Goal: Communication & Community: Answer question/provide support

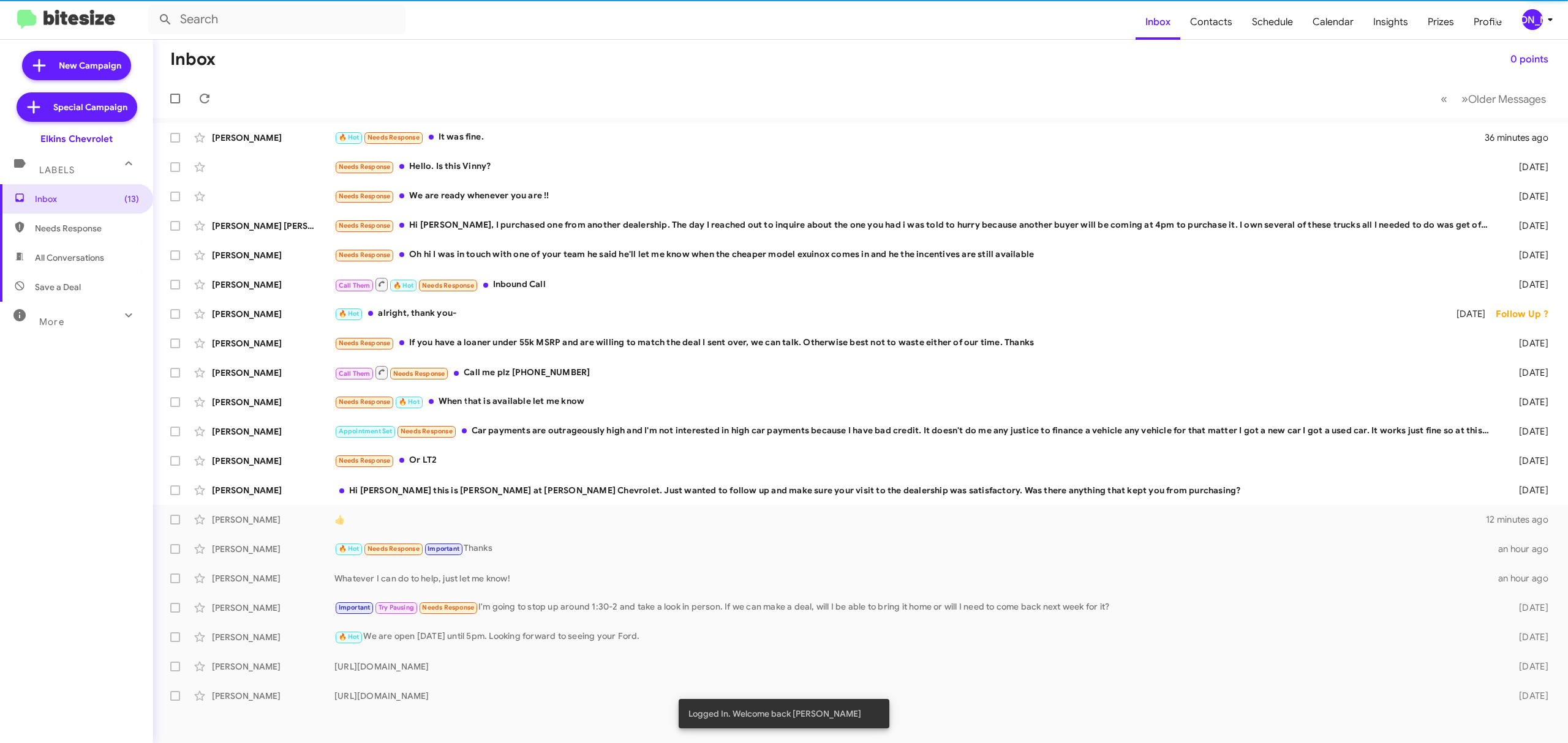
click at [1532, 20] on div "[PERSON_NAME]" at bounding box center [1532, 19] width 21 height 21
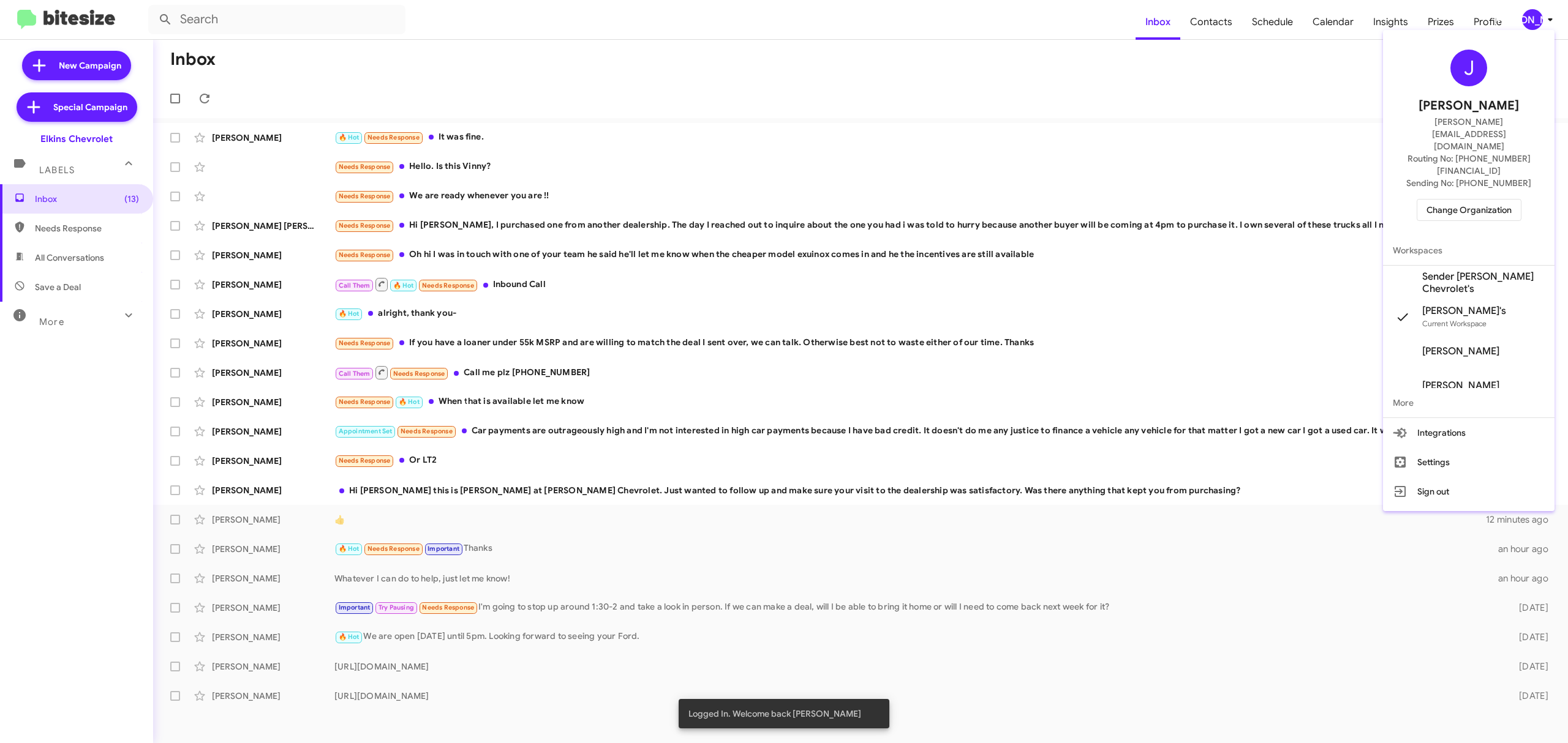
click at [1455, 199] on span "Change Organization" at bounding box center [1469, 209] width 85 height 21
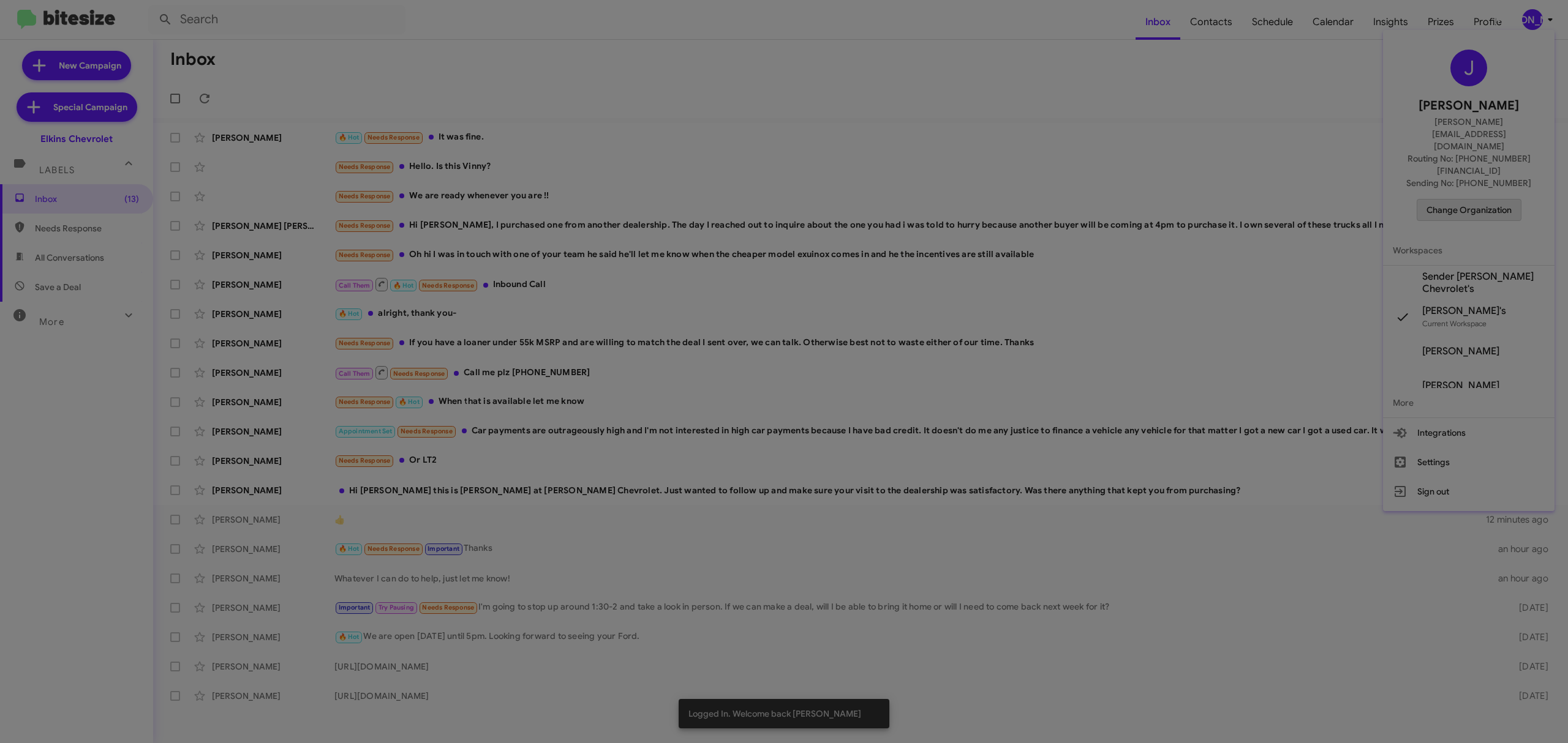
click at [1448, 170] on modal-container "Please Select an Organization Search Elkins Chevrolet Current Org Adams Jeep of…" at bounding box center [784, 372] width 1568 height 743
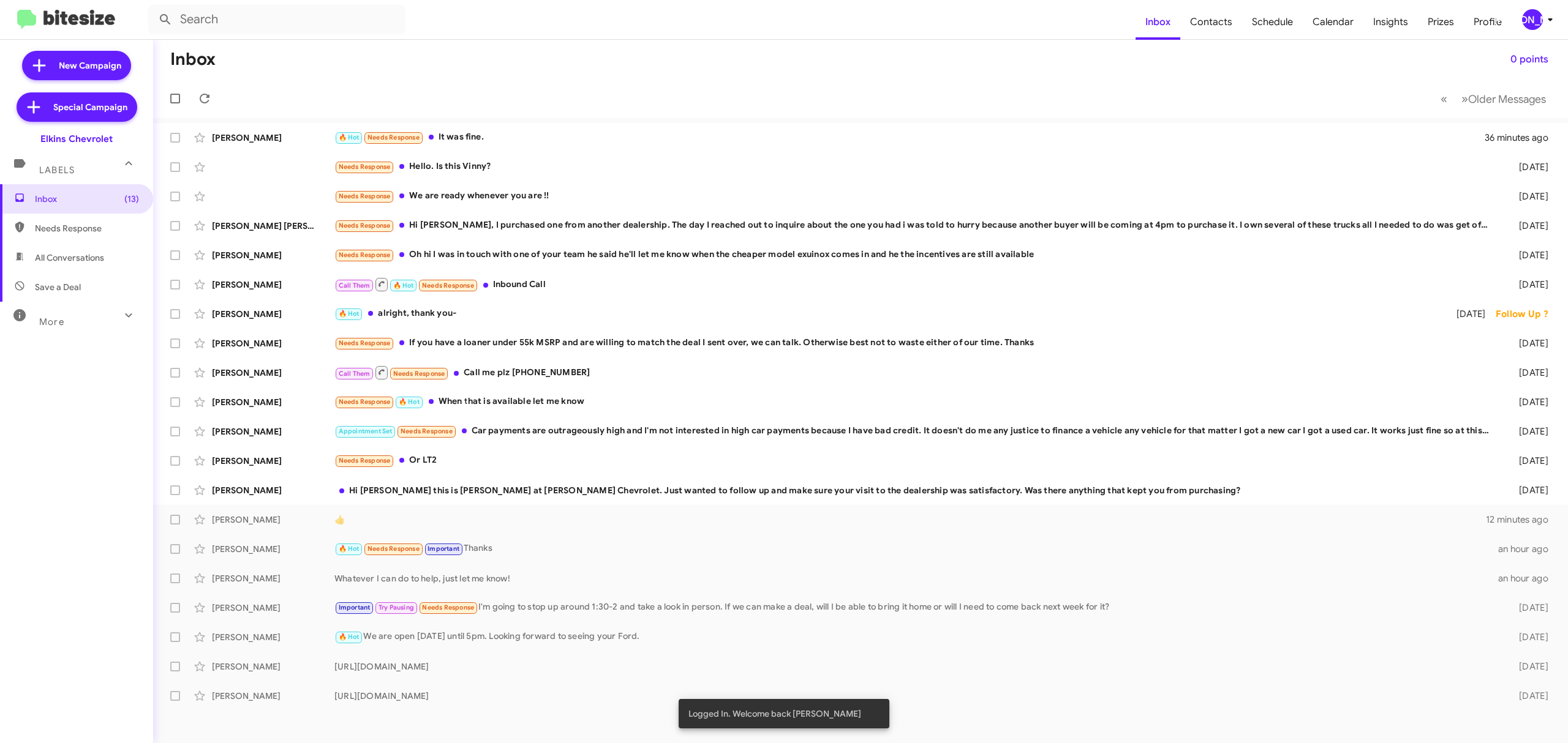
click at [1537, 28] on div "[PERSON_NAME]" at bounding box center [1532, 19] width 21 height 21
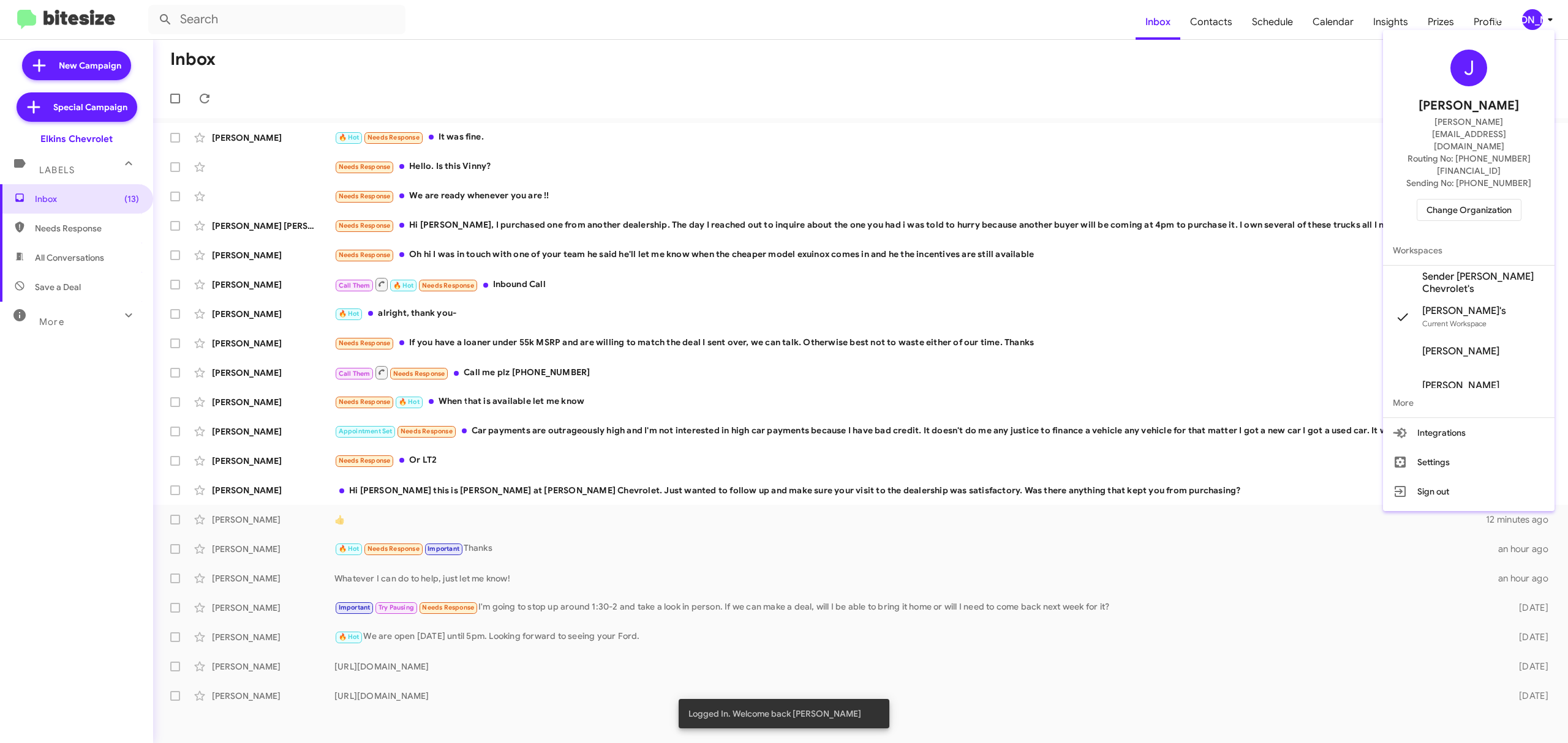
click at [1446, 199] on span "Change Organization" at bounding box center [1469, 209] width 85 height 21
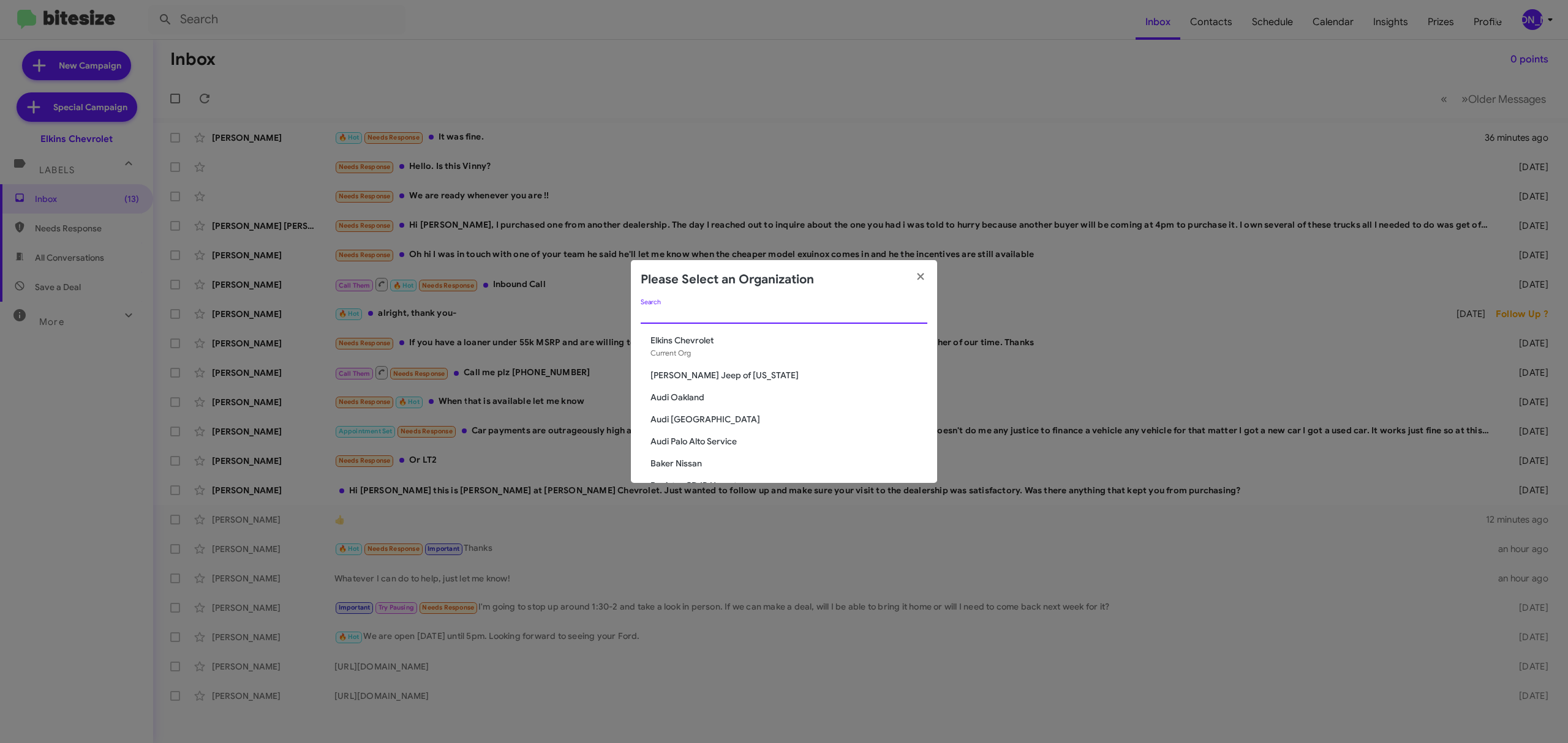
click at [686, 316] on input "Search" at bounding box center [784, 315] width 286 height 10
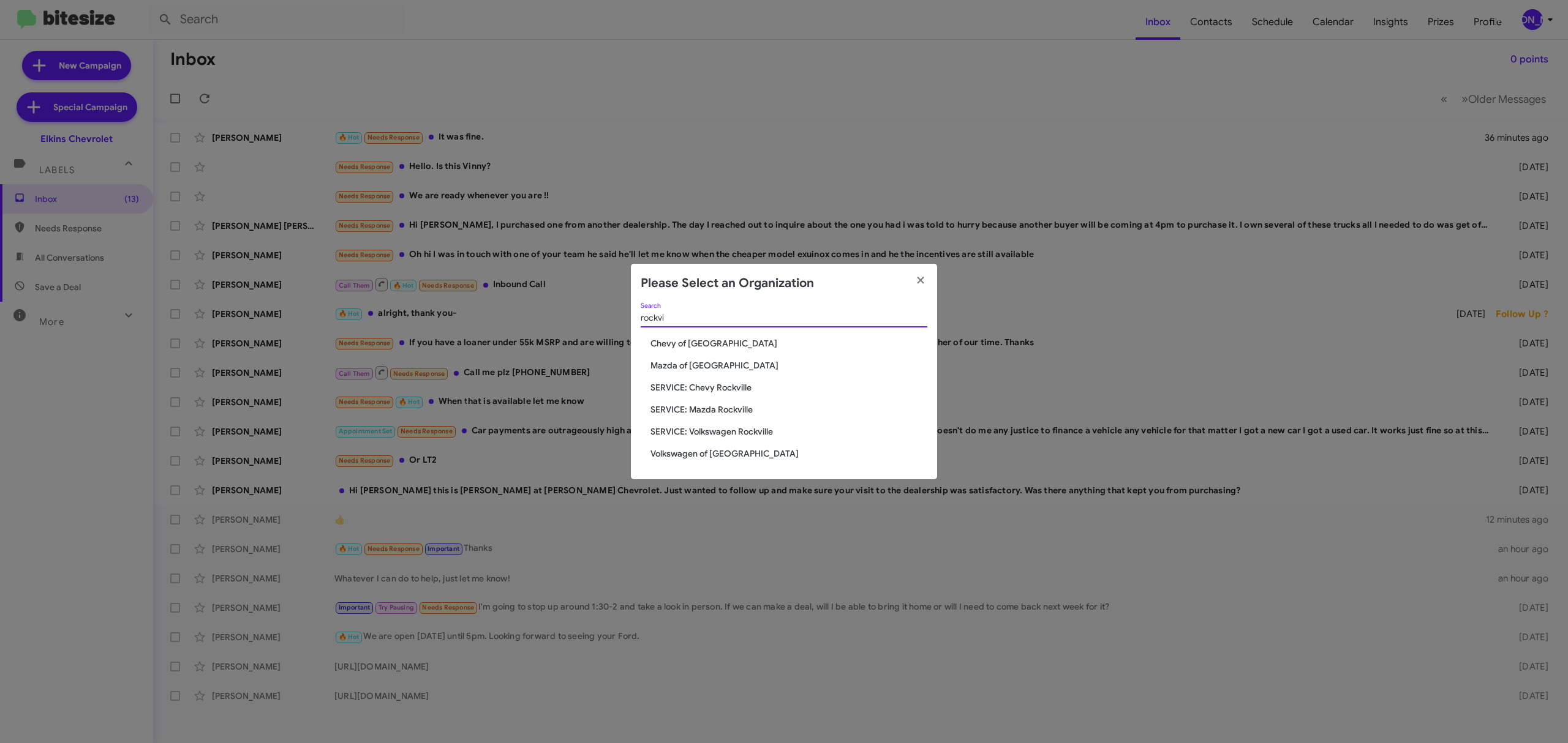
type input "rockvi"
click at [718, 333] on div "rockvi Search" at bounding box center [784, 320] width 286 height 35
click at [708, 339] on span "Chevy of [GEOGRAPHIC_DATA]" at bounding box center [788, 343] width 277 height 12
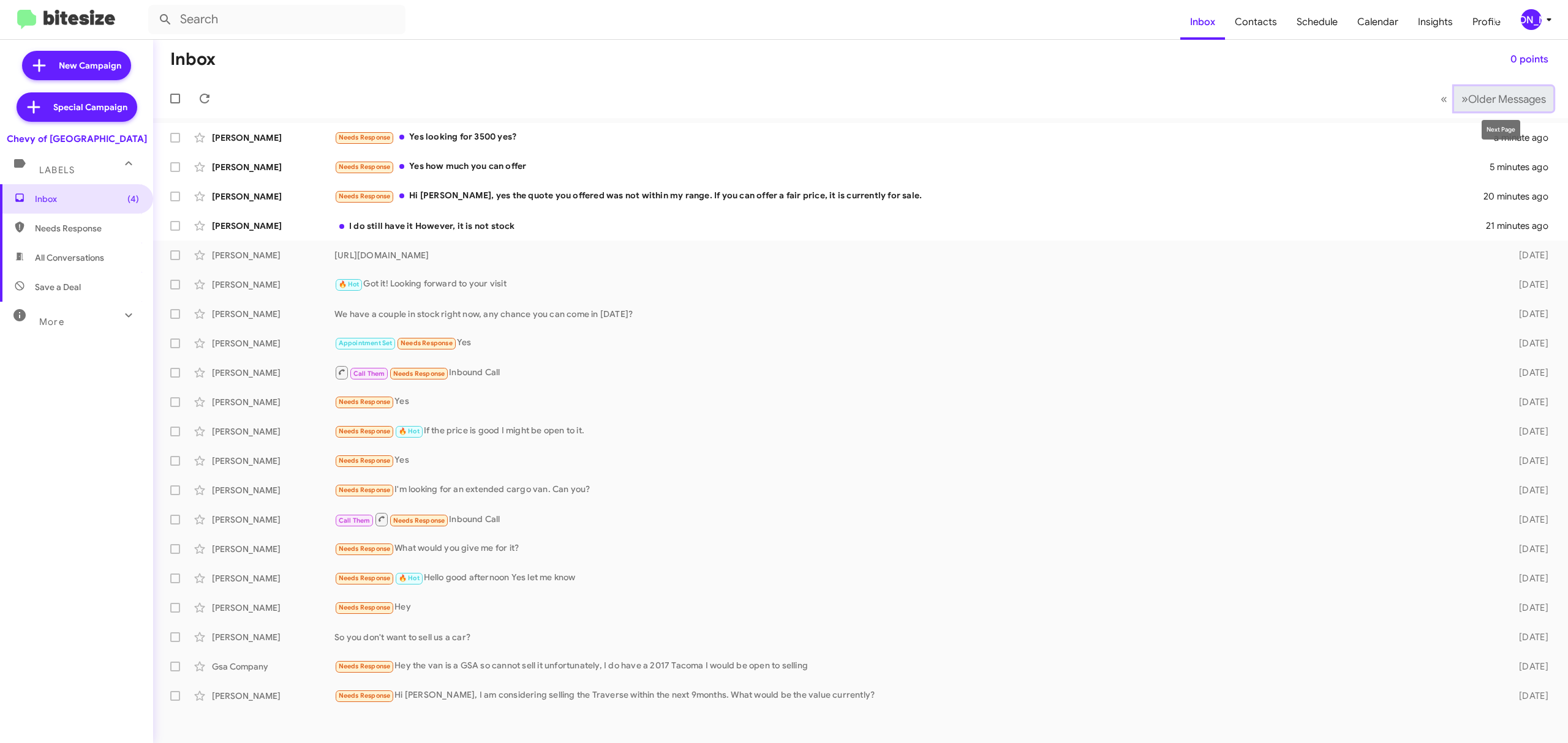
click at [1500, 96] on span "Older Messages" at bounding box center [1506, 99] width 78 height 14
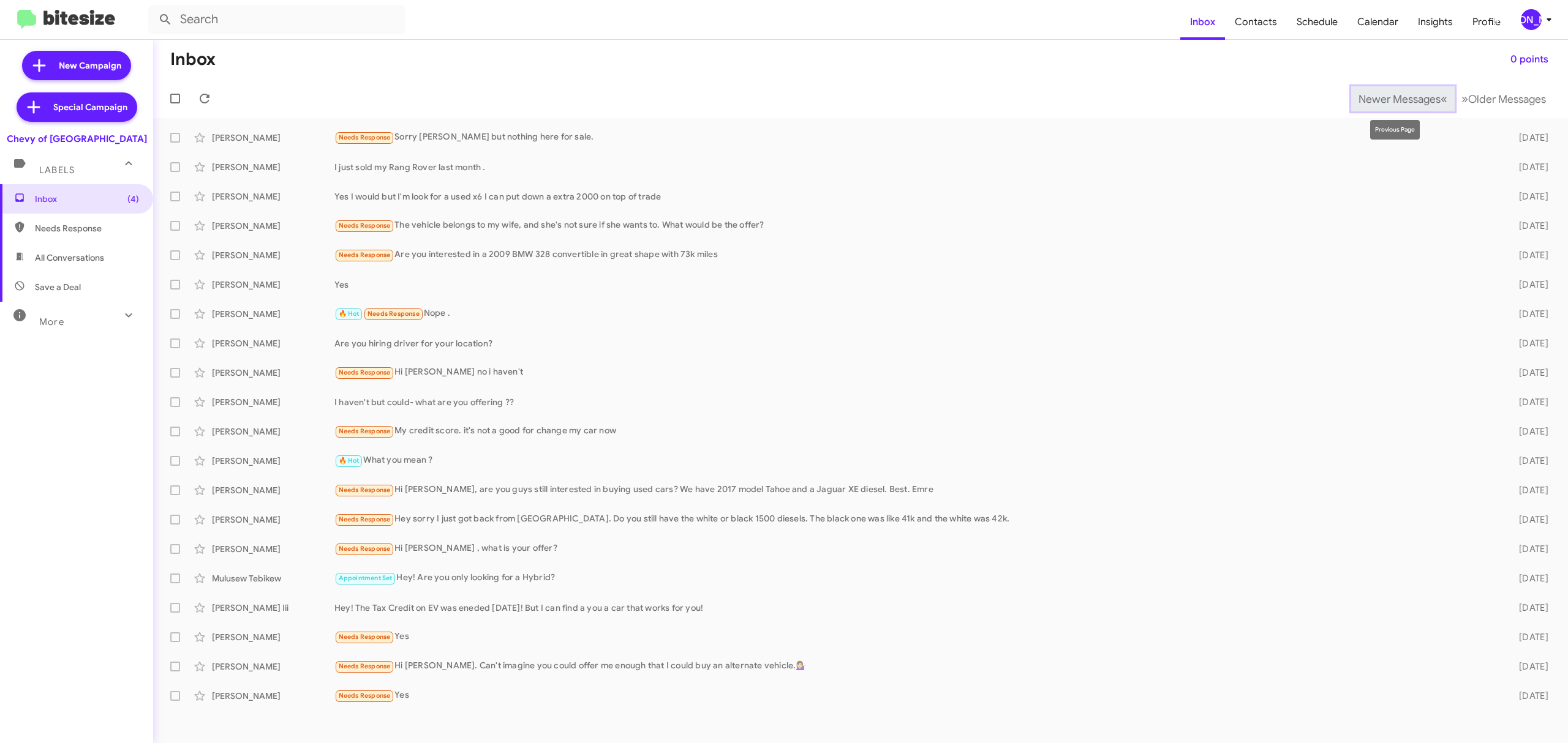
click at [1376, 89] on button "Newer Messages « Previous" at bounding box center [1402, 98] width 103 height 25
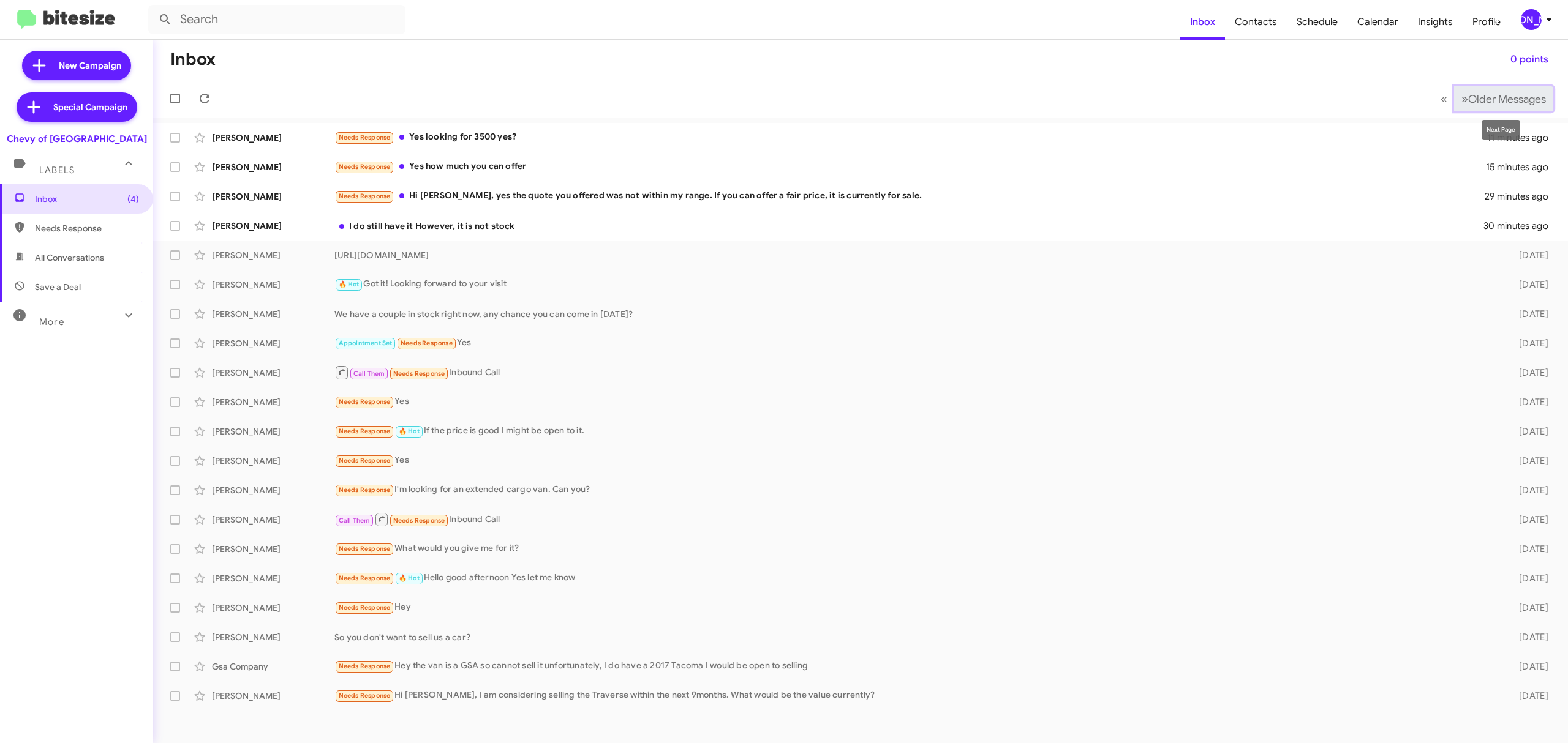
click at [1478, 95] on span "Older Messages" at bounding box center [1506, 99] width 78 height 14
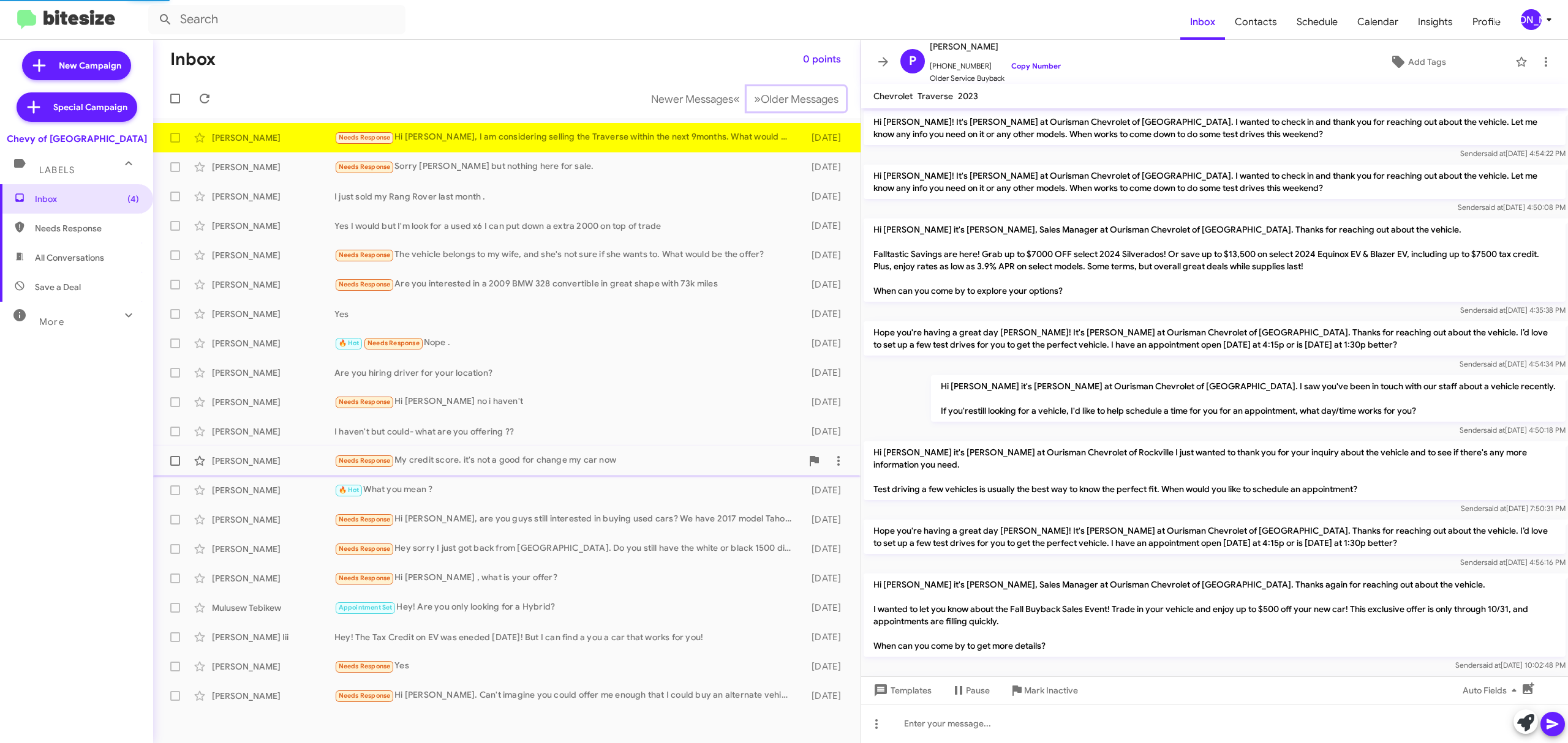
scroll to position [950, 0]
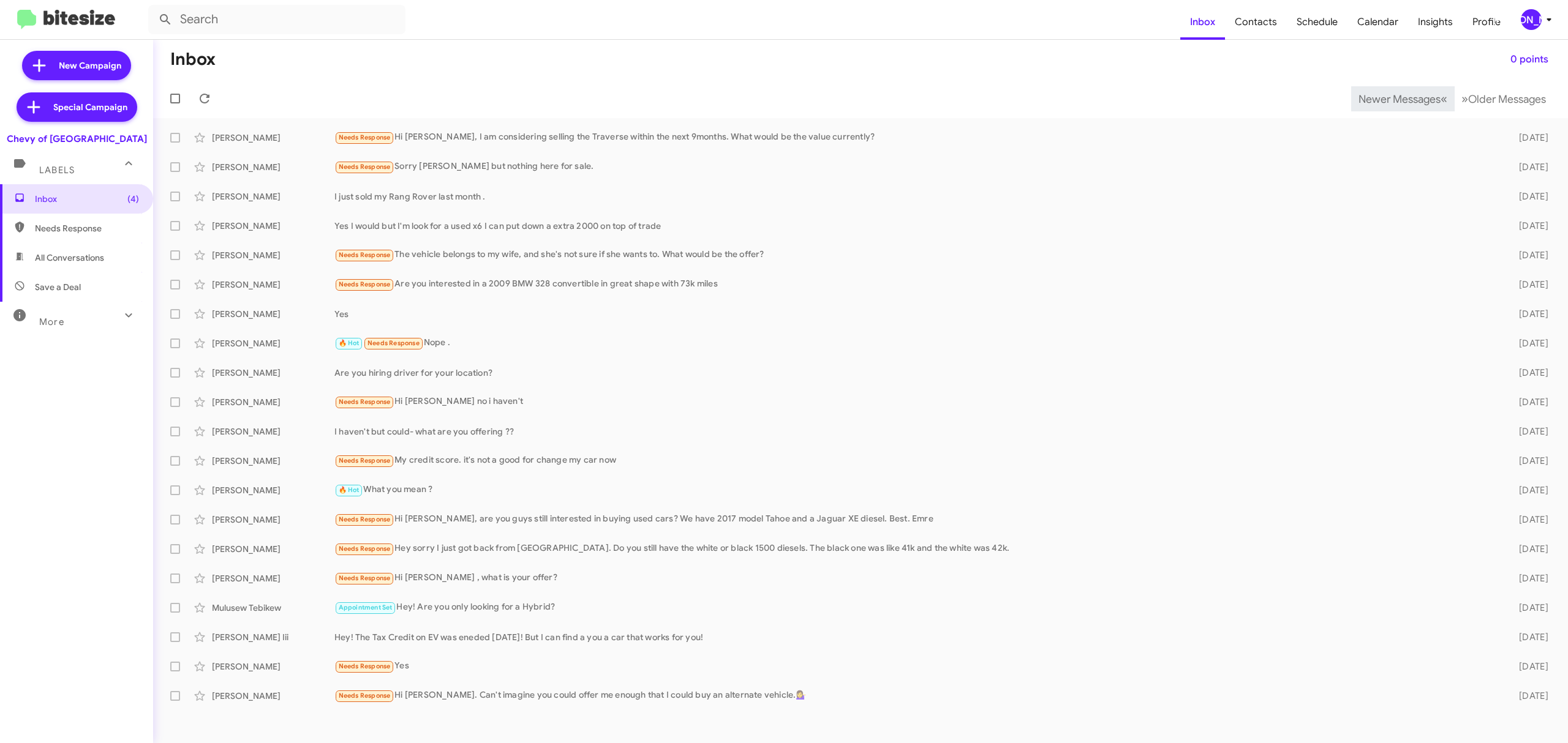
click at [1389, 98] on span "Newer Messages" at bounding box center [1399, 99] width 82 height 14
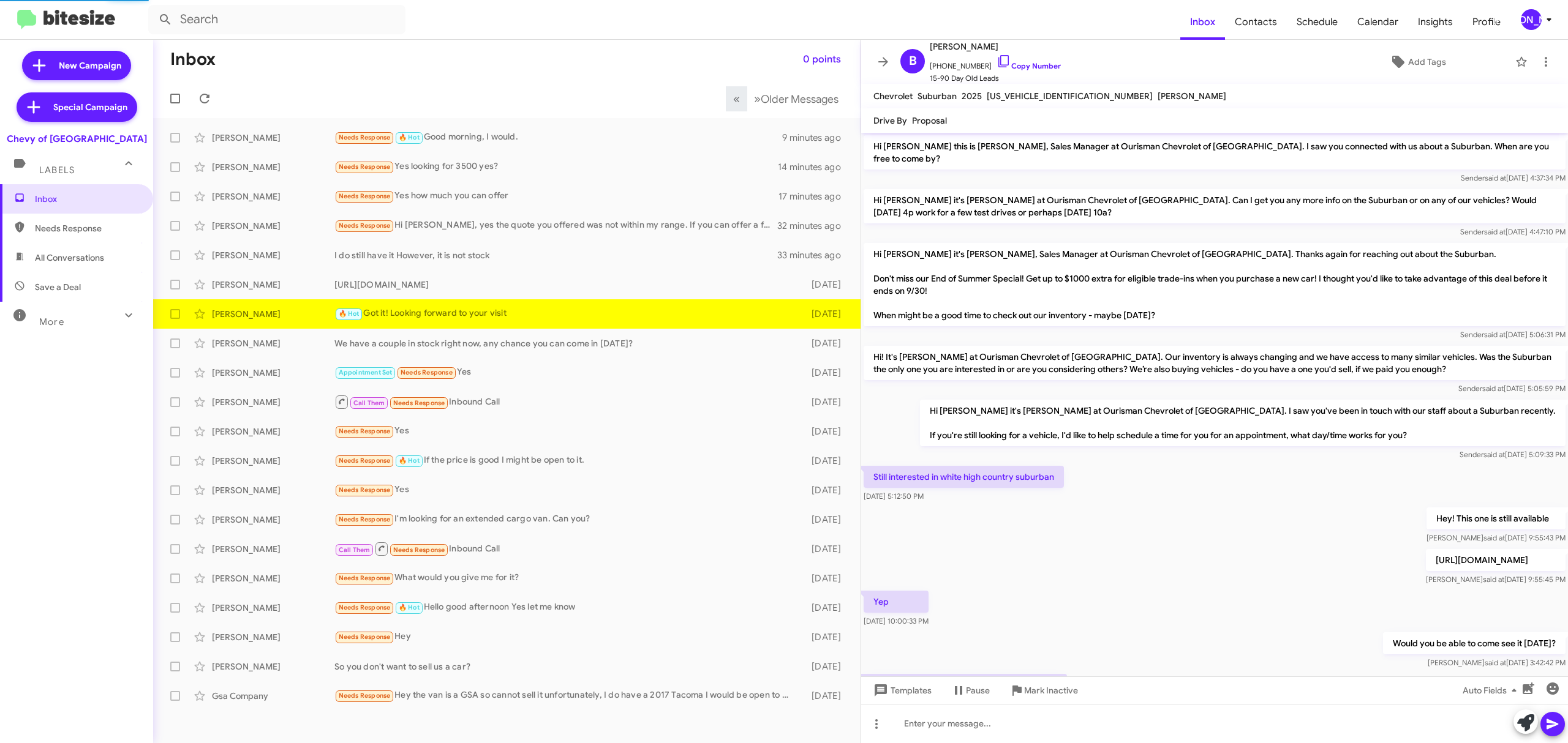
scroll to position [192, 0]
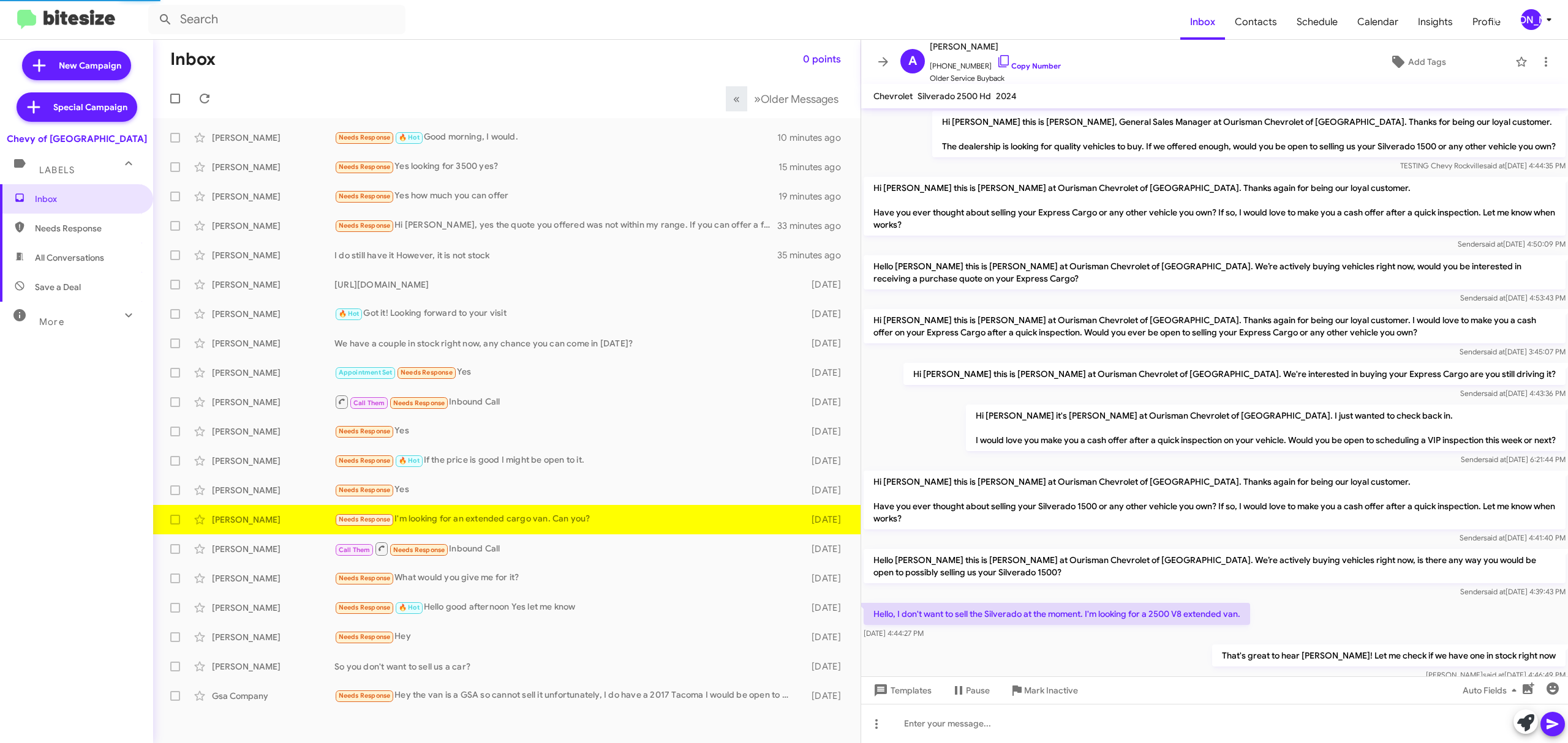
scroll to position [457, 0]
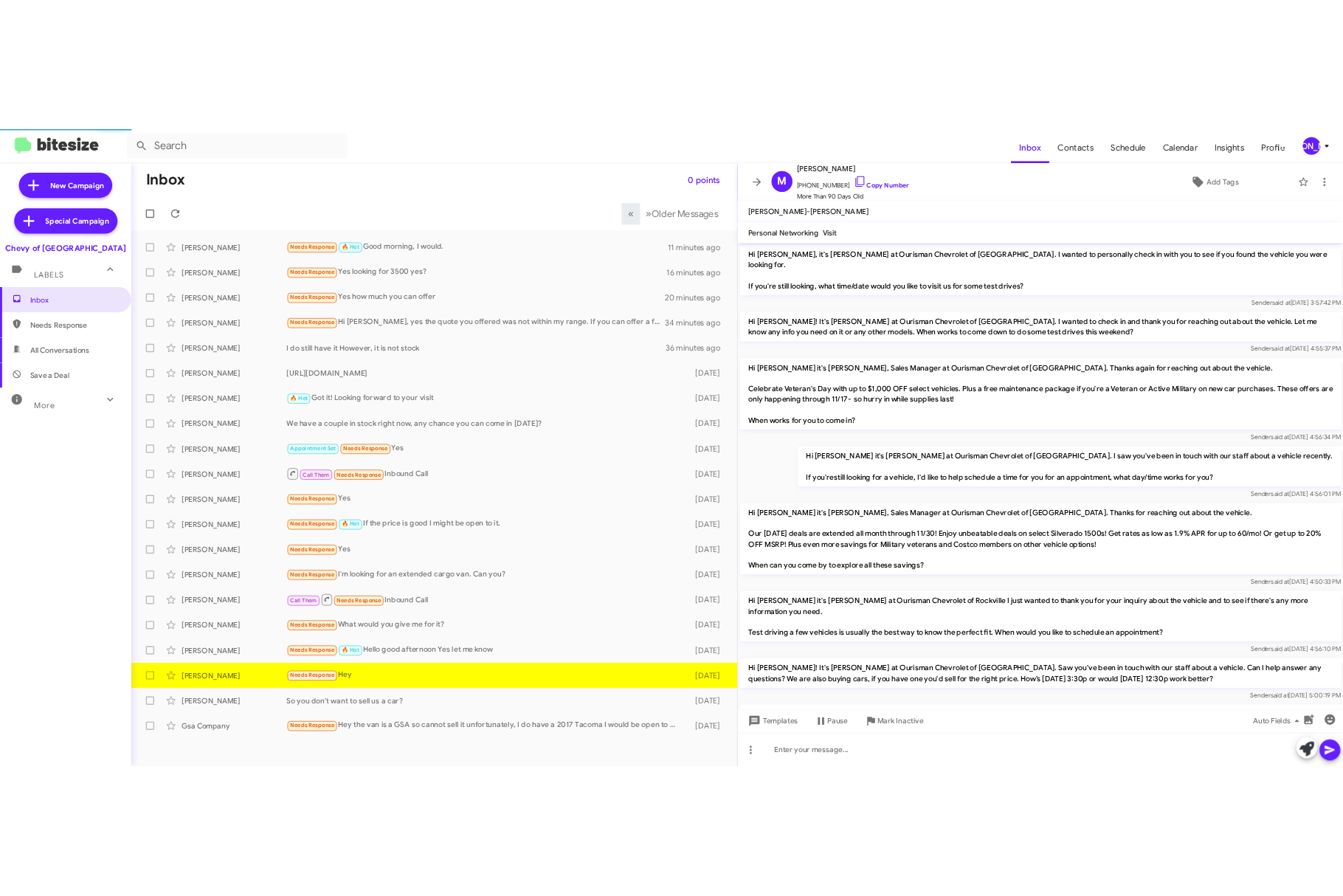
scroll to position [1042, 0]
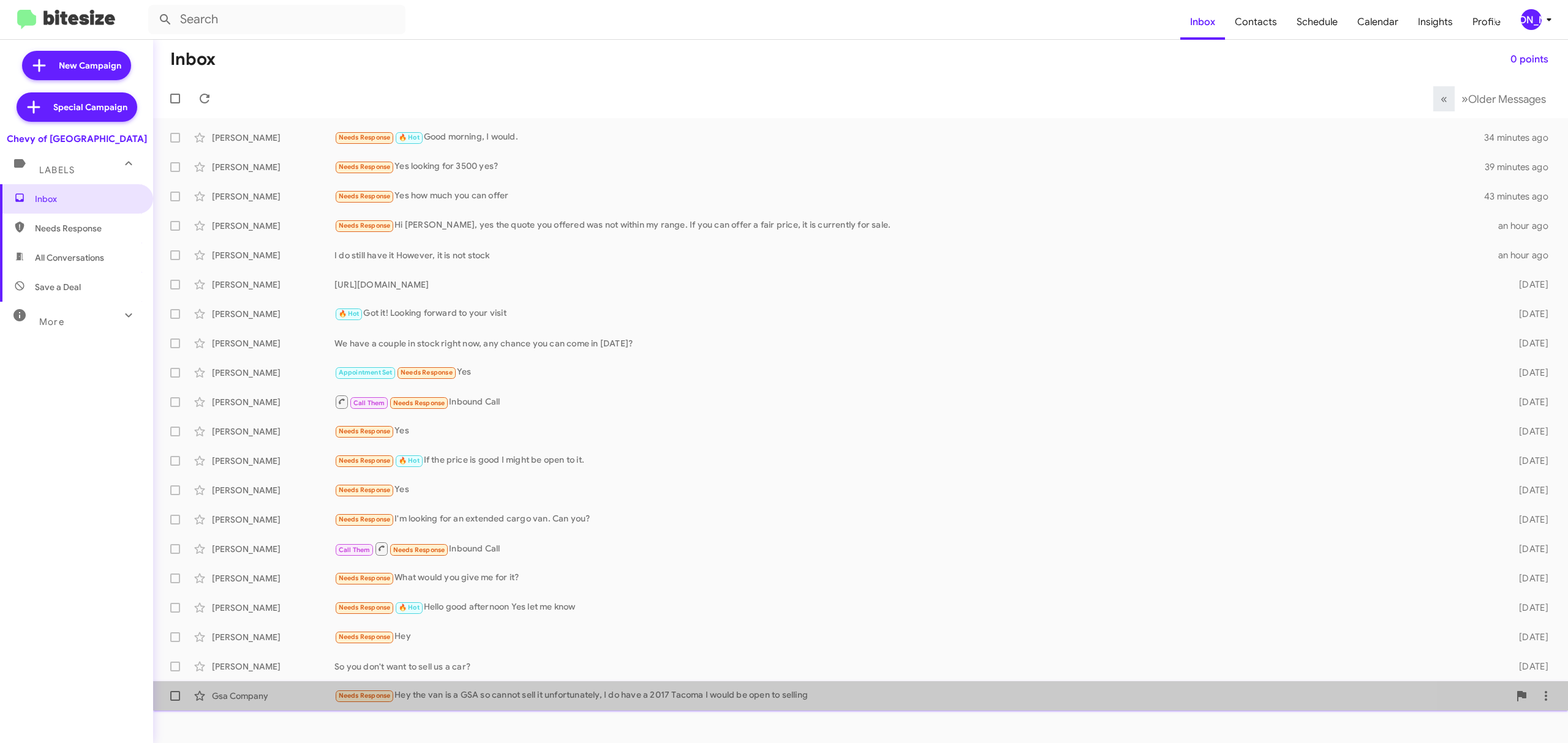
click at [491, 684] on div "Gsa Company Needs Response Hey the van is a GSA so cannot sell it unfortunately…" at bounding box center [860, 696] width 1395 height 24
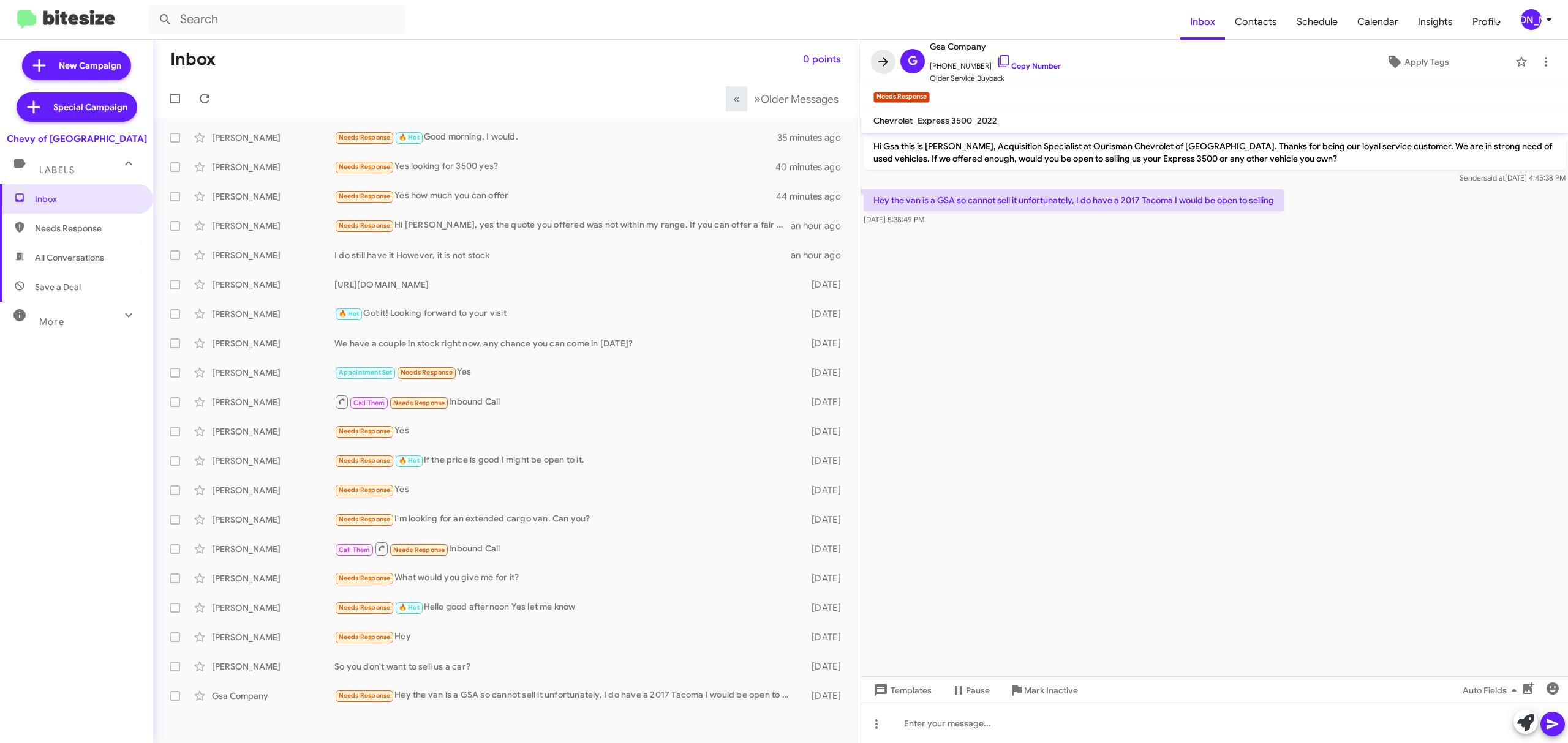
click at [889, 62] on icon at bounding box center [883, 62] width 15 height 15
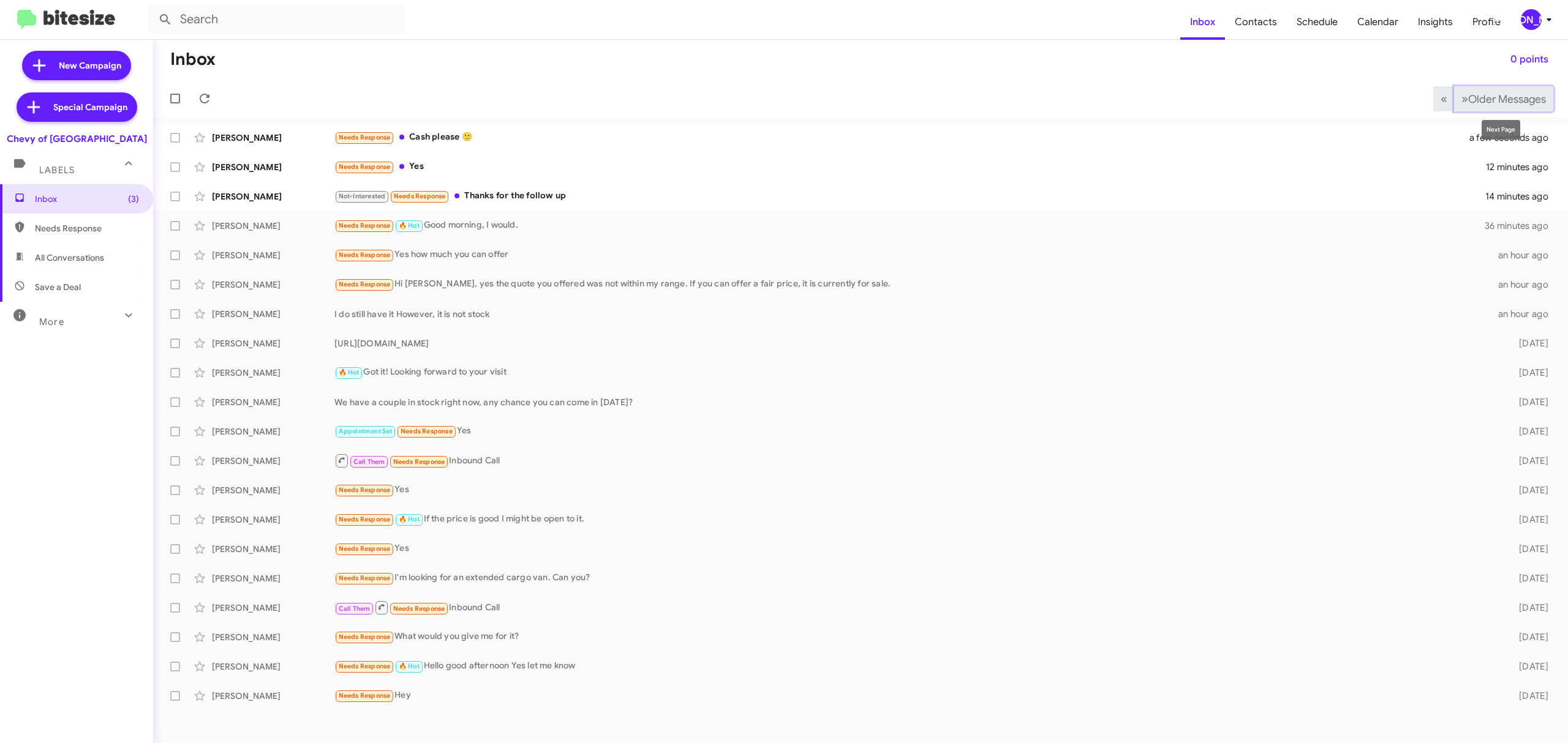
click at [1485, 104] on span "Older Messages" at bounding box center [1506, 99] width 78 height 14
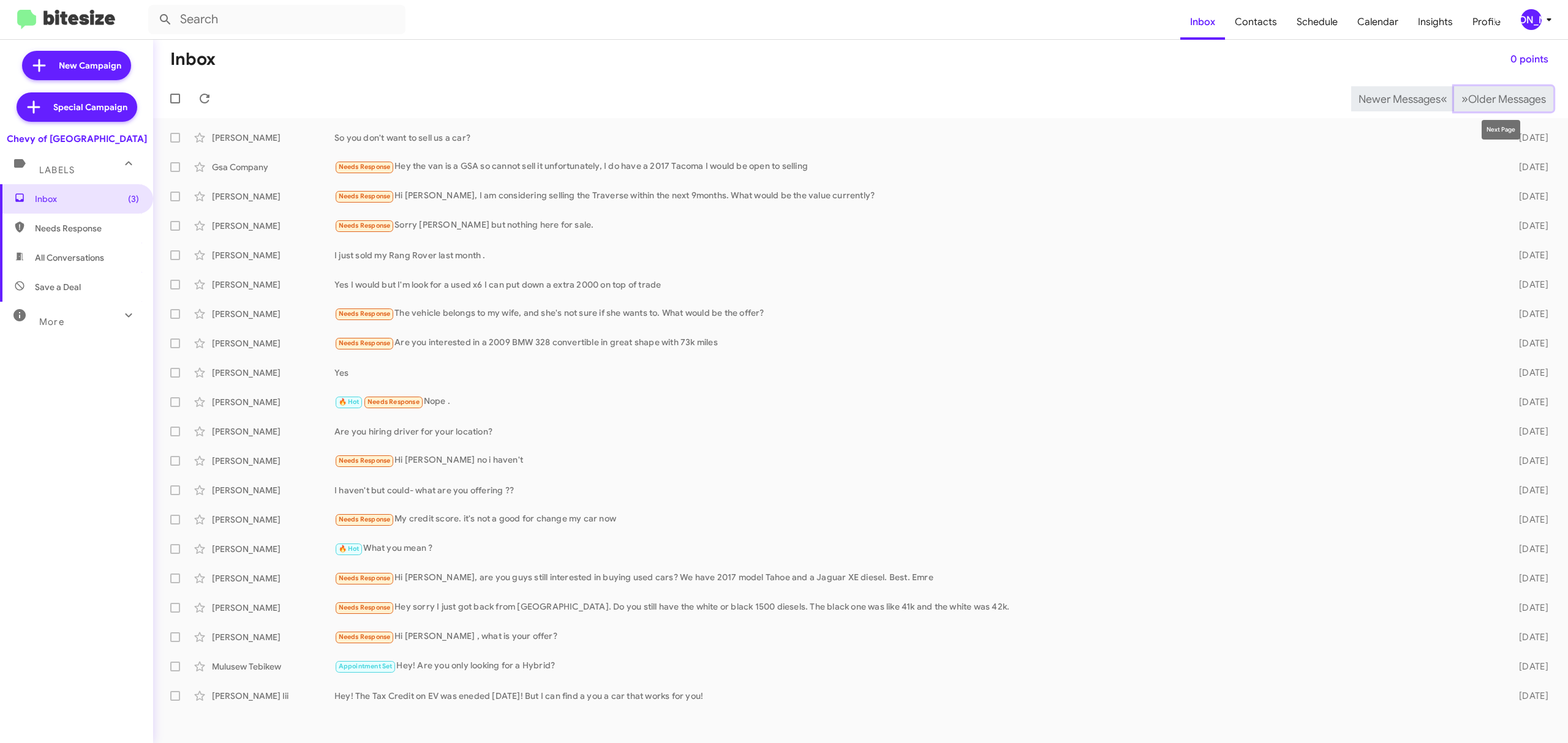
click at [1488, 98] on span "Older Messages" at bounding box center [1506, 99] width 78 height 14
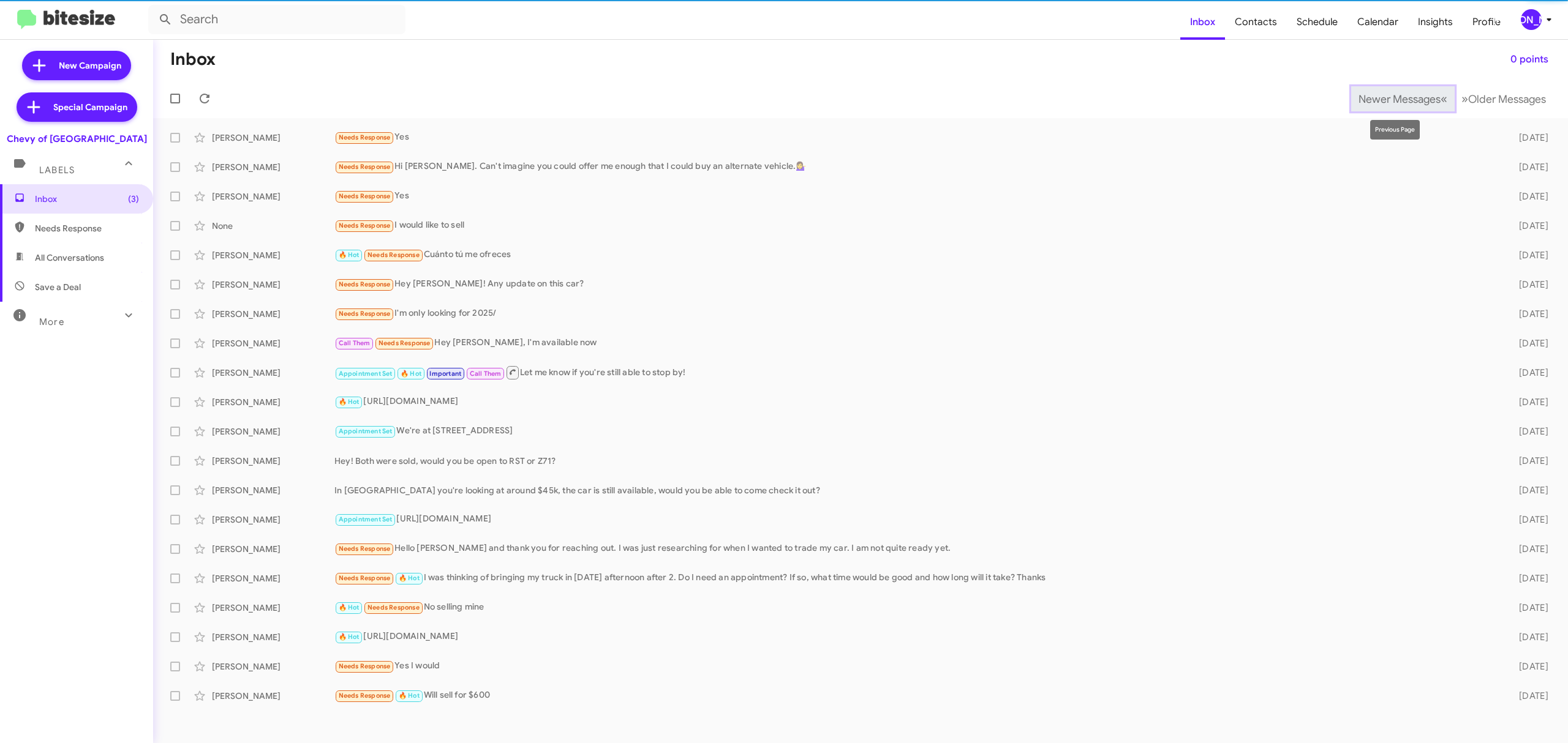
click at [1371, 98] on span "Newer Messages" at bounding box center [1399, 99] width 82 height 14
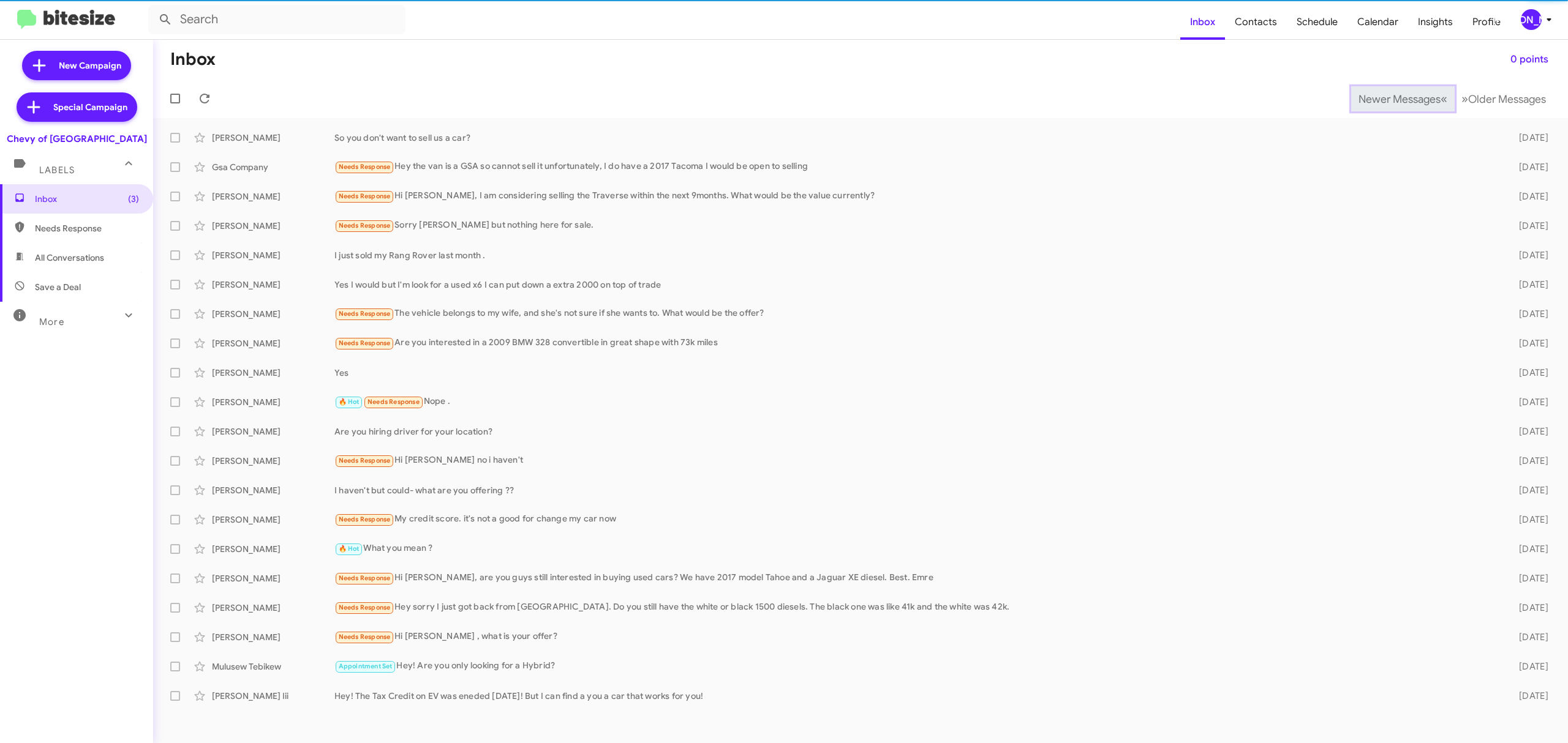
click at [1371, 98] on span "Newer Messages" at bounding box center [1399, 99] width 82 height 14
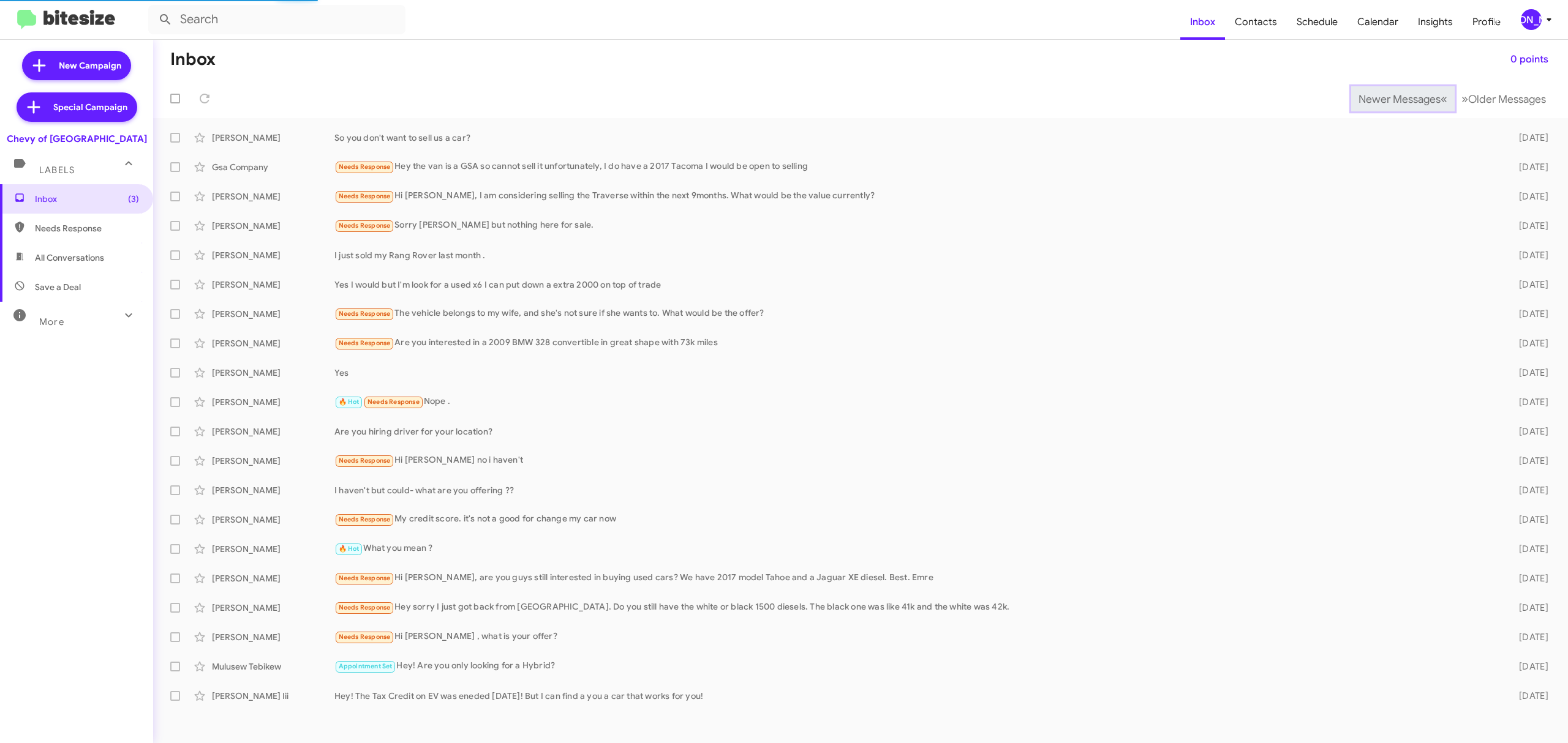
click at [1371, 98] on span "Newer Messages" at bounding box center [1399, 99] width 82 height 14
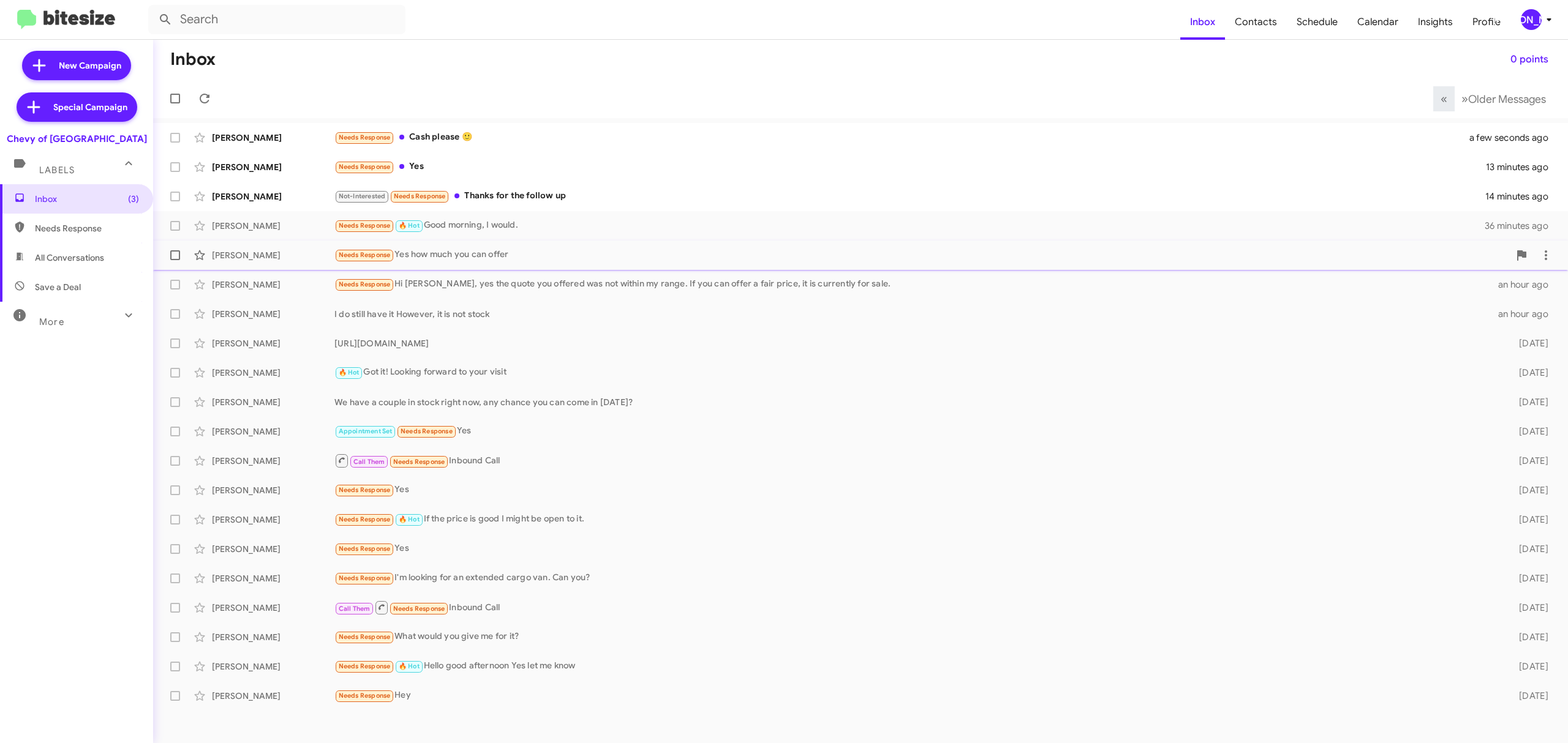
click at [1023, 267] on div "Edoe Agbodjan Needs Response Yes how much you can offer an hour ago" at bounding box center [860, 255] width 1395 height 24
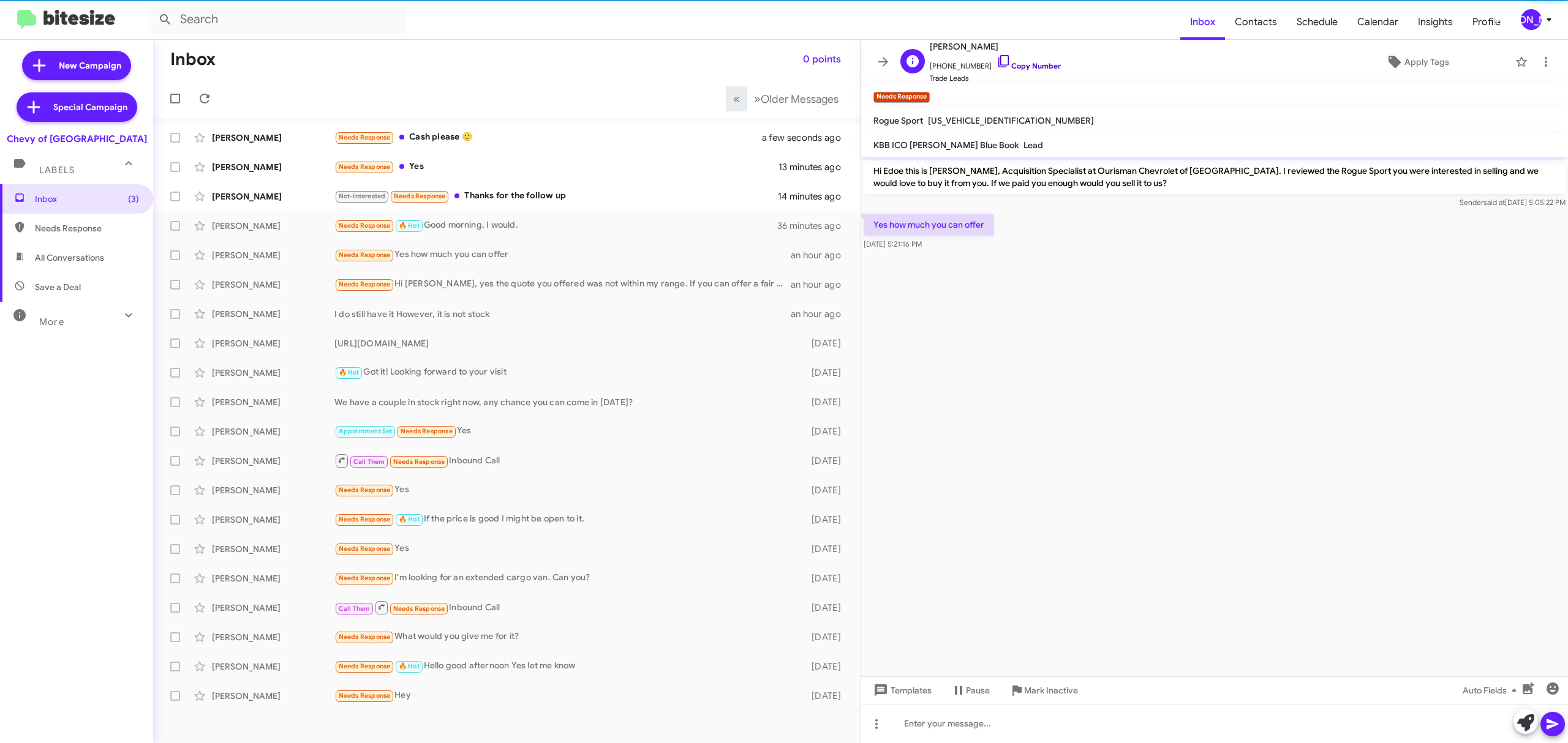
click at [1033, 69] on link "Copy Number" at bounding box center [1028, 65] width 64 height 9
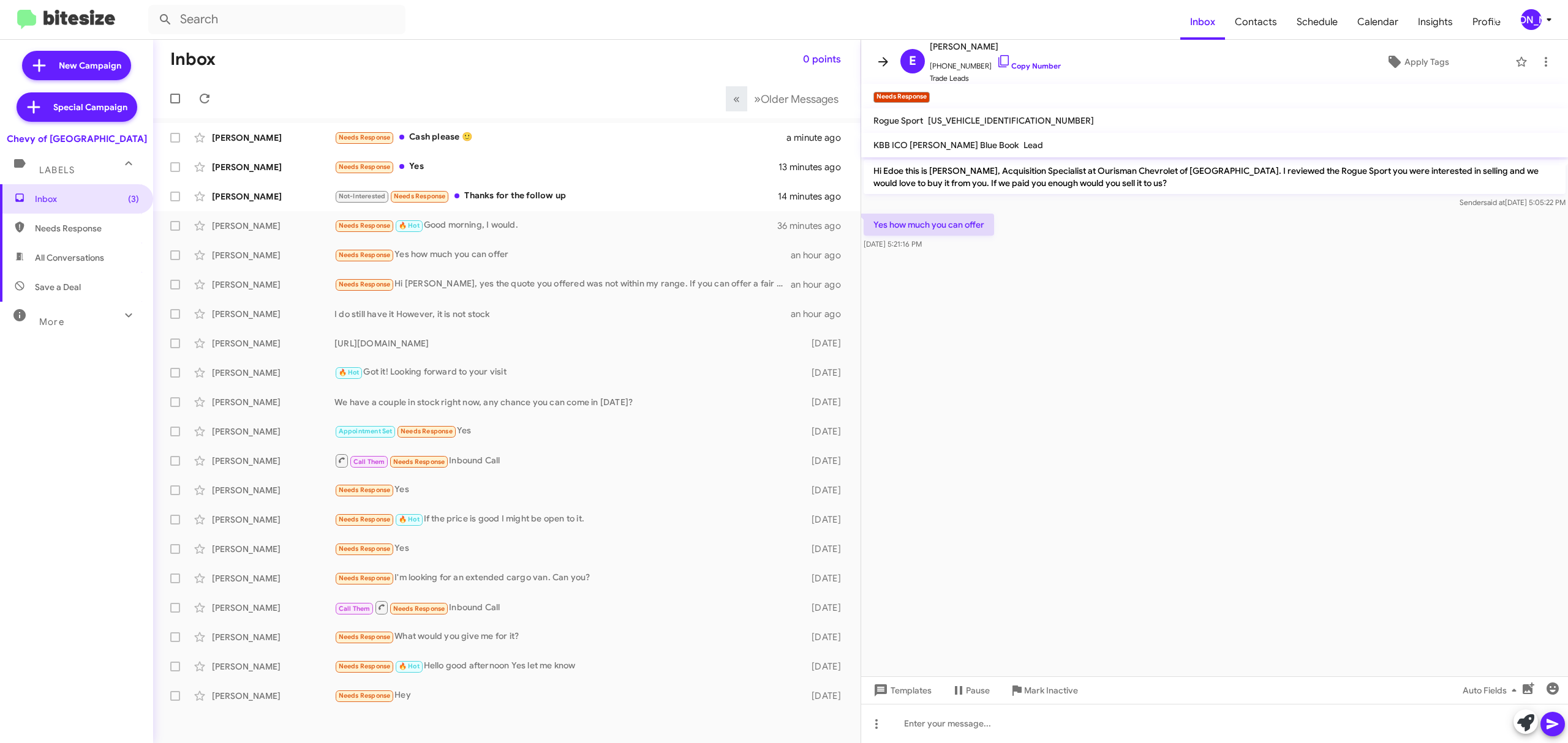
click at [885, 63] on icon at bounding box center [883, 62] width 15 height 15
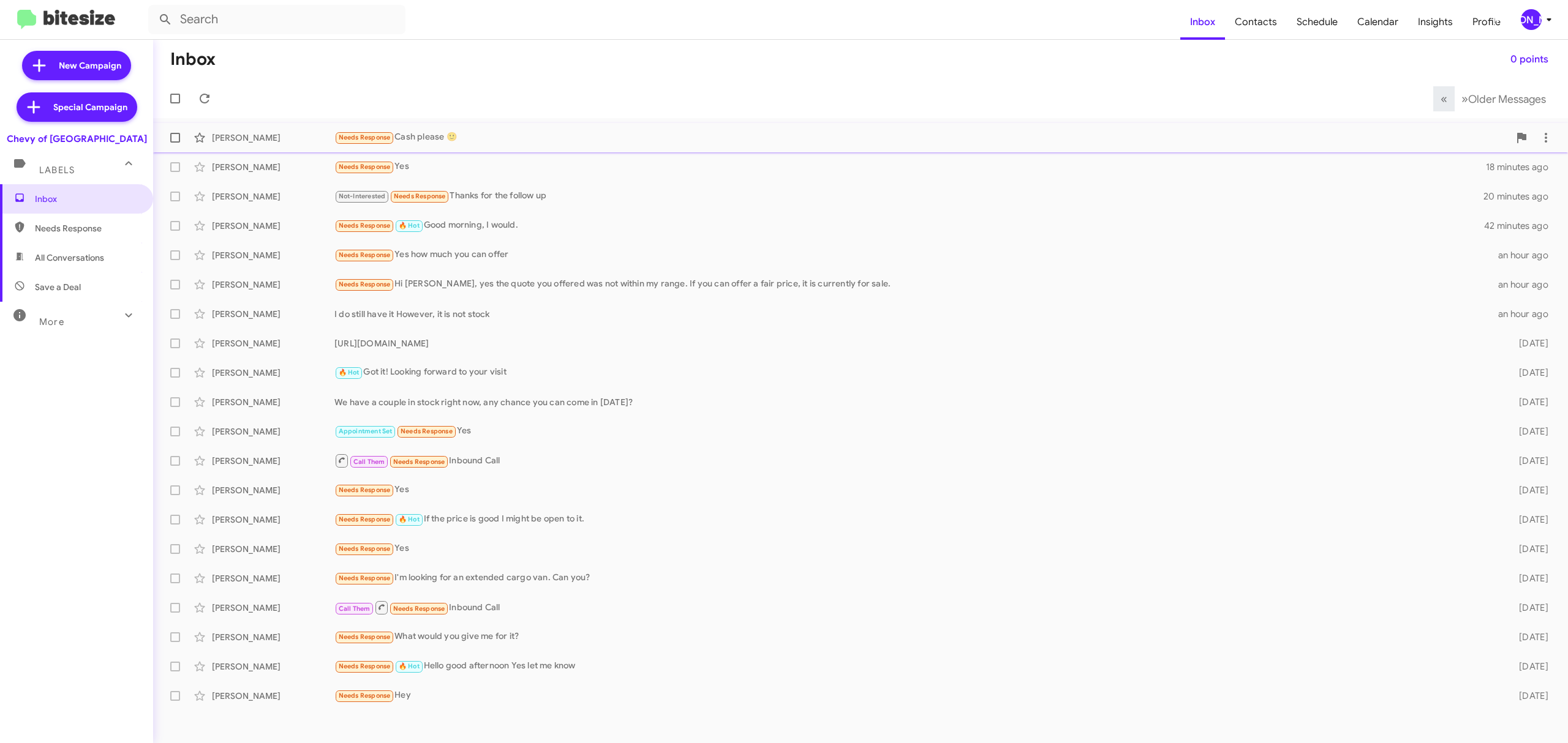
click at [239, 150] on span "Oliver Grigsby Needs Response Cash please 🙂 6 minutes ago" at bounding box center [860, 137] width 1415 height 29
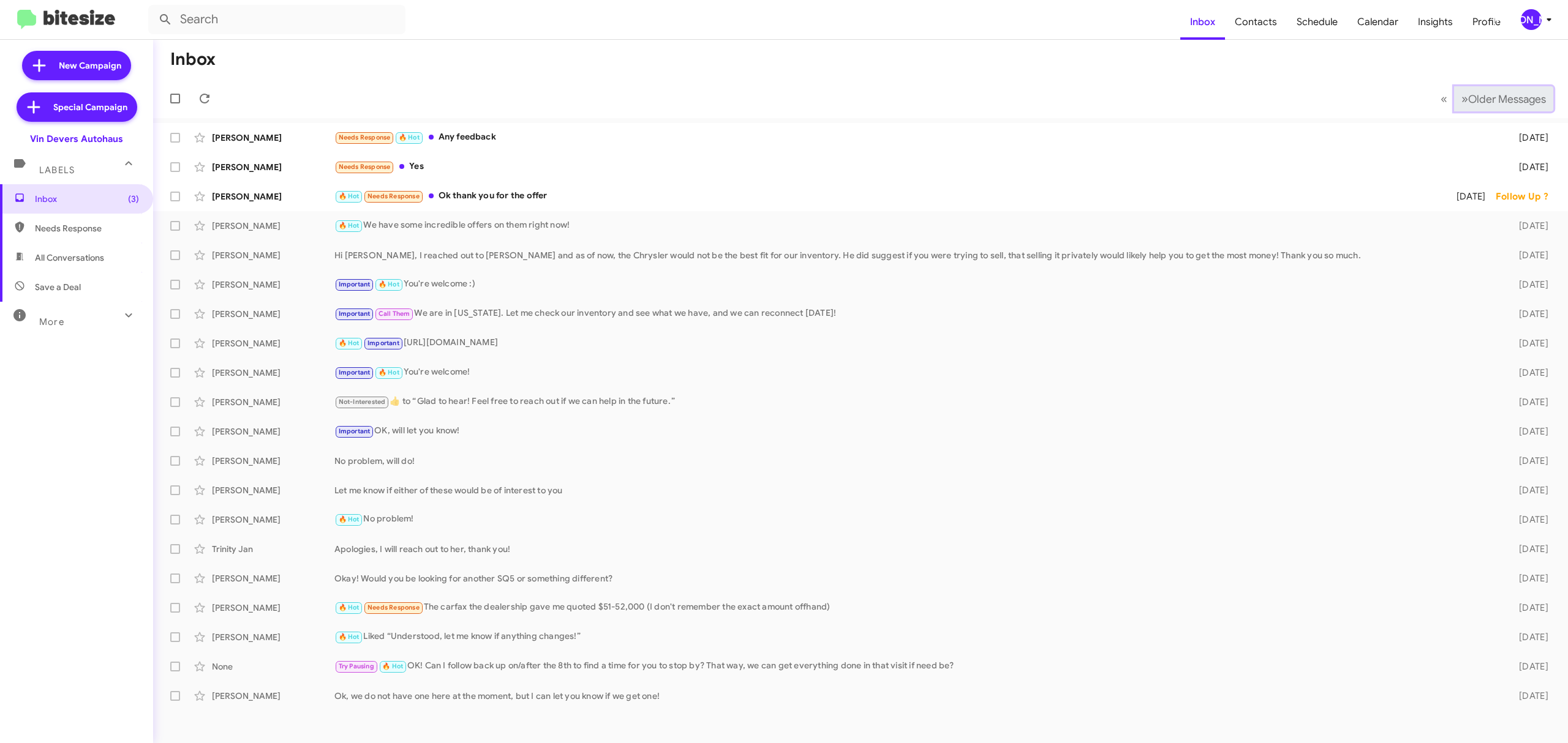
click at [1493, 102] on span "Older Messages" at bounding box center [1506, 99] width 78 height 14
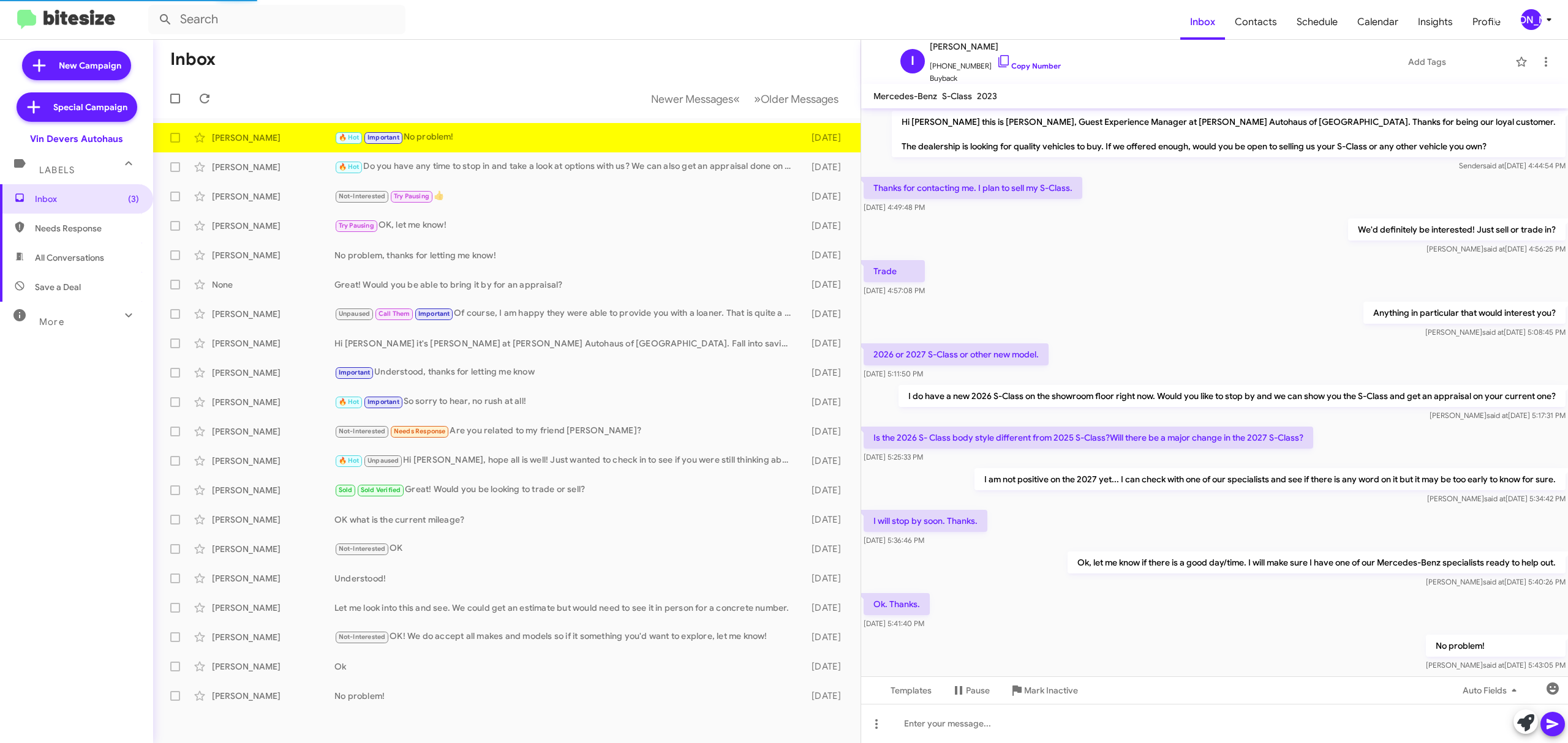
scroll to position [37, 0]
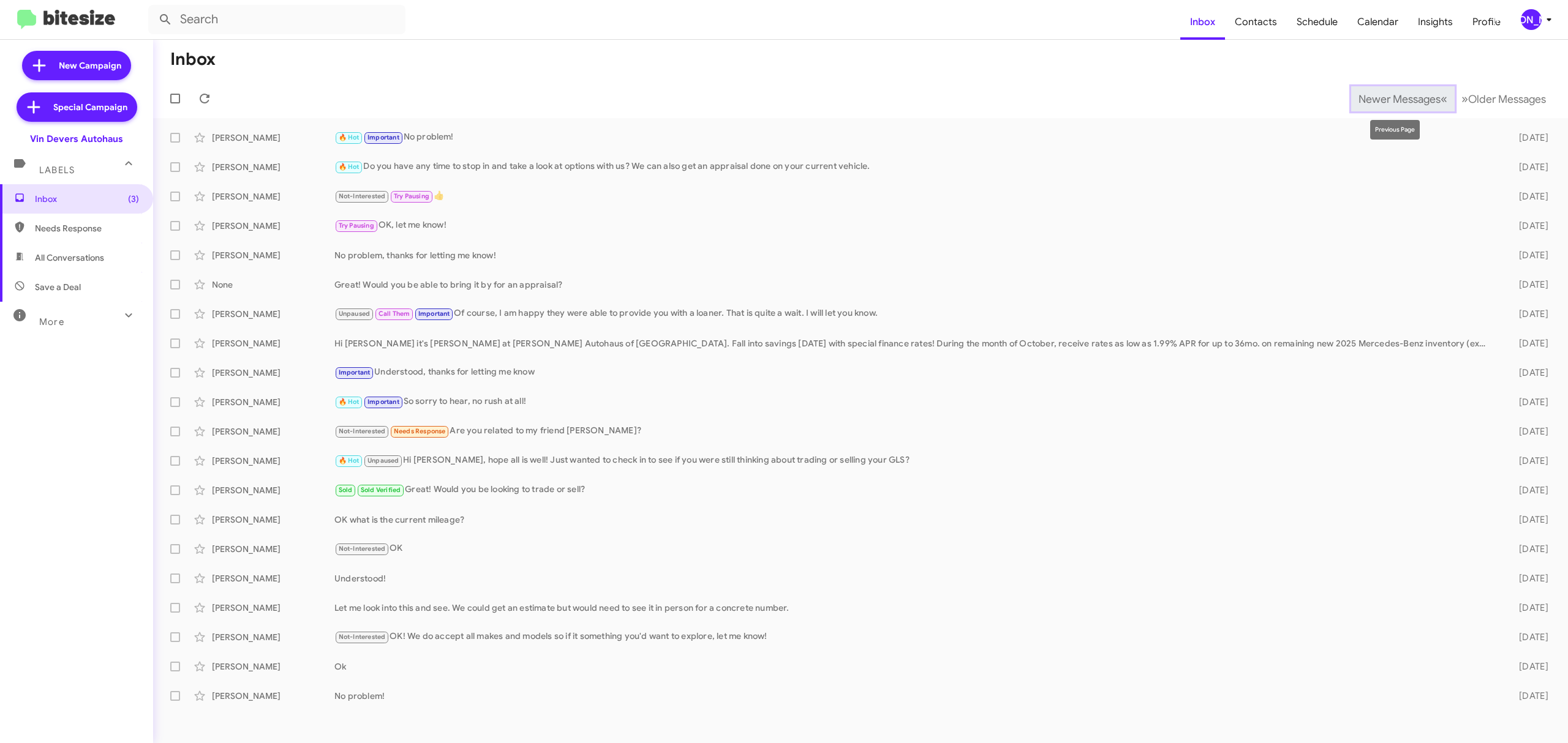
click at [1389, 98] on span "Newer Messages" at bounding box center [1399, 99] width 82 height 14
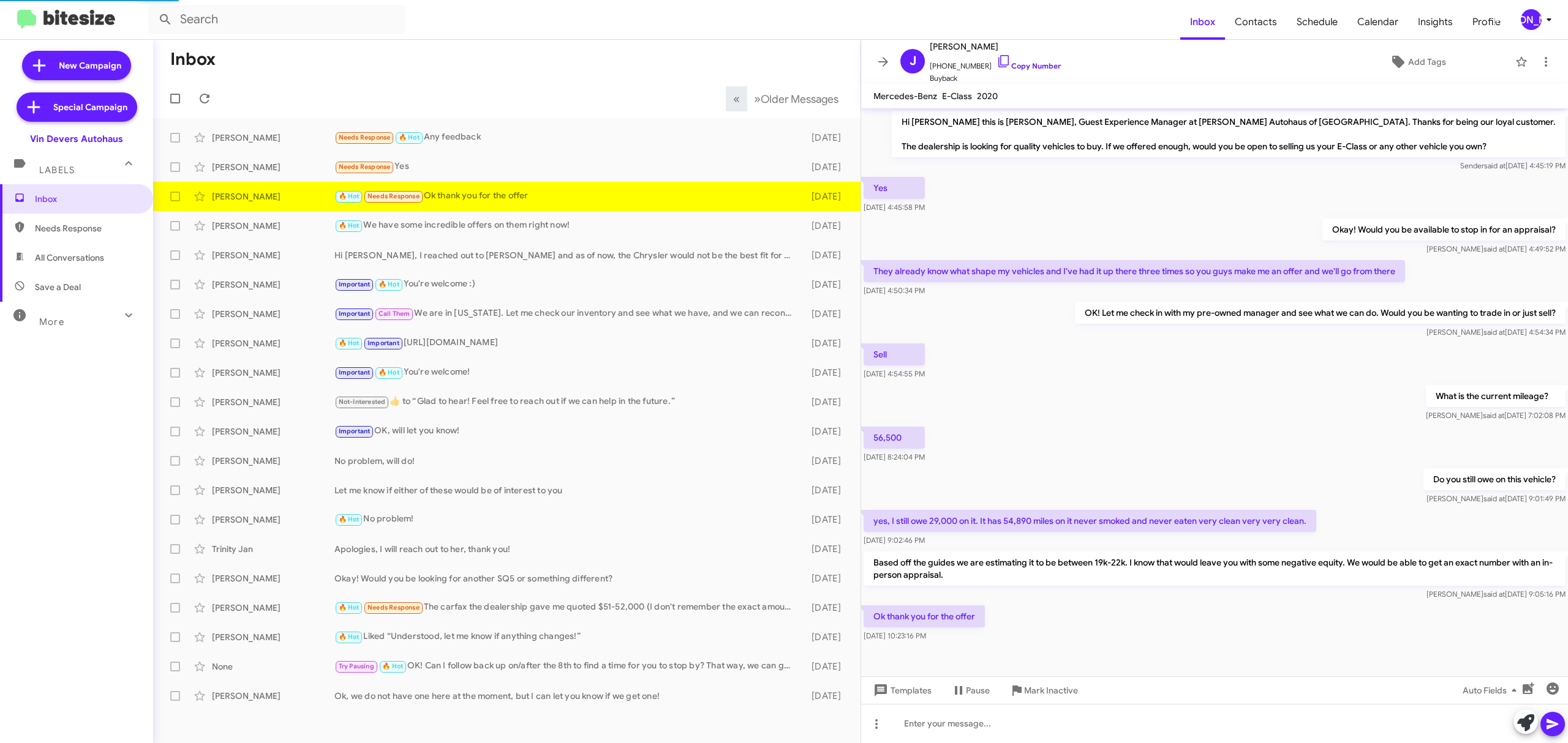
scroll to position [5, 0]
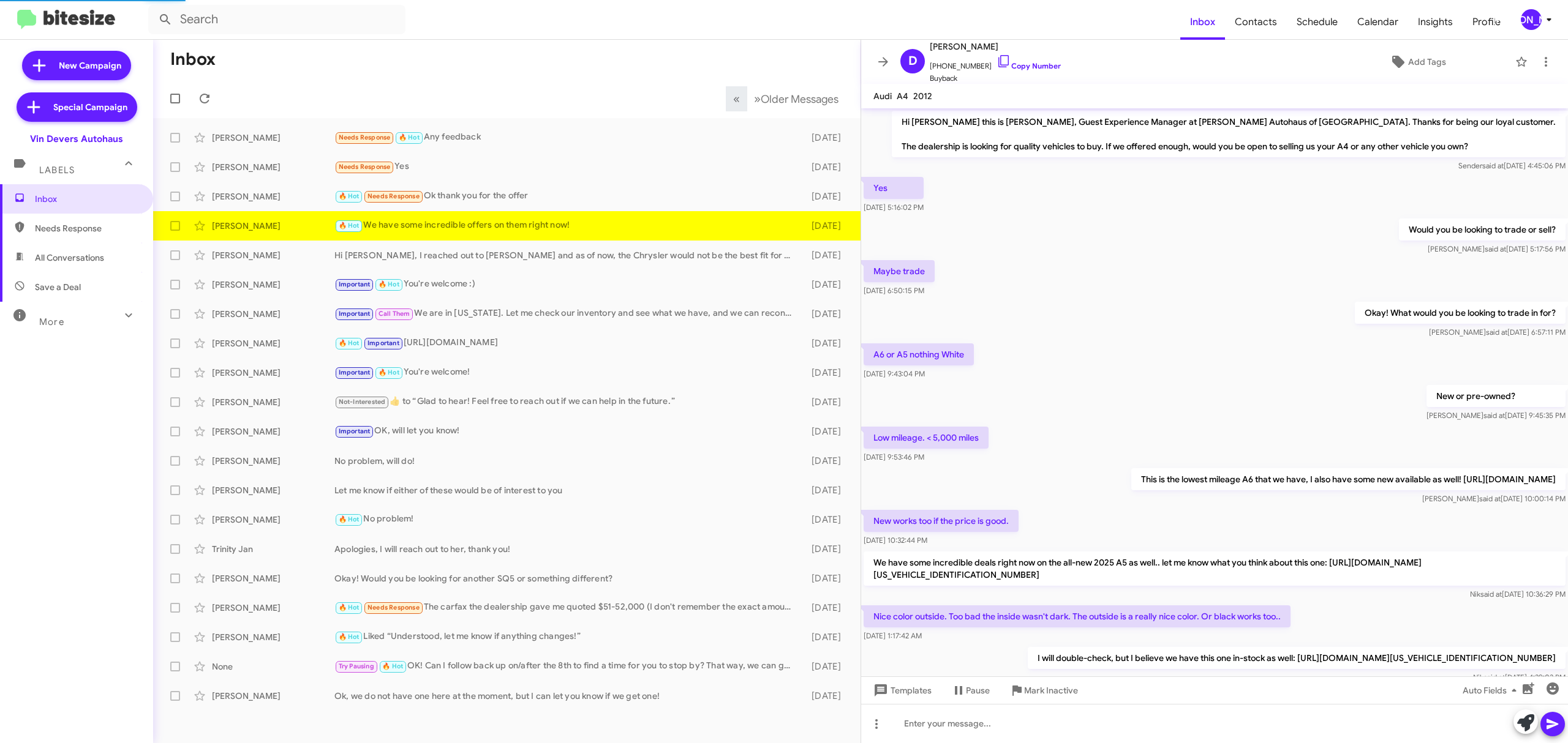
scroll to position [163, 0]
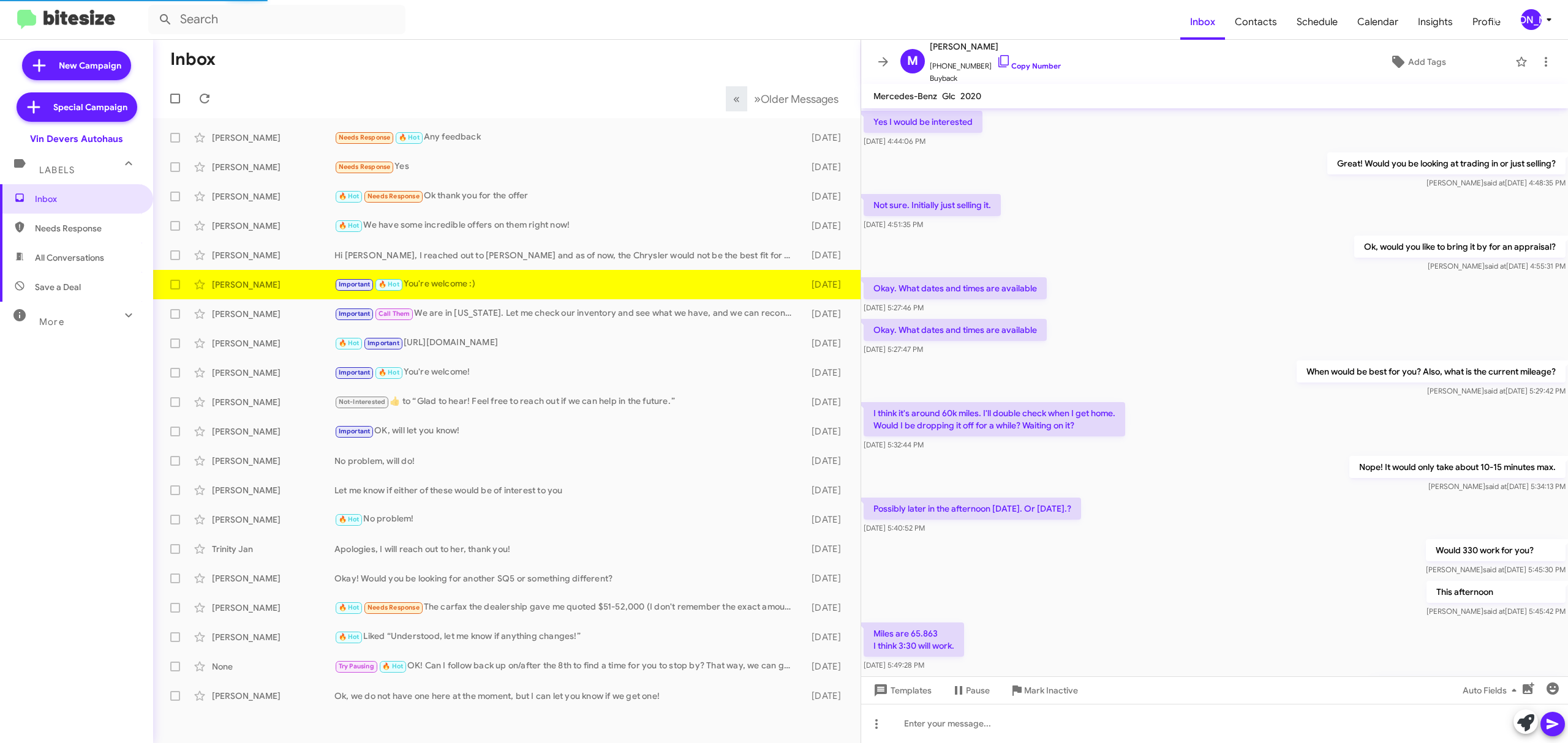
scroll to position [362, 0]
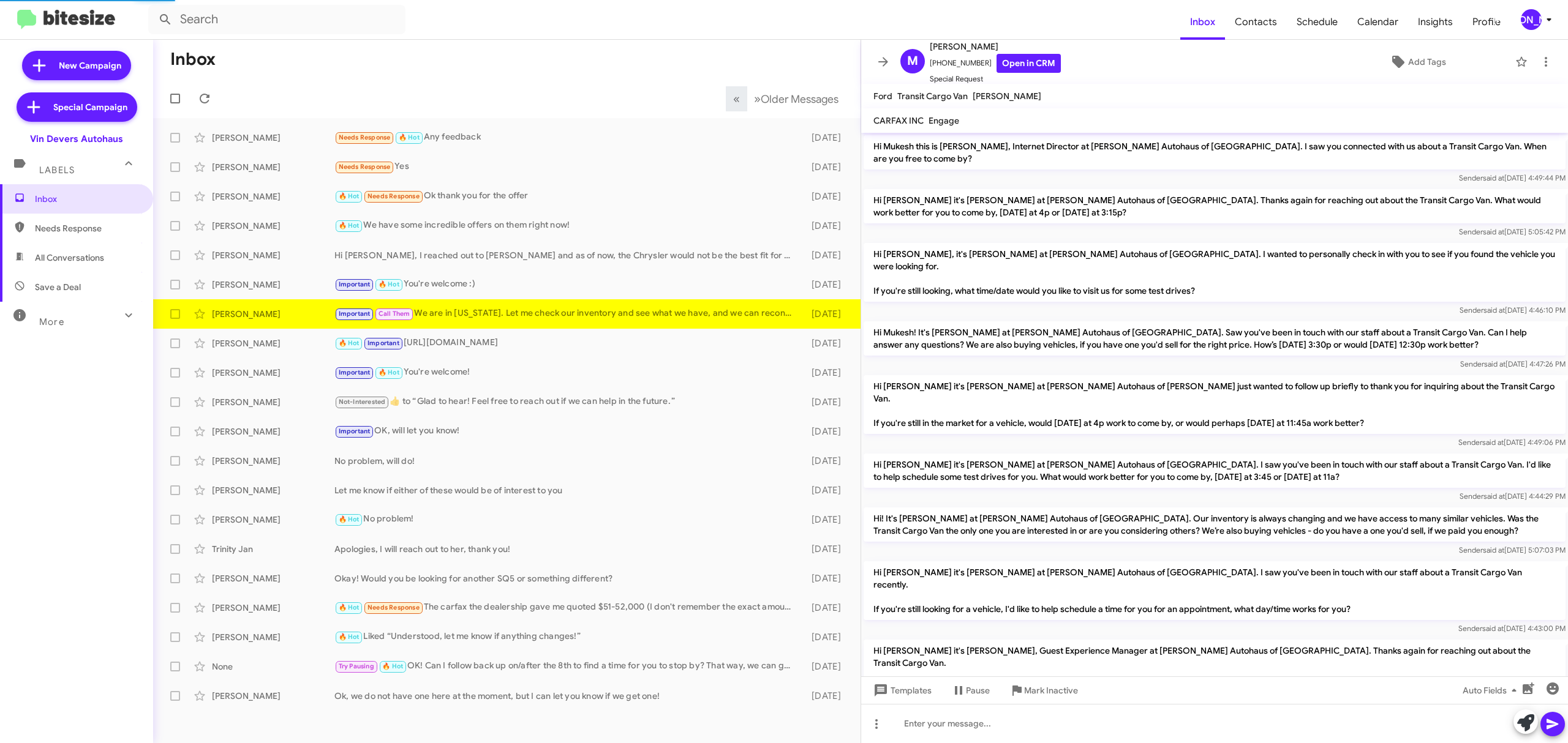
scroll to position [469, 0]
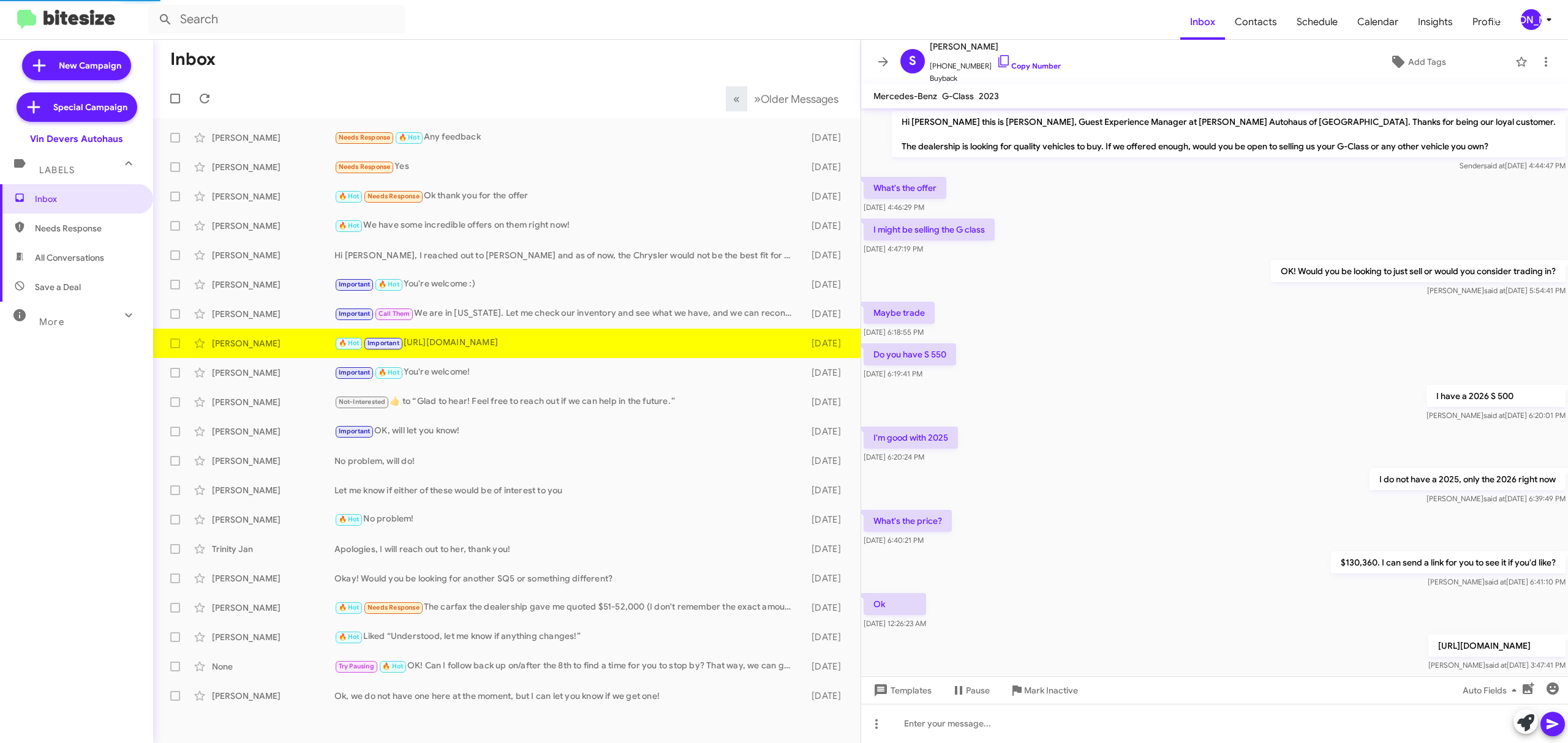
scroll to position [37, 0]
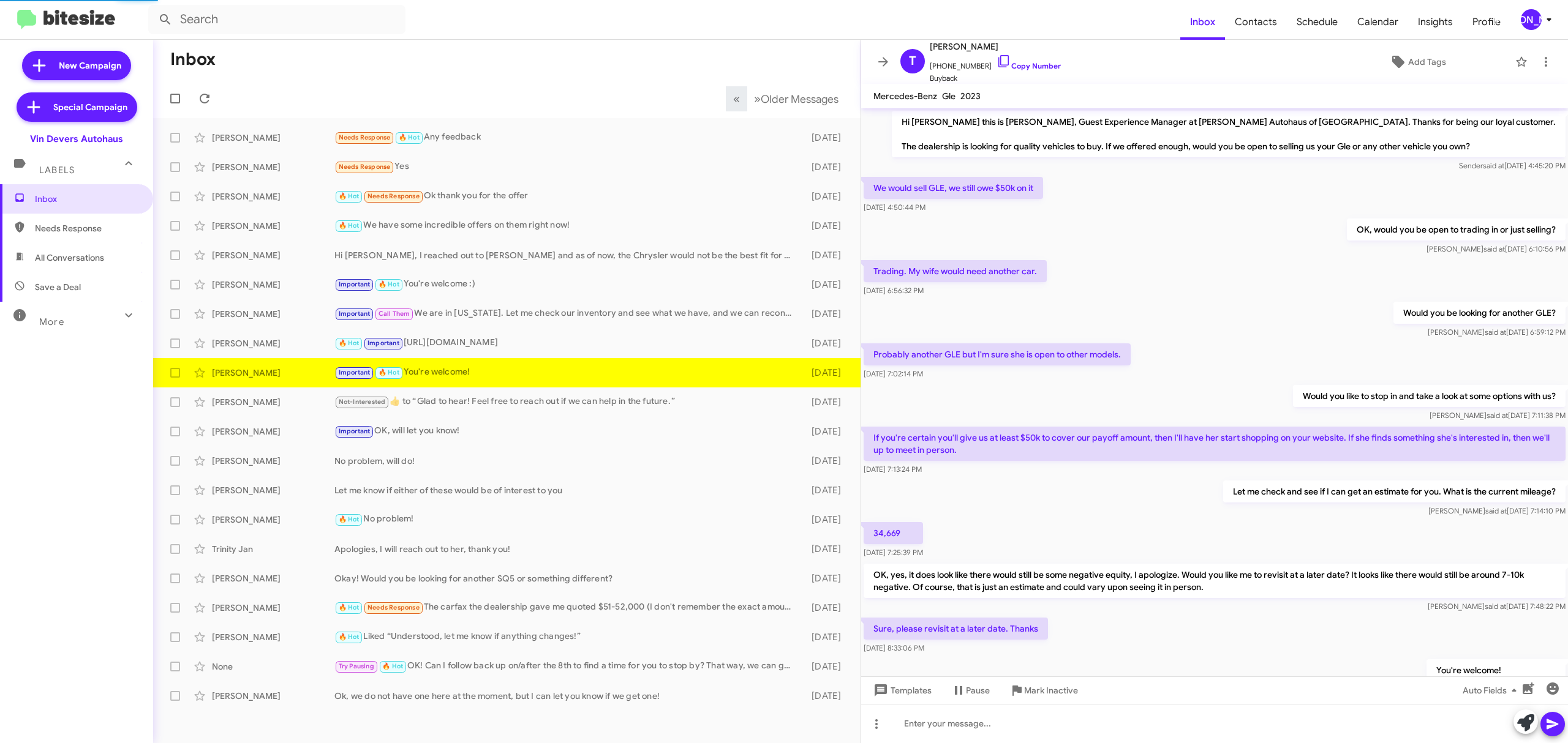
scroll to position [62, 0]
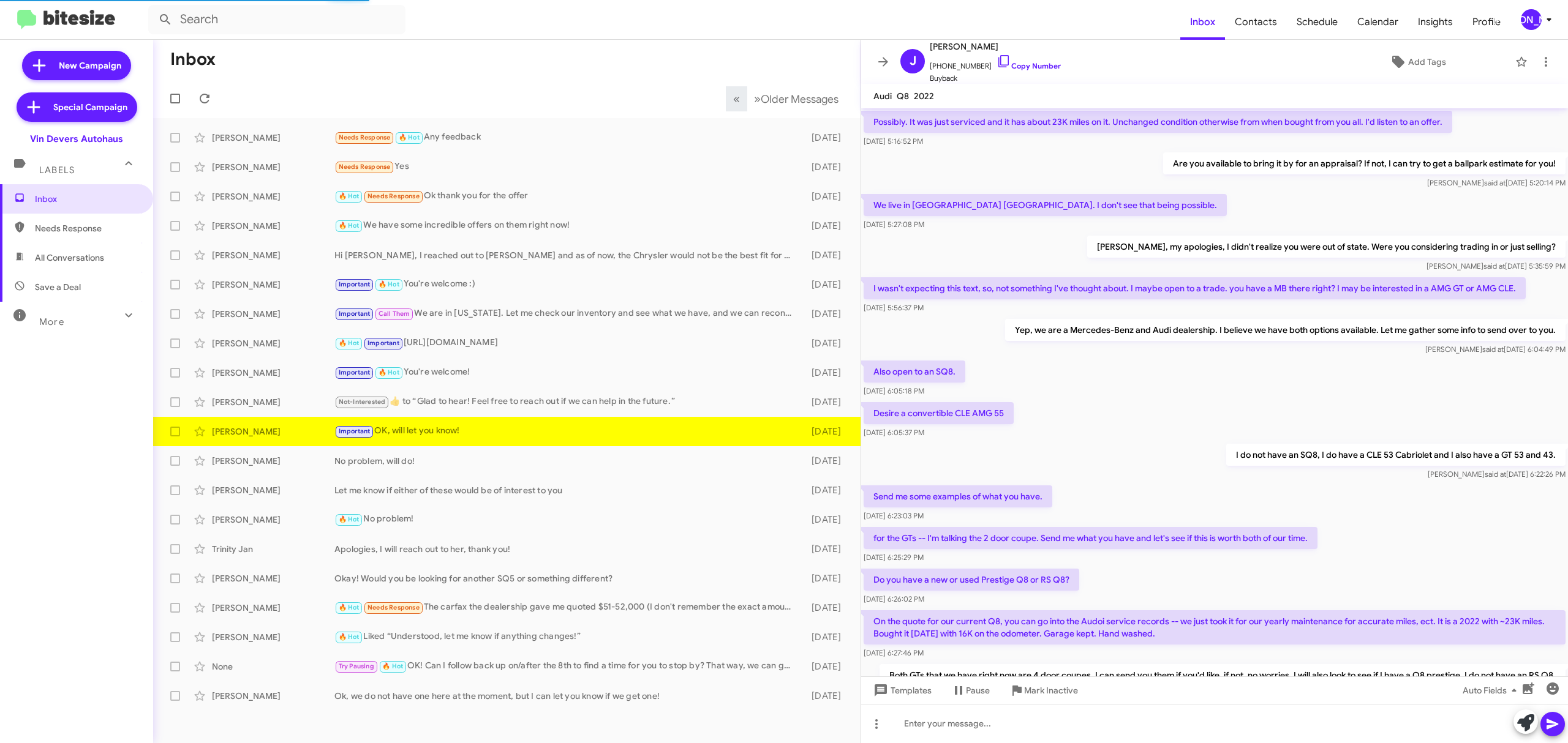
scroll to position [387, 0]
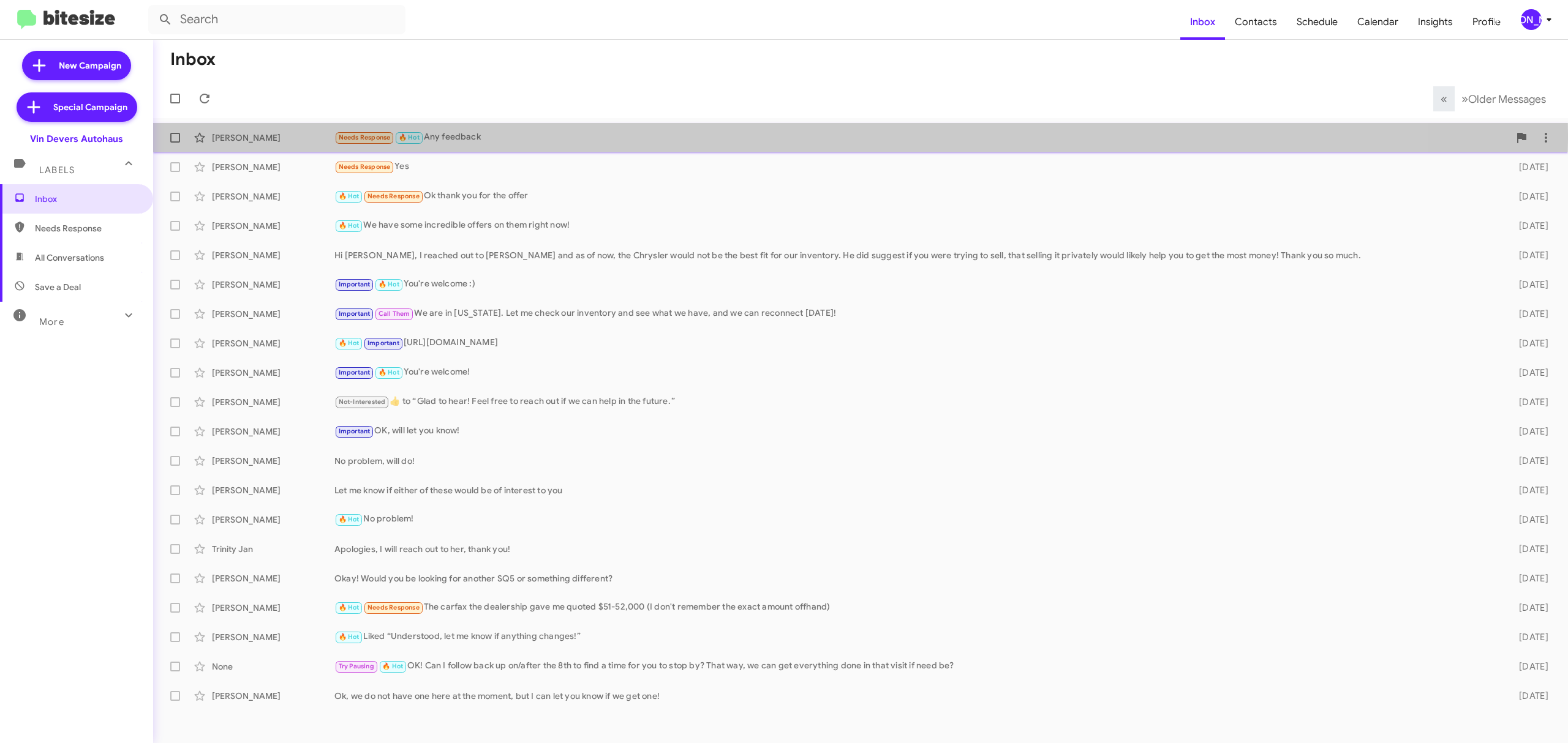
click at [486, 135] on div "Needs Response 🔥 Hot Any feedback" at bounding box center [921, 137] width 1174 height 14
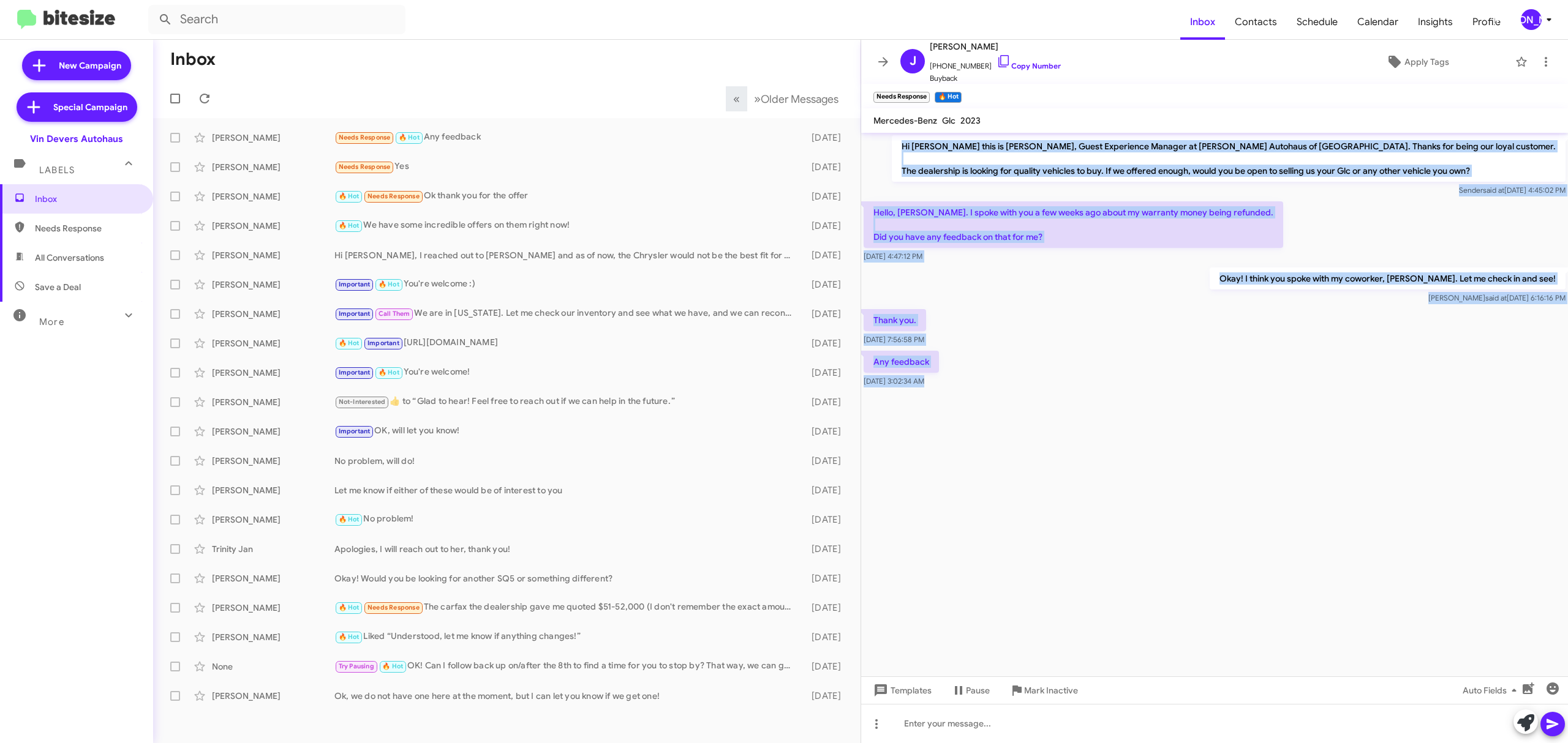
drag, startPoint x: 899, startPoint y: 145, endPoint x: 1062, endPoint y: 446, distance: 342.3
click at [1062, 448] on cdk-virtual-scroll-viewport "Hi James this is Aubrey Devers, Guest Experience Manager at Vin Devers Autohaus…" at bounding box center [1214, 405] width 706 height 544
copy div "Hi James this is Aubrey Devers, Guest Experience Manager at Vin Devers Autohaus…"
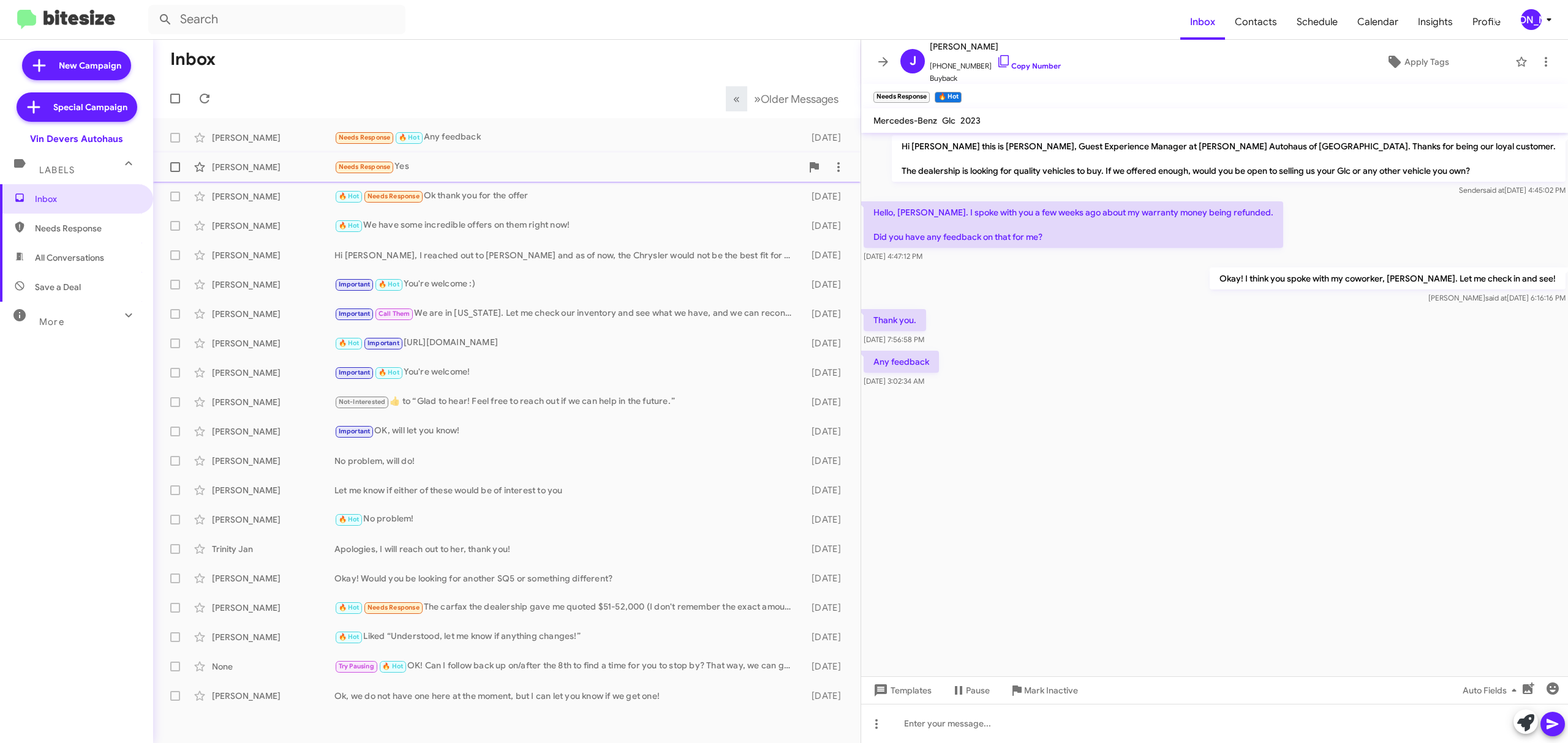
click at [311, 179] on div "Marcia Joseph Needs Response Yes 2 days ago" at bounding box center [507, 167] width 688 height 24
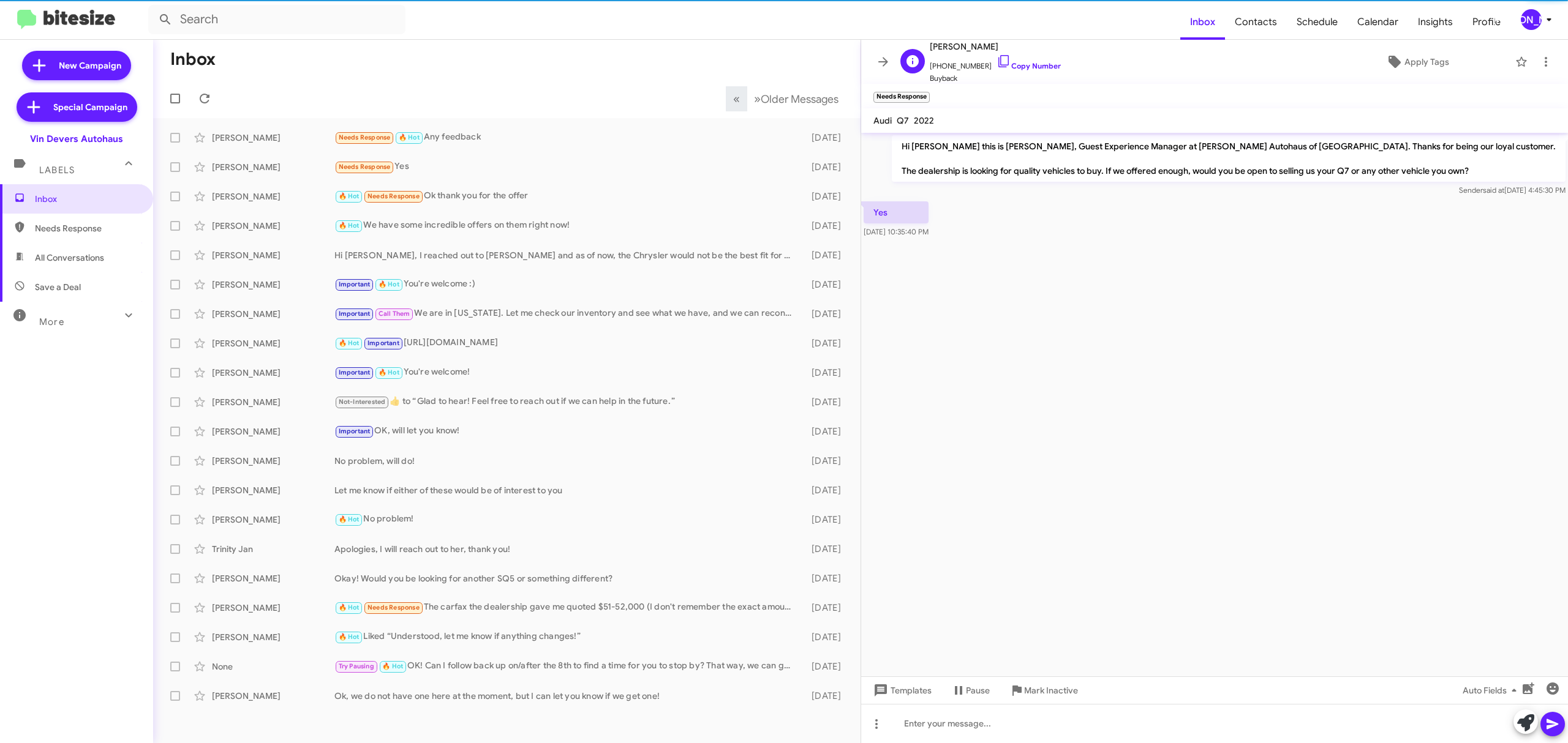
click at [1029, 71] on span "+12483185243 Copy Number" at bounding box center [995, 63] width 131 height 19
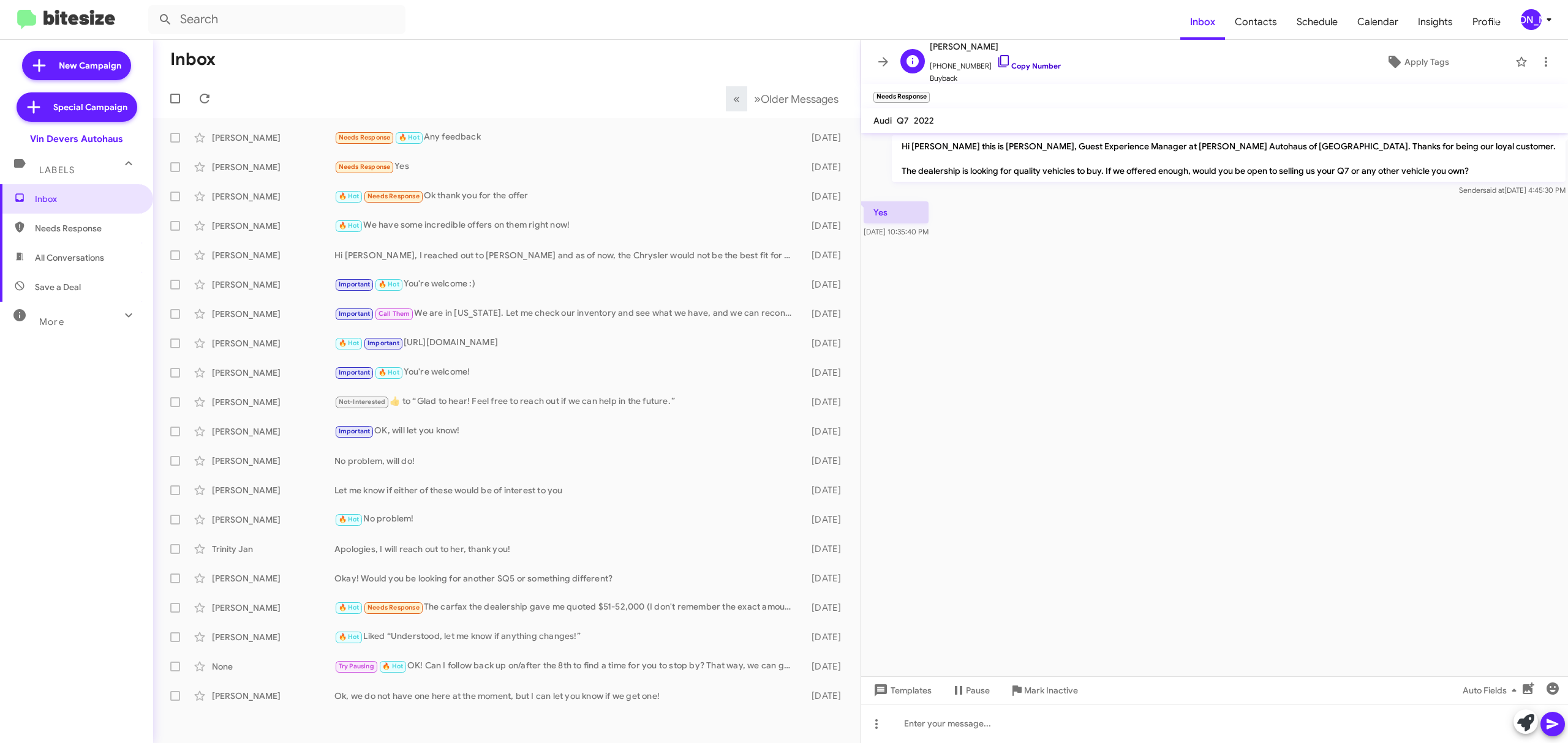
click at [1014, 68] on link "Copy Number" at bounding box center [1028, 65] width 64 height 9
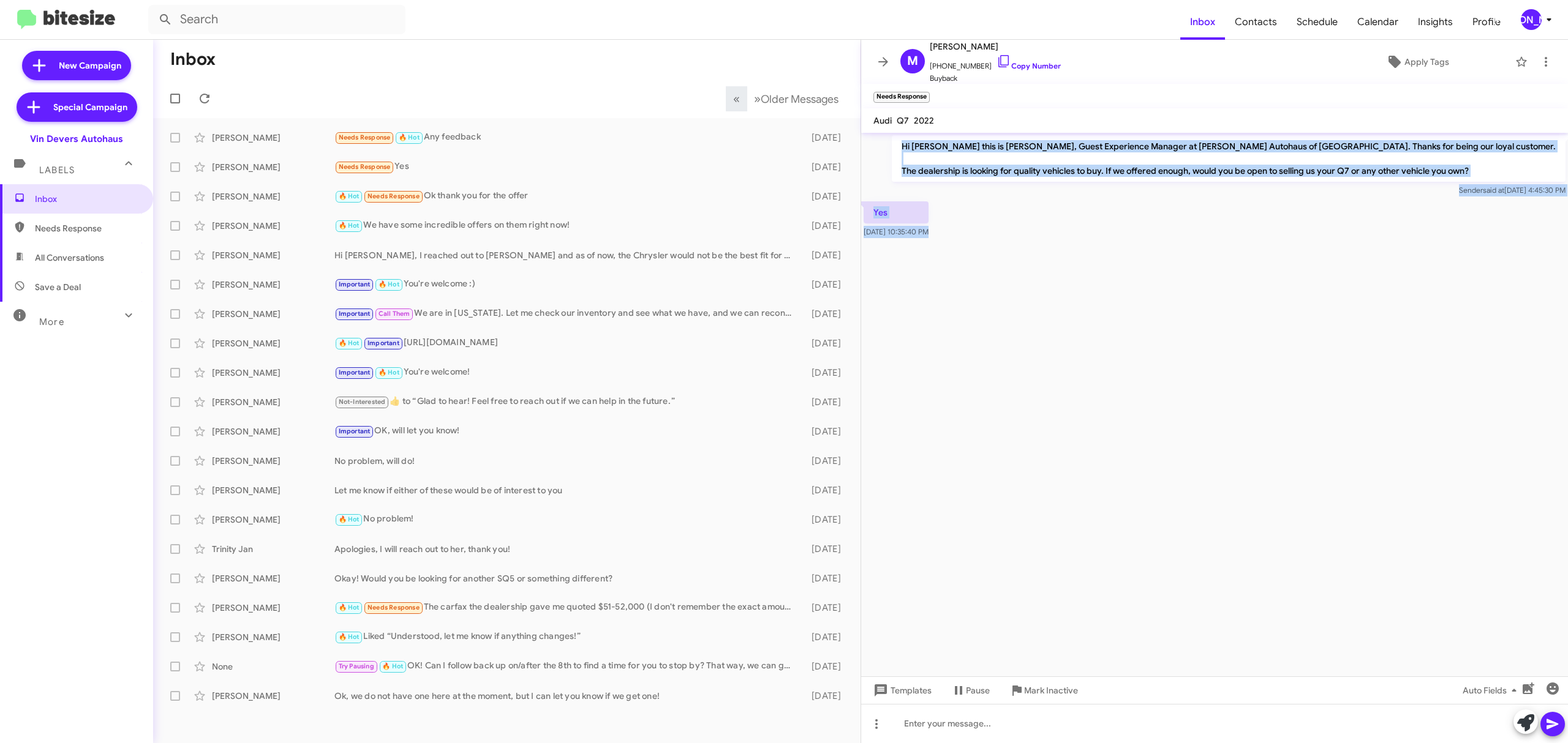
drag, startPoint x: 937, startPoint y: 130, endPoint x: 1082, endPoint y: 320, distance: 239.0
click at [1082, 319] on div "M Marcia Joseph +12483185243 Copy Number Buyback Apply Tags Needs Response × Au…" at bounding box center [1214, 391] width 706 height 703
copy div "Hi Marcia this is Aubrey Devers, Guest Experience Manager at Vin Devers Autohau…"
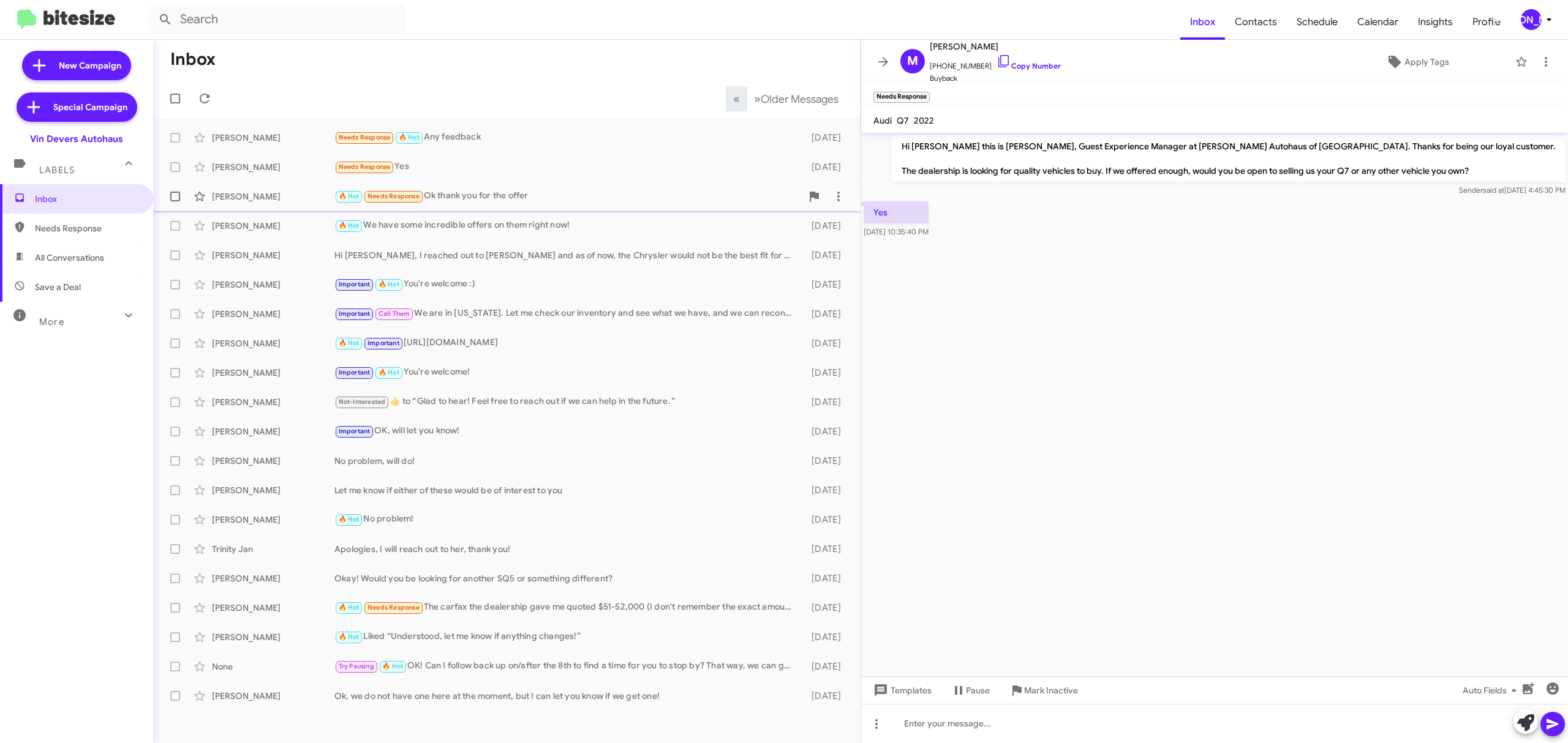
click at [273, 204] on div "Johnny Mccartney 🔥 Hot Needs Response Ok thank you for the offer 3 days ago" at bounding box center [507, 196] width 688 height 24
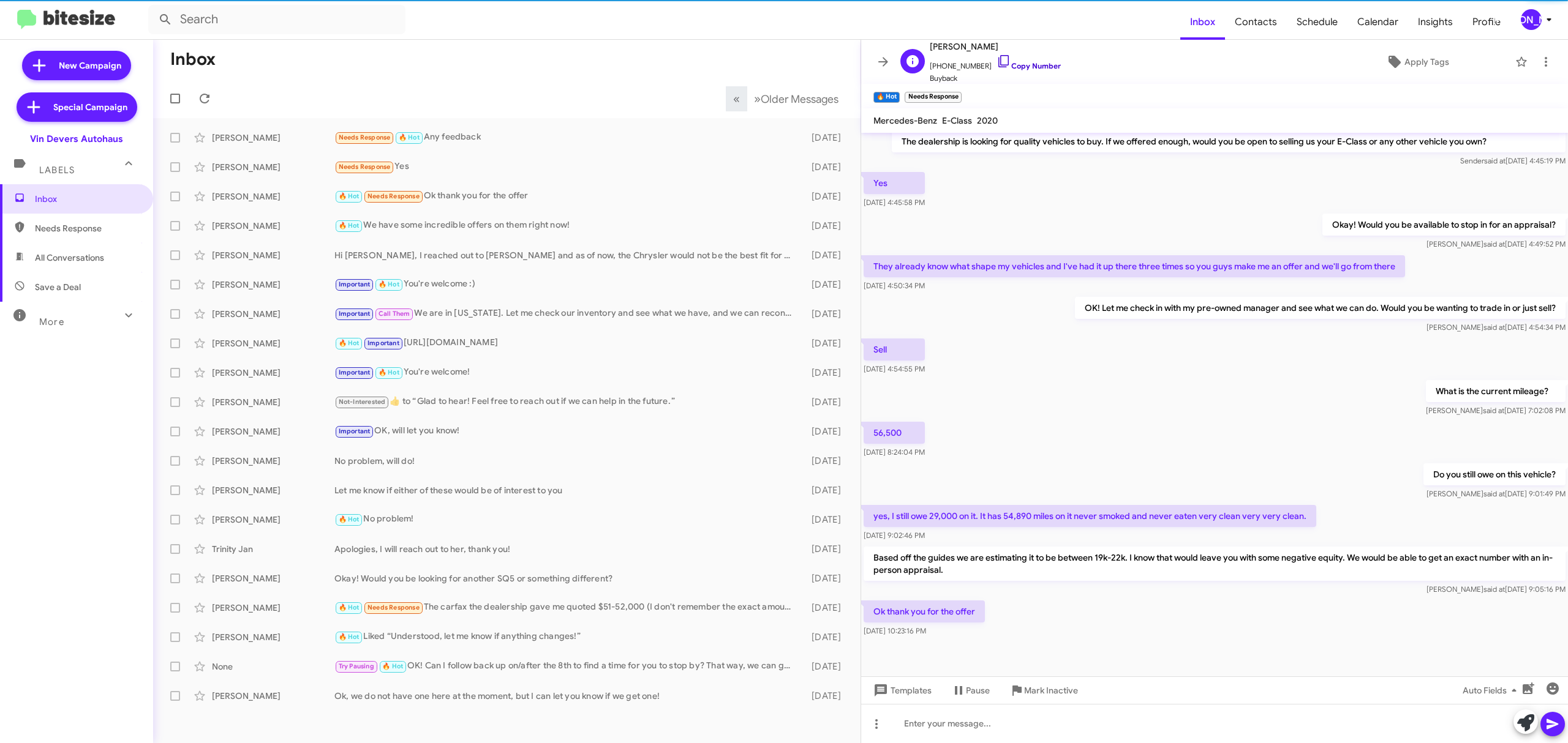
click at [1025, 64] on link "Copy Number" at bounding box center [1028, 65] width 64 height 9
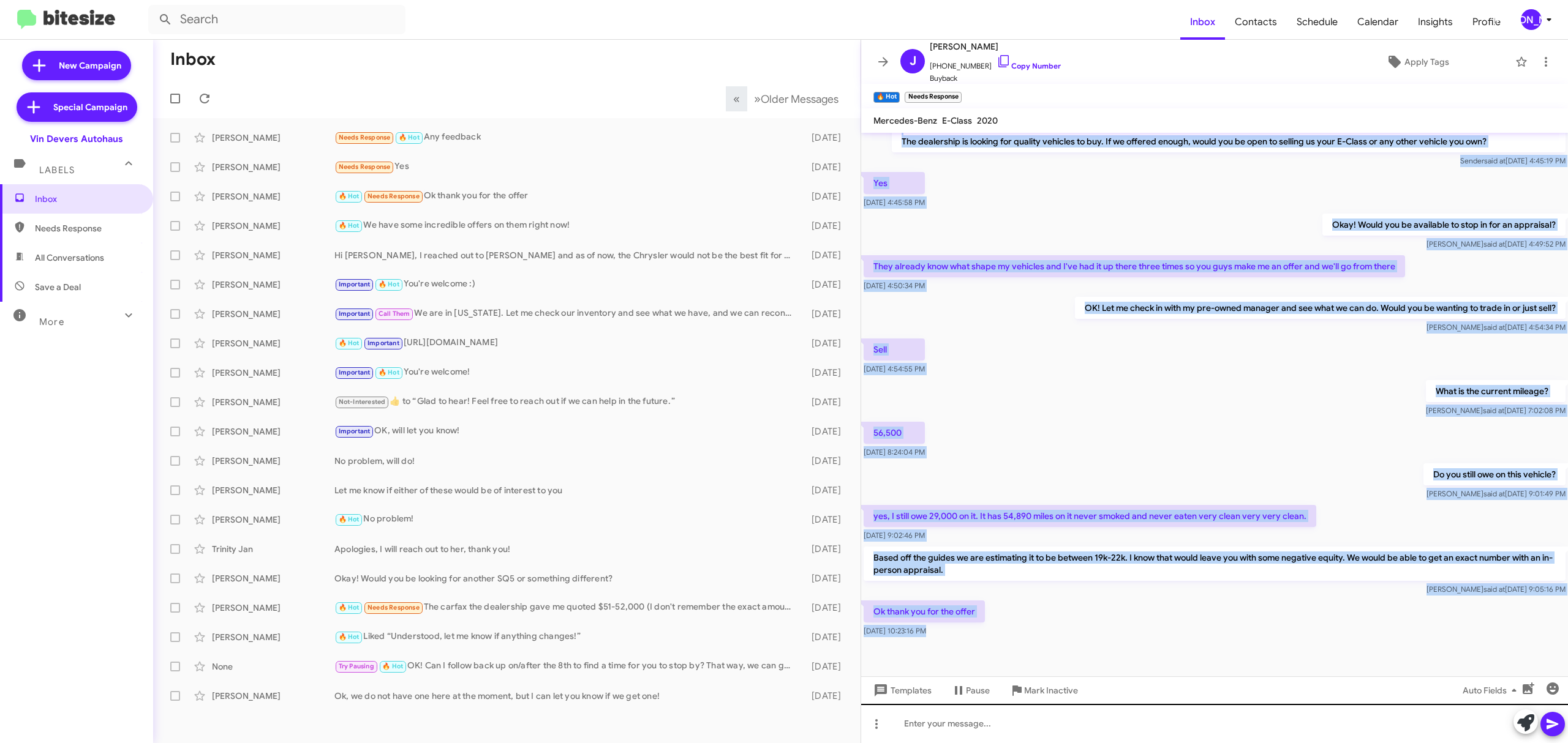
drag, startPoint x: 946, startPoint y: 185, endPoint x: 1139, endPoint y: 721, distance: 569.7
click at [1166, 742] on html "Inbox Contacts Schedule Calendar Insights Profile JA New Campaign Special Campa…" at bounding box center [784, 372] width 1568 height 743
copy div "Hi Johnny this is Aubrey Devers, Guest Experience Manager at Vin Devers Autohau…"
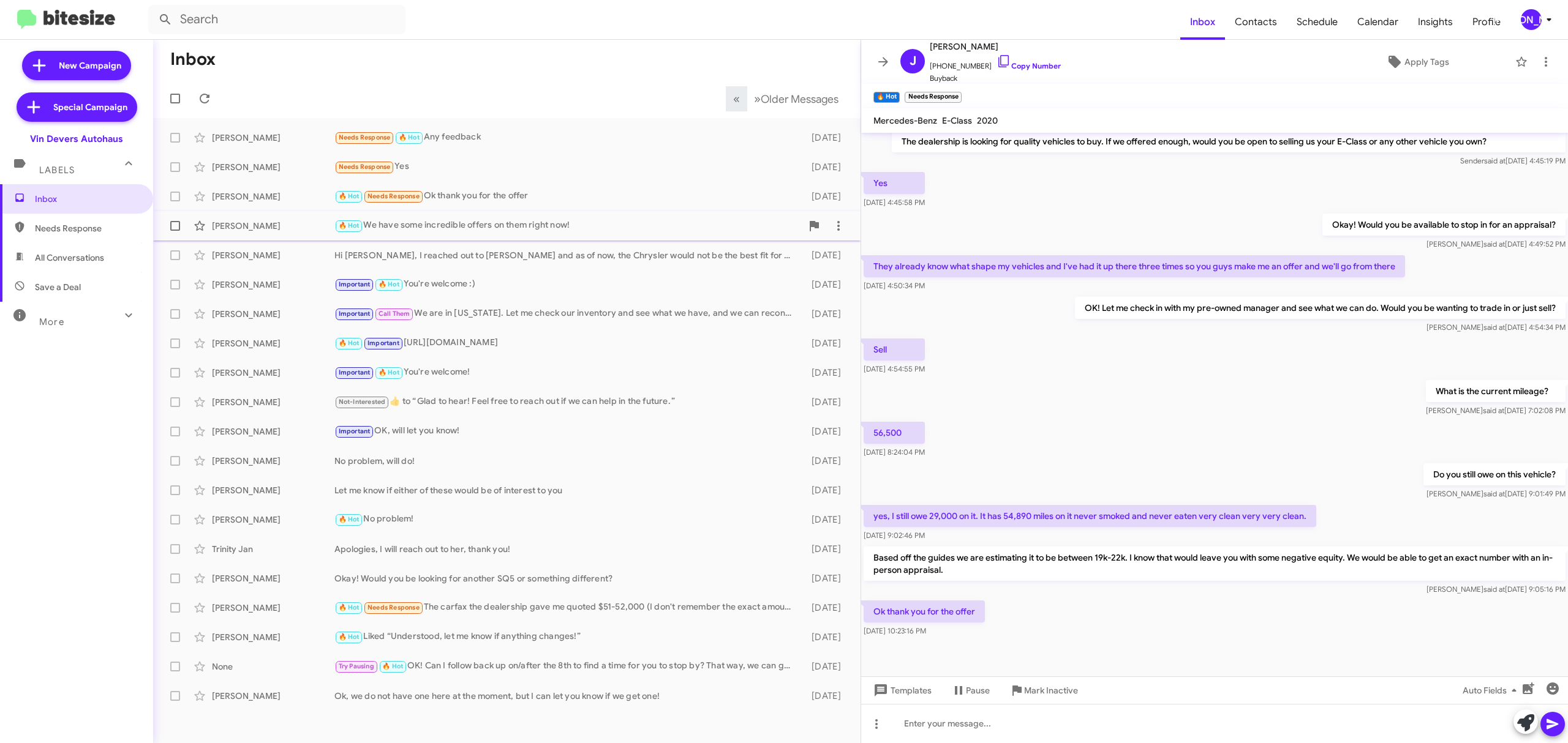
click at [304, 234] on div "Dennis Avalos 🔥 Hot We have some incredible offers on them right now! 2 days ago" at bounding box center [507, 226] width 688 height 24
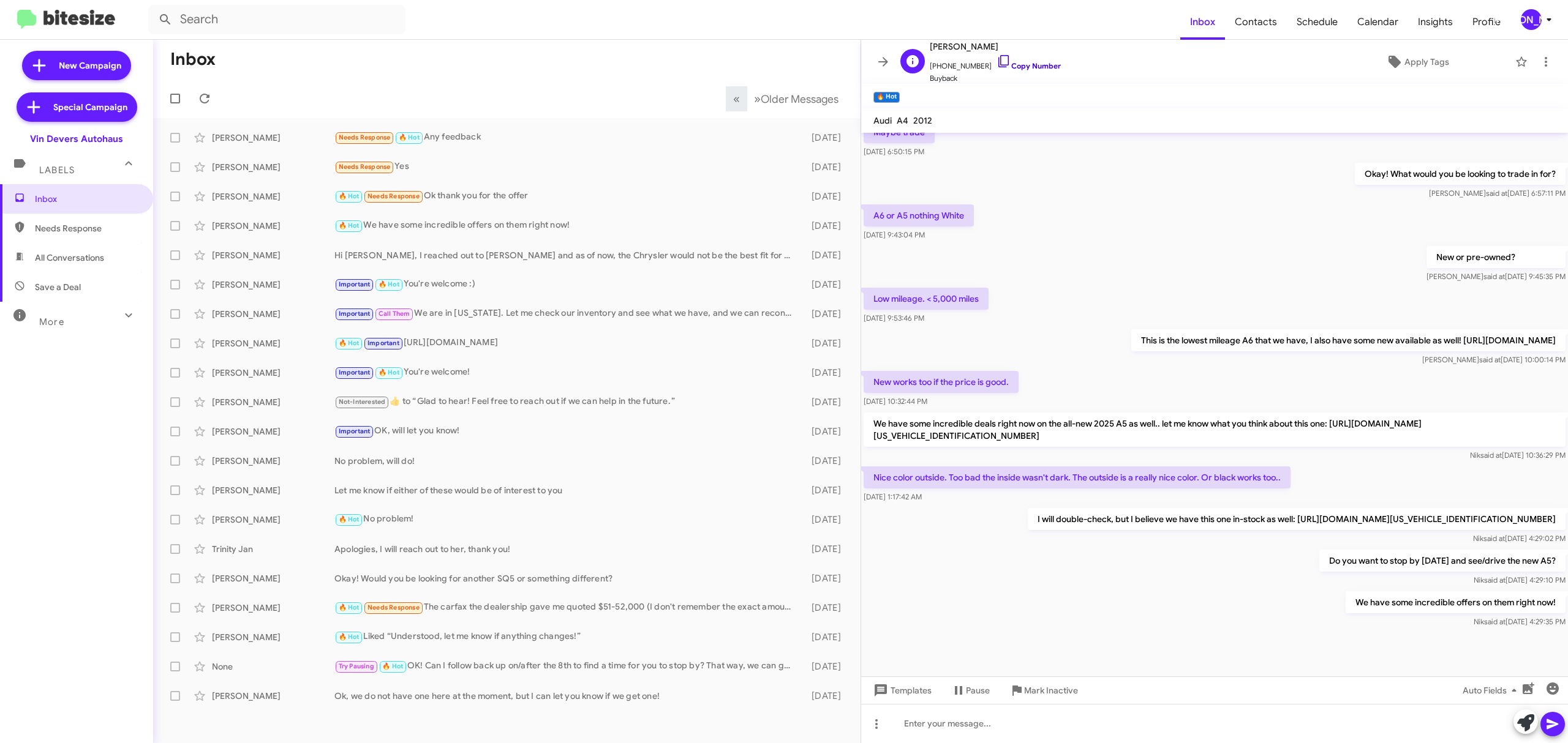
click at [1015, 68] on link "Copy Number" at bounding box center [1028, 65] width 64 height 9
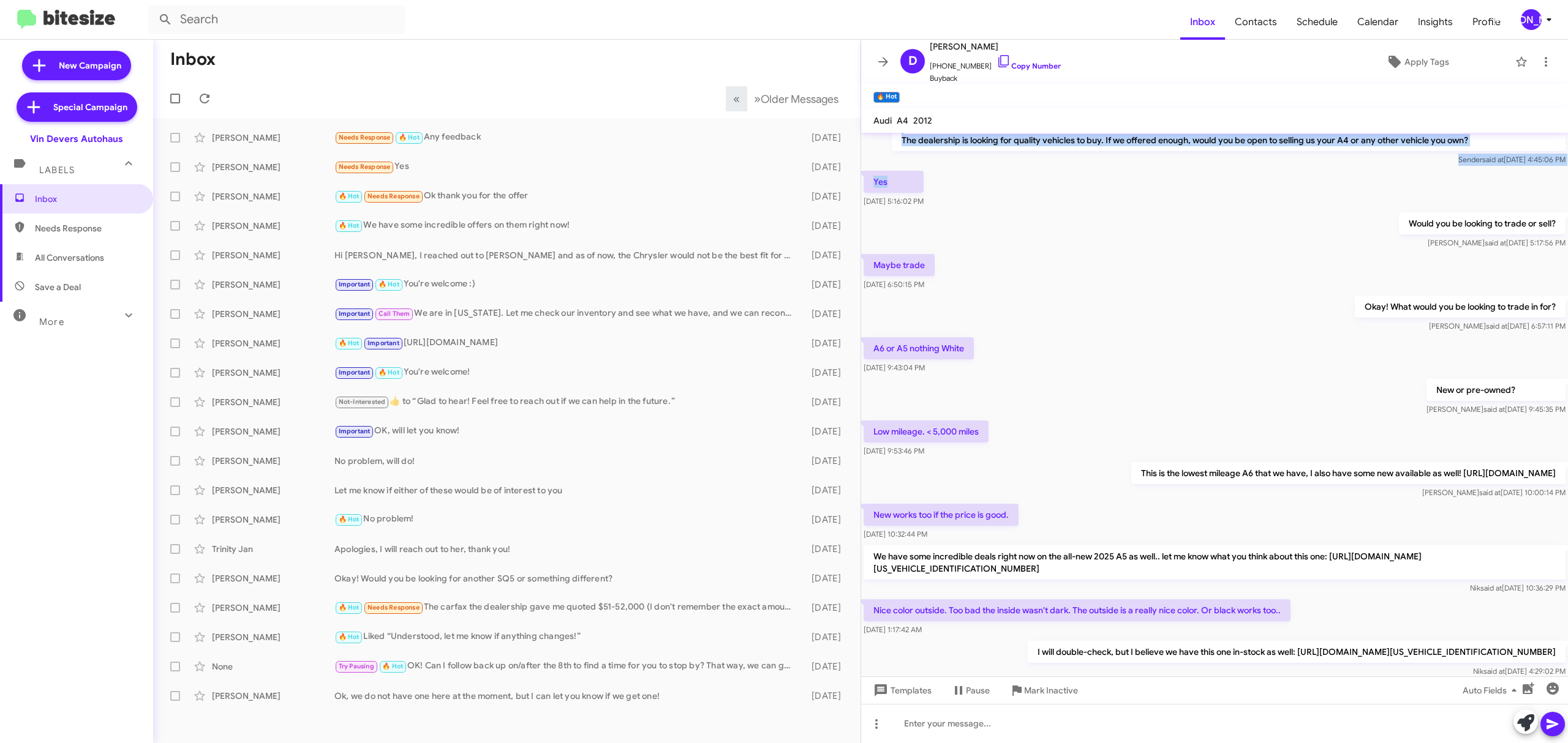
drag, startPoint x: 959, startPoint y: 136, endPoint x: 973, endPoint y: 168, distance: 34.9
click at [973, 168] on div "Hi Dennis this is Aubrey Devers, Guest Experience Manager at Vin Devers Autohau…" at bounding box center [1214, 433] width 706 height 661
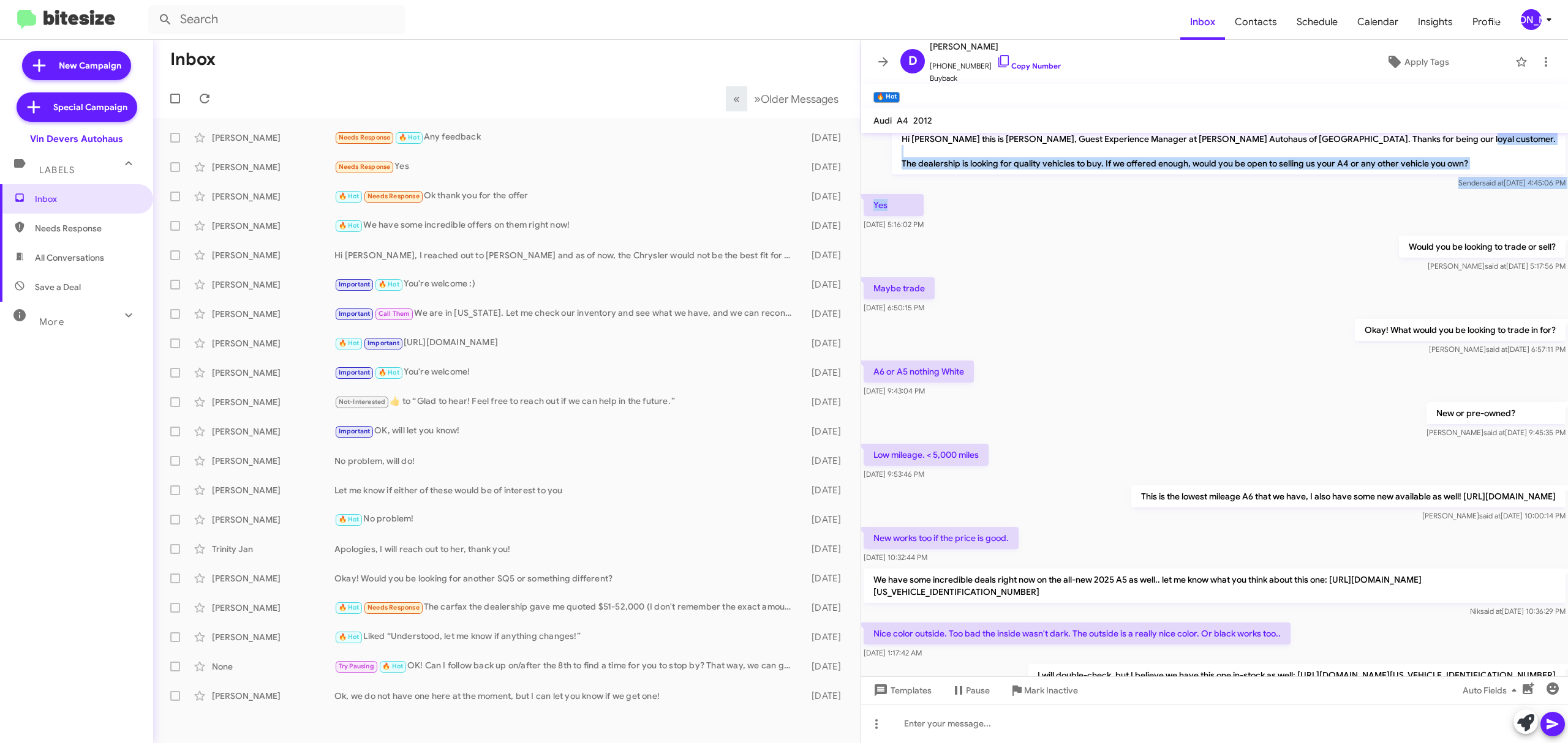
scroll to position [0, 0]
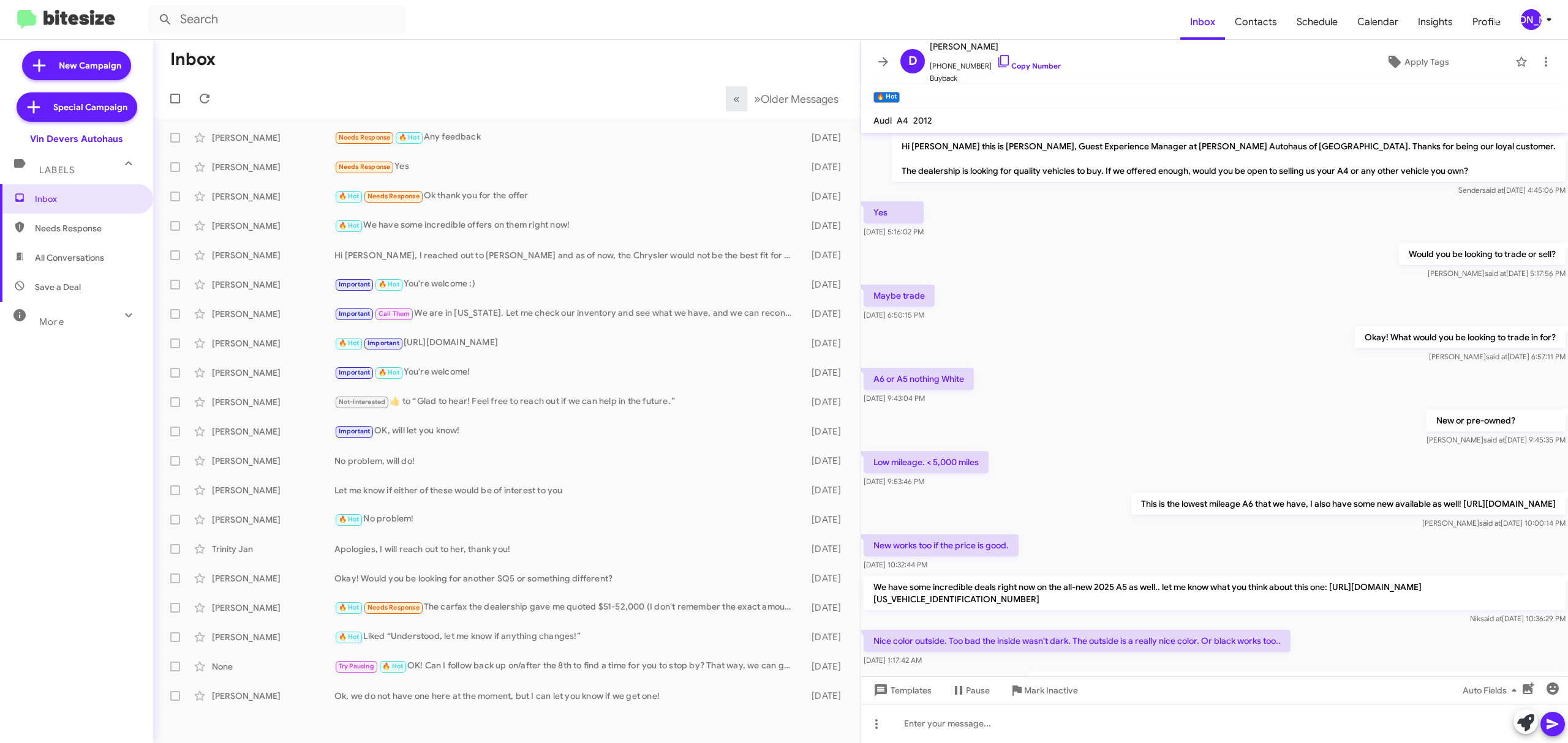
click at [946, 152] on div "Hi Dennis this is Aubrey Devers, Guest Experience Manager at Vin Devers Autohau…" at bounding box center [1214, 166] width 706 height 66
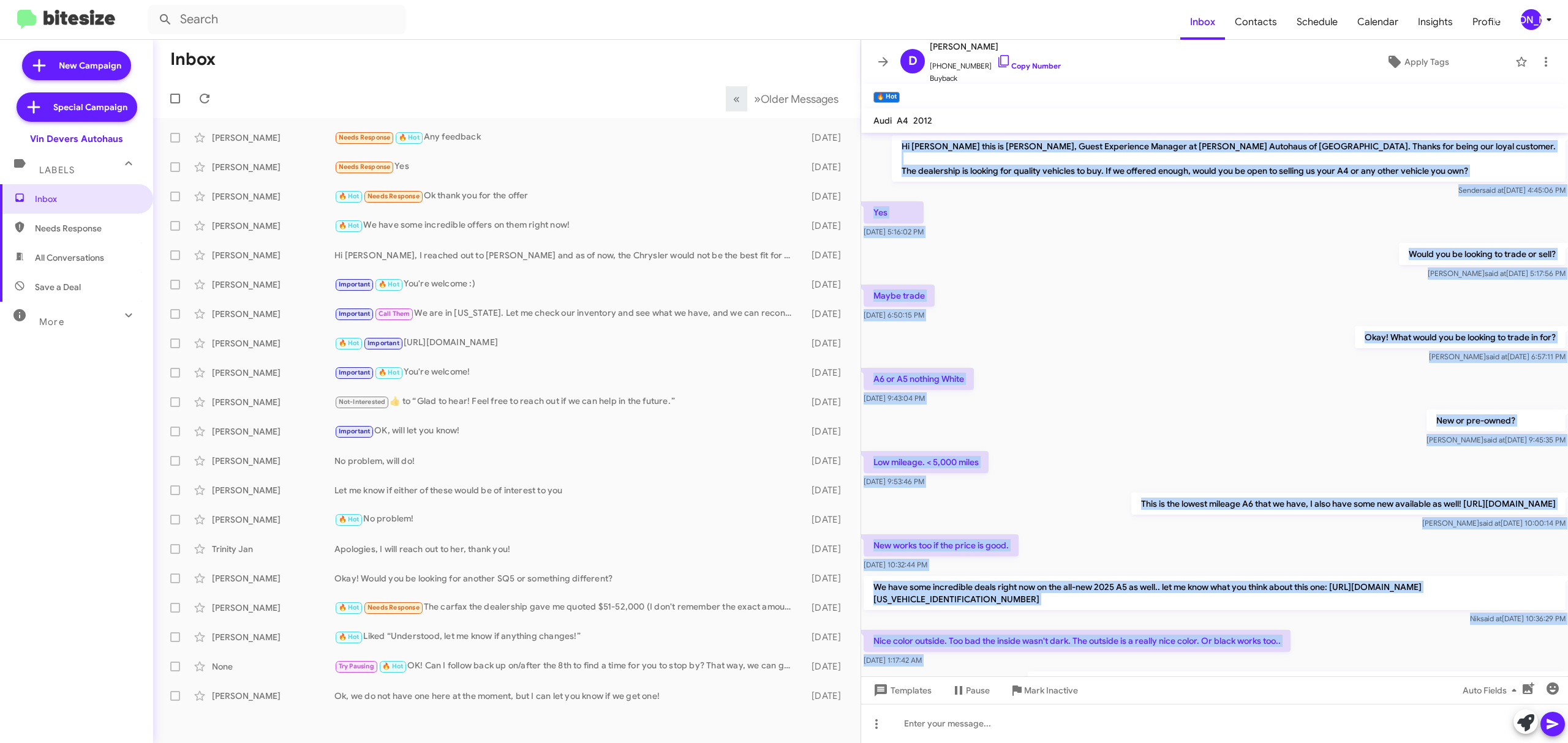
scroll to position [187, 0]
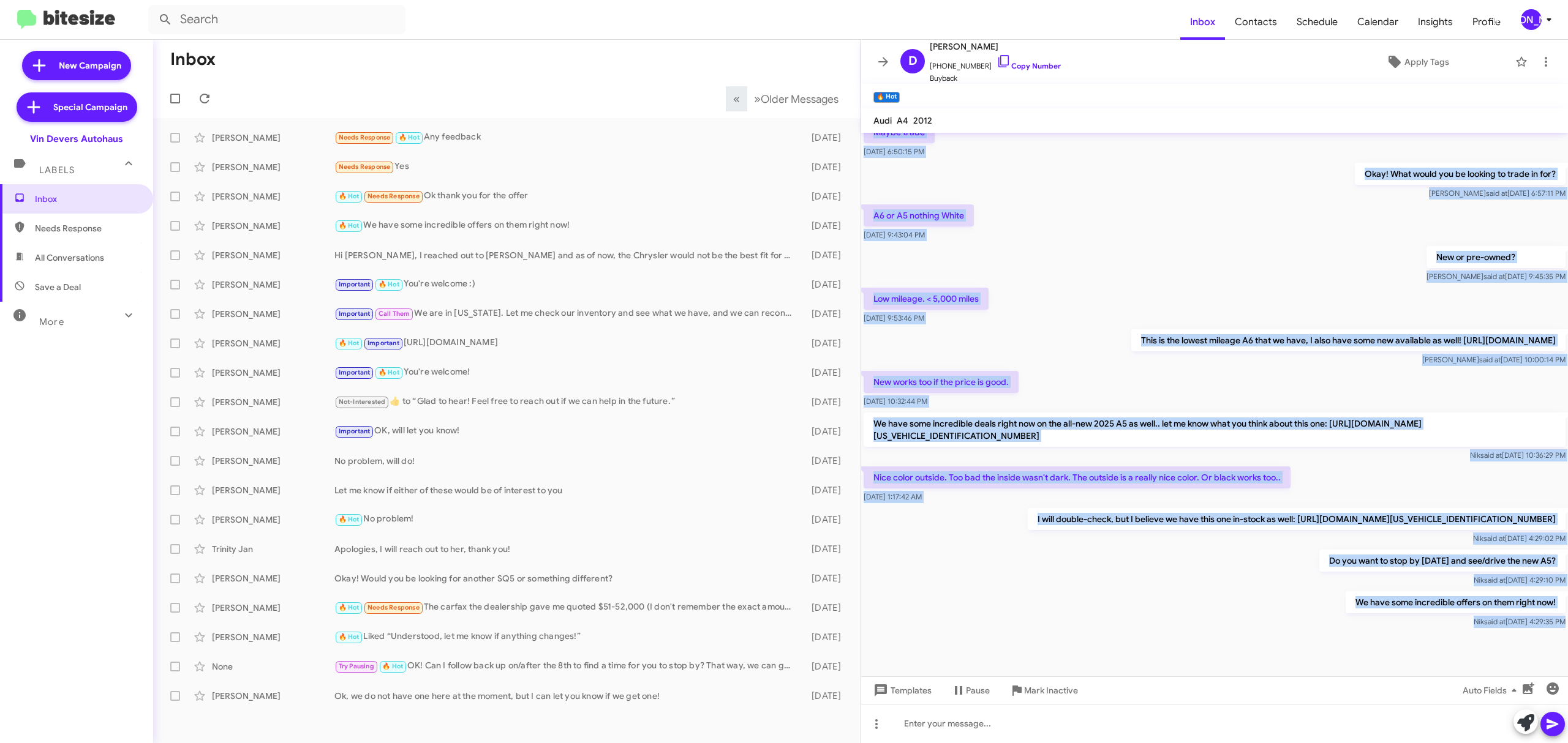
drag, startPoint x: 936, startPoint y: 138, endPoint x: 1531, endPoint y: 657, distance: 789.5
click at [1531, 657] on cdk-virtual-scroll-viewport "Hi Dennis this is Aubrey Devers, Guest Experience Manager at Vin Devers Autohau…" at bounding box center [1214, 405] width 706 height 544
copy div "Hi Dennis this is Aubrey Devers, Guest Experience Manager at Vin Devers Autohau…"
click at [787, 99] on span "Older Messages" at bounding box center [799, 99] width 78 height 14
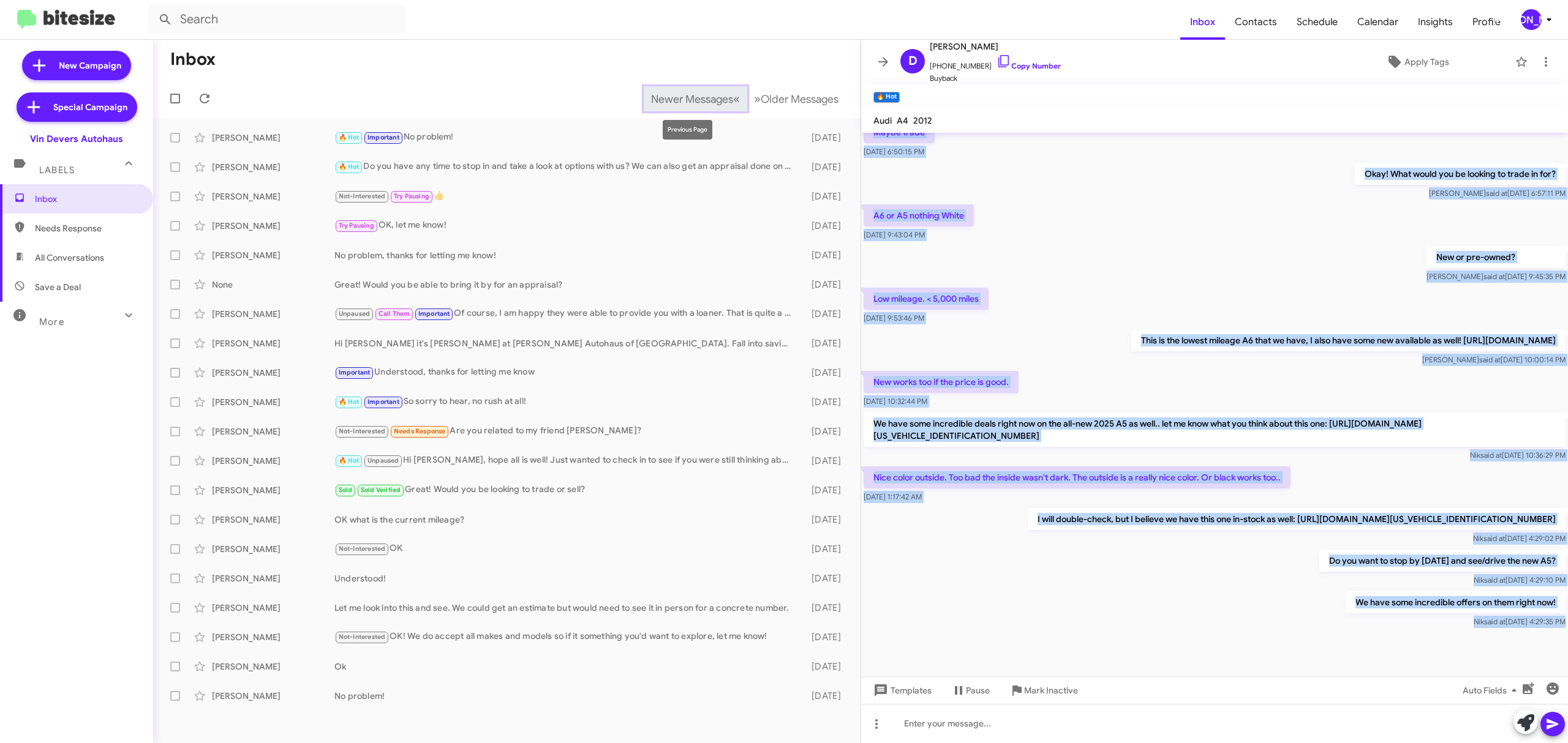
click at [689, 96] on span "Newer Messages" at bounding box center [691, 99] width 82 height 14
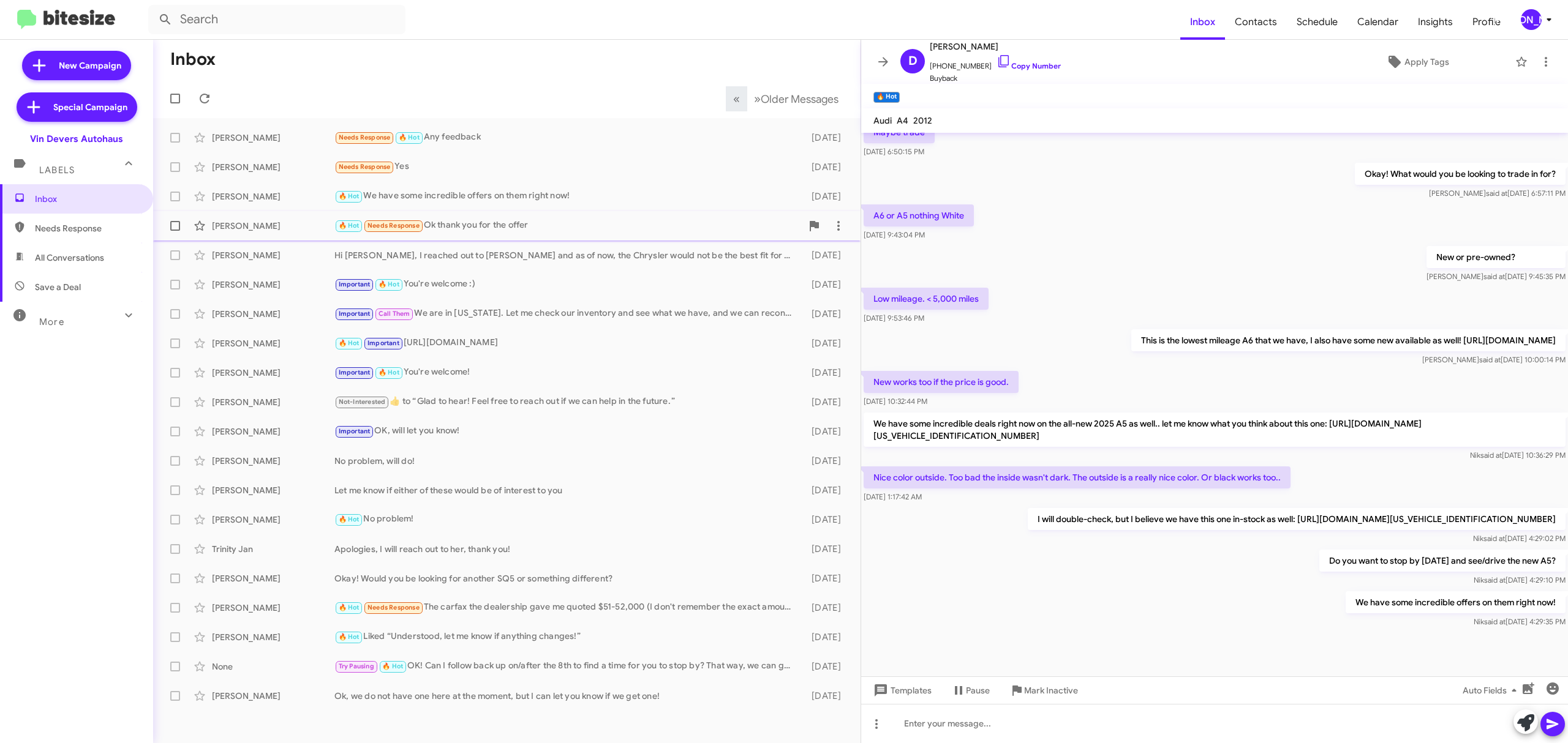
click at [286, 223] on div "Johnny Mccartney" at bounding box center [273, 226] width 122 height 12
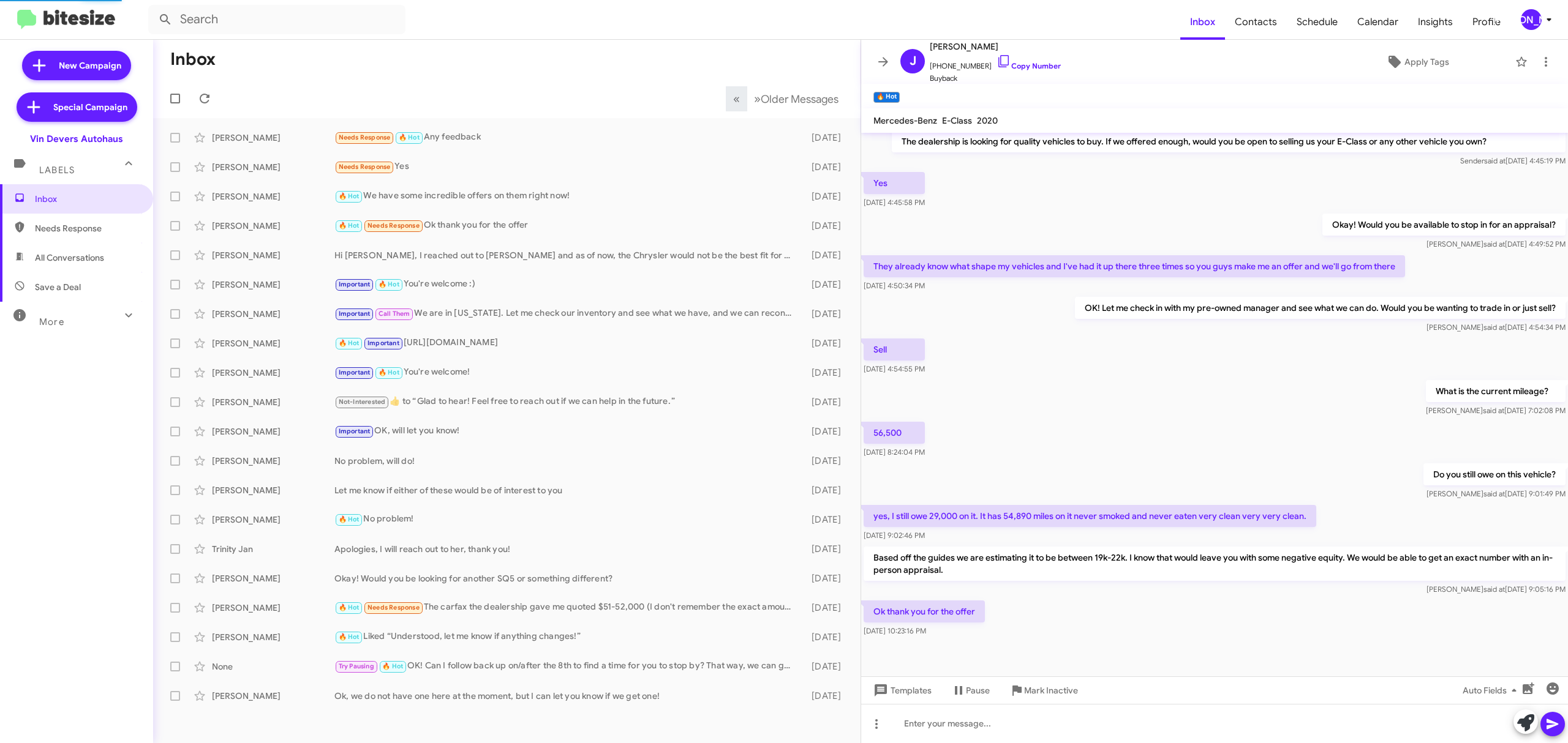
scroll to position [29, 0]
click at [1023, 64] on link "Copy Number" at bounding box center [1028, 65] width 64 height 9
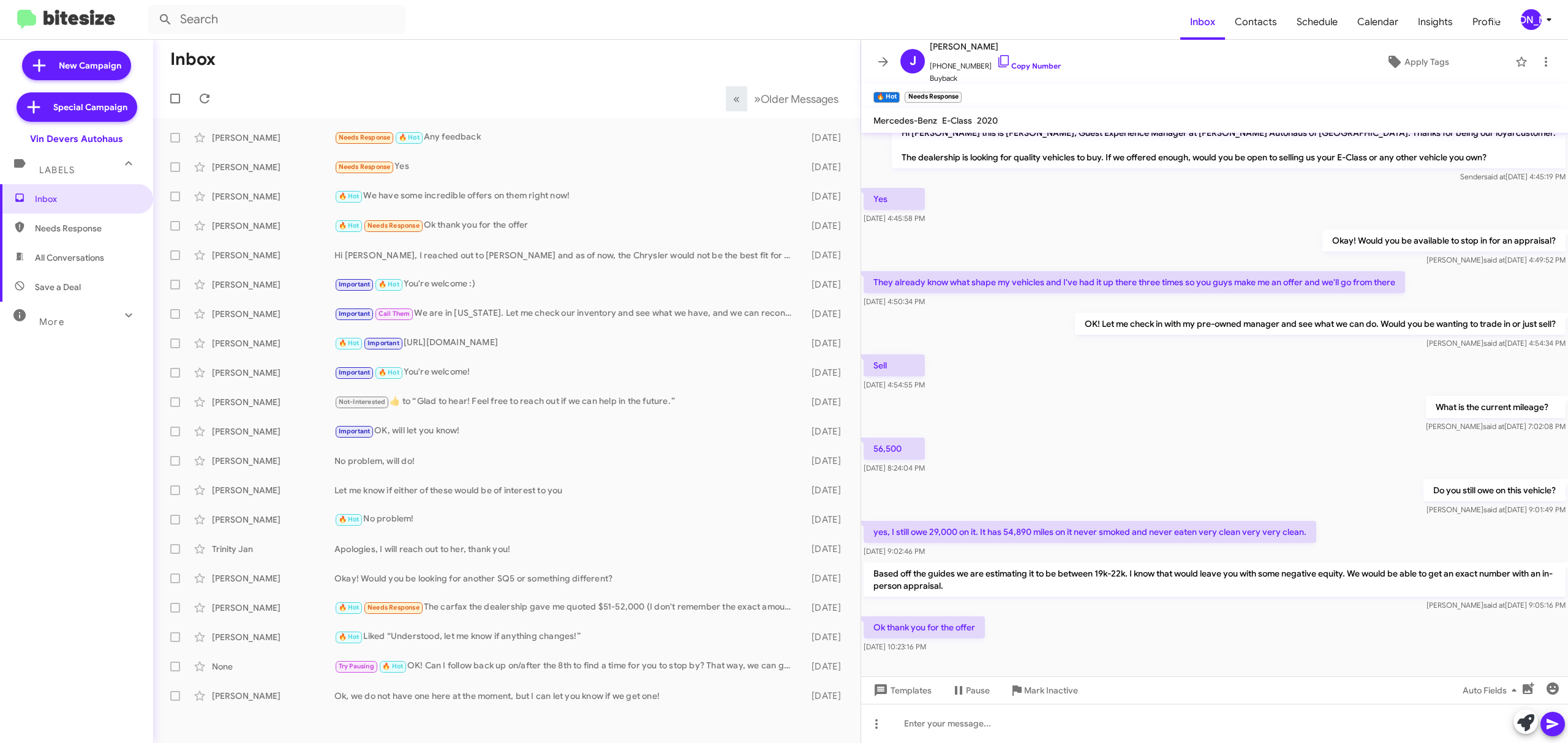
scroll to position [0, 0]
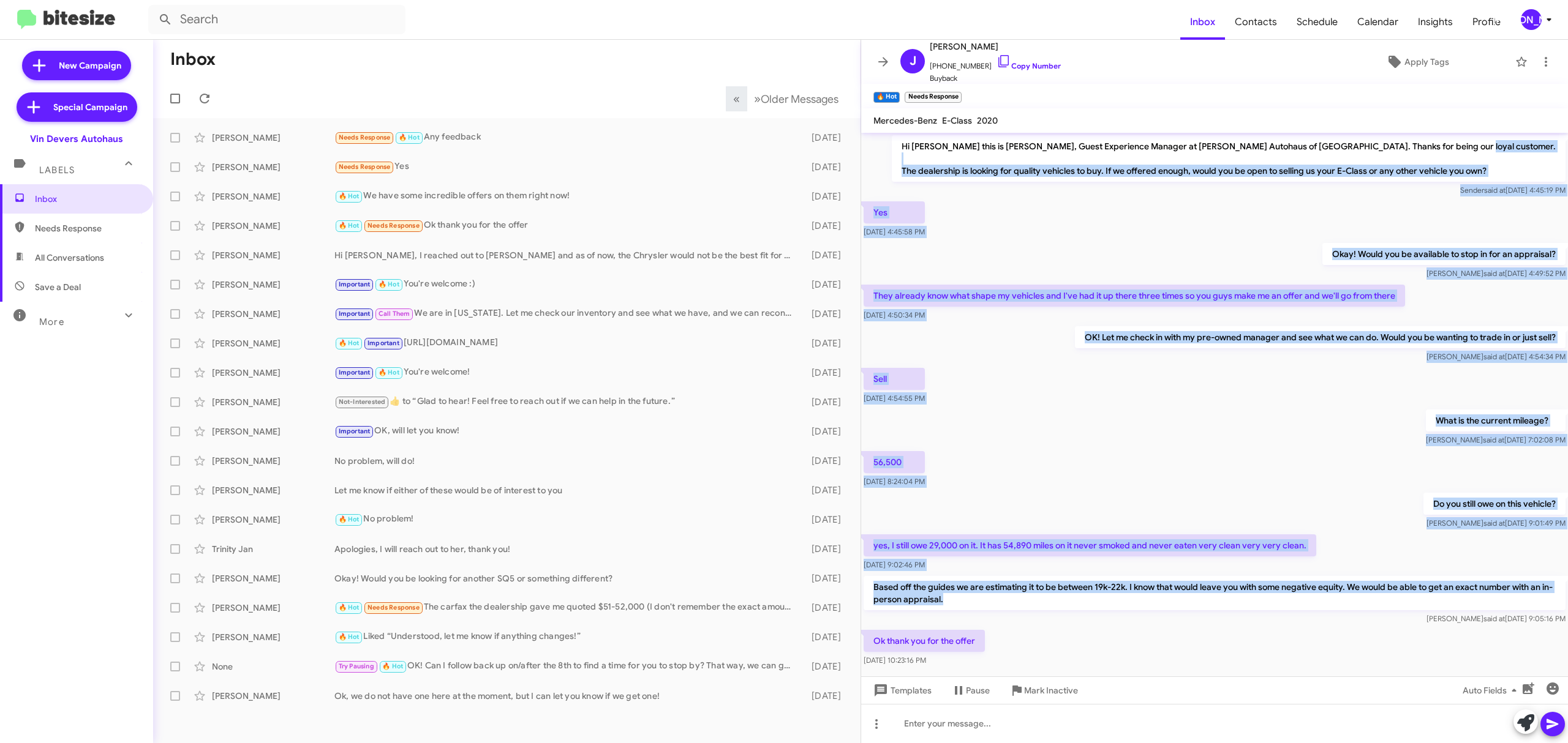
drag, startPoint x: 941, startPoint y: 152, endPoint x: 1065, endPoint y: 450, distance: 322.8
click at [1067, 610] on div "Hi Johnny this is Aubrey Devers, Guest Experience Manager at Vin Devers Autohau…" at bounding box center [1214, 401] width 706 height 536
click at [941, 155] on div "Hi Johnny this is Aubrey Devers, Guest Experience Manager at Vin Devers Autohau…" at bounding box center [1214, 166] width 706 height 66
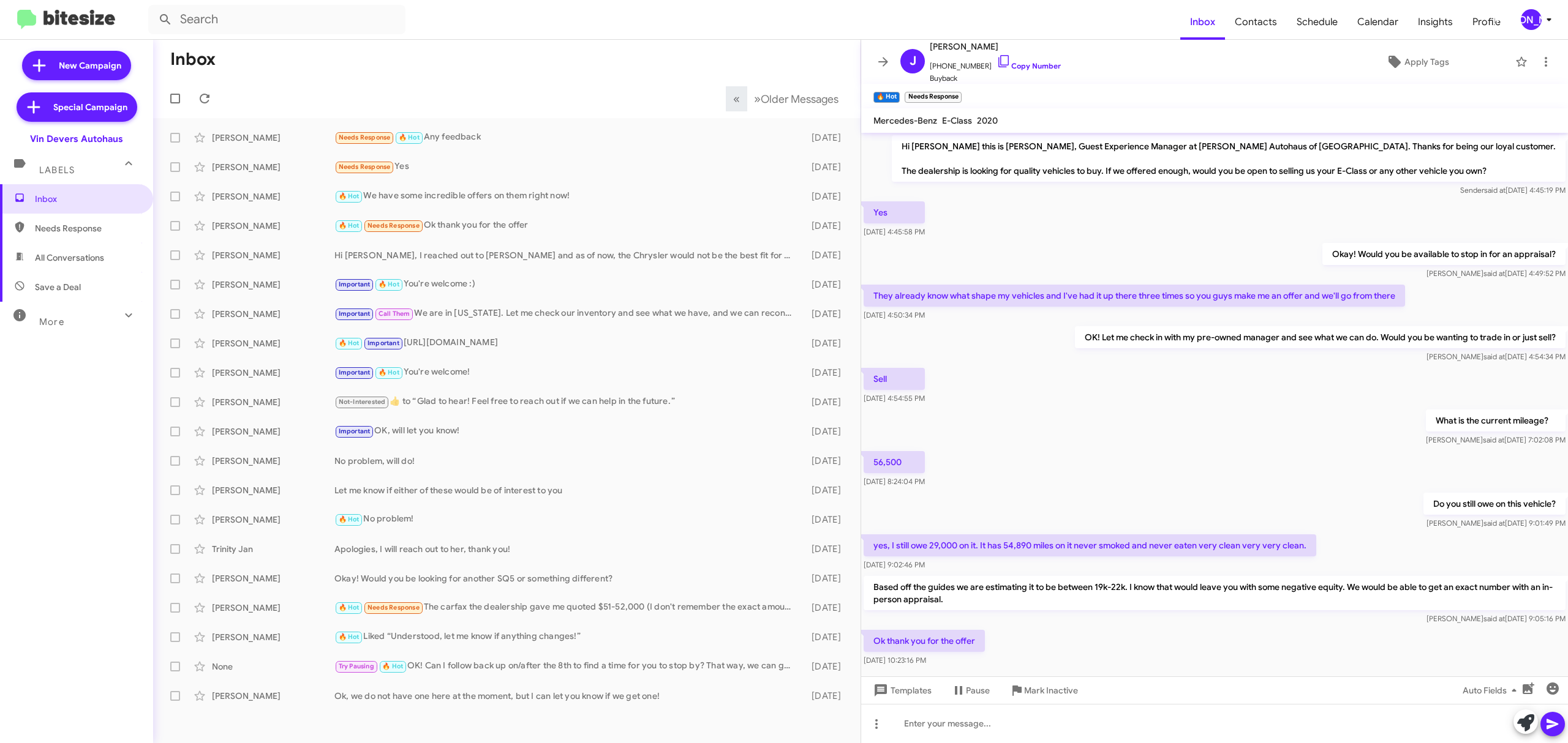
scroll to position [29, 0]
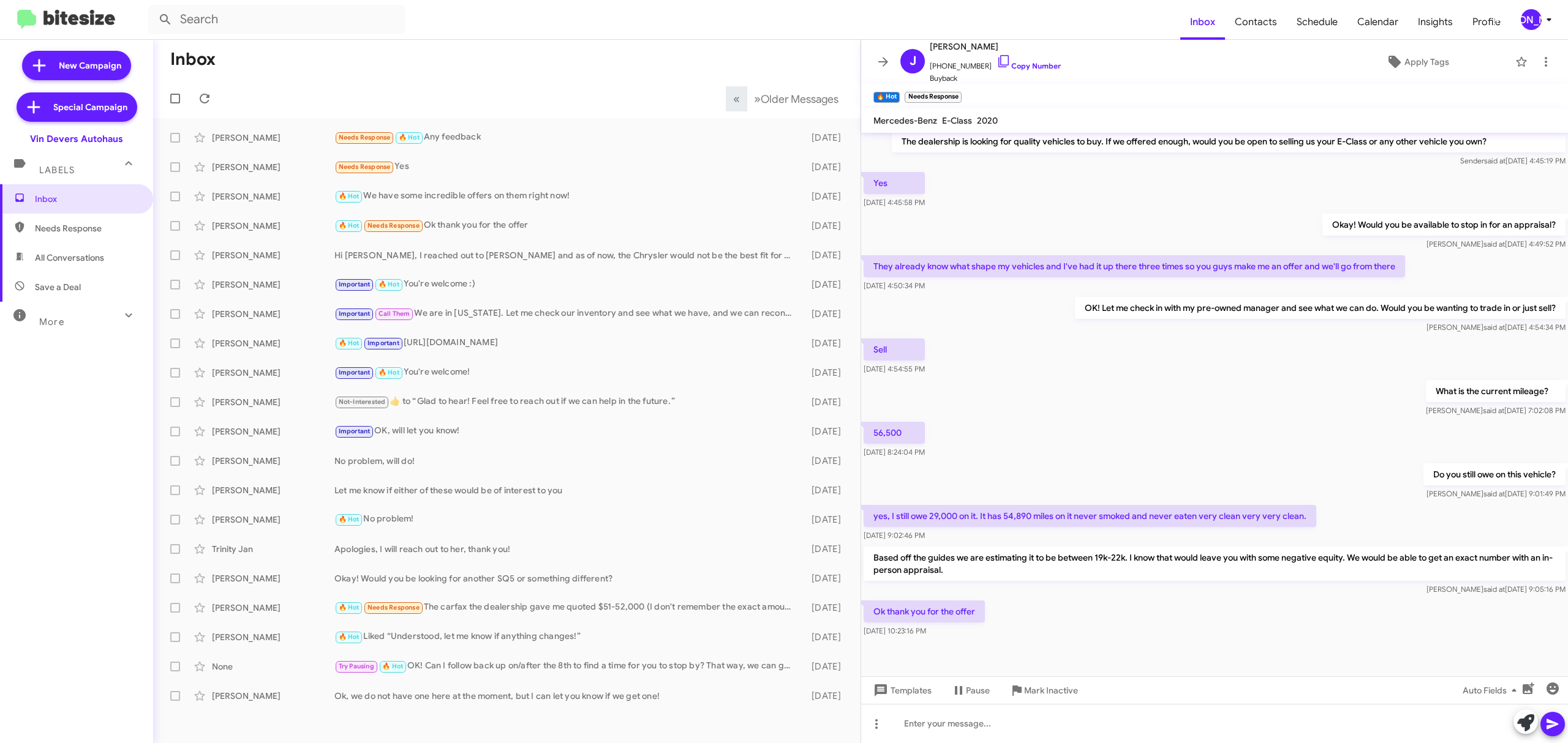
drag, startPoint x: 939, startPoint y: 144, endPoint x: 1087, endPoint y: 636, distance: 513.8
click at [1087, 636] on div "Hi Johnny this is Aubrey Devers, Guest Experience Manager at Vin Devers Autohau…" at bounding box center [1214, 371] width 706 height 536
copy div "Hi Johnny this is Aubrey Devers, Guest Experience Manager at Vin Devers Autohau…"
click at [287, 258] on div "Eric Tiller" at bounding box center [273, 255] width 122 height 12
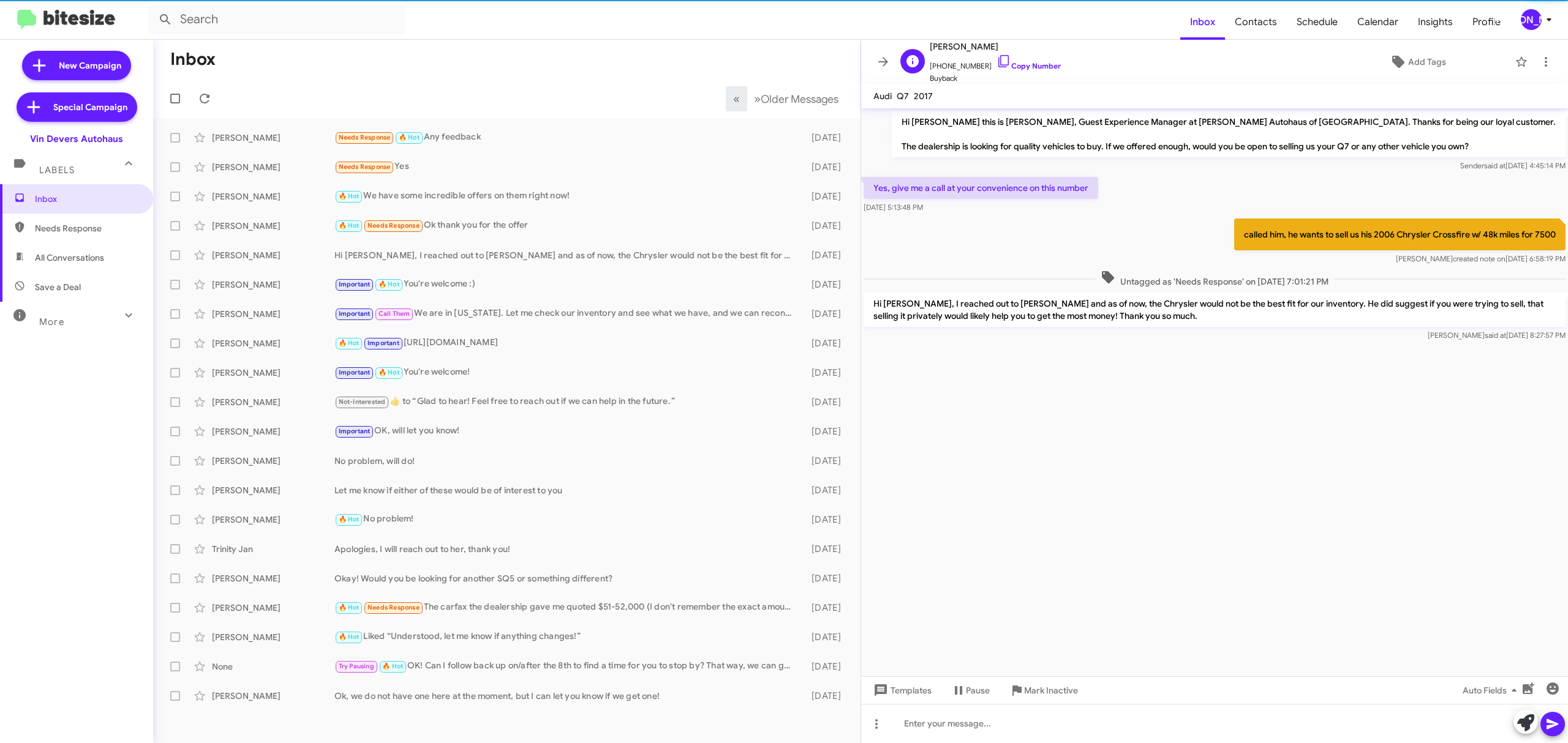
click at [1025, 75] on span "Buyback" at bounding box center [995, 78] width 131 height 12
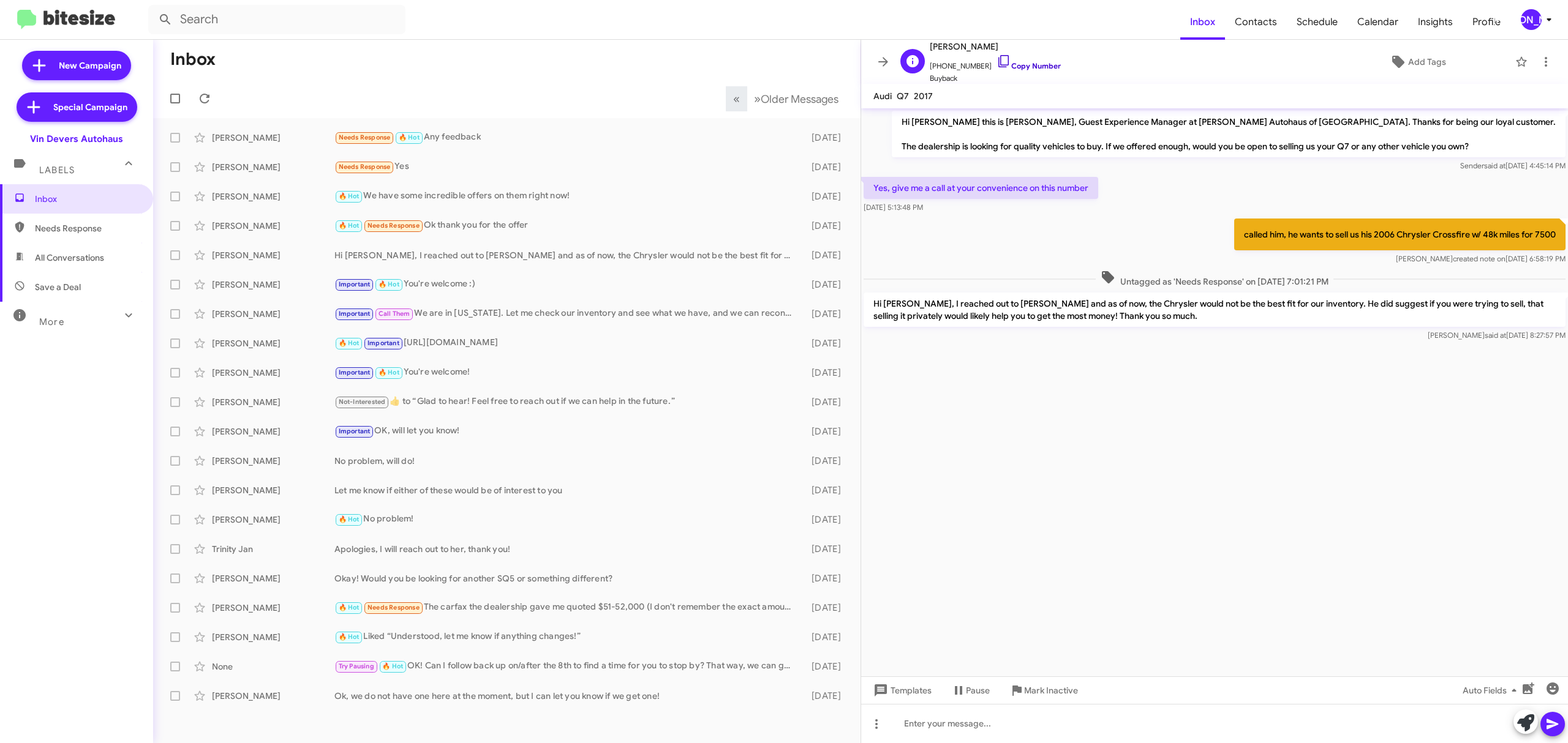
click at [1025, 64] on link "Copy Number" at bounding box center [1028, 65] width 64 height 9
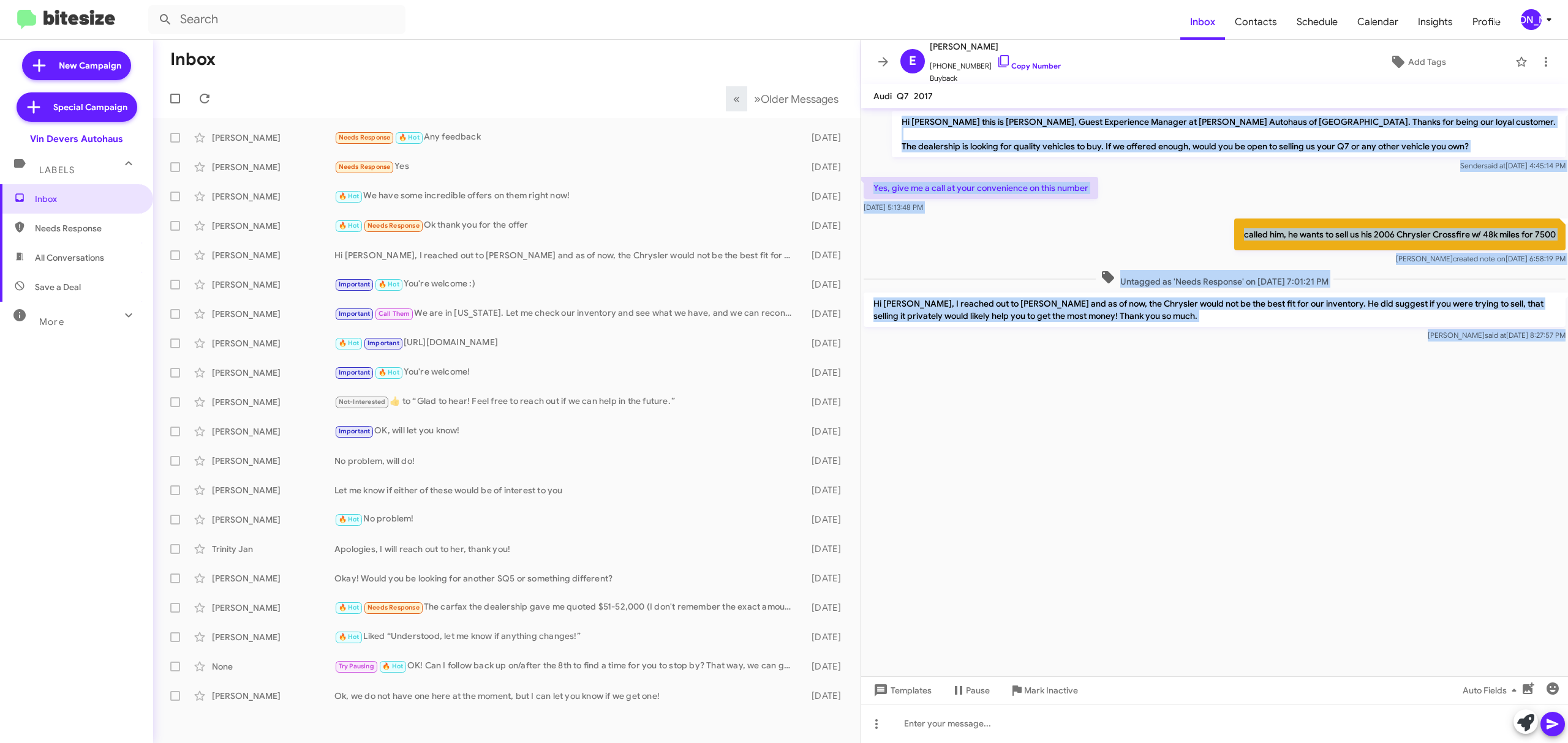
drag, startPoint x: 973, startPoint y: 143, endPoint x: 1302, endPoint y: 544, distance: 518.7
click at [1302, 544] on cdk-virtual-scroll-viewport "Hi Eric this is Aubrey Devers, Guest Experience Manager at Vin Devers Autohaus …" at bounding box center [1214, 392] width 706 height 568
copy div "Hi Eric this is Aubrey Devers, Guest Experience Manager at Vin Devers Autohaus …"
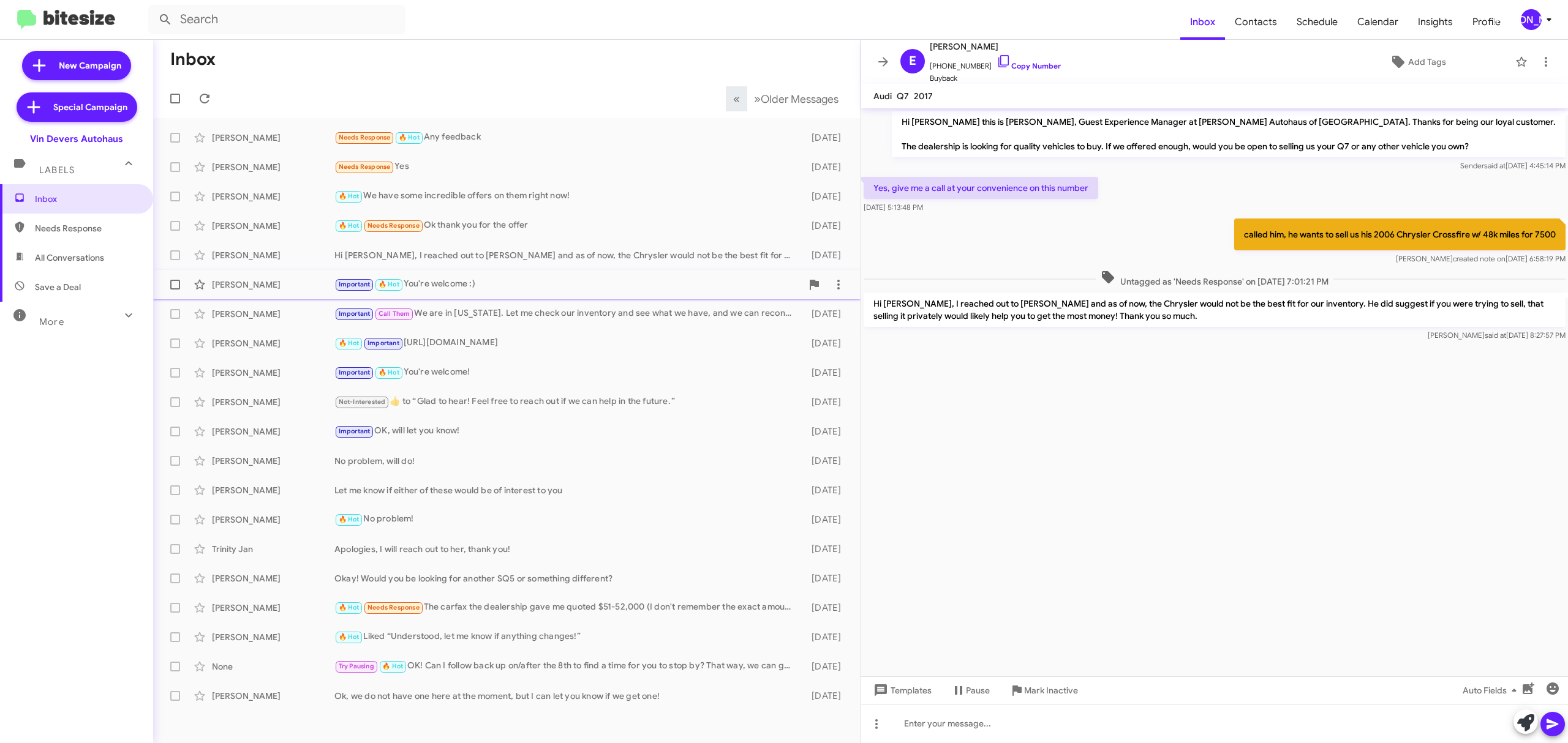
click at [319, 295] on div "Melissa Kies Important 🔥 Hot You're welcome :) 3 days ago" at bounding box center [507, 285] width 688 height 24
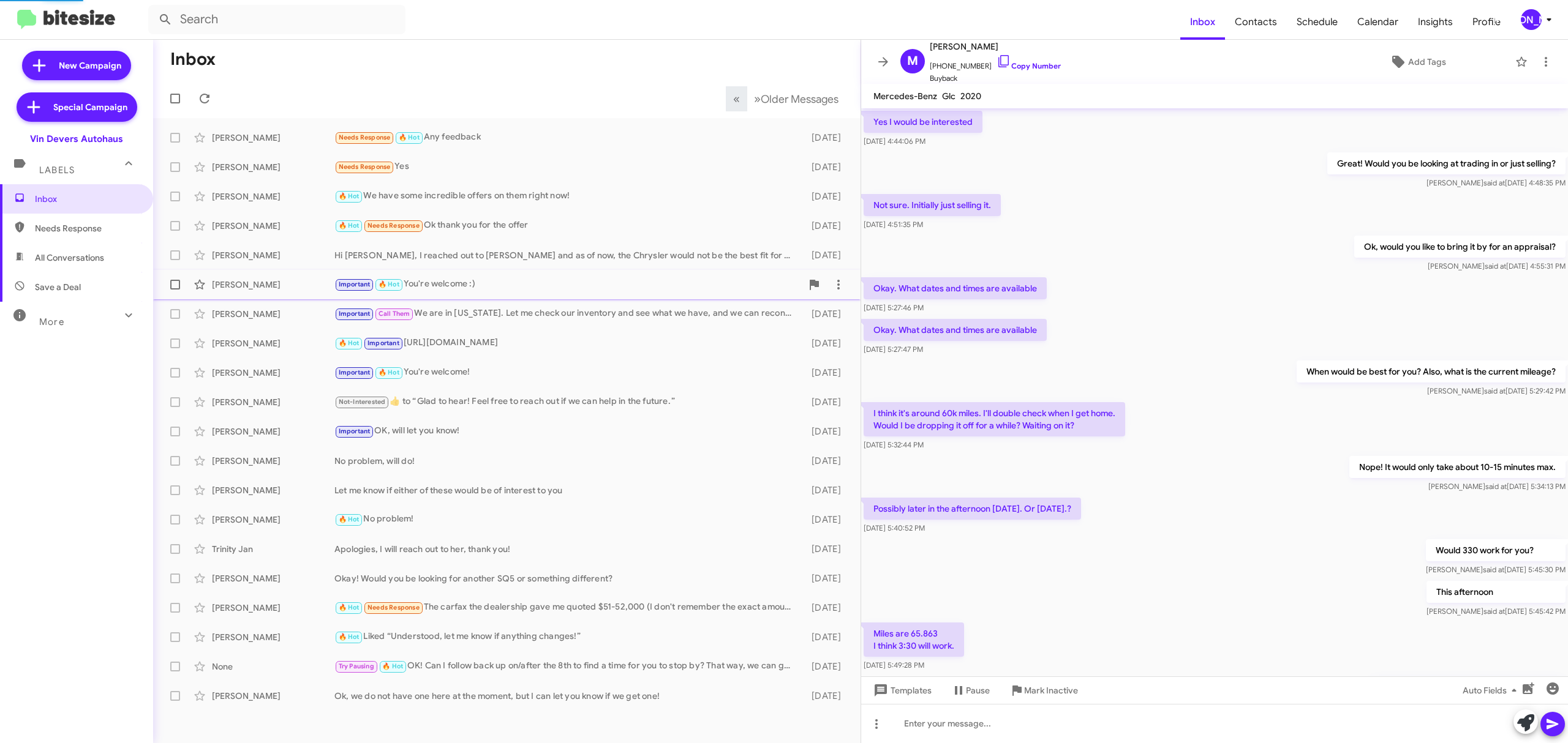
scroll to position [362, 0]
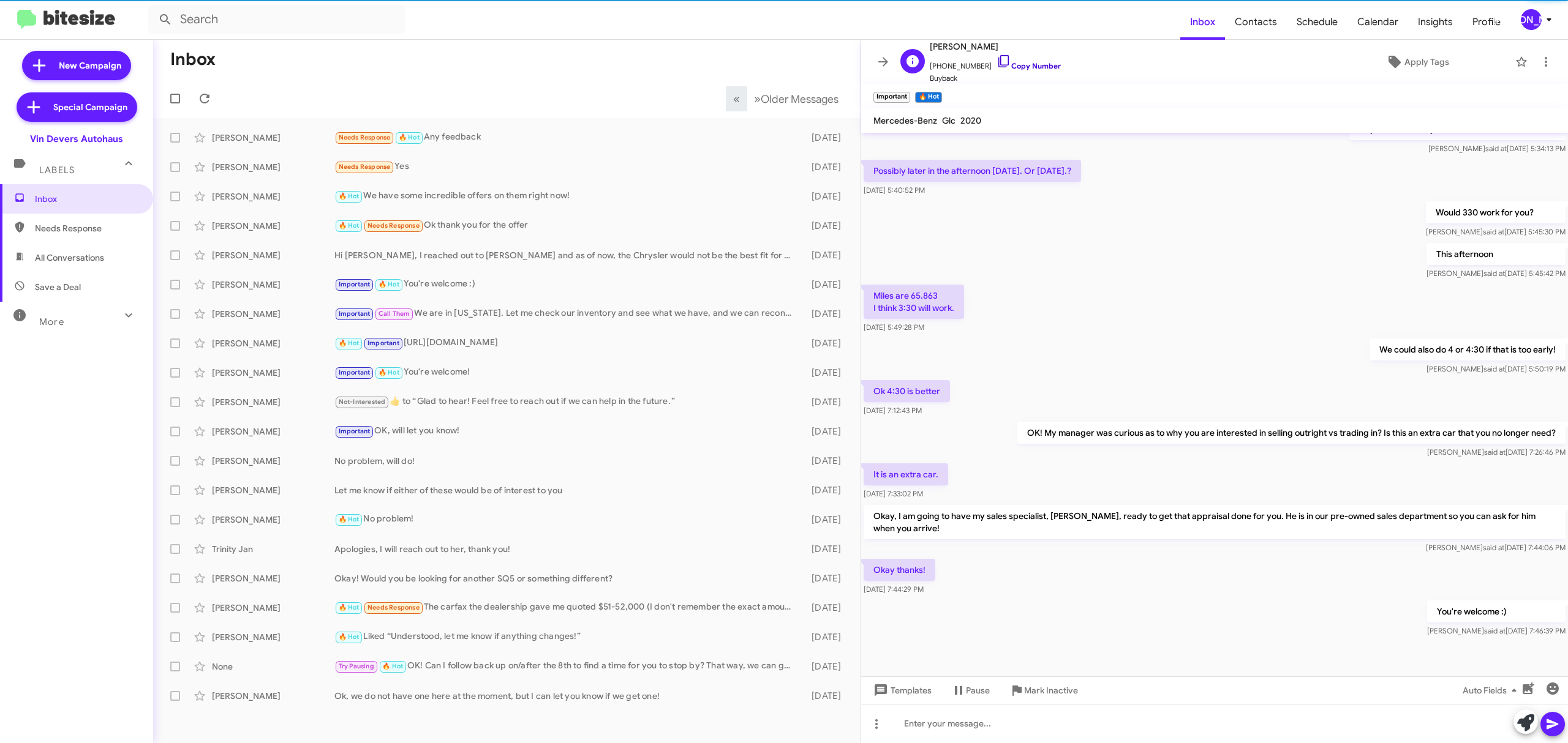
click at [1034, 64] on link "Copy Number" at bounding box center [1028, 65] width 64 height 9
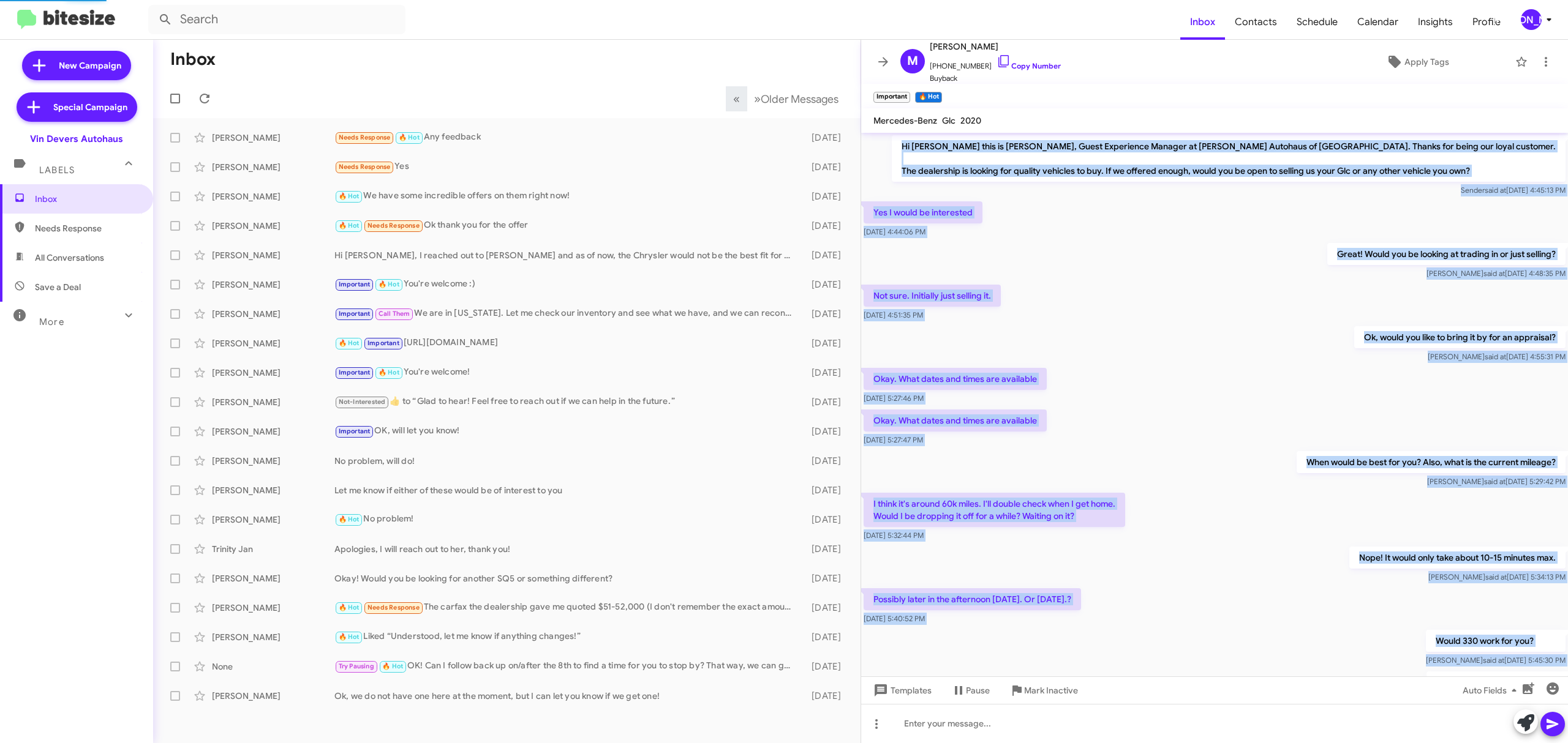
scroll to position [456, 0]
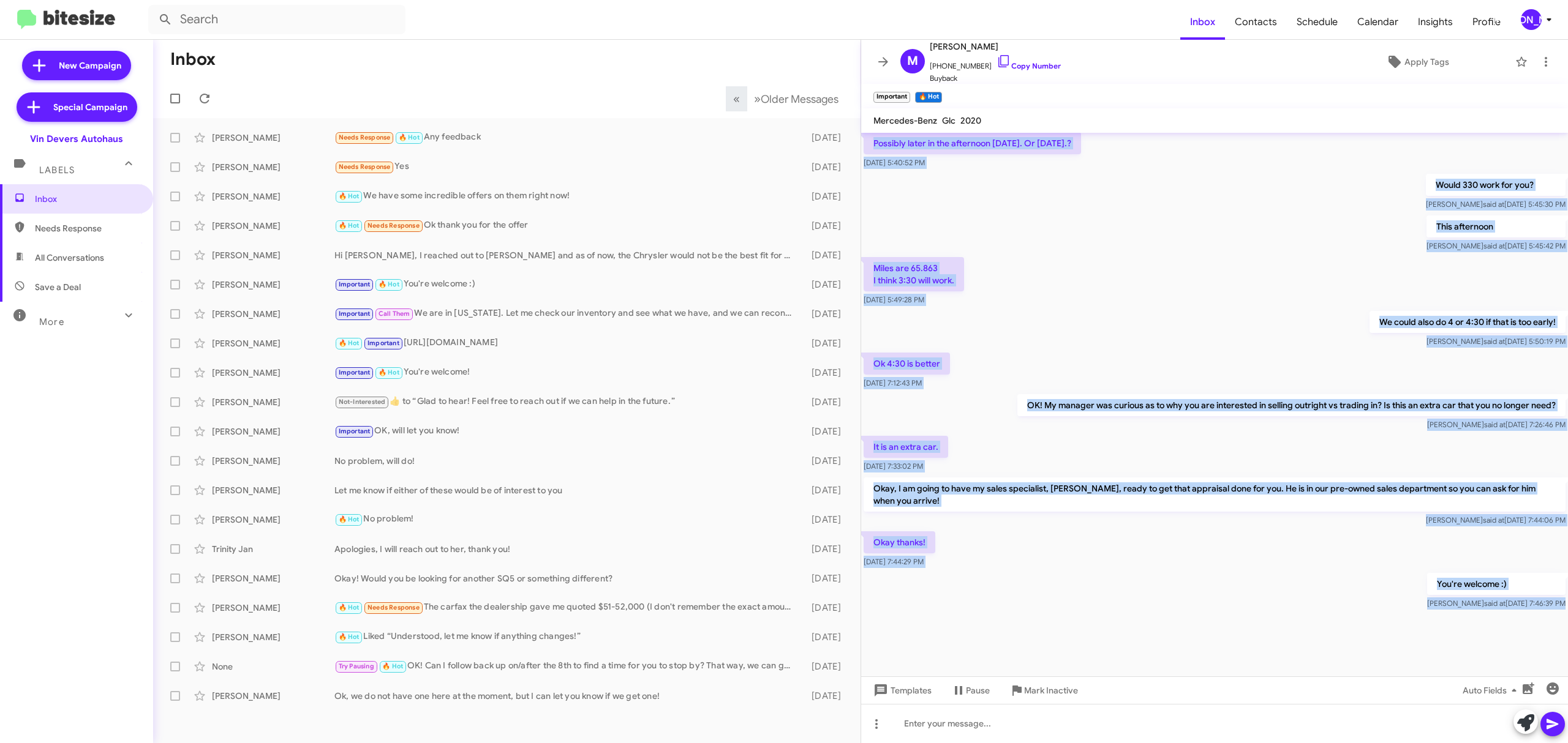
drag, startPoint x: 927, startPoint y: 143, endPoint x: 1567, endPoint y: 618, distance: 797.0
click at [1567, 618] on cdk-virtual-scroll-viewport "Hi Melissa this is Aubrey Devers, Guest Experience Manager at Vin Devers Autoha…" at bounding box center [1214, 405] width 706 height 544
copy div "Hi Melissa this is Aubrey Devers, Guest Experience Manager at Vin Devers Autoha…"
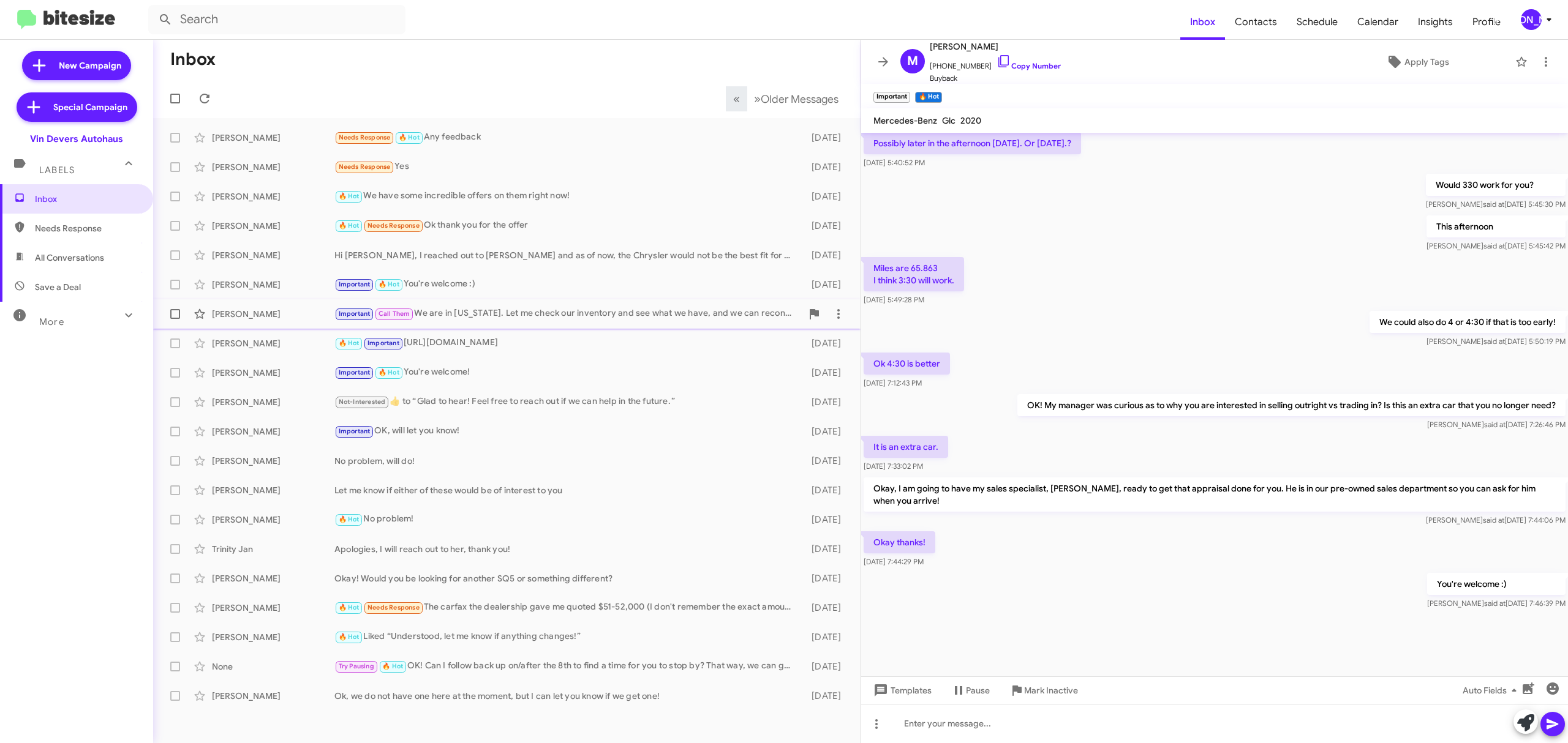
click at [283, 312] on div "Mukesh Datt" at bounding box center [273, 314] width 122 height 12
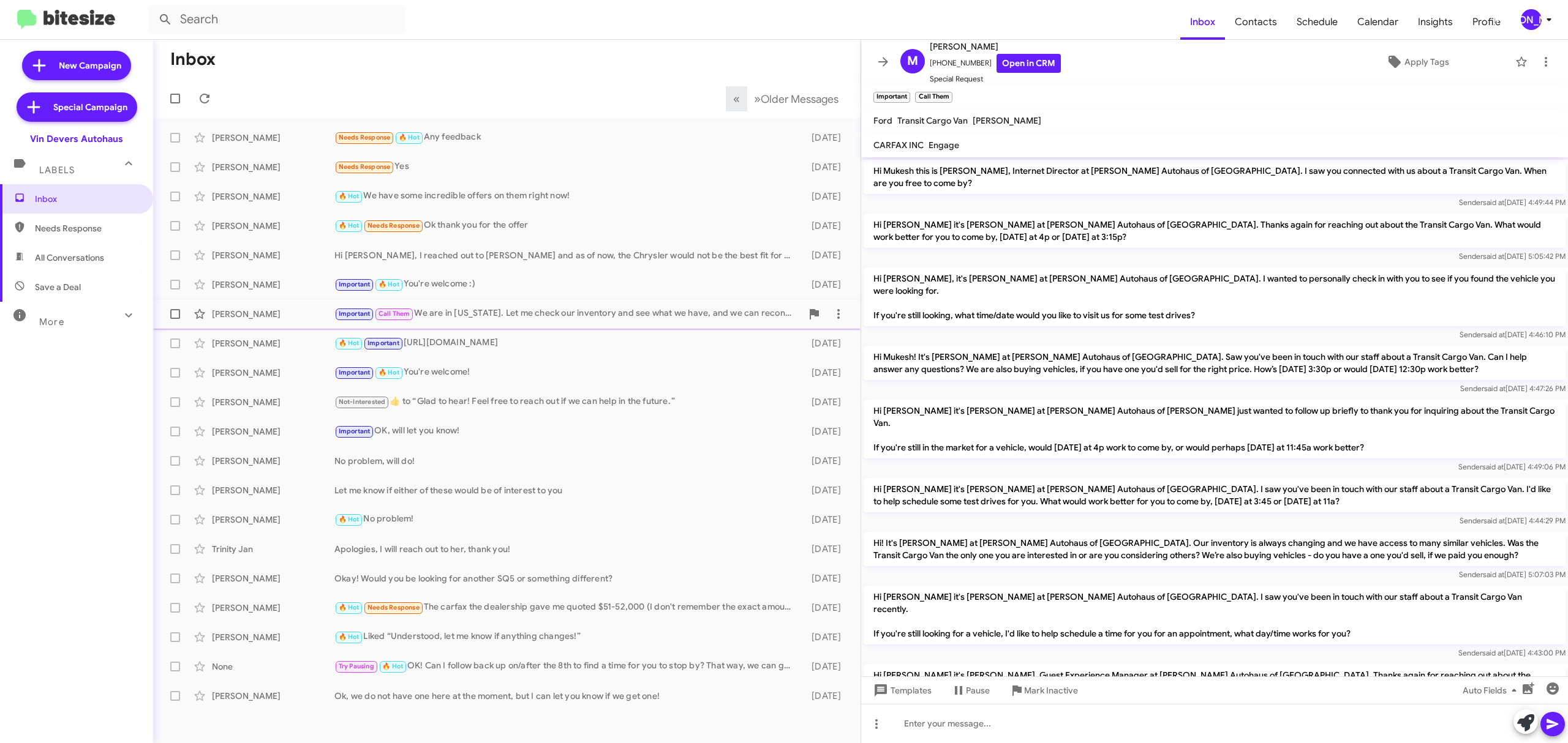
click at [265, 323] on div "Mukesh Datt Important Call Them We are in Ohio. Let me check our inventory and …" at bounding box center [507, 314] width 688 height 24
click at [273, 343] on div "Samir Shango" at bounding box center [273, 343] width 122 height 12
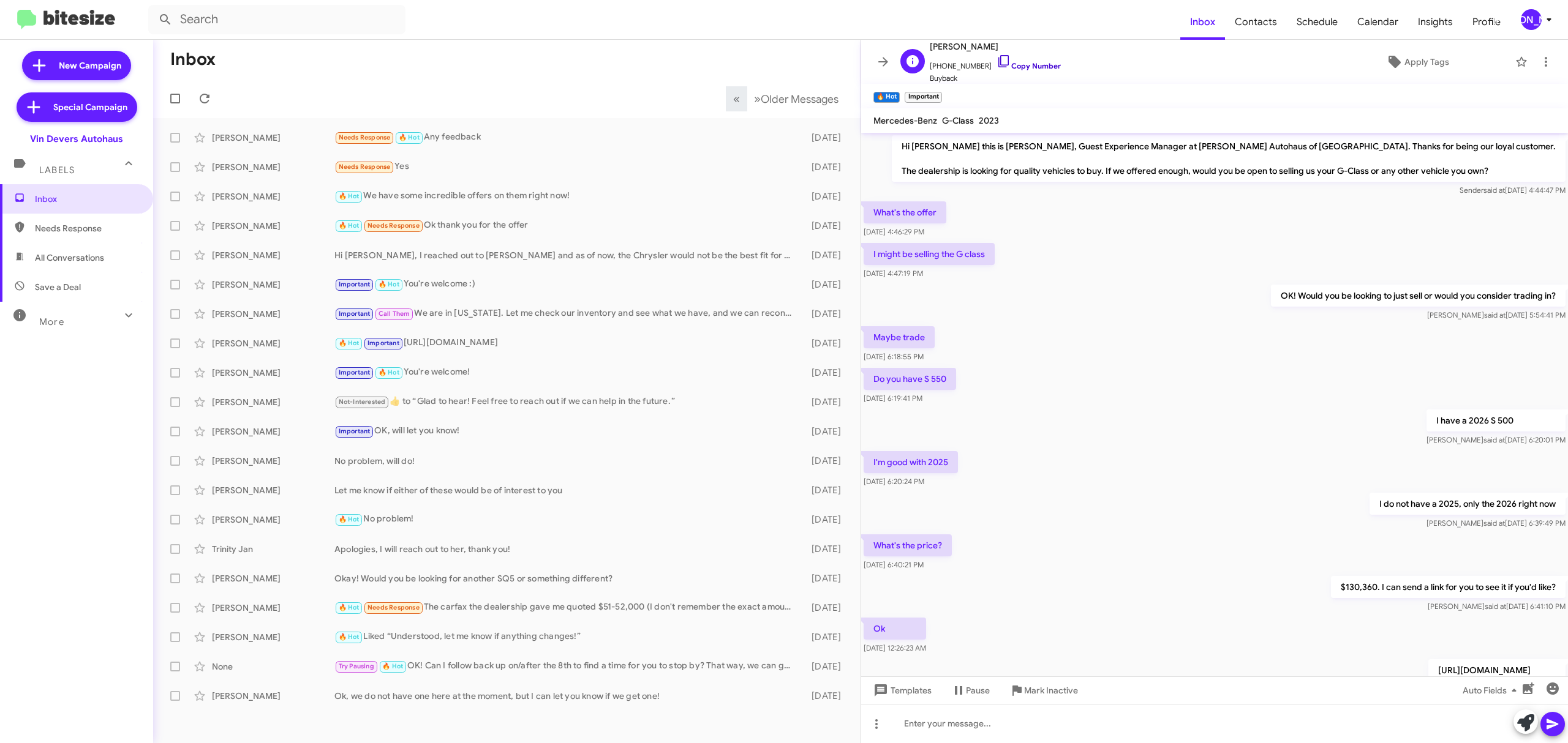
click at [1019, 65] on link "Copy Number" at bounding box center [1028, 65] width 64 height 9
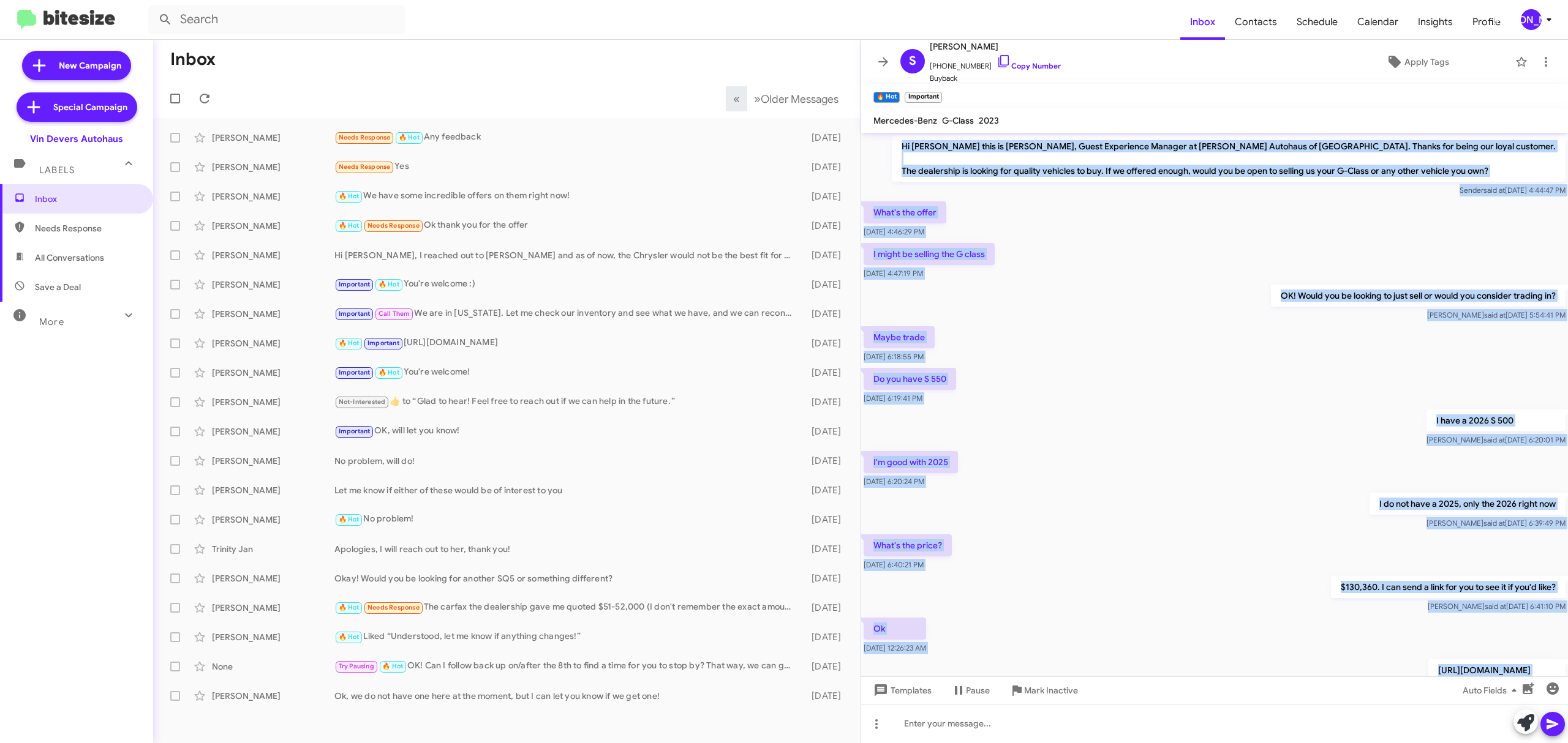
scroll to position [62, 0]
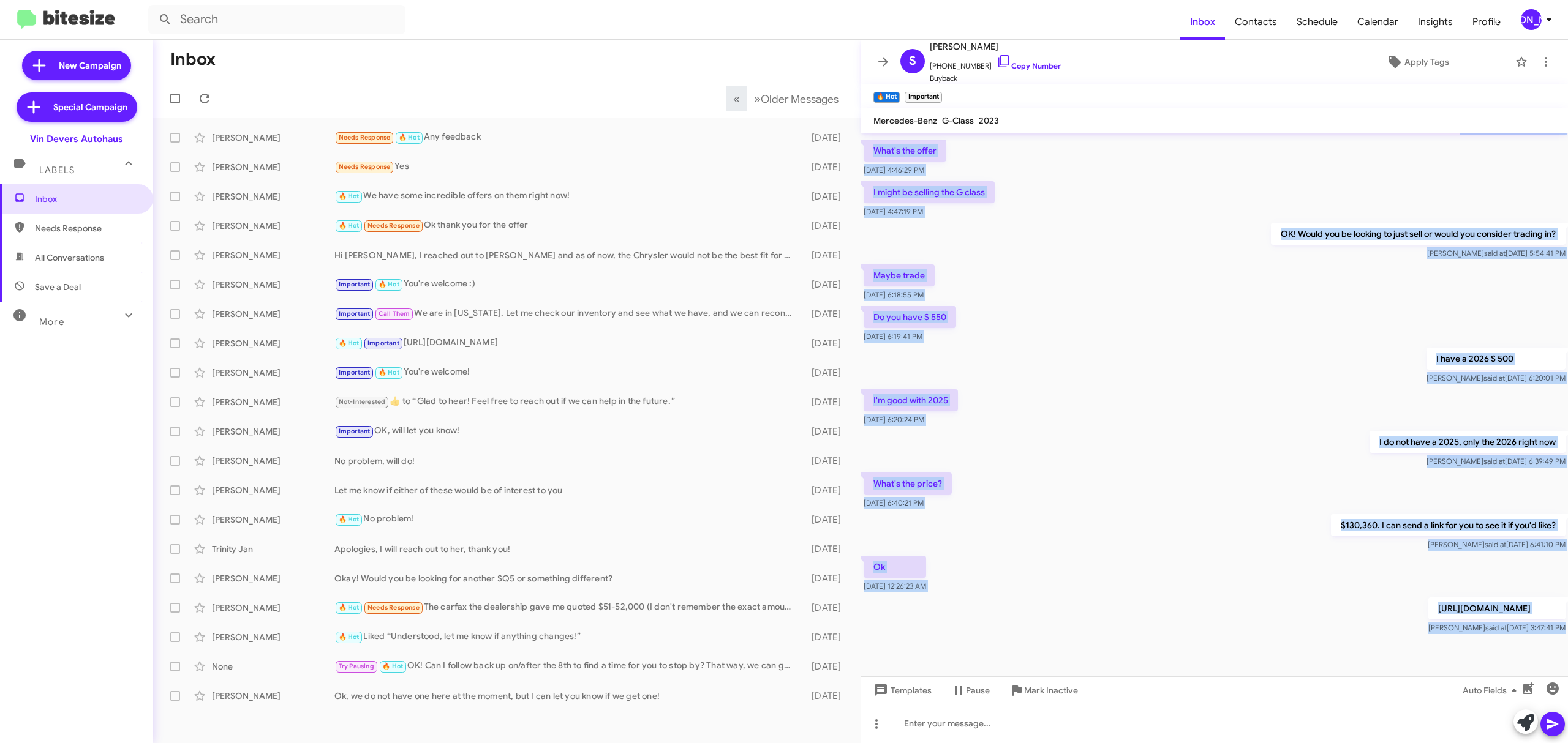
drag, startPoint x: 929, startPoint y: 149, endPoint x: 1533, endPoint y: 649, distance: 784.1
click at [1533, 649] on cdk-virtual-scroll-viewport "Hi Samir this is Aubrey Devers, Guest Experience Manager at Vin Devers Autohaus…" at bounding box center [1214, 405] width 706 height 544
copy div "Hi Samir this is Aubrey Devers, Guest Experience Manager at Vin Devers Autohaus…"
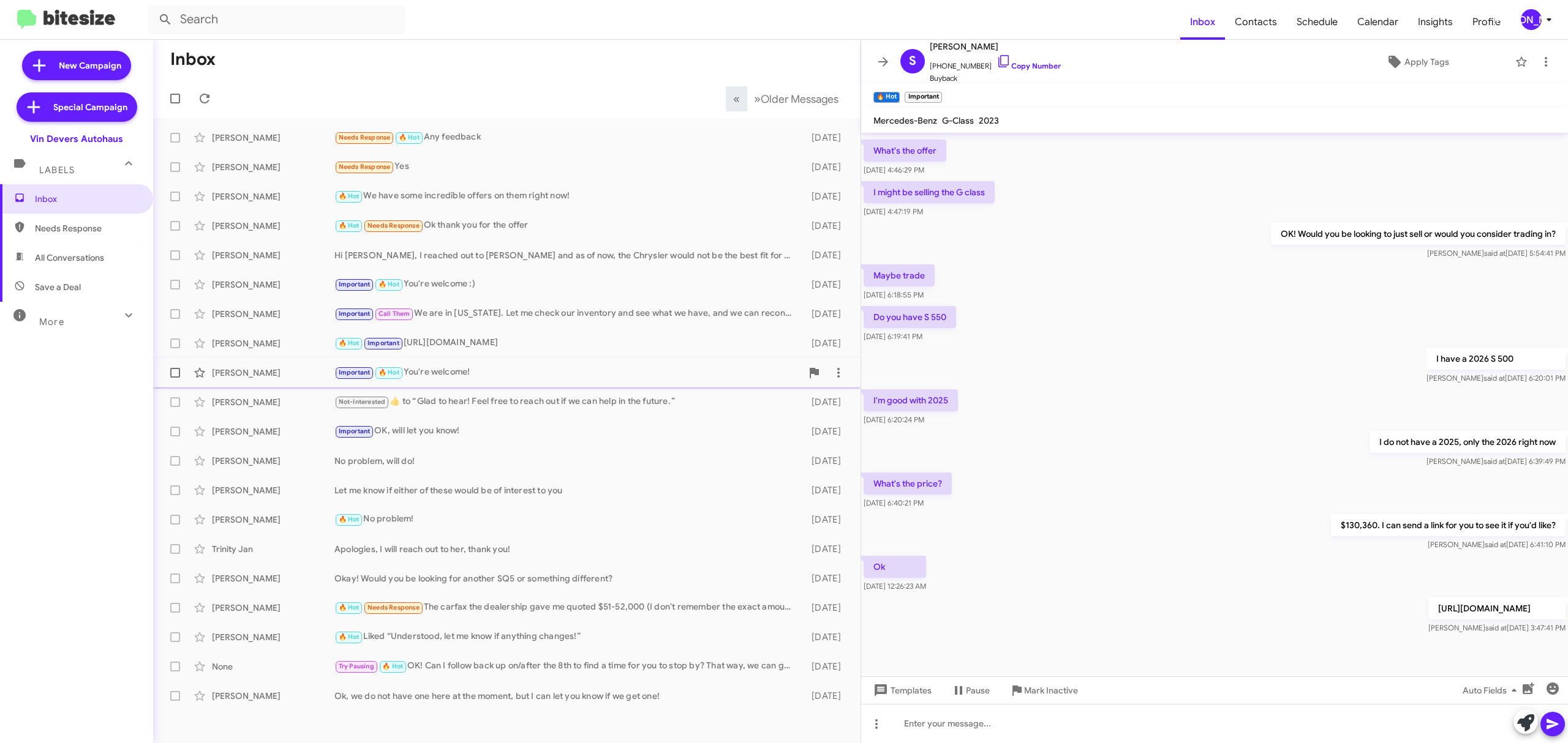
click at [245, 374] on div "Todd Belden" at bounding box center [273, 372] width 122 height 12
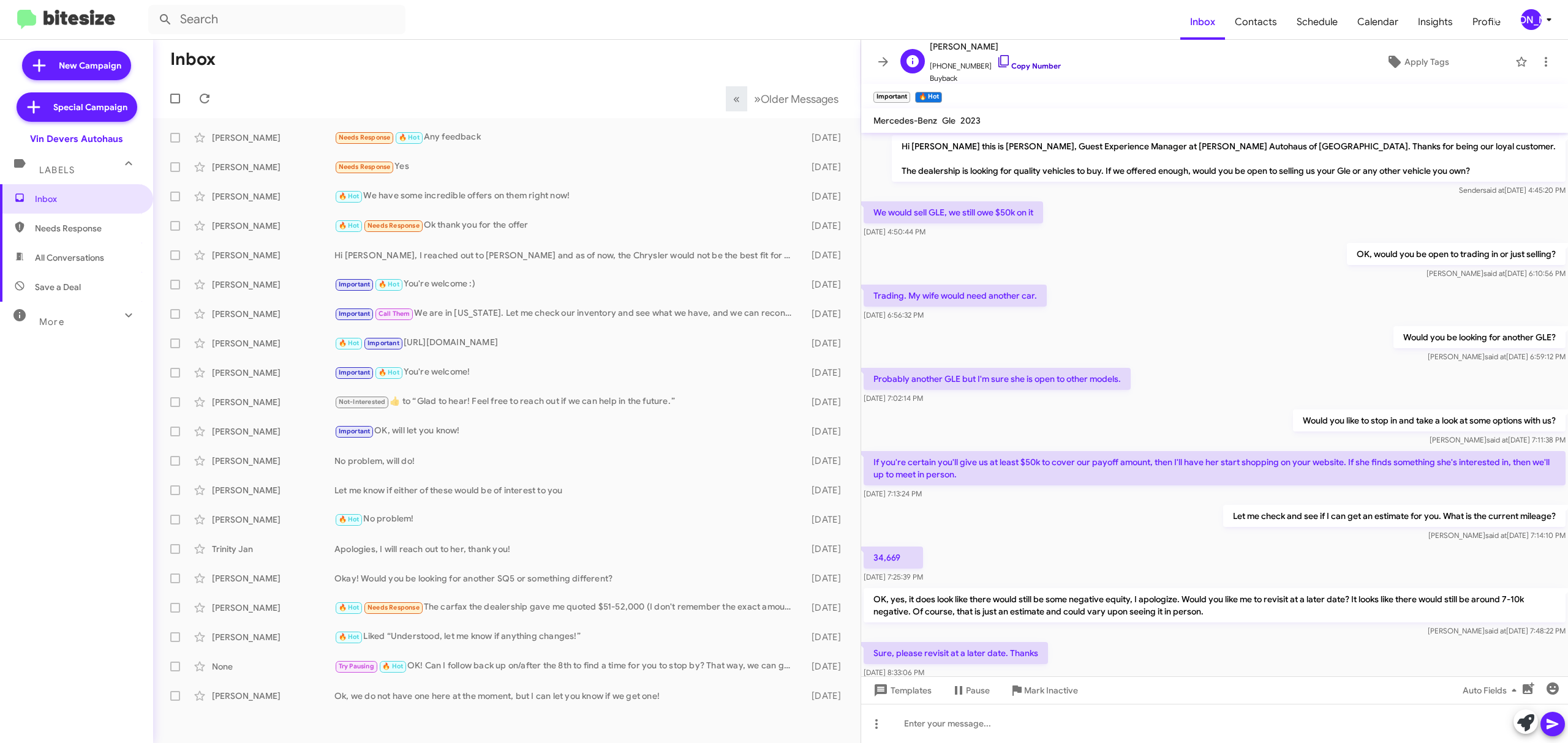
click at [1020, 64] on link "Copy Number" at bounding box center [1028, 65] width 64 height 9
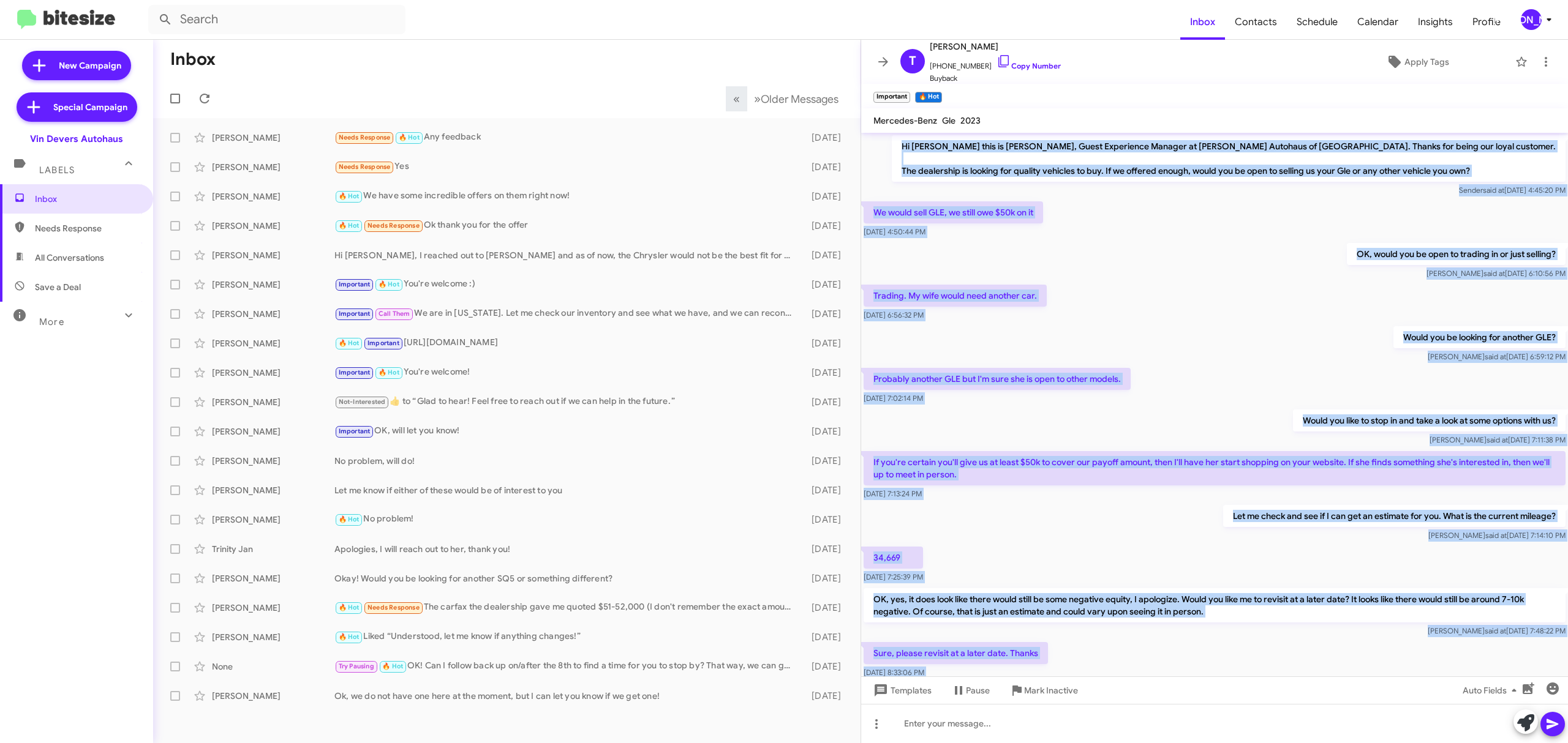
scroll to position [86, 0]
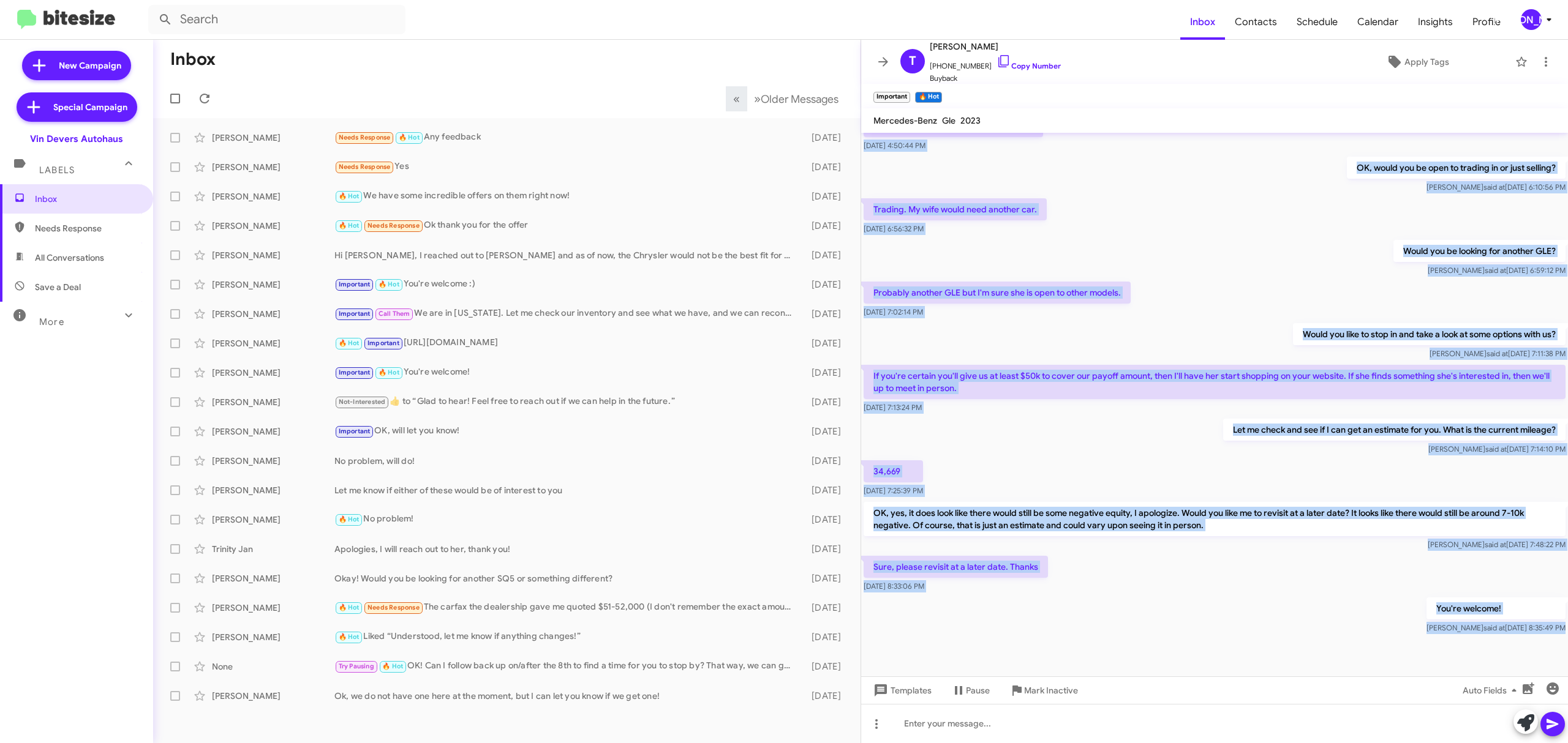
drag, startPoint x: 947, startPoint y: 143, endPoint x: 1544, endPoint y: 640, distance: 776.8
click at [1544, 640] on cdk-virtual-scroll-viewport "Hi Todd this is Aubrey Devers, Guest Experience Manager at Vin Devers Autohaus …" at bounding box center [1214, 405] width 706 height 544
copy div "Hi Todd this is Aubrey Devers, Guest Experience Manager at Vin Devers Autohaus …"
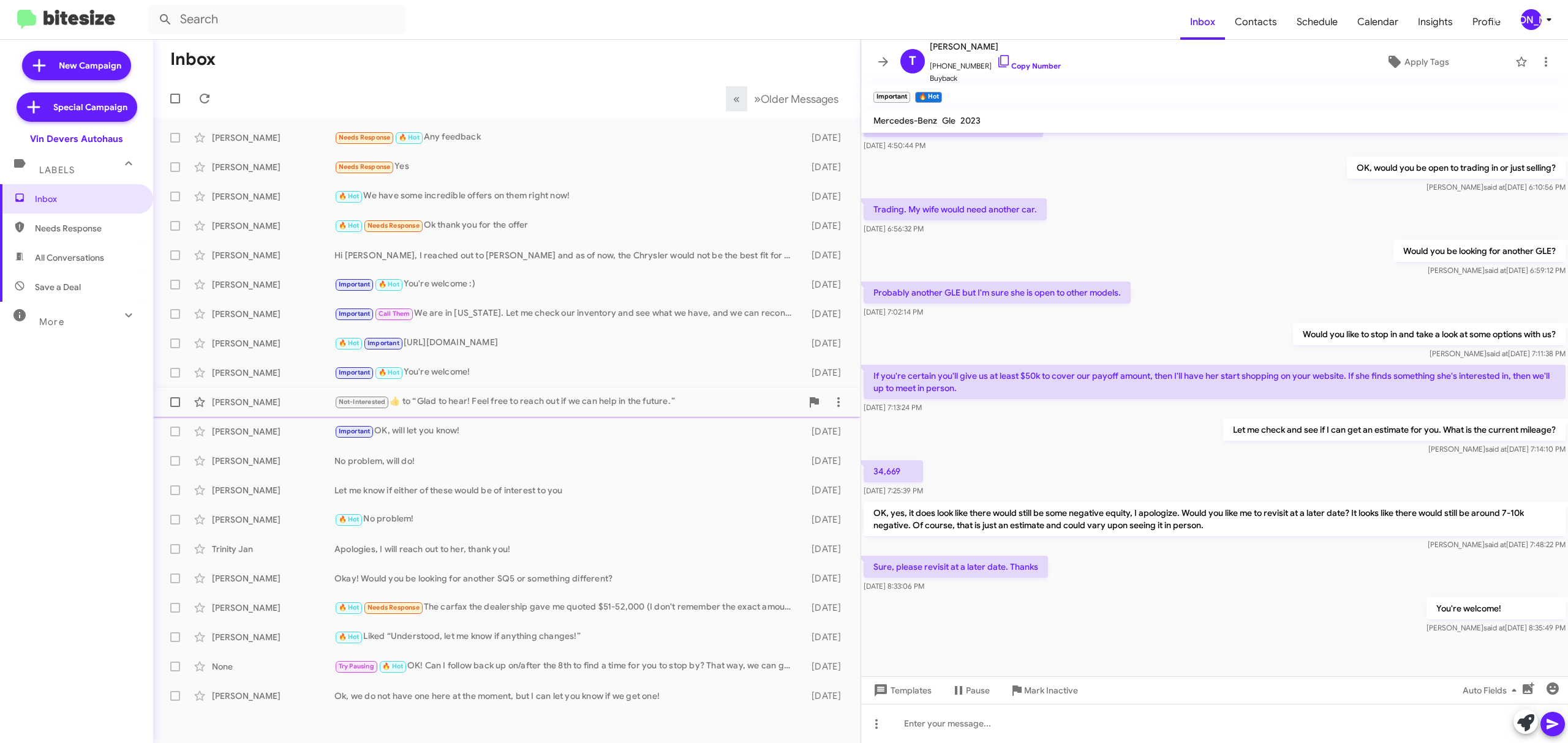
click at [302, 398] on div "Hunter Letellier" at bounding box center [273, 401] width 122 height 12
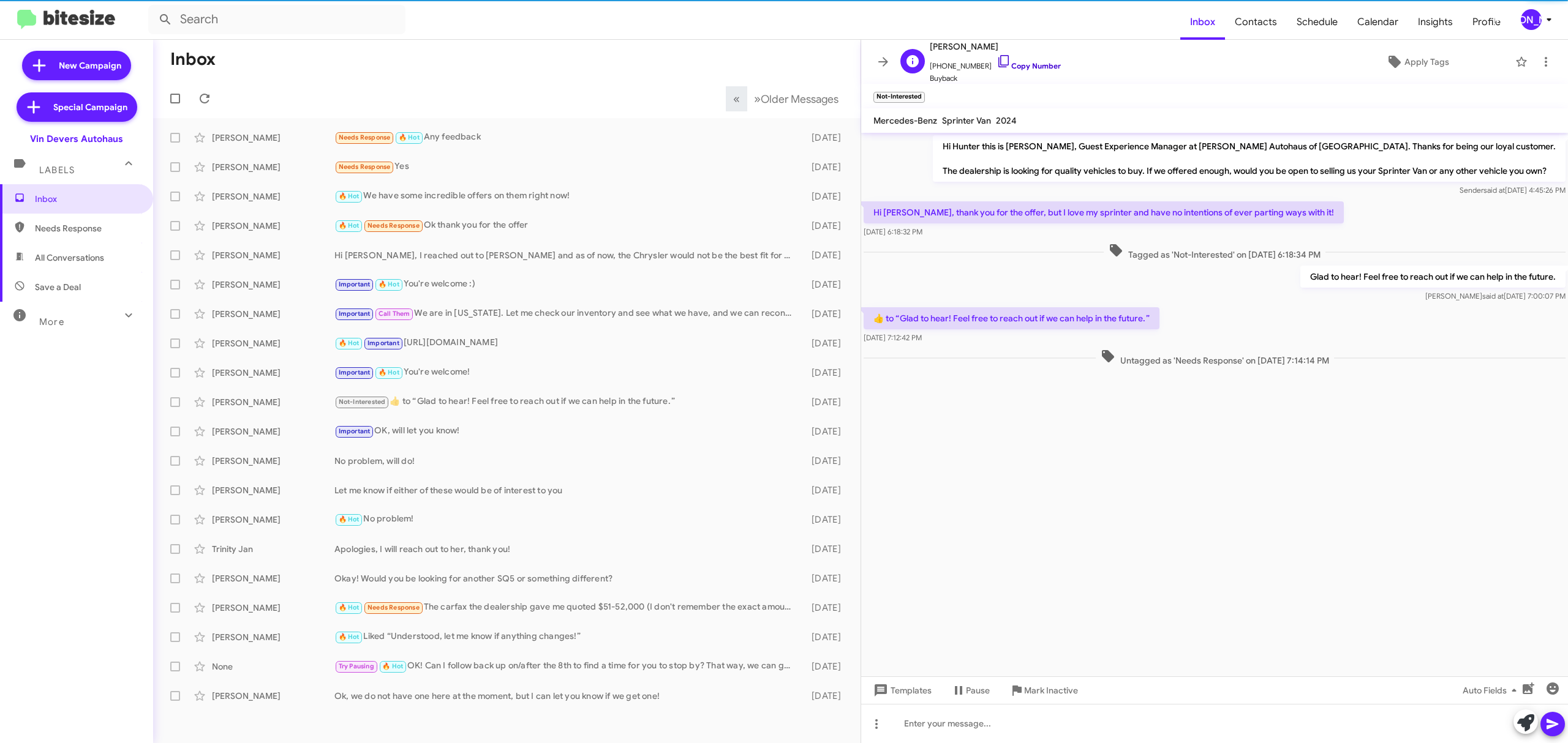
click at [1025, 64] on link "Copy Number" at bounding box center [1028, 65] width 64 height 9
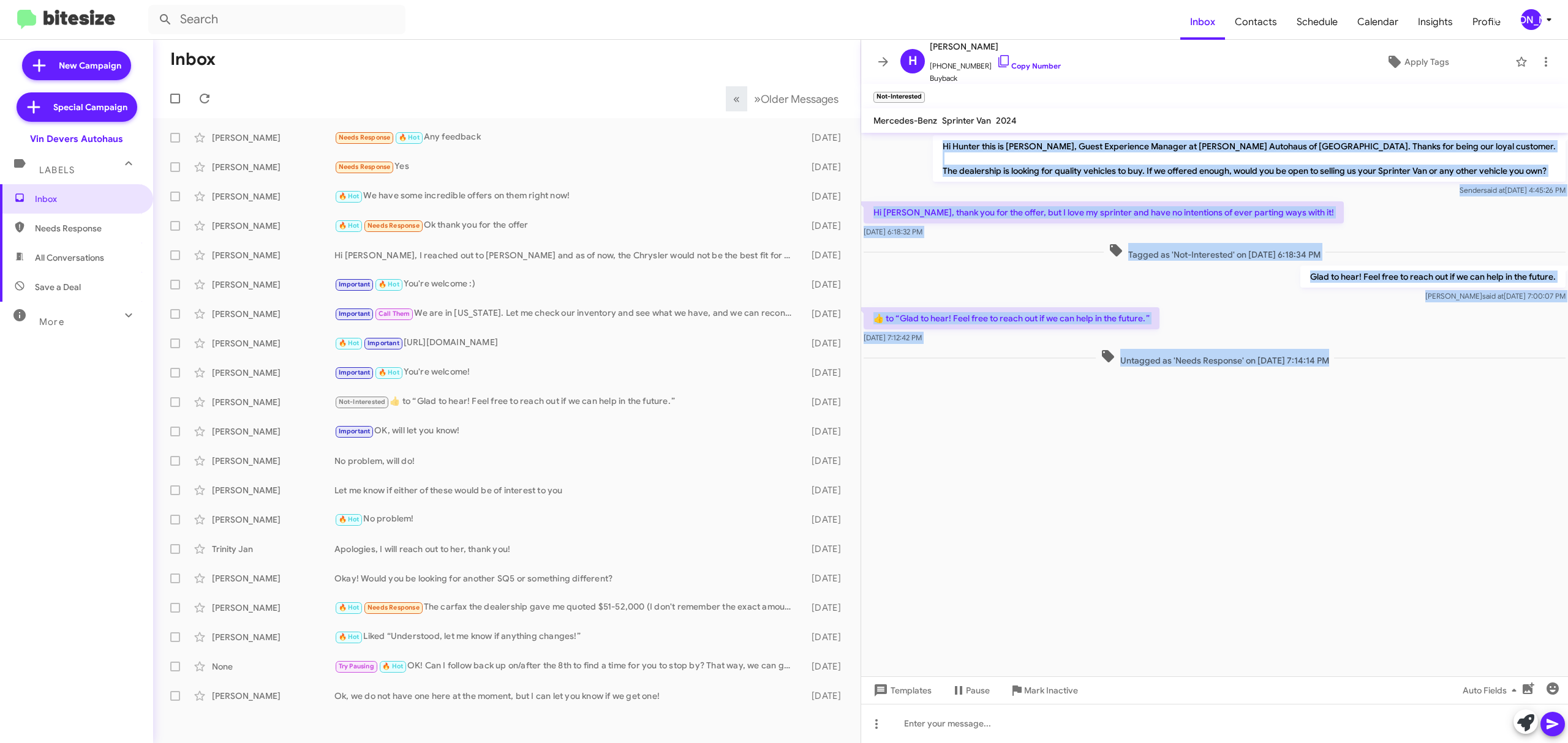
drag, startPoint x: 959, startPoint y: 162, endPoint x: 1391, endPoint y: 414, distance: 500.1
click at [1391, 414] on cdk-virtual-scroll-viewport "Hi Hunter this is Aubrey Devers, Guest Experience Manager at Vin Devers Autohau…" at bounding box center [1214, 405] width 706 height 544
copy div "Hi Hunter this is Aubrey Devers, Guest Experience Manager at Vin Devers Autohau…"
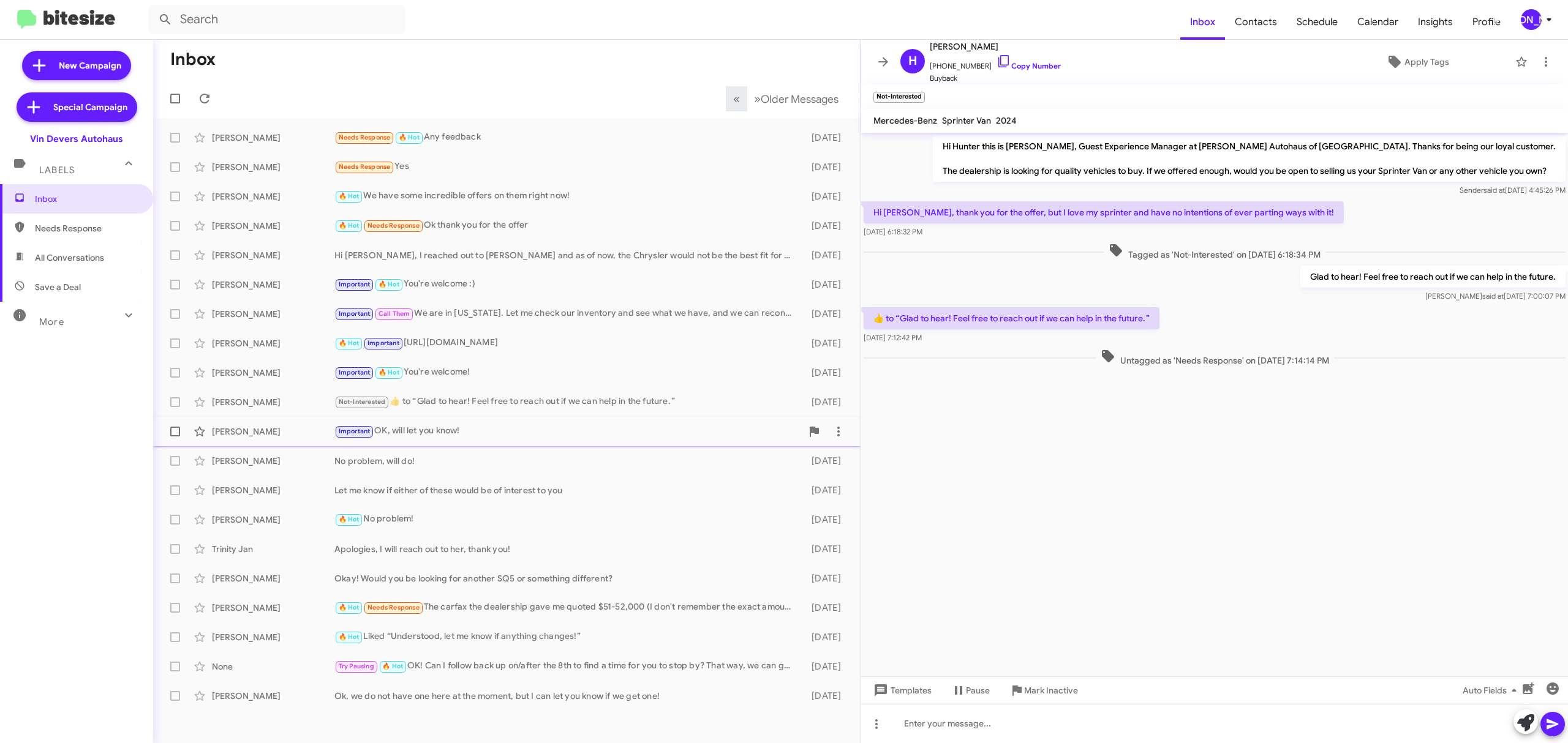
click at [268, 428] on div "Jason Karo" at bounding box center [273, 431] width 122 height 12
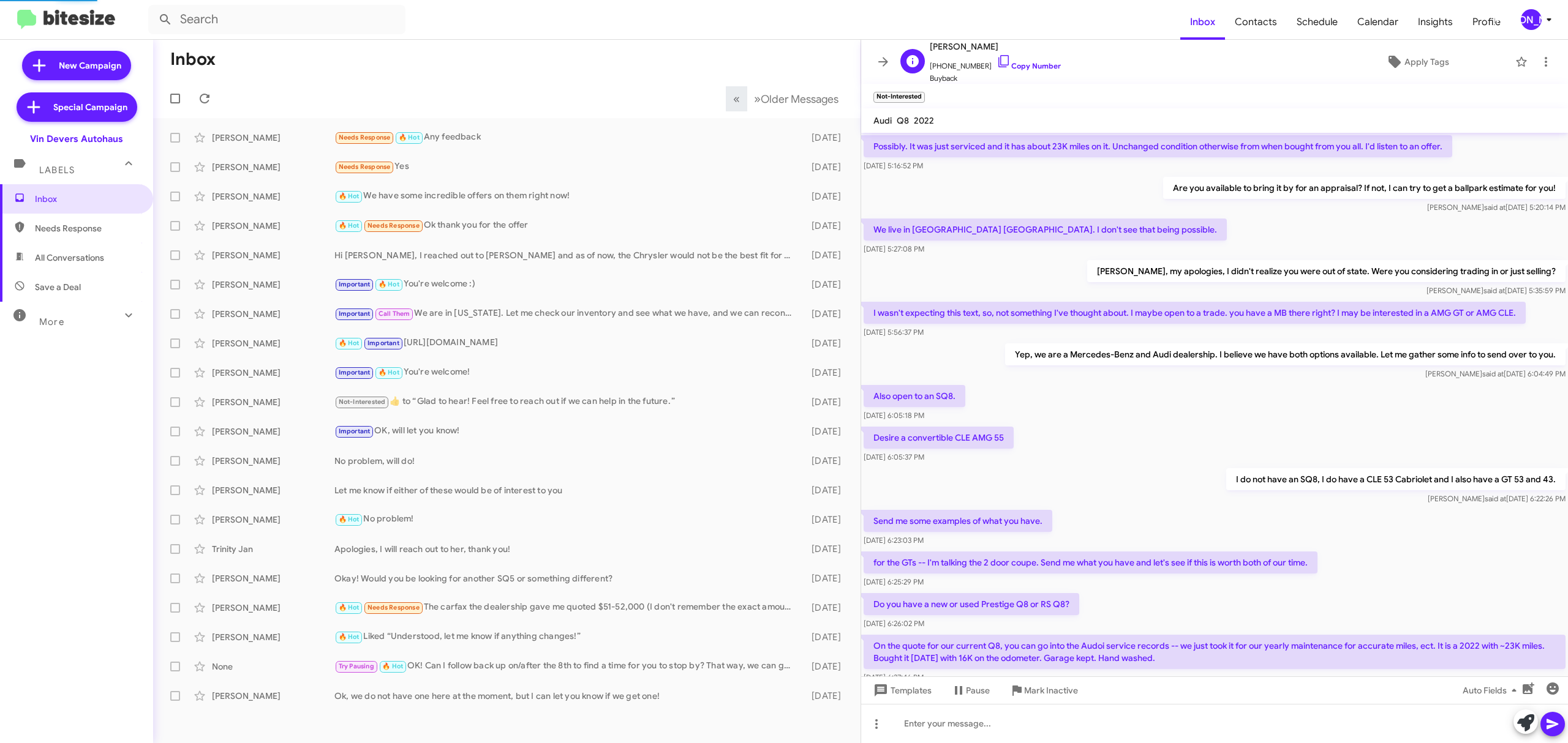
scroll to position [411, 0]
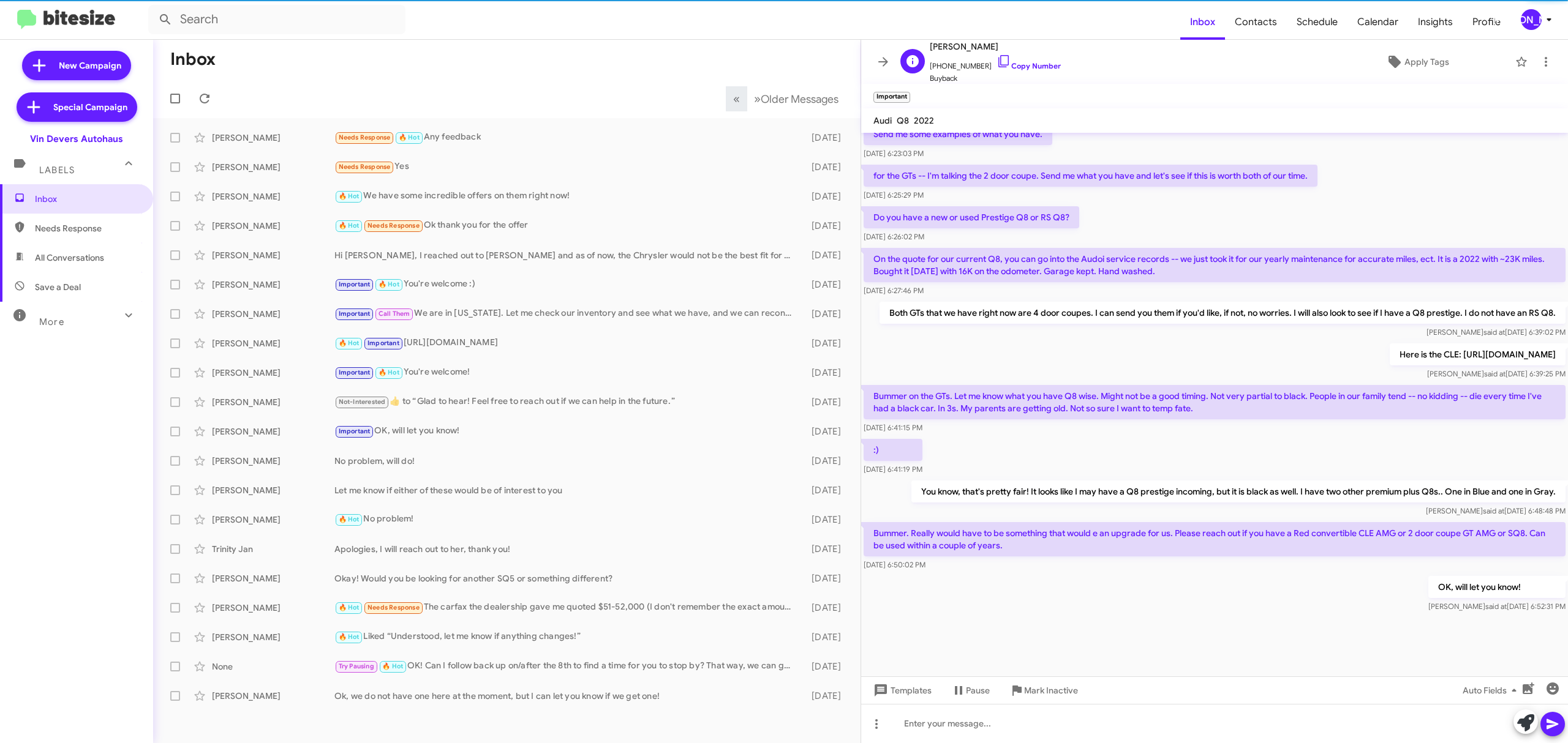
click at [1009, 59] on span "+18287821822 Copy Number" at bounding box center [995, 63] width 131 height 19
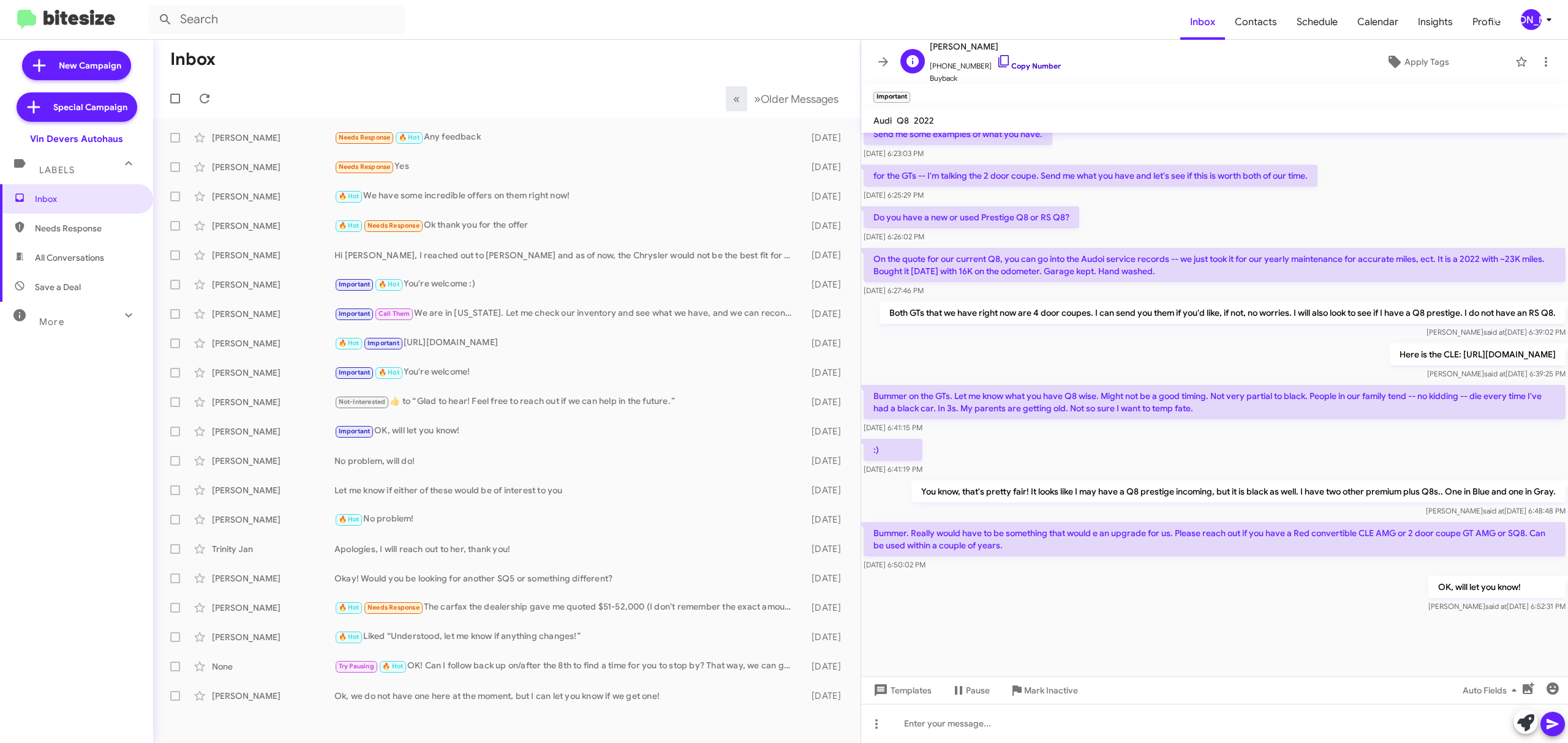
click at [1013, 64] on link "Copy Number" at bounding box center [1028, 65] width 64 height 9
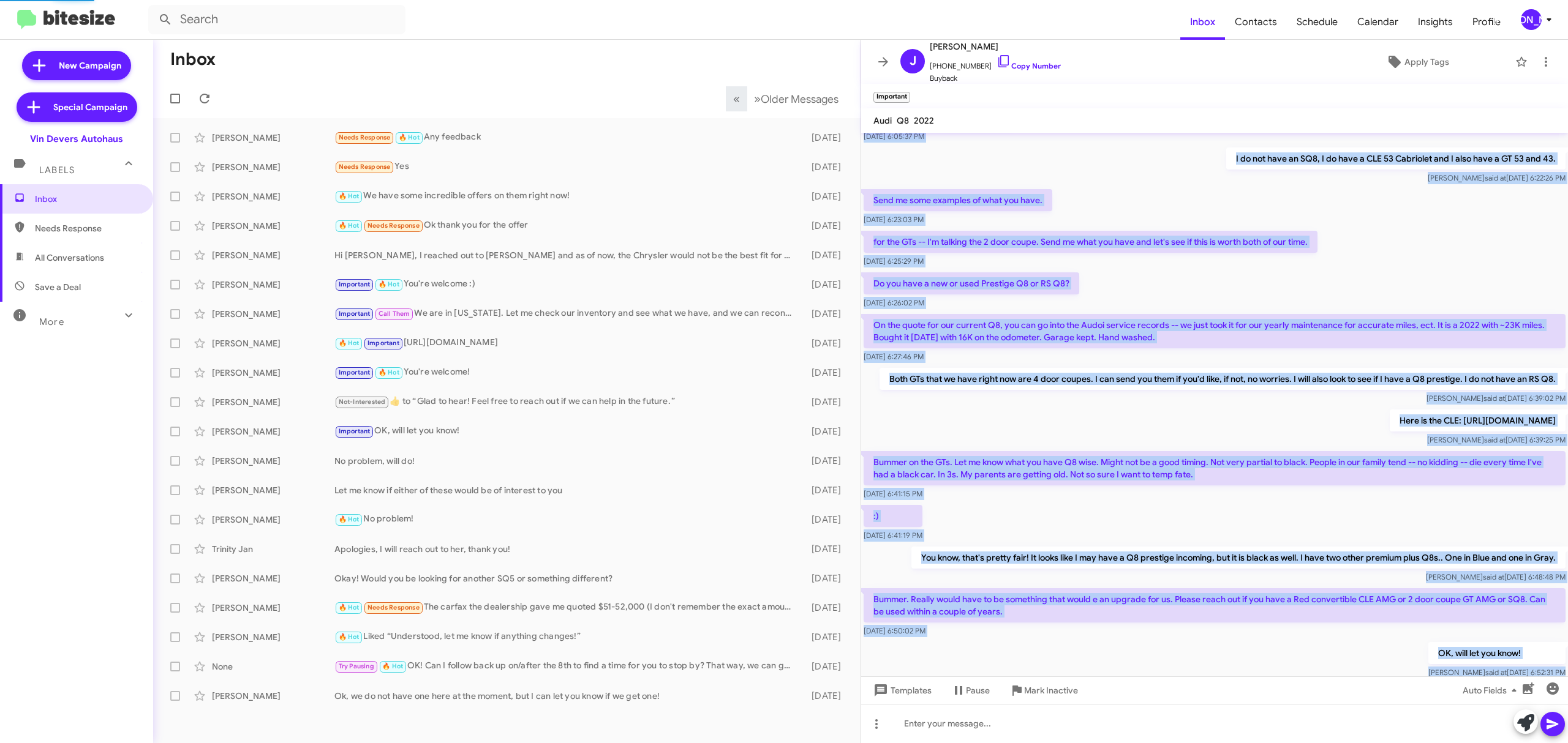
scroll to position [480, 0]
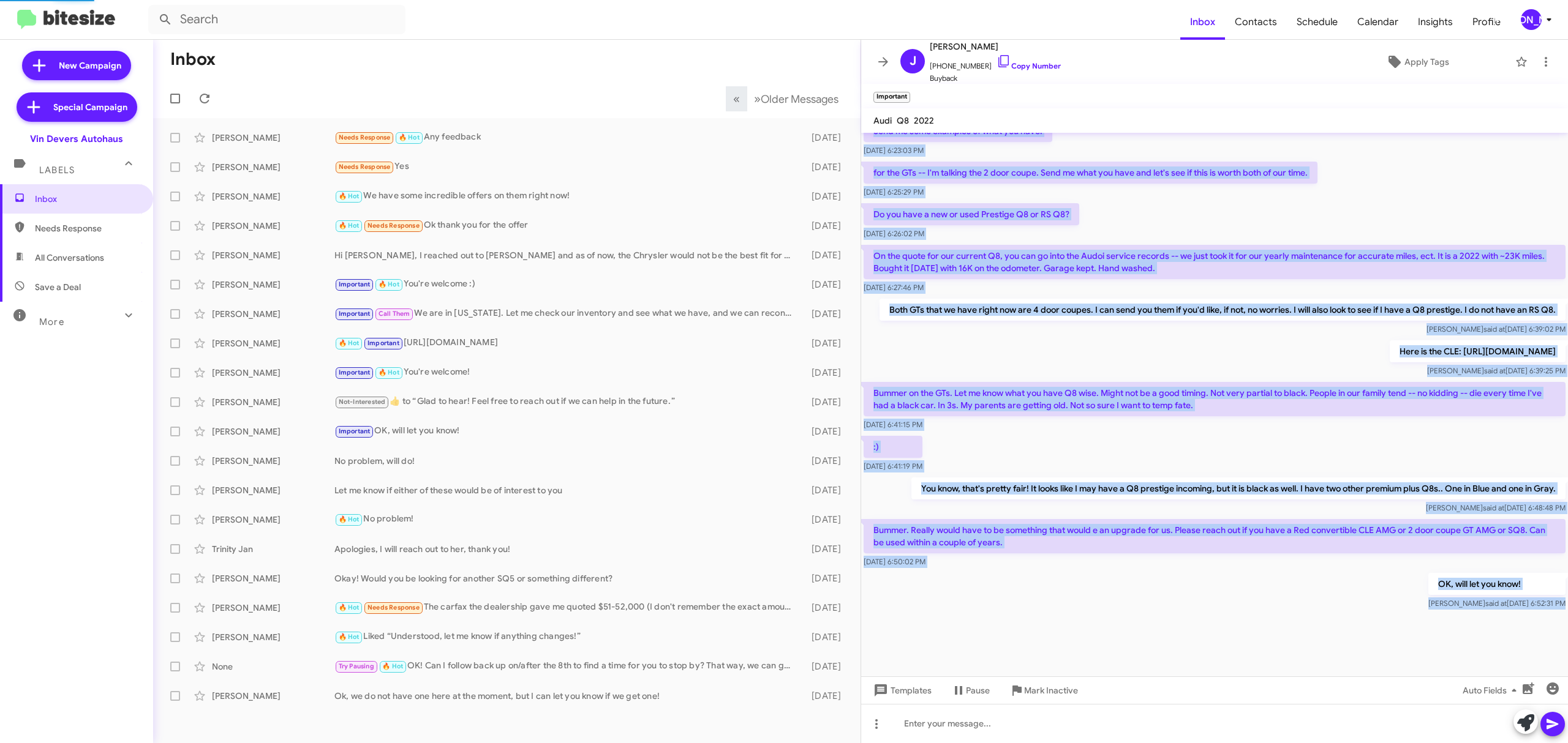
drag, startPoint x: 929, startPoint y: 146, endPoint x: 1542, endPoint y: 623, distance: 776.7
click at [1542, 623] on cdk-virtual-scroll-viewport "Hi Jason this is Aubrey Devers, Guest Experience Manager at Vin Devers Autohaus…" at bounding box center [1214, 405] width 706 height 544
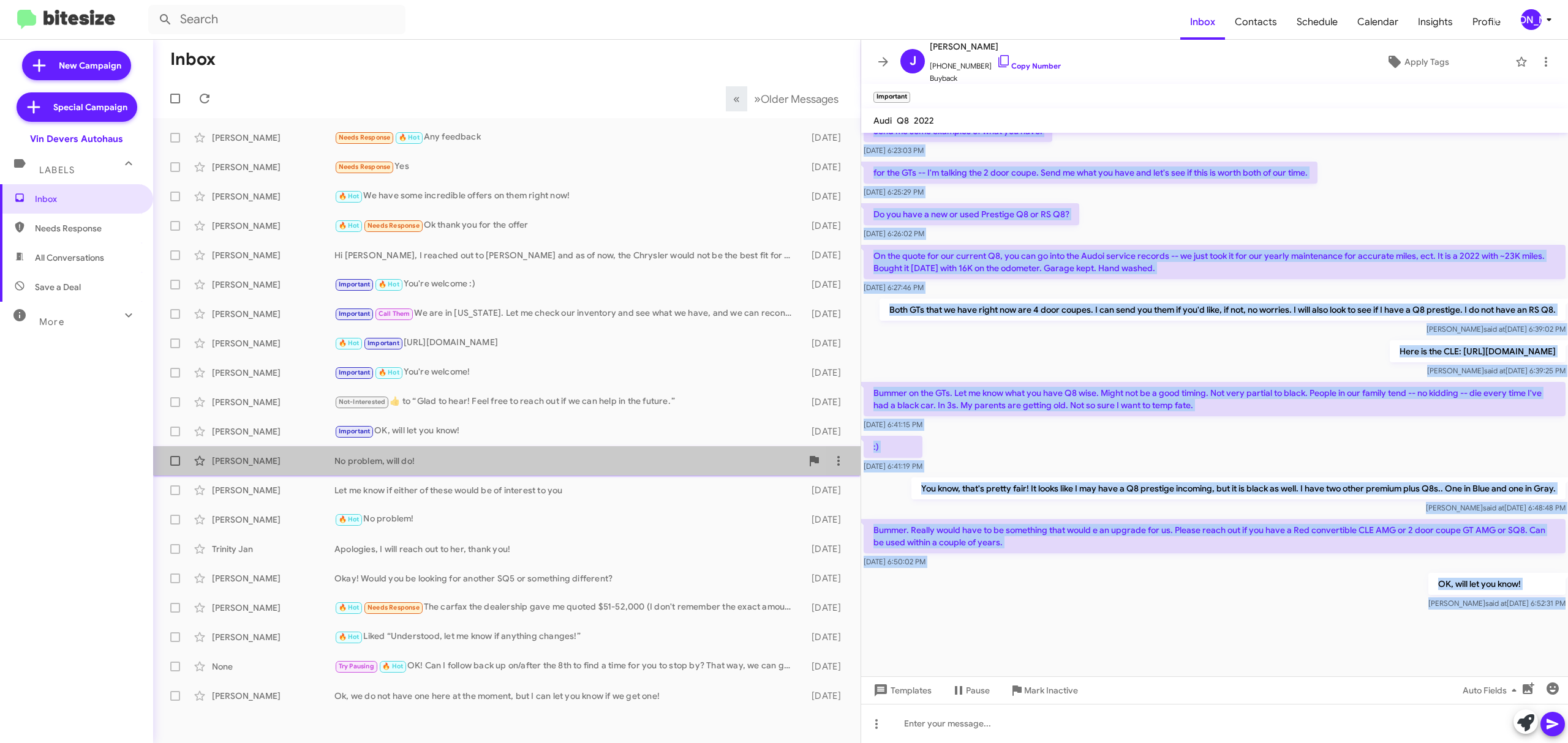
click at [299, 465] on div "Rahmeh Almasarweh" at bounding box center [273, 460] width 122 height 12
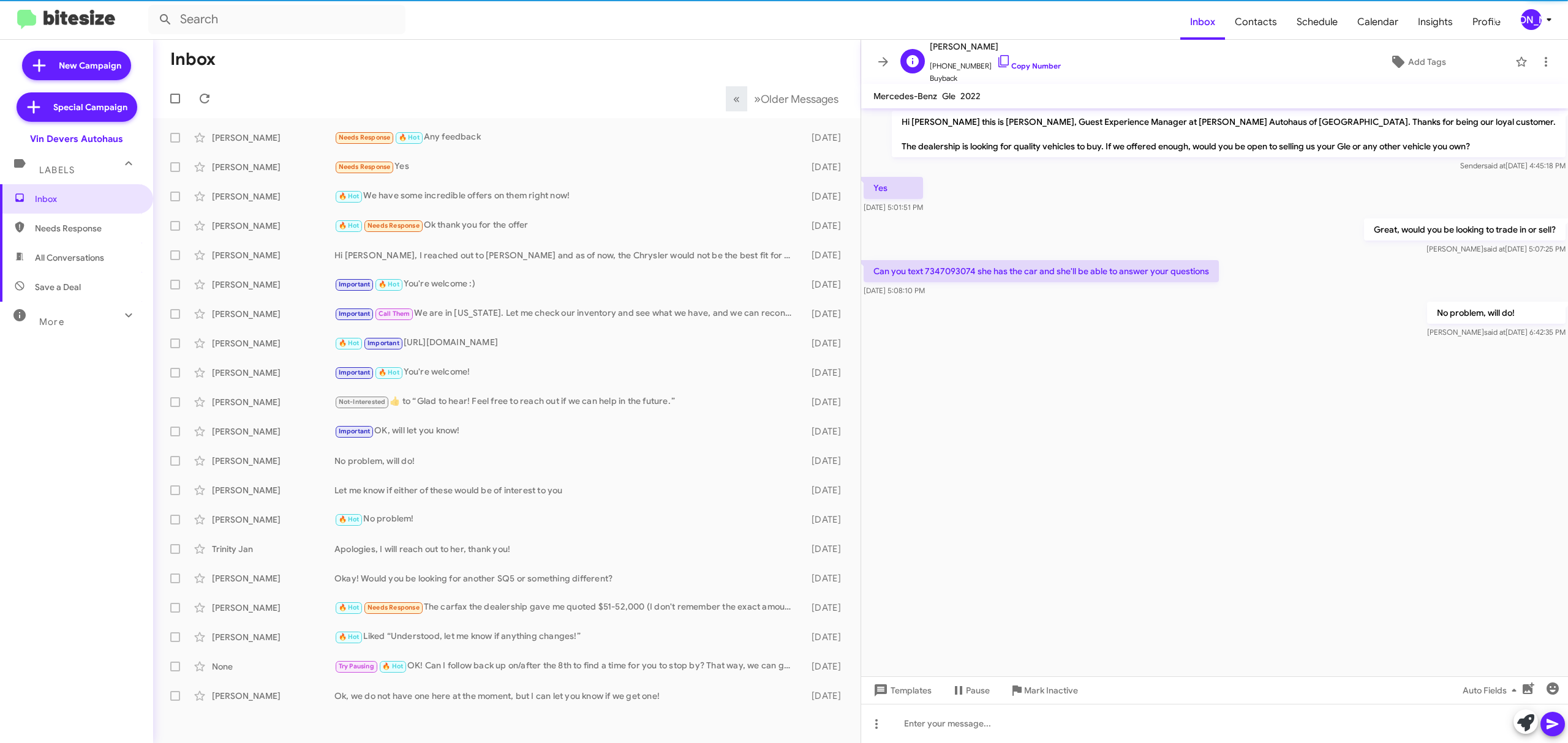
drag, startPoint x: 1008, startPoint y: 60, endPoint x: 976, endPoint y: 60, distance: 32.0
click at [1008, 60] on span "+17348462101 Copy Number" at bounding box center [995, 63] width 131 height 19
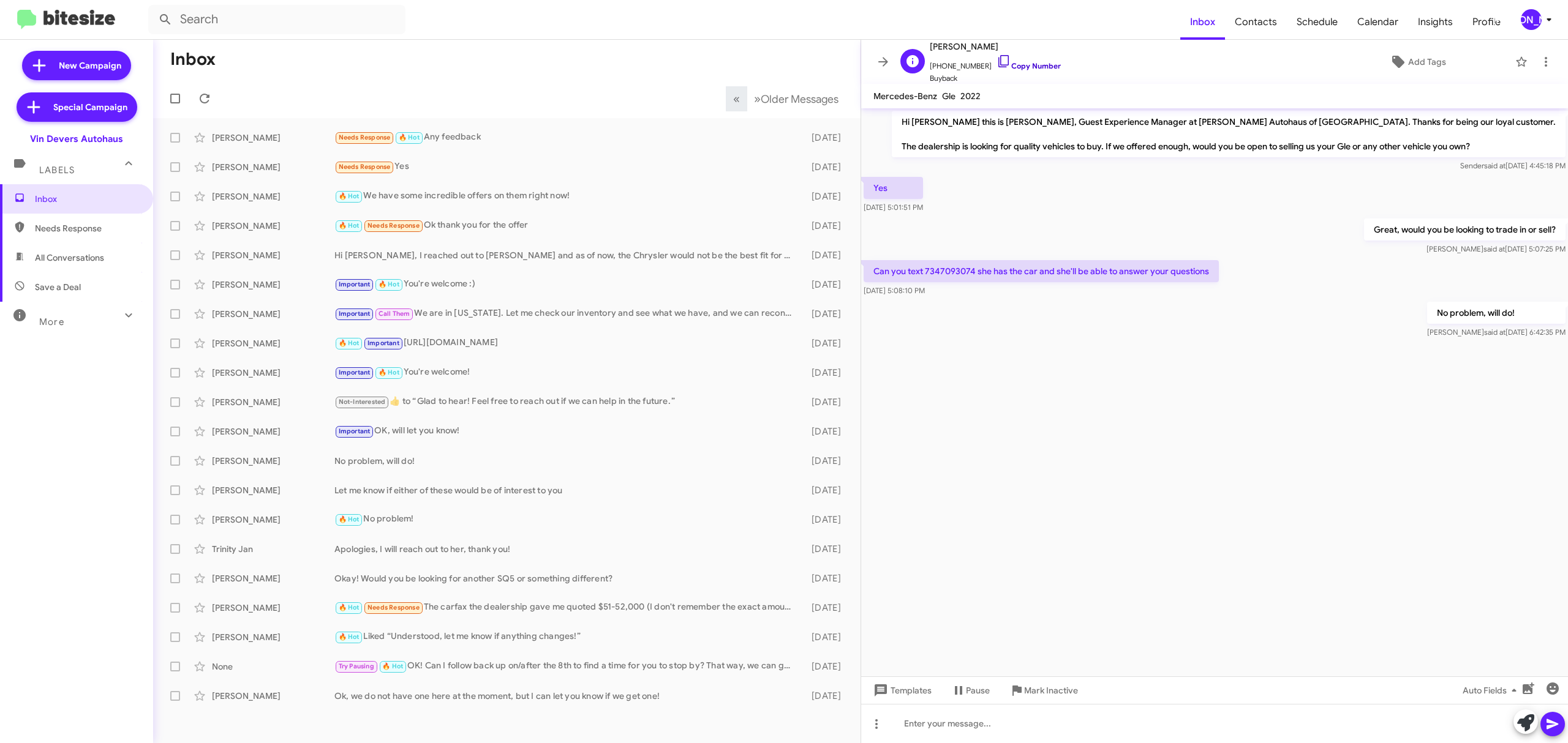
click at [1012, 63] on link "Copy Number" at bounding box center [1028, 65] width 64 height 9
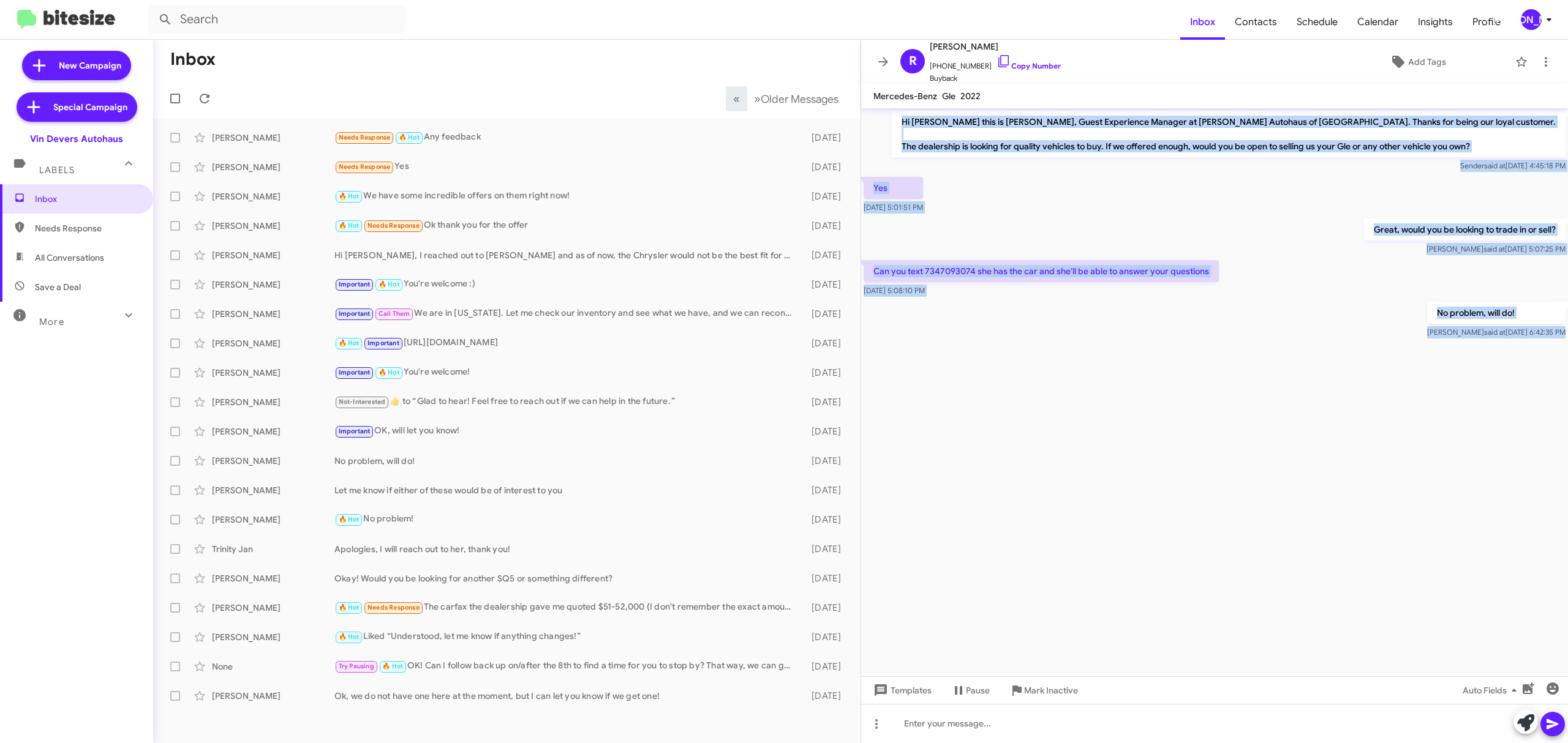
drag, startPoint x: 998, startPoint y: 131, endPoint x: 1510, endPoint y: 375, distance: 567.2
click at [1510, 375] on cdk-virtual-scroll-viewport "Hi Rahmeh this is Aubrey Devers, Guest Experience Manager at Vin Devers Autohau…" at bounding box center [1214, 392] width 706 height 568
click at [268, 497] on div "Simon Mcintyre Let me know if either of these would be of interest to you 4 day…" at bounding box center [507, 490] width 688 height 24
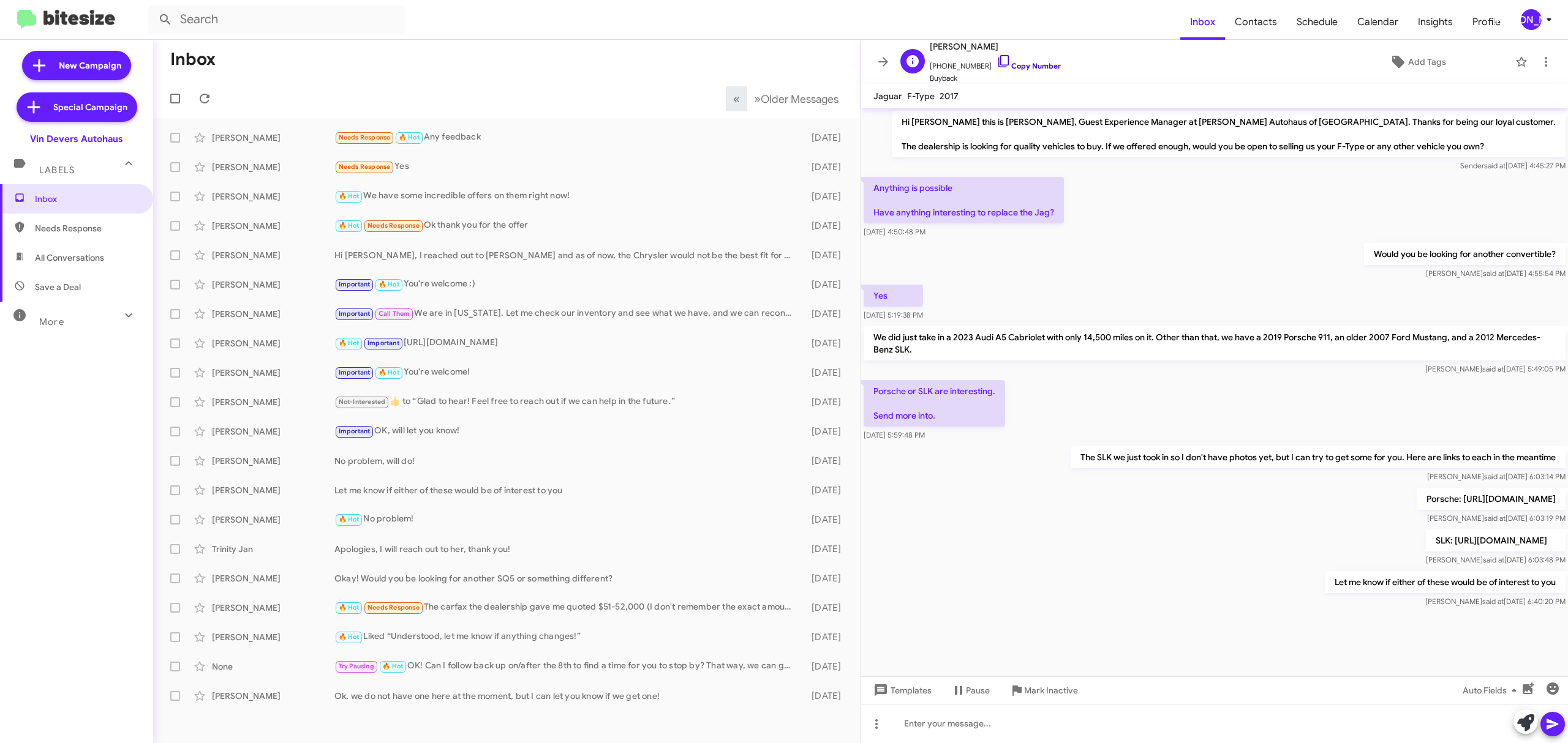
click at [1028, 64] on link "Copy Number" at bounding box center [1028, 65] width 64 height 9
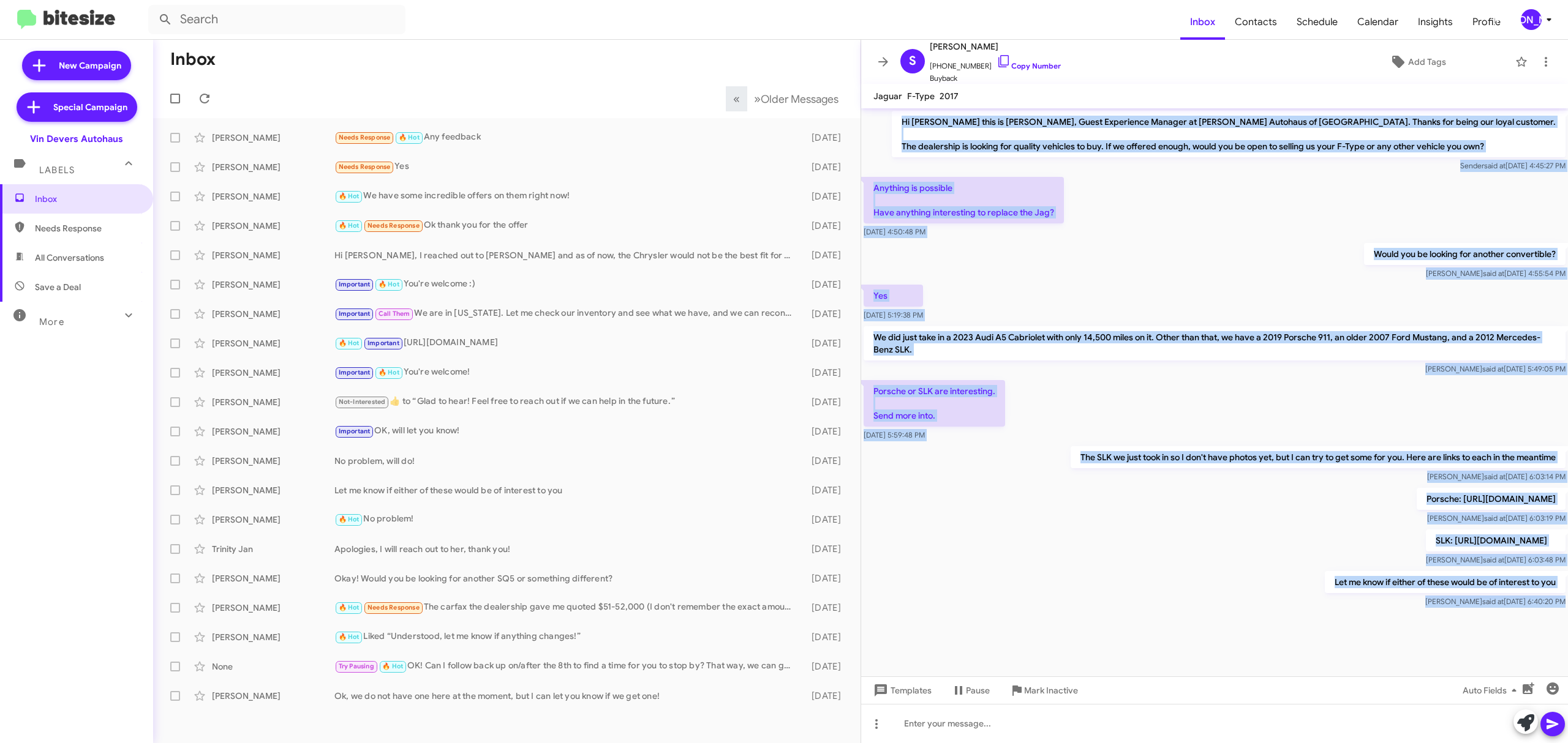
drag, startPoint x: 944, startPoint y: 120, endPoint x: 1537, endPoint y: 633, distance: 784.1
click at [1537, 633] on cdk-virtual-scroll-viewport "Hi Simon this is Aubrey Devers, Guest Experience Manager at Vin Devers Autohaus…" at bounding box center [1214, 392] width 706 height 568
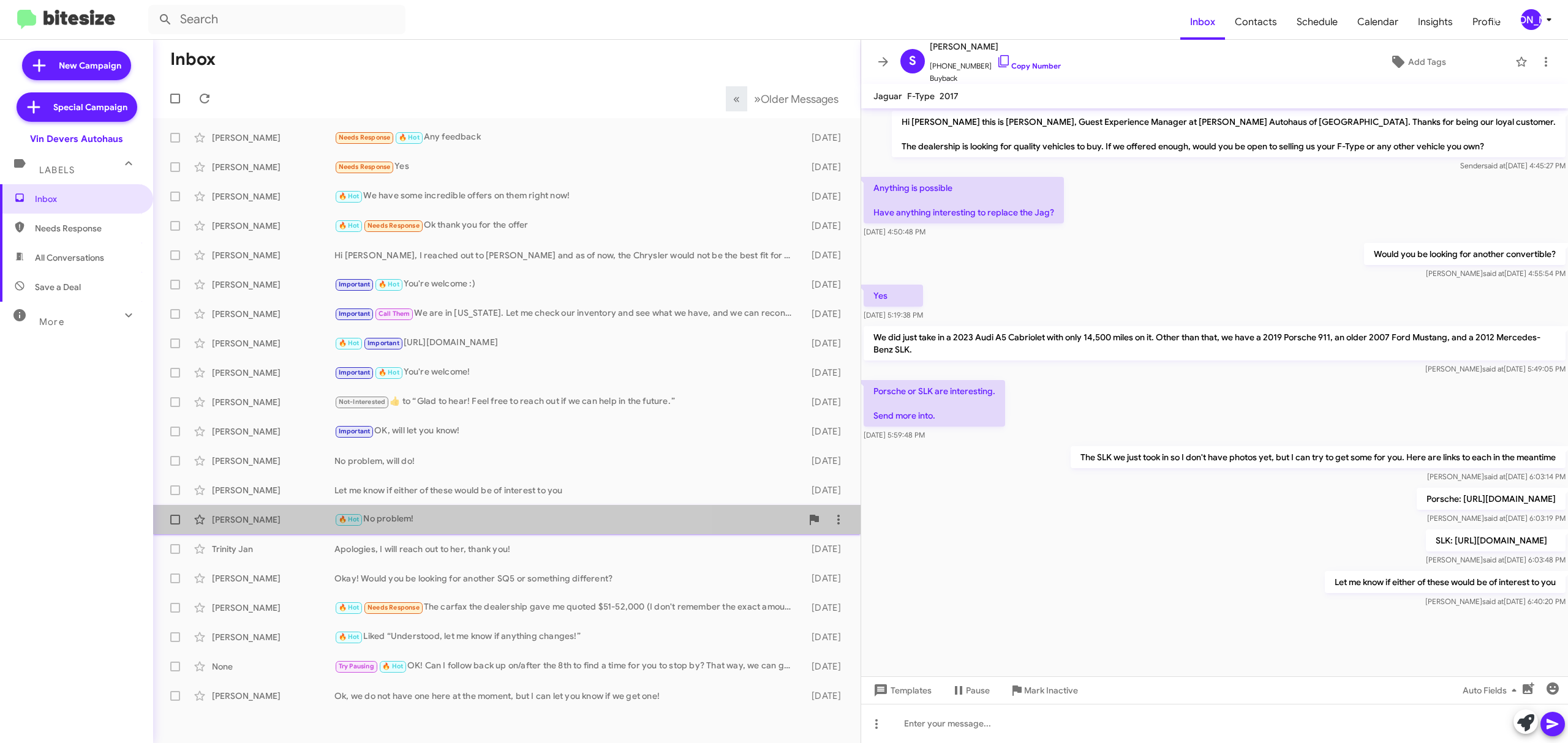
click at [320, 529] on div "Jaime Suggs 🔥 Hot No problem! 4 days ago" at bounding box center [507, 520] width 688 height 24
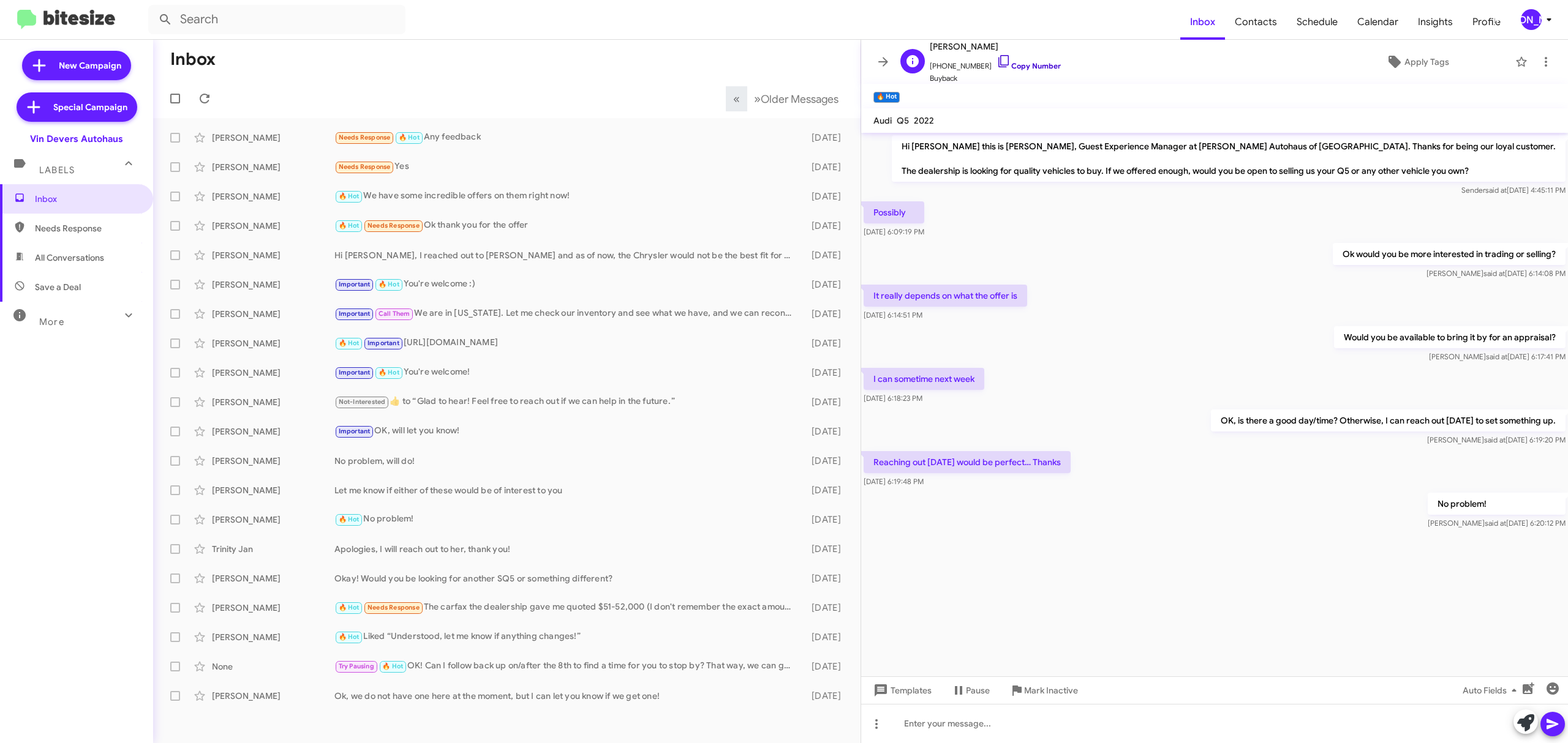
drag, startPoint x: 1014, startPoint y: 67, endPoint x: 995, endPoint y: 63, distance: 19.4
click at [1014, 67] on link "Copy Number" at bounding box center [1028, 65] width 64 height 9
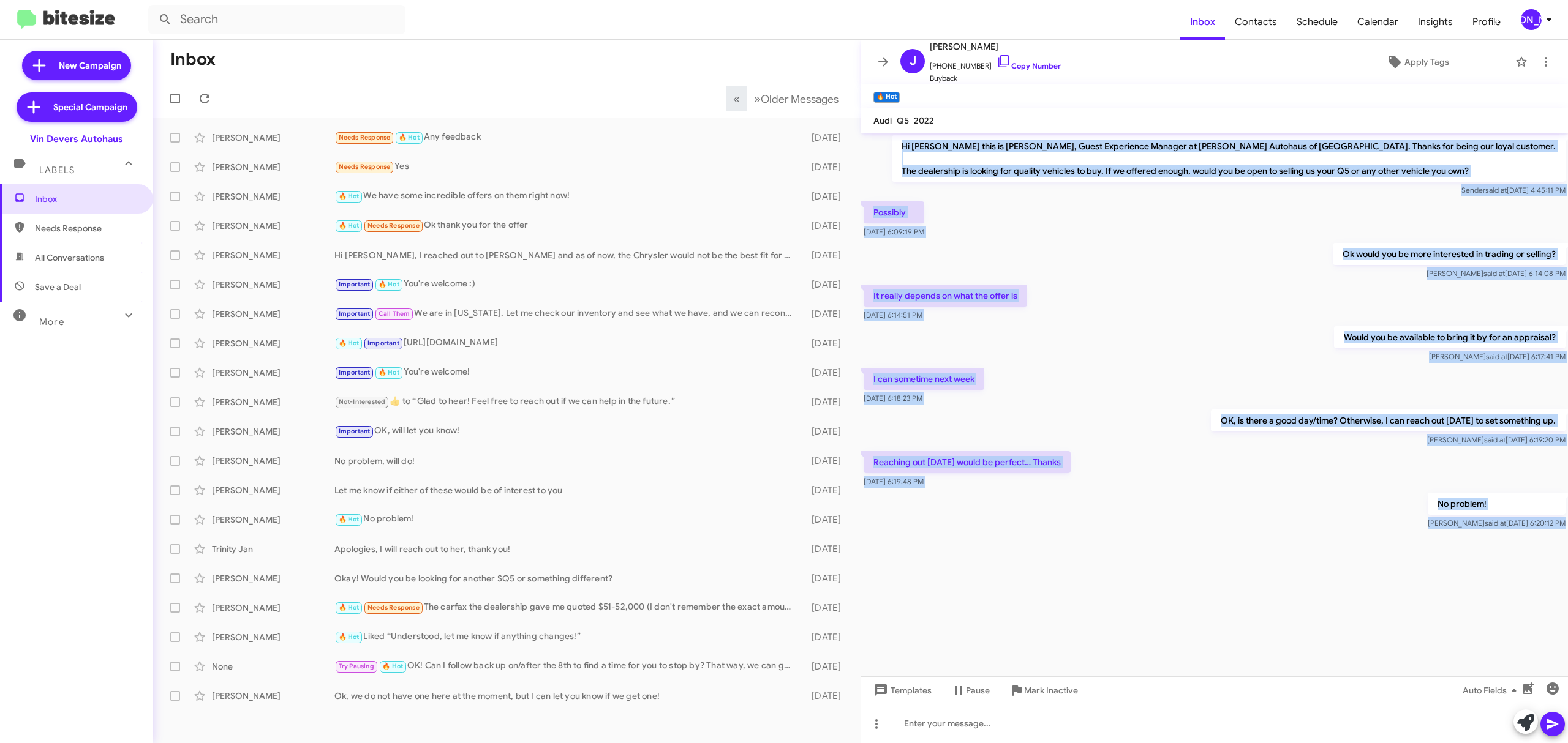
drag, startPoint x: 965, startPoint y: 142, endPoint x: 1567, endPoint y: 680, distance: 807.4
click at [1567, 680] on div "Hi Jaime this is Aubrey Devers, Guest Experience Manager at Vin Devers Autohaus…" at bounding box center [1214, 438] width 706 height 610
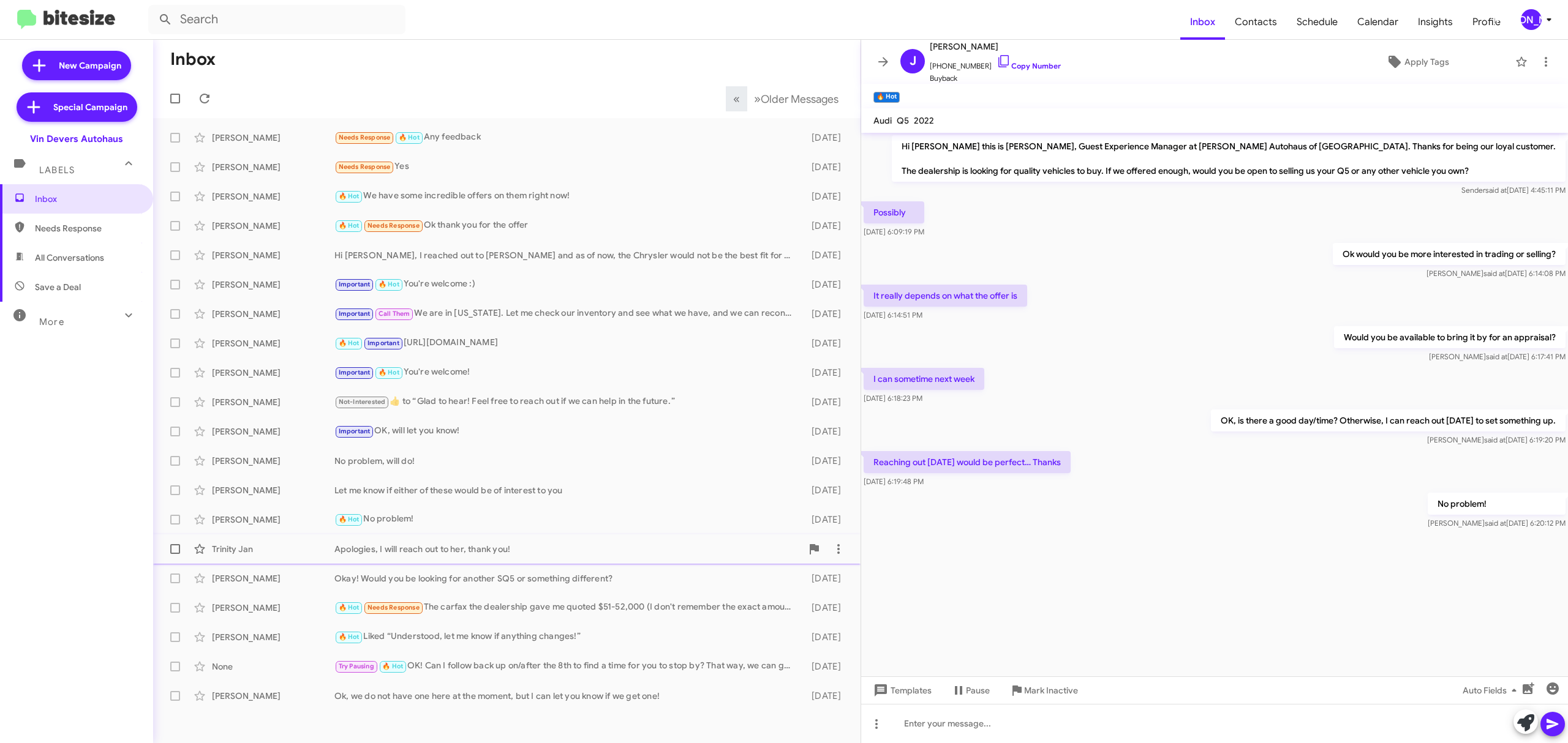
click at [317, 558] on div "Trinity Jan Apologies, I will reach out to her, thank you! 4 days ago" at bounding box center [507, 549] width 688 height 24
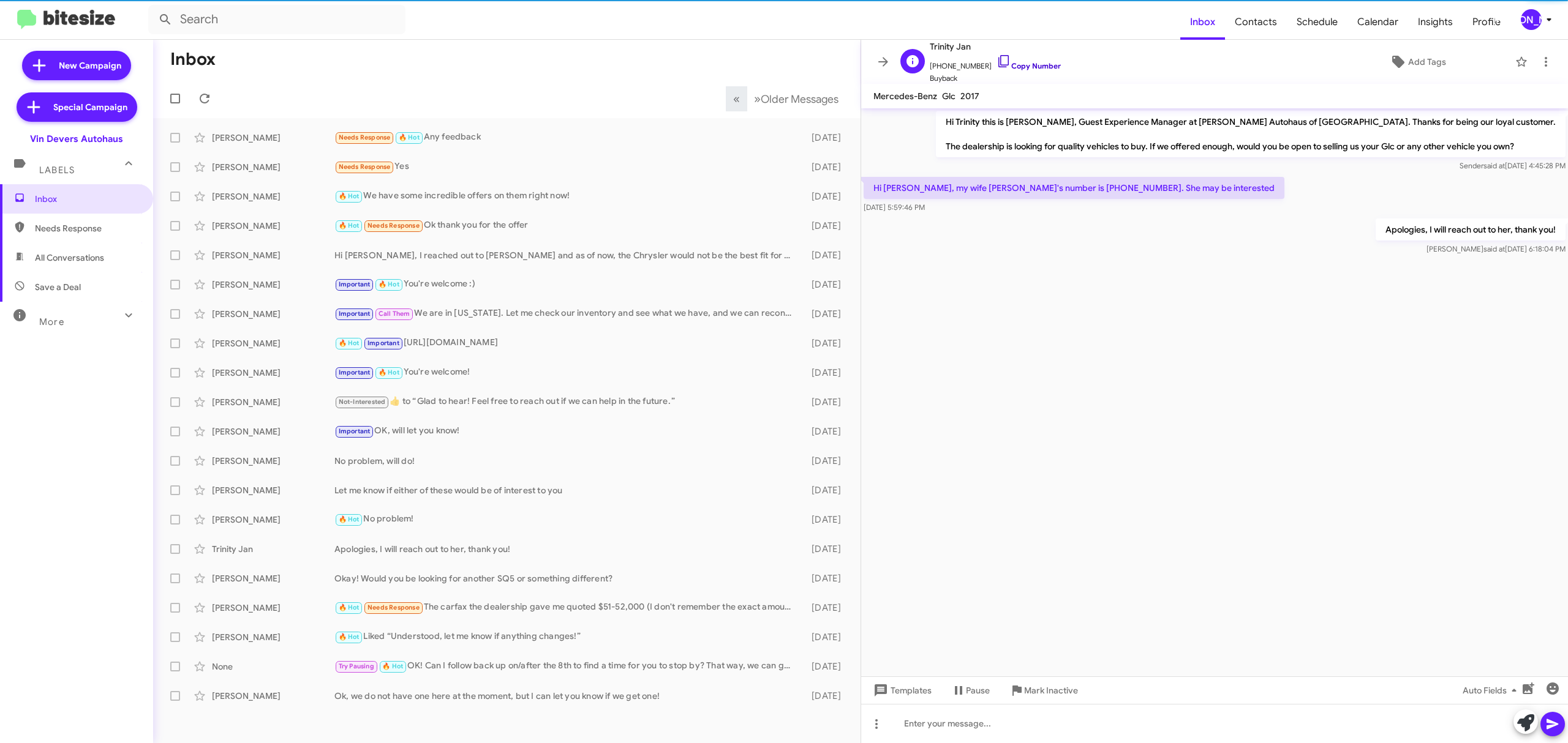
click at [1022, 67] on link "Copy Number" at bounding box center [1028, 65] width 64 height 9
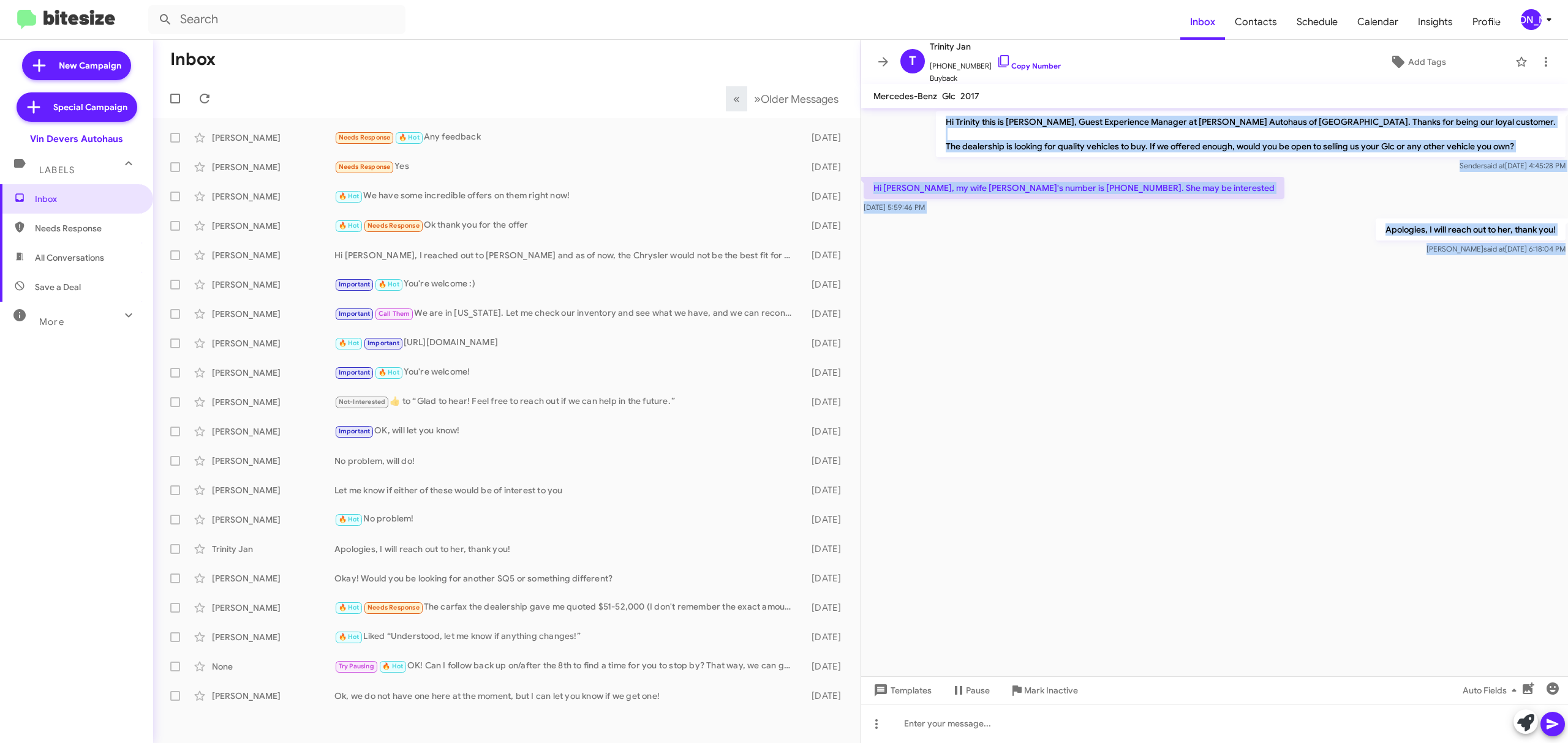
drag, startPoint x: 939, startPoint y: 116, endPoint x: 1504, endPoint y: 285, distance: 589.7
click at [1504, 285] on cdk-virtual-scroll-viewport "Hi Trinity this is Aubrey Devers, Guest Experience Manager at Vin Devers Autoha…" at bounding box center [1214, 392] width 706 height 568
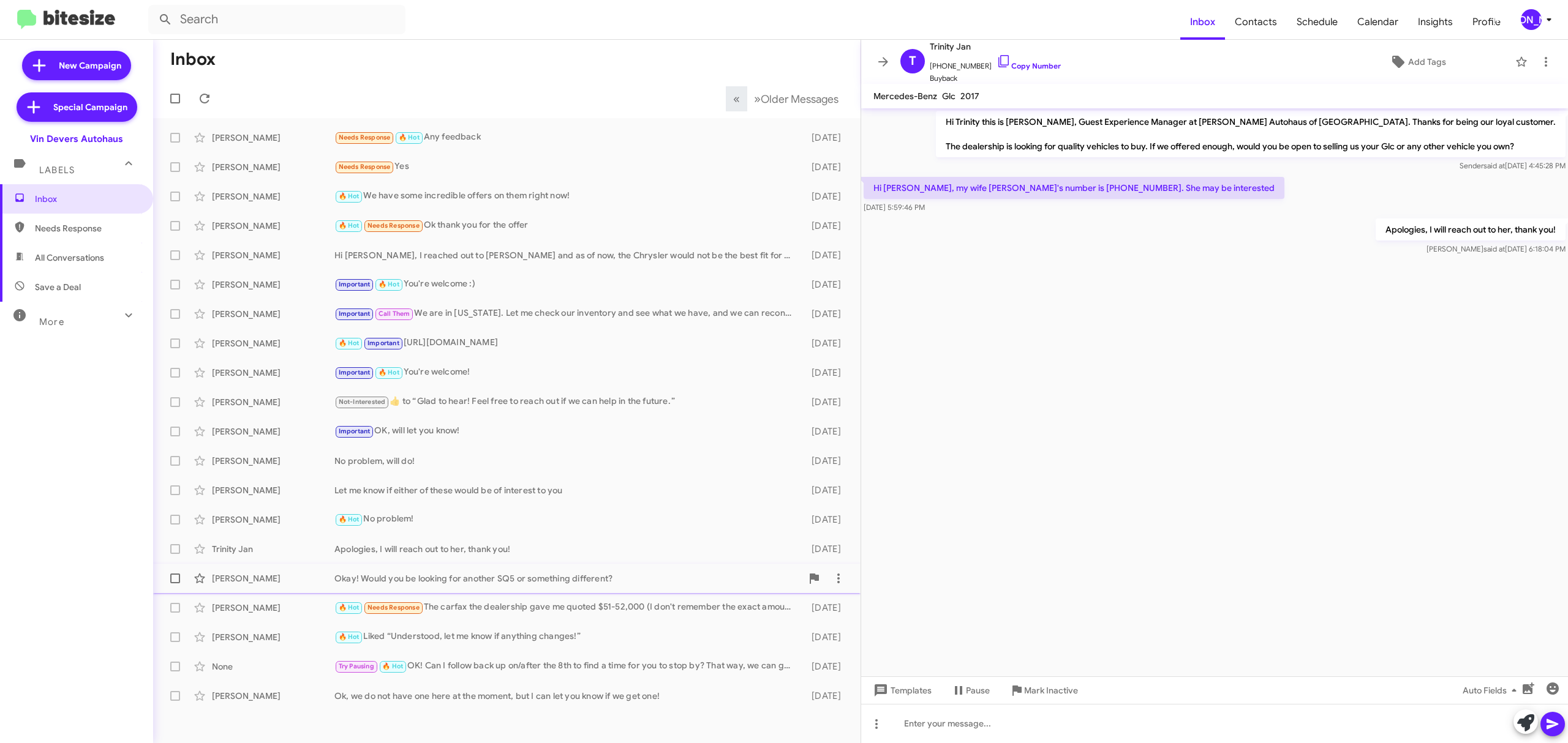
click at [276, 581] on div "Sreekanth Indurti" at bounding box center [273, 578] width 122 height 12
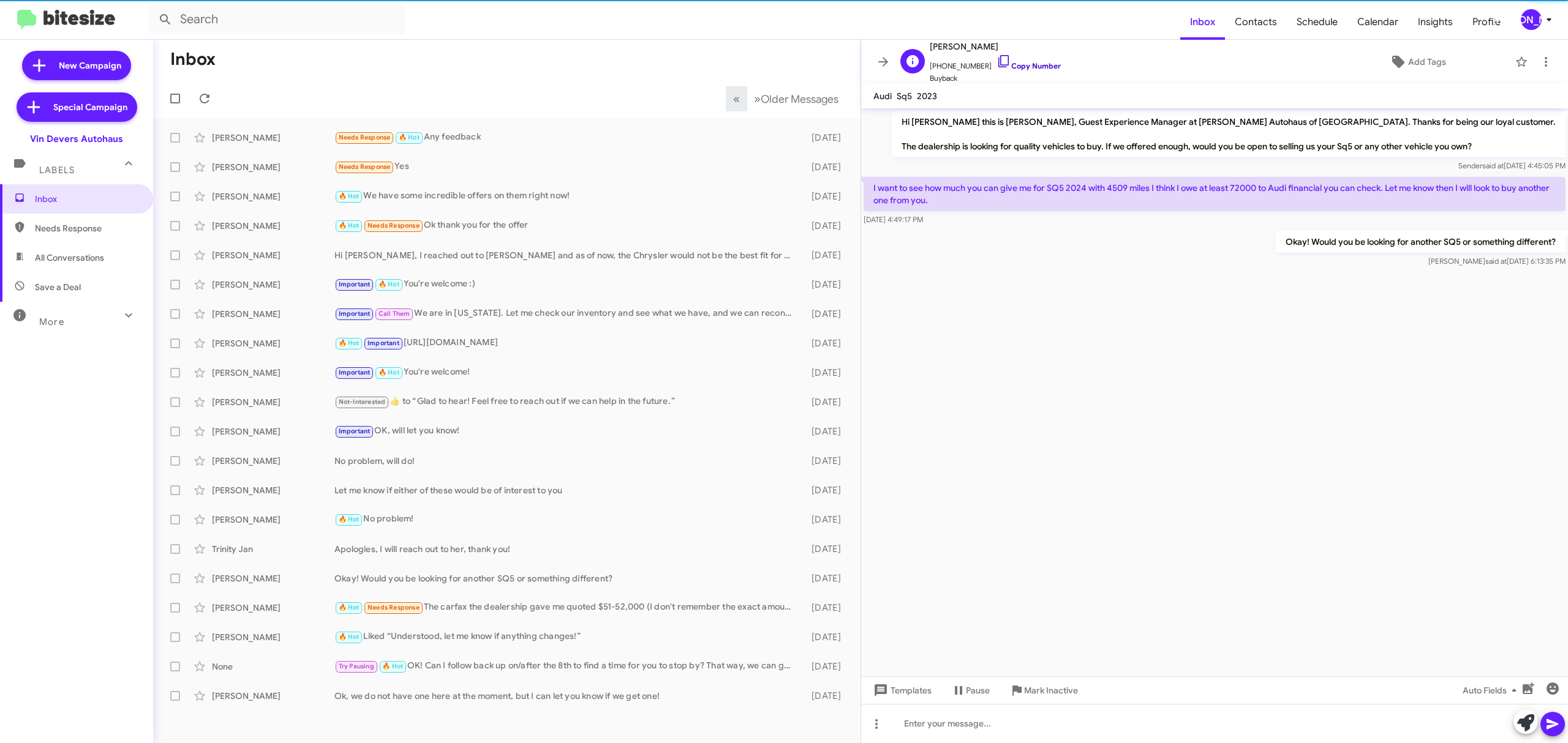
click at [1017, 63] on link "Copy Number" at bounding box center [1028, 65] width 64 height 9
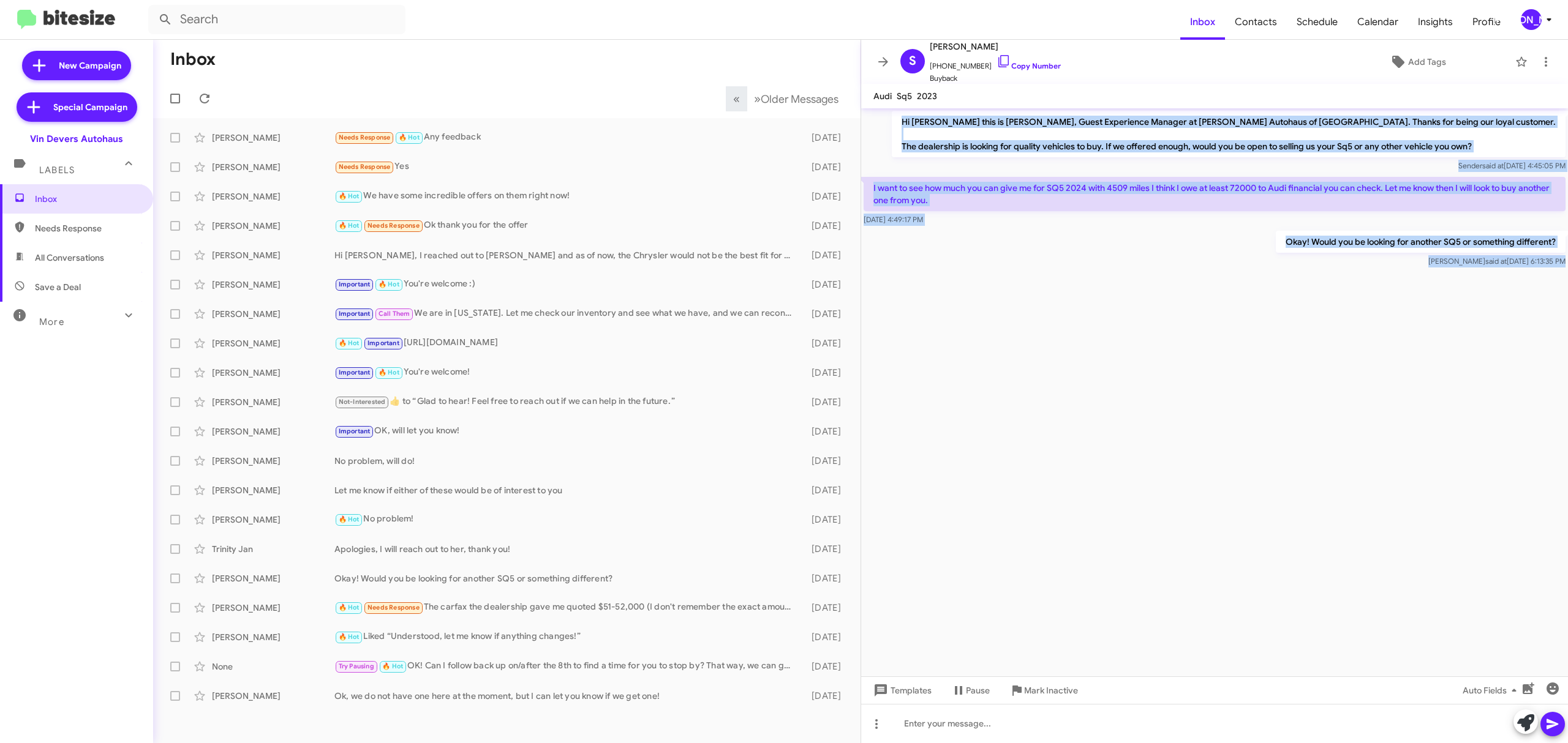
drag, startPoint x: 934, startPoint y: 120, endPoint x: 1539, endPoint y: 315, distance: 635.6
click at [1539, 315] on cdk-virtual-scroll-viewport "Hi Sreekanth this is Aubrey Devers, Guest Experience Manager at Vin Devers Auto…" at bounding box center [1214, 392] width 706 height 568
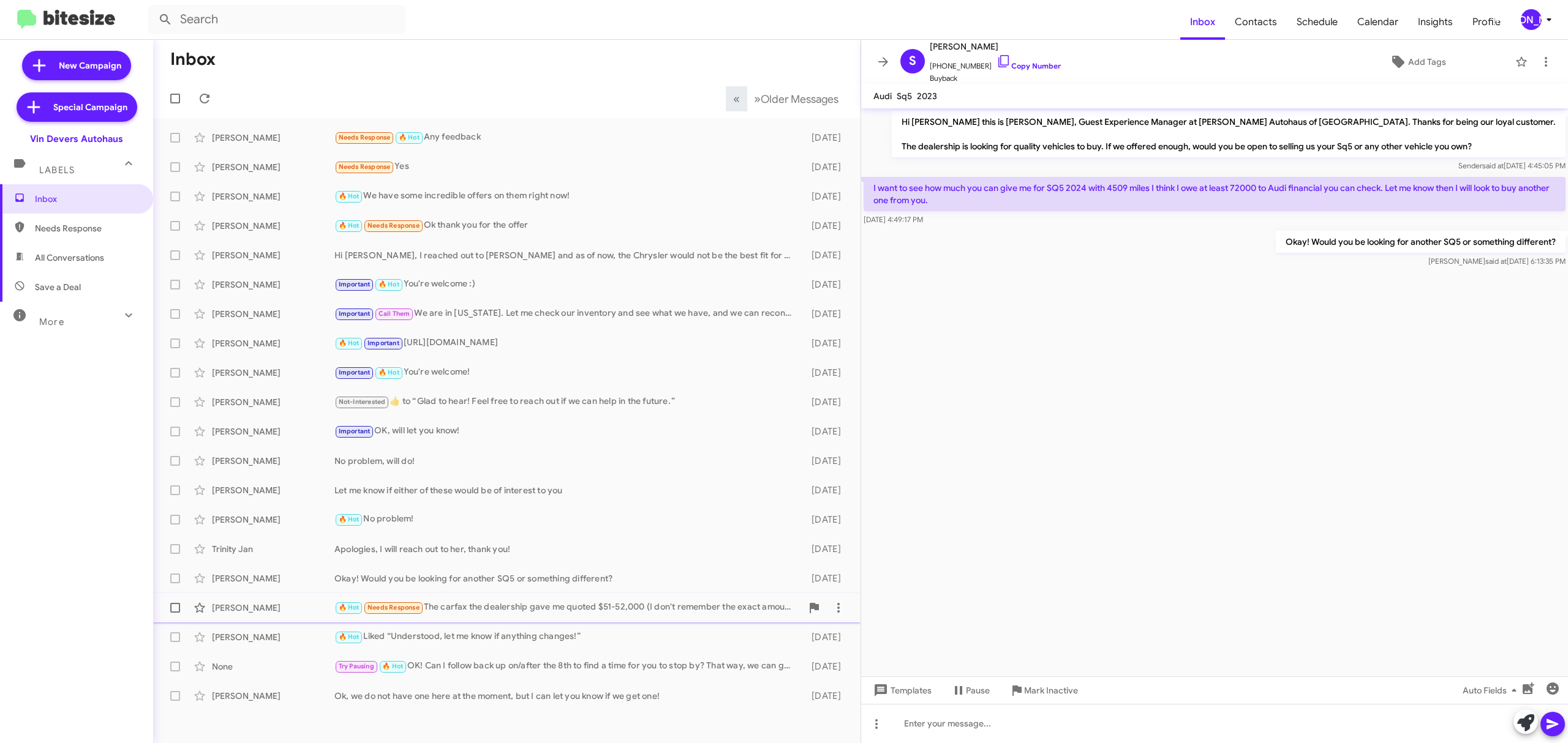
click at [273, 608] on div "Elizabeth Bilanow" at bounding box center [273, 607] width 122 height 12
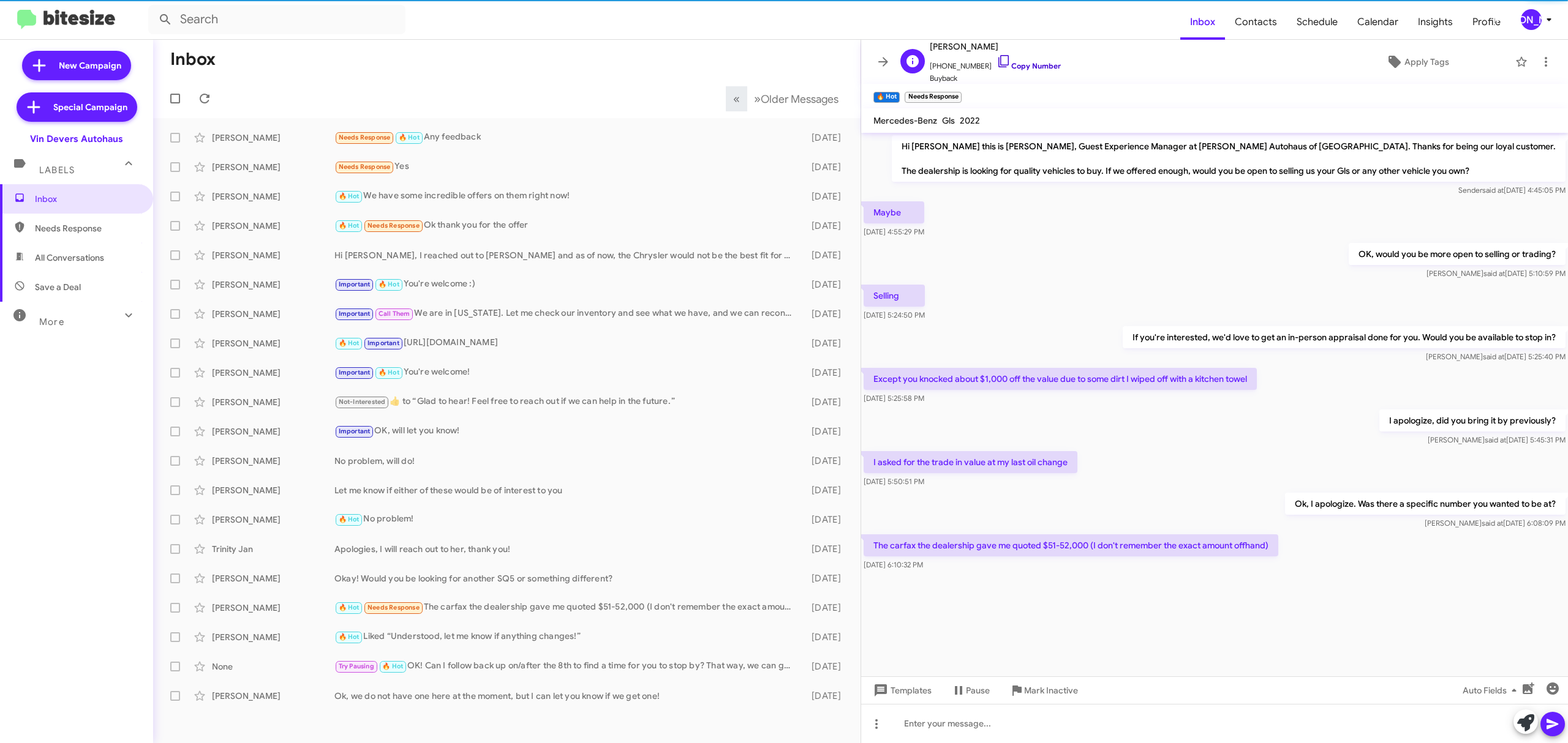
click at [1028, 63] on link "Copy Number" at bounding box center [1028, 65] width 64 height 9
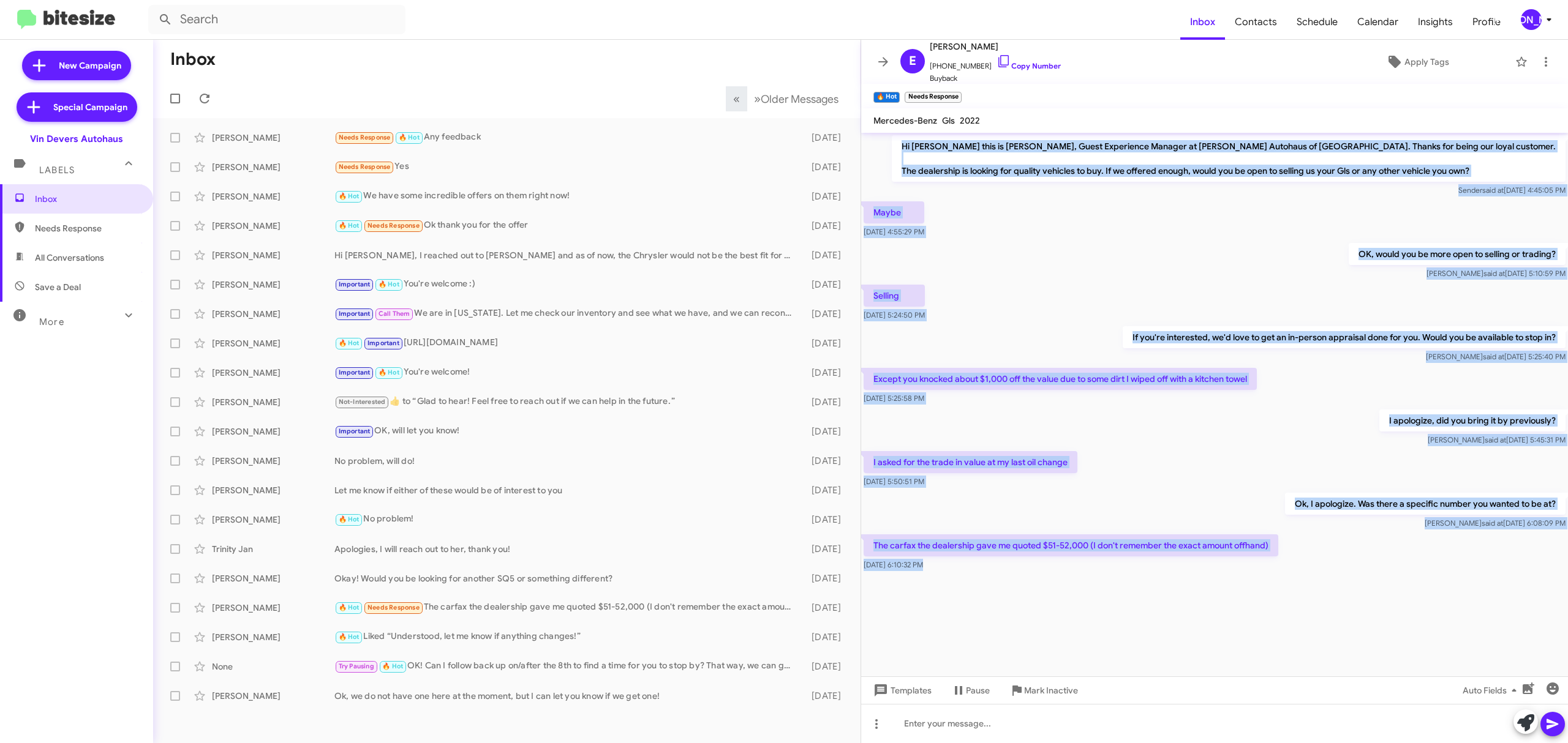
drag, startPoint x: 948, startPoint y: 138, endPoint x: 1323, endPoint y: 586, distance: 584.2
click at [1323, 586] on cdk-virtual-scroll-viewport "Hi Elizabeth this is Aubrey Devers, Guest Experience Manager at Vin Devers Auto…" at bounding box center [1214, 405] width 706 height 544
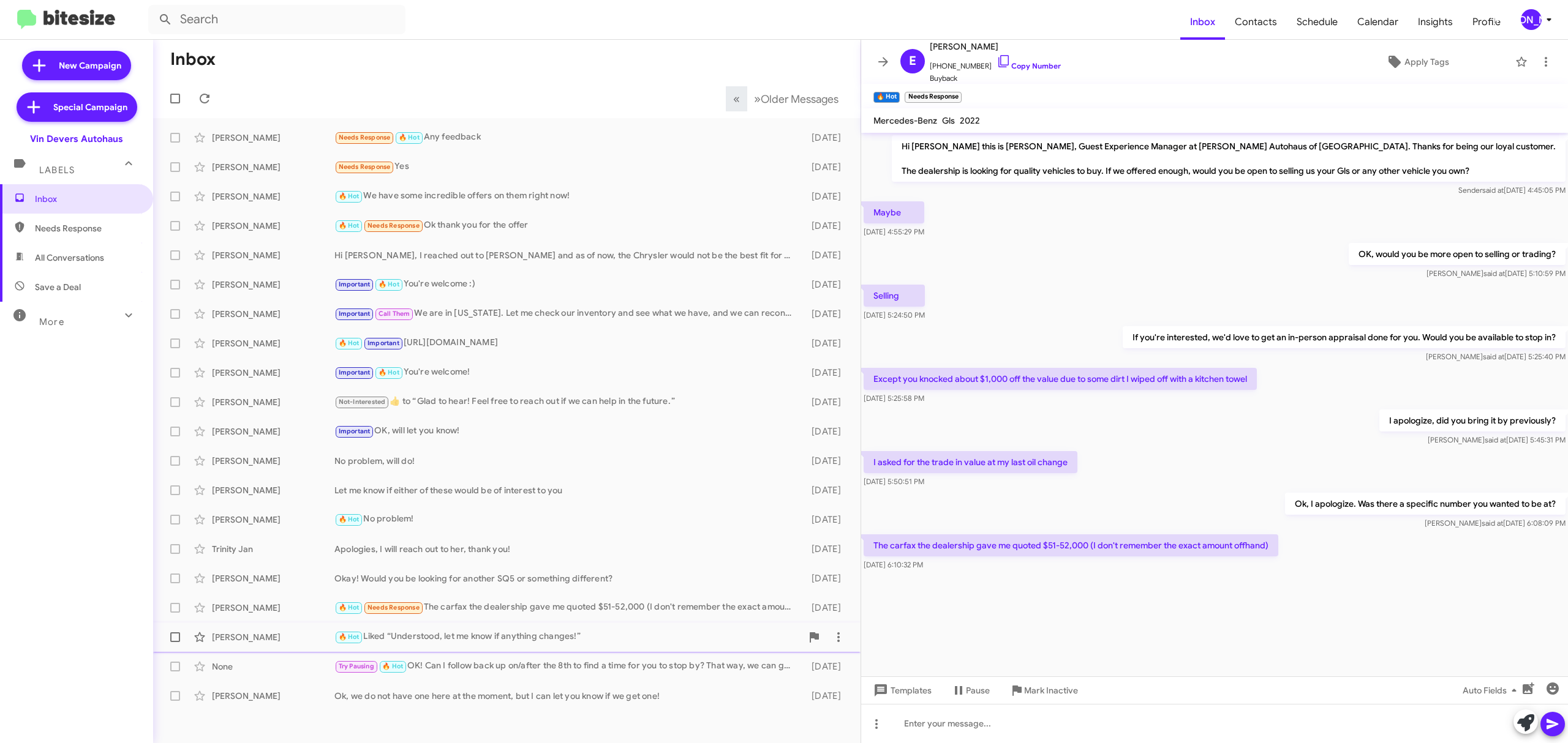
click at [280, 638] on div "Theresa Herrera" at bounding box center [273, 637] width 122 height 12
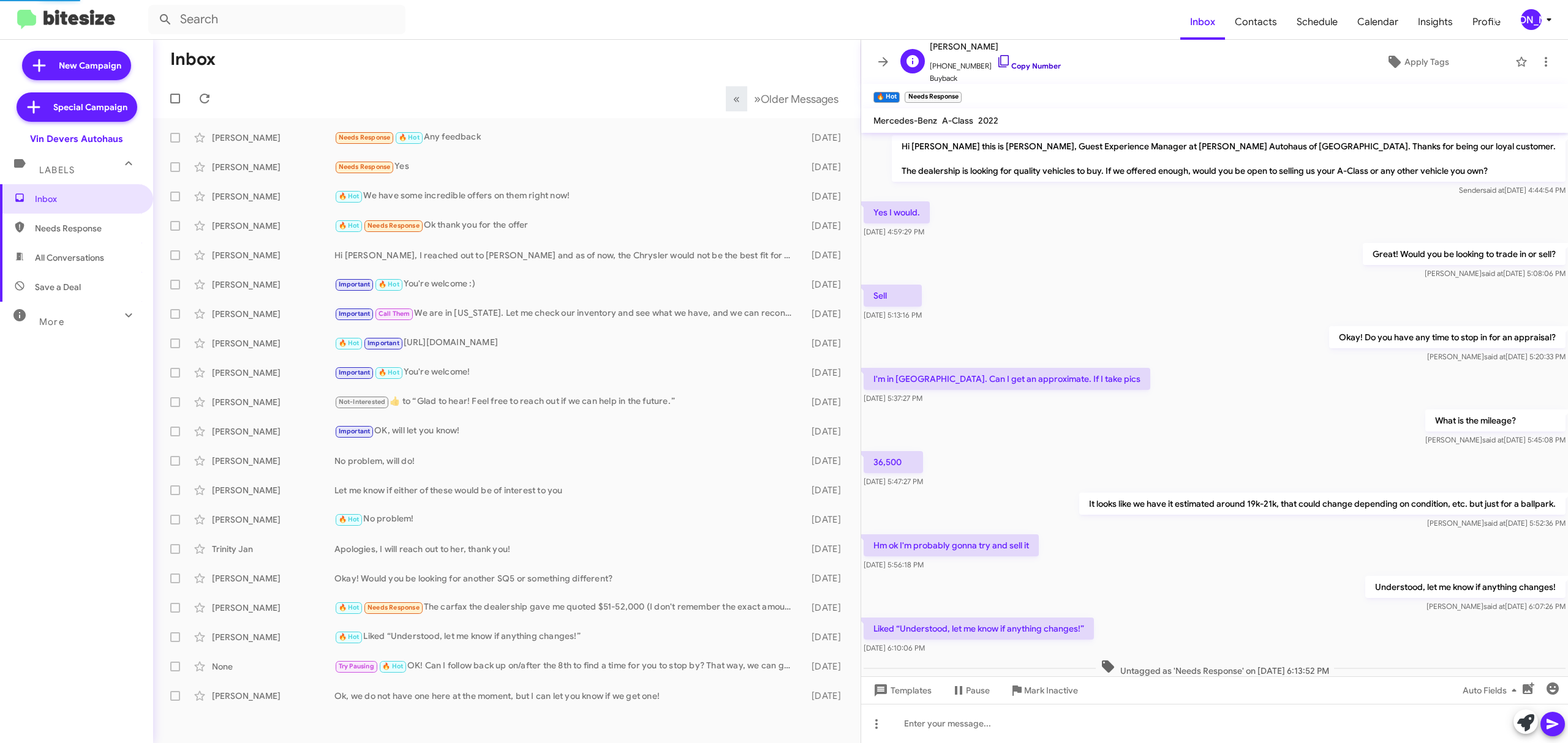
scroll to position [43, 0]
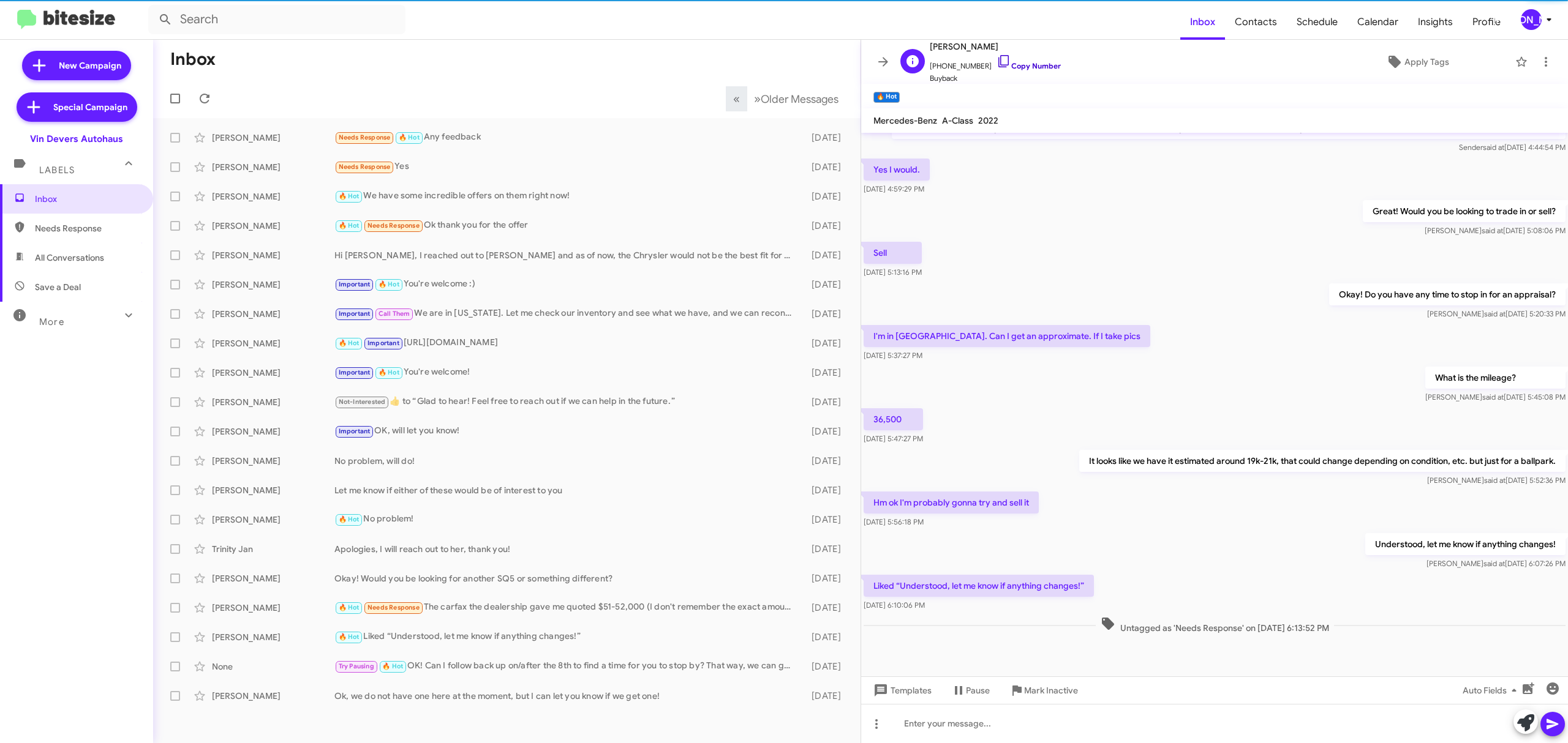
drag, startPoint x: 1038, startPoint y: 63, endPoint x: 1030, endPoint y: 63, distance: 8.0
click at [1038, 63] on link "Copy Number" at bounding box center [1028, 65] width 64 height 9
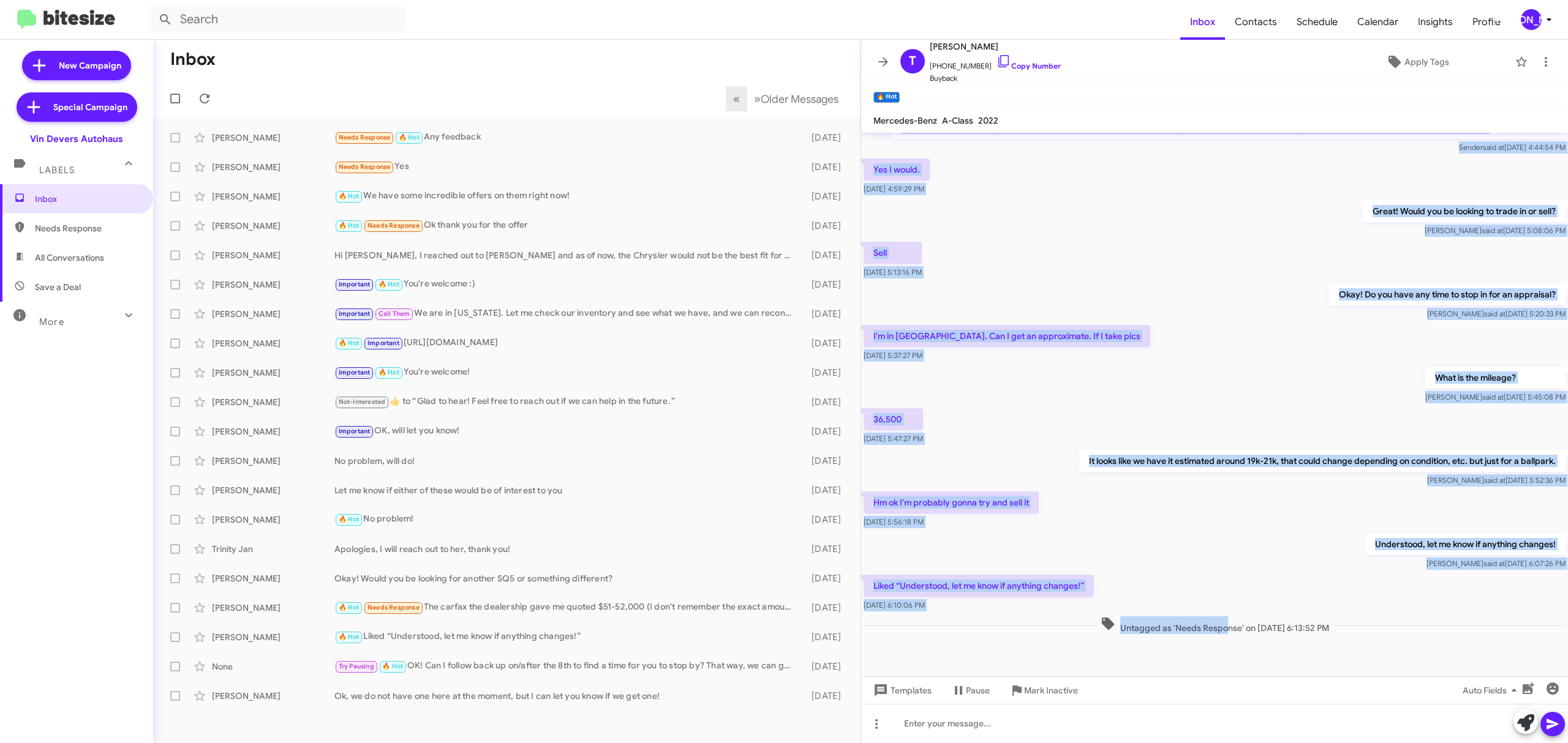
drag, startPoint x: 939, startPoint y: 142, endPoint x: 1412, endPoint y: 625, distance: 676.0
click at [1412, 625] on div "Hi Theresa this is Aubrey Devers, Guest Experience Manager at Vin Devers Autoha…" at bounding box center [1214, 363] width 706 height 547
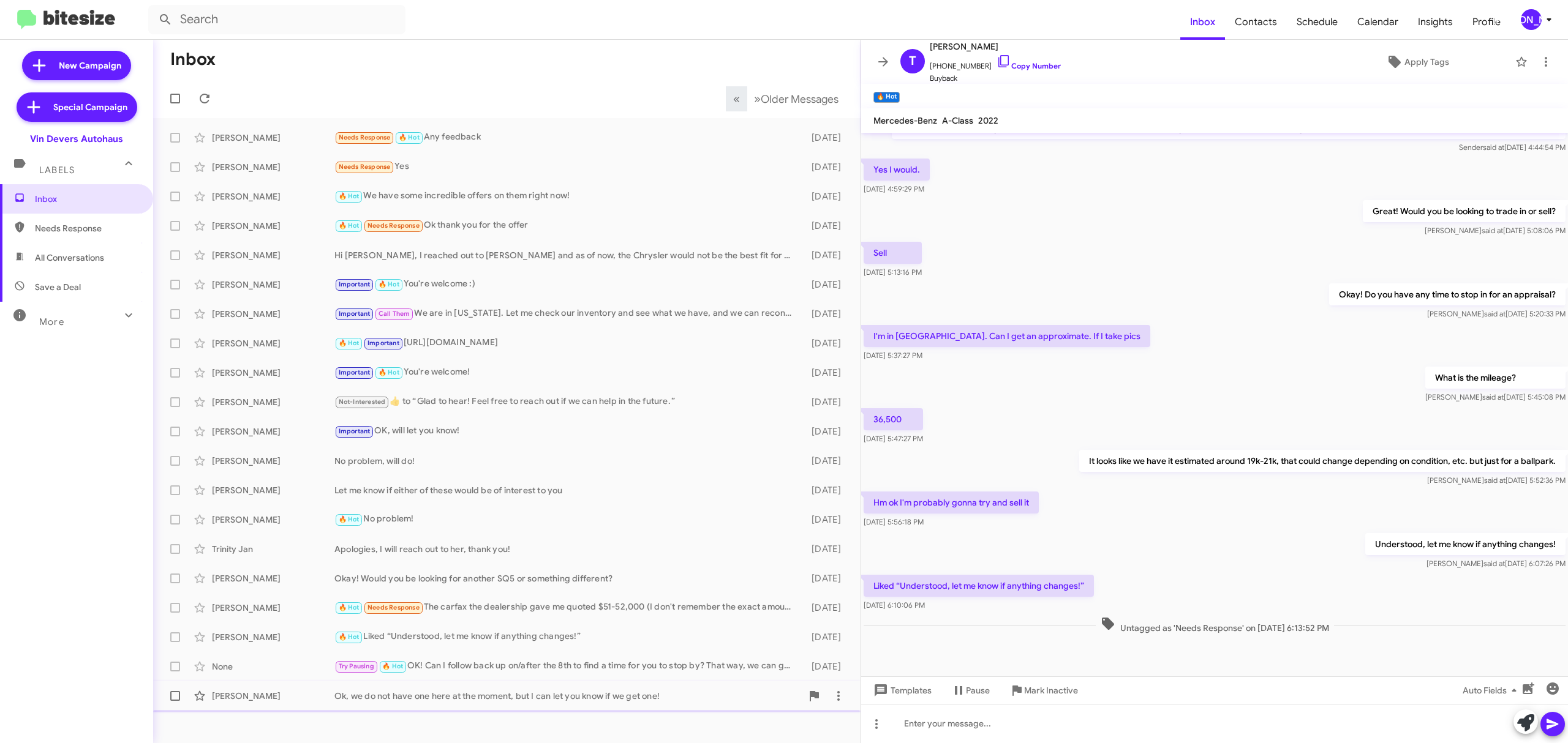
click at [278, 686] on div "Andrew Green Ok, we do not have one here at the moment, but I can let you know …" at bounding box center [507, 696] width 688 height 24
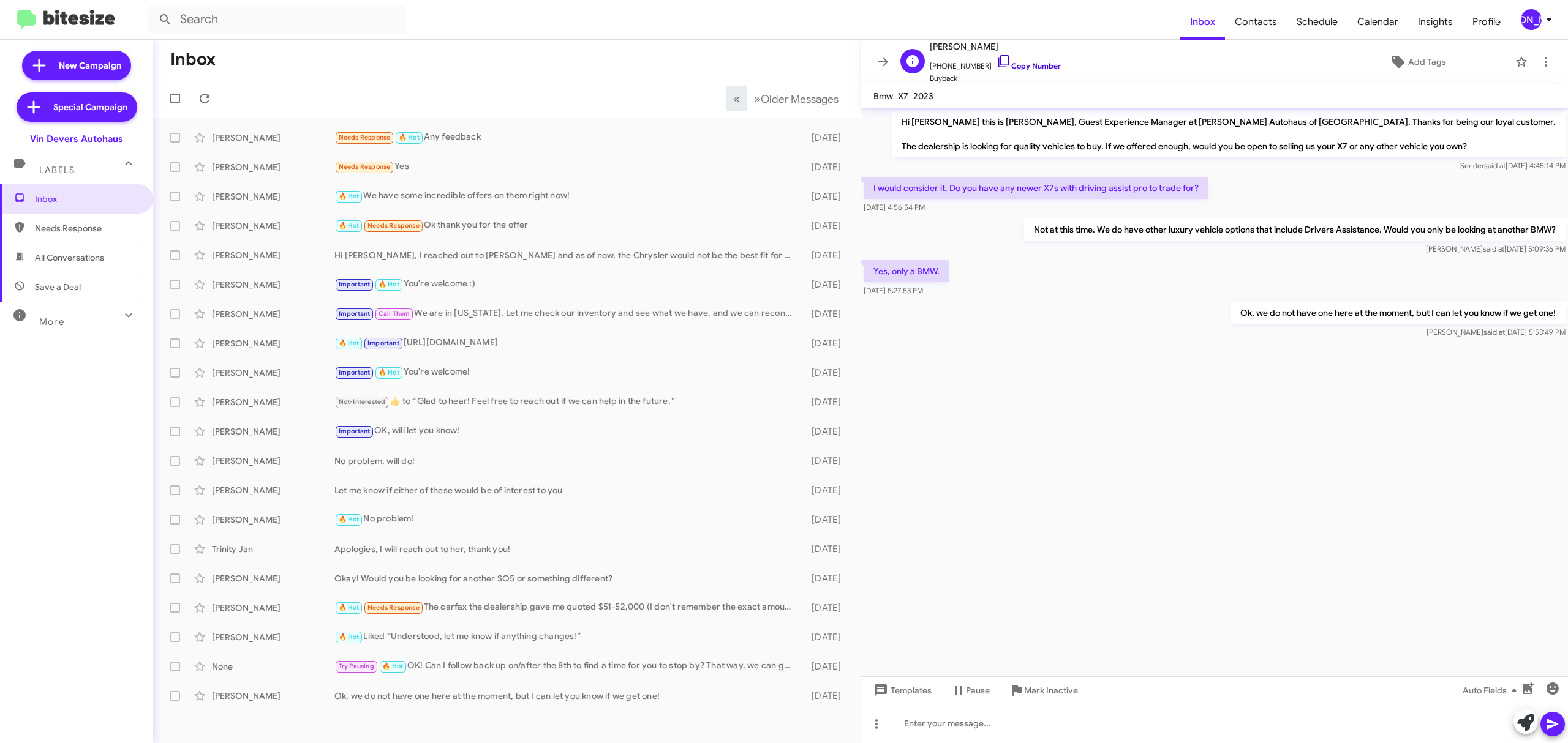
click at [1032, 62] on link "Copy Number" at bounding box center [1028, 65] width 64 height 9
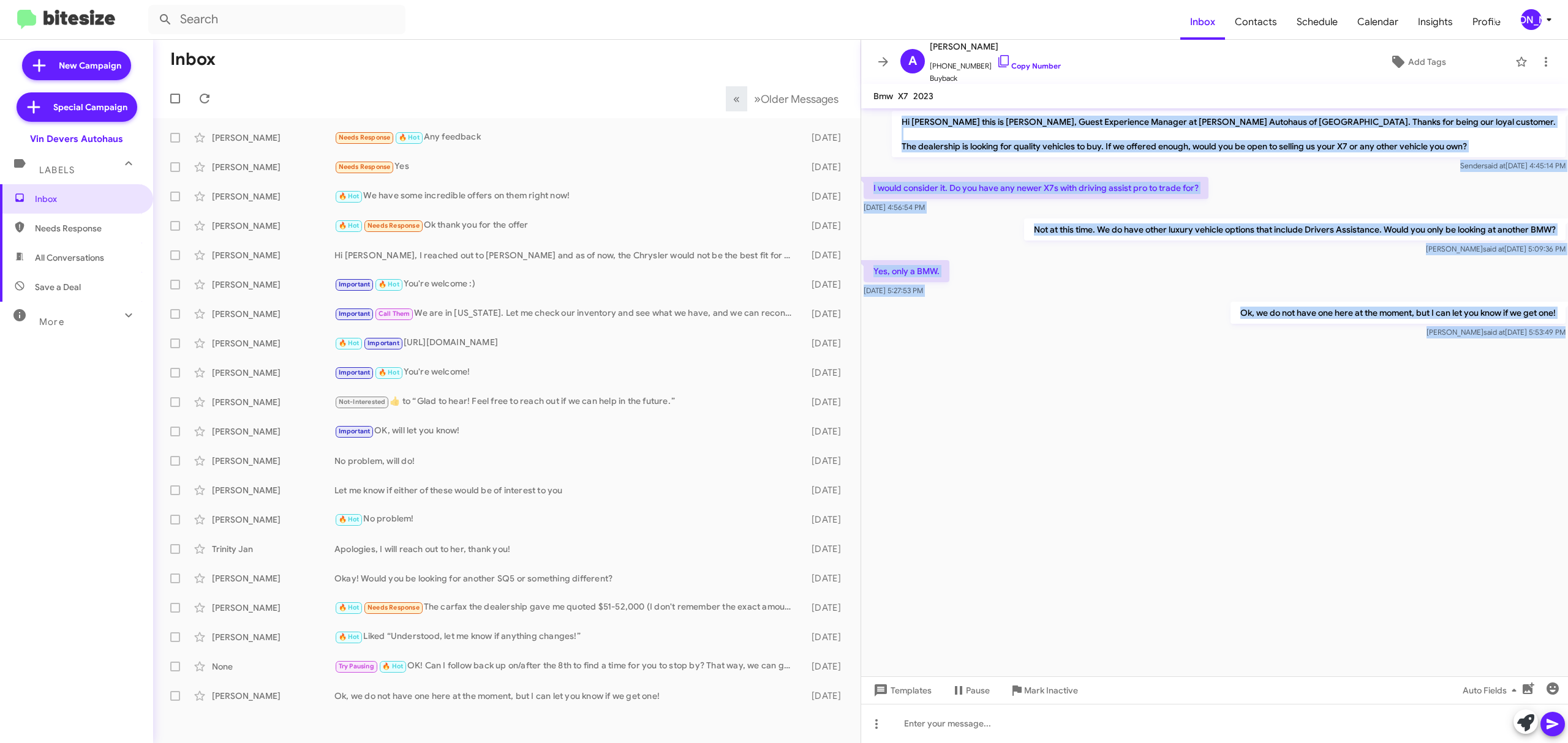
drag, startPoint x: 966, startPoint y: 125, endPoint x: 1443, endPoint y: 432, distance: 567.3
click at [1460, 441] on cdk-virtual-scroll-viewport "Hi Andrew this is Aubrey Devers, Guest Experience Manager at Vin Devers Autohau…" at bounding box center [1214, 392] width 706 height 568
click at [775, 94] on span "Older Messages" at bounding box center [799, 99] width 78 height 14
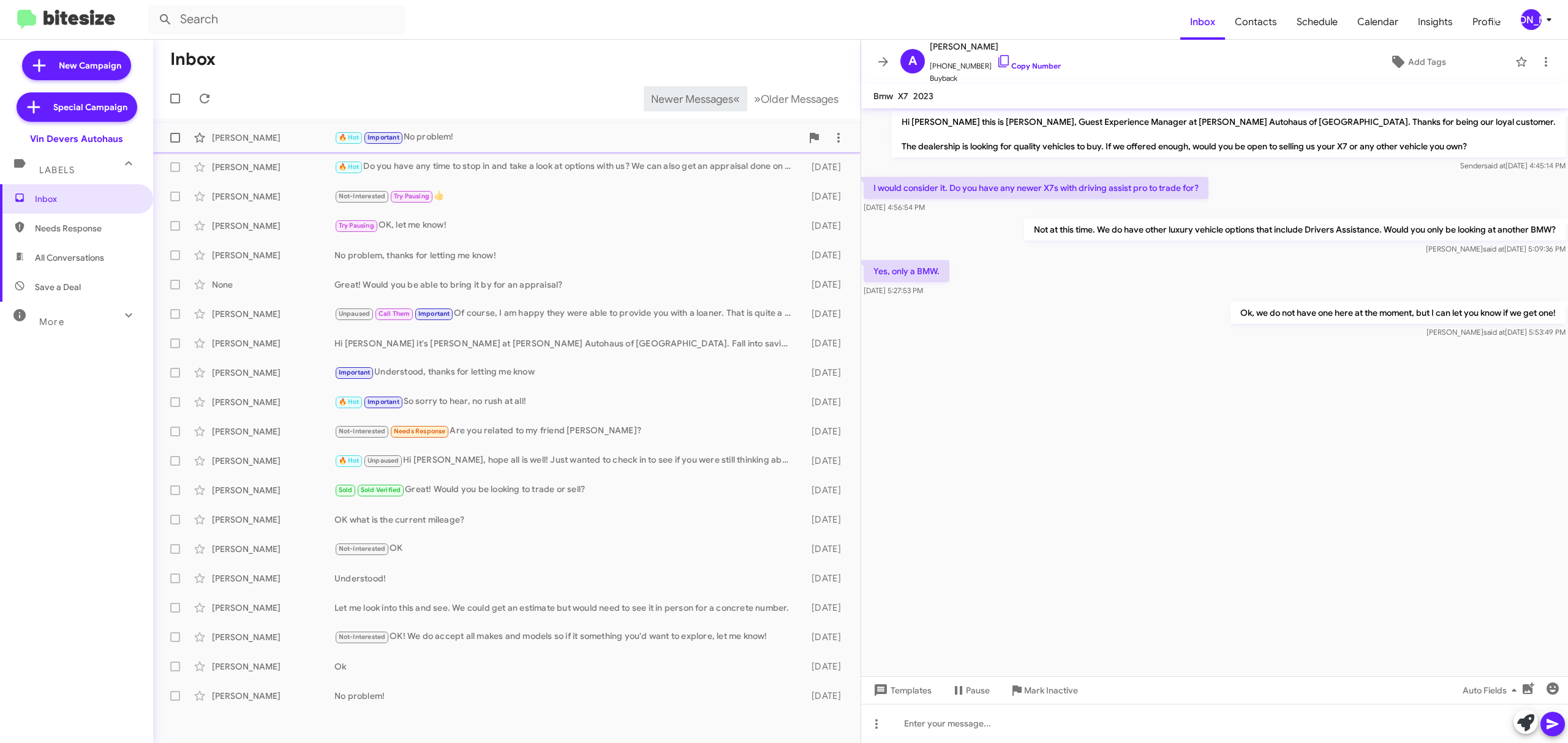
click at [258, 146] on div "Iralynn Allison 🔥 Hot Important No problem! 4 days ago" at bounding box center [507, 137] width 688 height 24
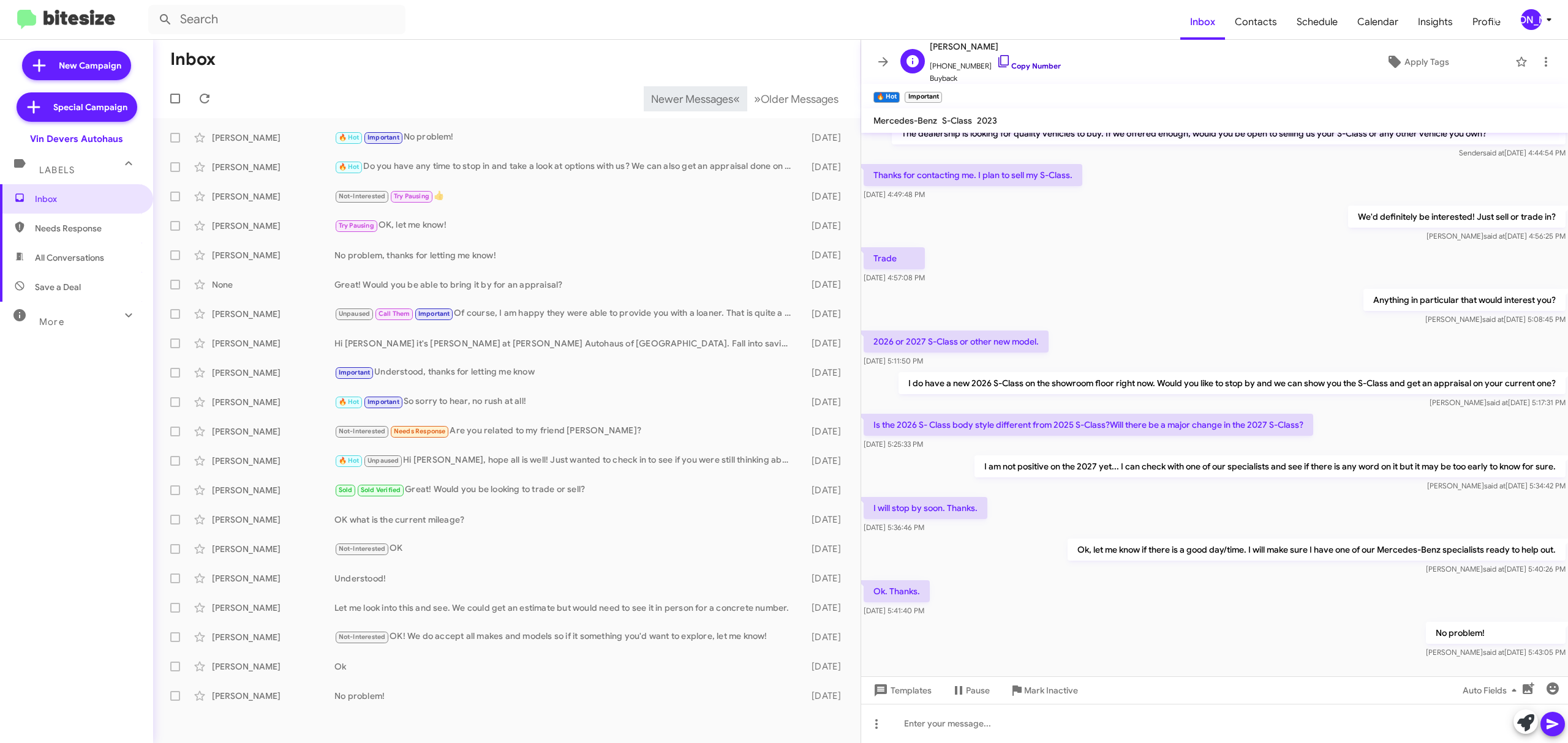
click at [1013, 64] on link "Copy Number" at bounding box center [1028, 65] width 64 height 9
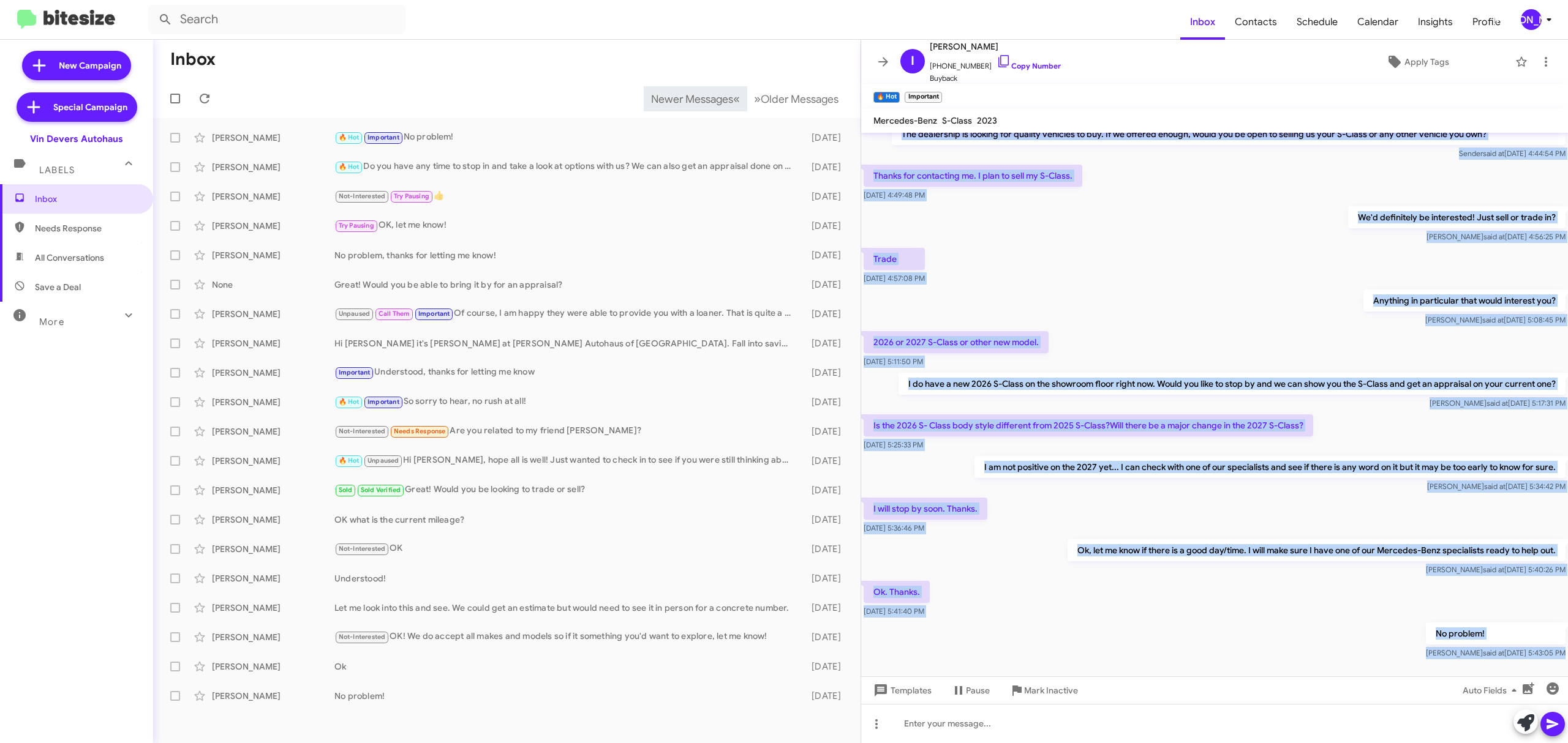
scroll to position [62, 0]
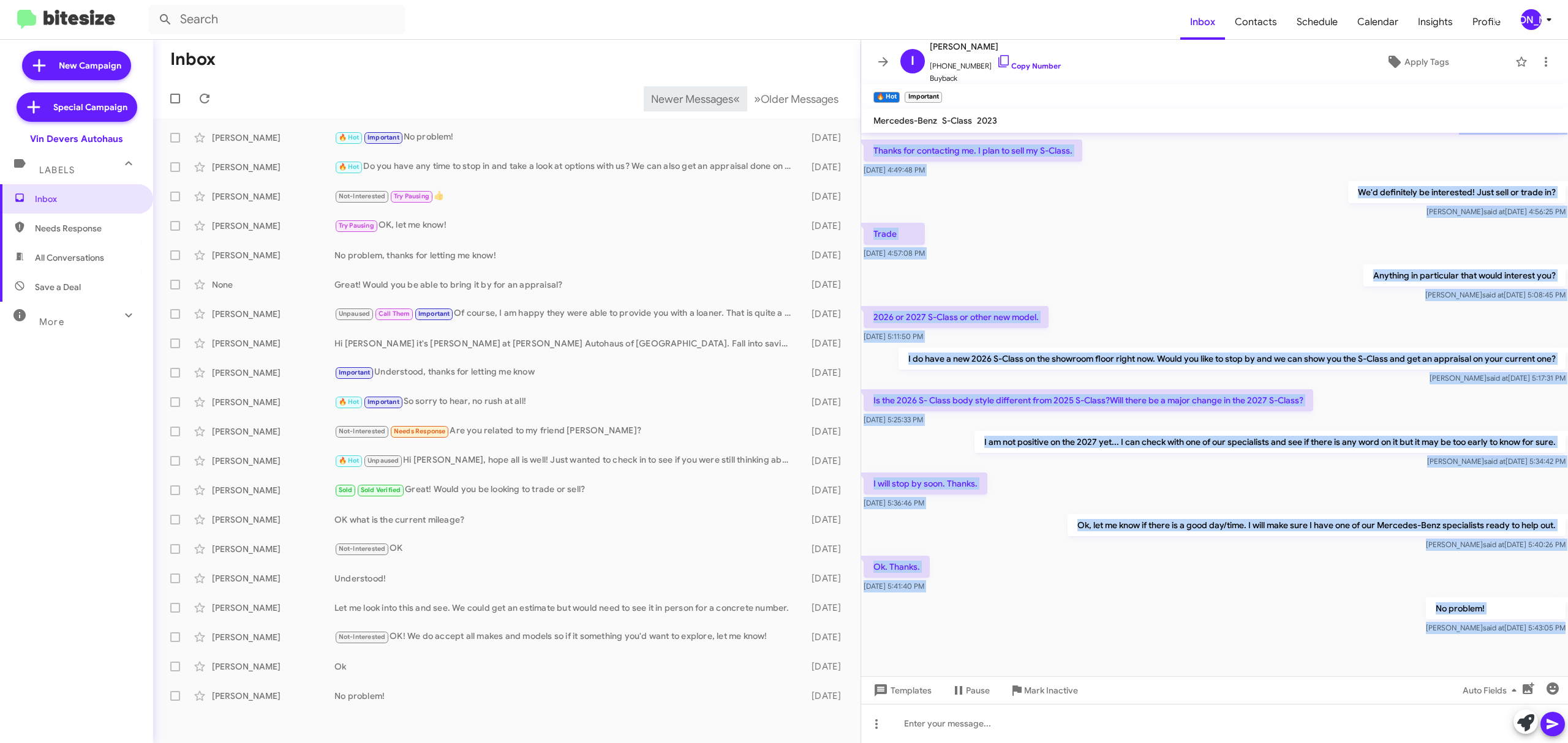
drag, startPoint x: 937, startPoint y: 142, endPoint x: 1529, endPoint y: 648, distance: 778.8
click at [1529, 648] on cdk-virtual-scroll-viewport "Hi Iralynn this is Aubrey Devers, Guest Experience Manager at Vin Devers Autoha…" at bounding box center [1214, 405] width 706 height 544
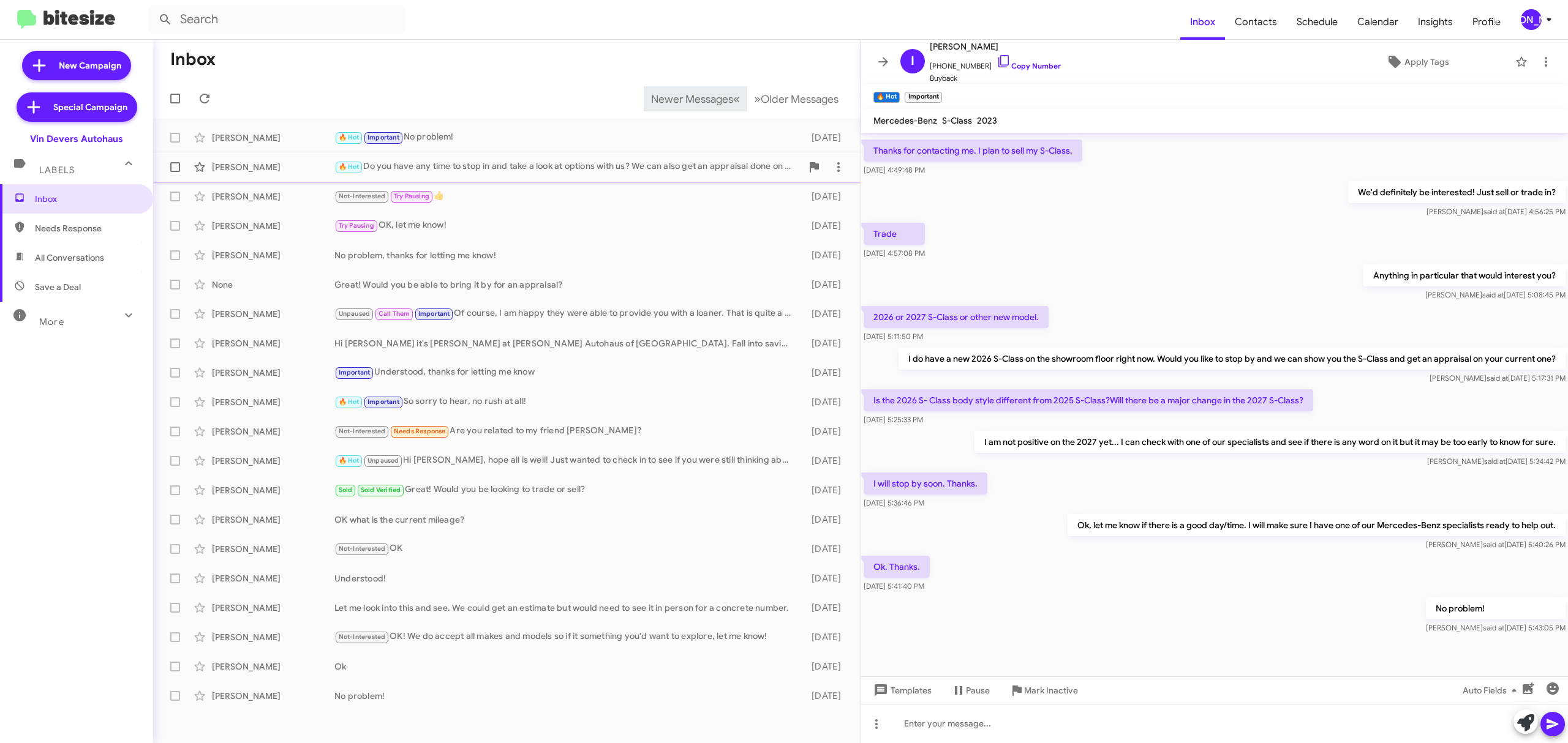
click at [265, 172] on div "Daija Mckenney" at bounding box center [273, 167] width 122 height 12
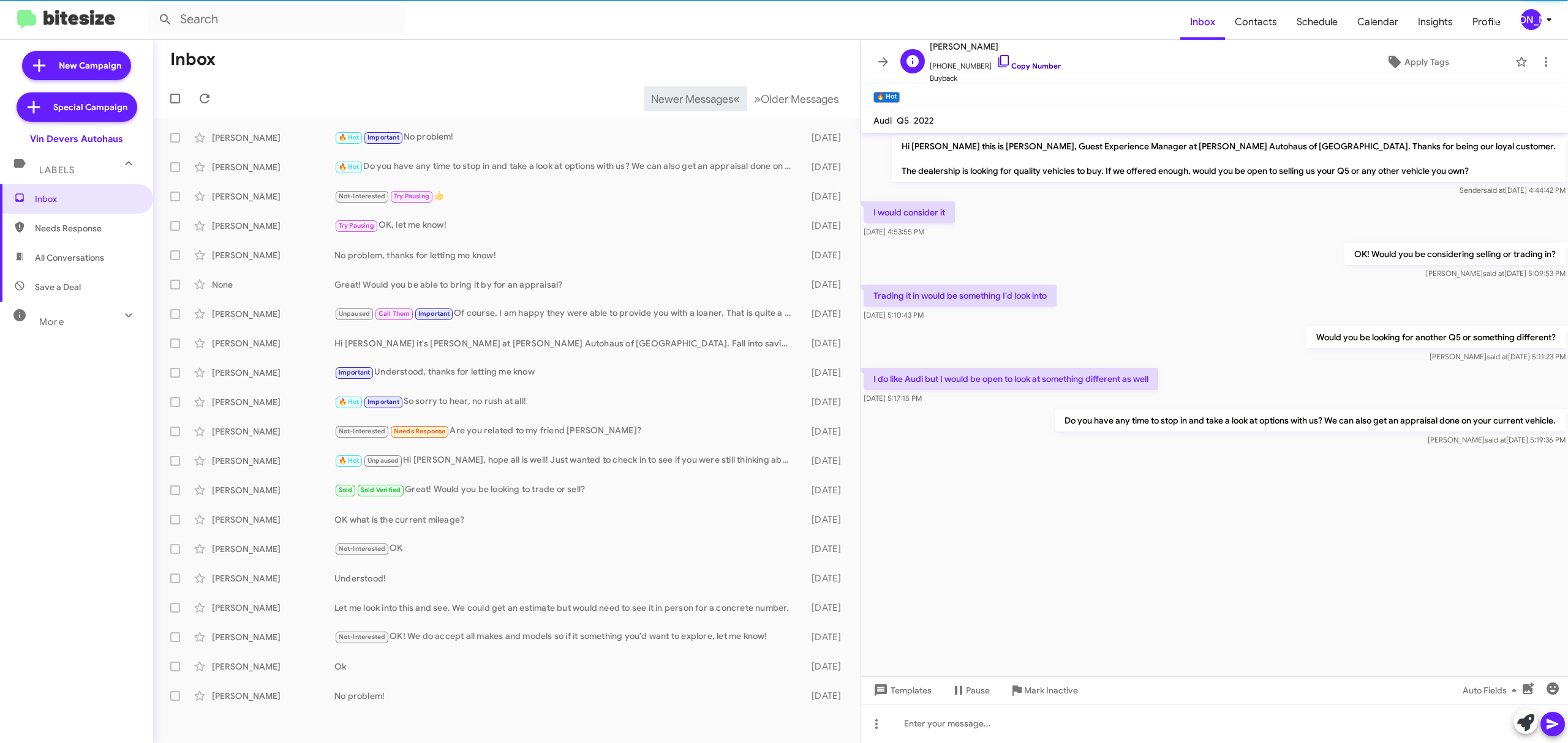
click at [1037, 64] on link "Copy Number" at bounding box center [1028, 65] width 64 height 9
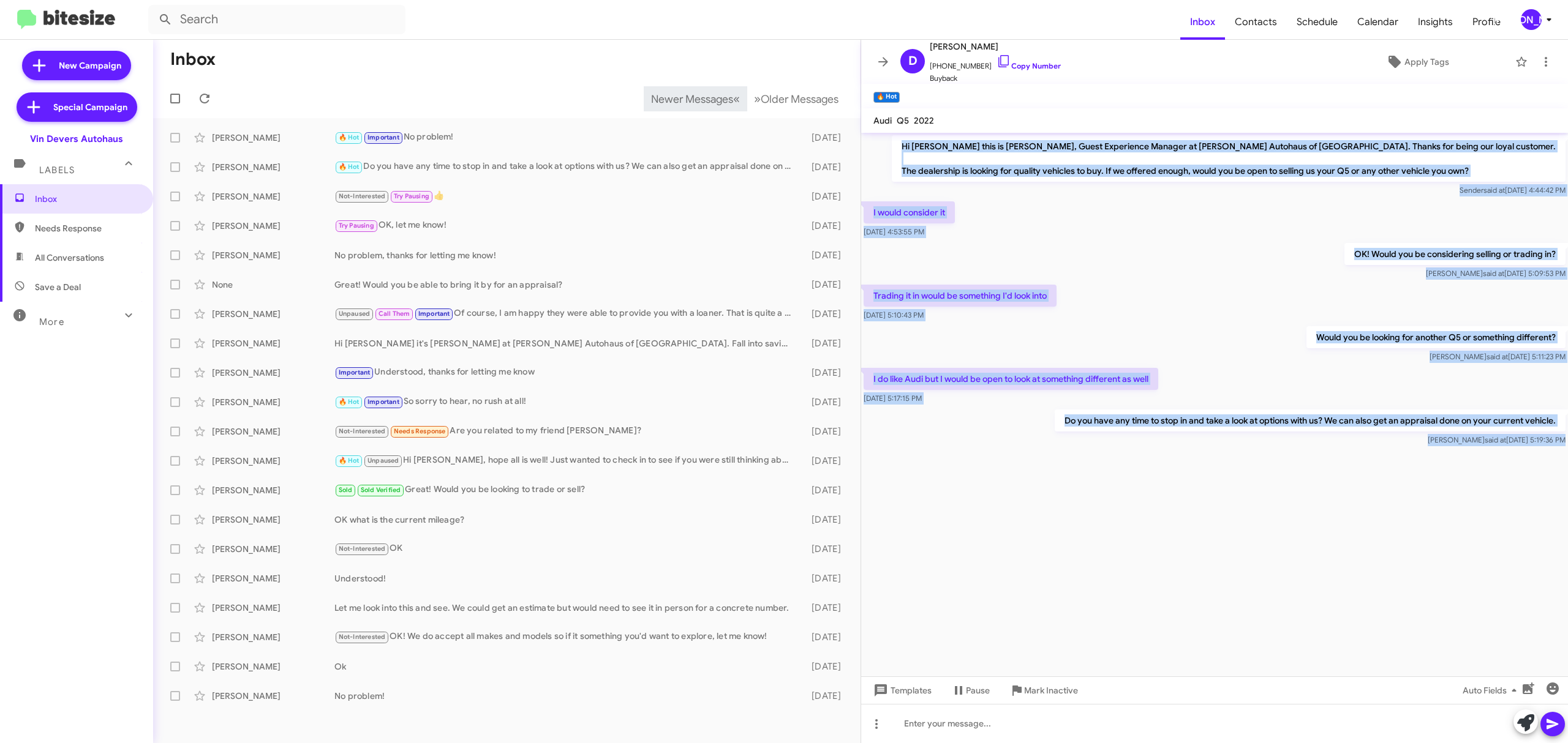
drag, startPoint x: 951, startPoint y: 143, endPoint x: 1530, endPoint y: 475, distance: 667.4
click at [1530, 475] on cdk-virtual-scroll-viewport "Hi Daija this is Aubrey Devers, Guest Experience Manager at Vin Devers Autohaus…" at bounding box center [1214, 405] width 706 height 544
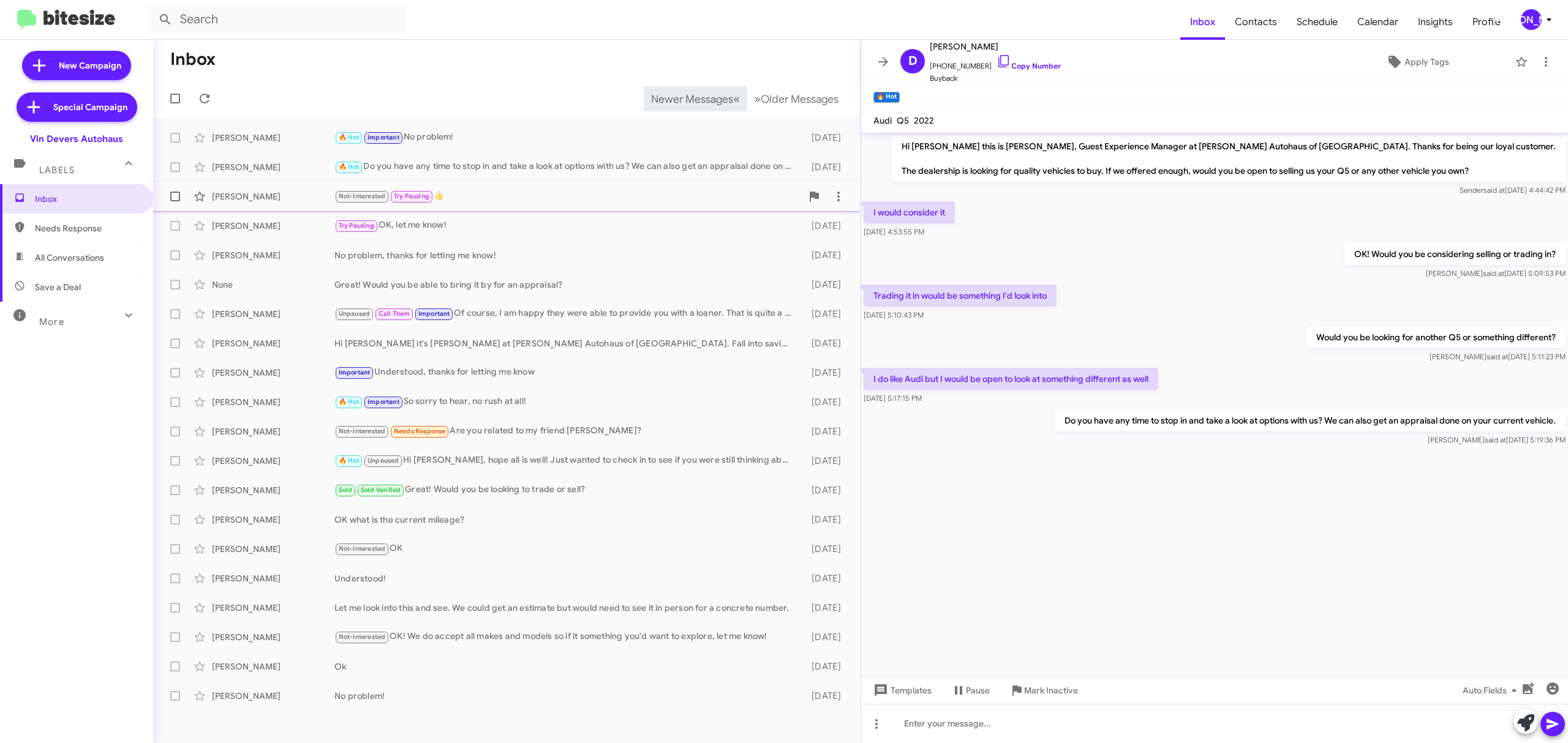
click at [282, 194] on div "Eveline Gale" at bounding box center [273, 196] width 122 height 12
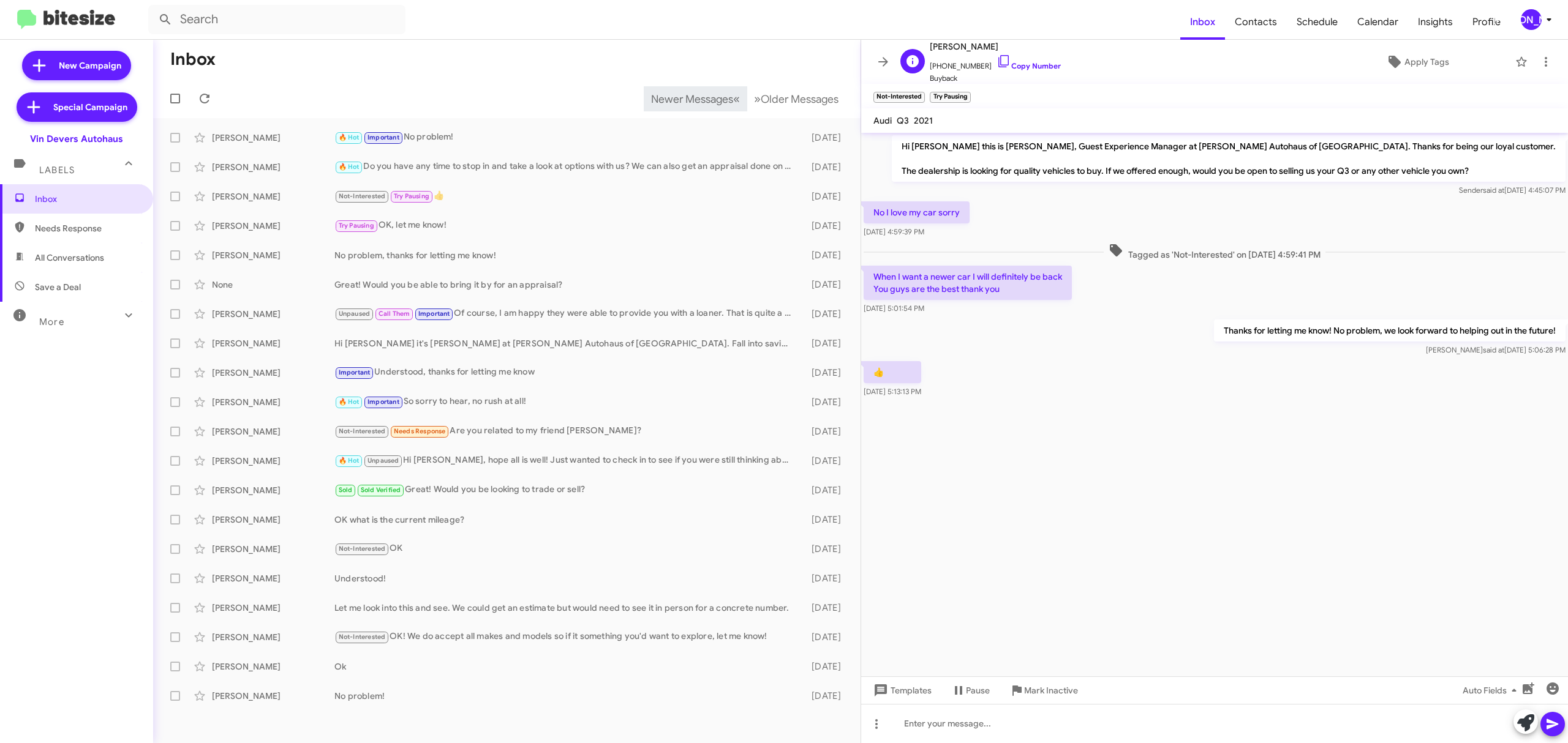
click at [1015, 71] on span "+14192770287 Copy Number" at bounding box center [995, 63] width 131 height 19
click at [1019, 59] on span "+14192770287 Copy Number" at bounding box center [995, 63] width 131 height 19
click at [1019, 64] on link "Copy Number" at bounding box center [1028, 65] width 64 height 9
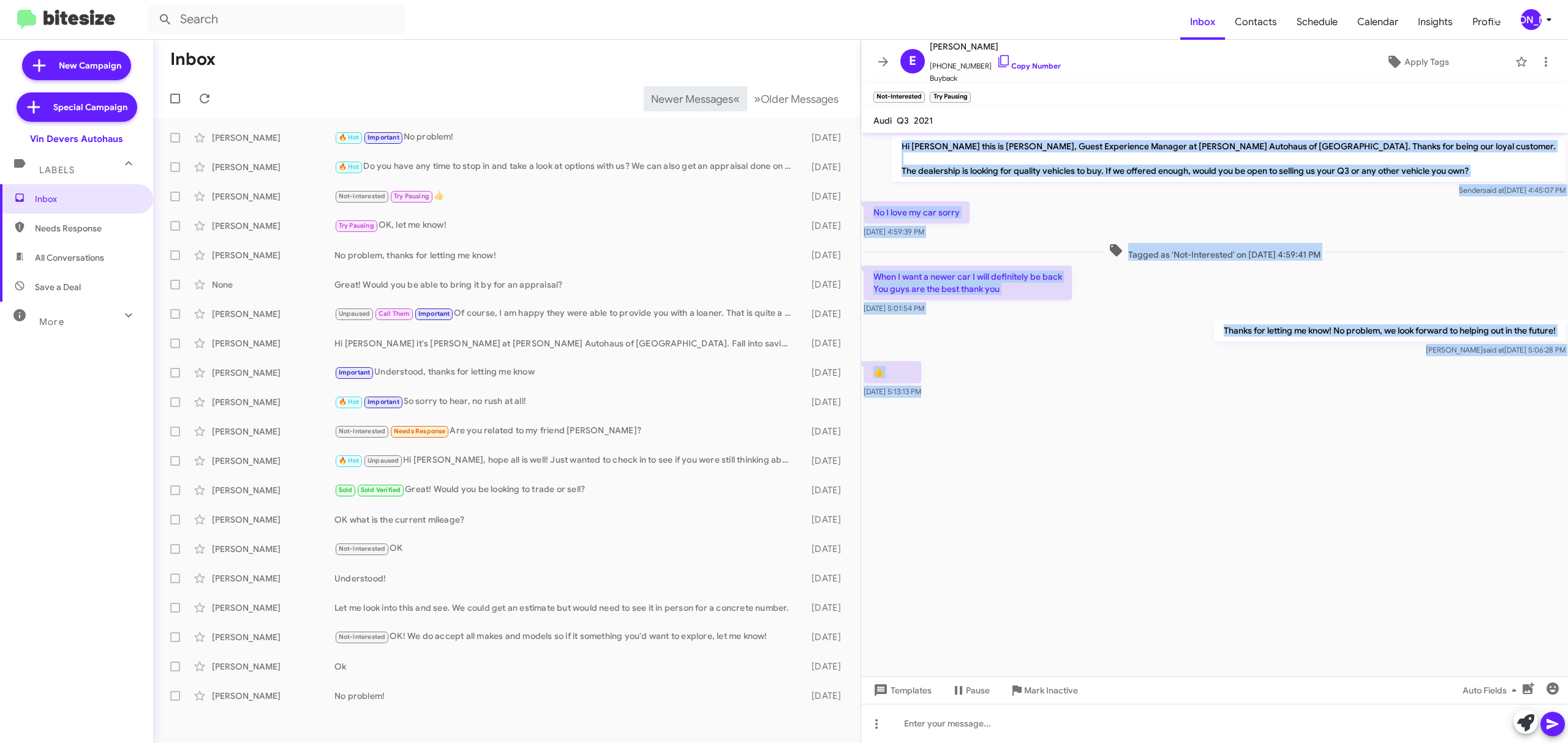
drag, startPoint x: 946, startPoint y: 144, endPoint x: 1243, endPoint y: 537, distance: 492.6
click at [1243, 537] on cdk-virtual-scroll-viewport "Hi Eveline this is Aubrey Devers, Guest Experience Manager at Vin Devers Autoha…" at bounding box center [1214, 405] width 706 height 544
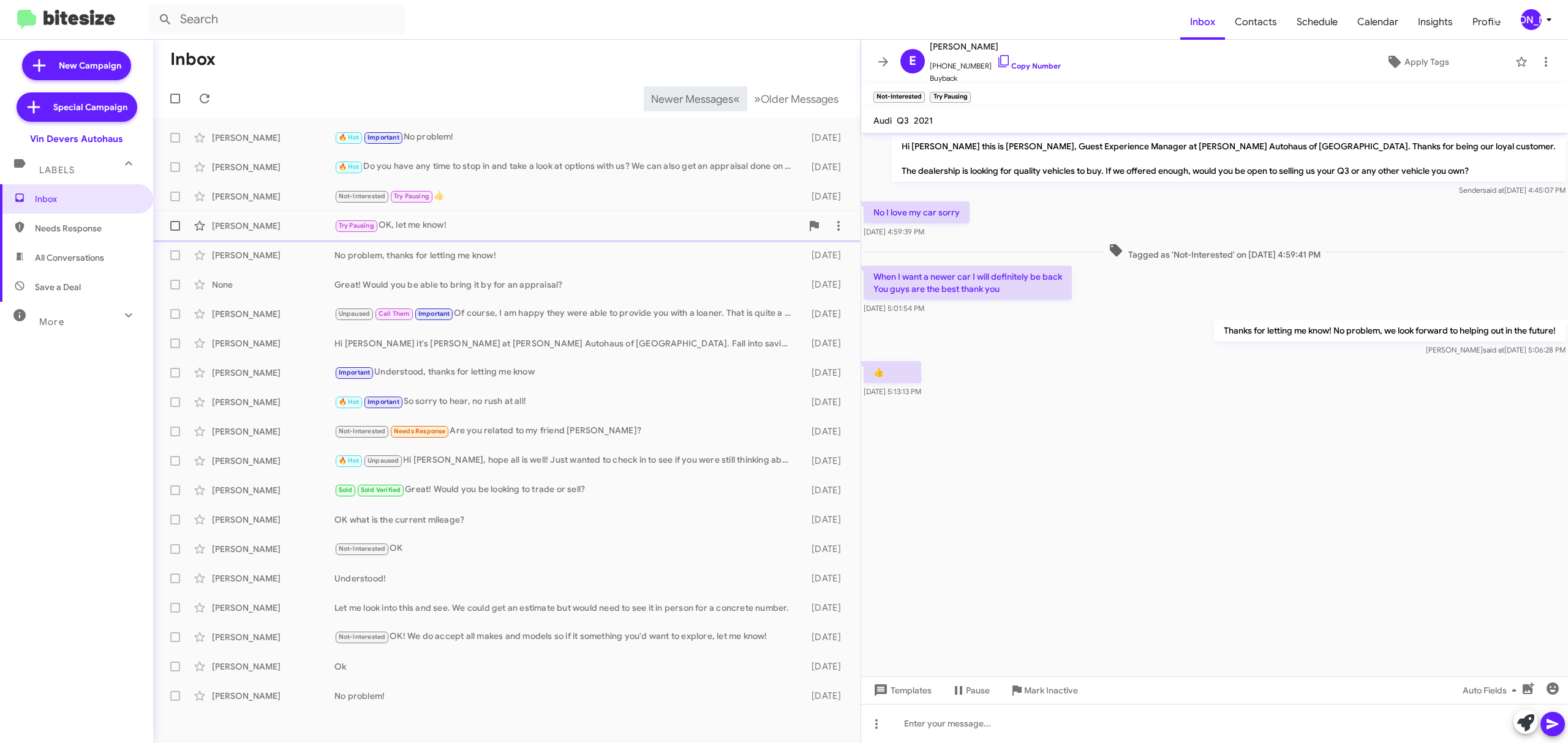
click at [265, 229] on div "Babatunde Oriowo" at bounding box center [273, 226] width 122 height 12
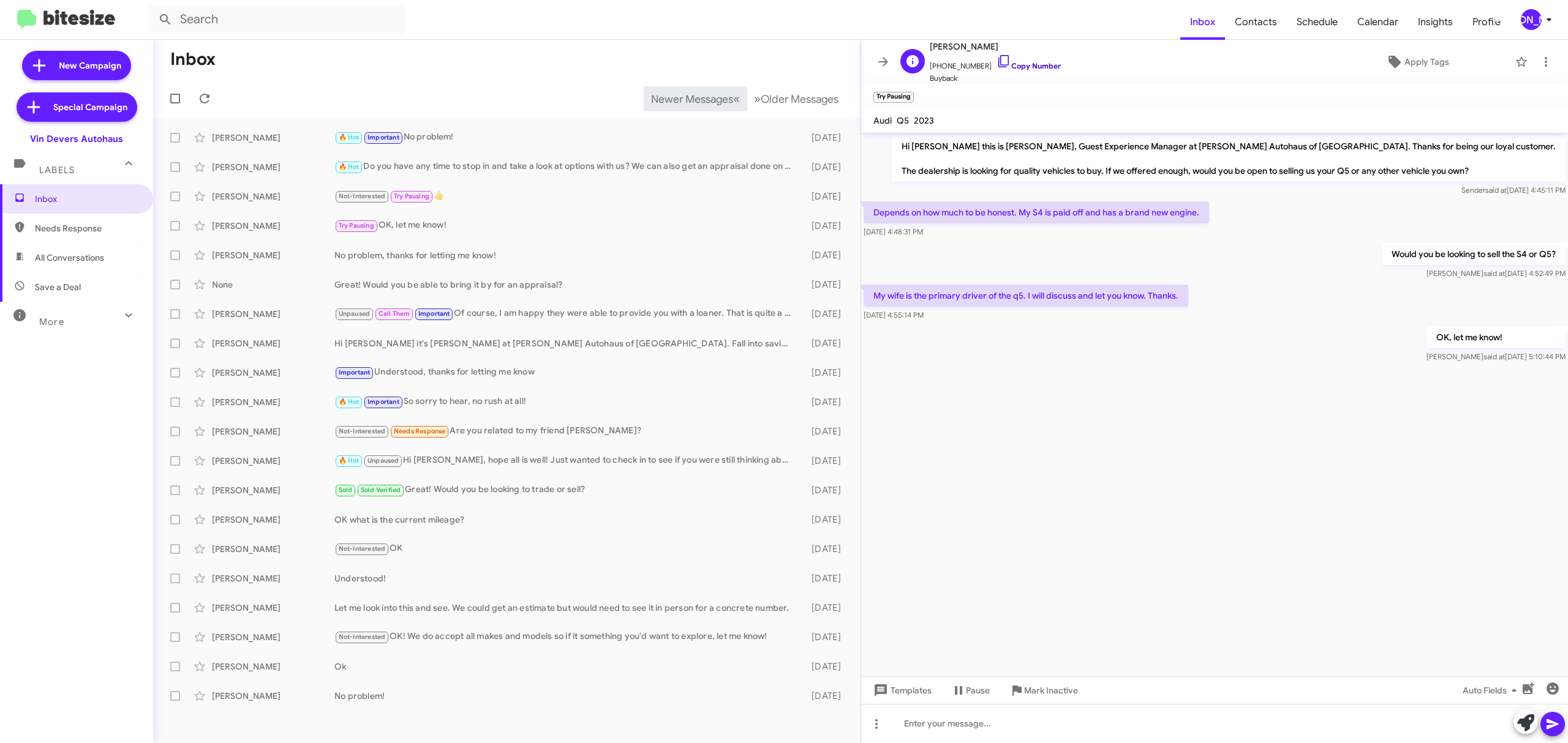
click at [1030, 65] on link "Copy Number" at bounding box center [1028, 65] width 64 height 9
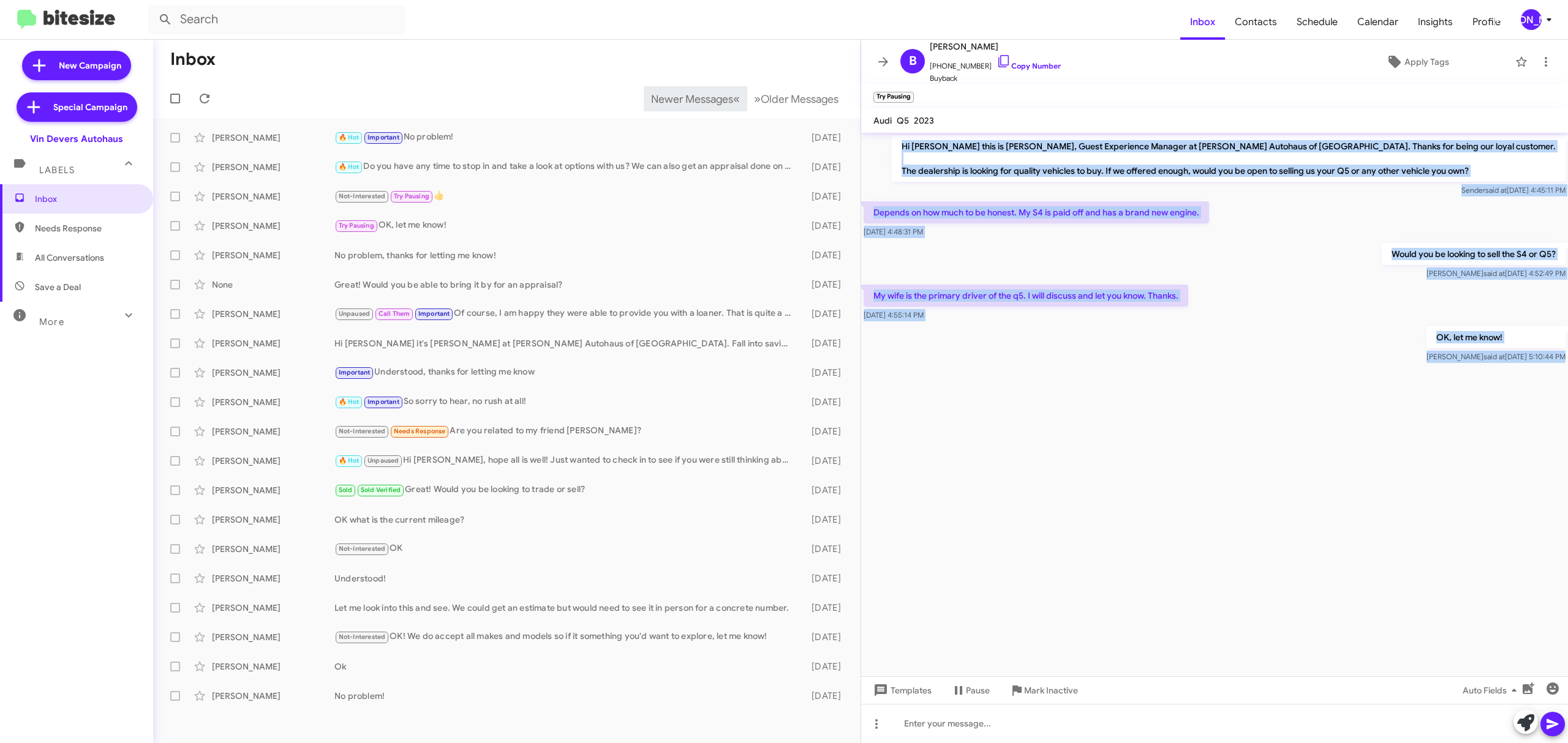
drag, startPoint x: 947, startPoint y: 137, endPoint x: 1567, endPoint y: 448, distance: 693.6
click at [1567, 448] on cdk-virtual-scroll-viewport "Hi Babatunde this is Aubrey Devers, Guest Experience Manager at Vin Devers Auto…" at bounding box center [1214, 405] width 706 height 544
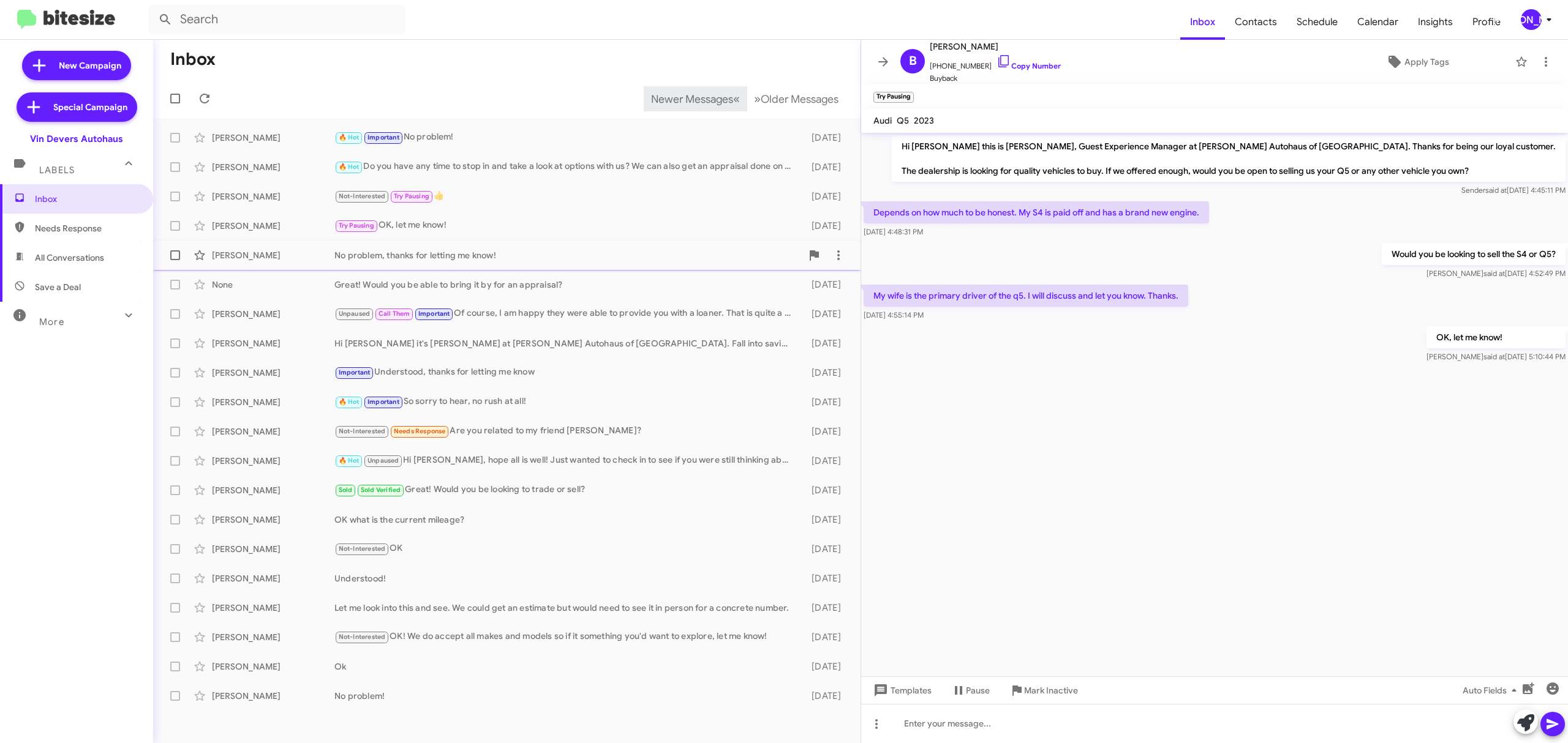
click at [296, 260] on div "Elizabeth Strbik" at bounding box center [273, 255] width 122 height 12
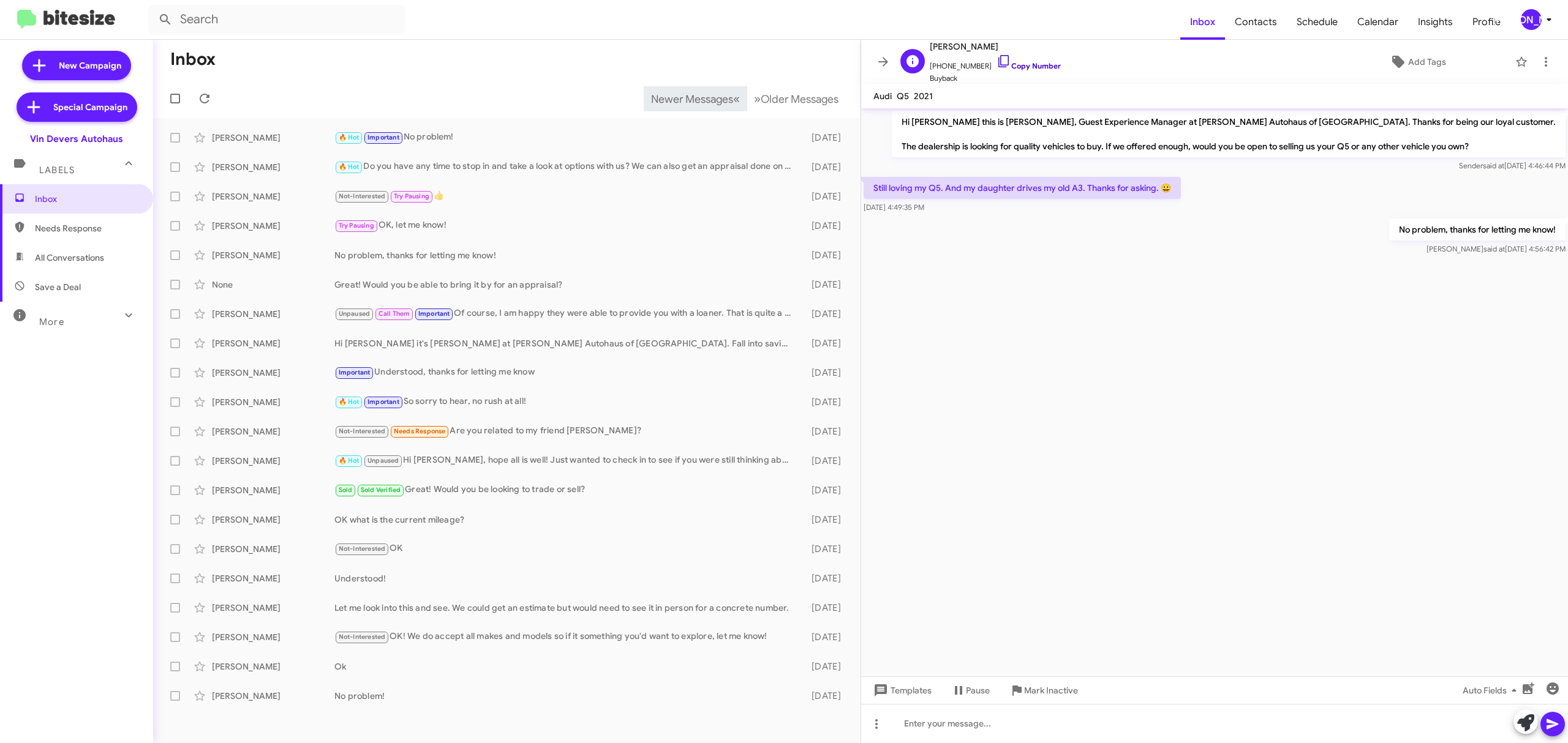
click at [1015, 63] on link "Copy Number" at bounding box center [1028, 65] width 64 height 9
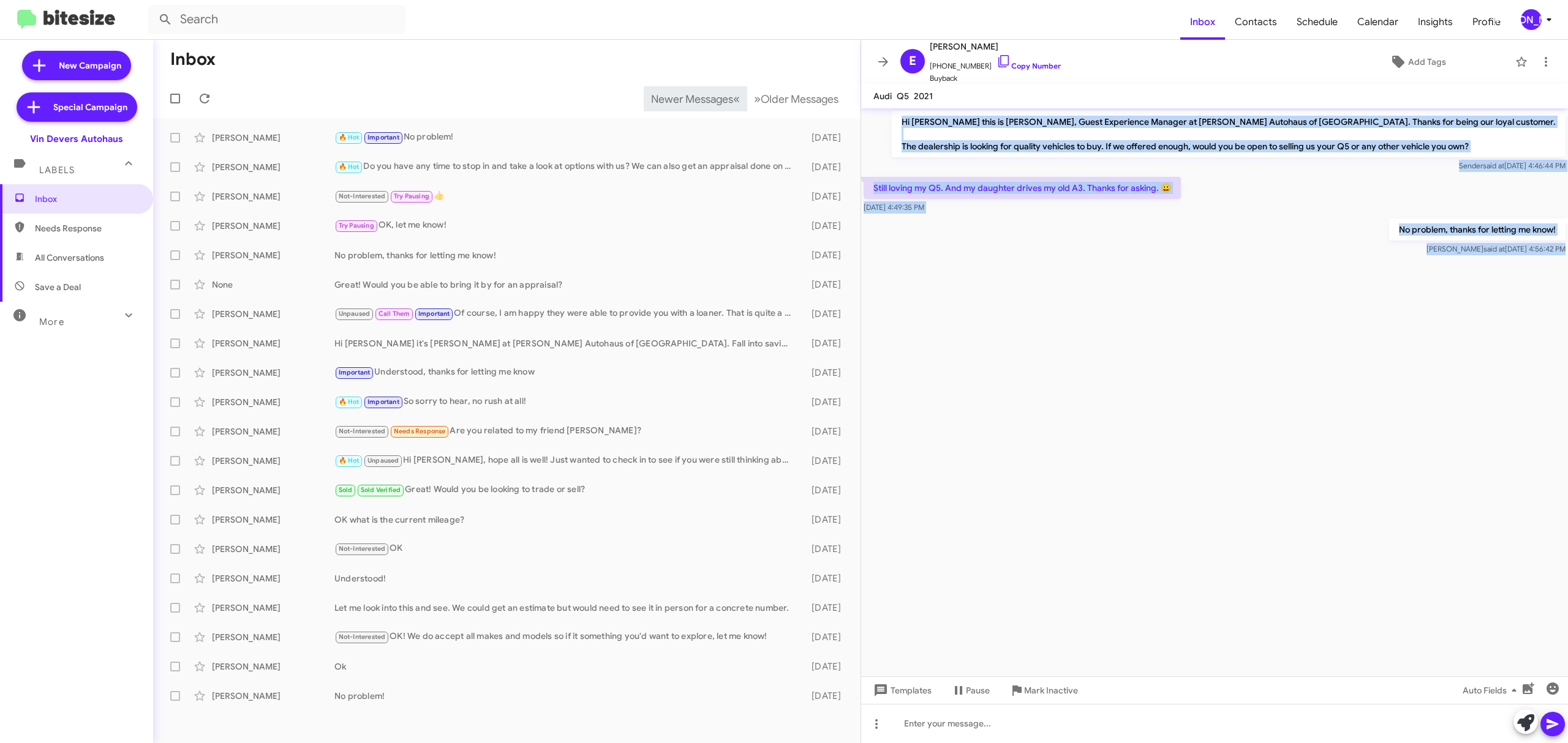
drag, startPoint x: 983, startPoint y: 120, endPoint x: 1505, endPoint y: 337, distance: 565.3
click at [1505, 337] on cdk-virtual-scroll-viewport "Hi Elizabeth this is Aubrey Devers, Guest Experience Manager at Vin Devers Auto…" at bounding box center [1214, 392] width 706 height 568
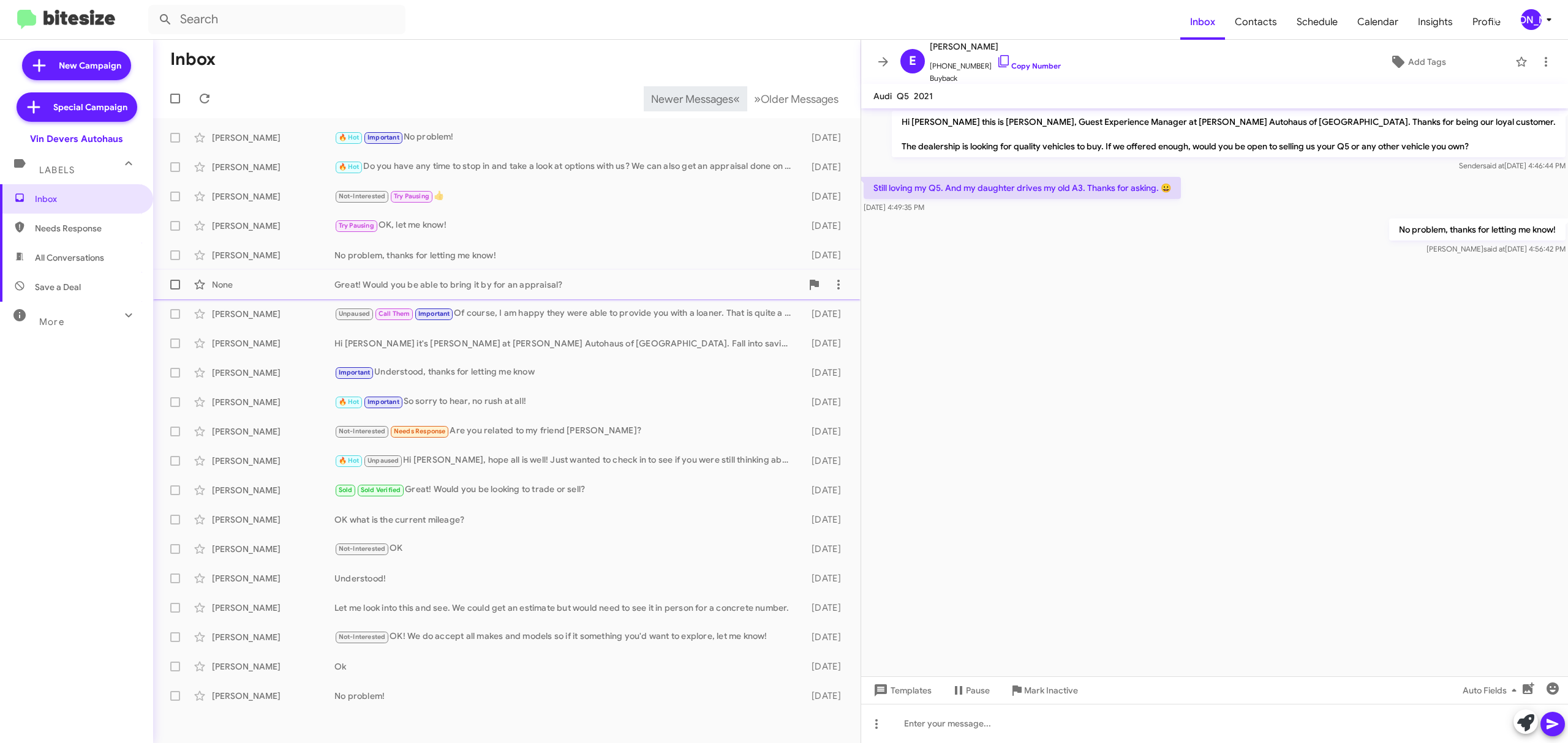
click at [362, 283] on div "Great! Would you be able to bring it by for an appraisal?" at bounding box center [568, 284] width 467 height 12
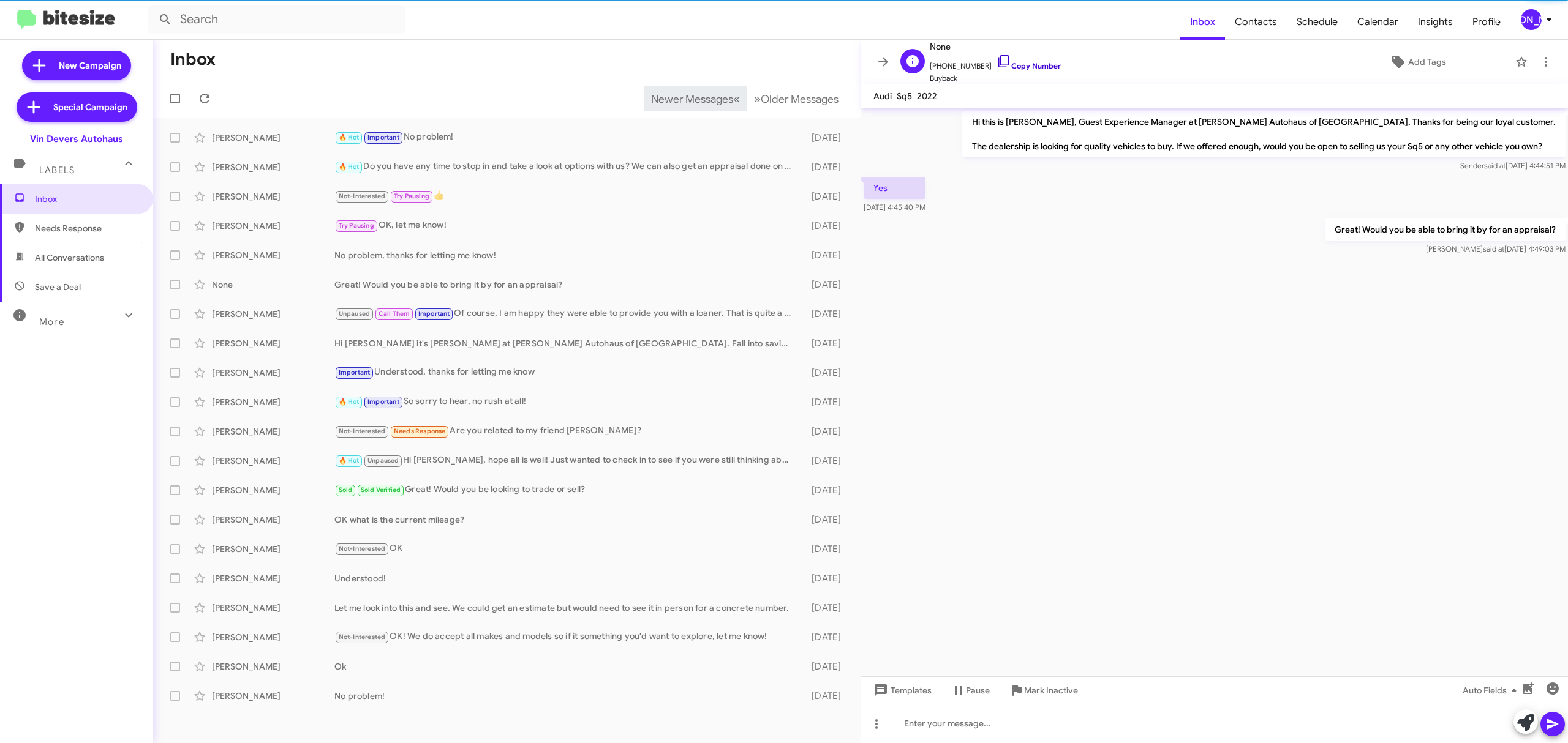
click at [1015, 69] on link "Copy Number" at bounding box center [1028, 65] width 64 height 9
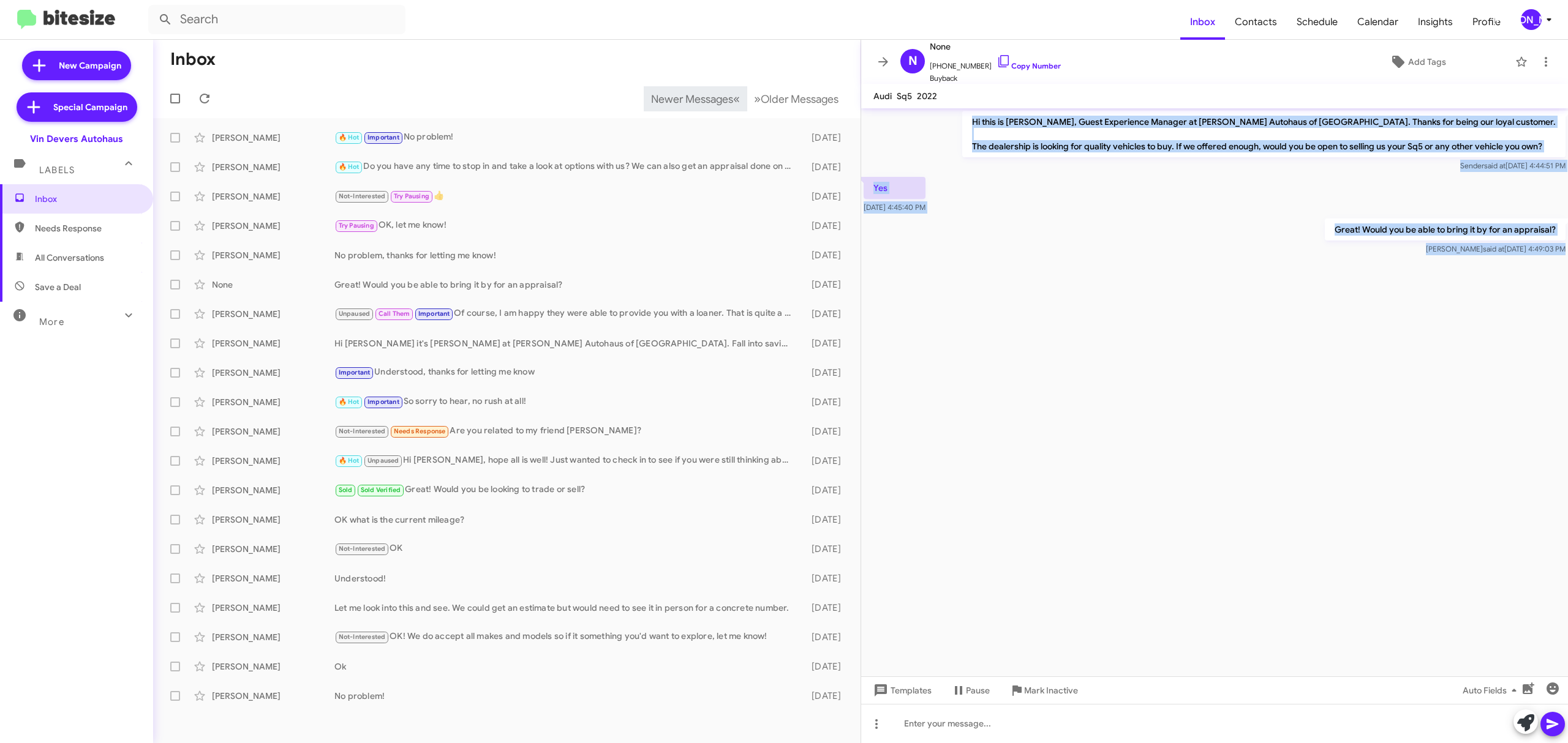
drag, startPoint x: 973, startPoint y: 121, endPoint x: 1532, endPoint y: 280, distance: 581.2
click at [1532, 280] on cdk-virtual-scroll-viewport "Hi this is Aubrey Devers, Guest Experience Manager at Vin Devers Autohaus of Sy…" at bounding box center [1214, 392] width 706 height 568
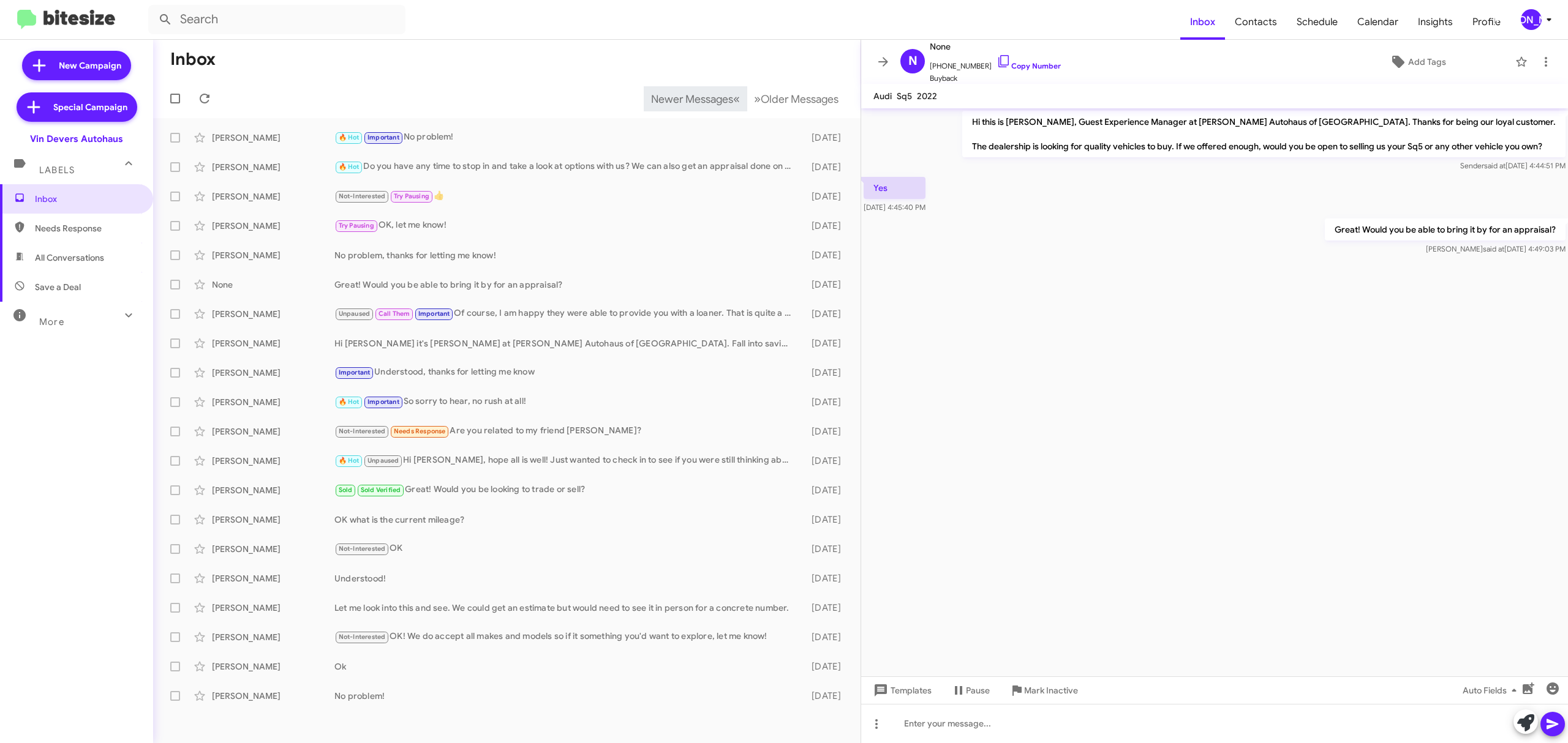
click at [89, 315] on div "More" at bounding box center [64, 317] width 109 height 23
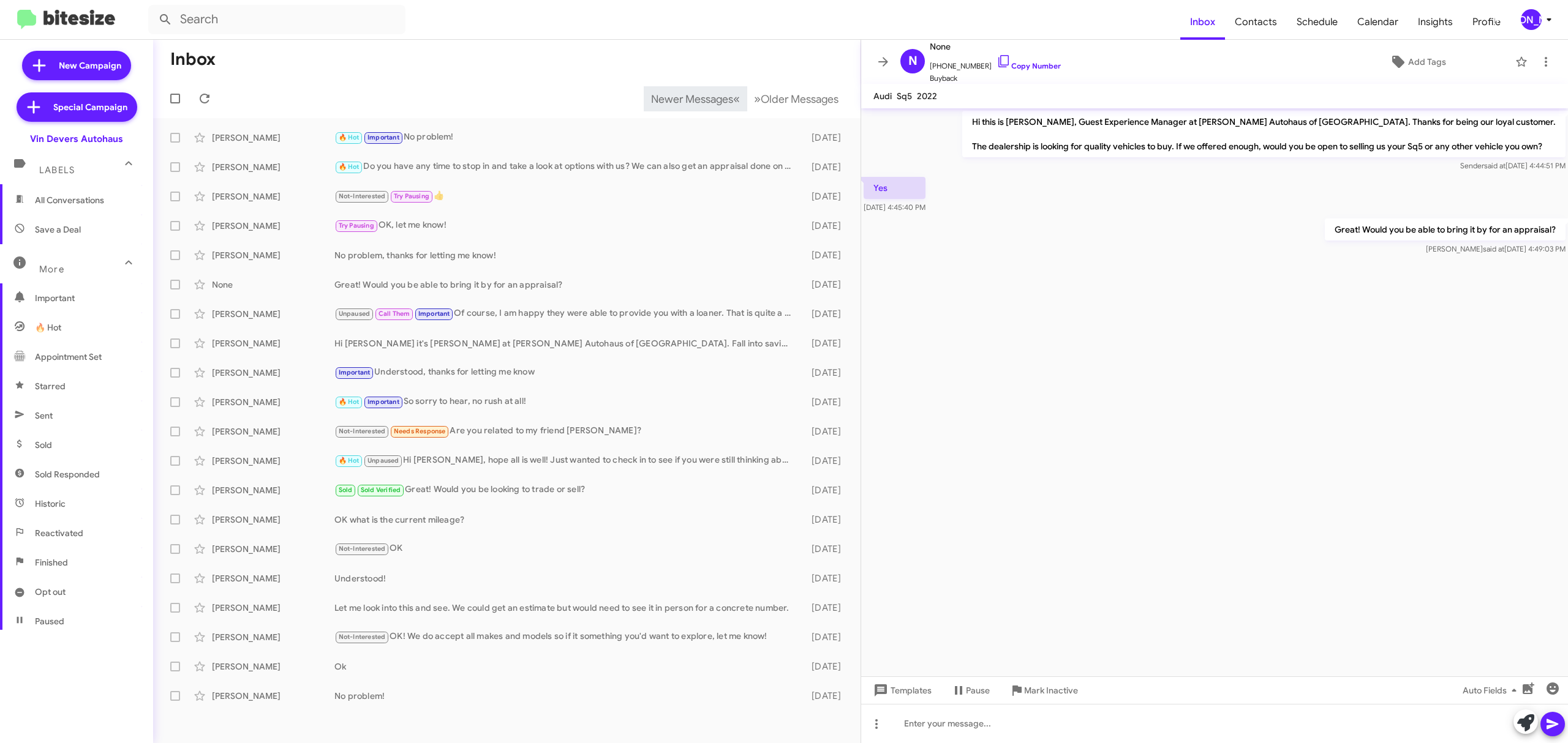
scroll to position [131, 0]
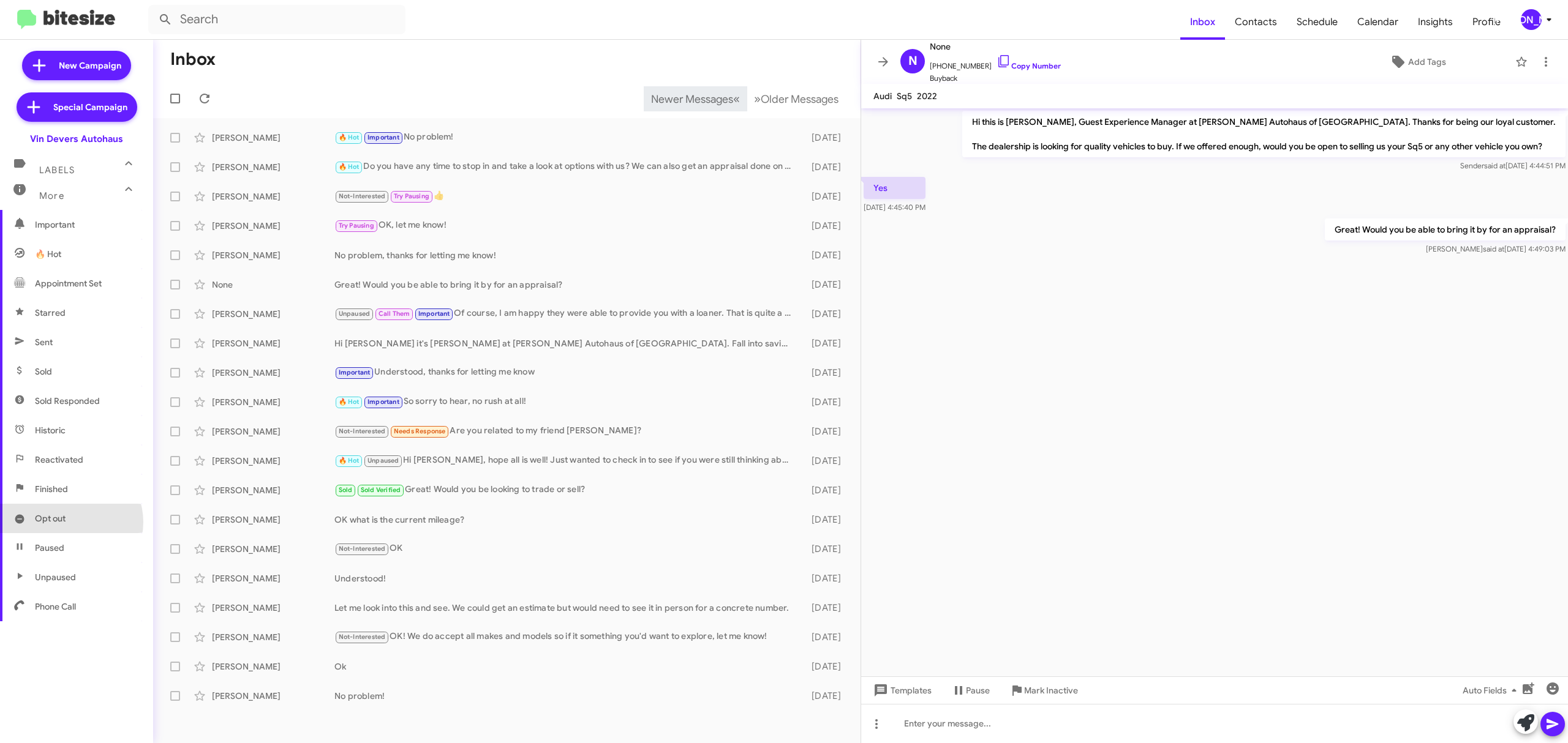
click at [70, 522] on span "Opt out" at bounding box center [76, 518] width 153 height 29
type input "in:opt-out"
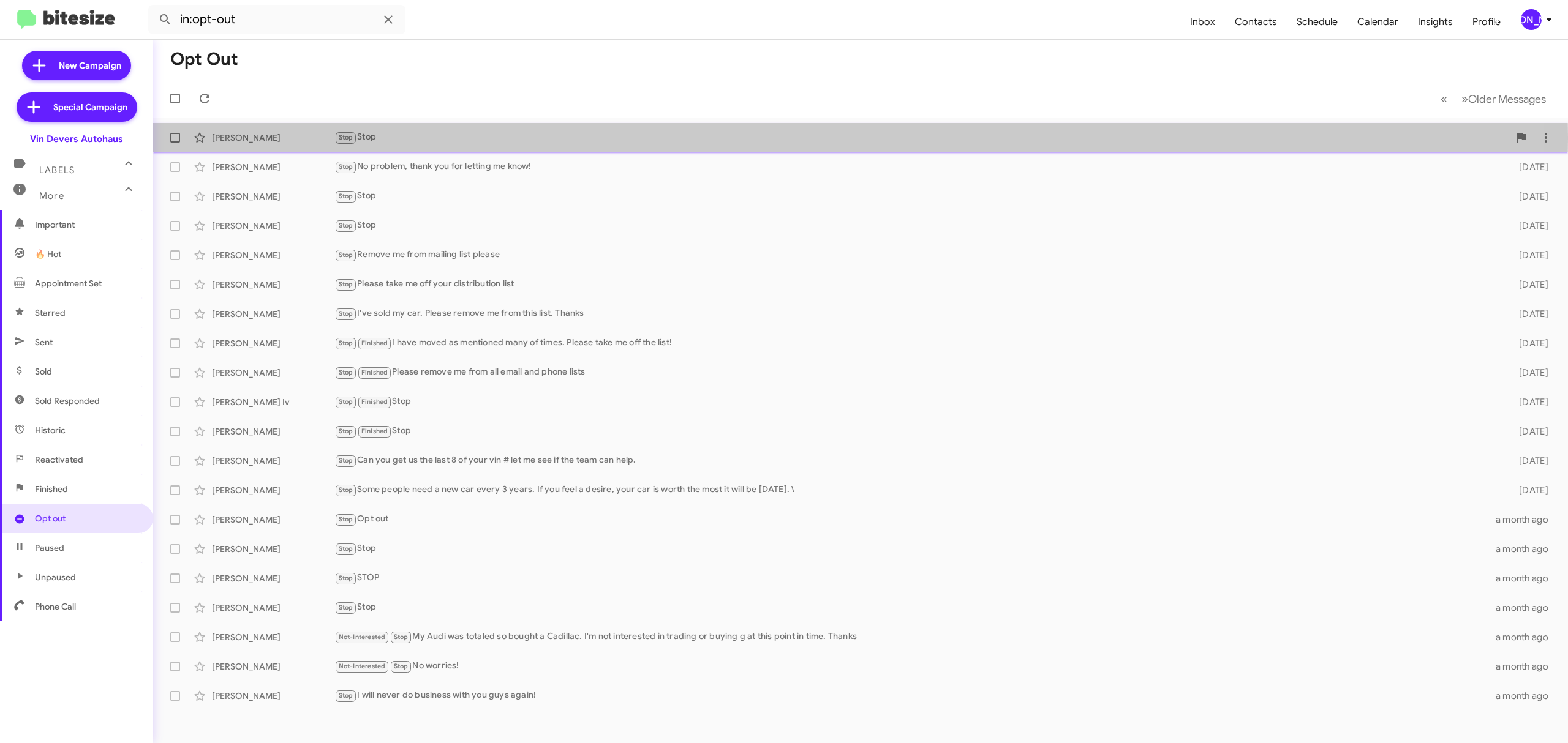
click at [545, 138] on div "Stop Stop" at bounding box center [921, 137] width 1174 height 14
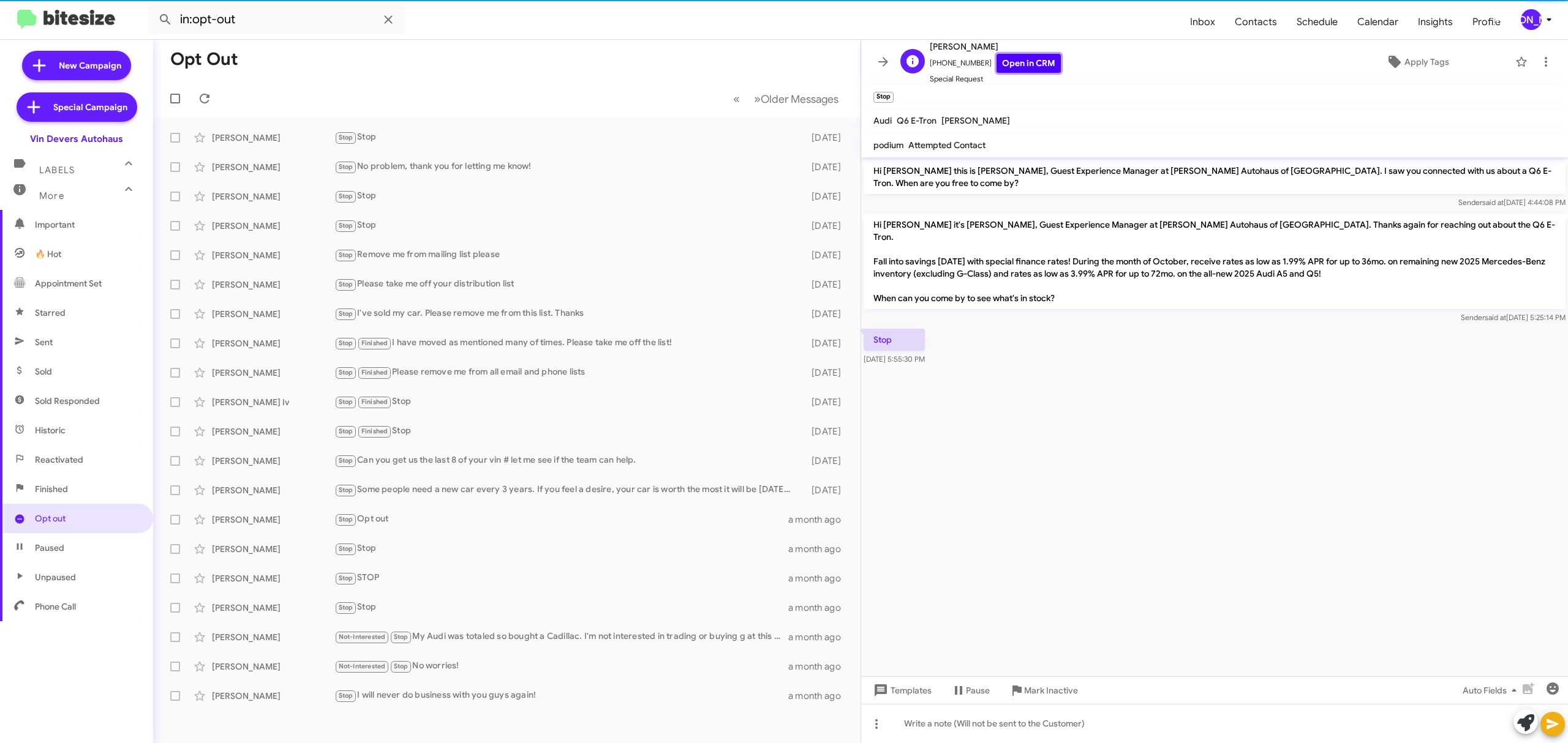
click at [1005, 70] on link "Open in CRM" at bounding box center [1028, 63] width 64 height 19
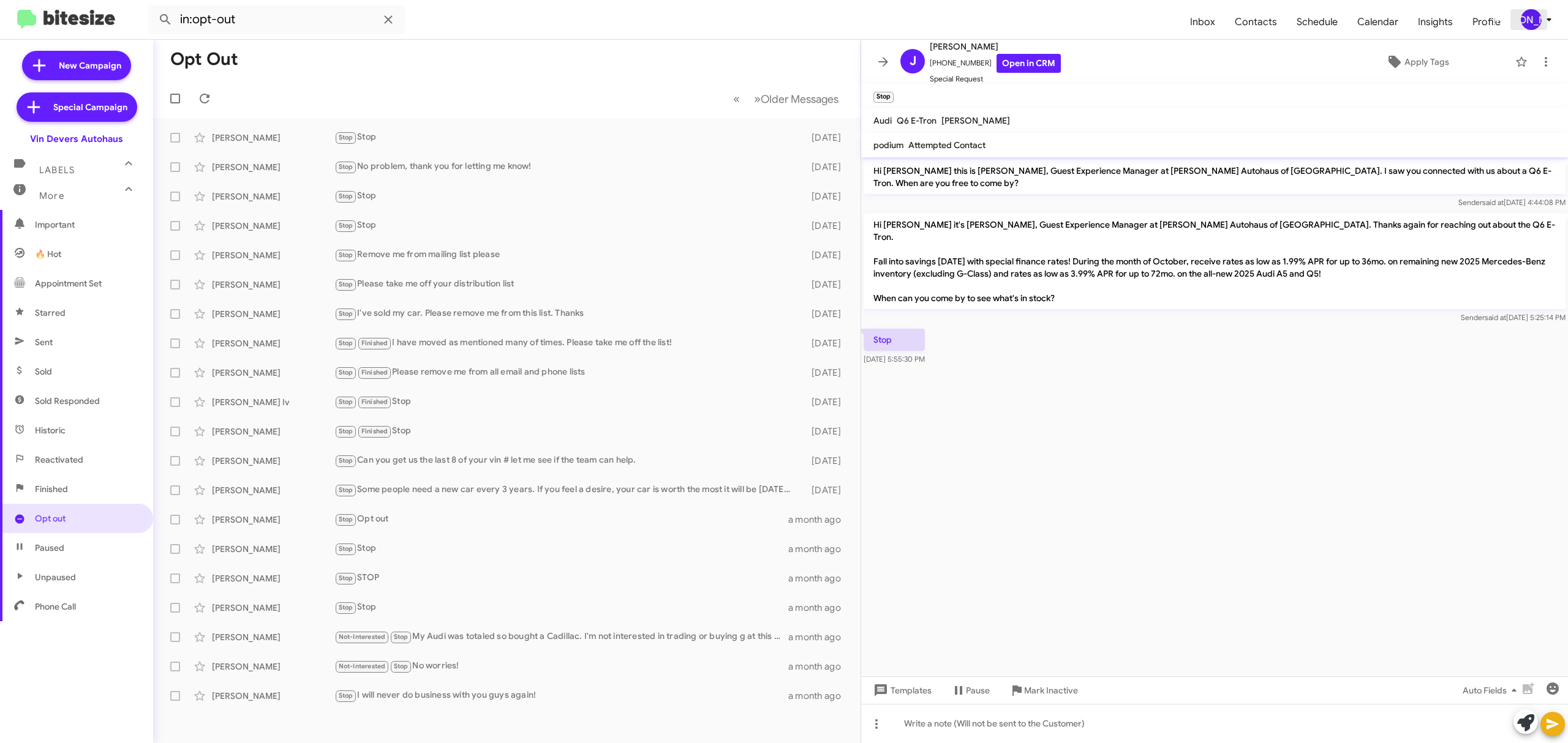
click at [1542, 23] on icon at bounding box center [1549, 19] width 15 height 15
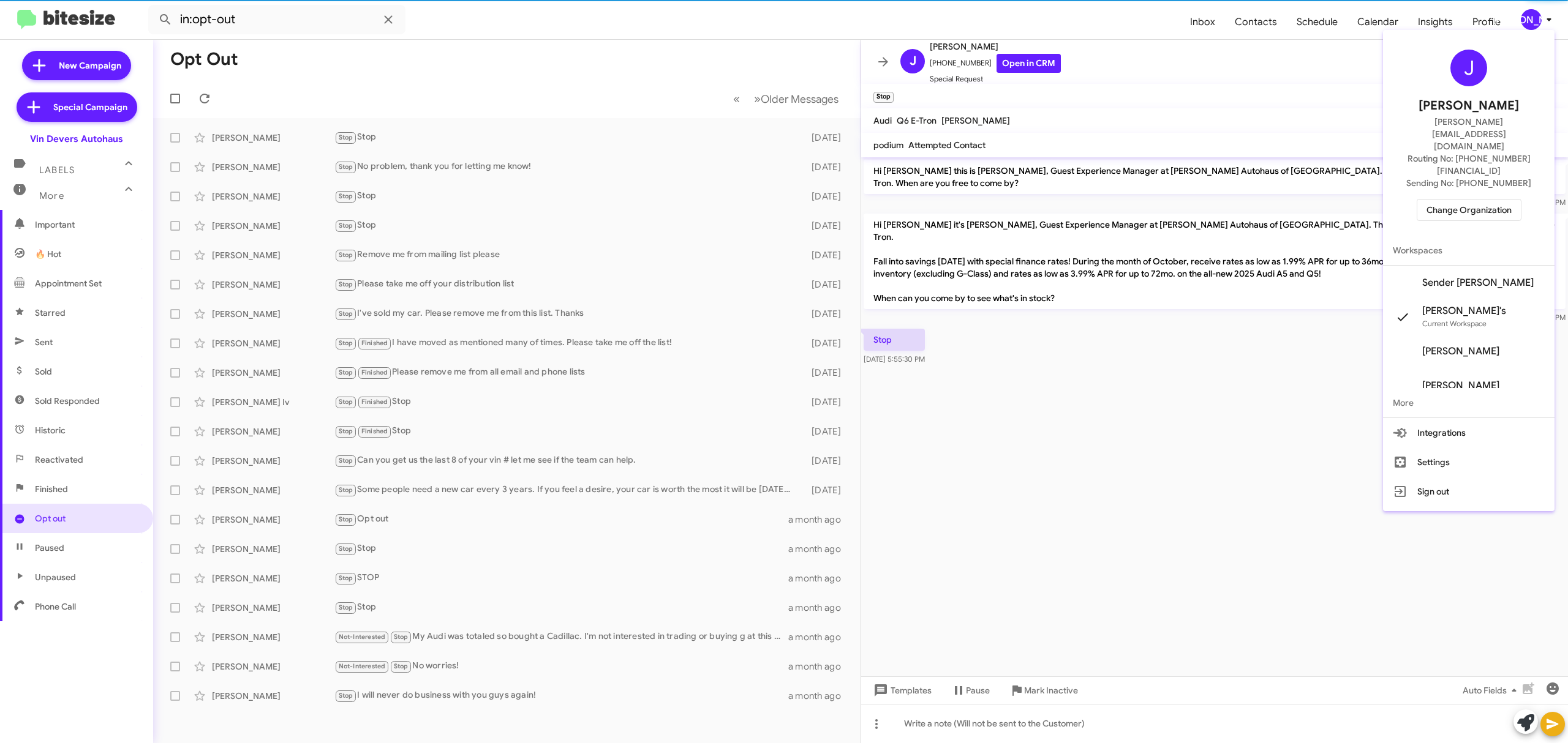
click at [1477, 199] on span "Change Organization" at bounding box center [1469, 209] width 85 height 21
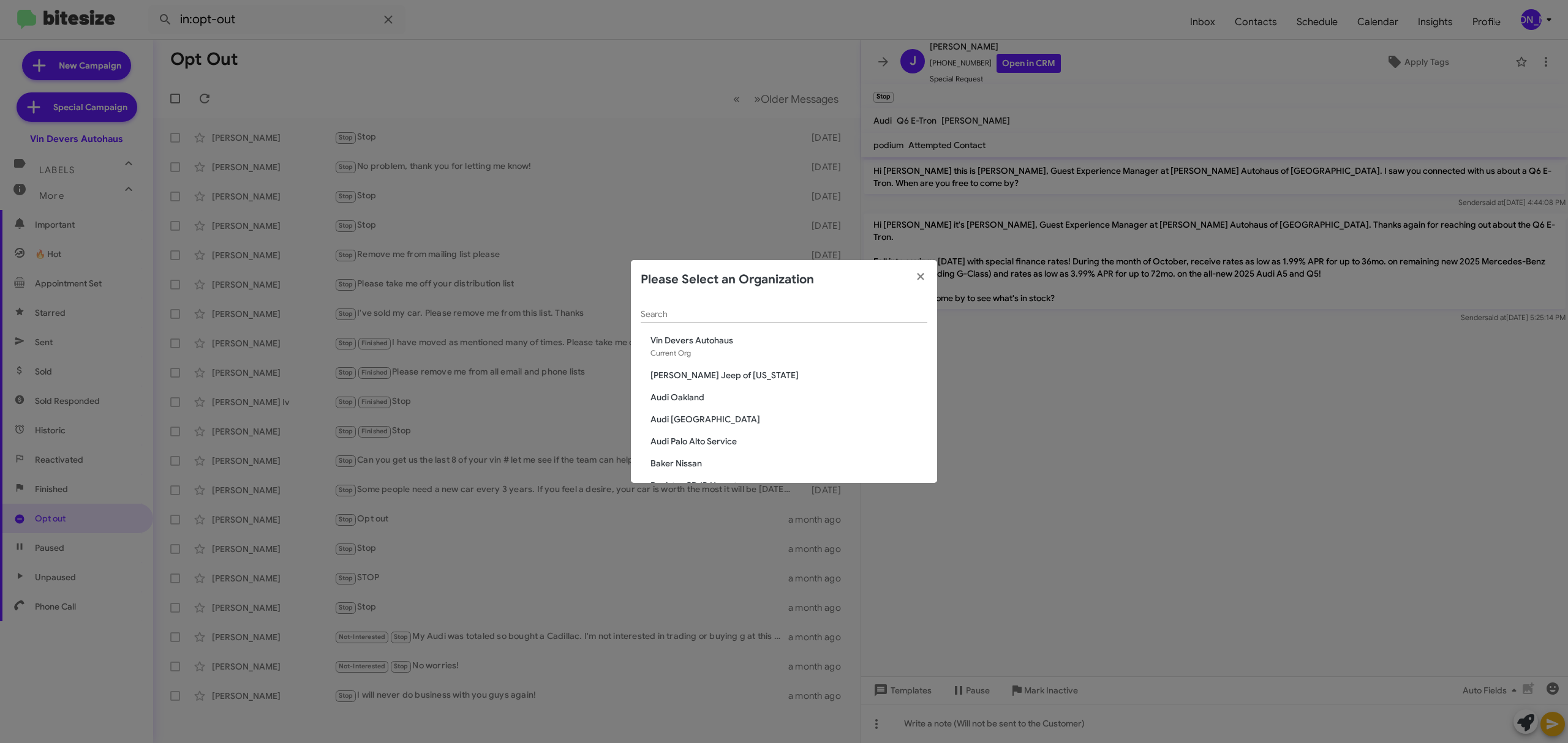
click at [842, 324] on div "Search" at bounding box center [784, 317] width 286 height 35
click at [842, 321] on div "Search" at bounding box center [784, 312] width 286 height 24
click at [842, 311] on input "Search" at bounding box center [784, 315] width 286 height 10
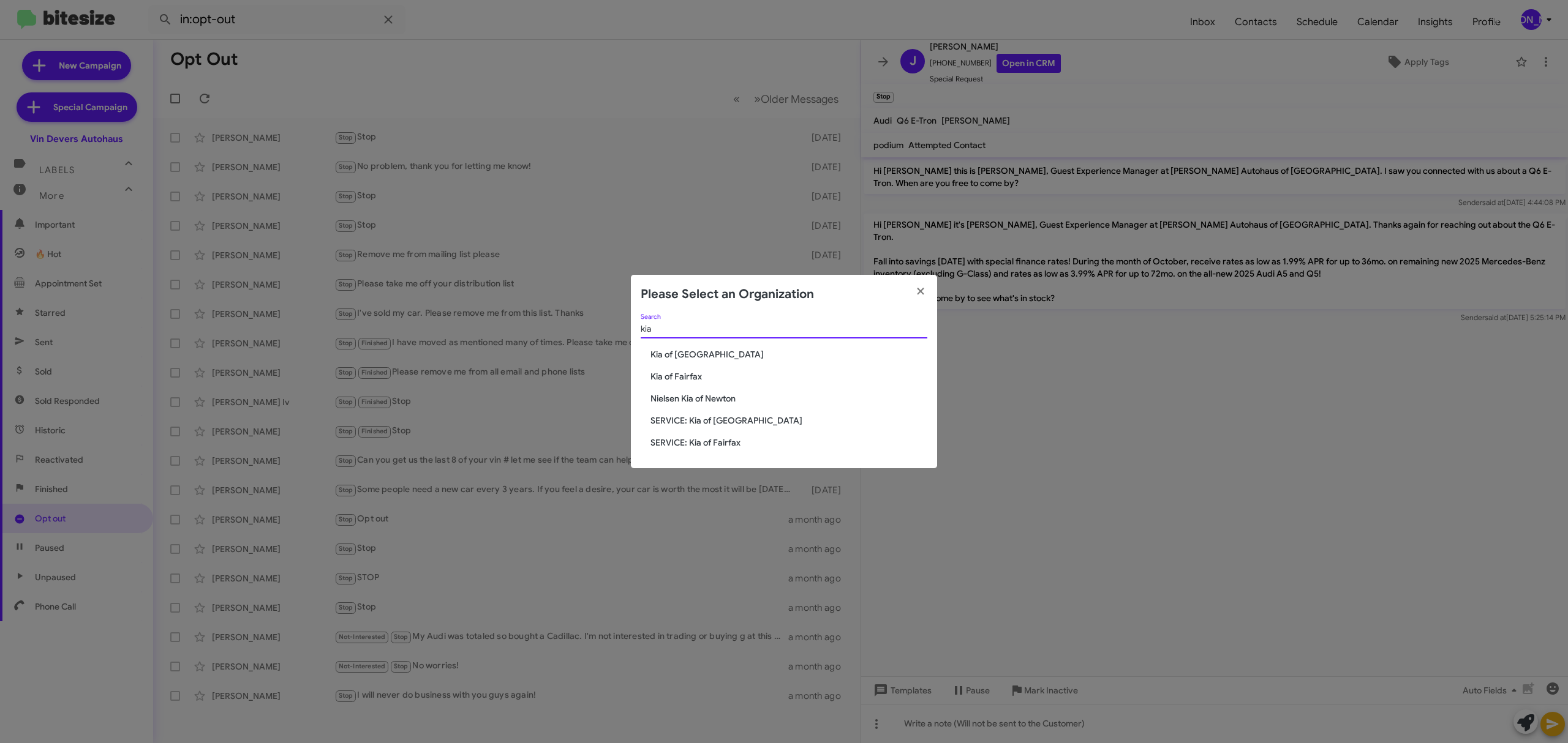
type input "kia"
click at [681, 382] on span "Kia of Fairfax" at bounding box center [788, 376] width 277 height 12
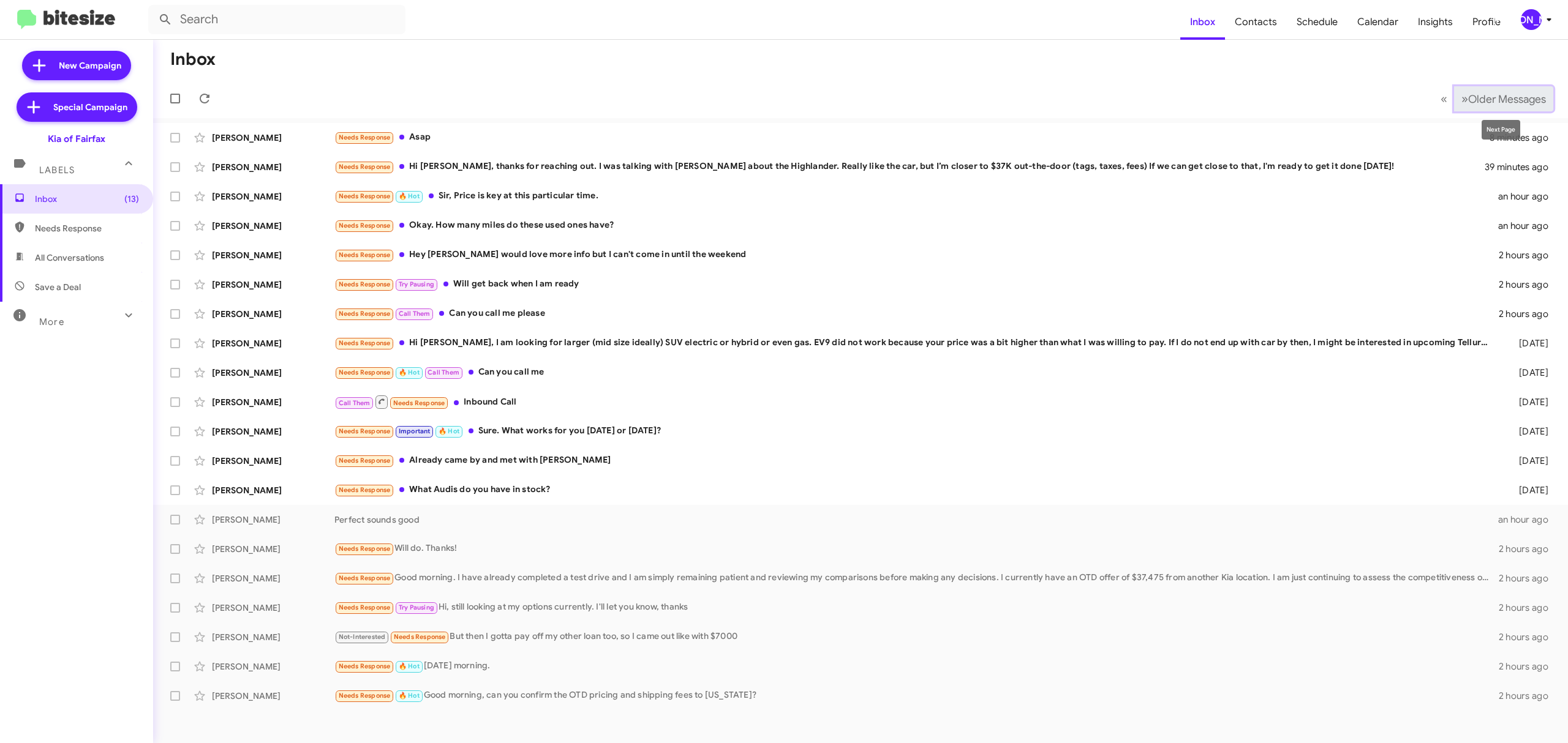
click at [1478, 102] on span "Older Messages" at bounding box center [1506, 99] width 78 height 14
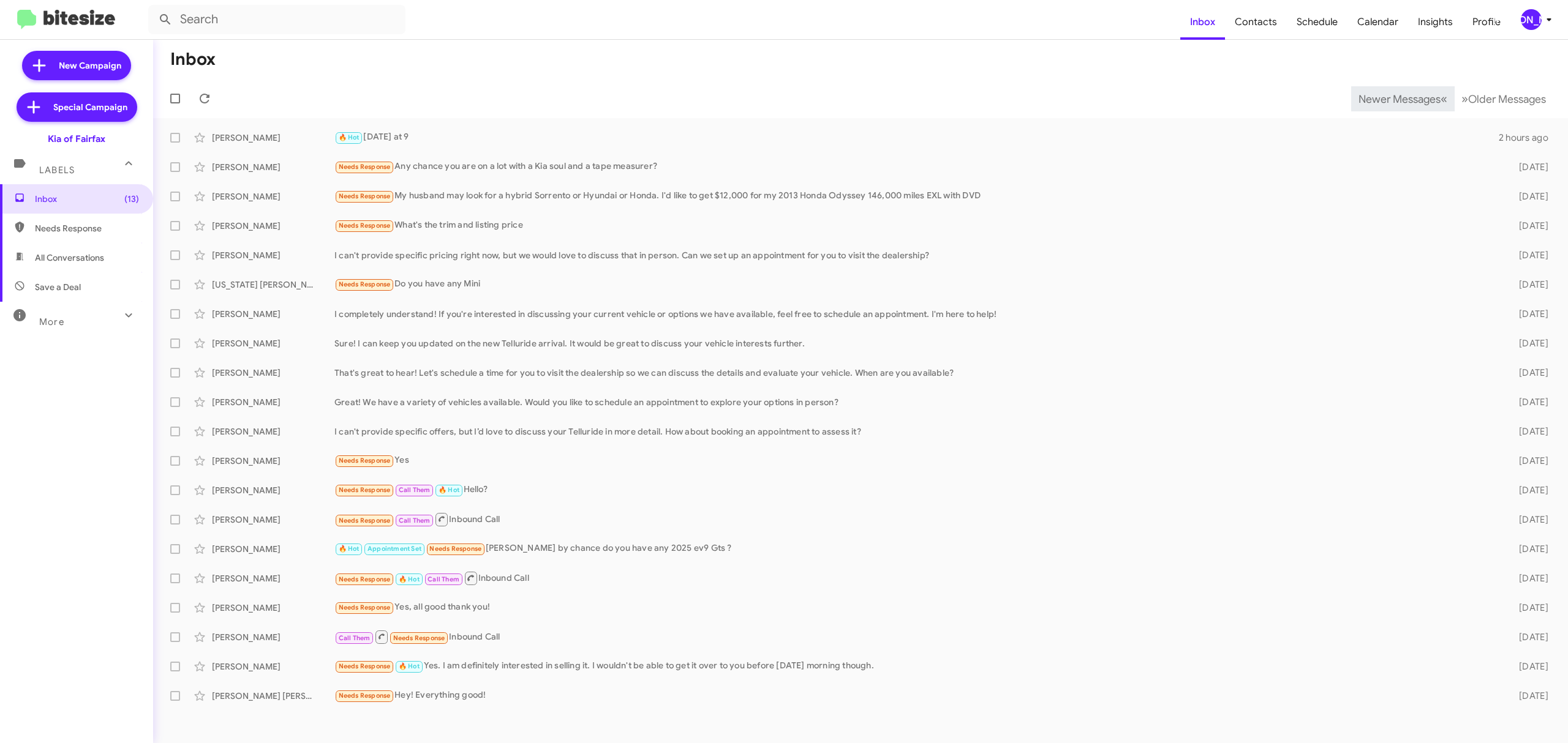
click at [1389, 98] on span "Newer Messages" at bounding box center [1399, 99] width 82 height 14
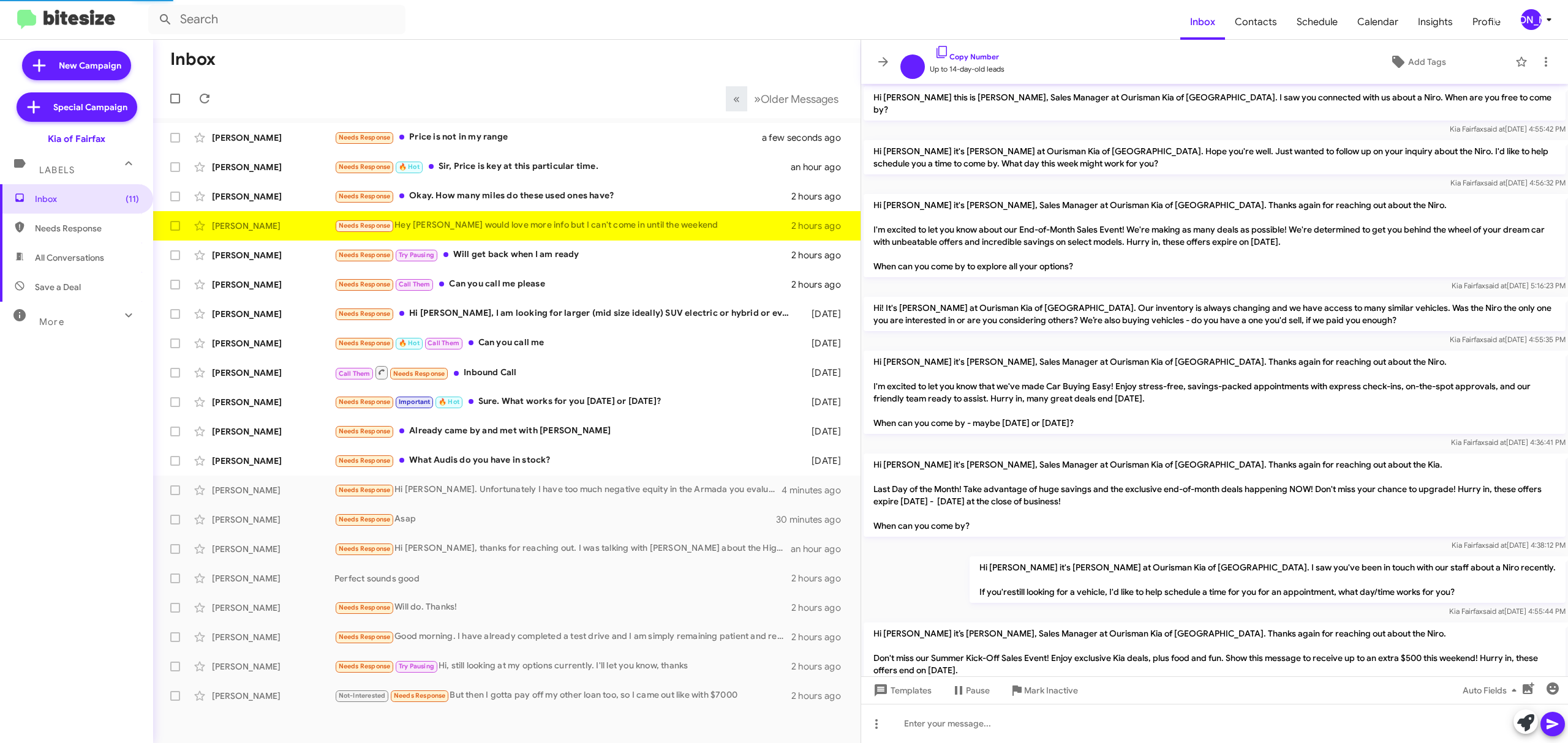
scroll to position [216, 0]
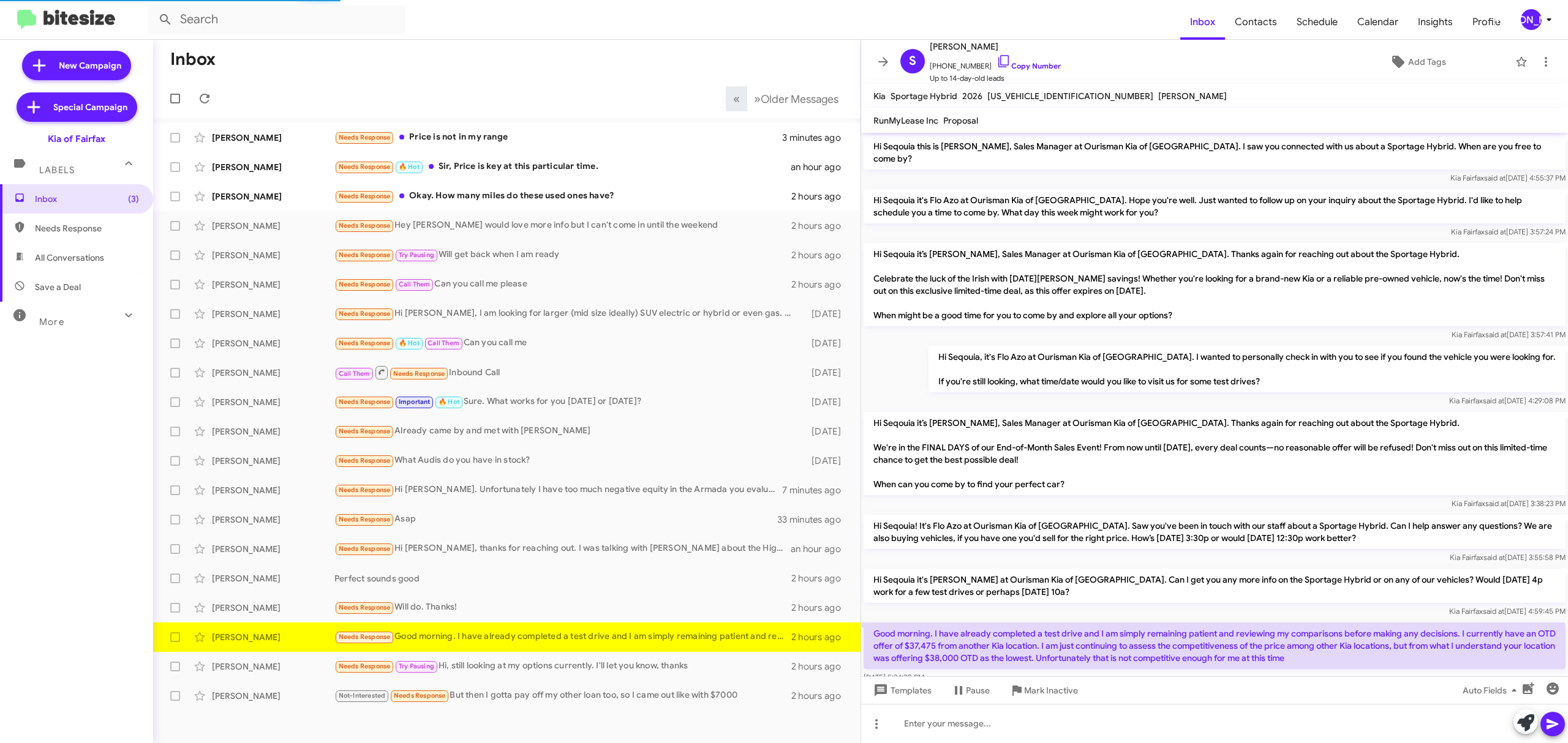
scroll to position [22, 0]
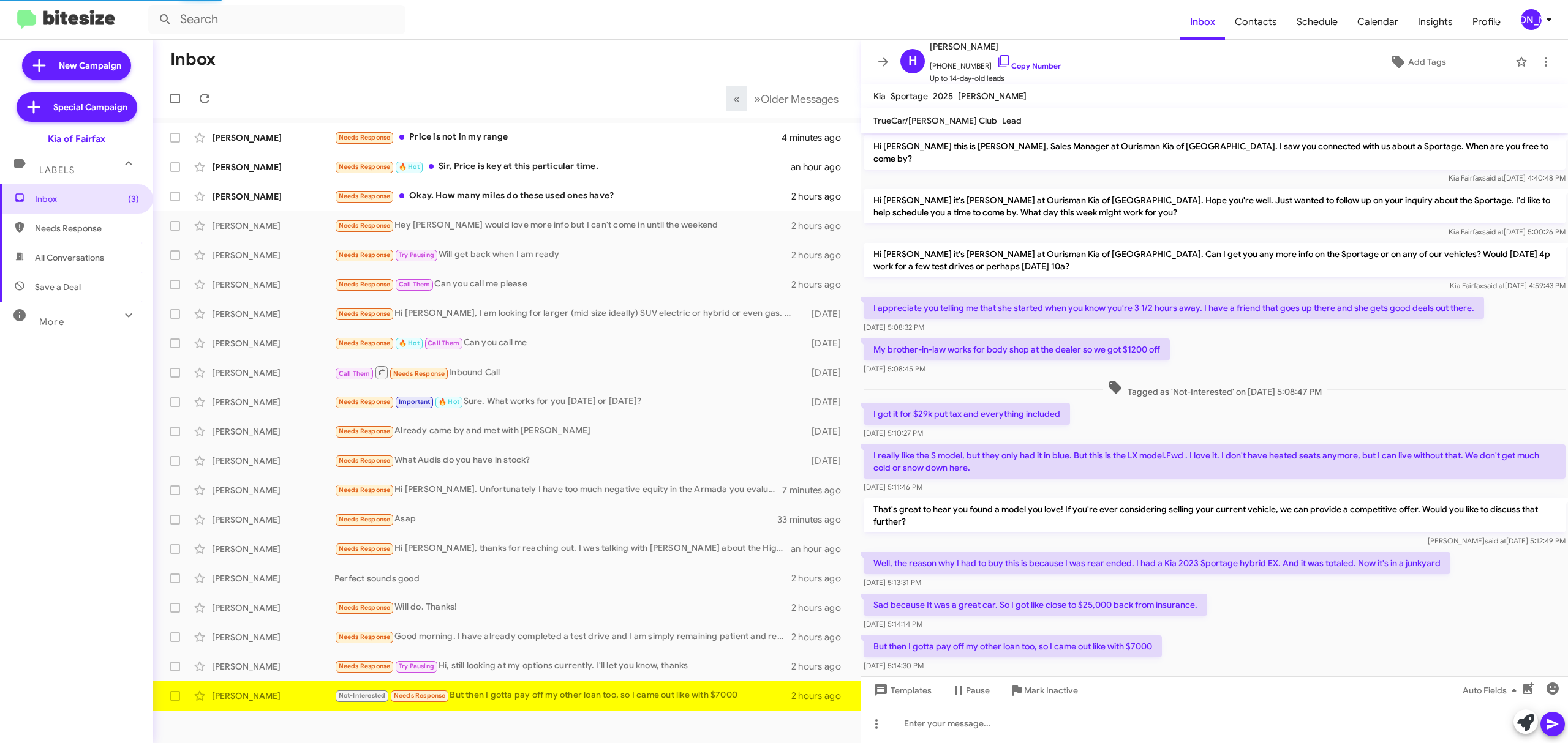
scroll to position [23, 0]
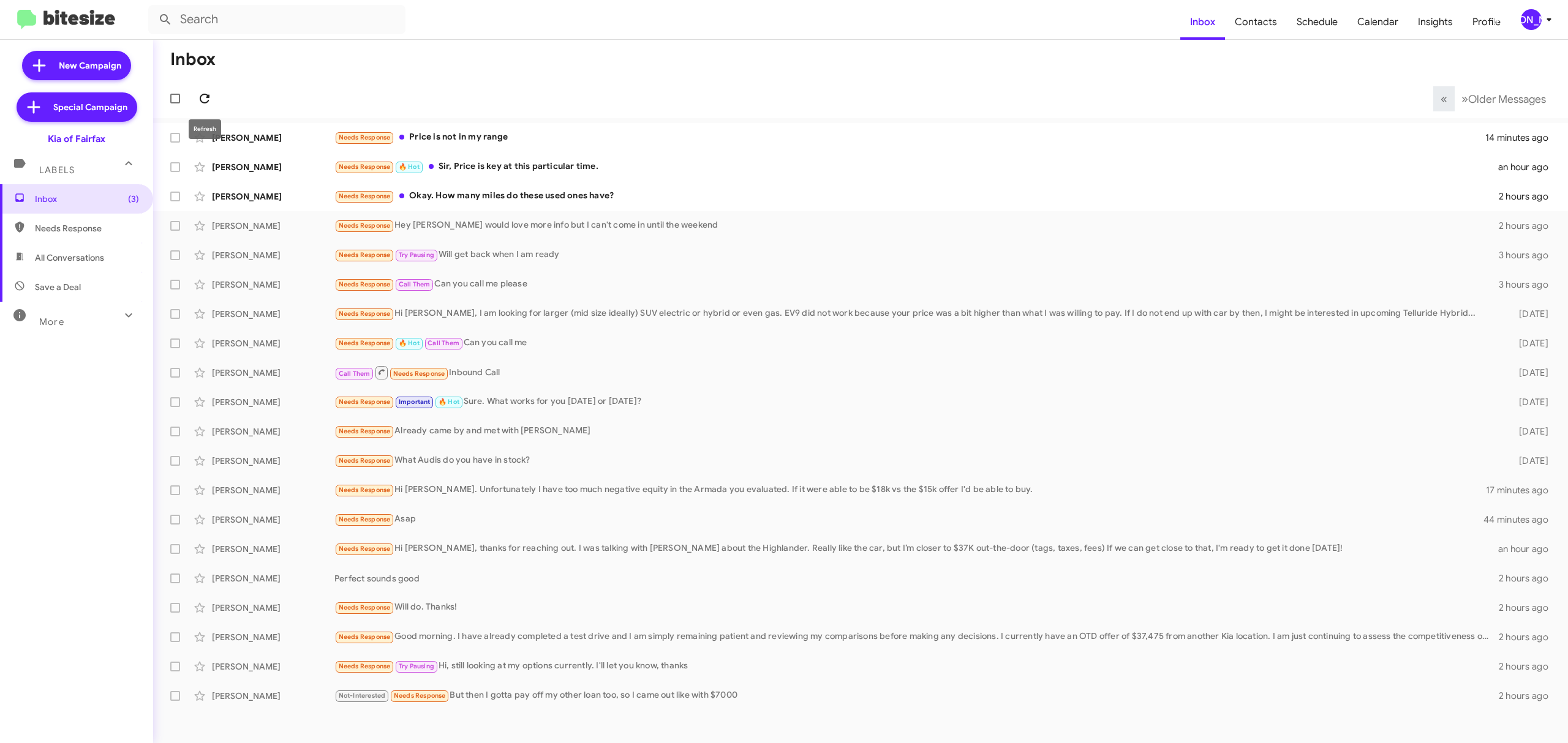
click at [209, 95] on icon at bounding box center [204, 99] width 10 height 10
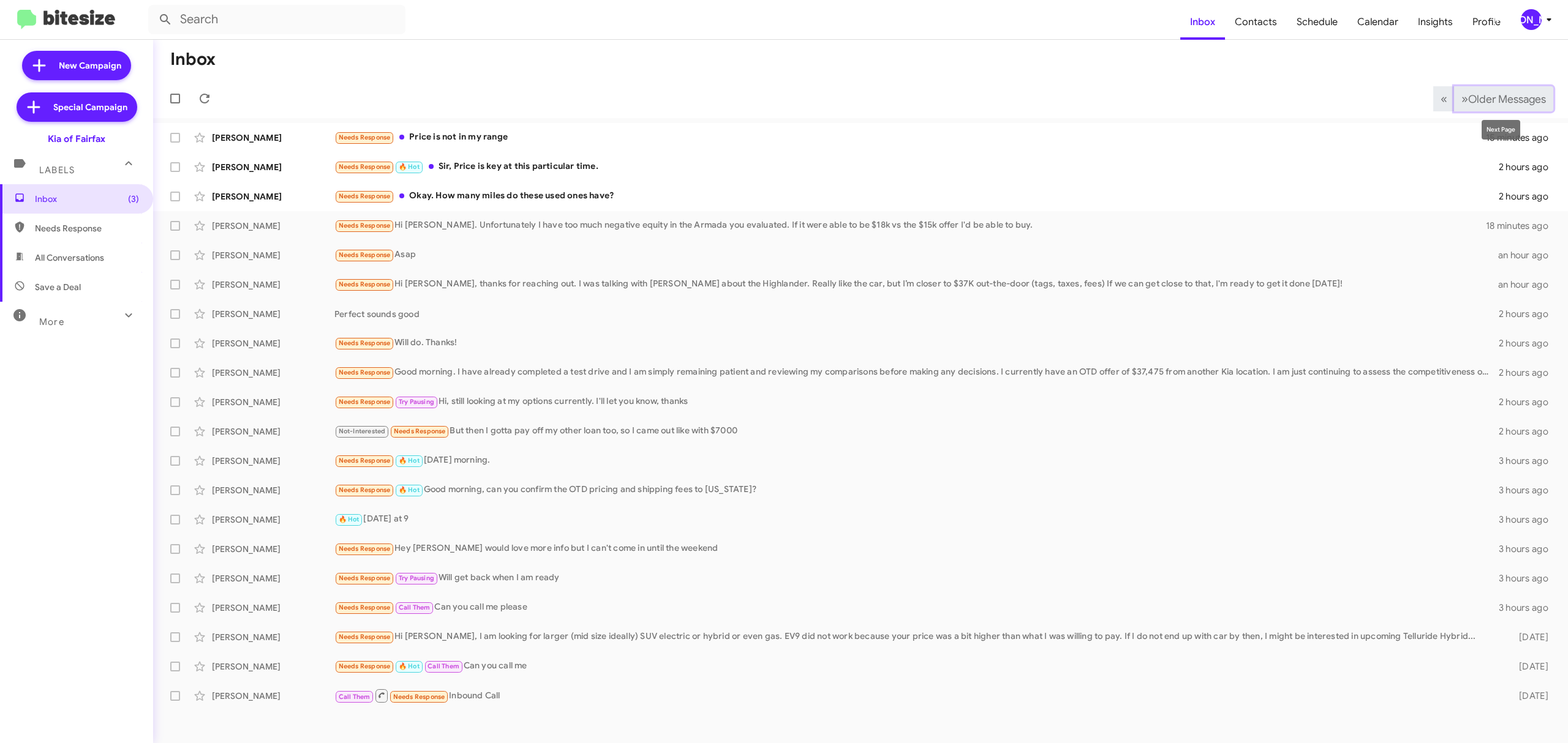
click at [1470, 97] on span "Older Messages" at bounding box center [1506, 99] width 78 height 14
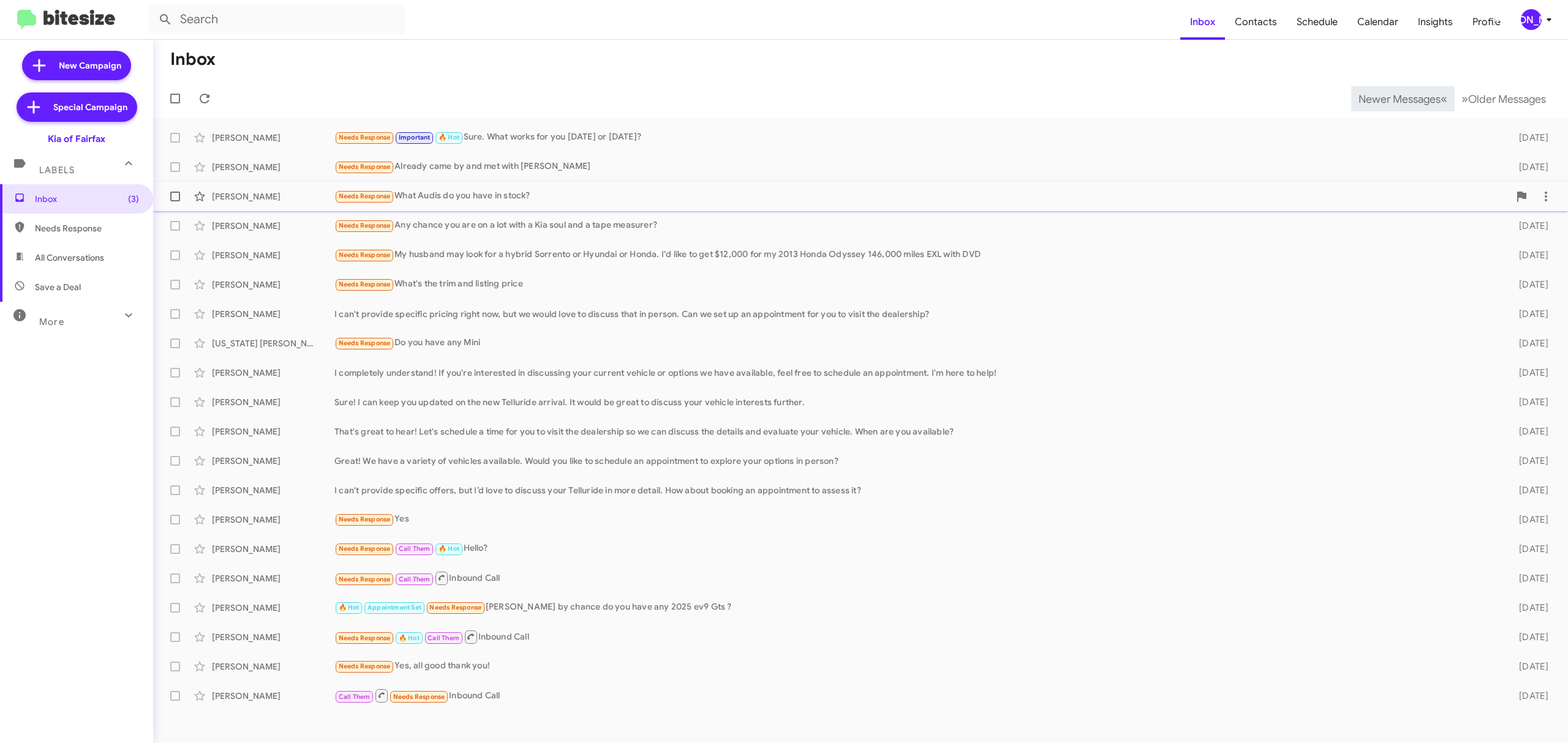
click at [174, 201] on span at bounding box center [175, 196] width 10 height 10
click at [174, 201] on input "checkbox" at bounding box center [174, 201] width 1 height 1
checkbox input "true"
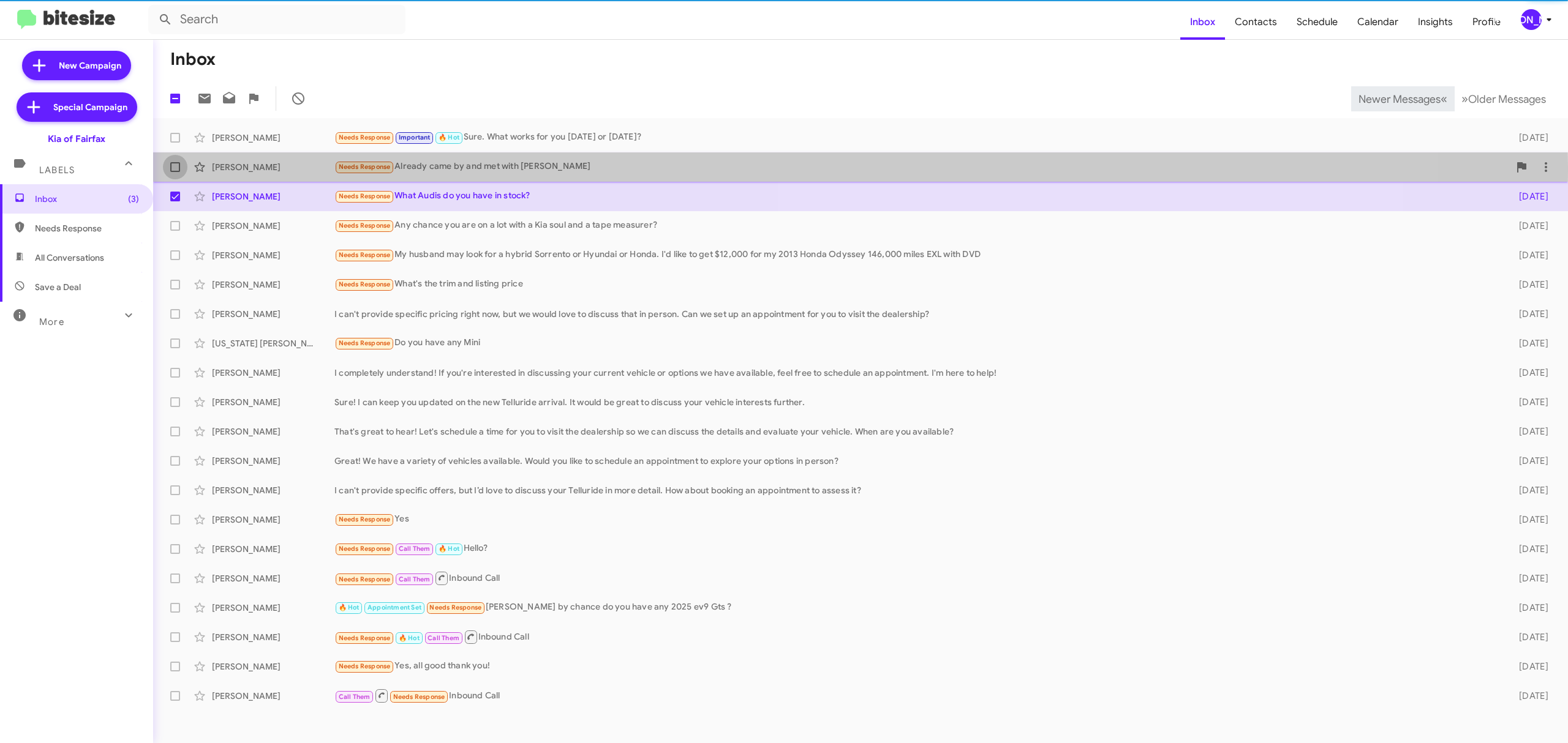
click at [180, 167] on label at bounding box center [175, 167] width 24 height 24
click at [175, 172] on input "checkbox" at bounding box center [174, 172] width 1 height 1
checkbox input "true"
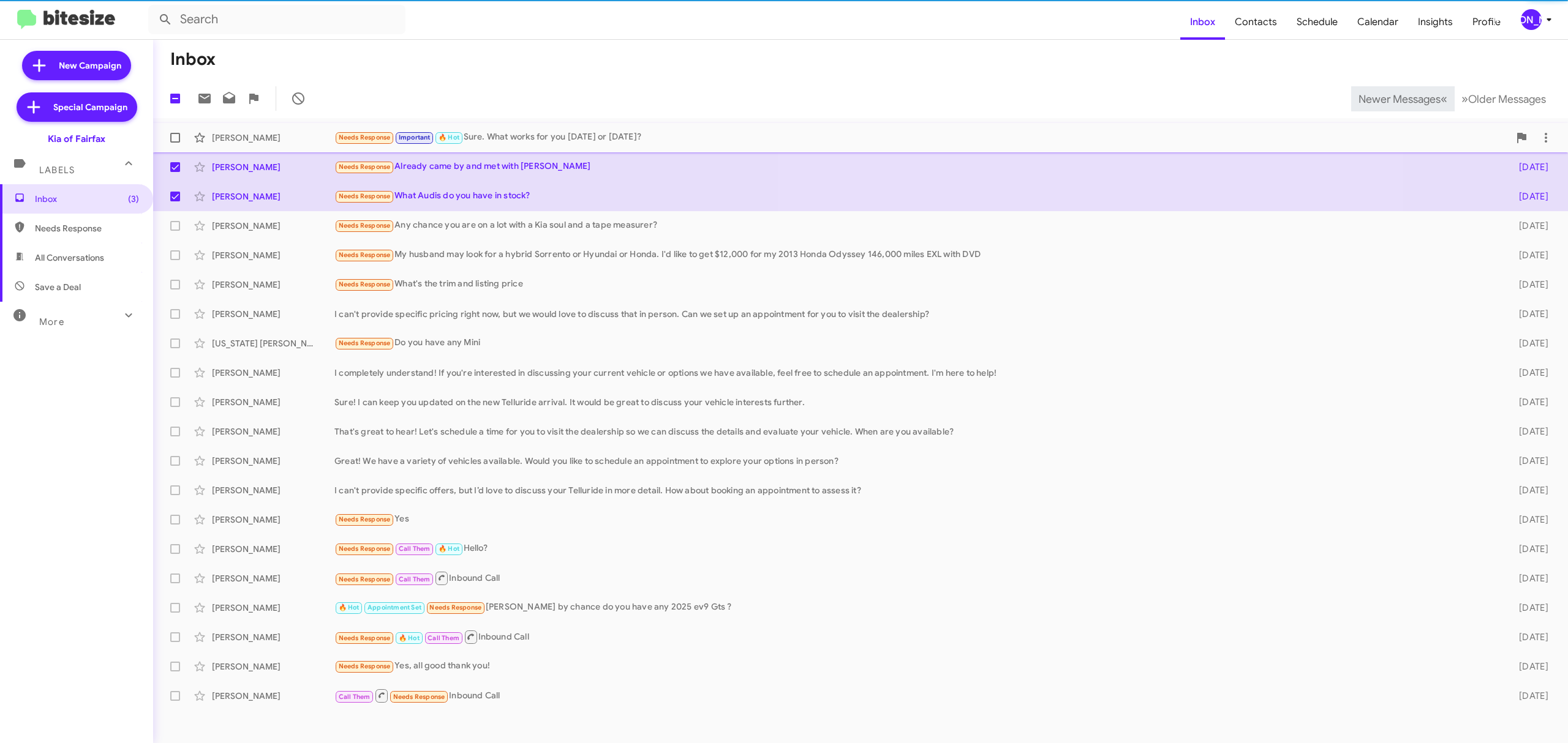
click at [175, 139] on span at bounding box center [175, 138] width 10 height 10
click at [175, 142] on input "checkbox" at bounding box center [174, 142] width 1 height 1
checkbox input "true"
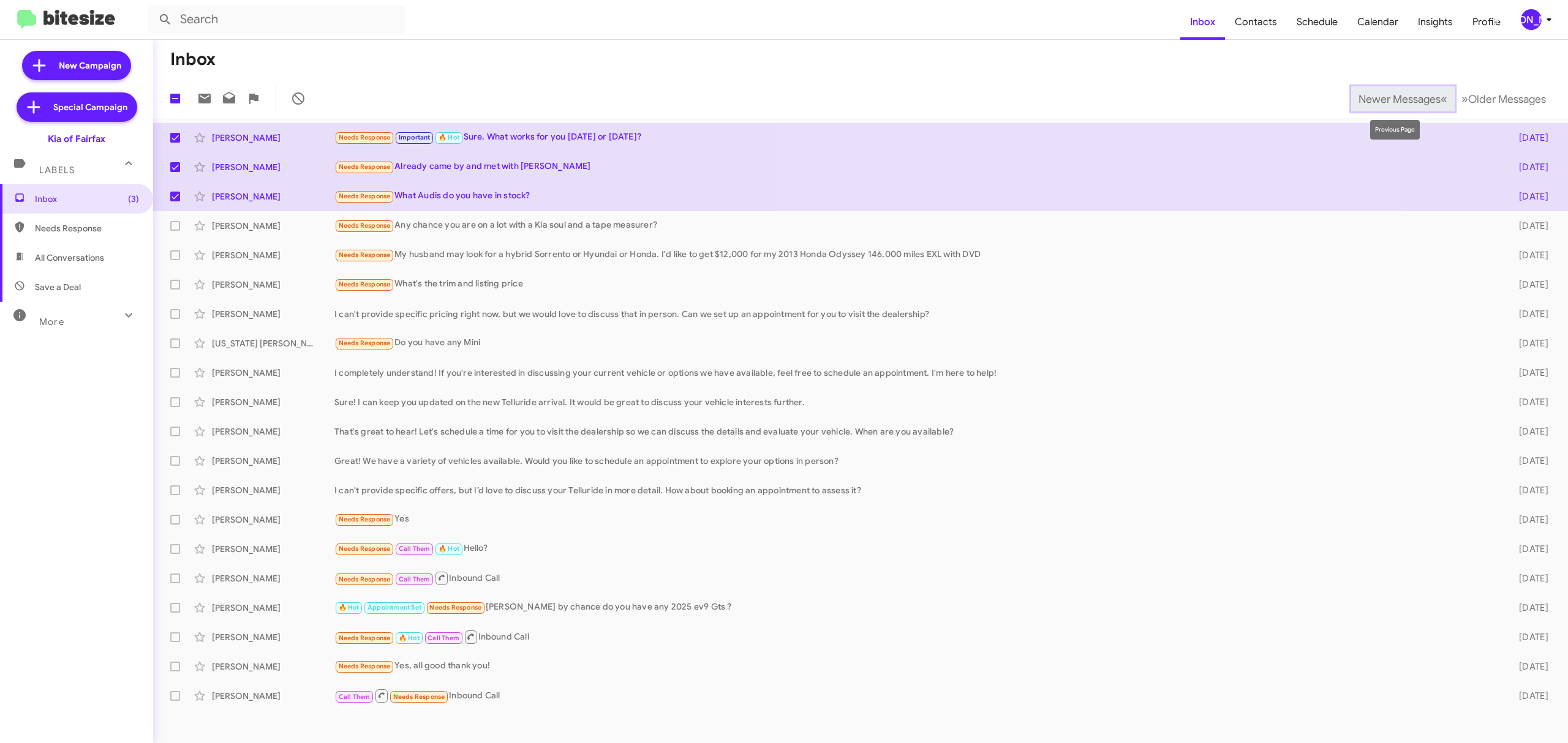
click at [1402, 99] on span "Newer Messages" at bounding box center [1399, 99] width 82 height 14
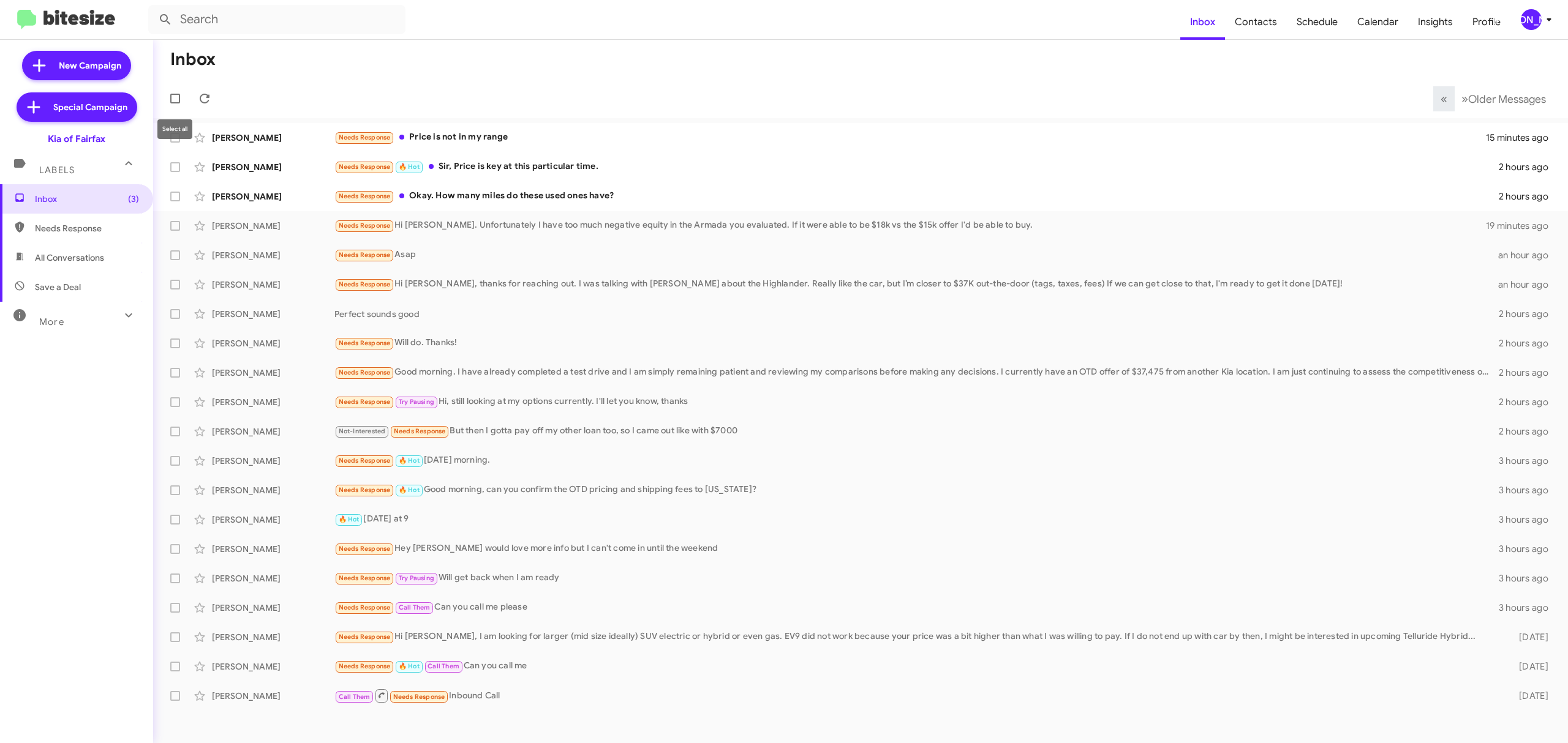
click at [179, 95] on span at bounding box center [175, 99] width 10 height 10
click at [175, 103] on input "checkbox" at bounding box center [174, 103] width 1 height 1
checkbox input "true"
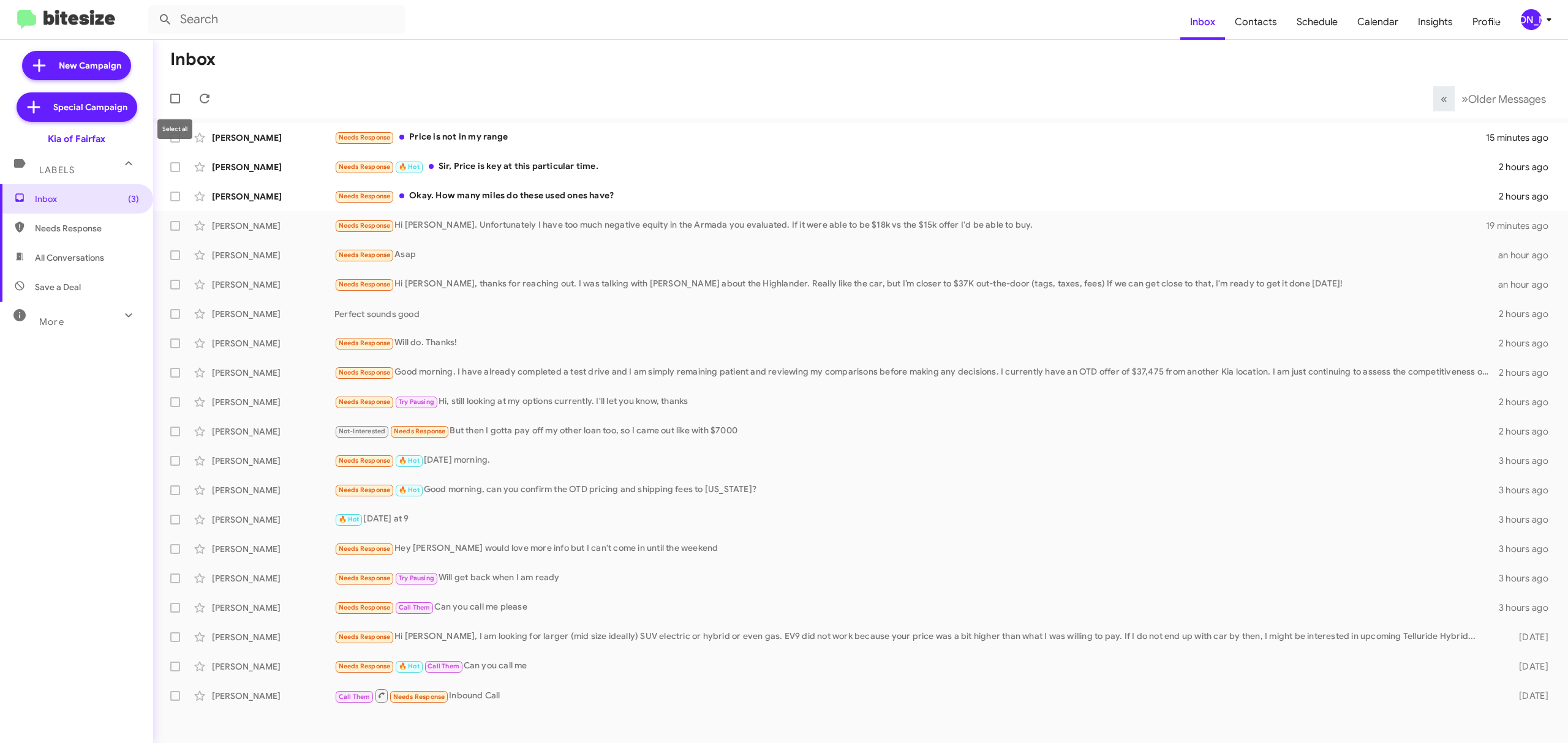
checkbox input "true"
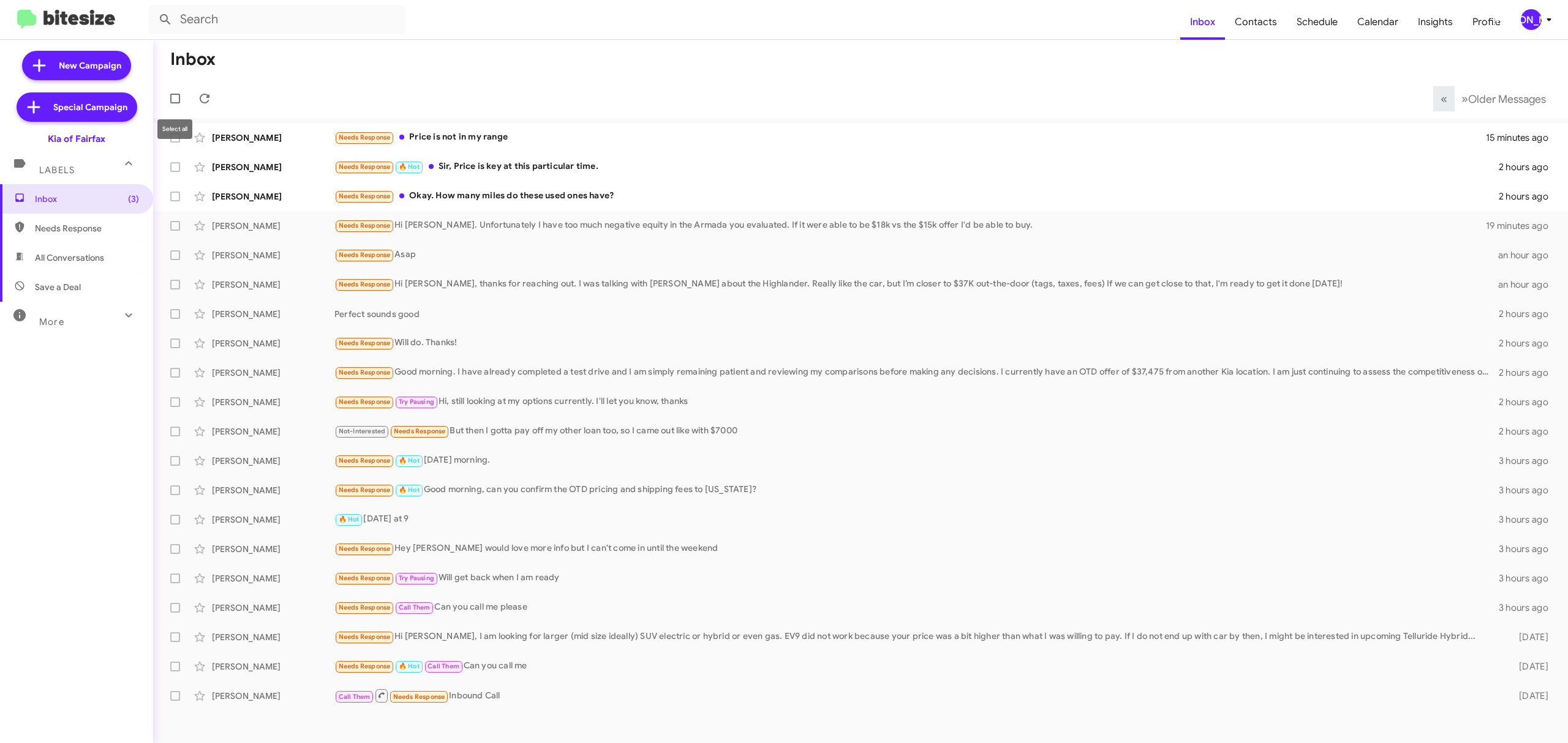
checkbox input "true"
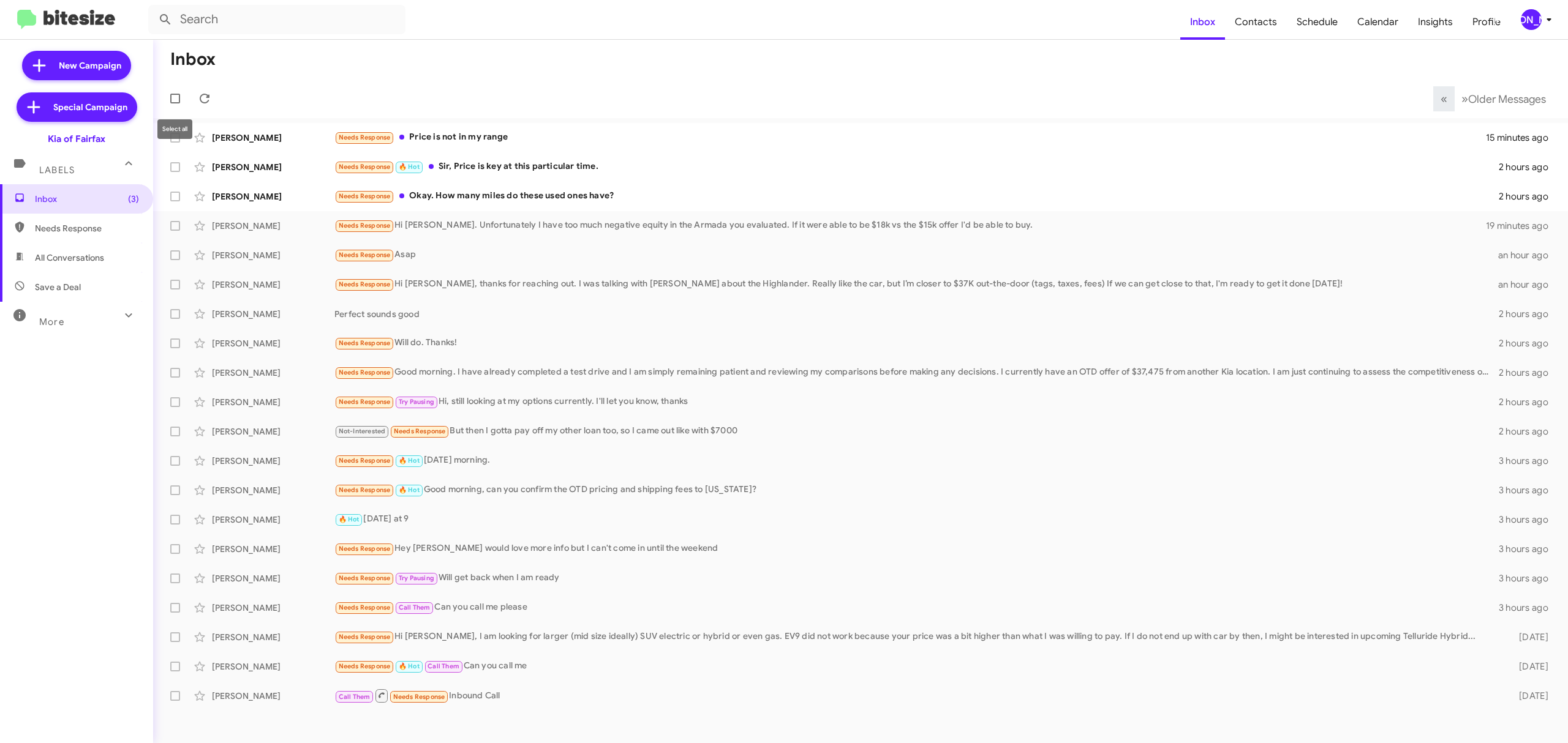
checkbox input "true"
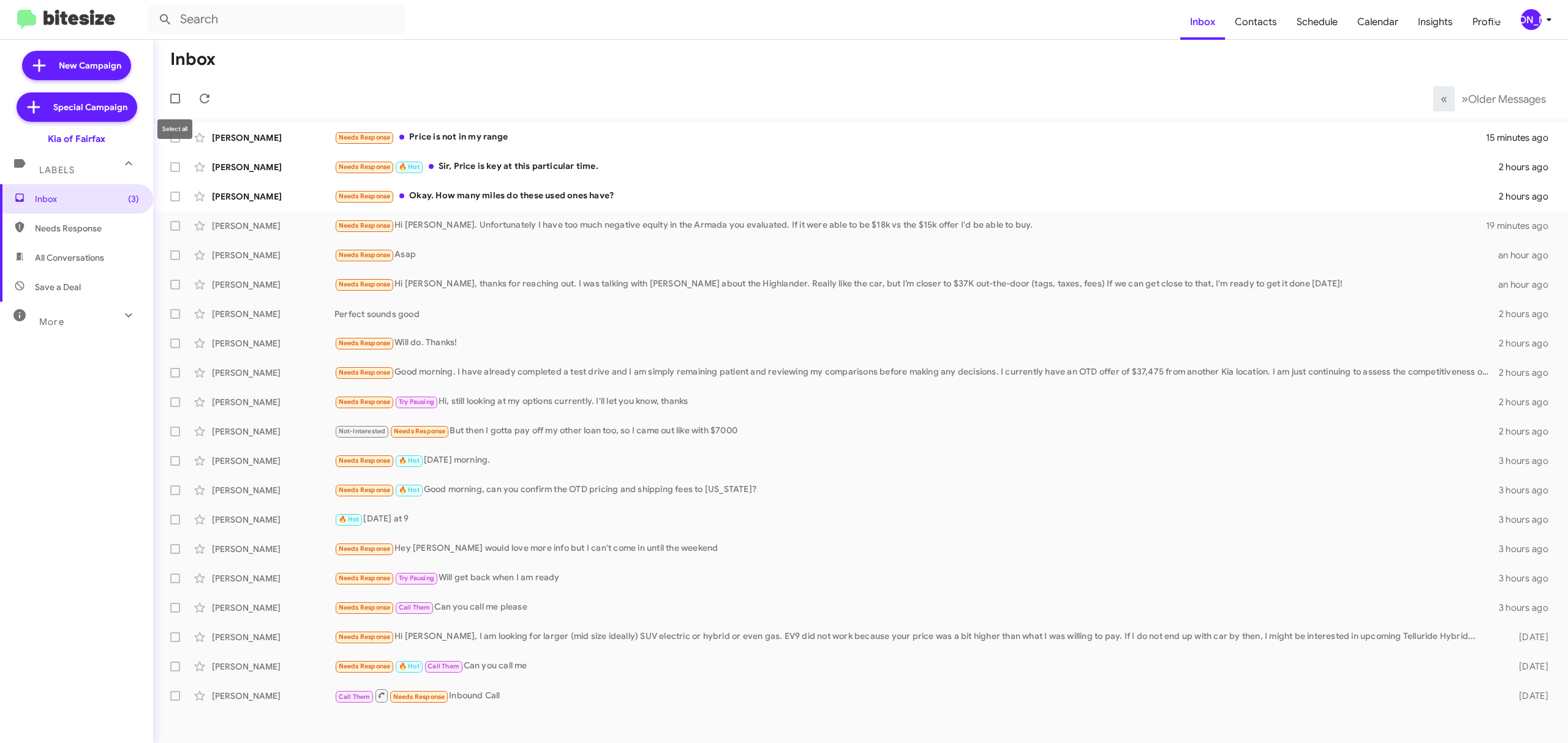
checkbox input "true"
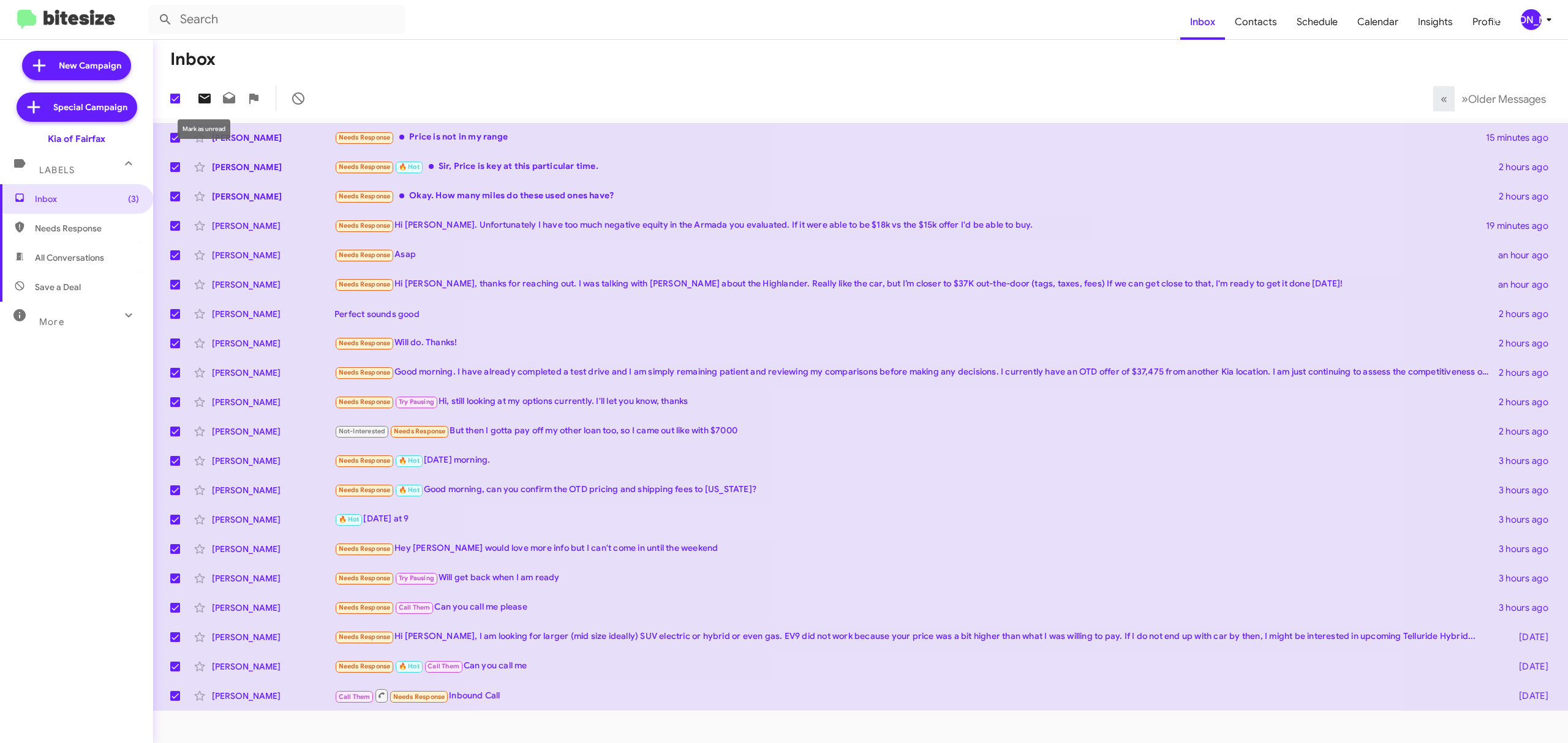
click at [208, 102] on icon at bounding box center [204, 99] width 12 height 10
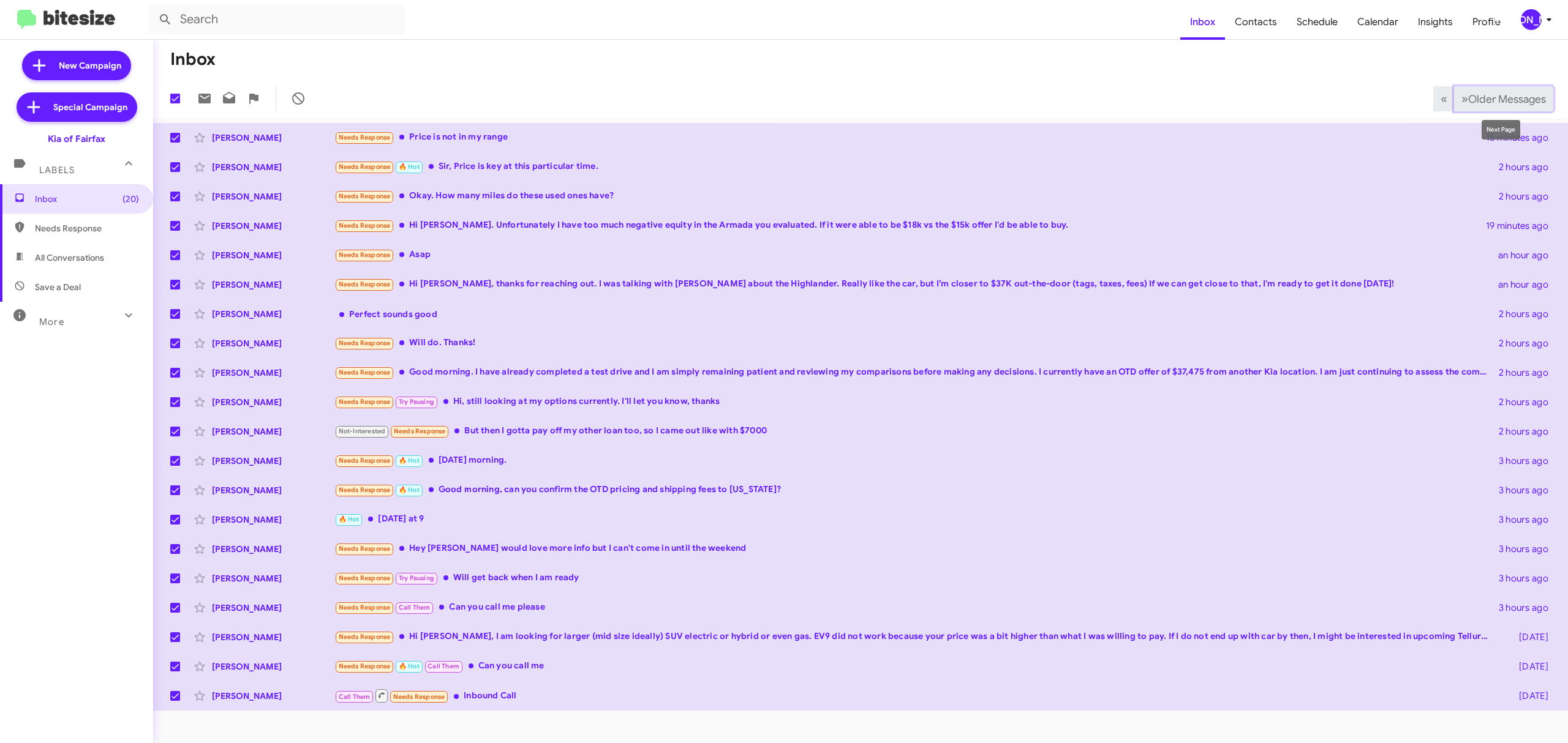
click at [1497, 105] on span "Older Messages" at bounding box center [1506, 99] width 78 height 14
checkbox input "false"
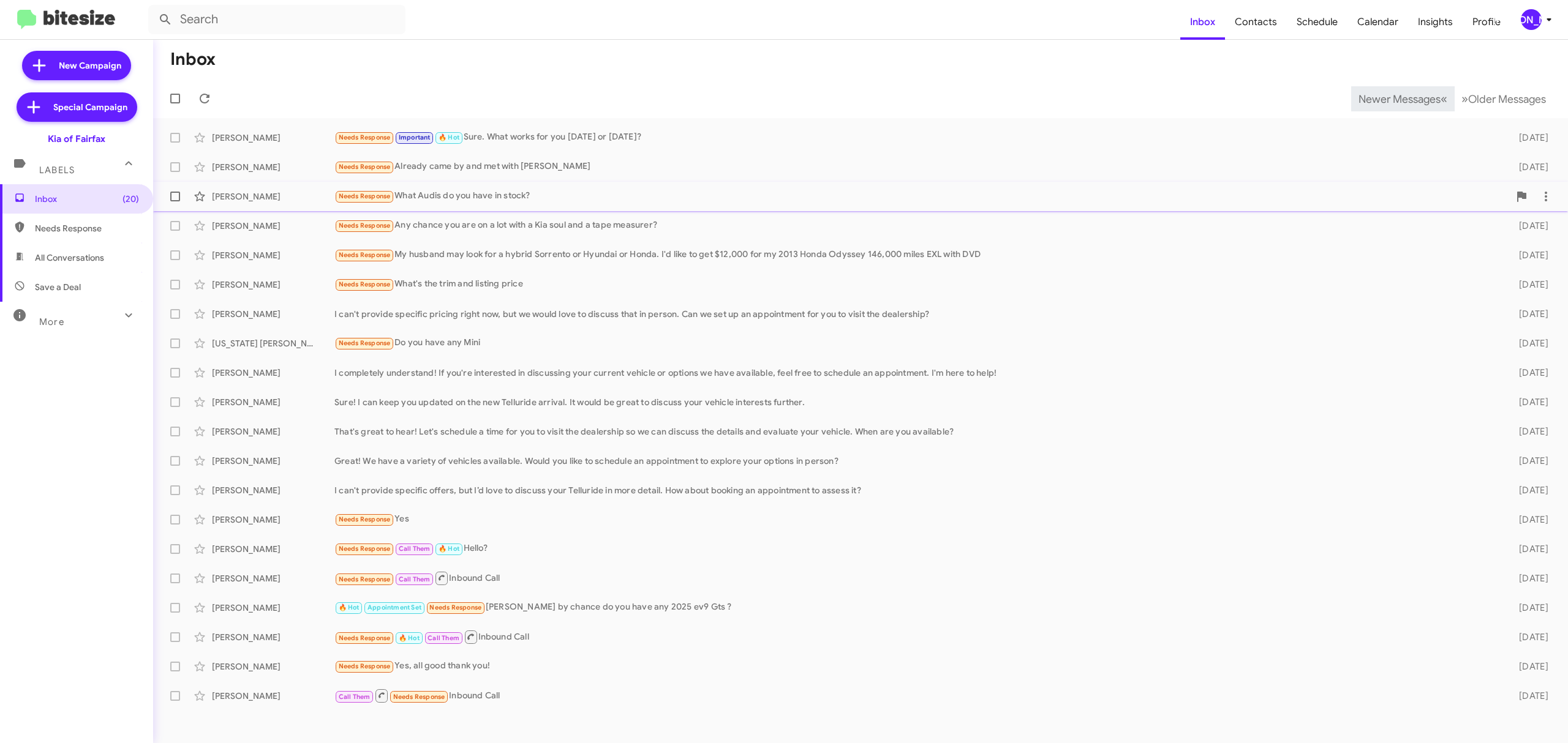
click at [174, 199] on span at bounding box center [175, 196] width 10 height 10
click at [174, 201] on input "checkbox" at bounding box center [174, 201] width 1 height 1
checkbox input "true"
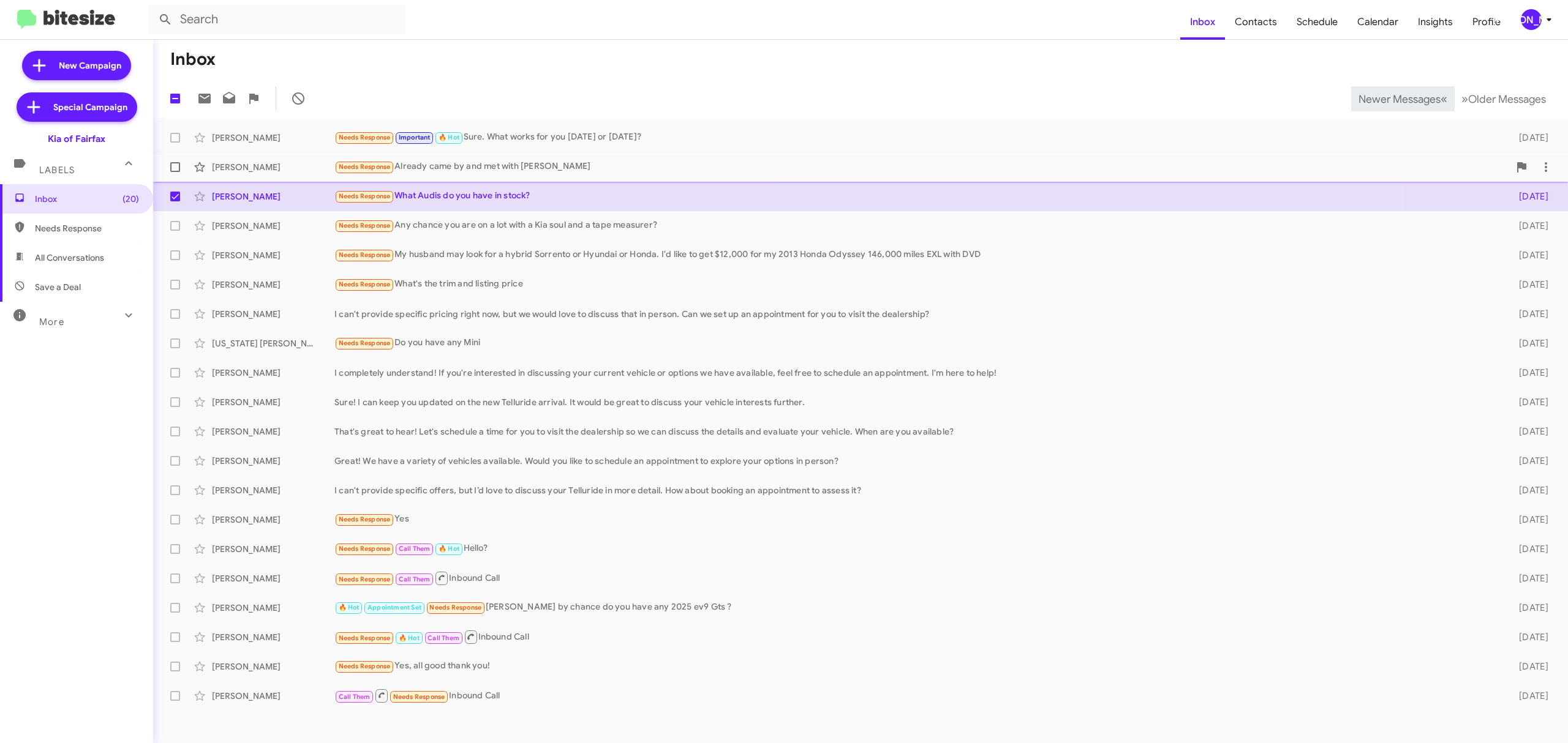
click at [174, 163] on span at bounding box center [175, 167] width 10 height 10
click at [174, 172] on input "checkbox" at bounding box center [174, 172] width 1 height 1
checkbox input "true"
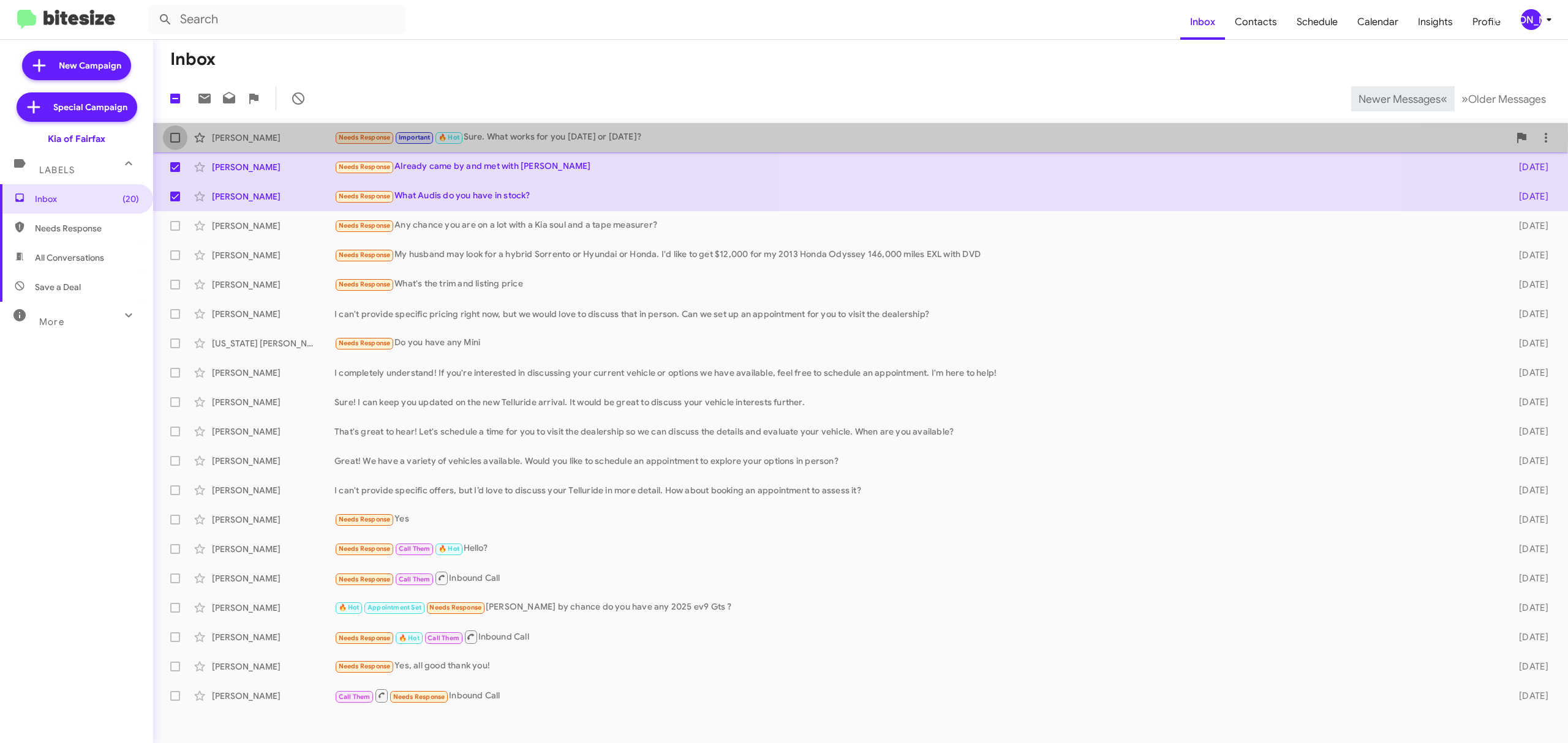
click at [172, 136] on span at bounding box center [175, 138] width 10 height 10
click at [174, 142] on input "checkbox" at bounding box center [174, 142] width 1 height 1
checkbox input "true"
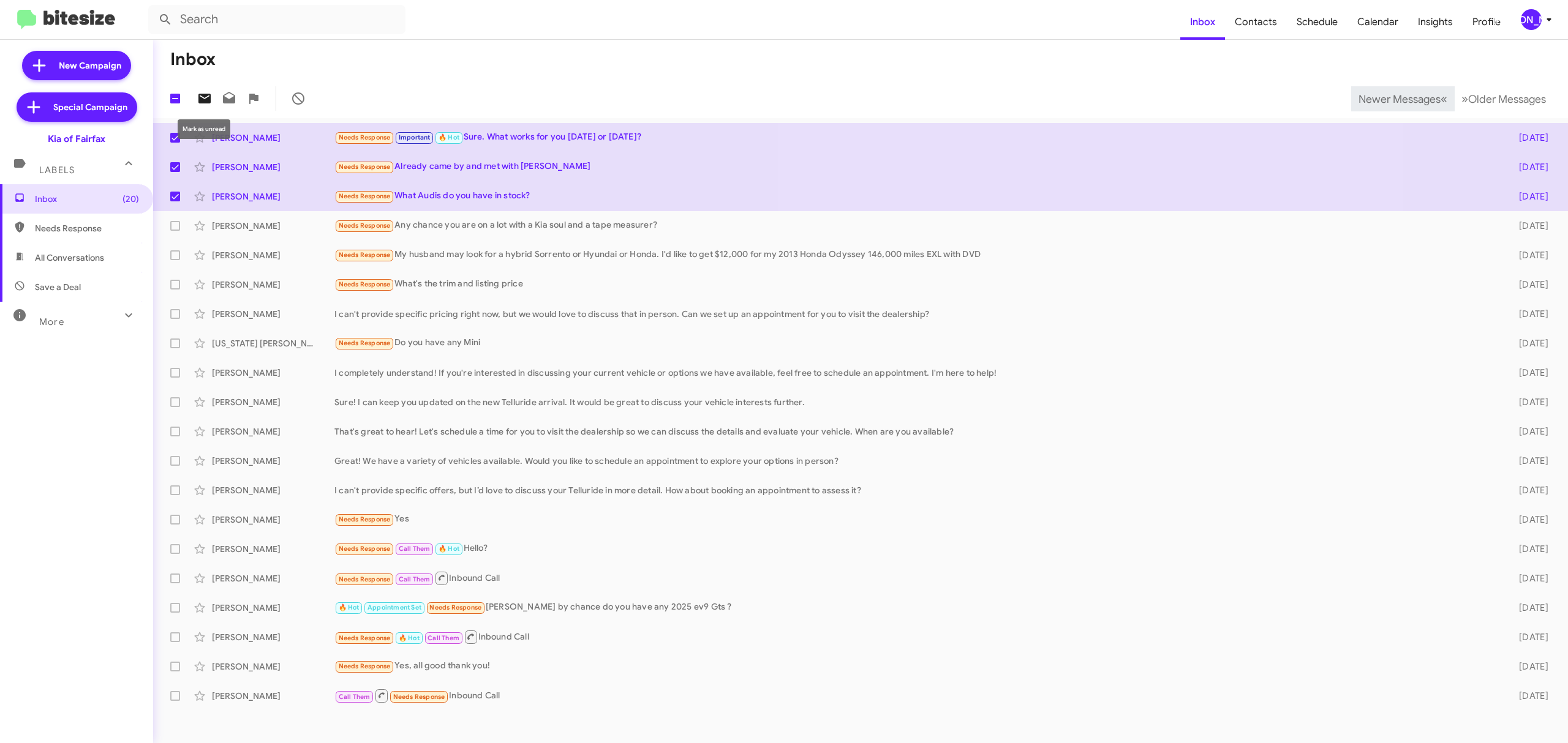
click at [204, 102] on icon at bounding box center [204, 99] width 12 height 10
click at [1384, 96] on span "Newer Messages" at bounding box center [1399, 99] width 82 height 14
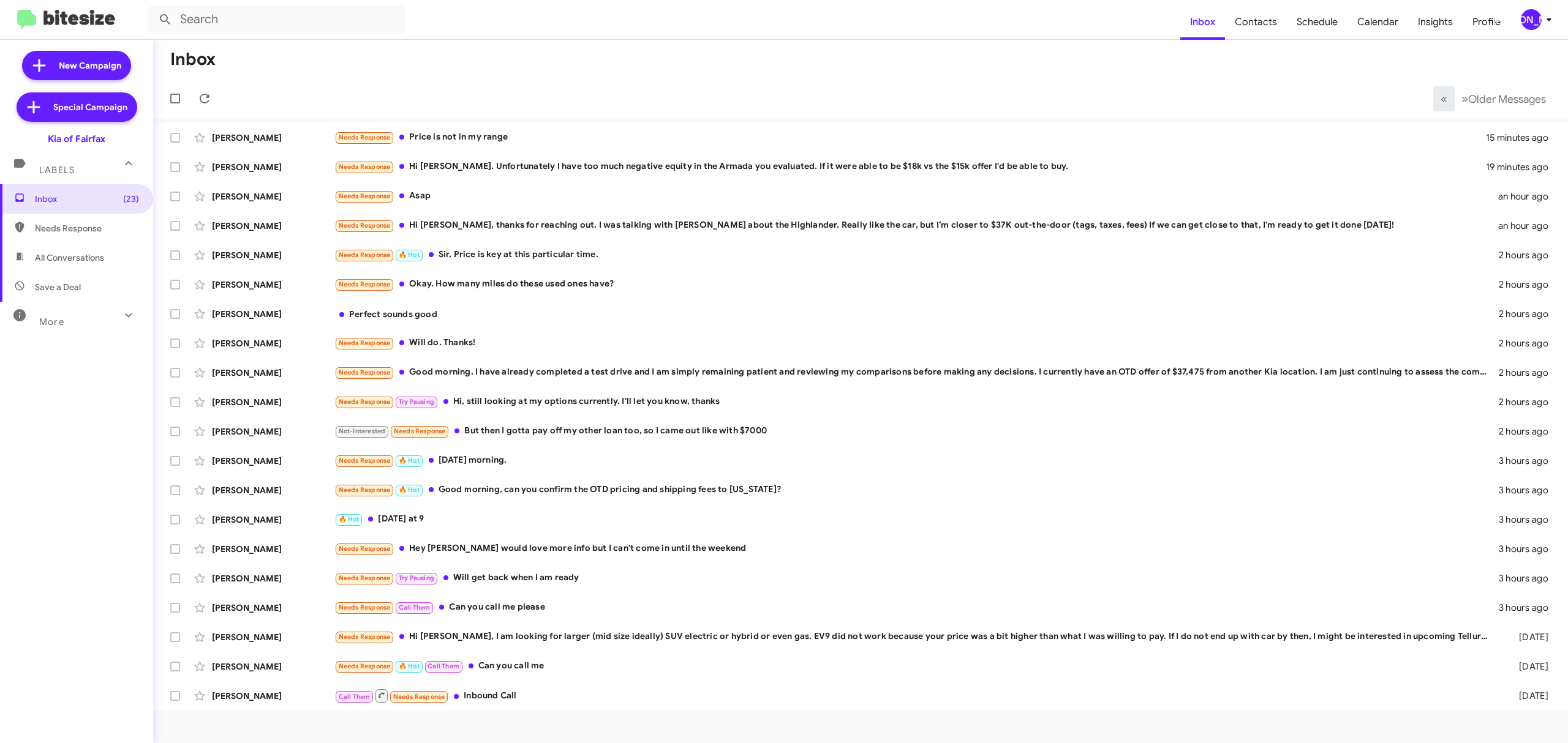
click at [1544, 23] on icon at bounding box center [1549, 19] width 15 height 15
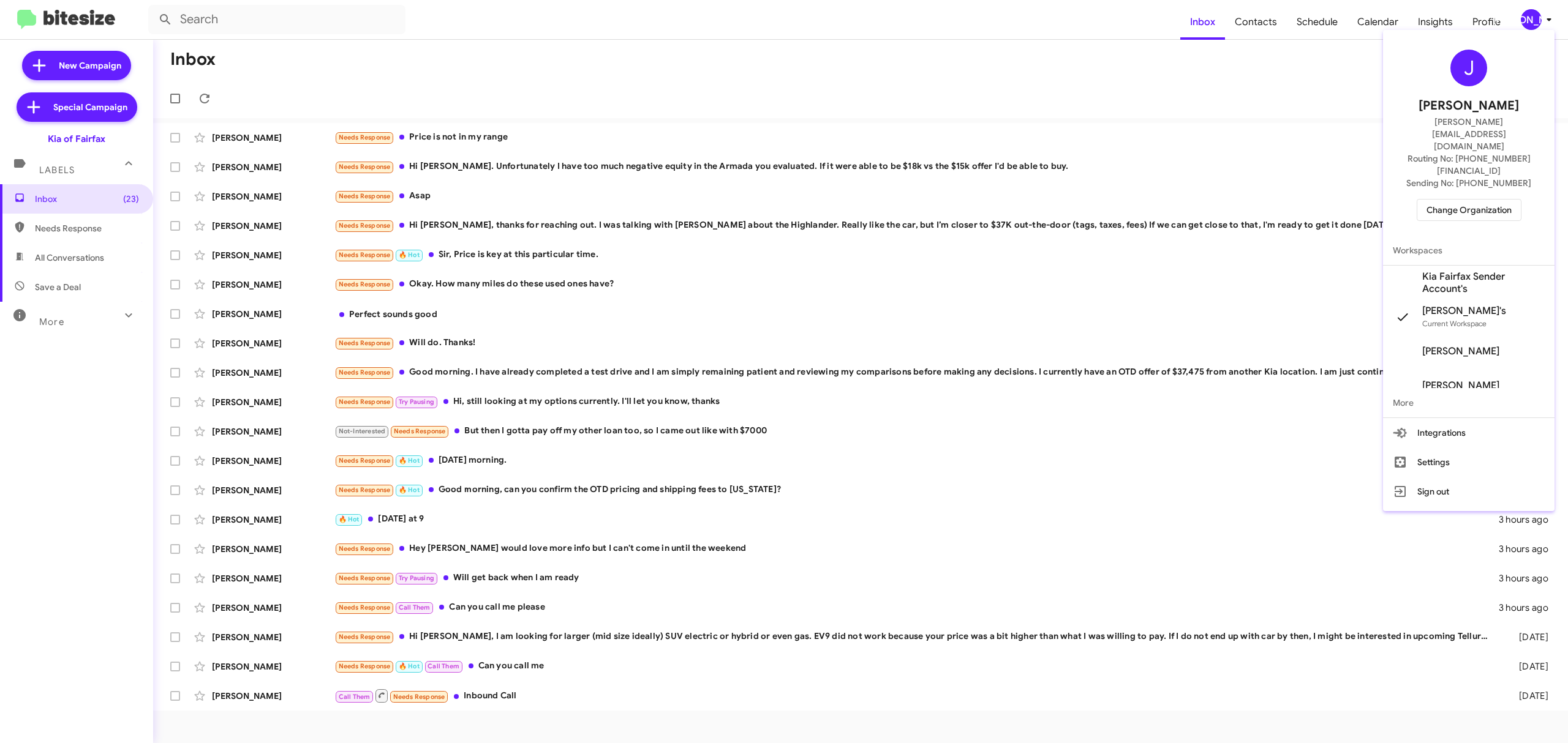
click at [1461, 199] on span "Change Organization" at bounding box center [1469, 209] width 85 height 21
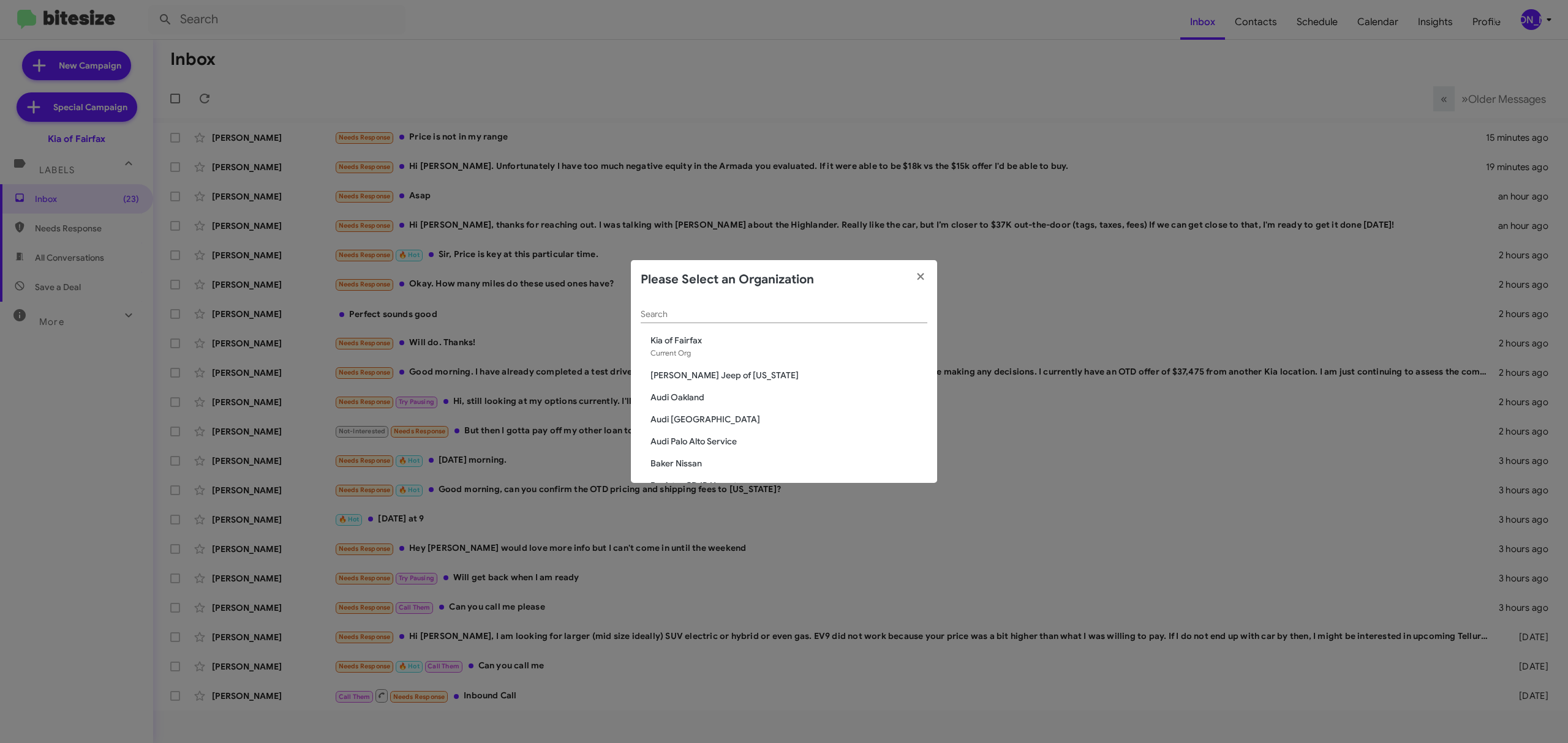
click at [838, 320] on div "Search" at bounding box center [784, 312] width 286 height 24
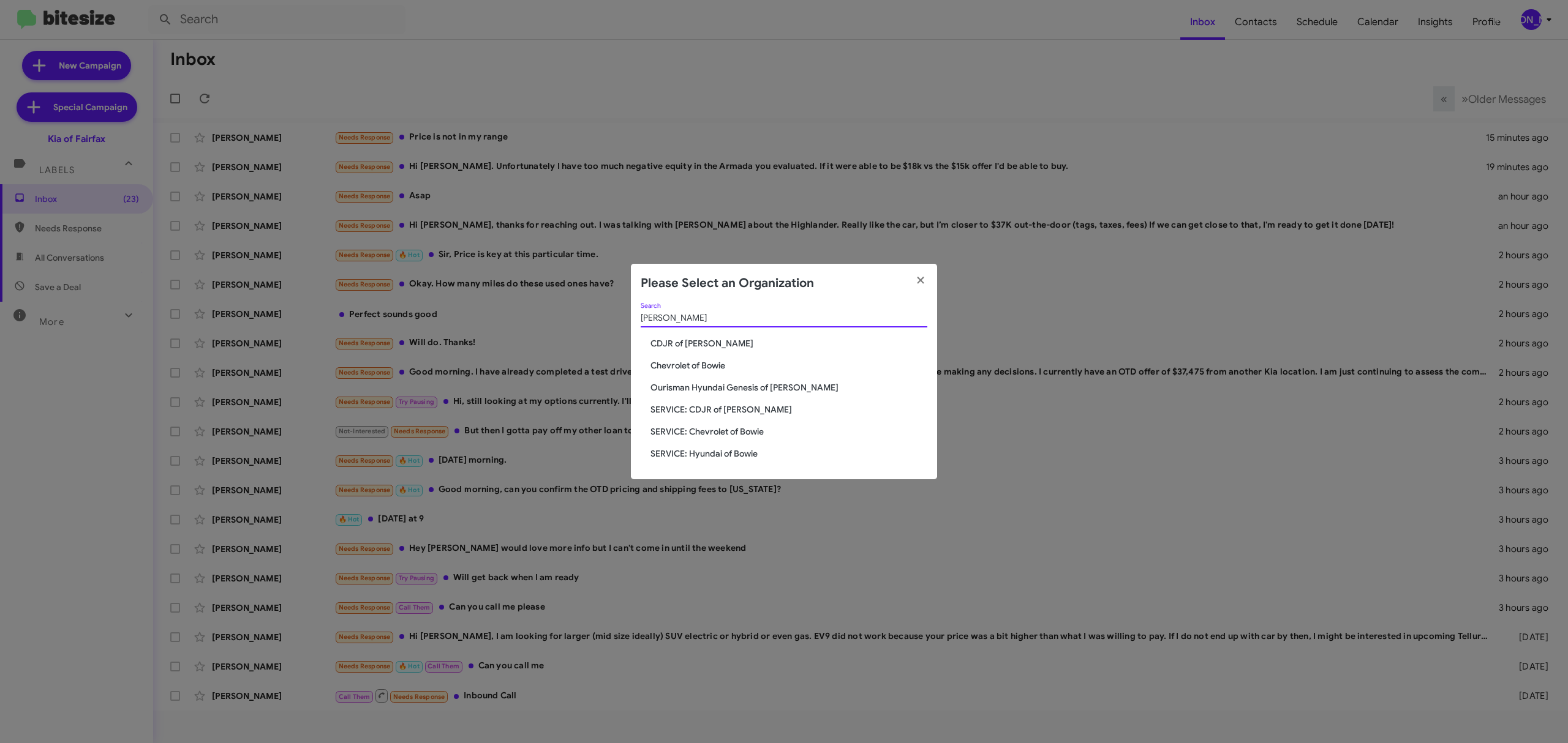
type input "bowie"
click at [701, 343] on span "CDJR of [PERSON_NAME]" at bounding box center [788, 343] width 277 height 12
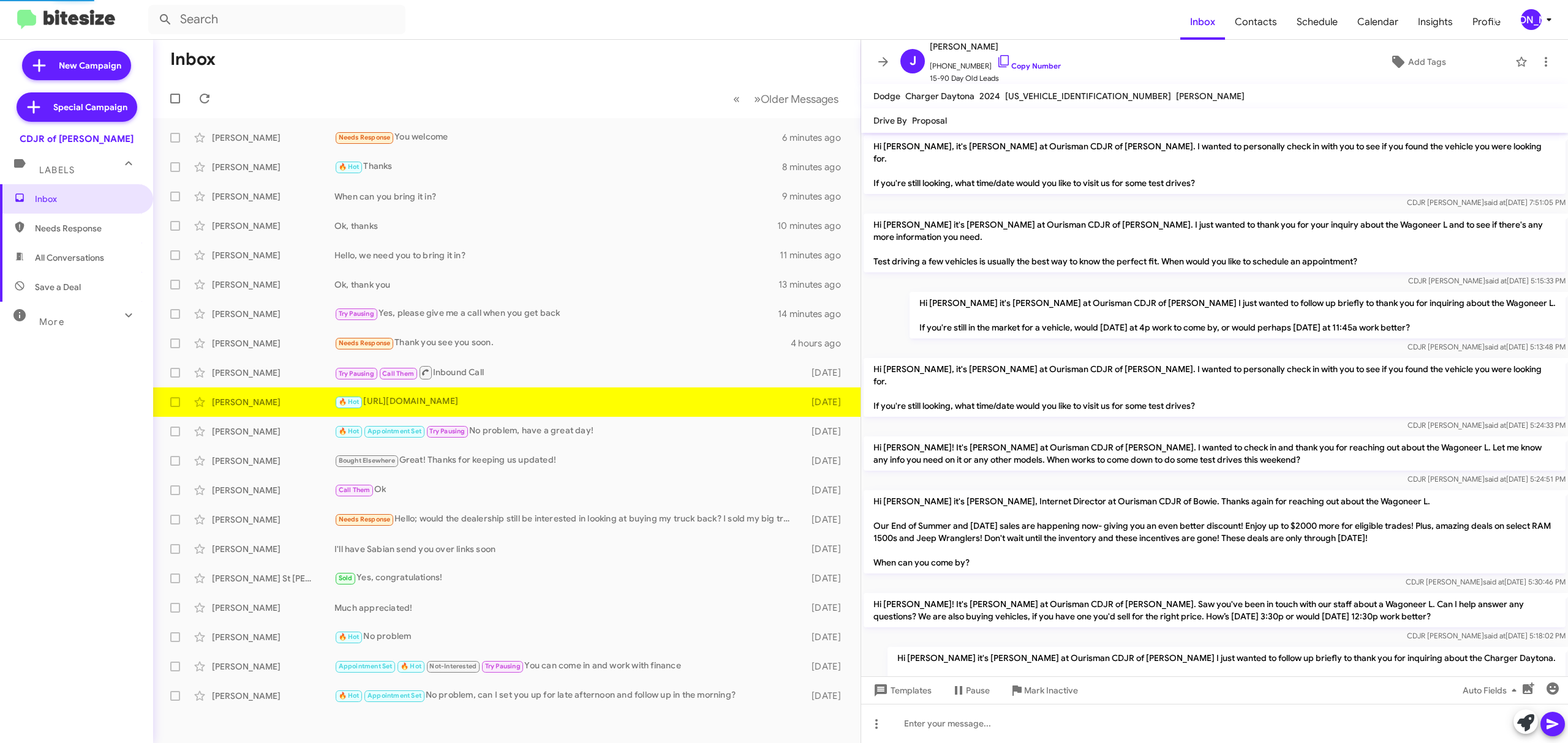
scroll to position [754, 0]
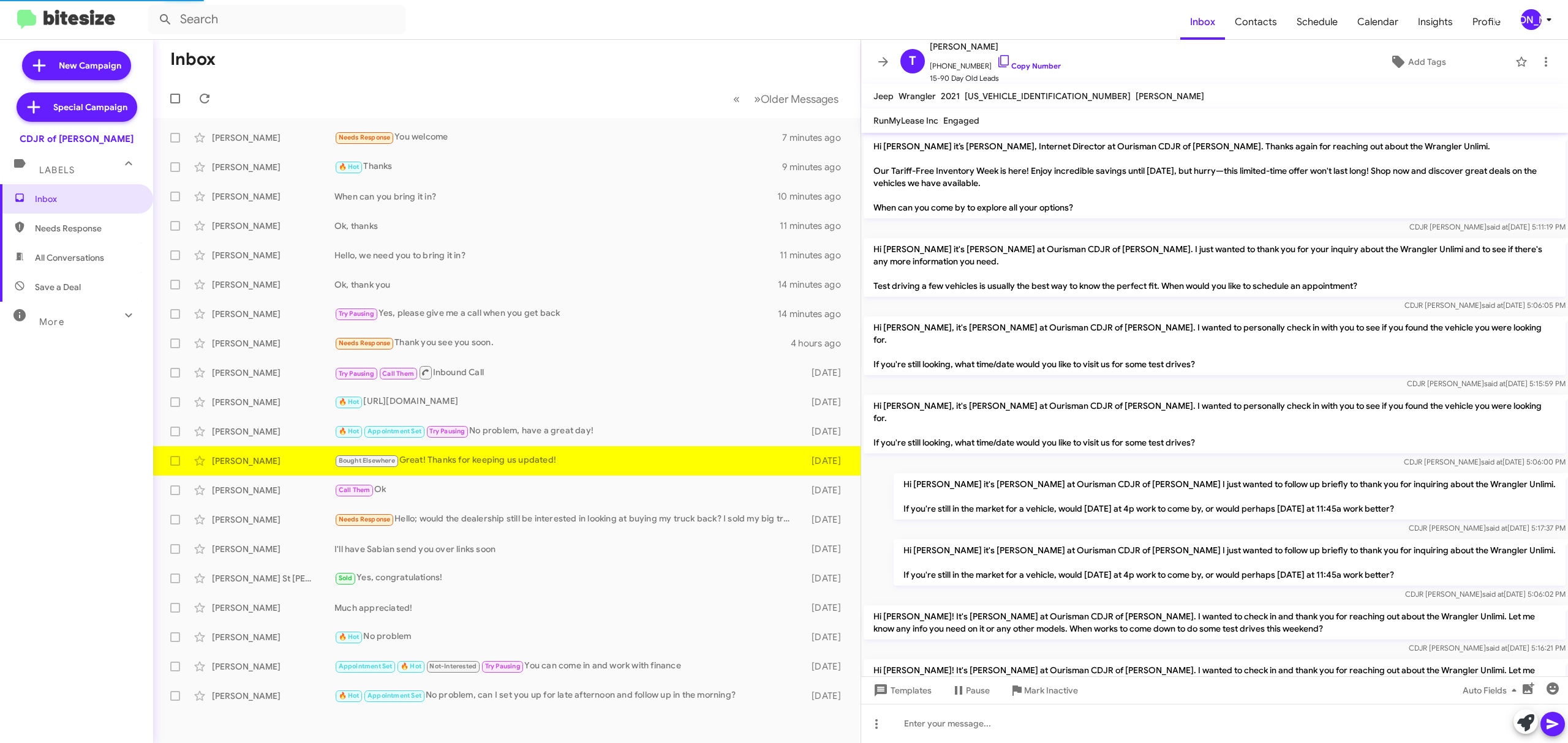
scroll to position [784, 0]
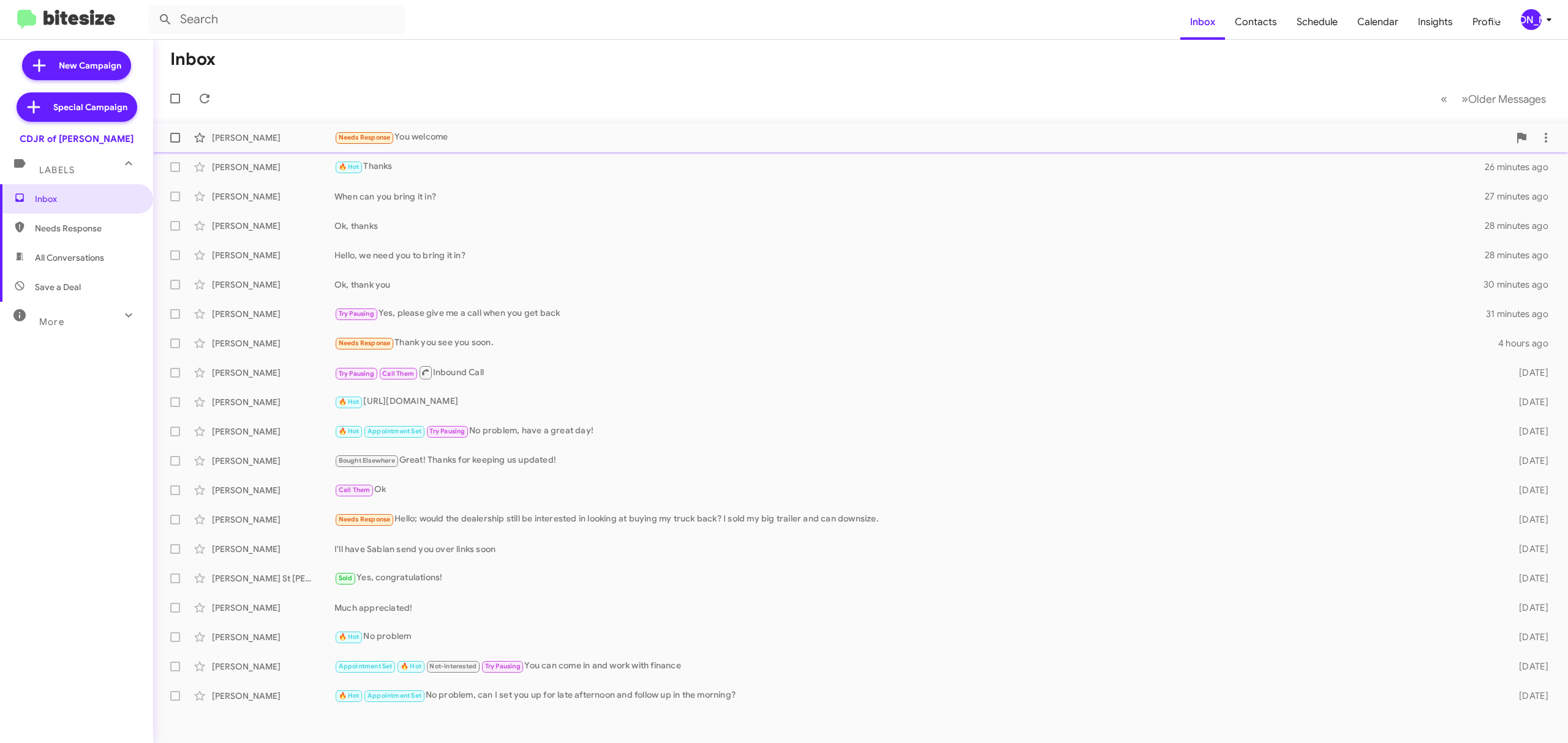
click at [172, 137] on span at bounding box center [175, 138] width 10 height 10
click at [174, 142] on input "checkbox" at bounding box center [174, 142] width 1 height 1
checkbox input "true"
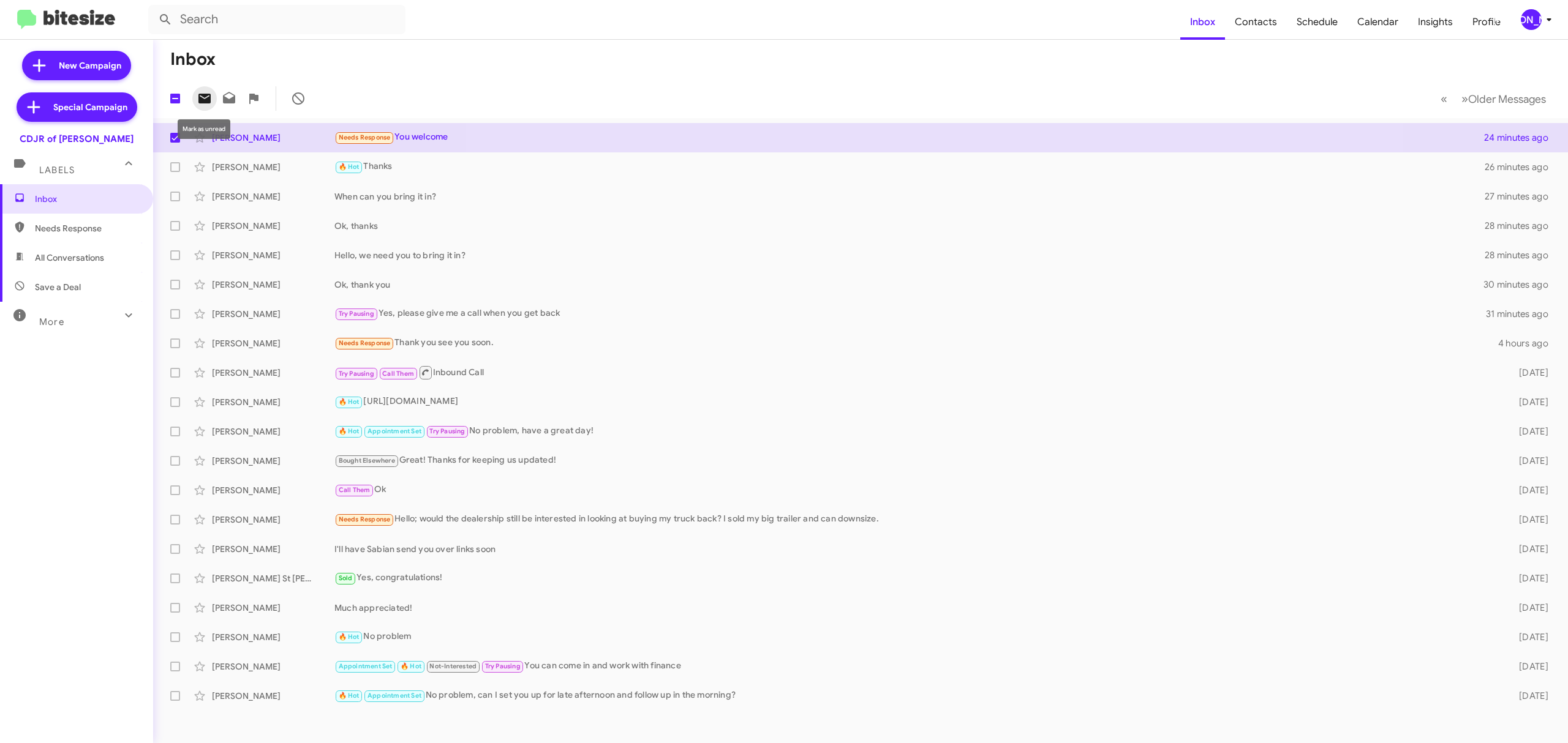
click at [204, 98] on icon at bounding box center [204, 98] width 15 height 15
click at [1530, 13] on div "[PERSON_NAME]" at bounding box center [1530, 19] width 21 height 21
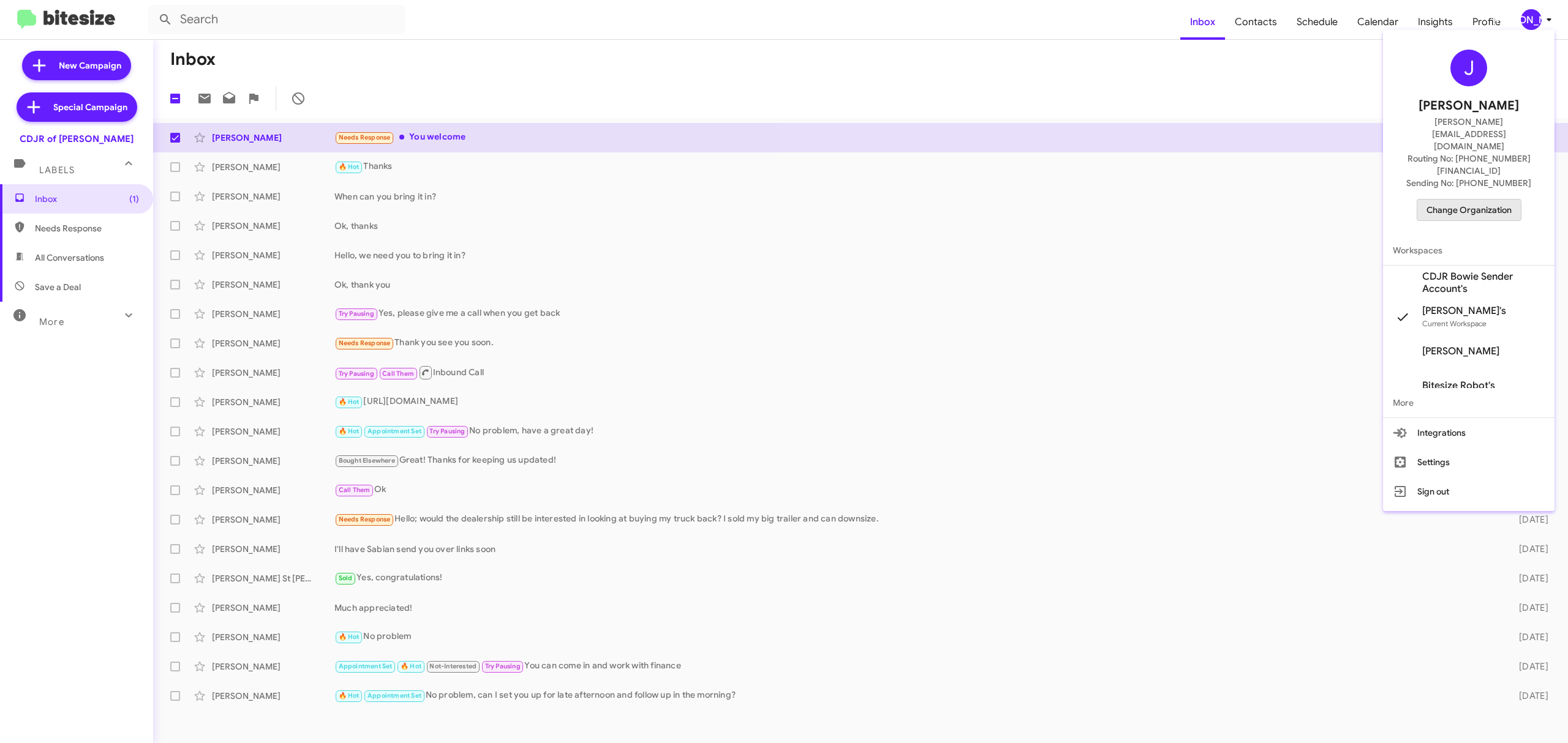
click at [1468, 199] on span "Change Organization" at bounding box center [1469, 209] width 85 height 21
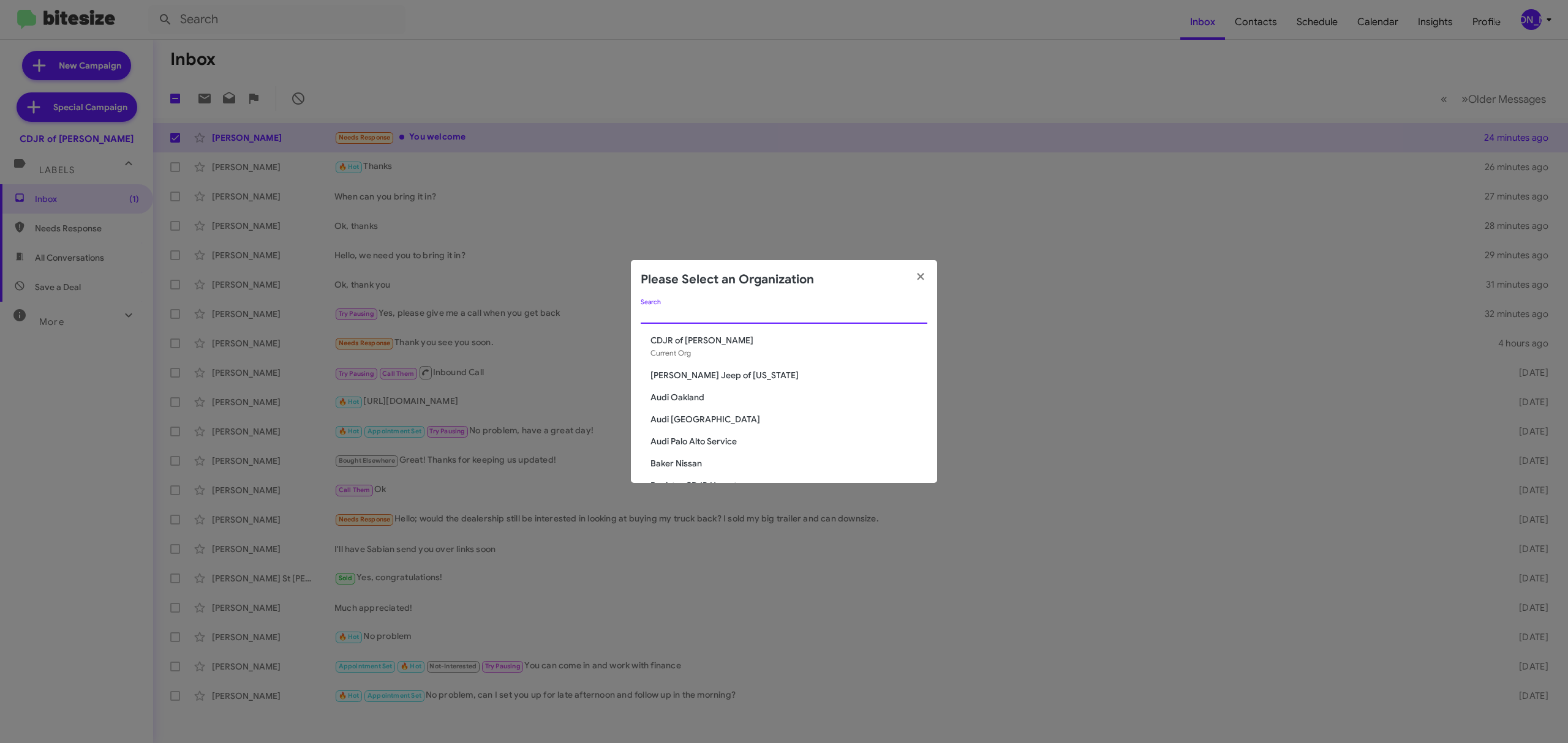
click at [802, 318] on input "Search" at bounding box center [784, 315] width 286 height 10
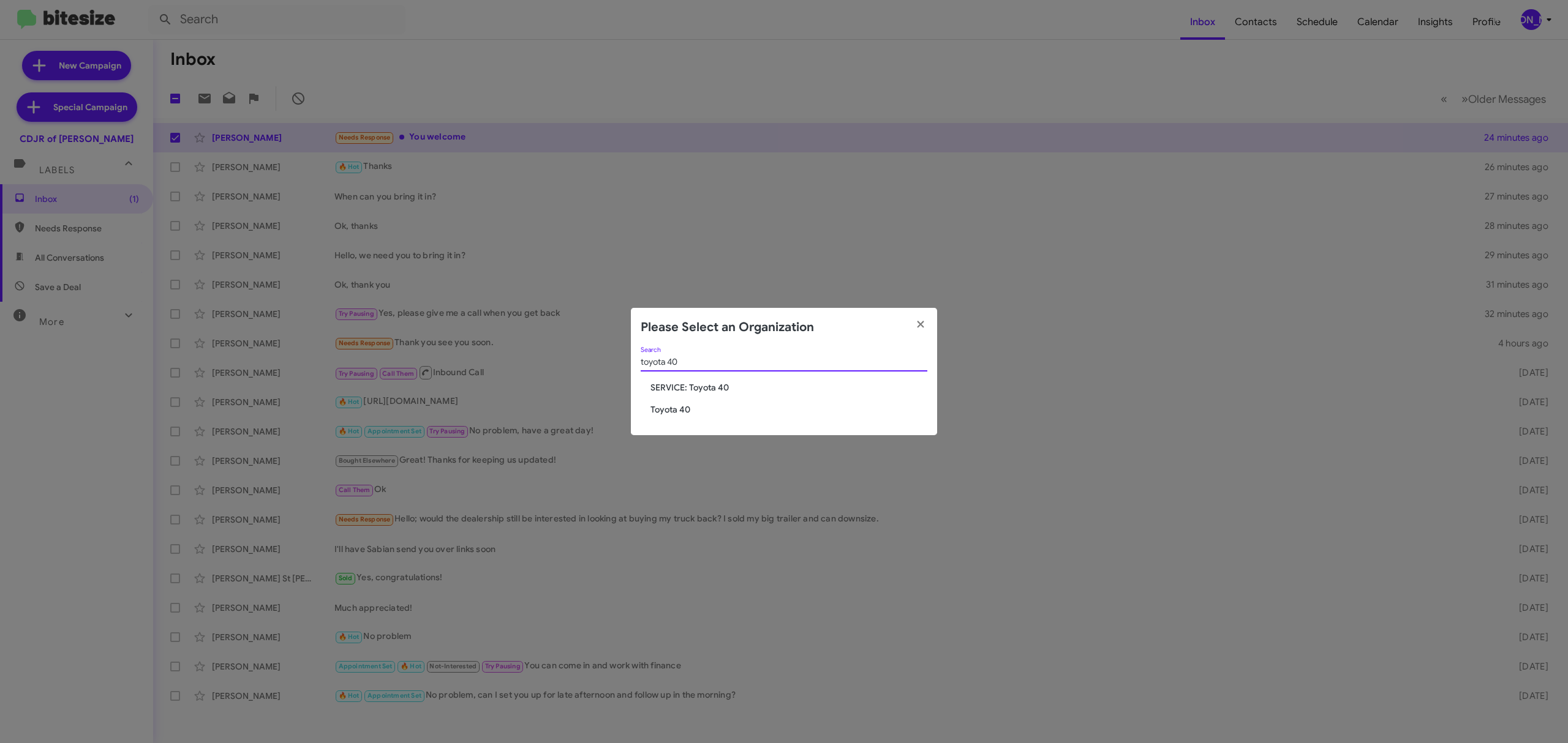
type input "toyota 40"
click at [684, 410] on span "Toyota 40" at bounding box center [788, 409] width 277 height 12
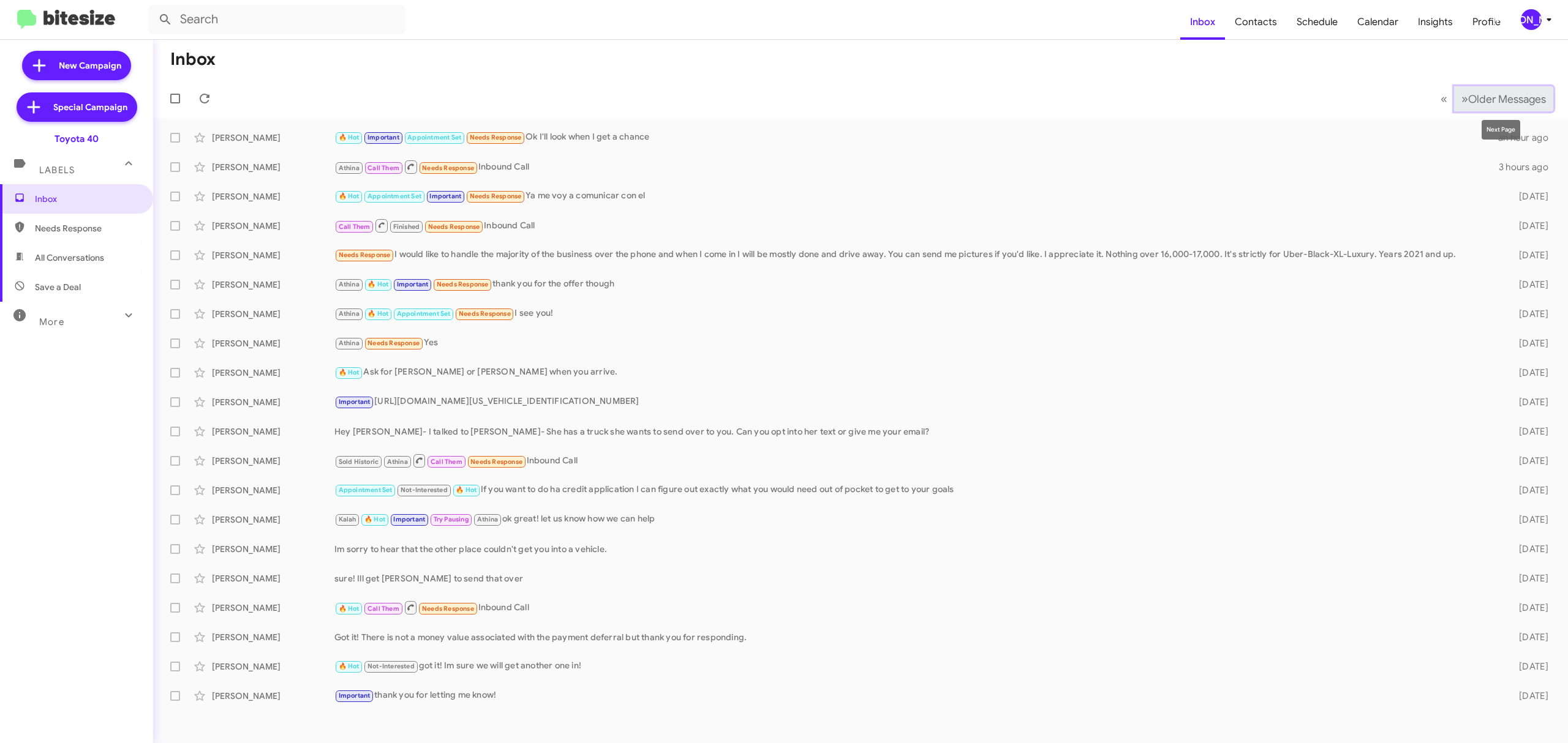
click at [1477, 105] on span "Older Messages" at bounding box center [1506, 99] width 78 height 14
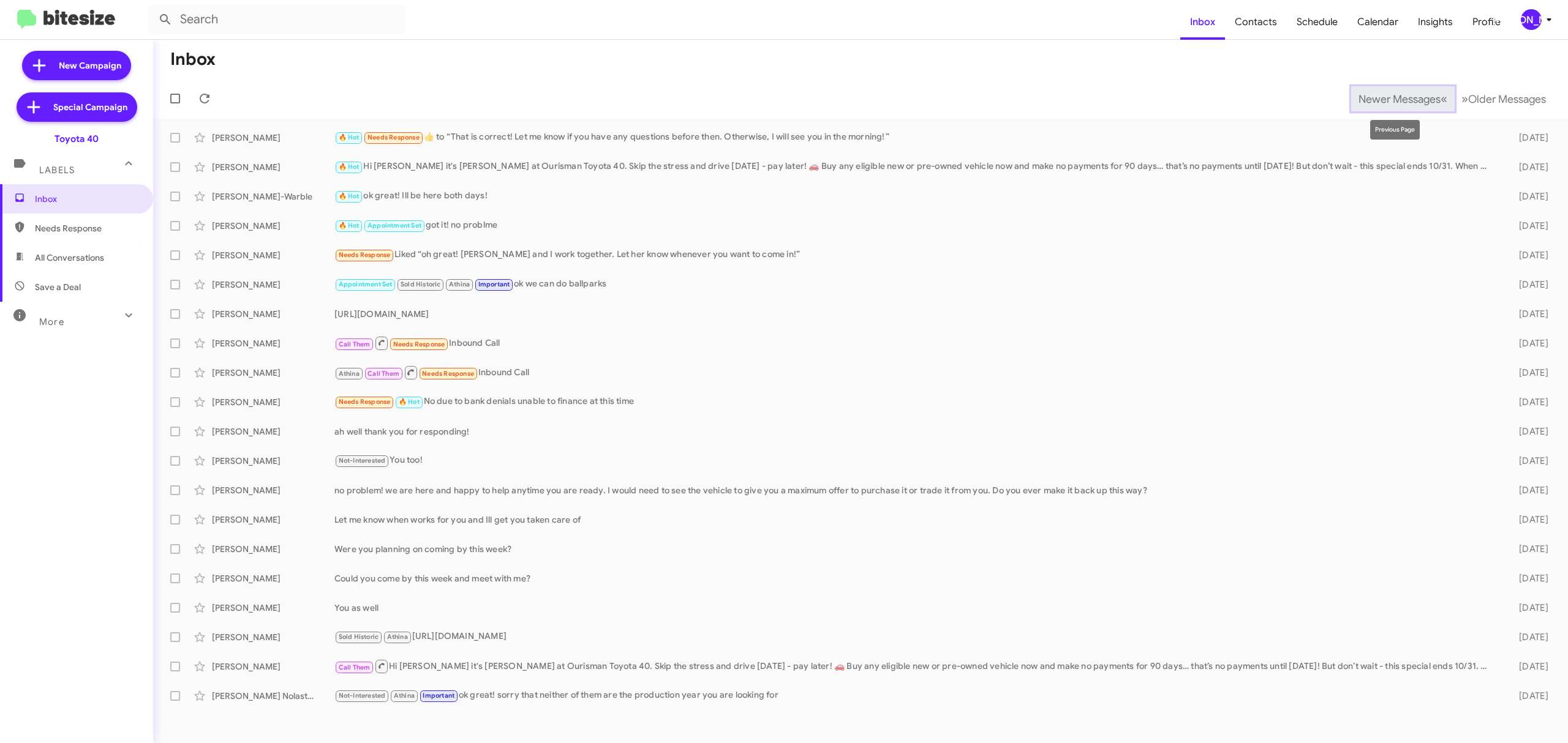
click at [1358, 93] on span "Newer Messages" at bounding box center [1399, 99] width 82 height 14
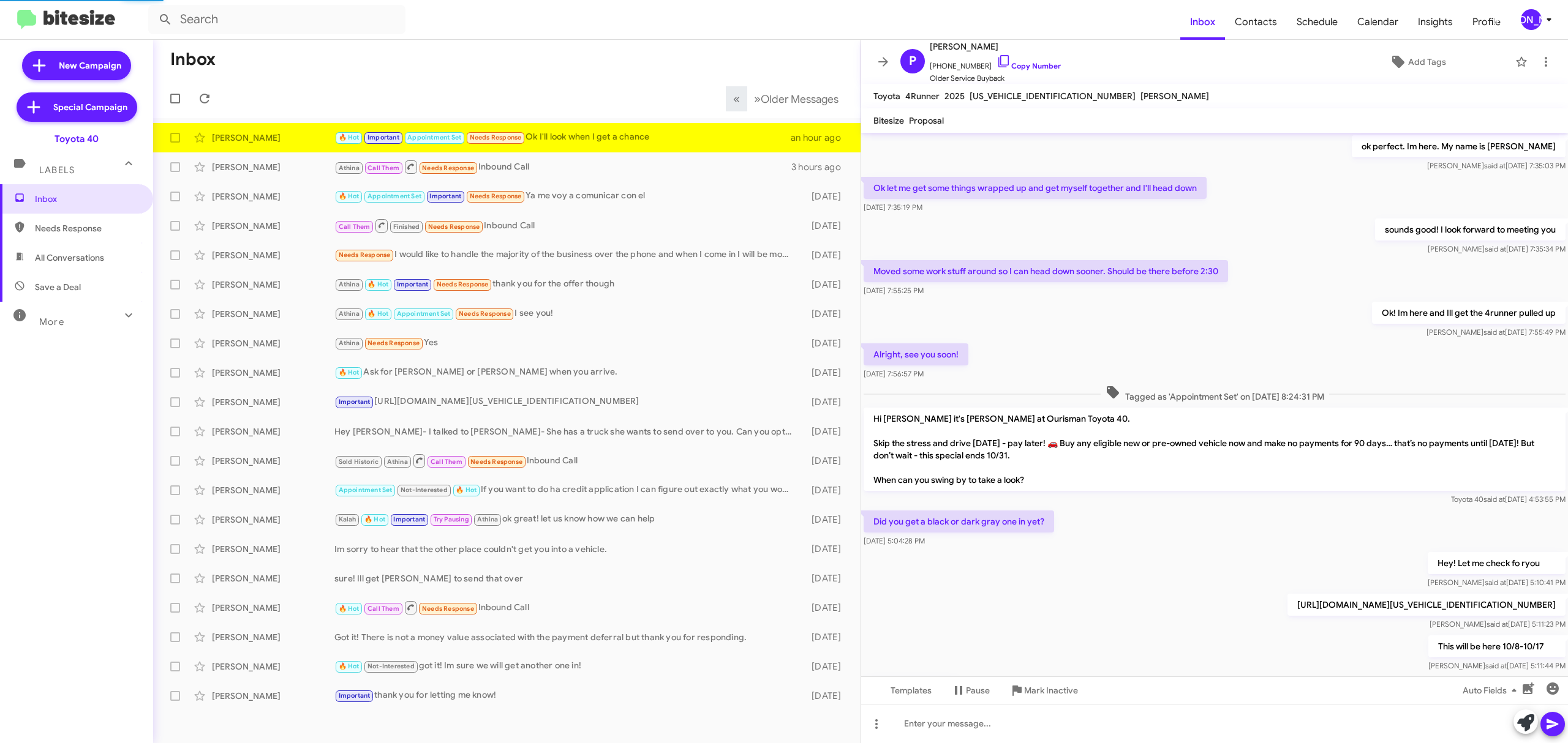
scroll to position [343, 0]
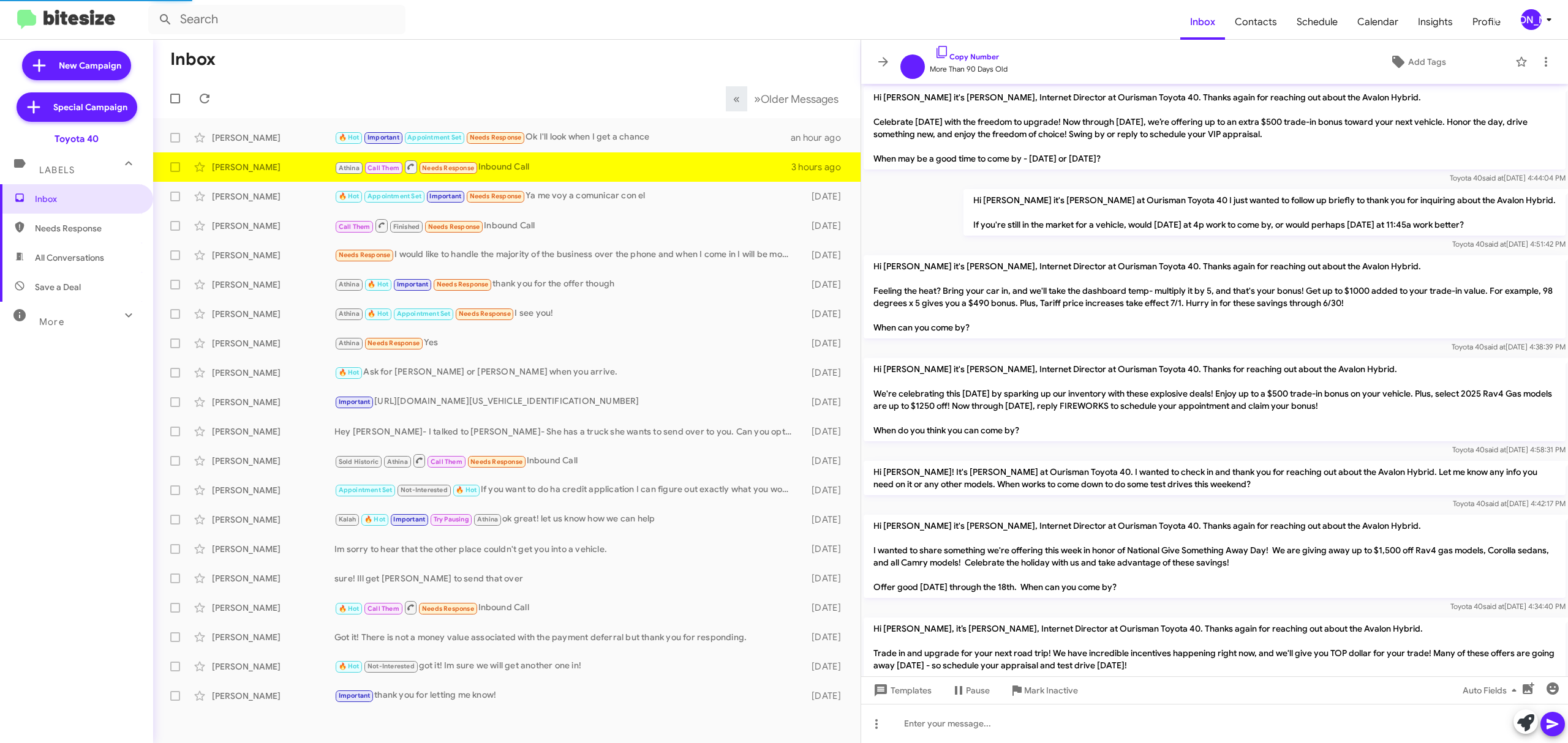
scroll to position [826, 0]
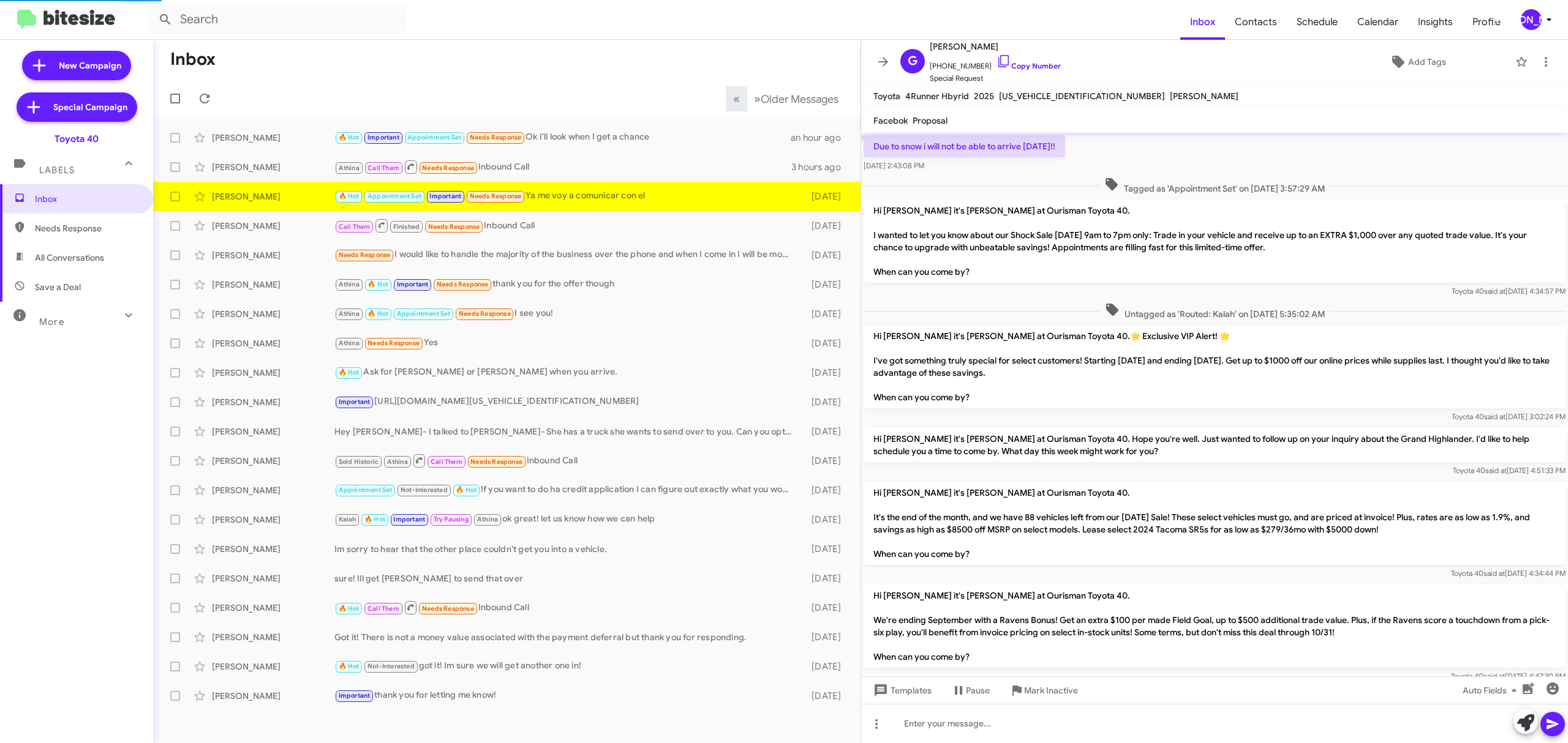
scroll to position [631, 0]
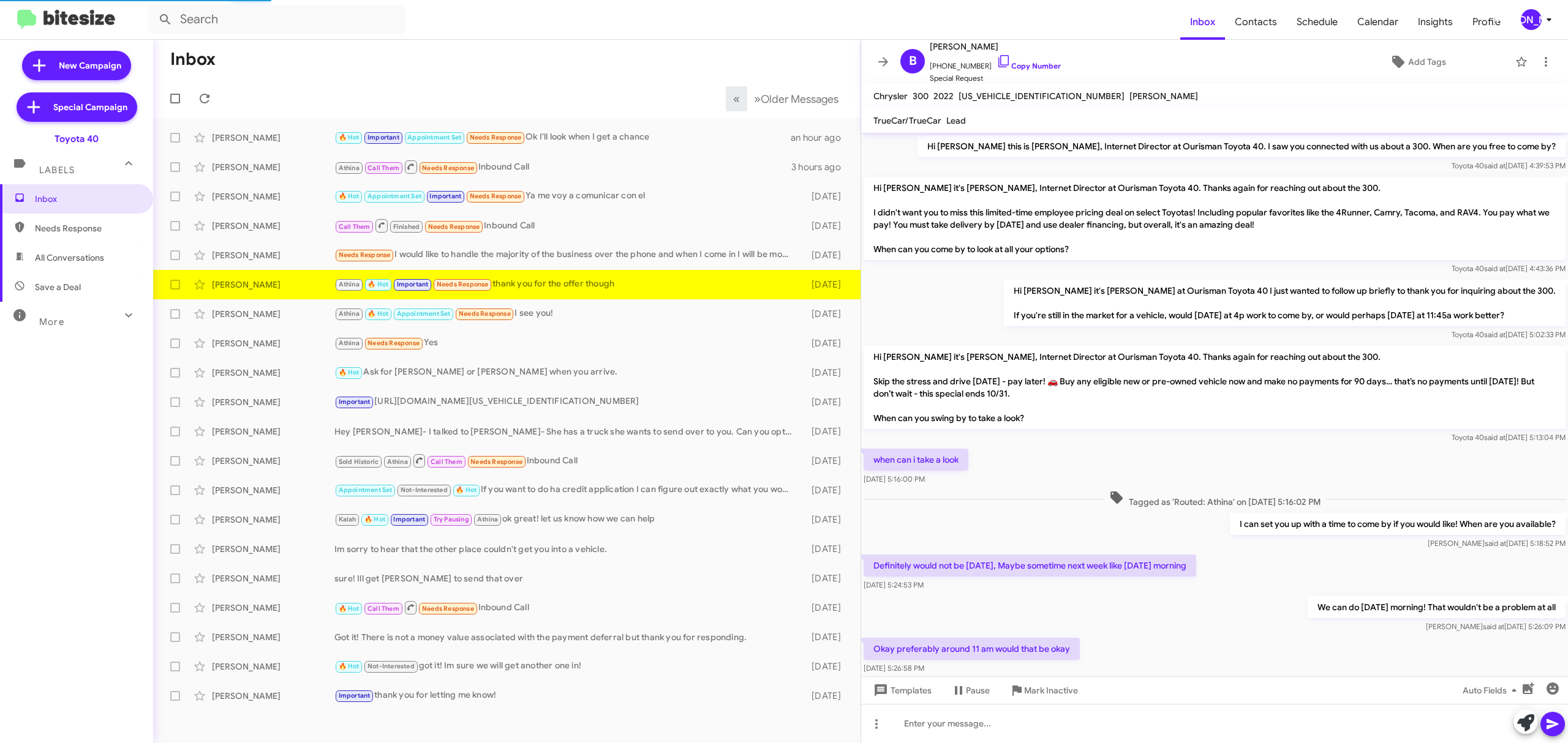
scroll to position [312, 0]
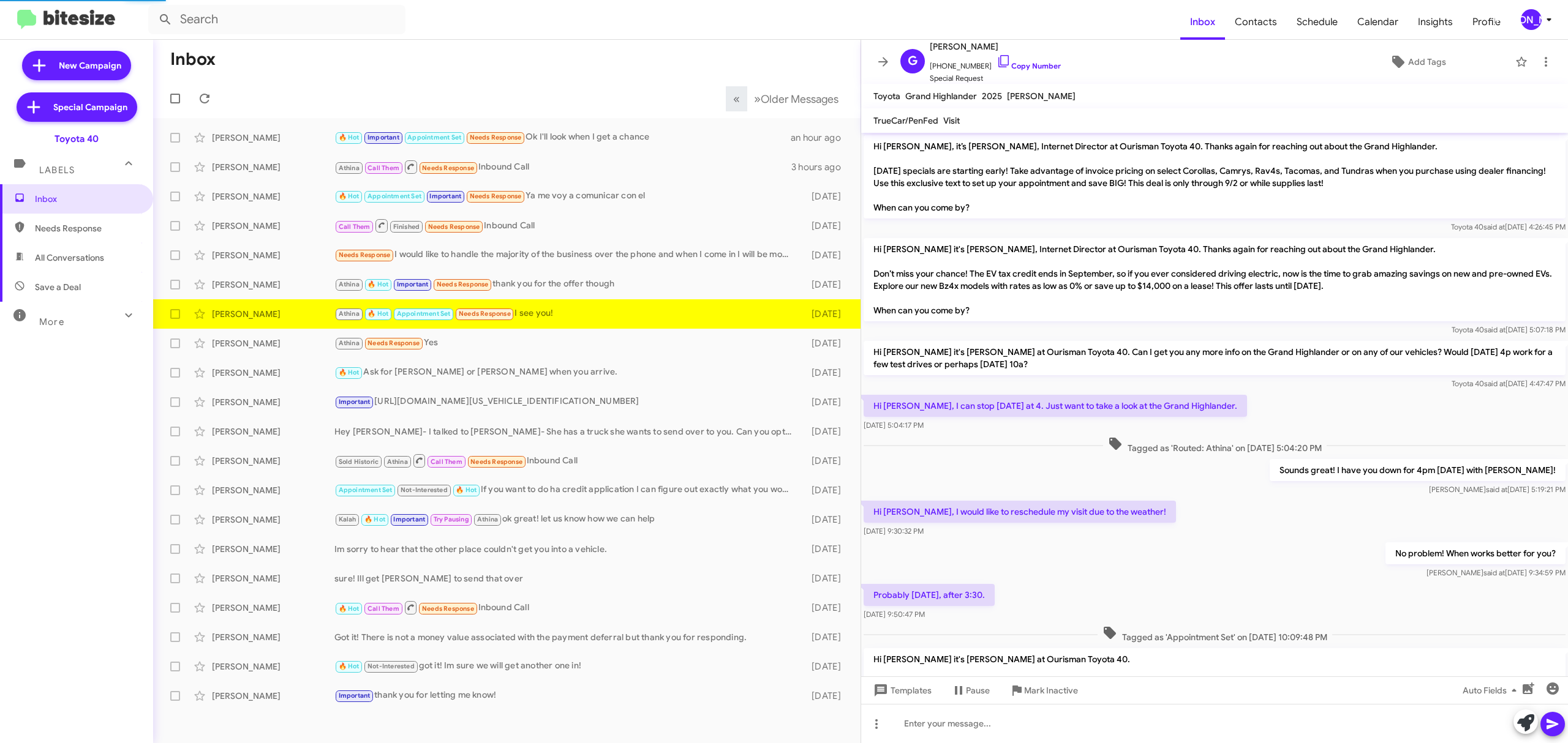
scroll to position [583, 0]
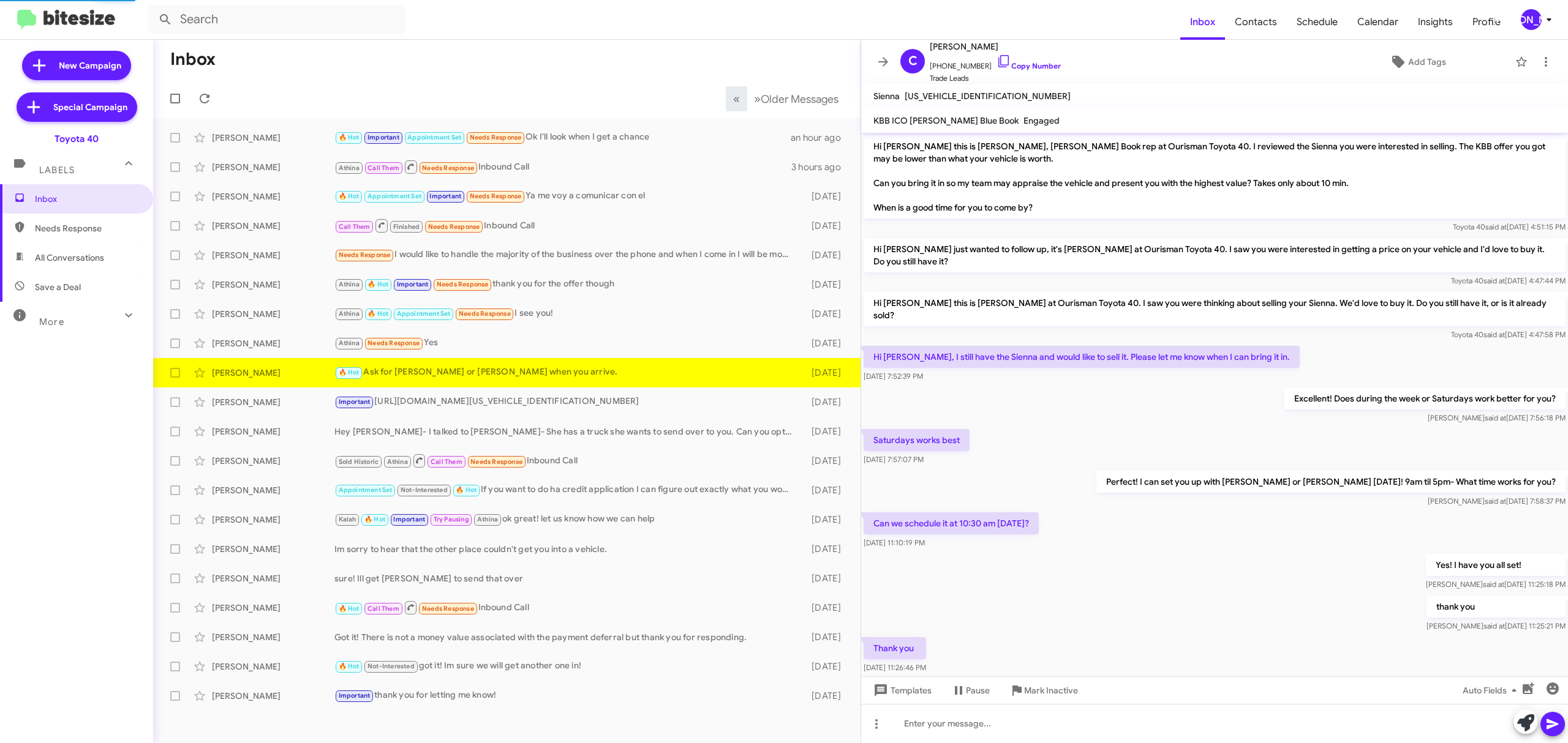
scroll to position [66, 0]
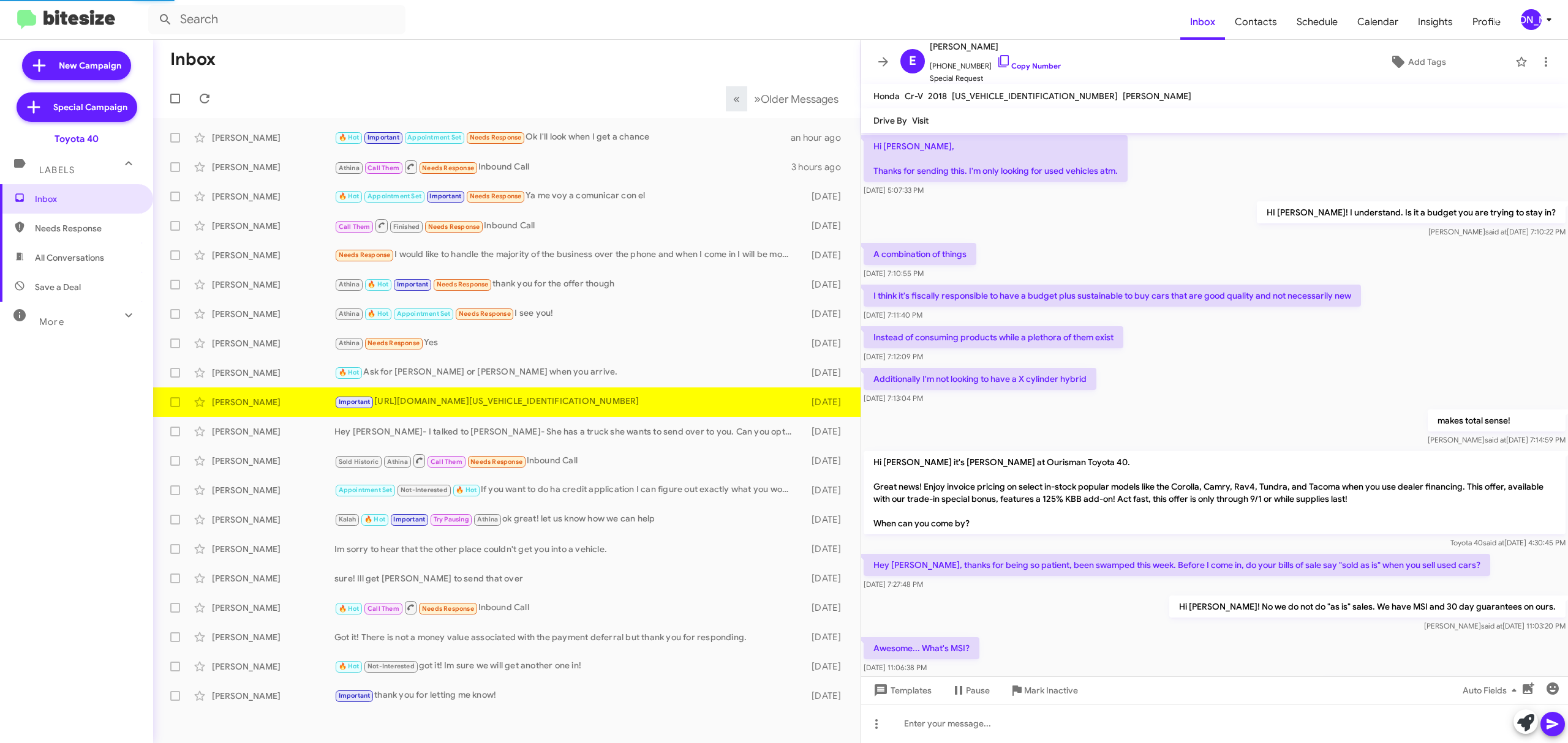
scroll to position [693, 0]
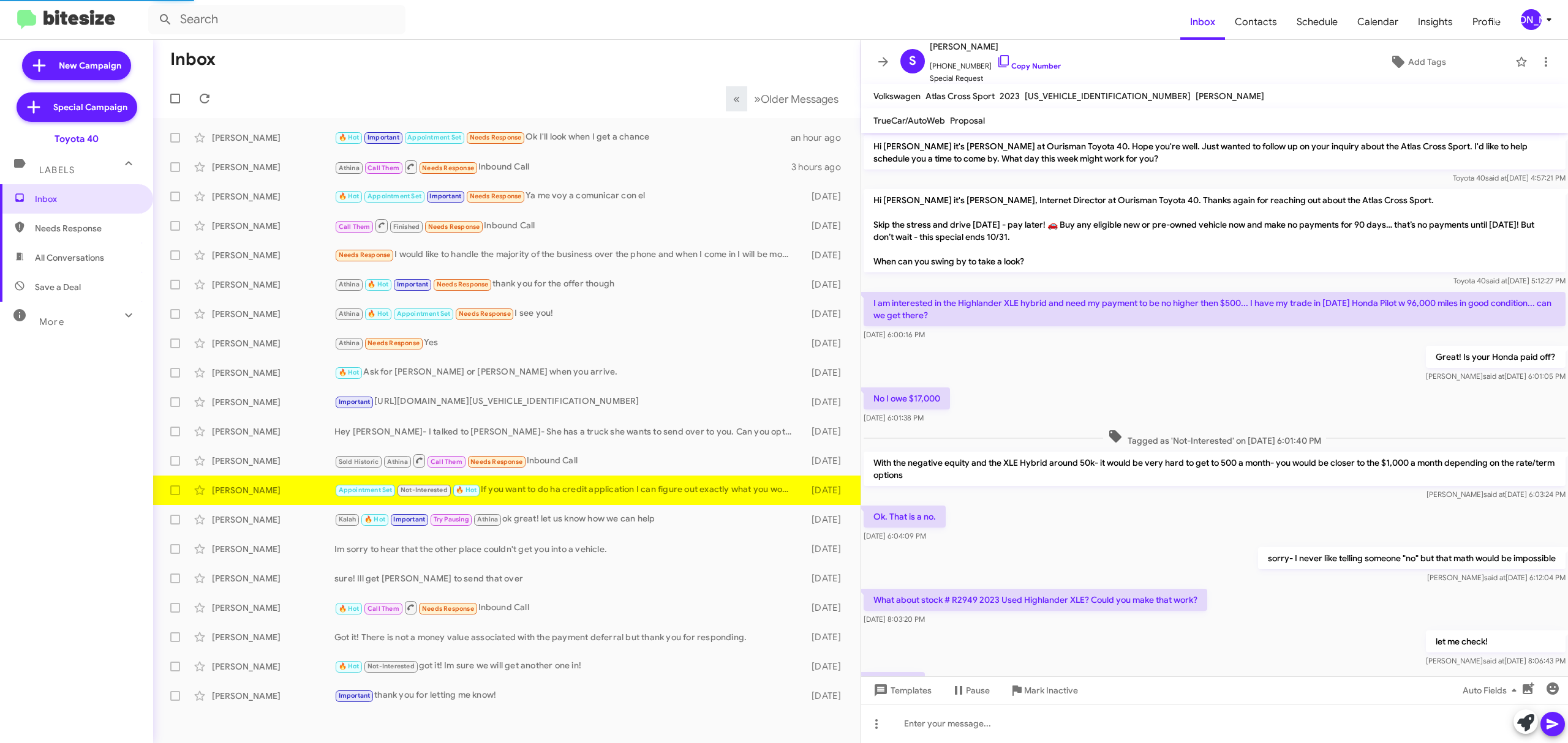
scroll to position [429, 0]
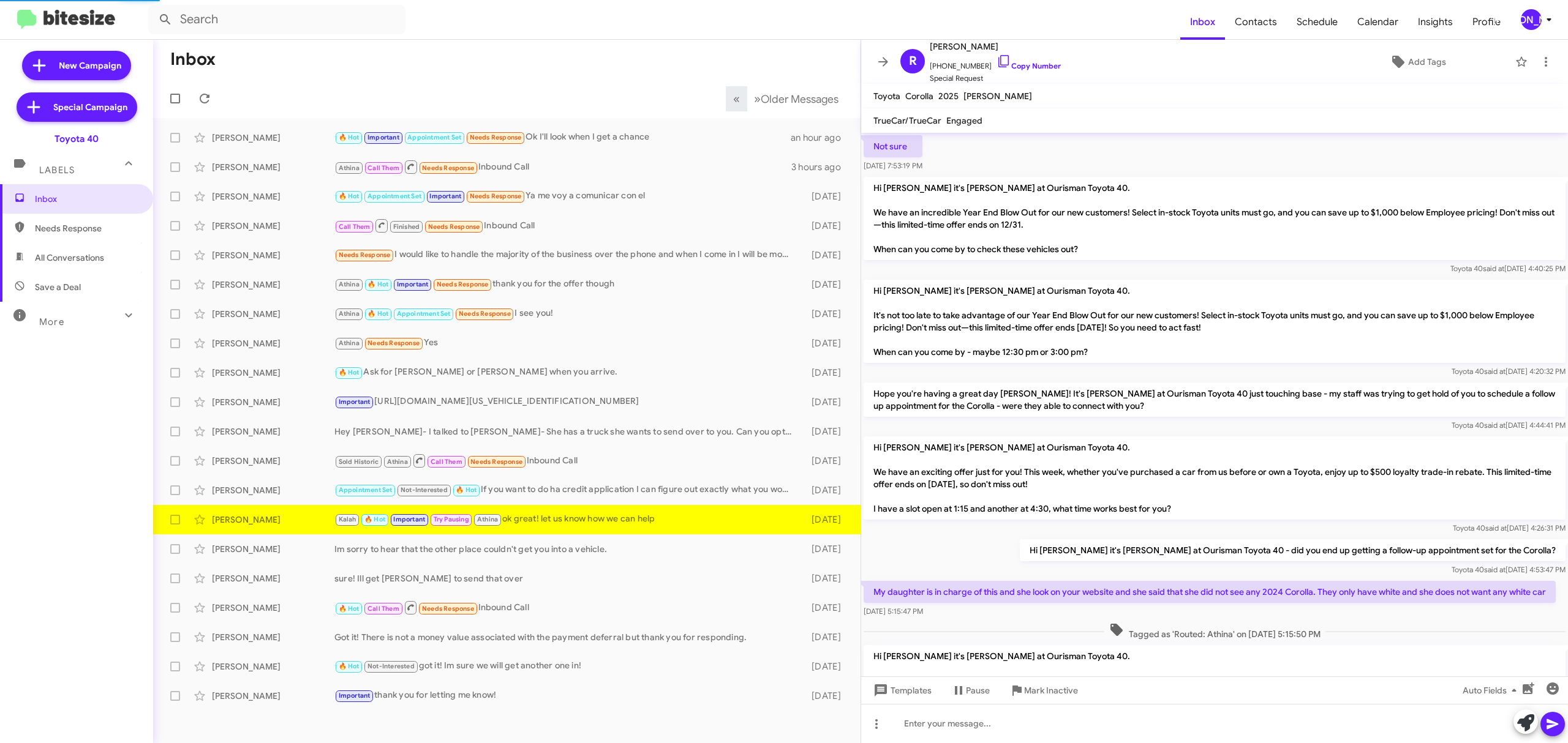
scroll to position [887, 0]
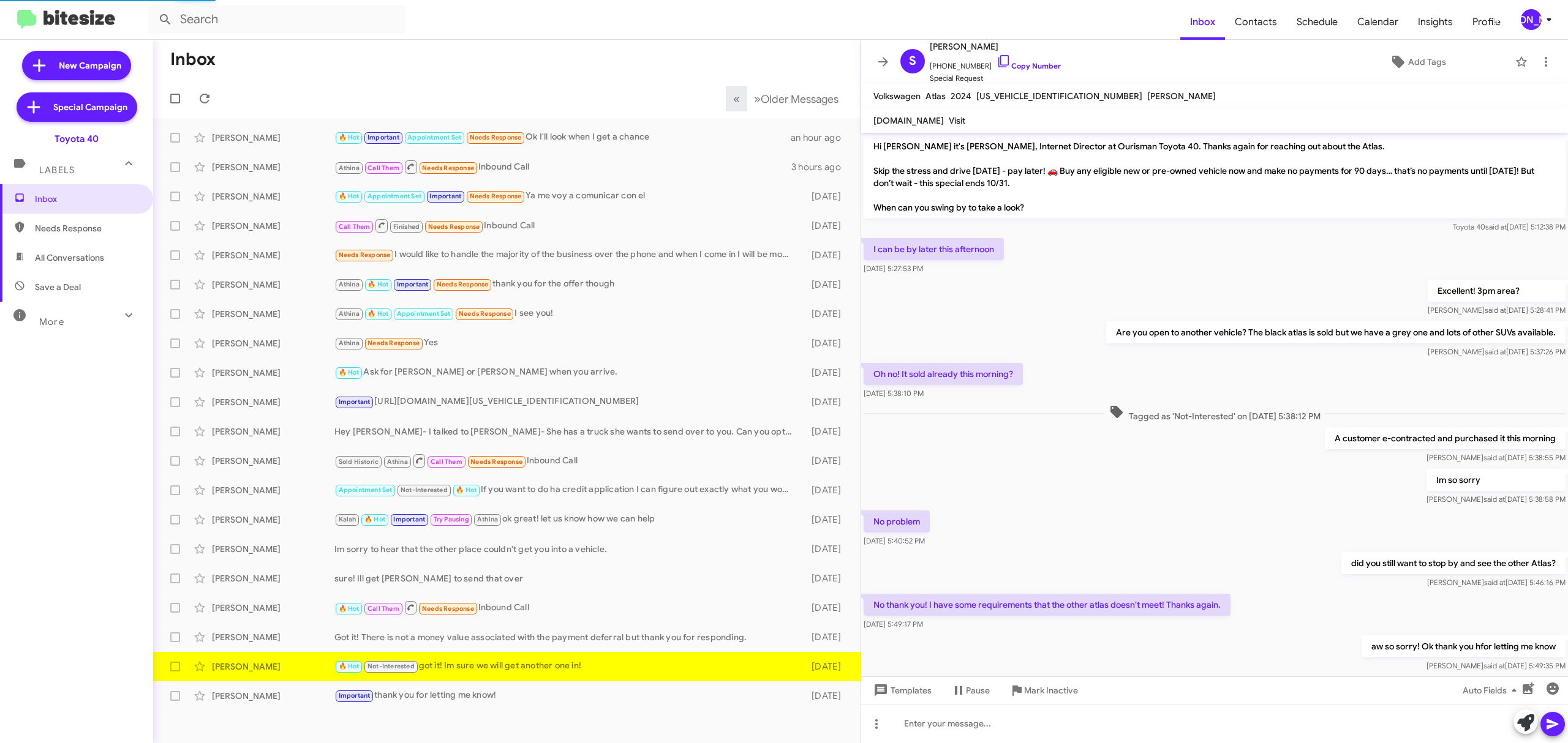
scroll to position [124, 0]
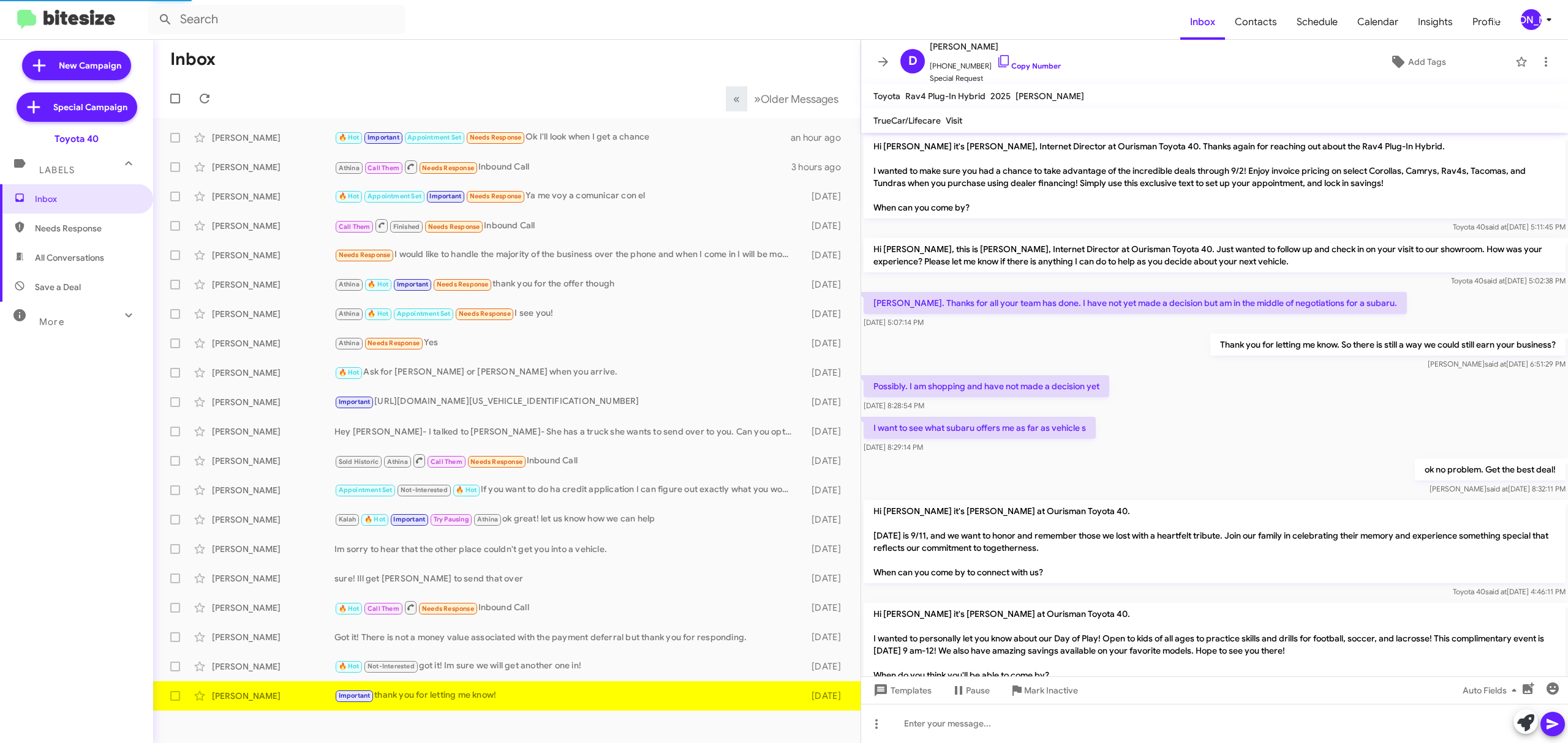
scroll to position [673, 0]
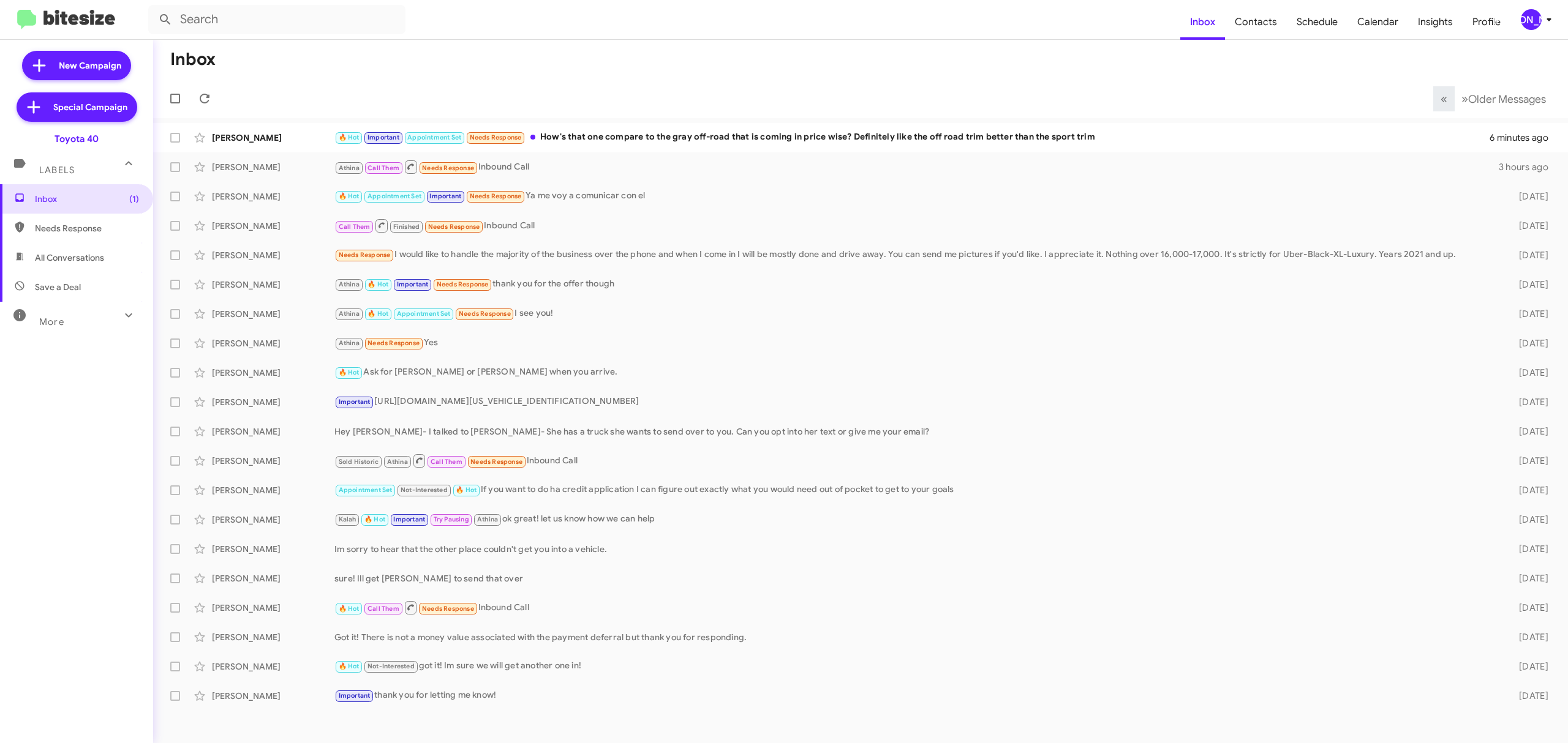
click at [1526, 22] on div "[PERSON_NAME]" at bounding box center [1530, 19] width 21 height 21
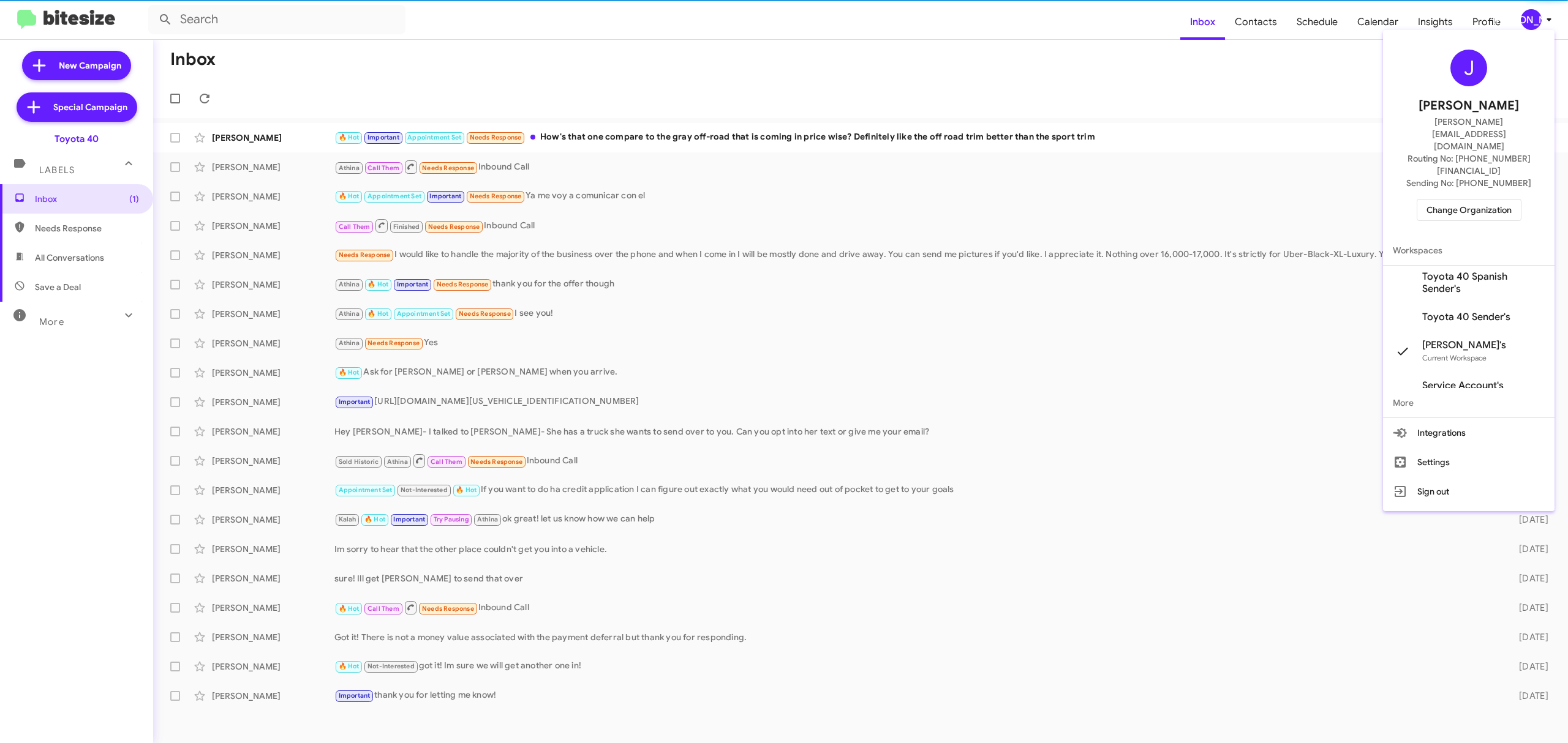
click at [1463, 199] on span "Change Organization" at bounding box center [1469, 209] width 85 height 21
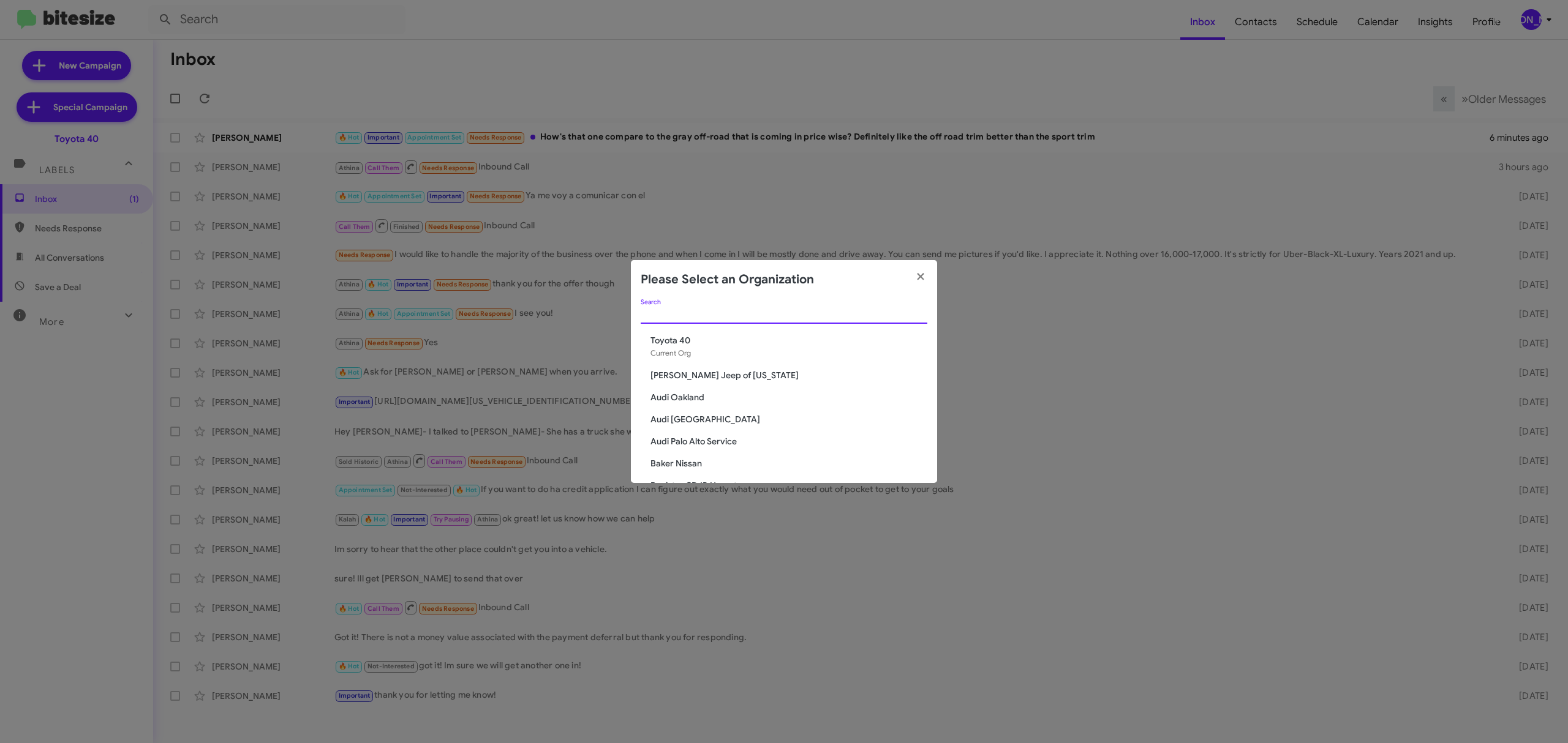
click at [788, 316] on input "Search" at bounding box center [784, 315] width 286 height 10
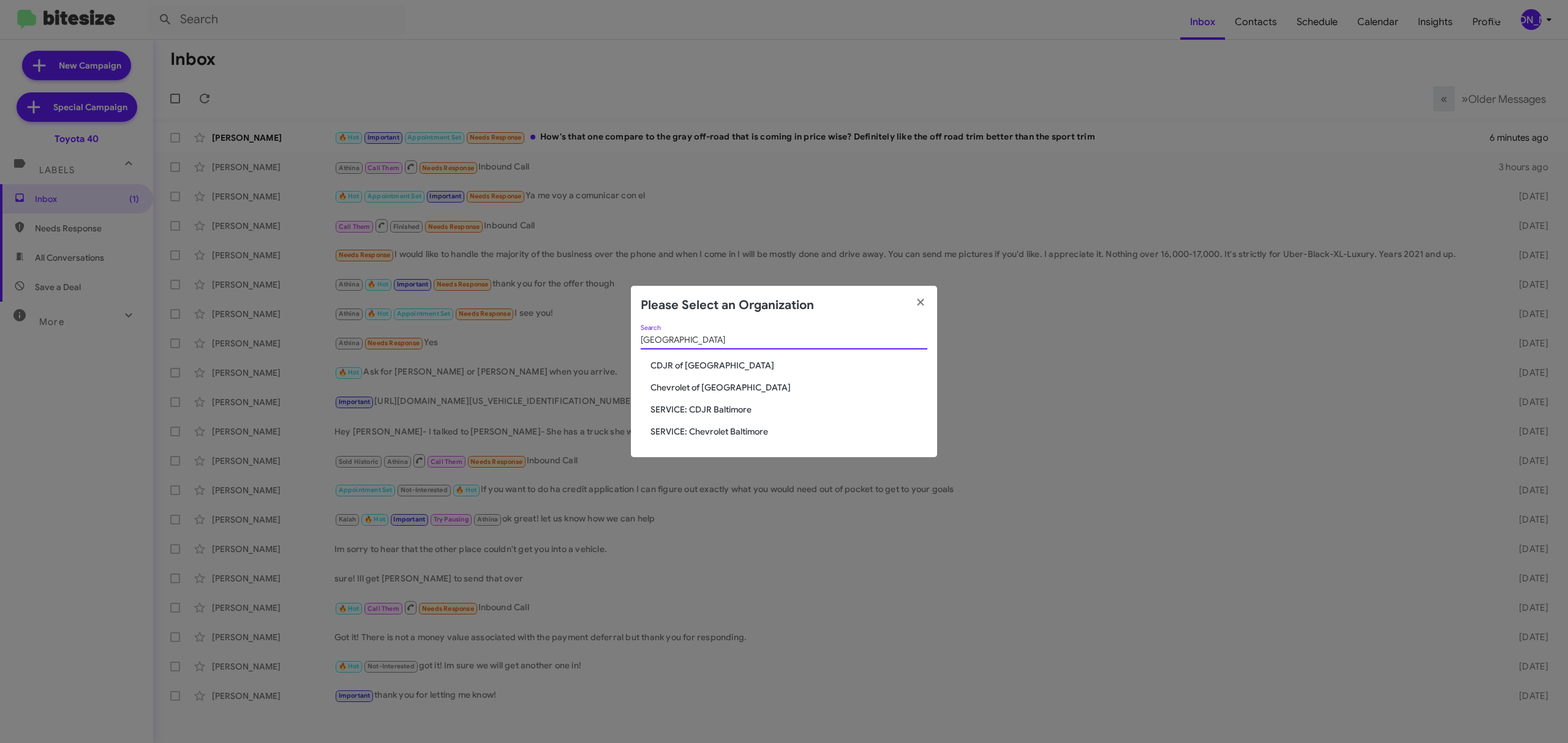
type input "baltimore"
click at [701, 385] on span "Chevrolet of [GEOGRAPHIC_DATA]" at bounding box center [788, 387] width 277 height 12
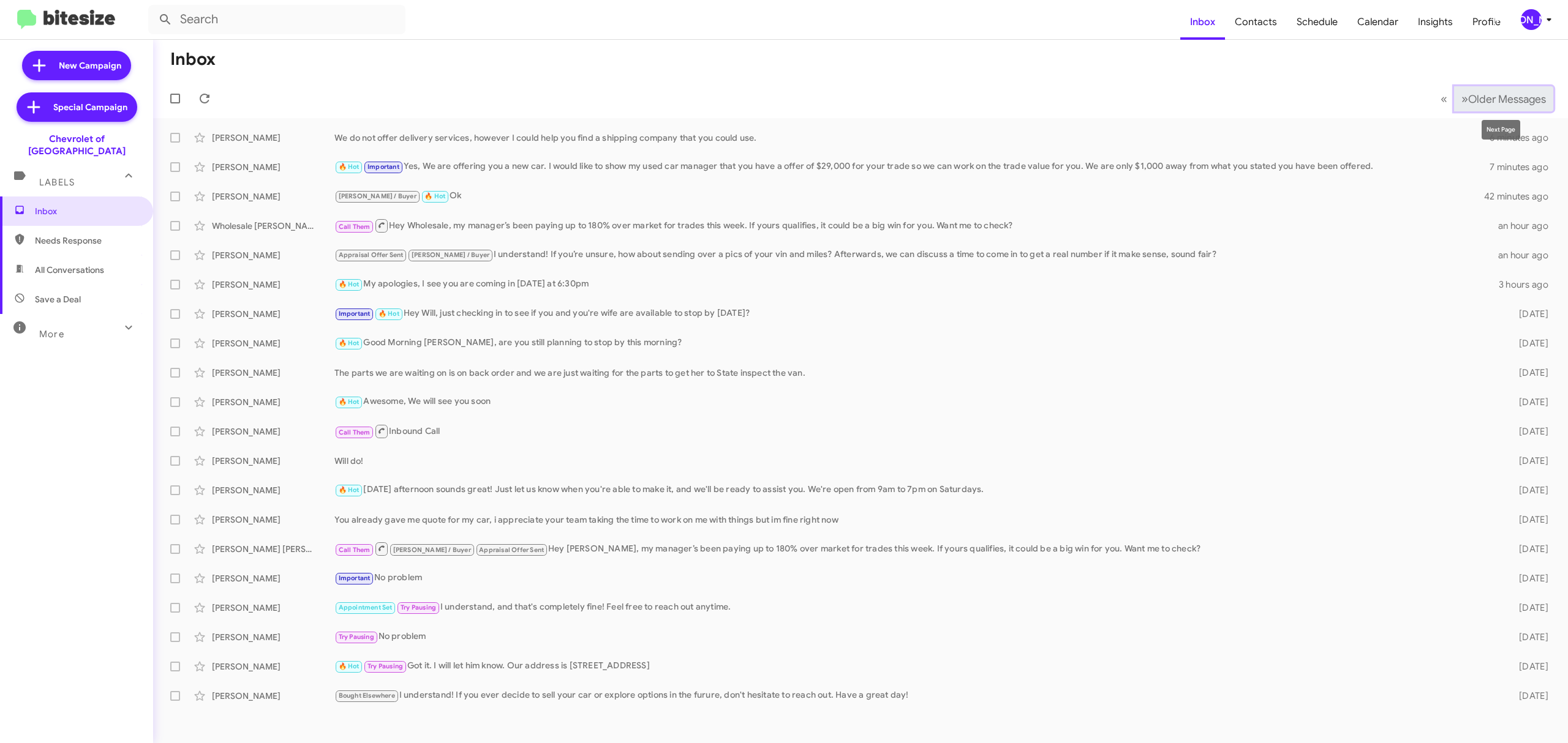
click at [1493, 109] on button "» Next Older Messages" at bounding box center [1503, 98] width 99 height 25
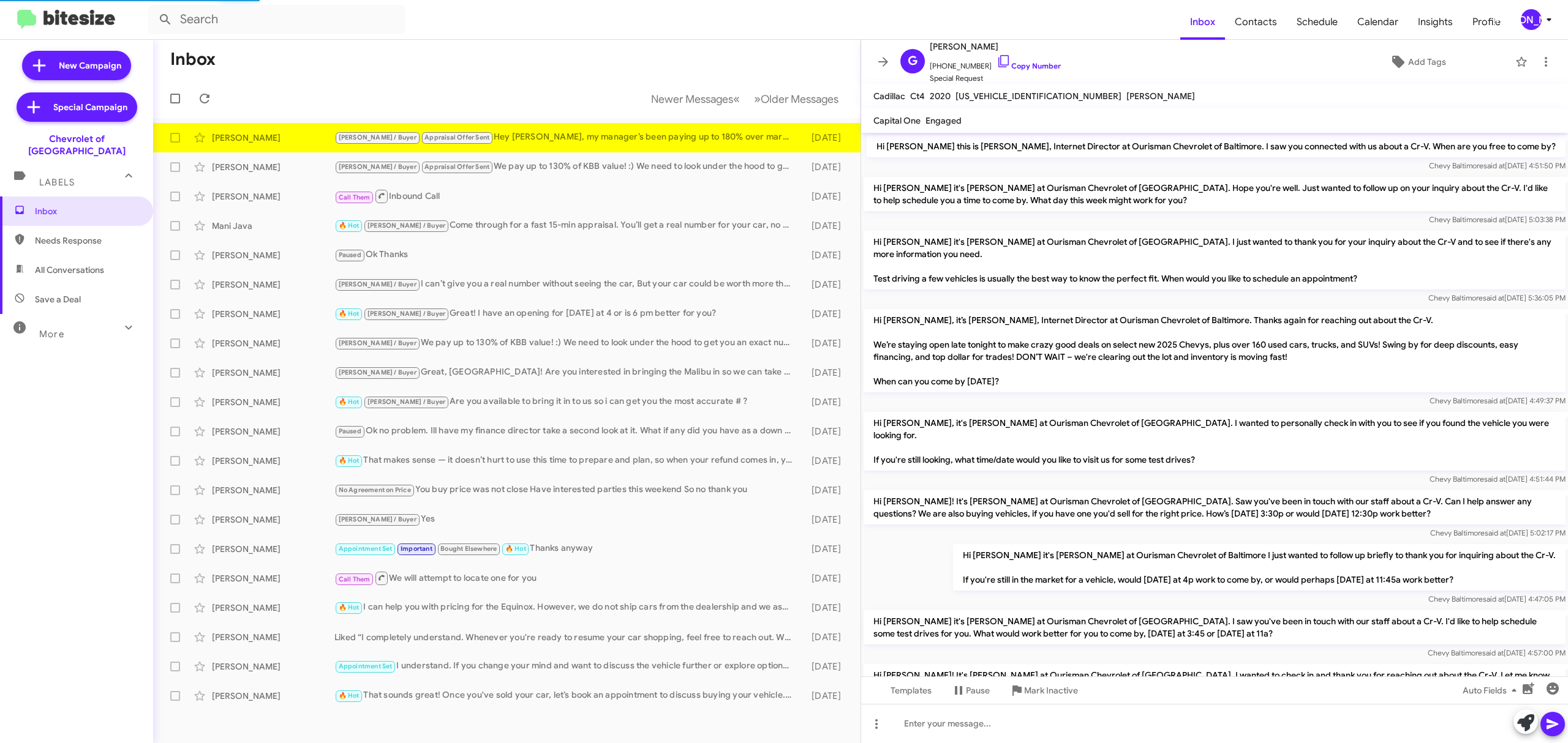
scroll to position [515, 0]
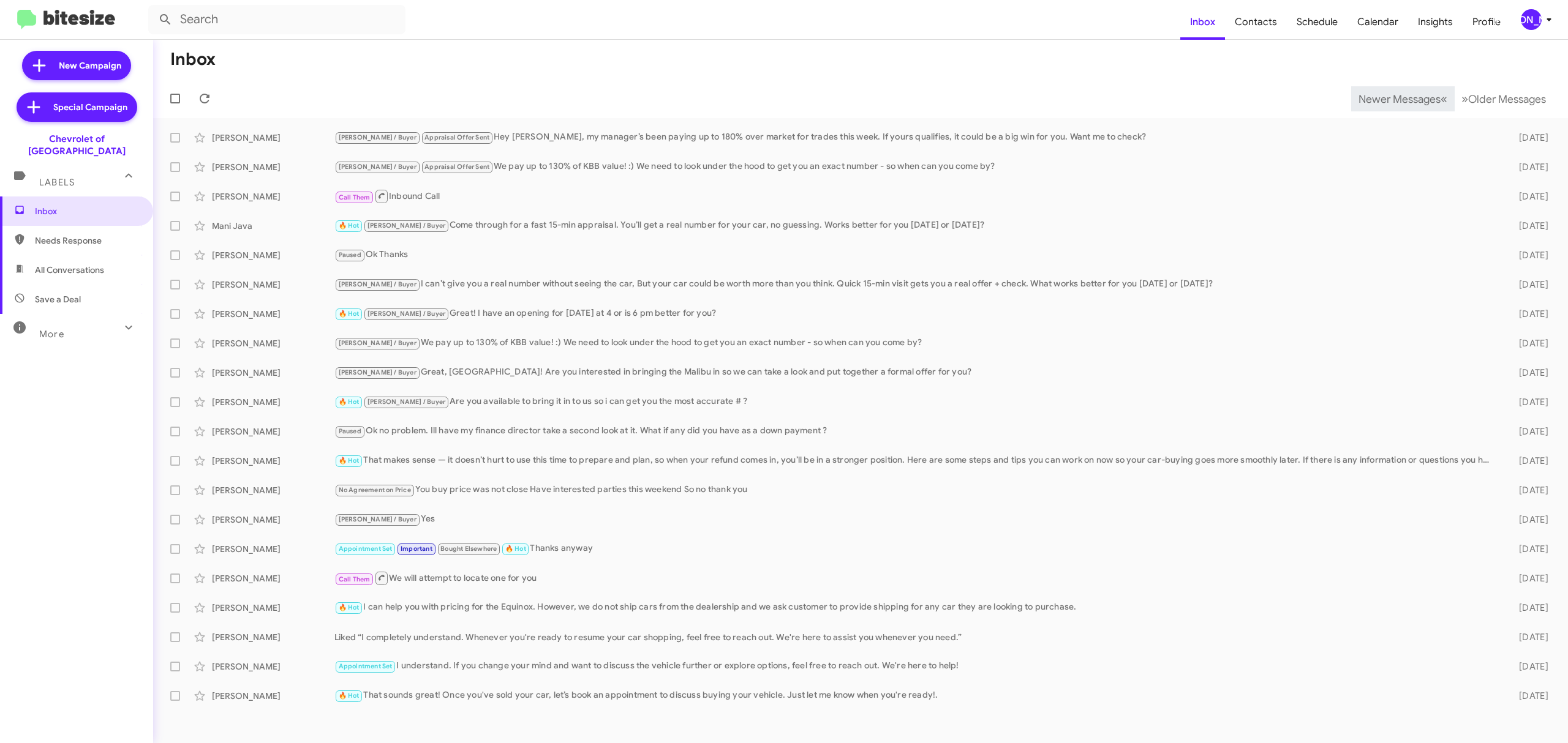
click at [1389, 98] on span "Newer Messages" at bounding box center [1399, 99] width 82 height 14
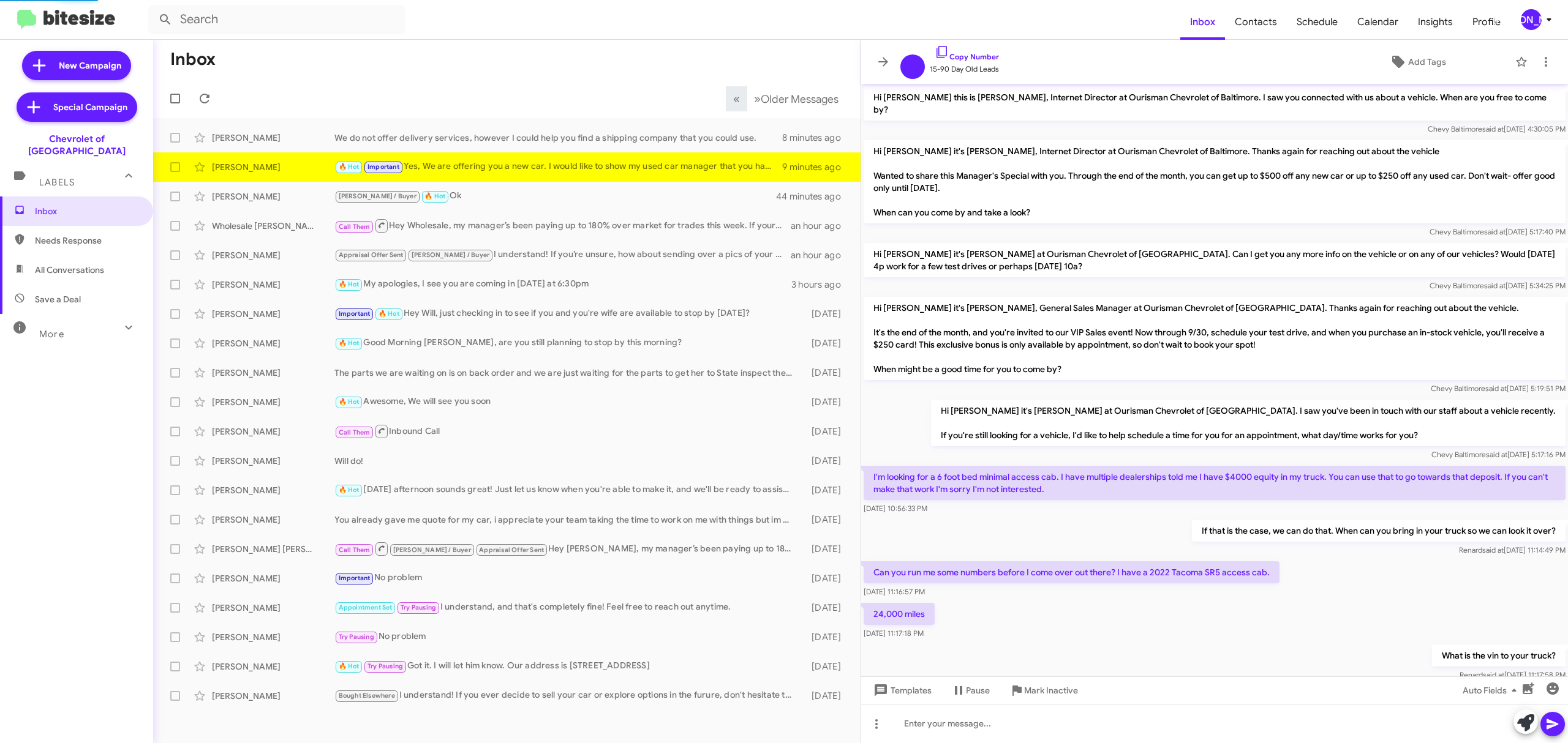
scroll to position [485, 0]
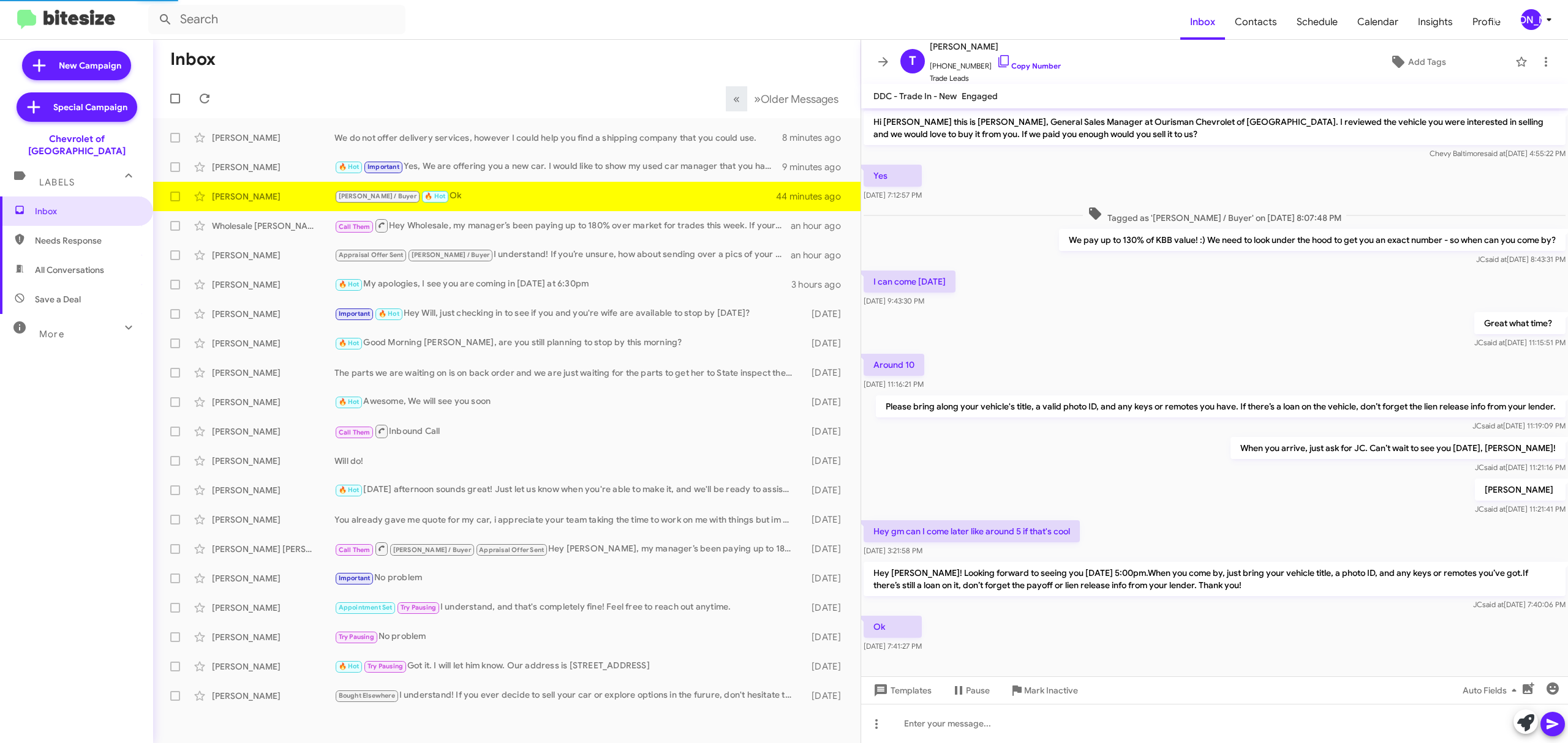
scroll to position [31, 0]
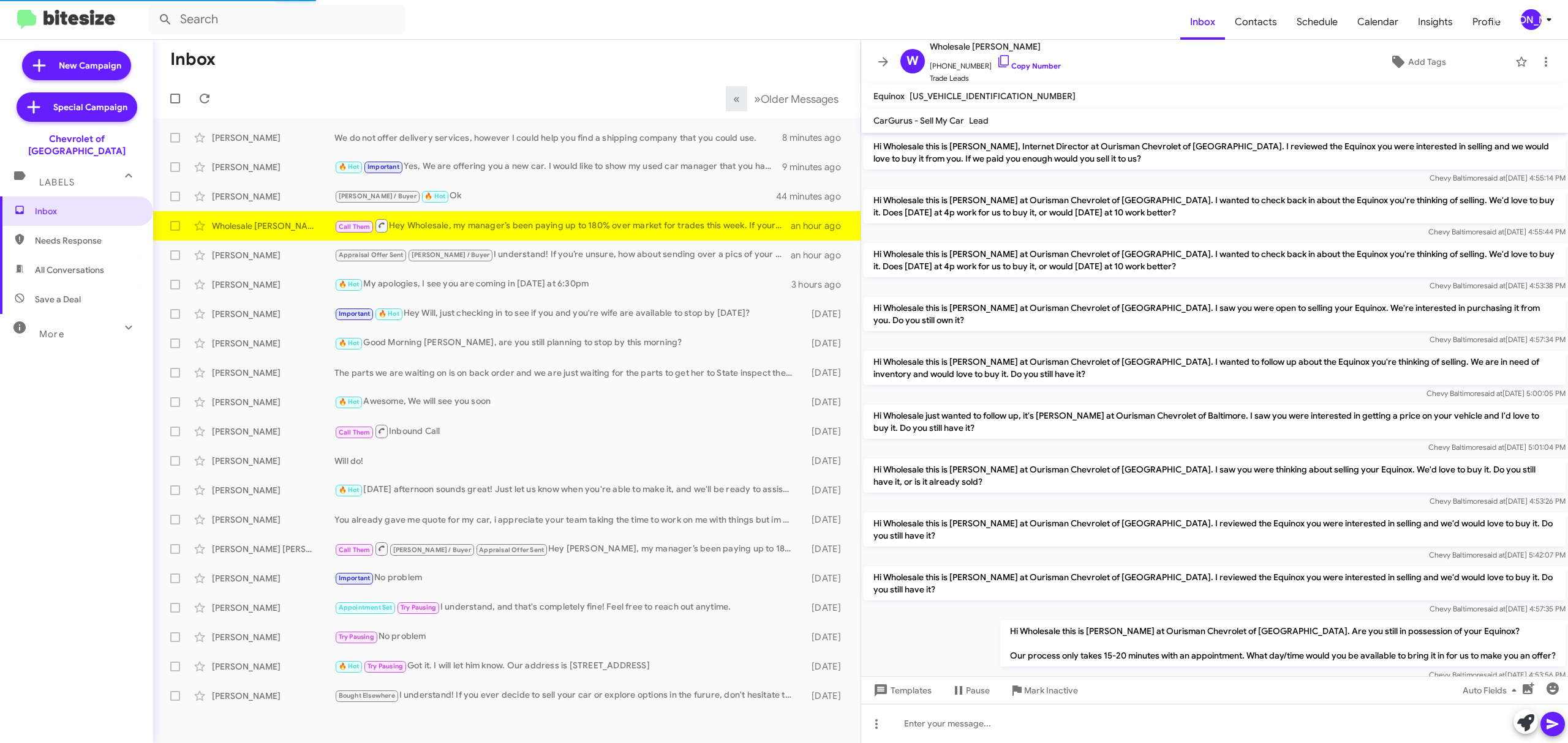
scroll to position [165, 0]
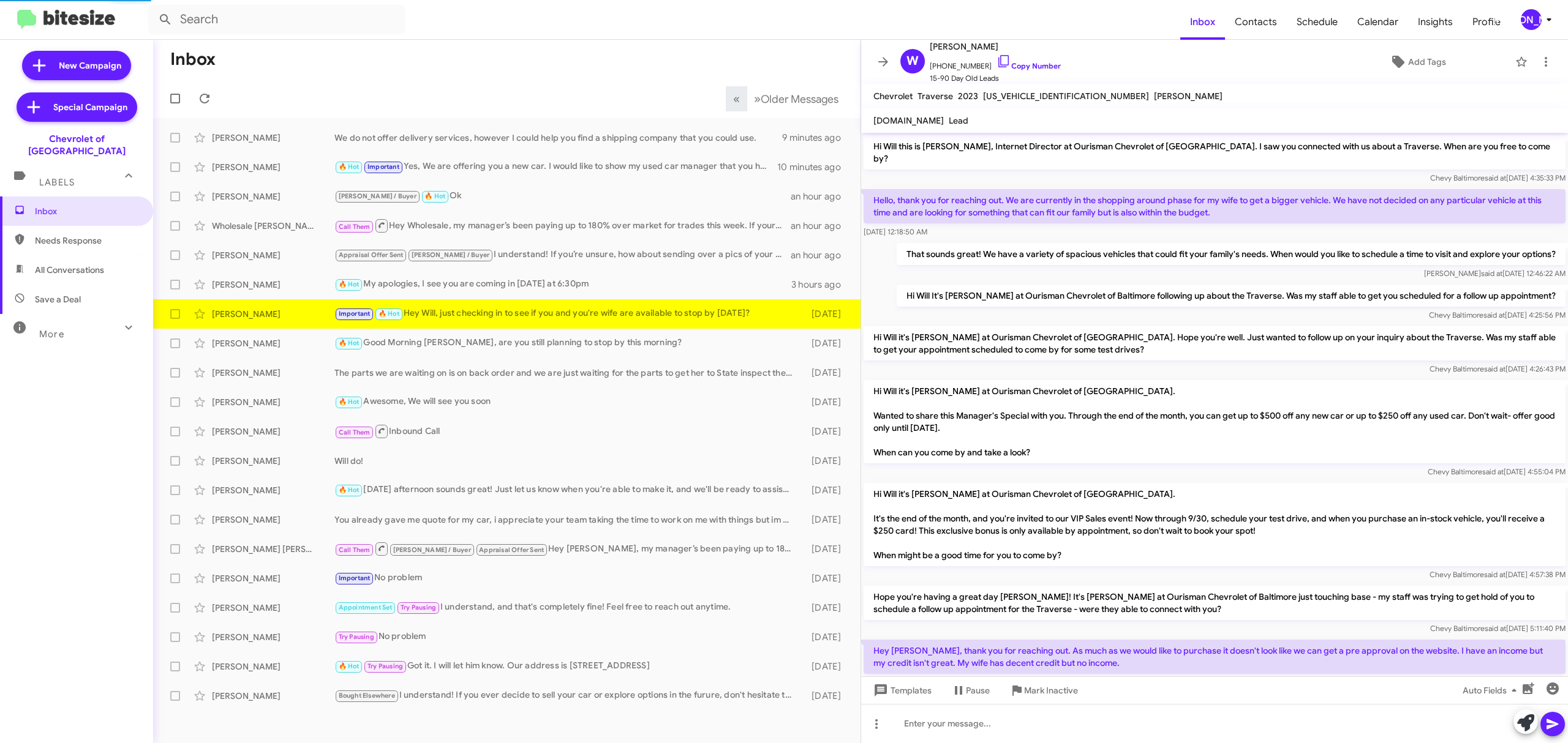
scroll to position [209, 0]
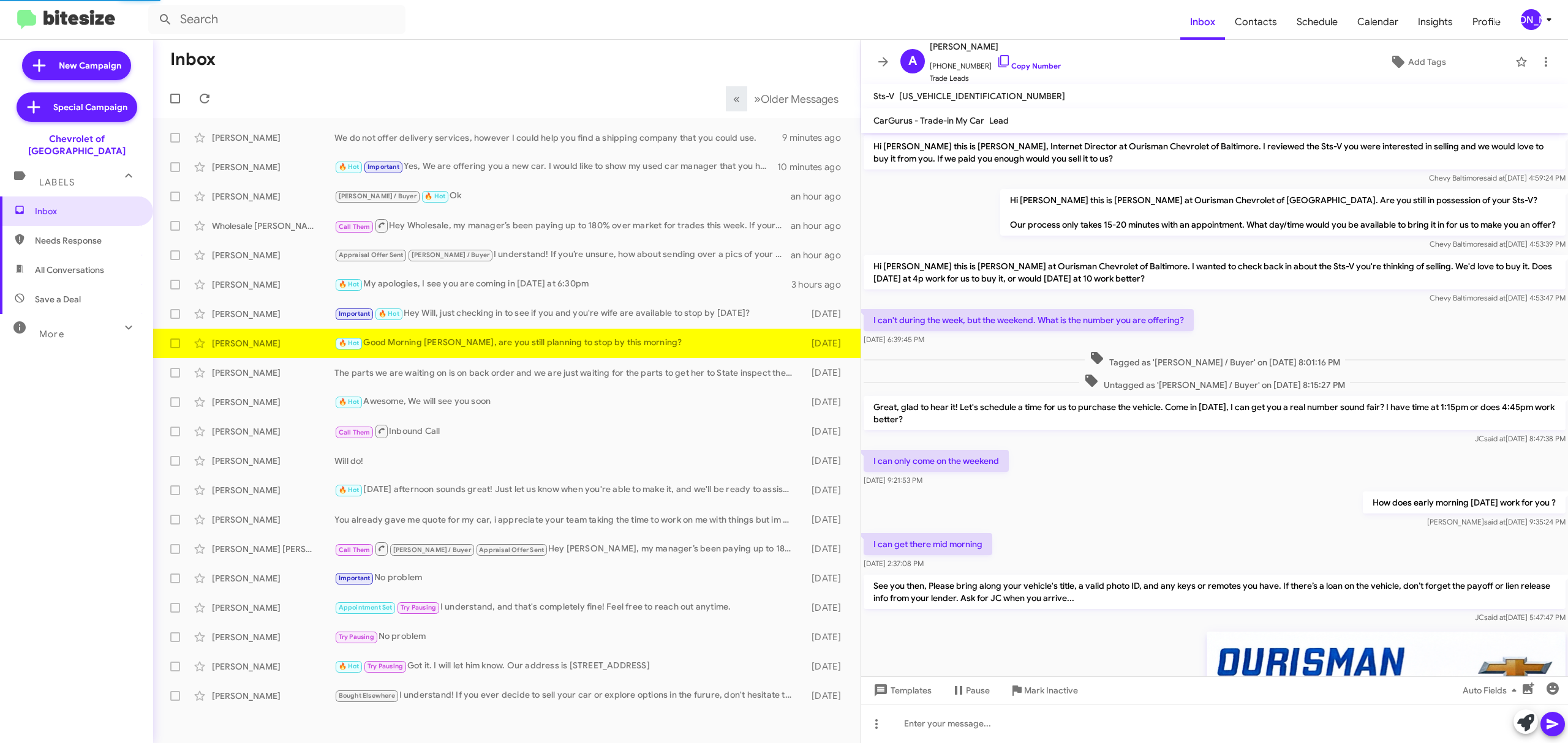
scroll to position [297, 0]
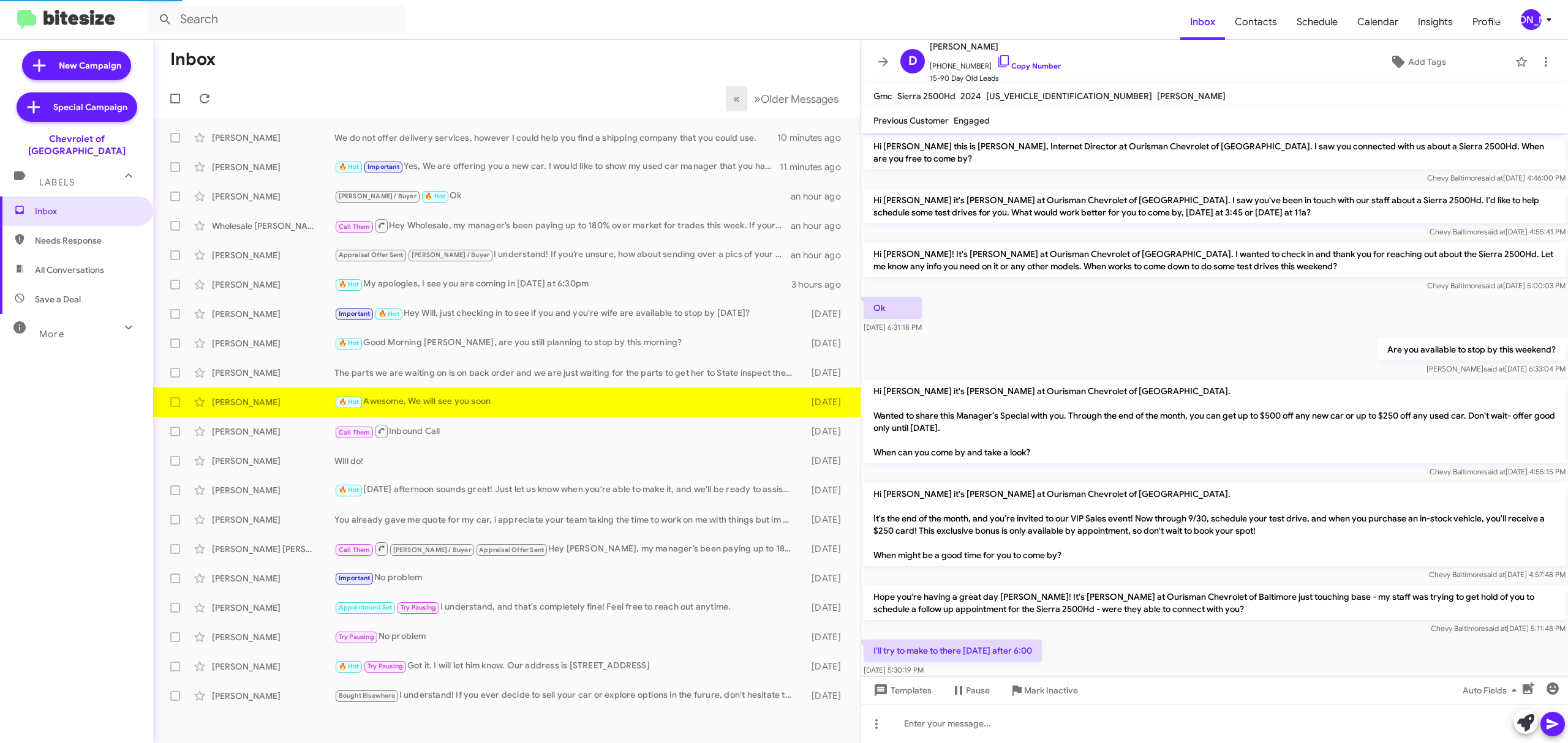
scroll to position [63, 0]
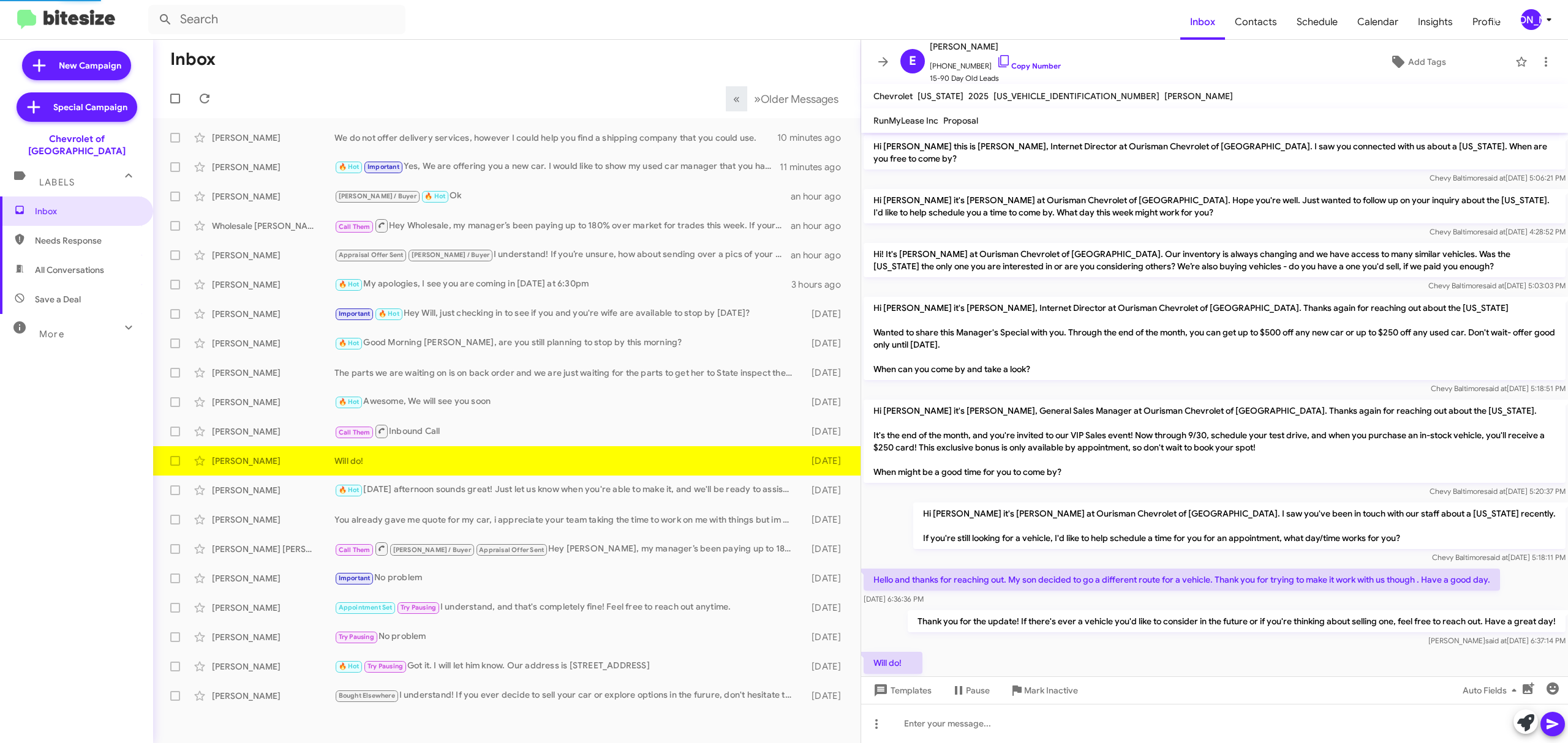
scroll to position [55, 0]
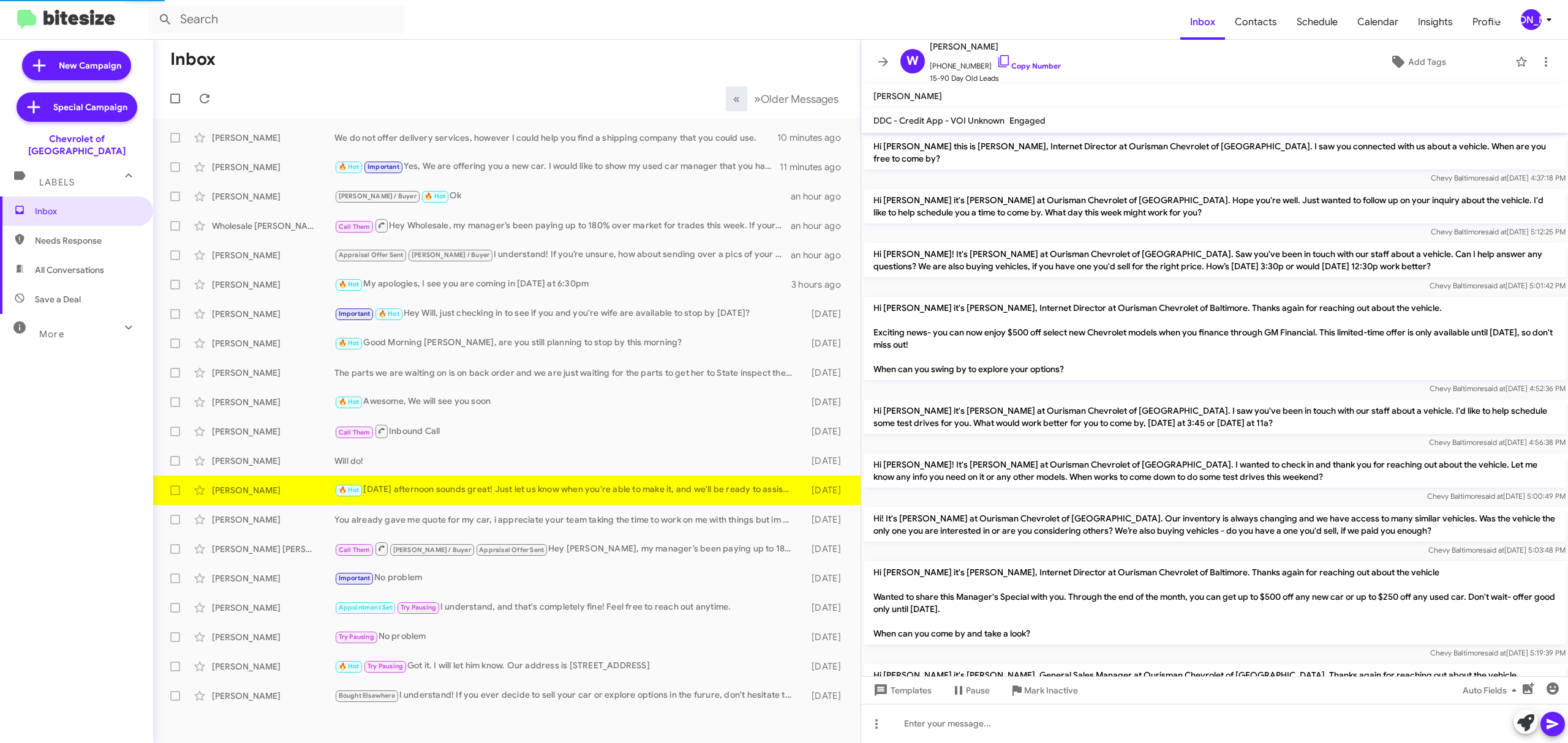
scroll to position [262, 0]
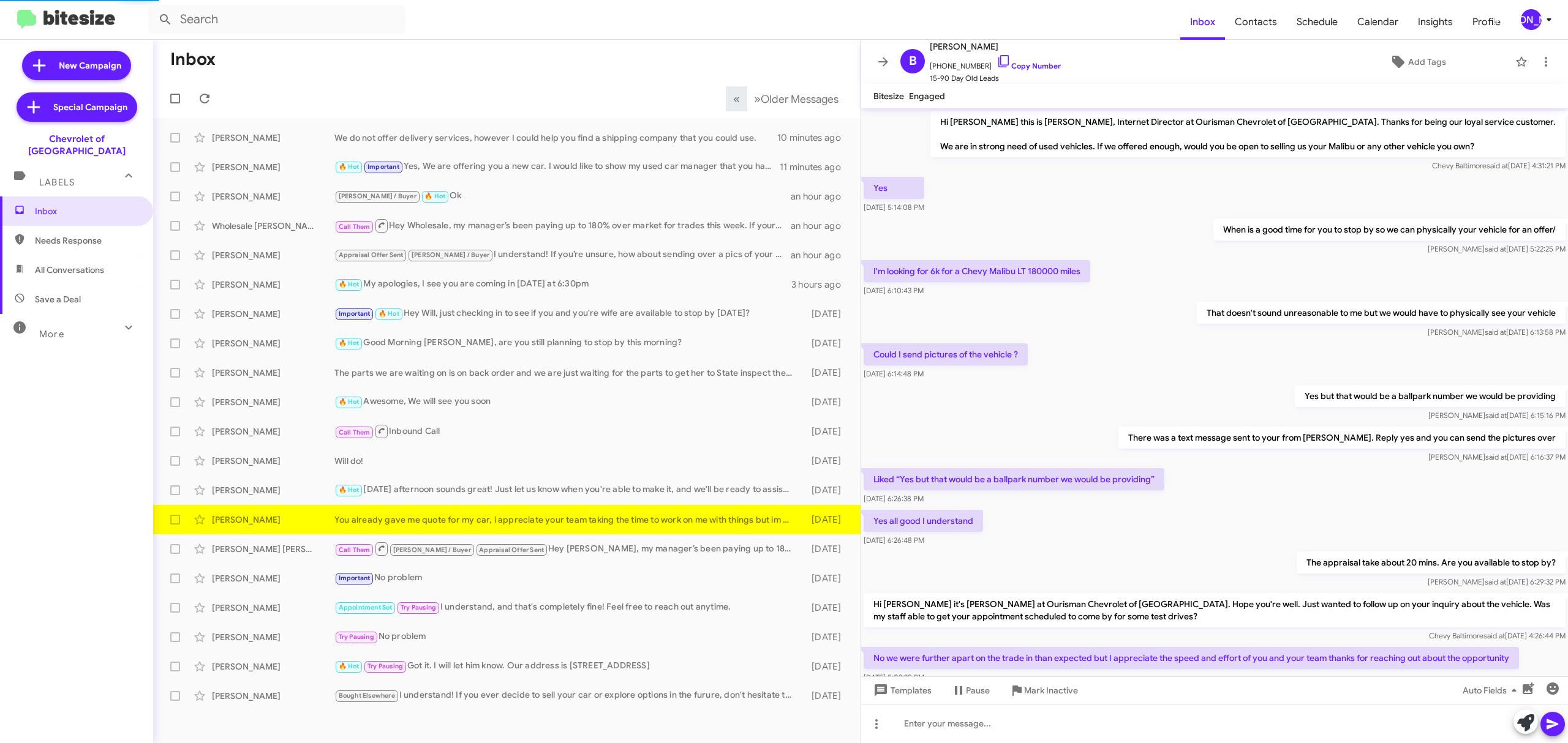
scroll to position [490, 0]
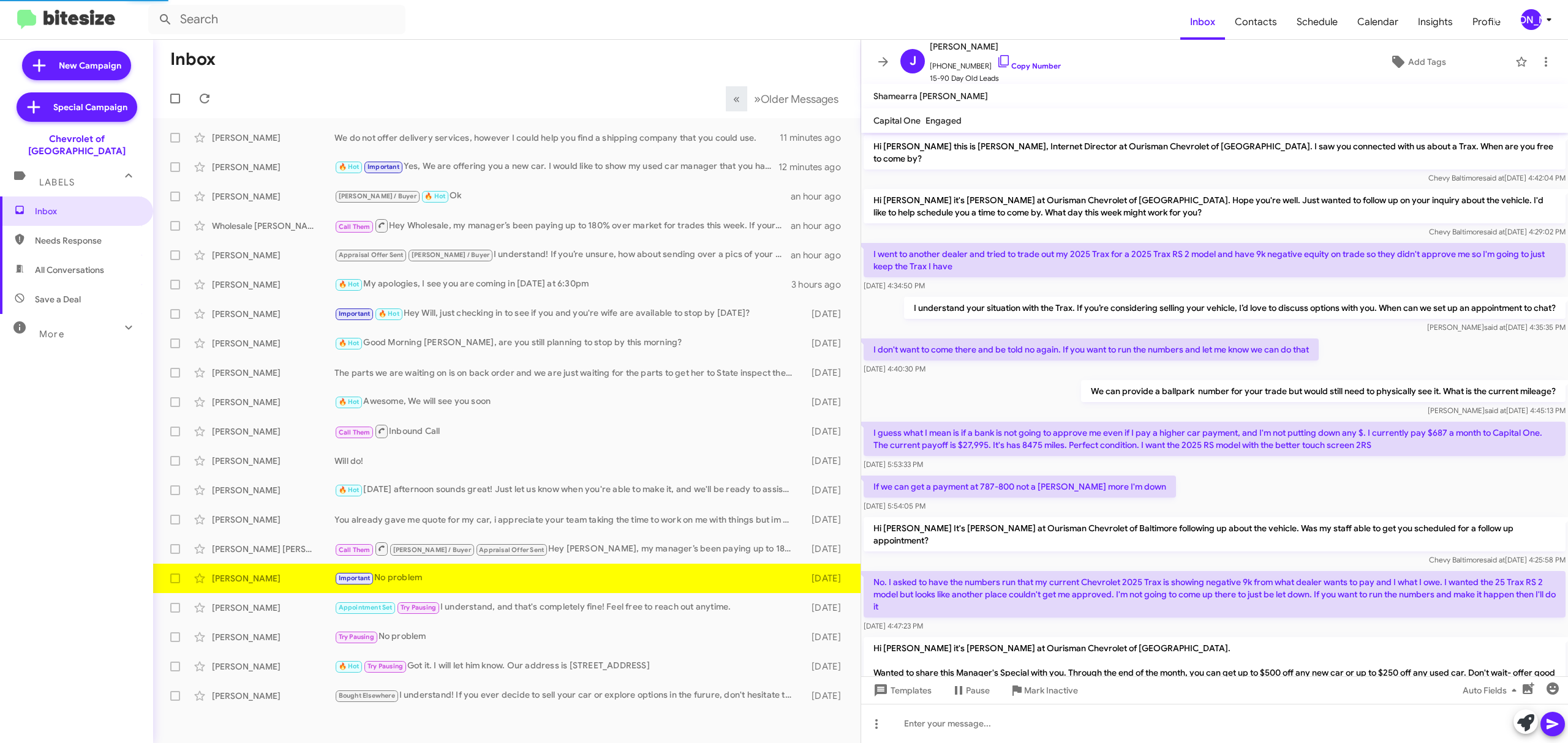
scroll to position [363, 0]
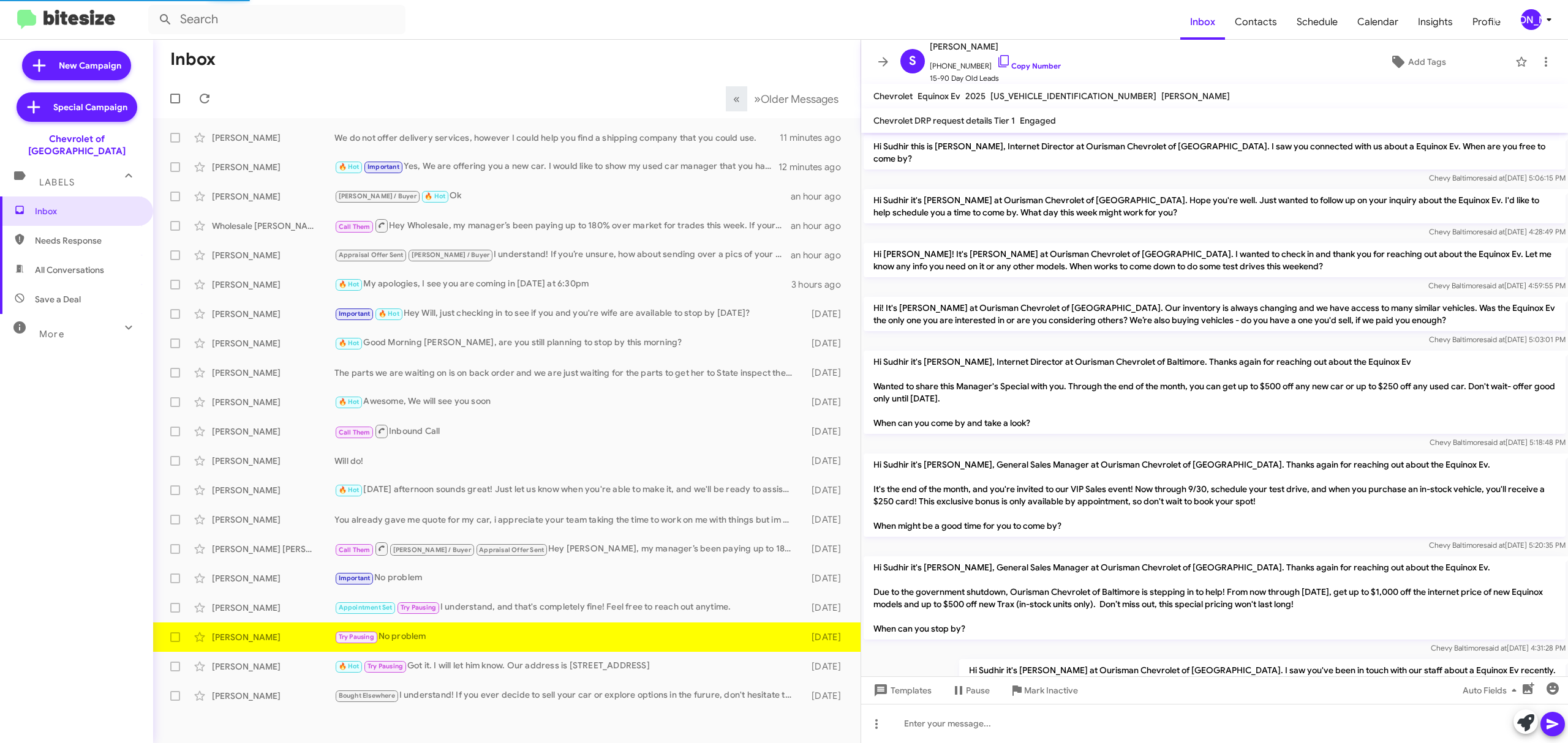
scroll to position [238, 0]
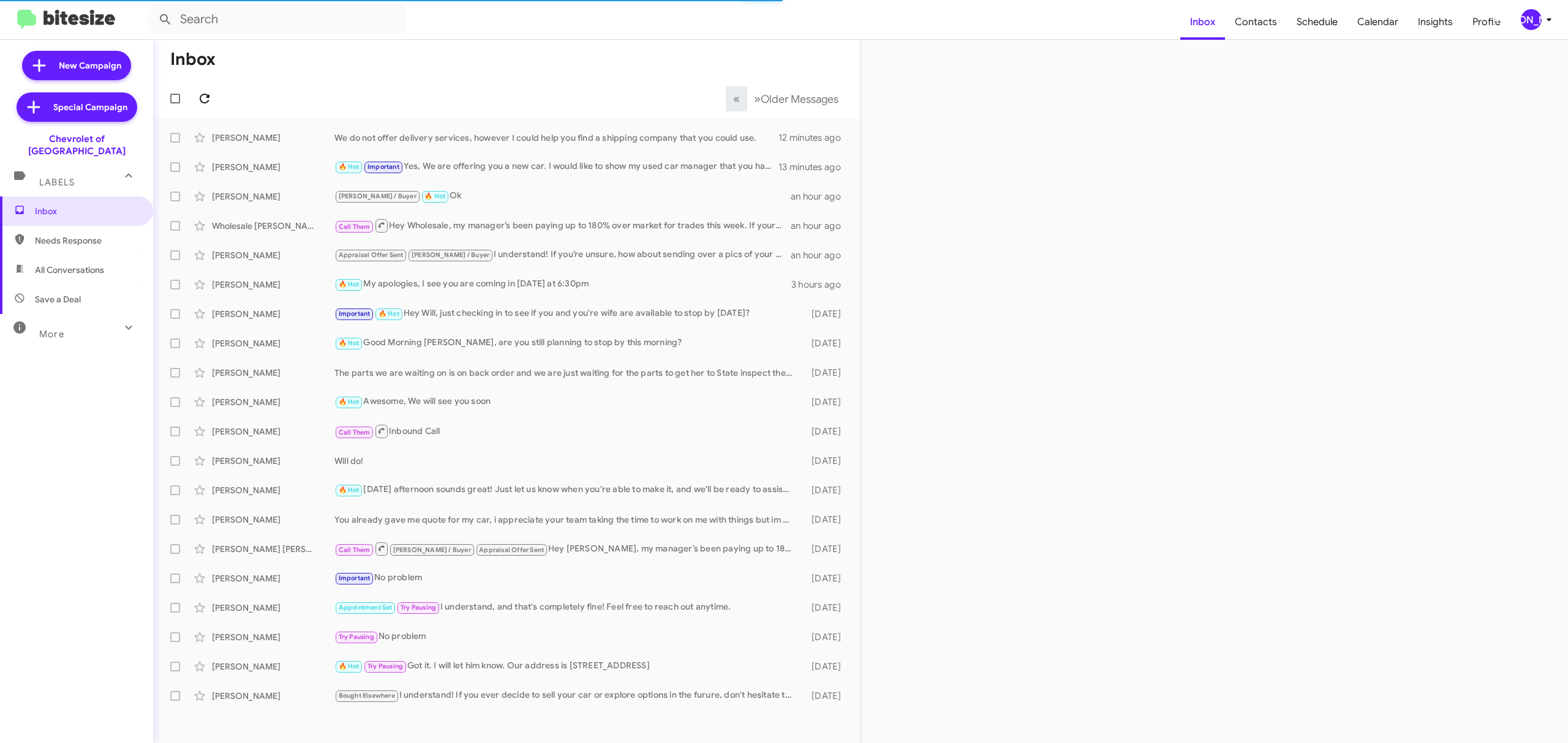
click at [204, 98] on icon at bounding box center [204, 98] width 15 height 15
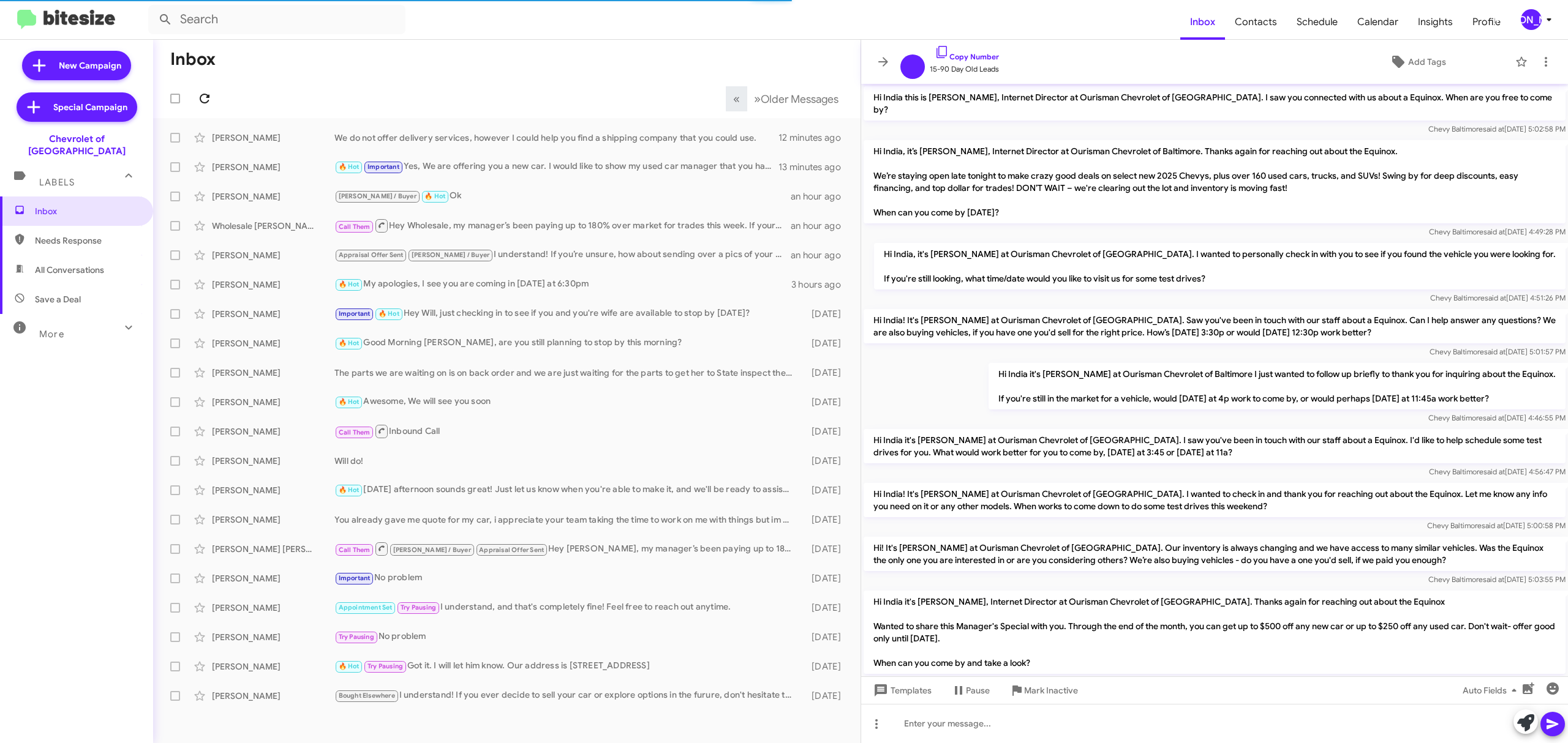
scroll to position [320, 0]
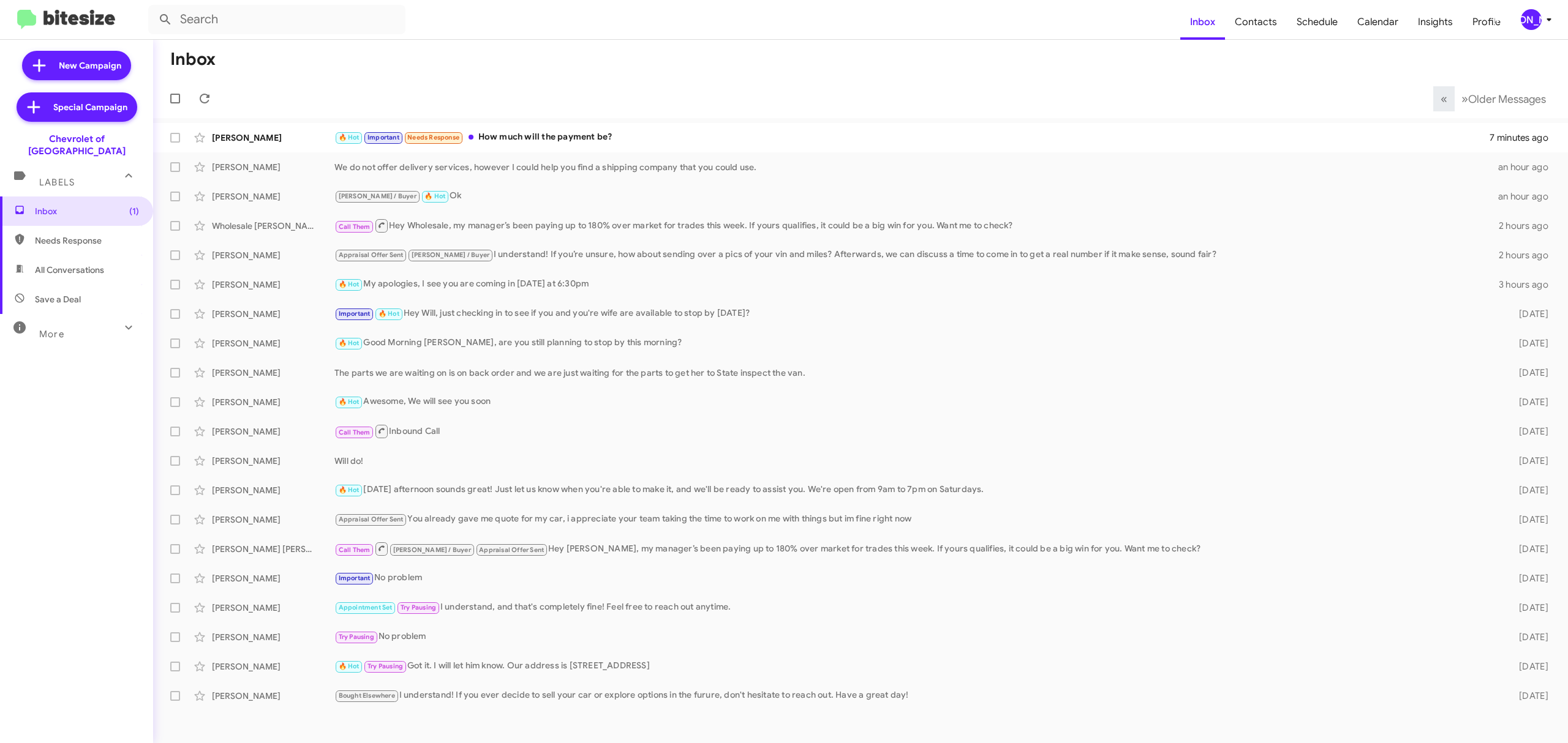
click at [1526, 22] on div "[PERSON_NAME]" at bounding box center [1530, 19] width 21 height 21
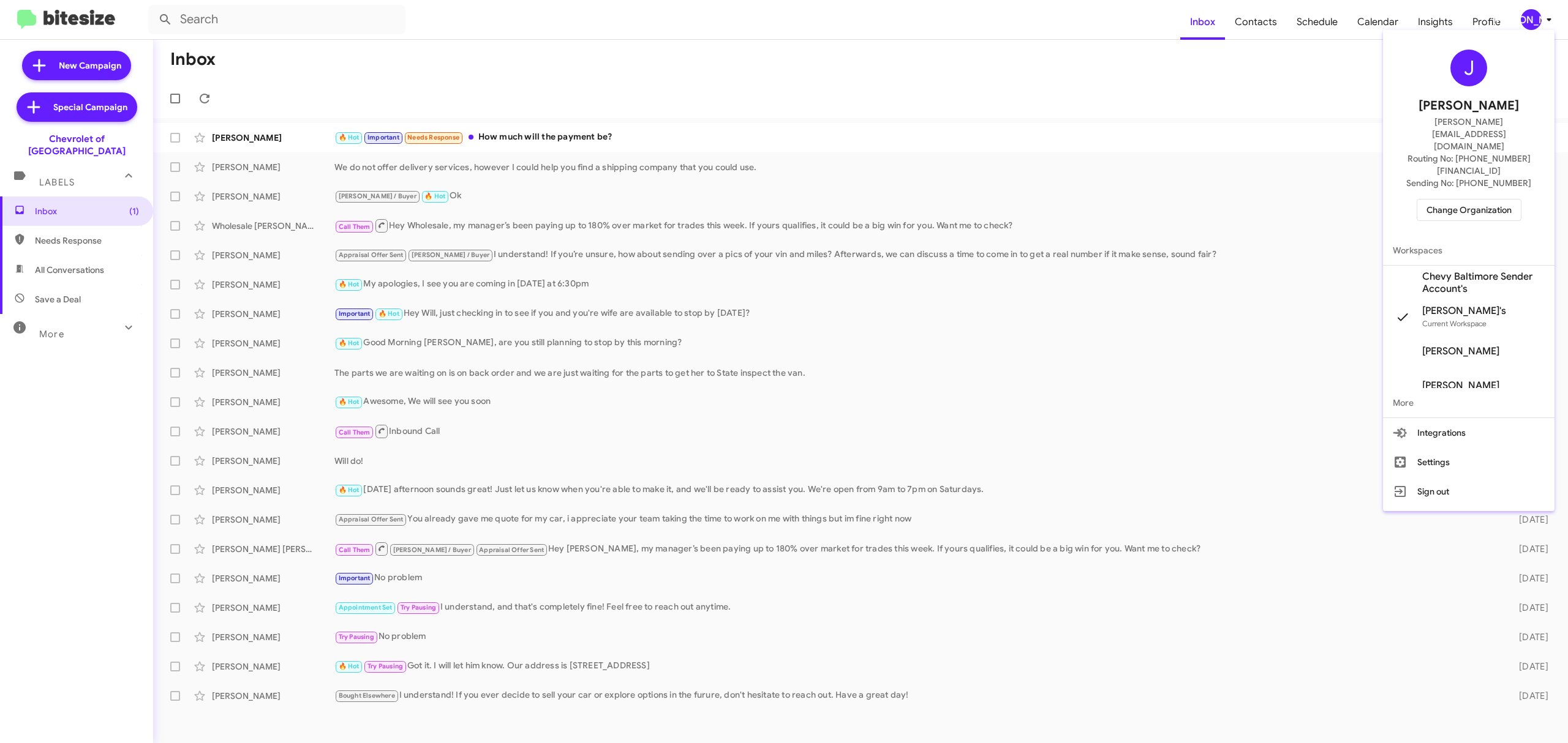
click at [1453, 199] on span "Change Organization" at bounding box center [1469, 209] width 85 height 21
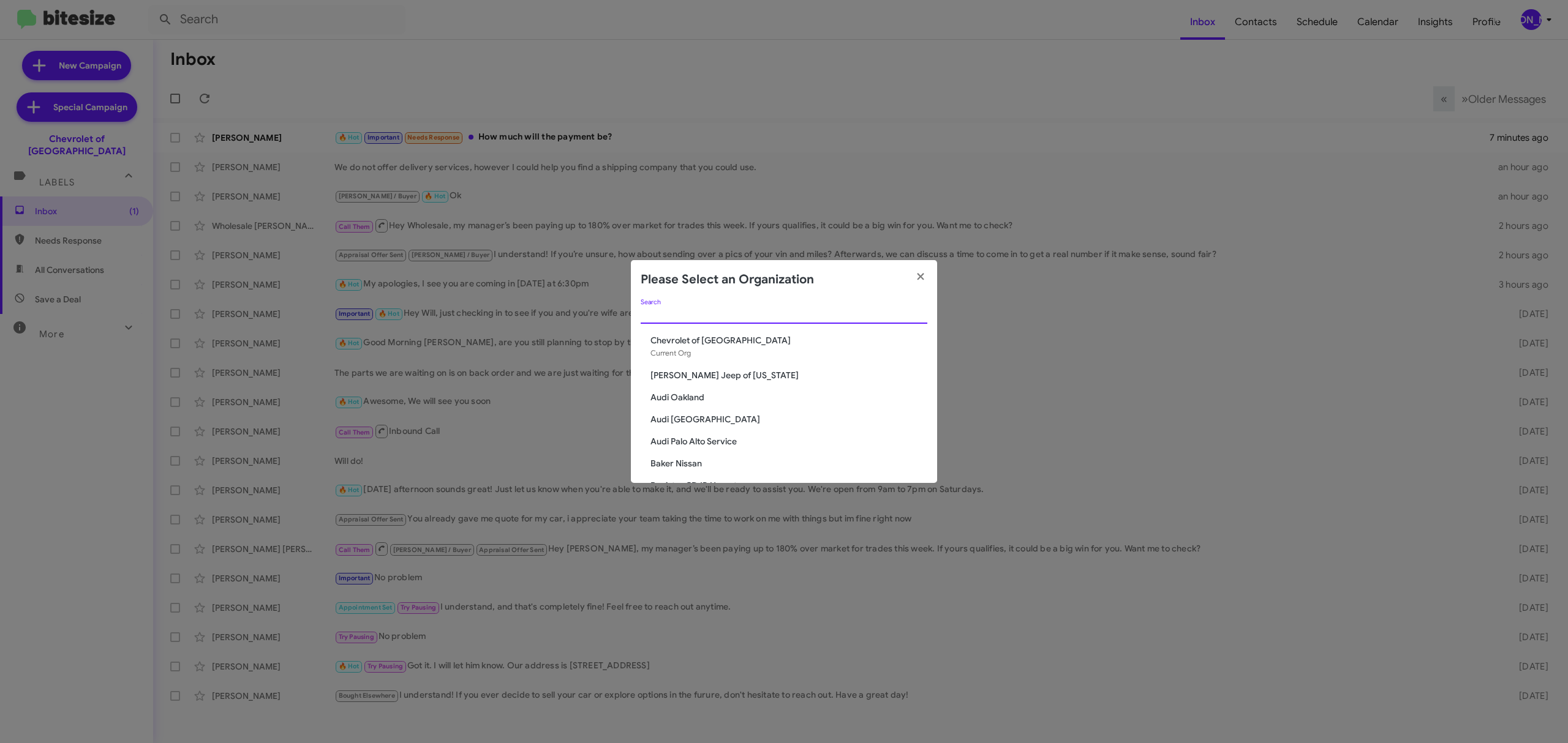
click at [790, 319] on input "Search" at bounding box center [784, 315] width 286 height 10
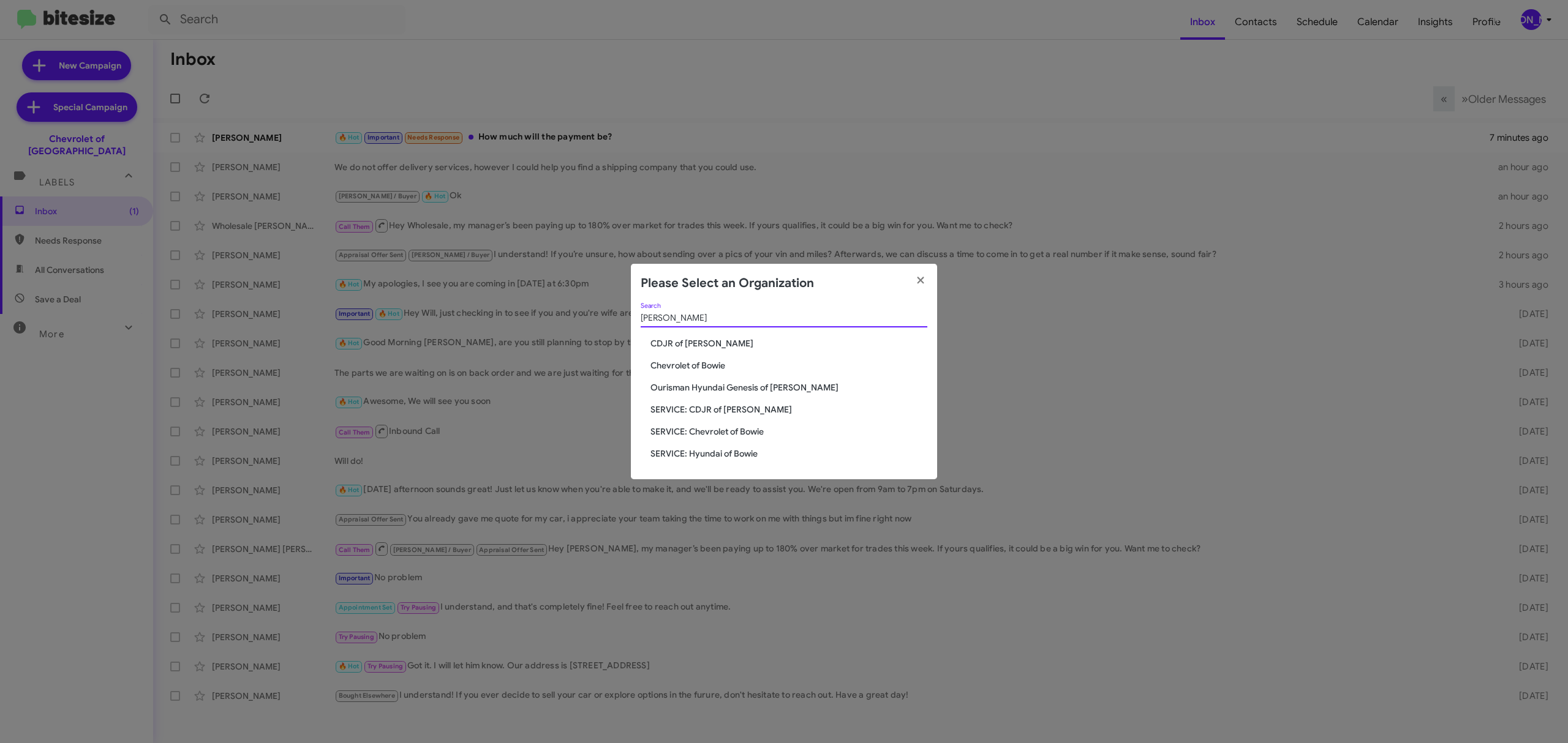
type input "bowie"
click at [706, 367] on span "Chevrolet of Bowie" at bounding box center [788, 365] width 277 height 12
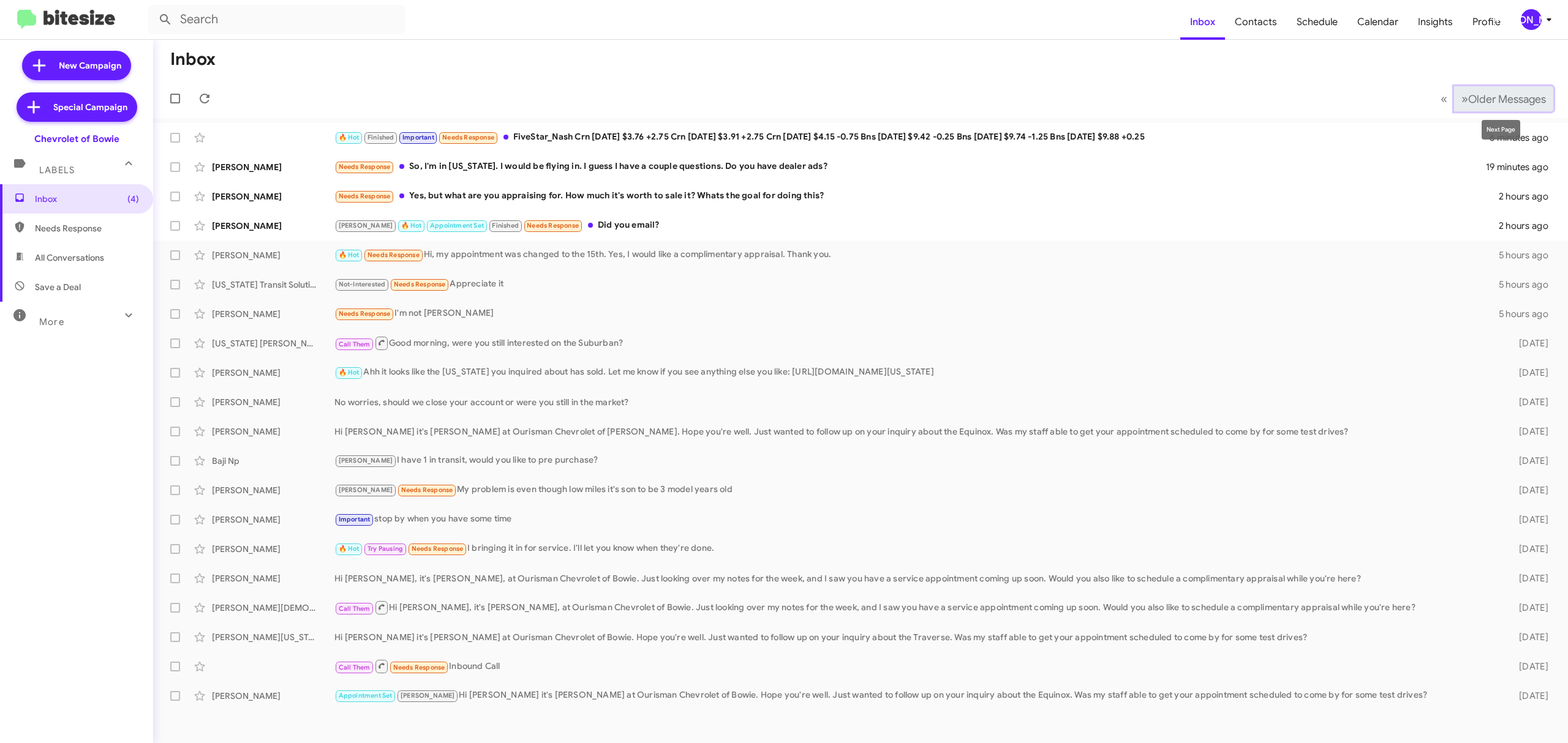
click at [1495, 102] on span "Older Messages" at bounding box center [1506, 99] width 78 height 14
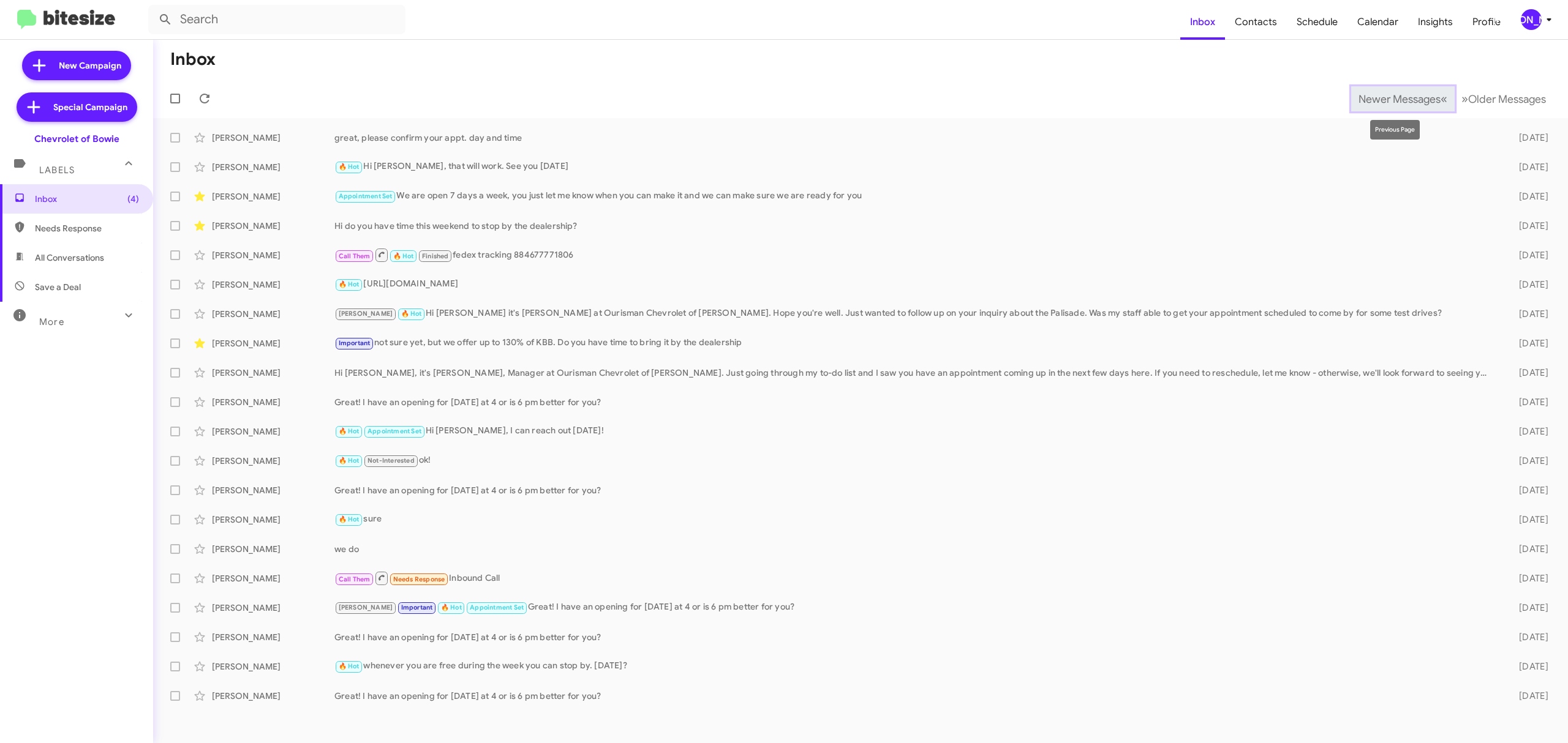
click at [1407, 94] on span "Newer Messages" at bounding box center [1399, 99] width 82 height 14
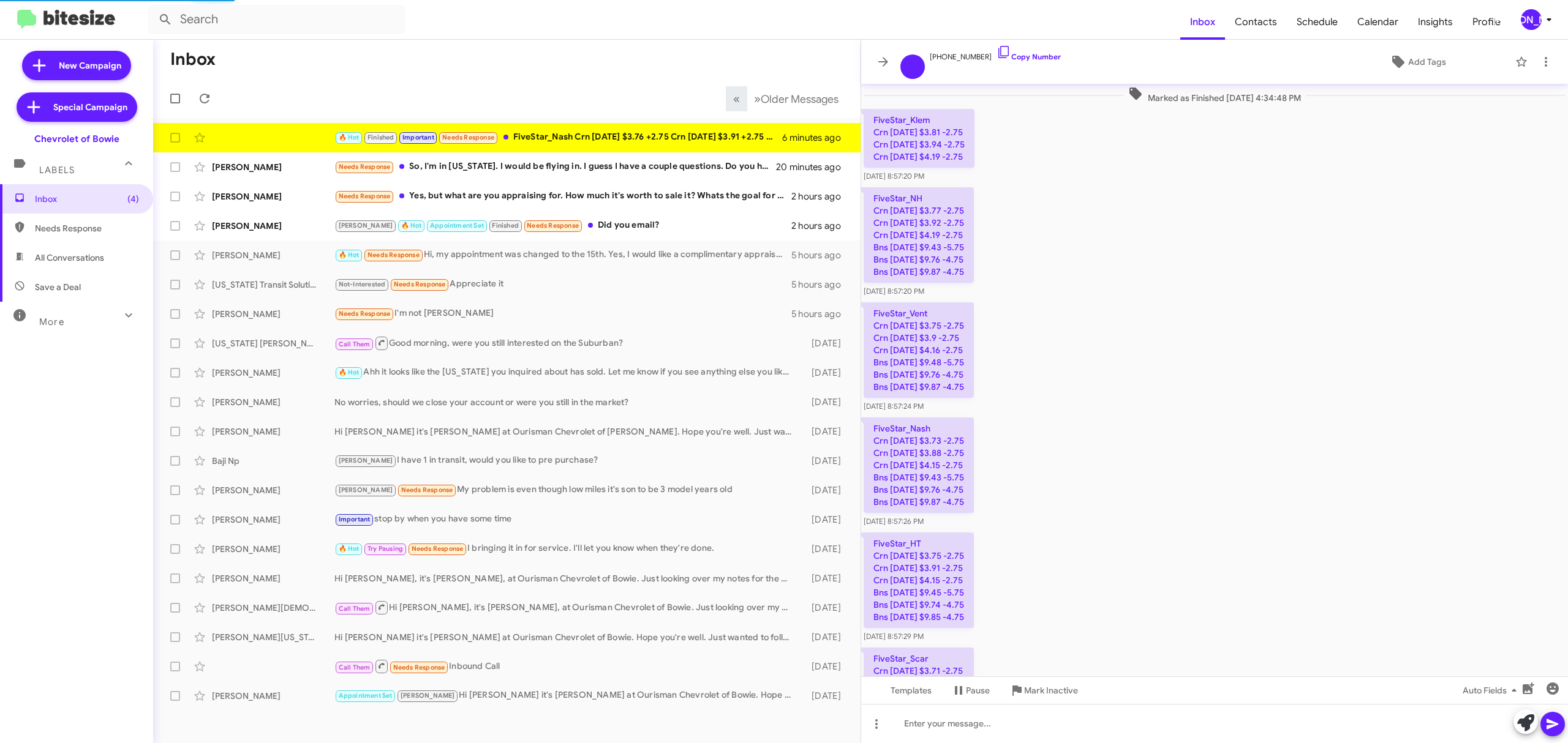
scroll to position [1475, 0]
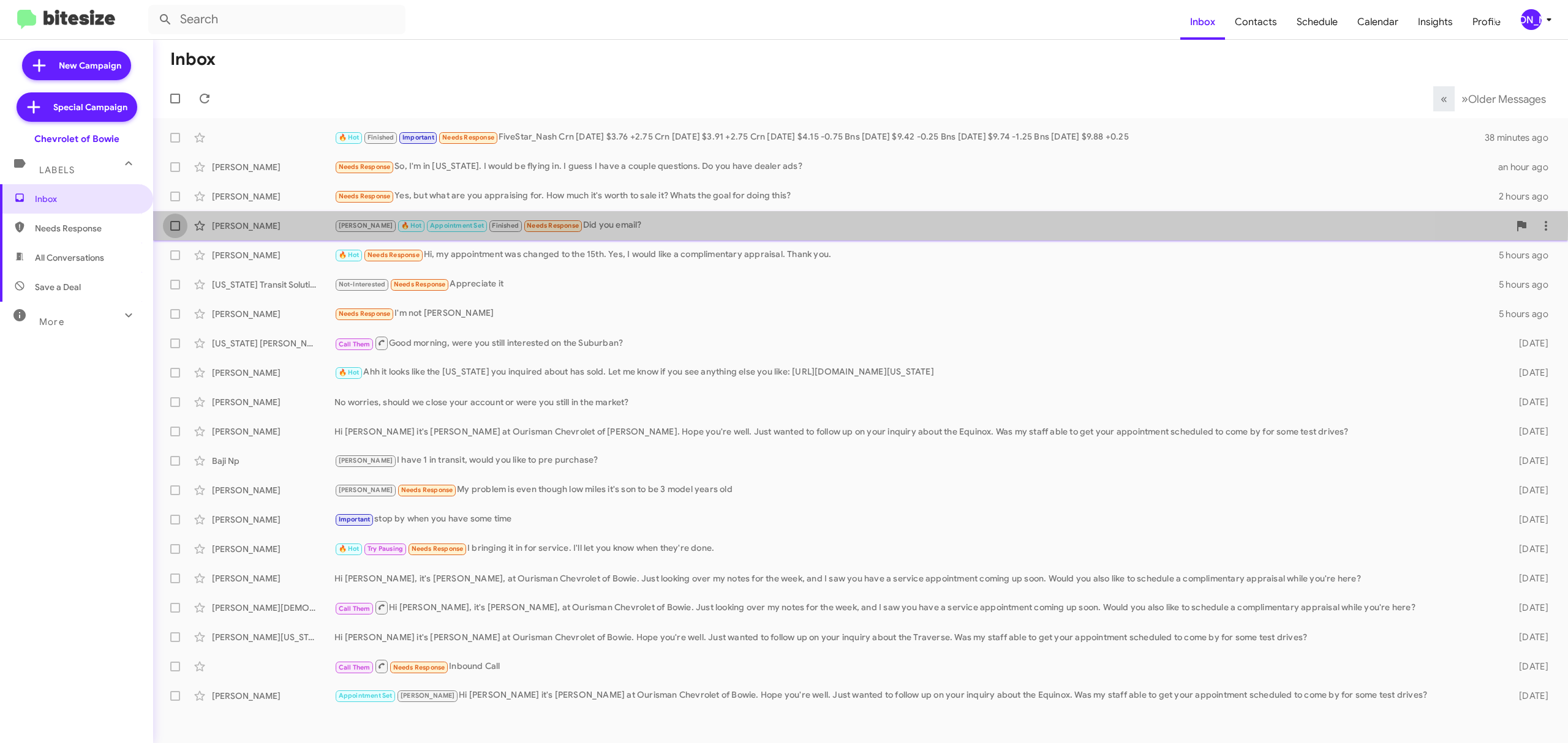
click at [179, 221] on span at bounding box center [175, 226] width 10 height 10
click at [175, 231] on input "checkbox" at bounding box center [174, 231] width 1 height 1
checkbox input "true"
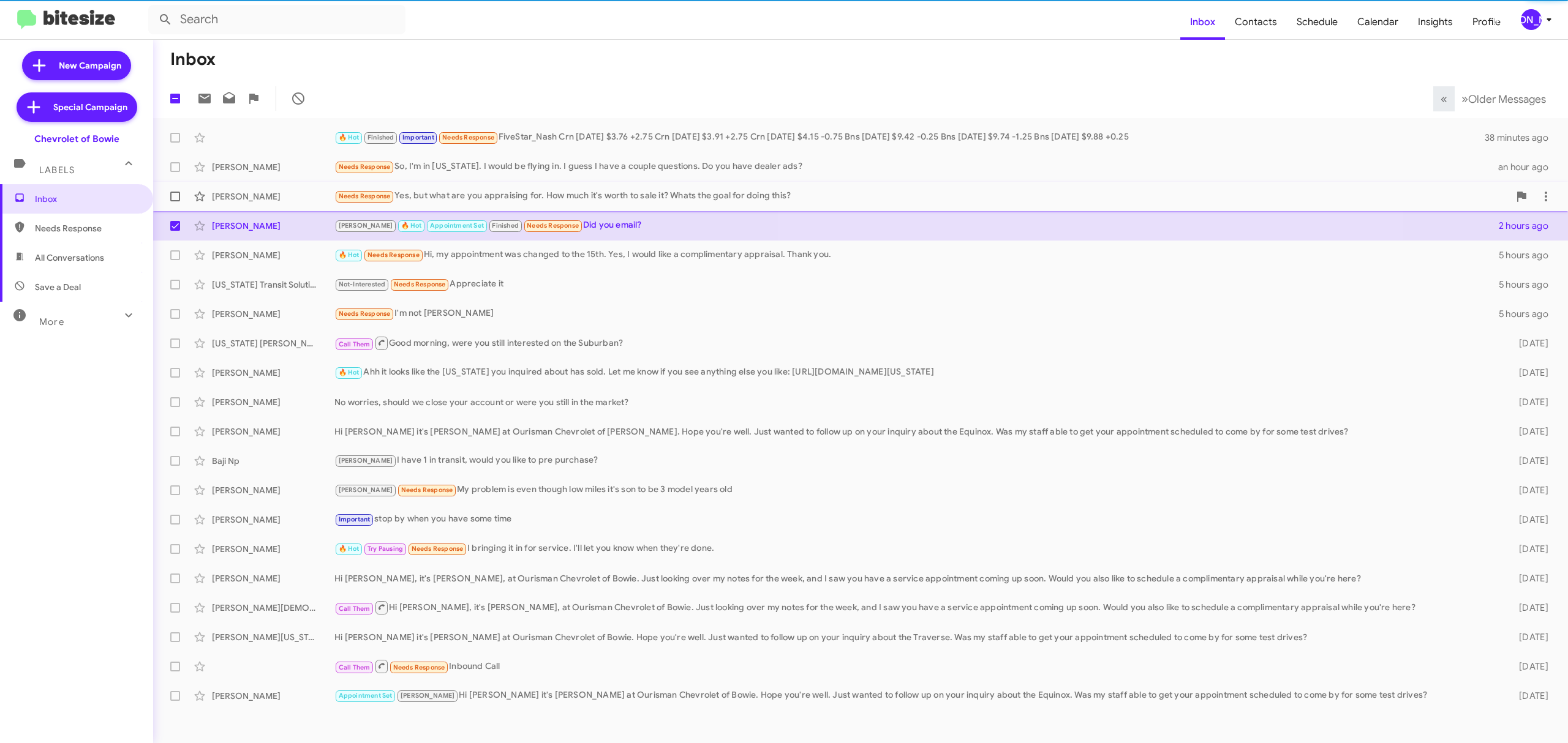
click at [172, 189] on label at bounding box center [175, 196] width 24 height 24
click at [174, 201] on input "checkbox" at bounding box center [174, 201] width 1 height 1
checkbox input "true"
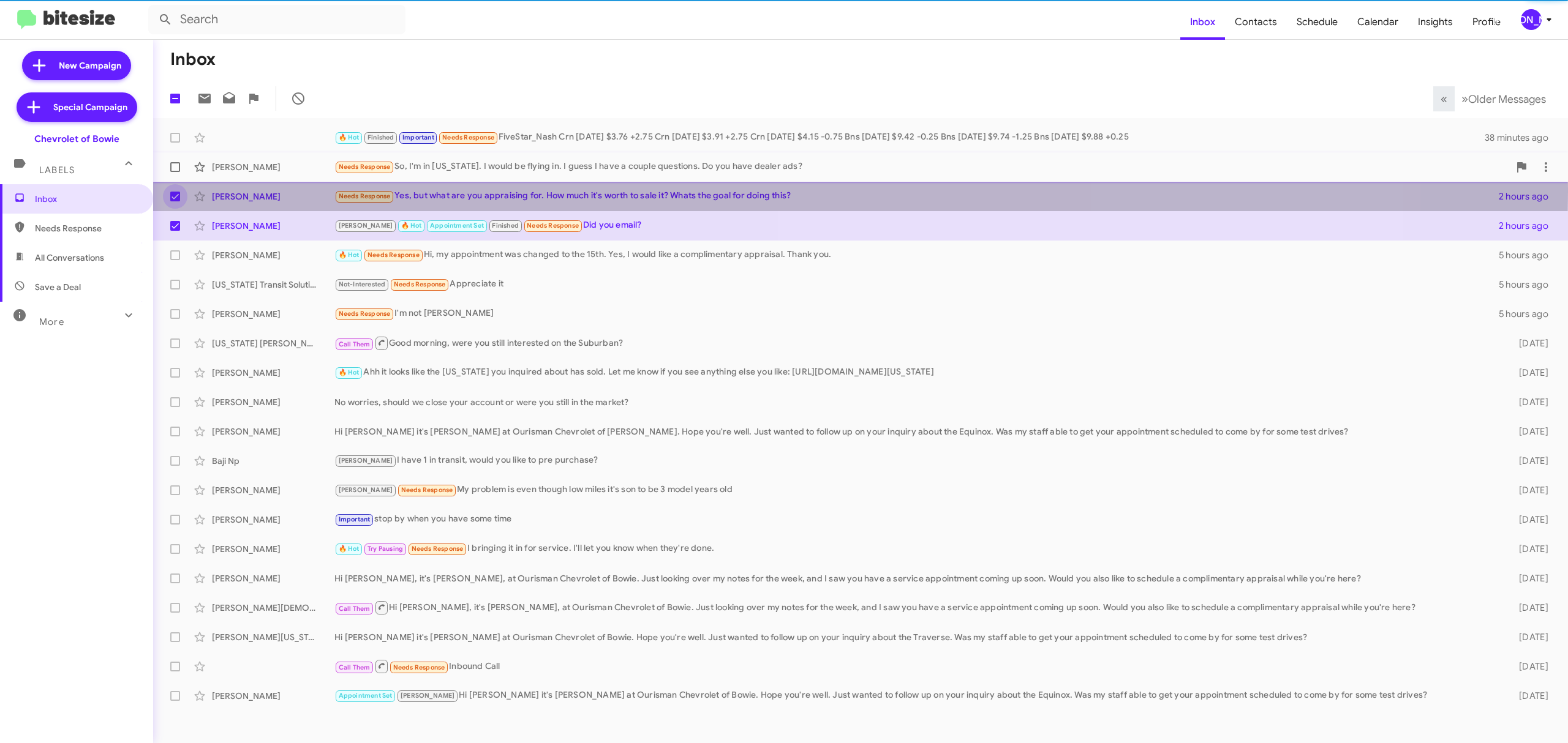
click at [174, 164] on span at bounding box center [175, 167] width 10 height 10
click at [174, 172] on input "checkbox" at bounding box center [174, 172] width 1 height 1
checkbox input "true"
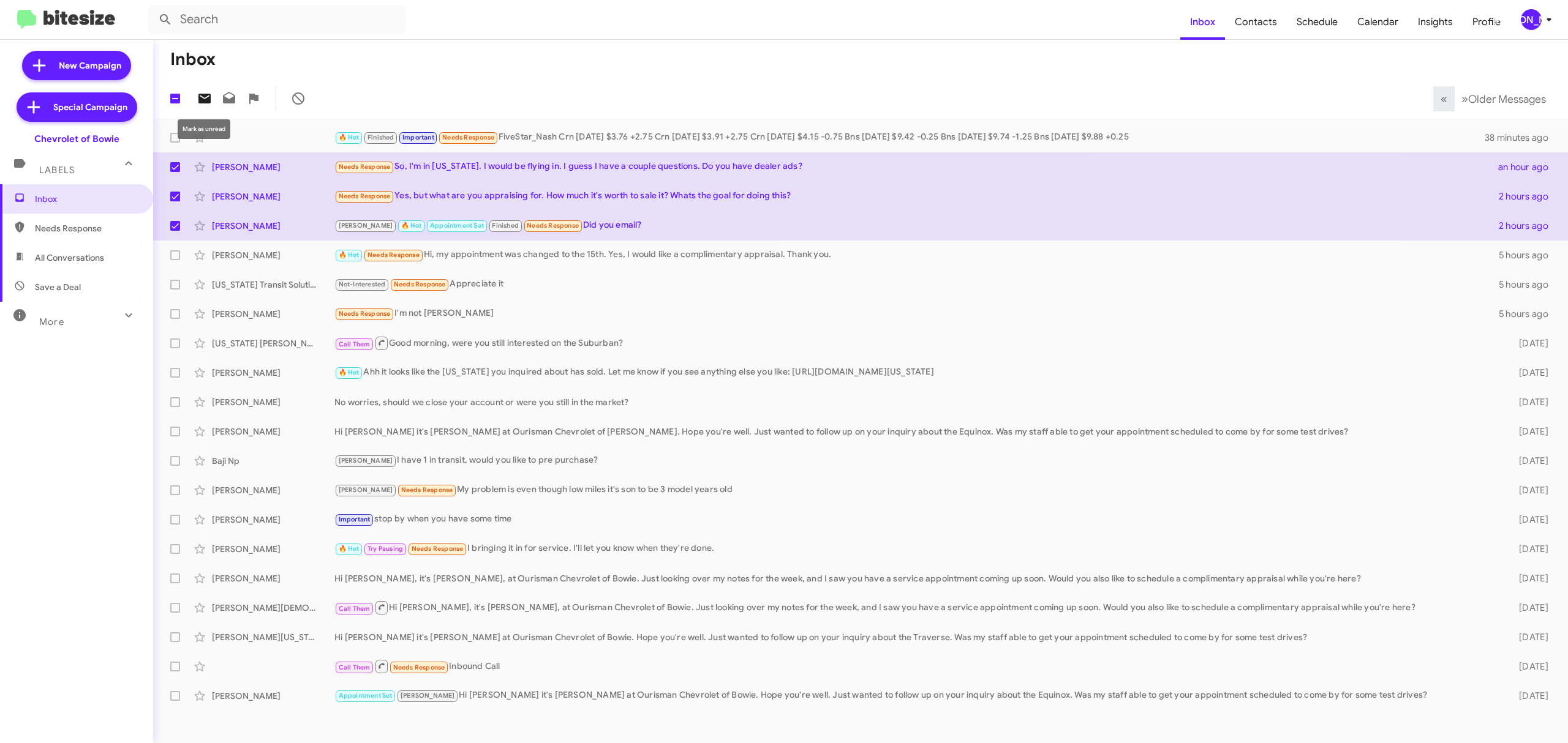
click at [201, 98] on icon at bounding box center [204, 99] width 12 height 10
click at [1525, 18] on div "[PERSON_NAME]" at bounding box center [1530, 19] width 21 height 21
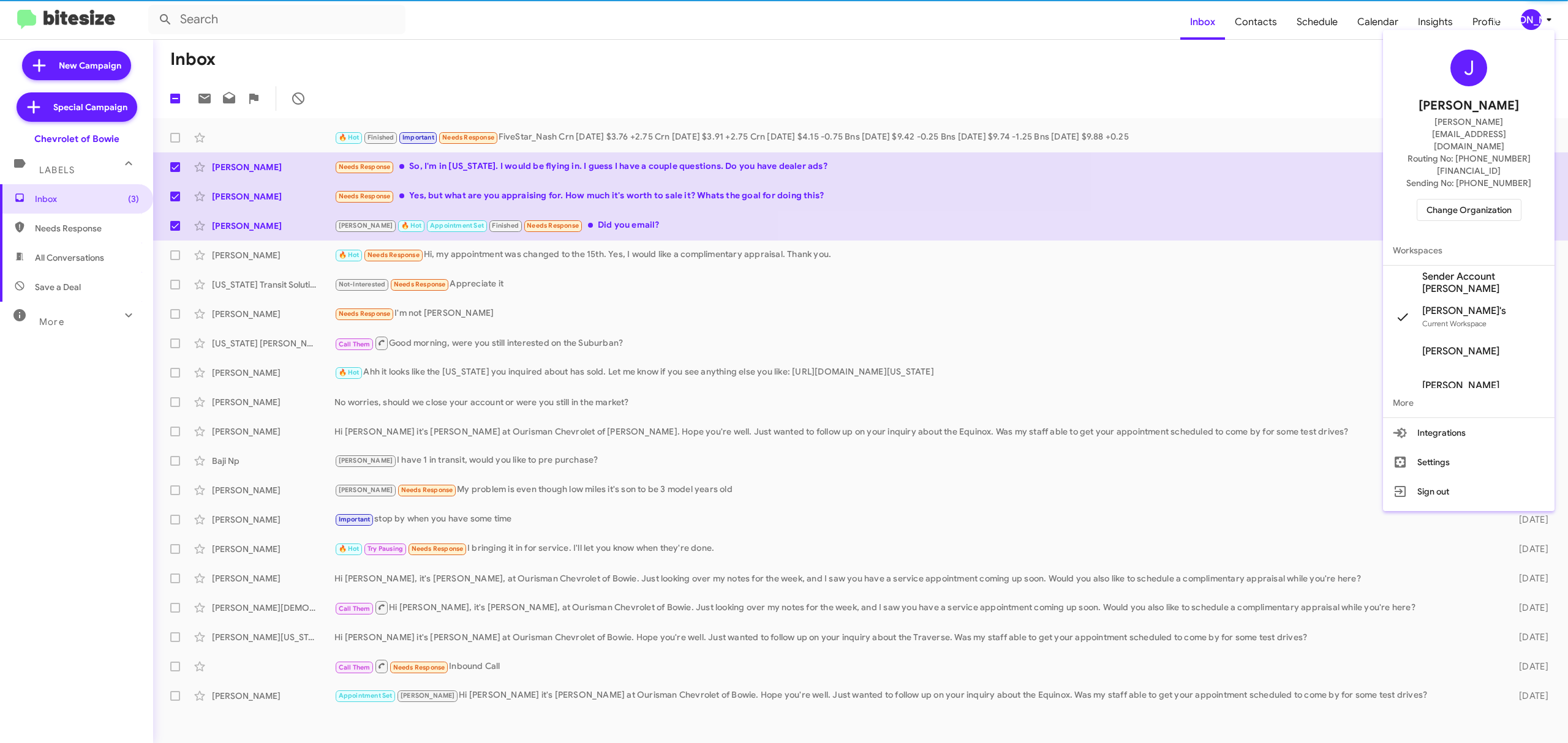
click at [1458, 199] on span "Change Organization" at bounding box center [1469, 209] width 85 height 21
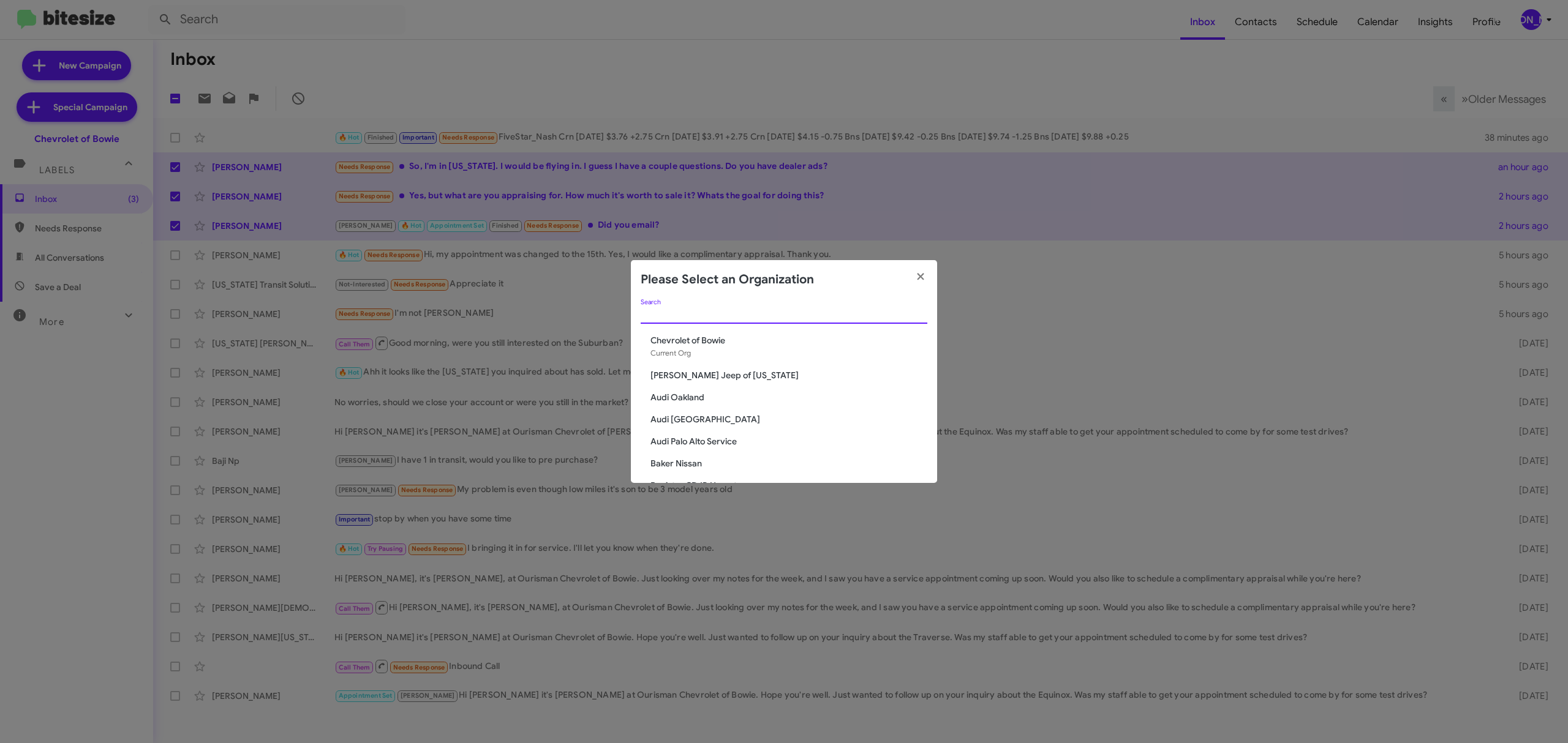
click at [780, 317] on input "Search" at bounding box center [784, 315] width 286 height 10
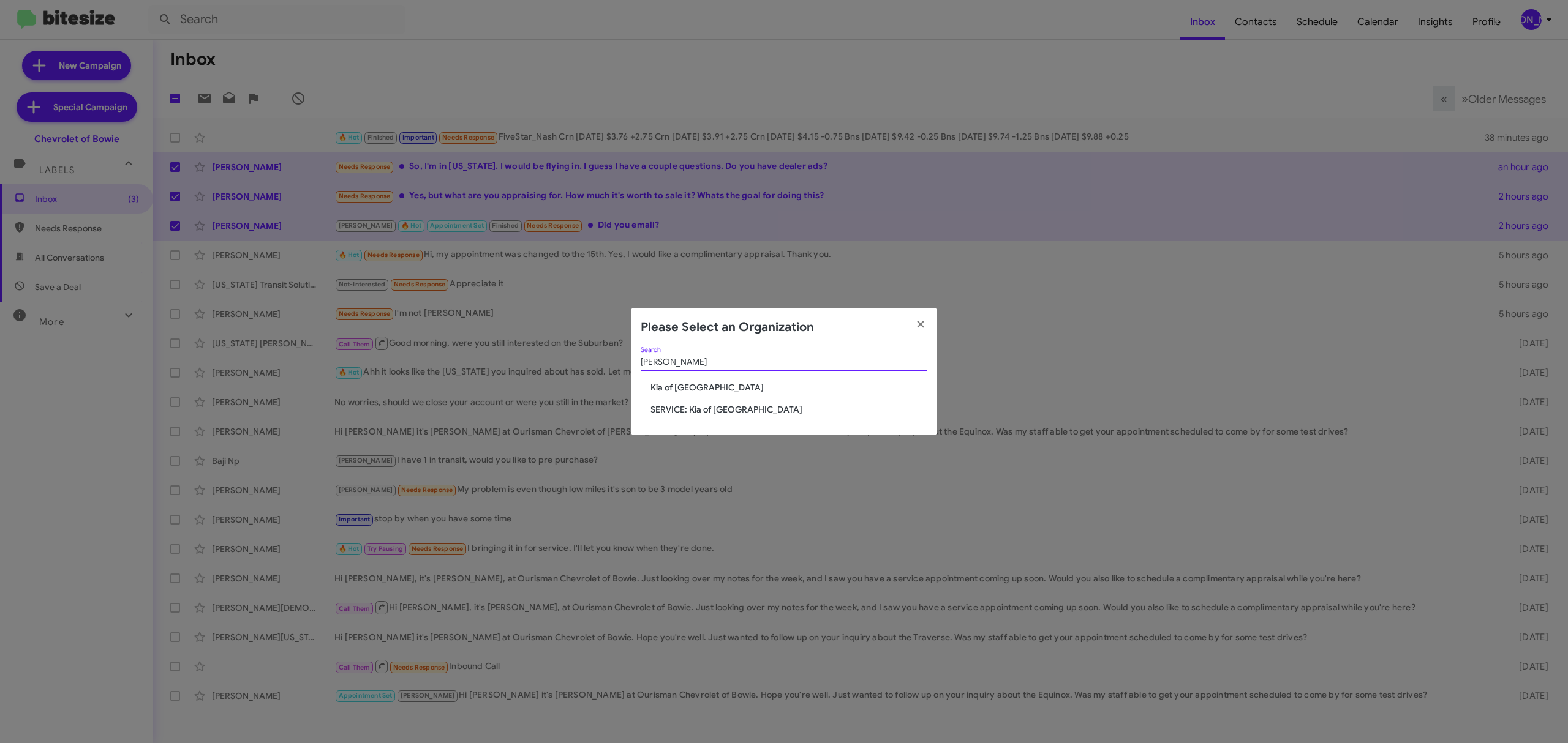
type input "[PERSON_NAME]"
click at [699, 388] on span "Kia of [GEOGRAPHIC_DATA]" at bounding box center [788, 387] width 277 height 12
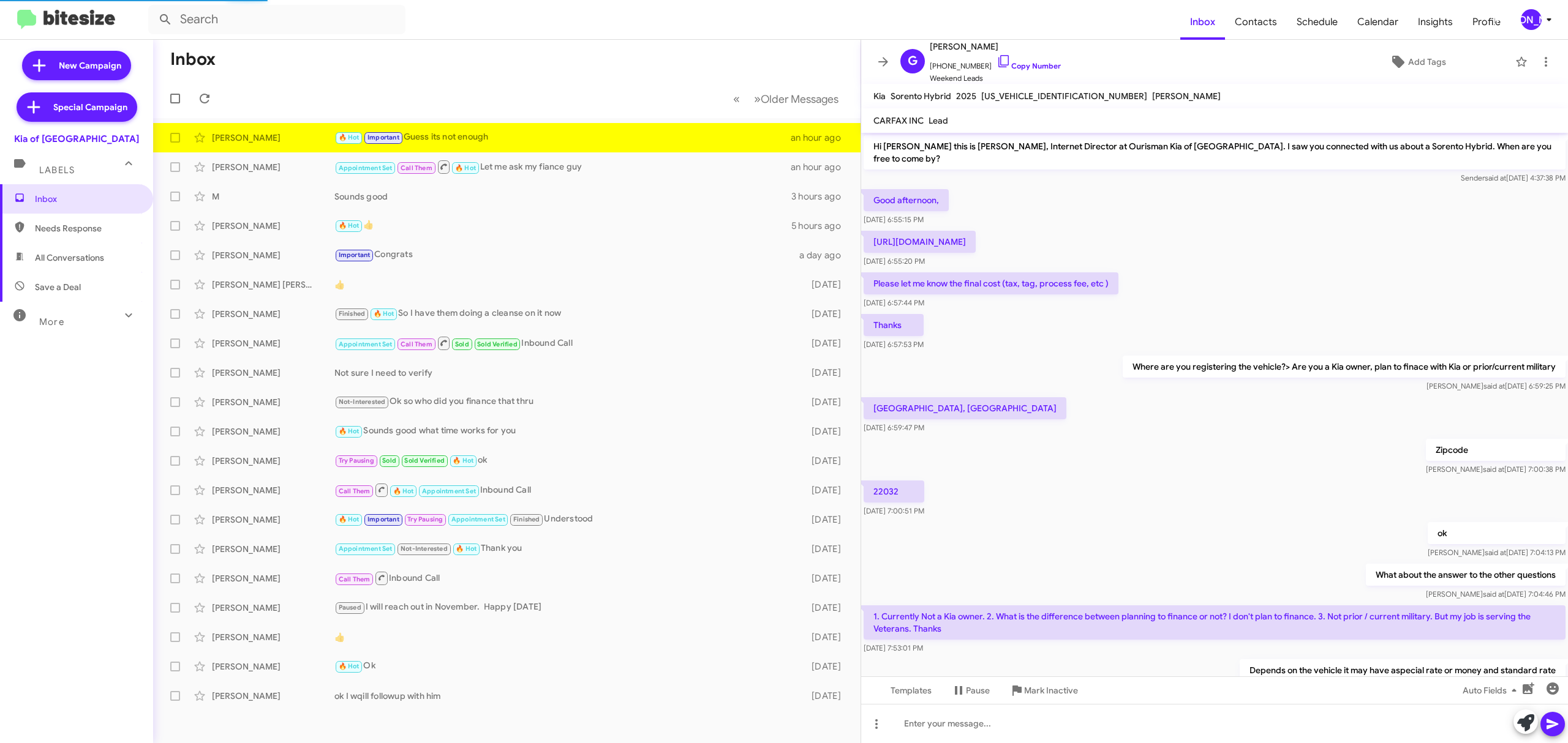
scroll to position [436, 0]
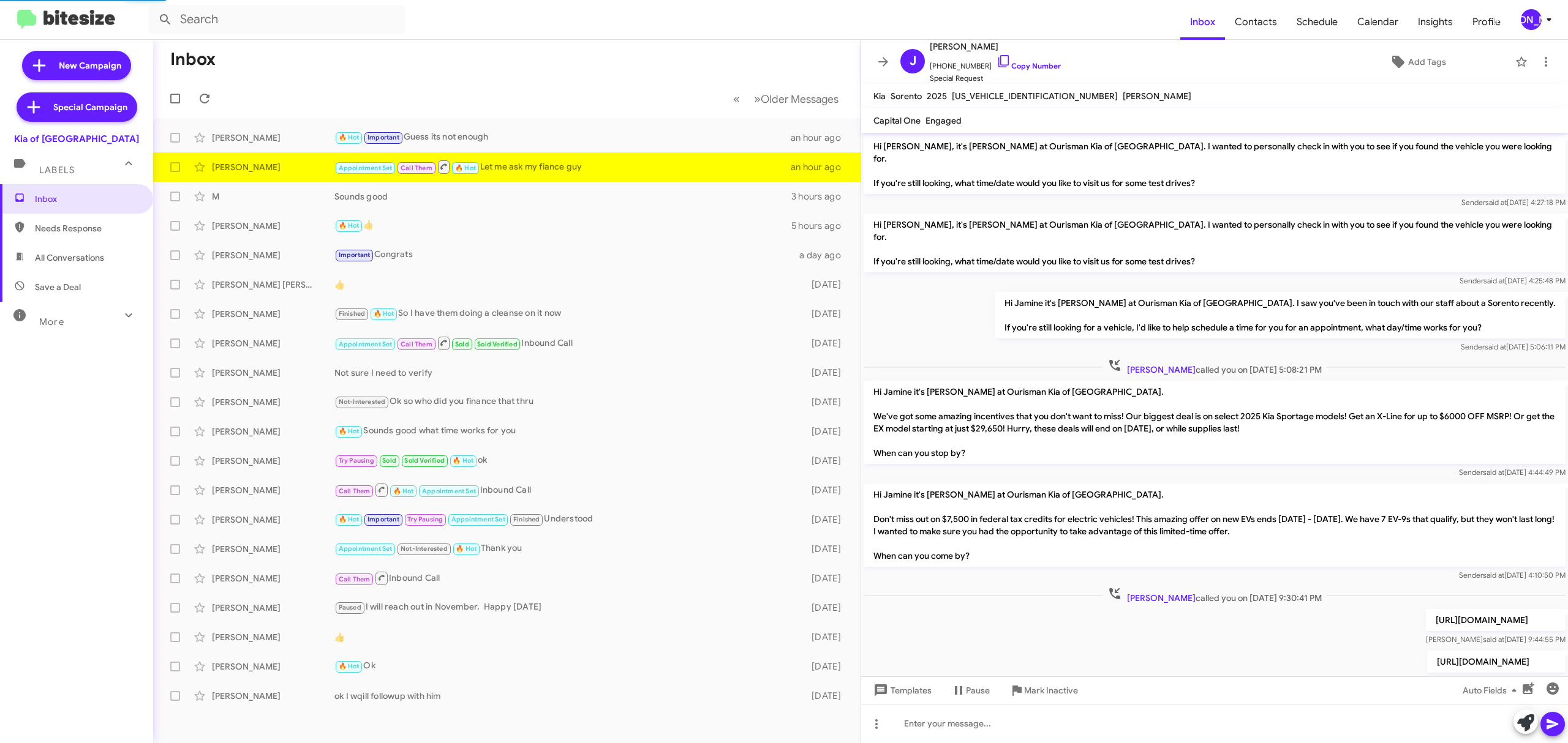
scroll to position [508, 0]
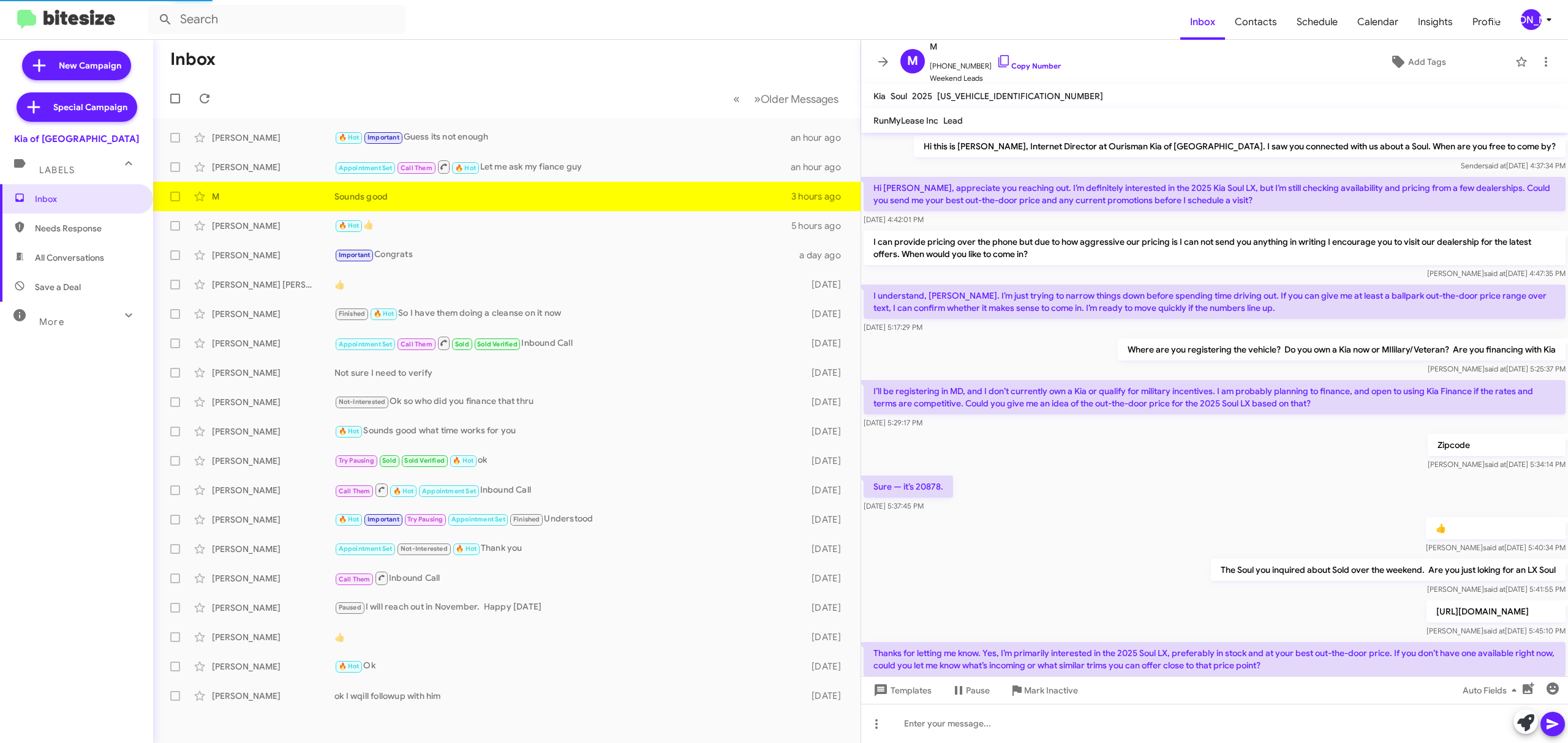
scroll to position [391, 0]
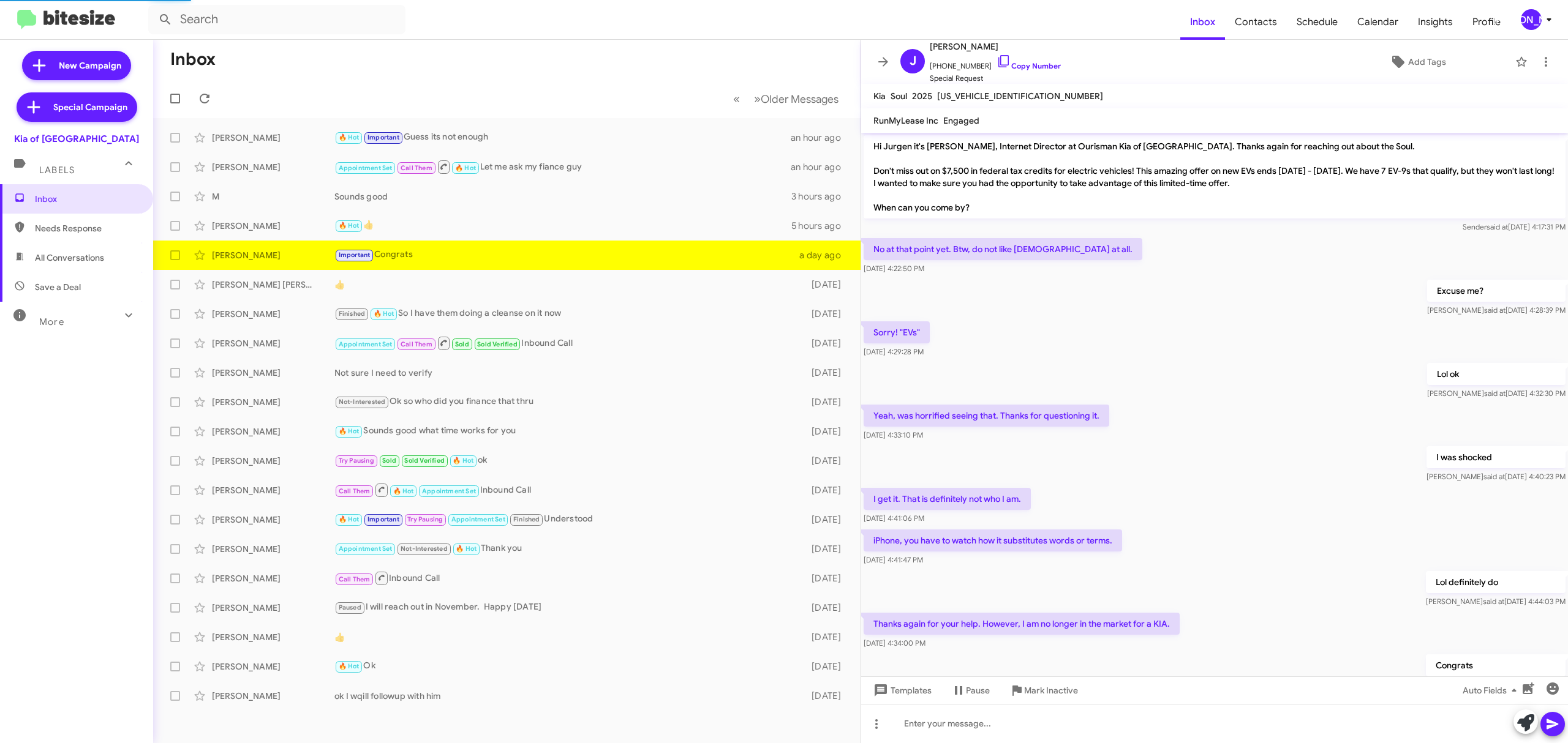
scroll to position [54, 0]
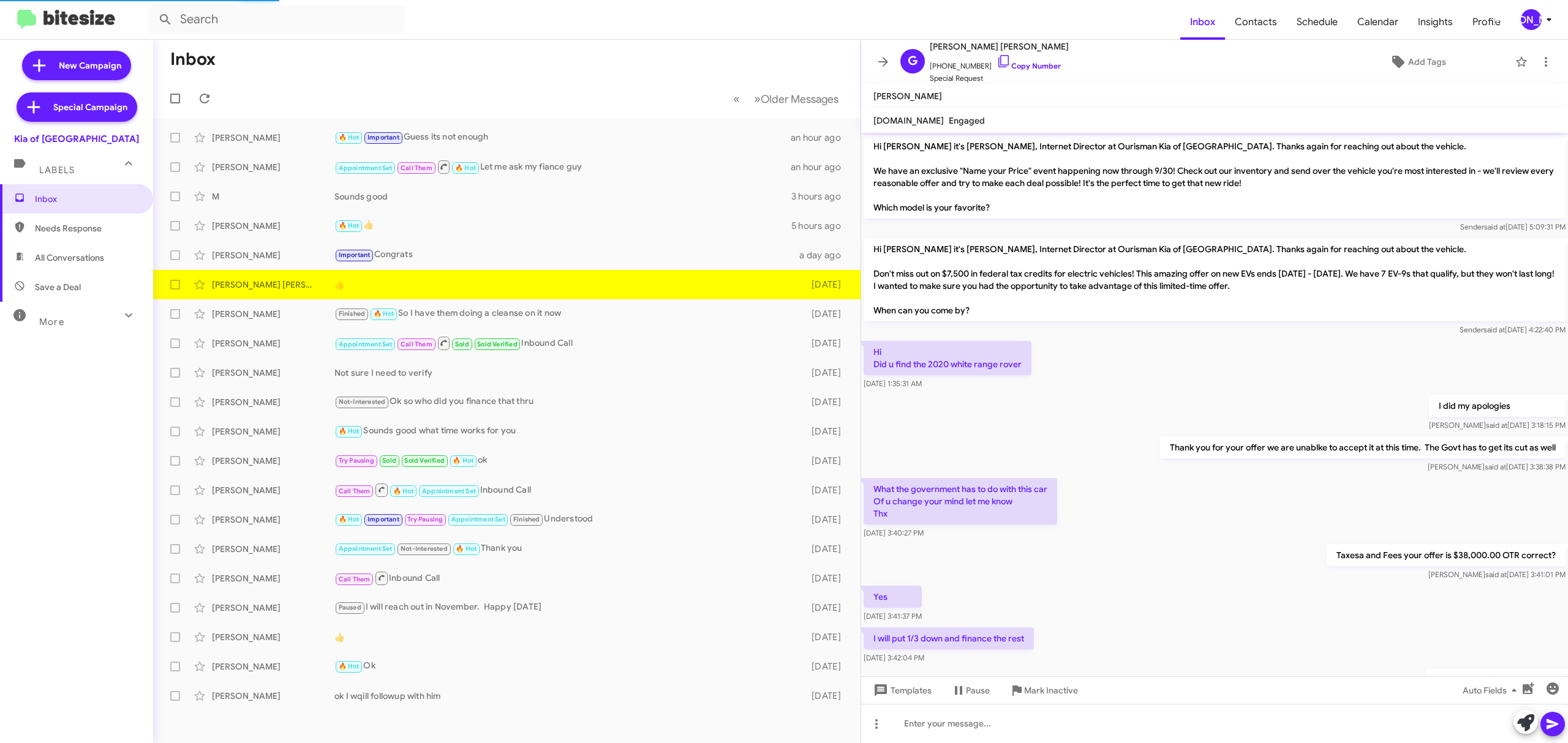
scroll to position [558, 0]
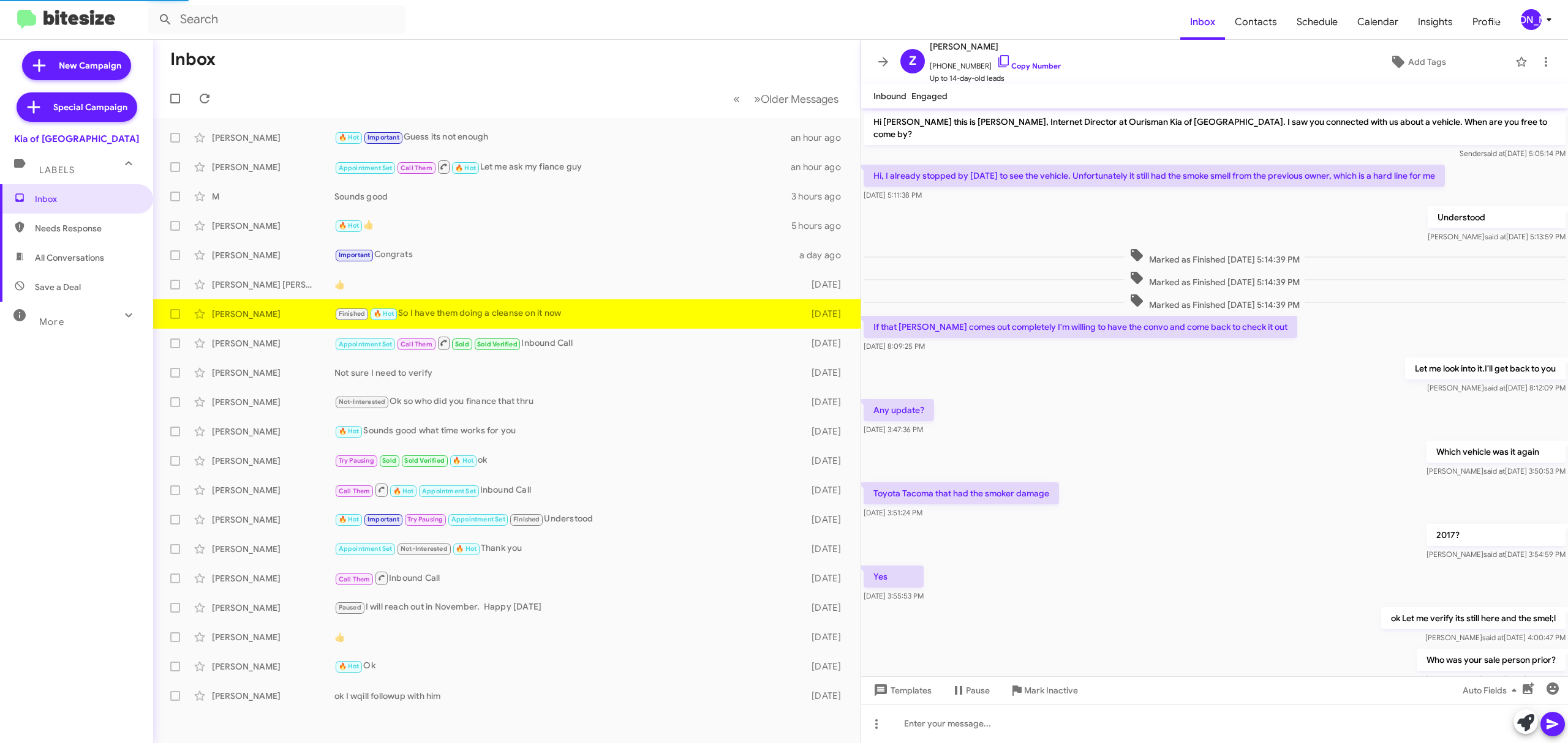
scroll to position [180, 0]
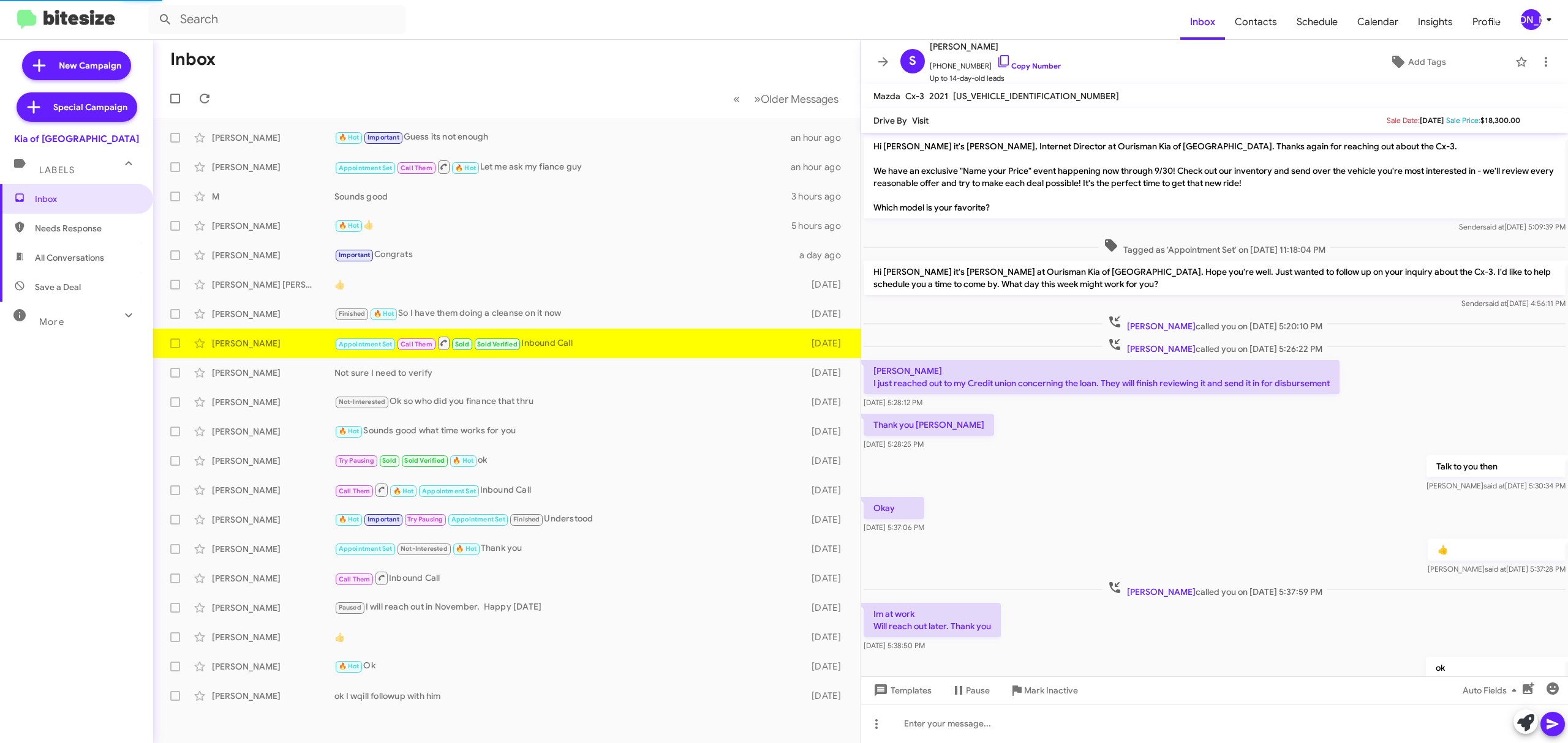
scroll to position [341, 0]
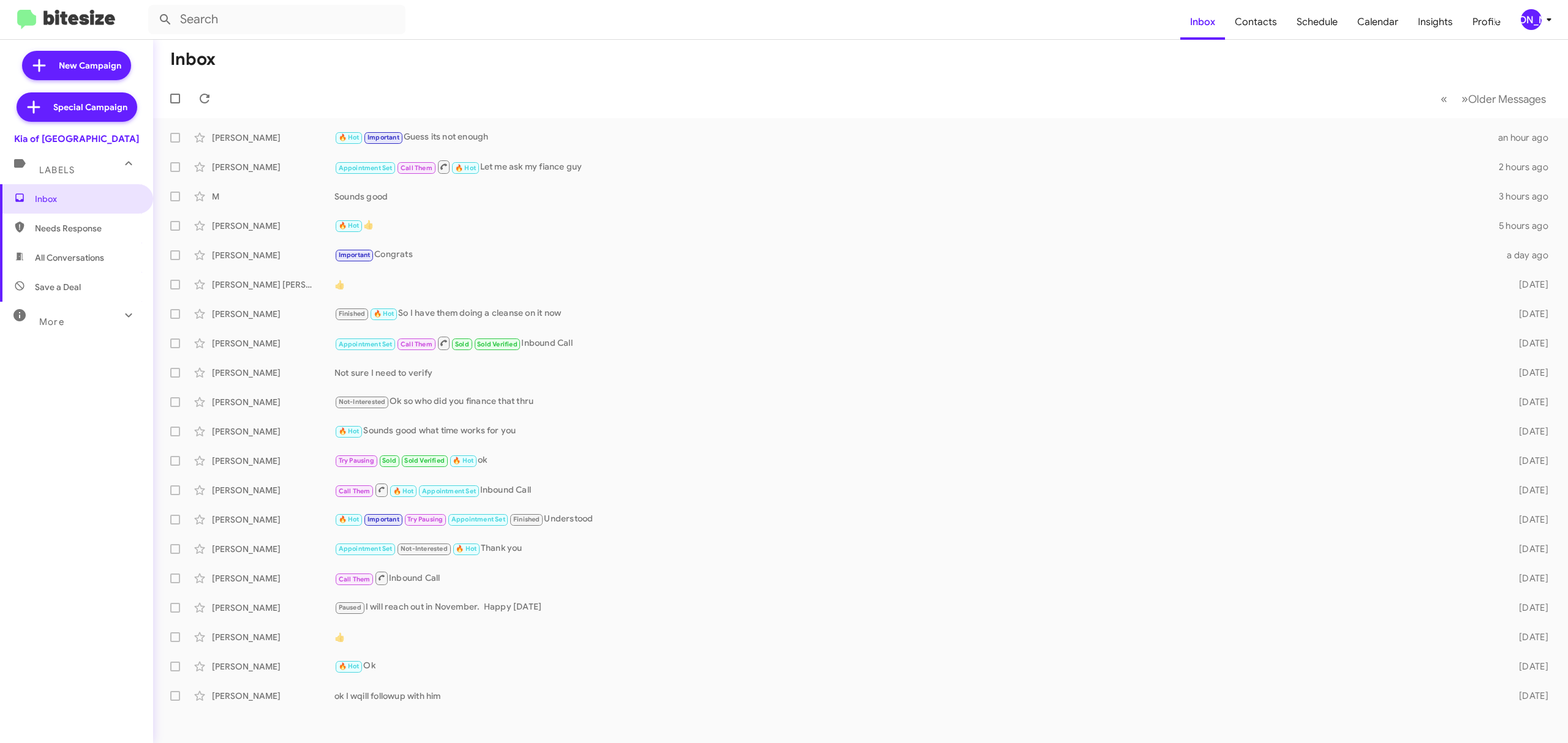
click at [1542, 20] on icon at bounding box center [1549, 19] width 15 height 15
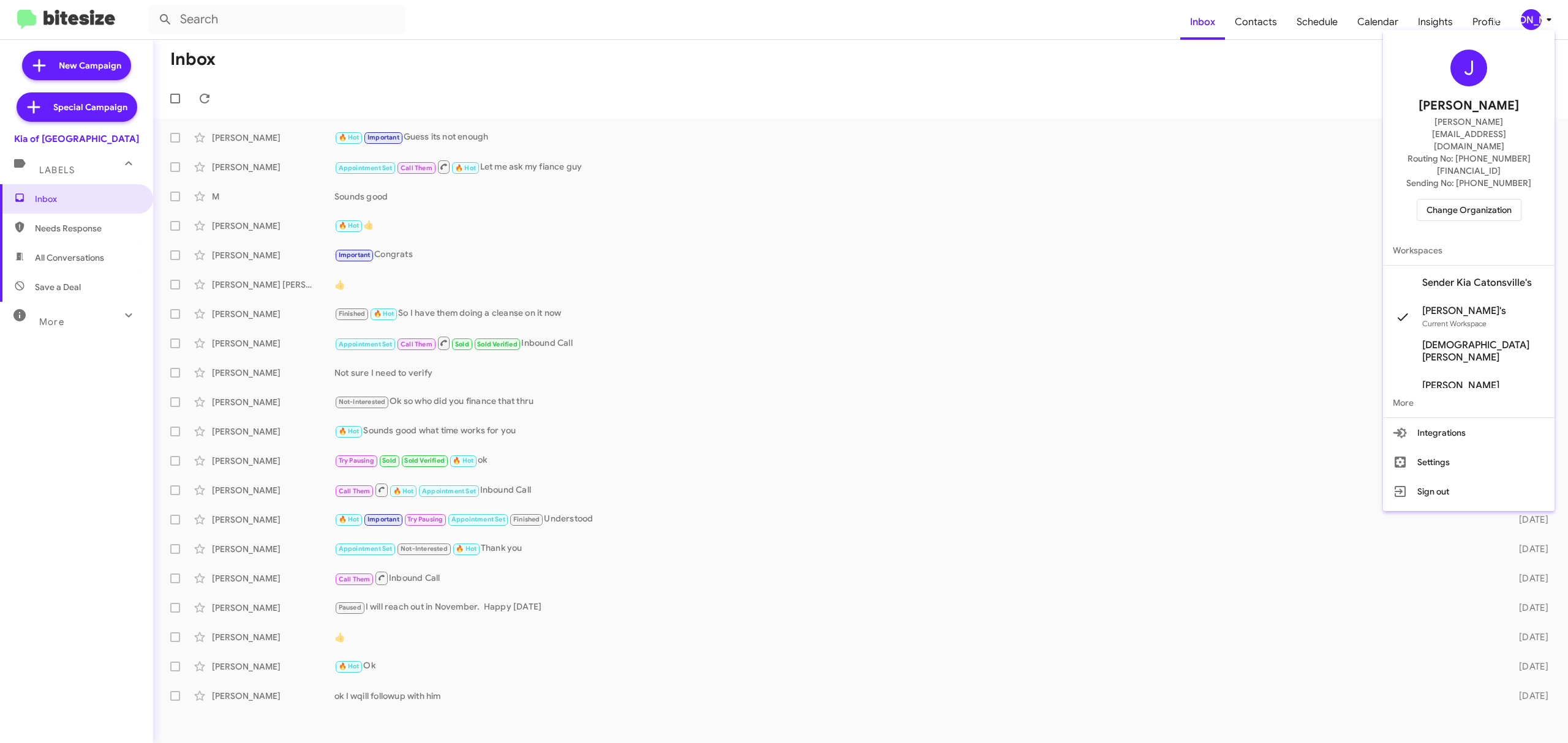
click at [1475, 199] on span "Change Organization" at bounding box center [1469, 209] width 85 height 21
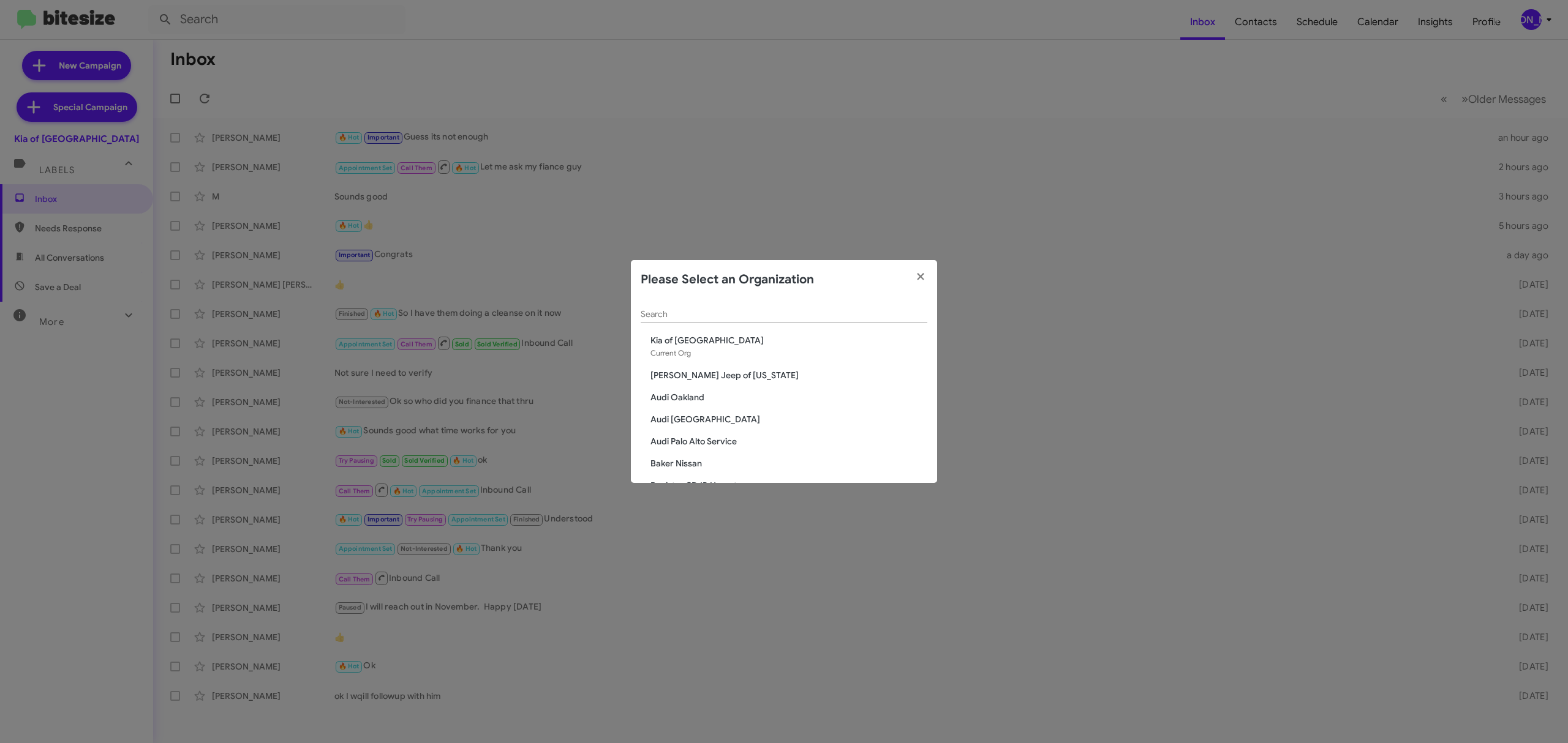
click at [818, 308] on div "Search" at bounding box center [784, 312] width 286 height 24
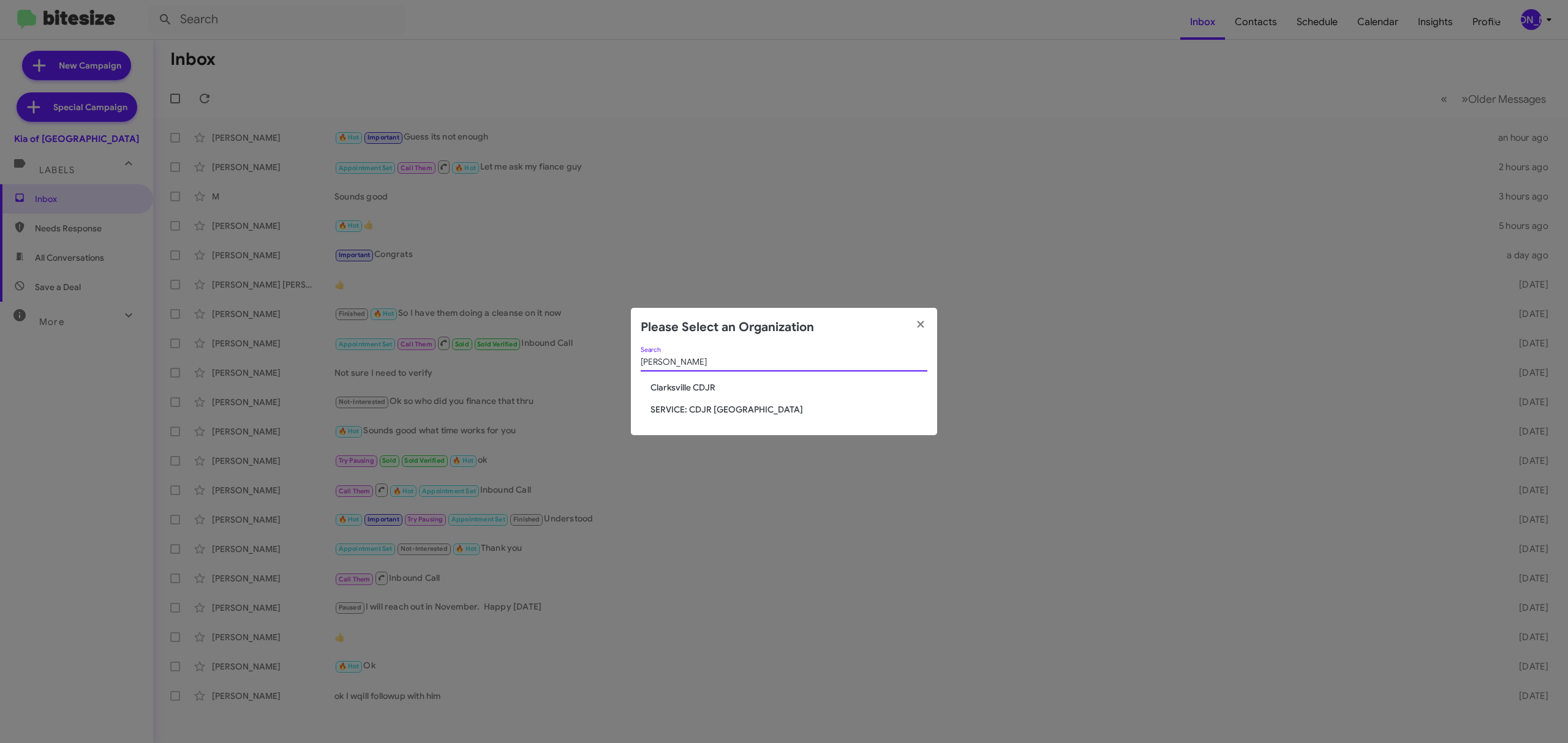
type input "clark"
click at [694, 383] on span "Clarksville CDJR" at bounding box center [788, 387] width 277 height 12
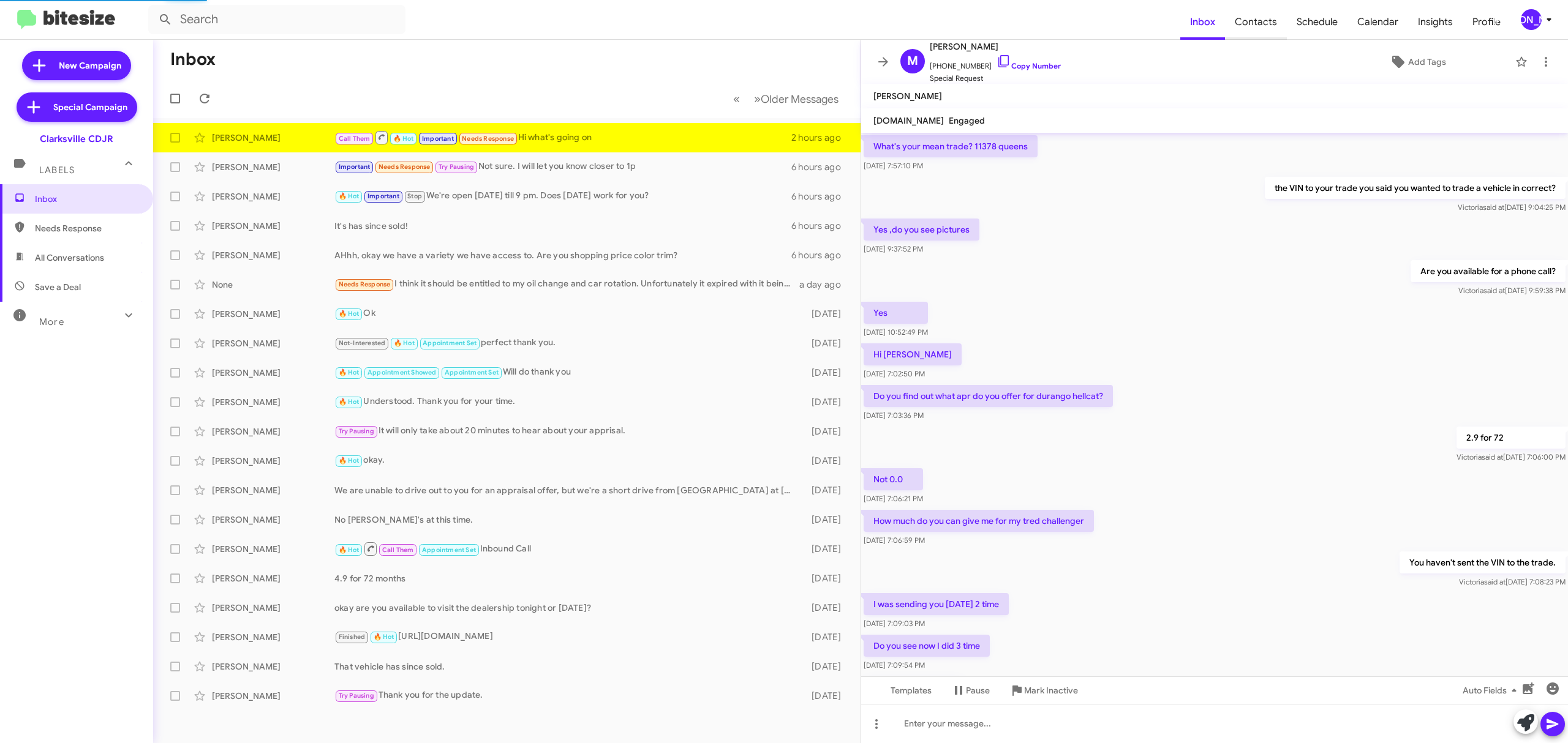
scroll to position [350, 0]
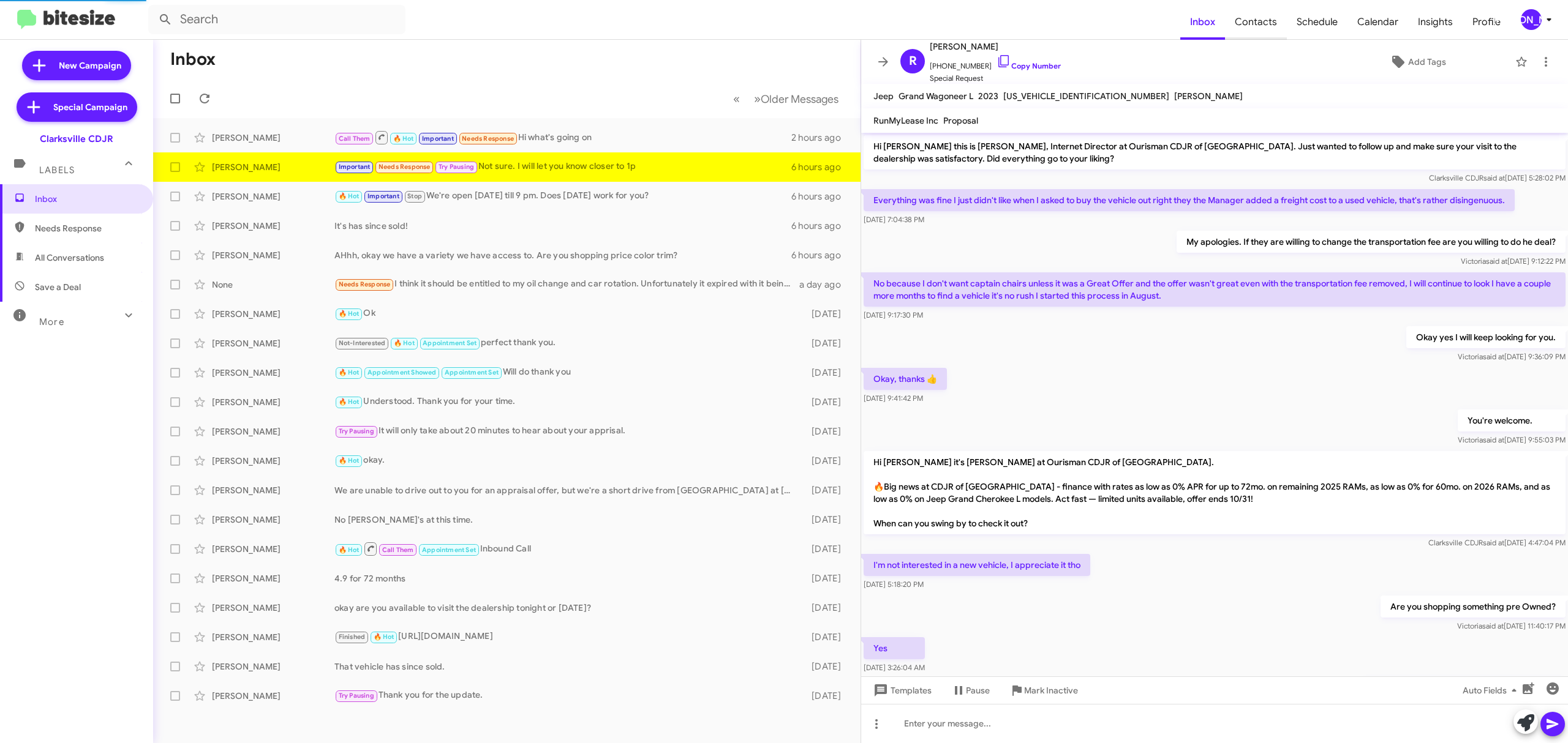
scroll to position [448, 0]
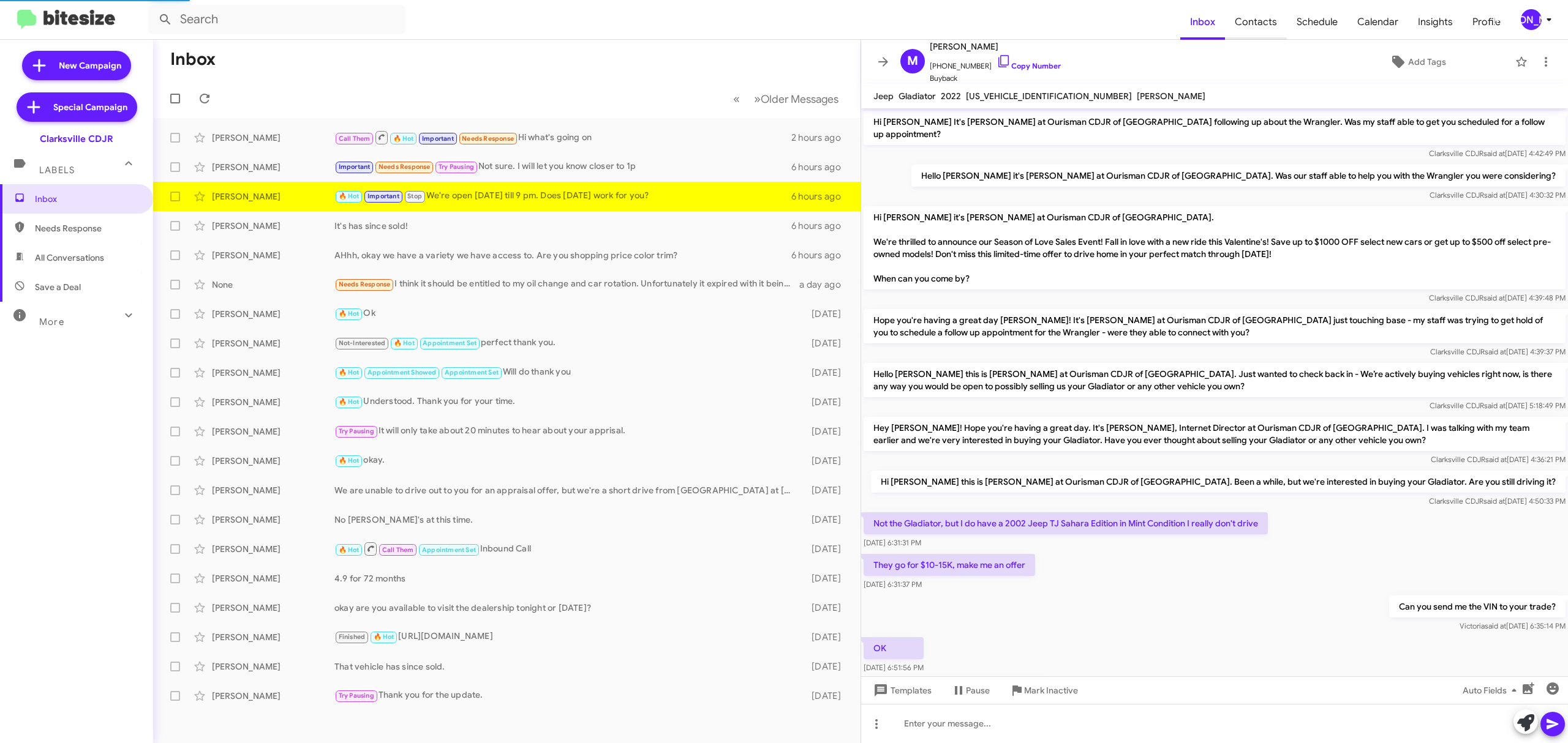
scroll to position [583, 0]
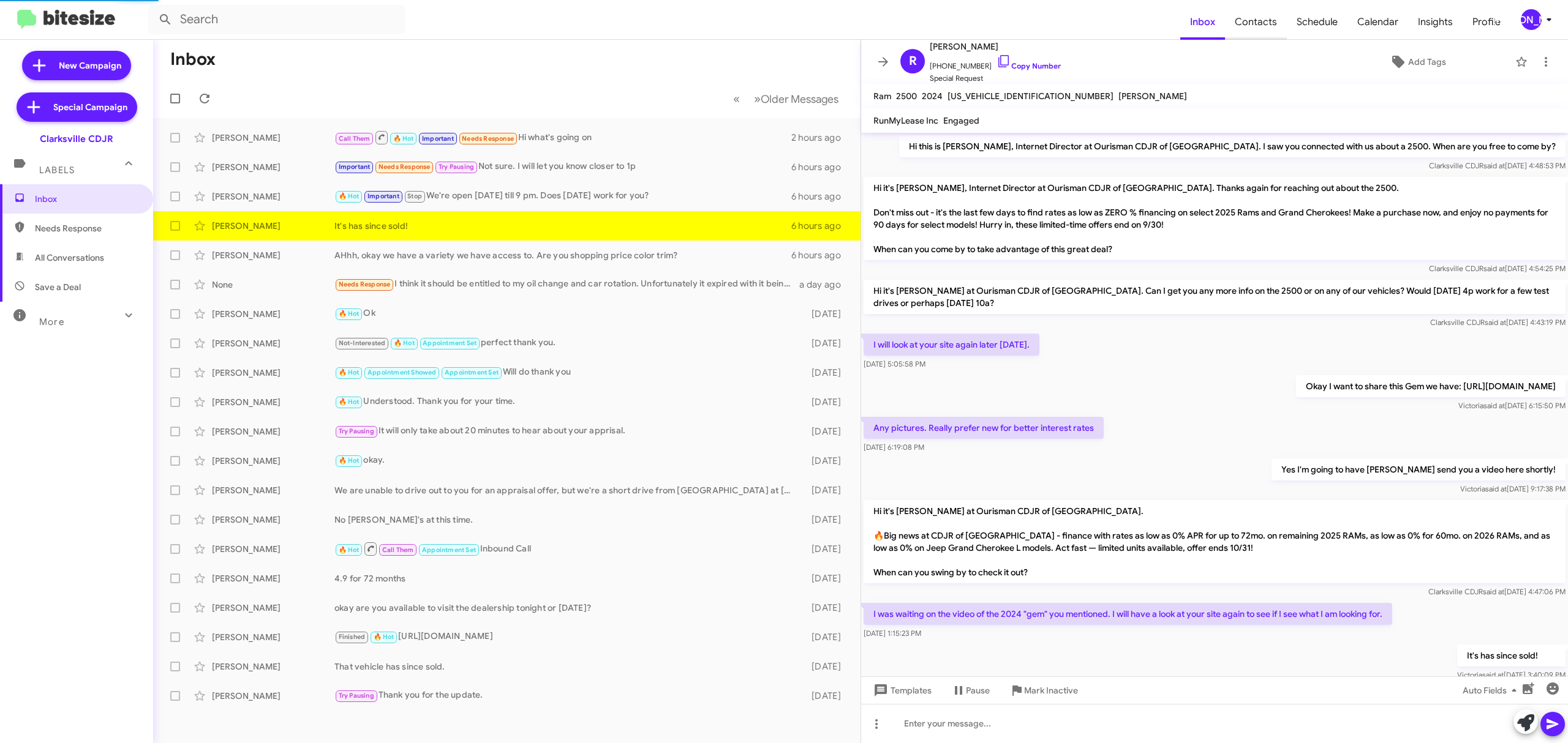
scroll to position [38, 0]
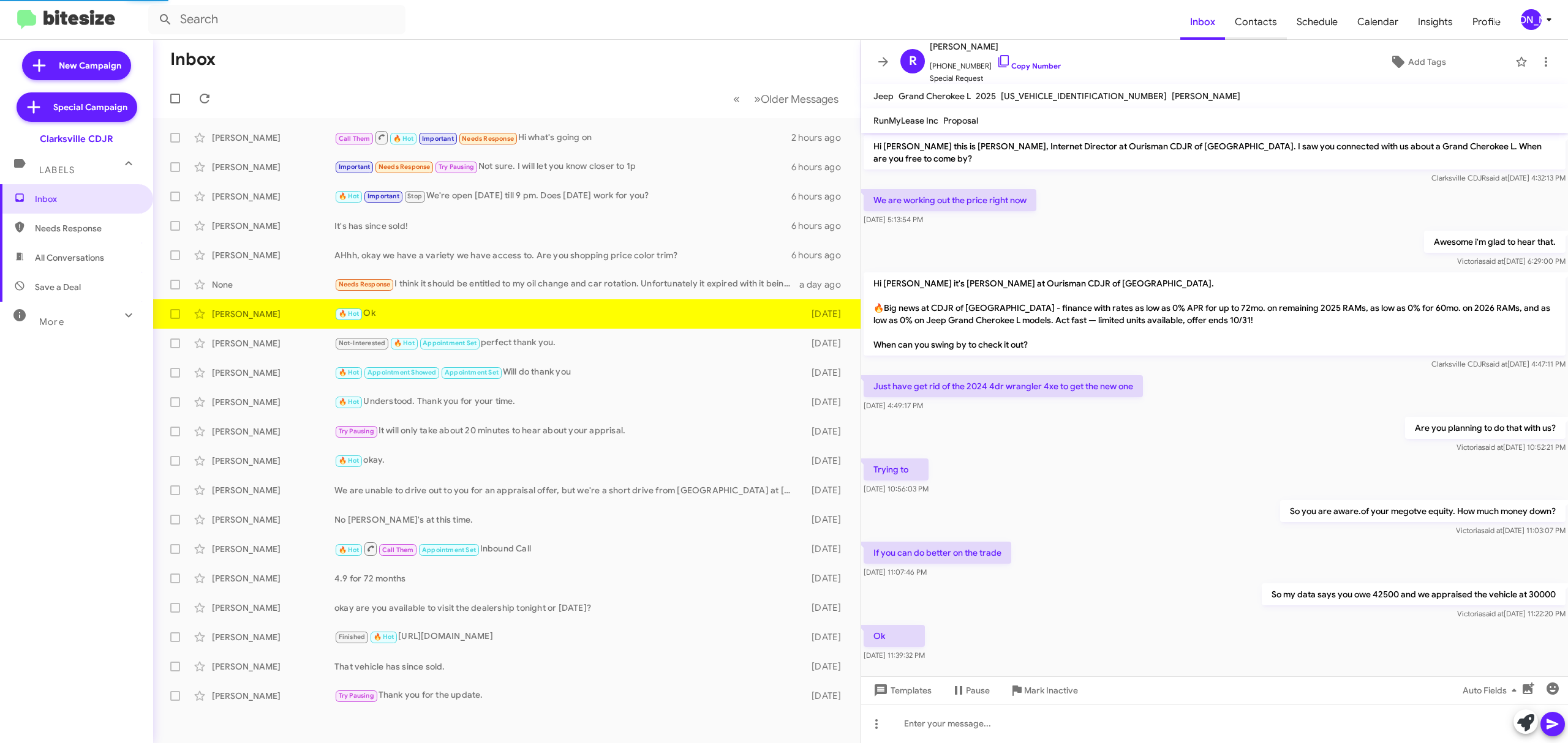
scroll to position [9, 0]
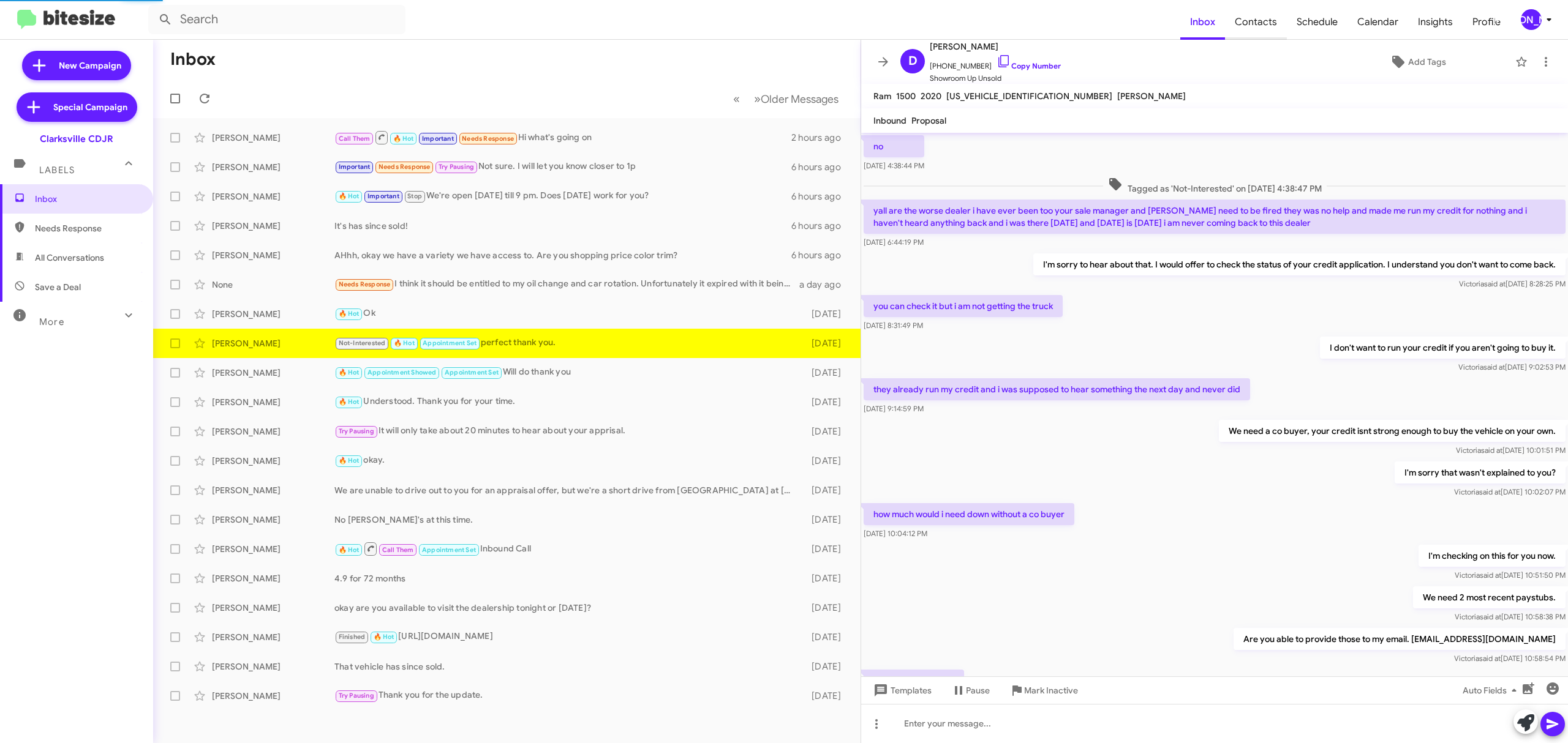
scroll to position [275, 0]
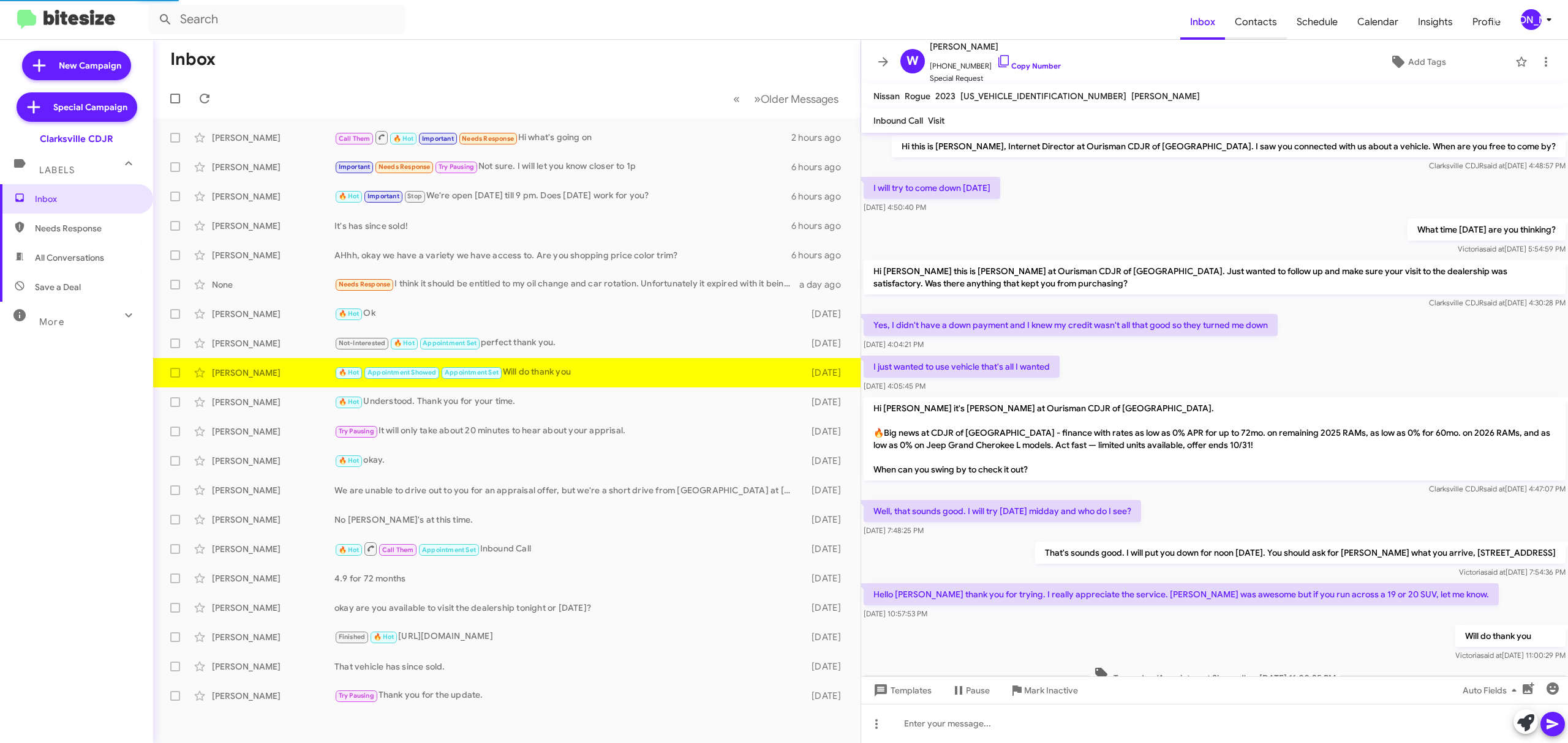
scroll to position [73, 0]
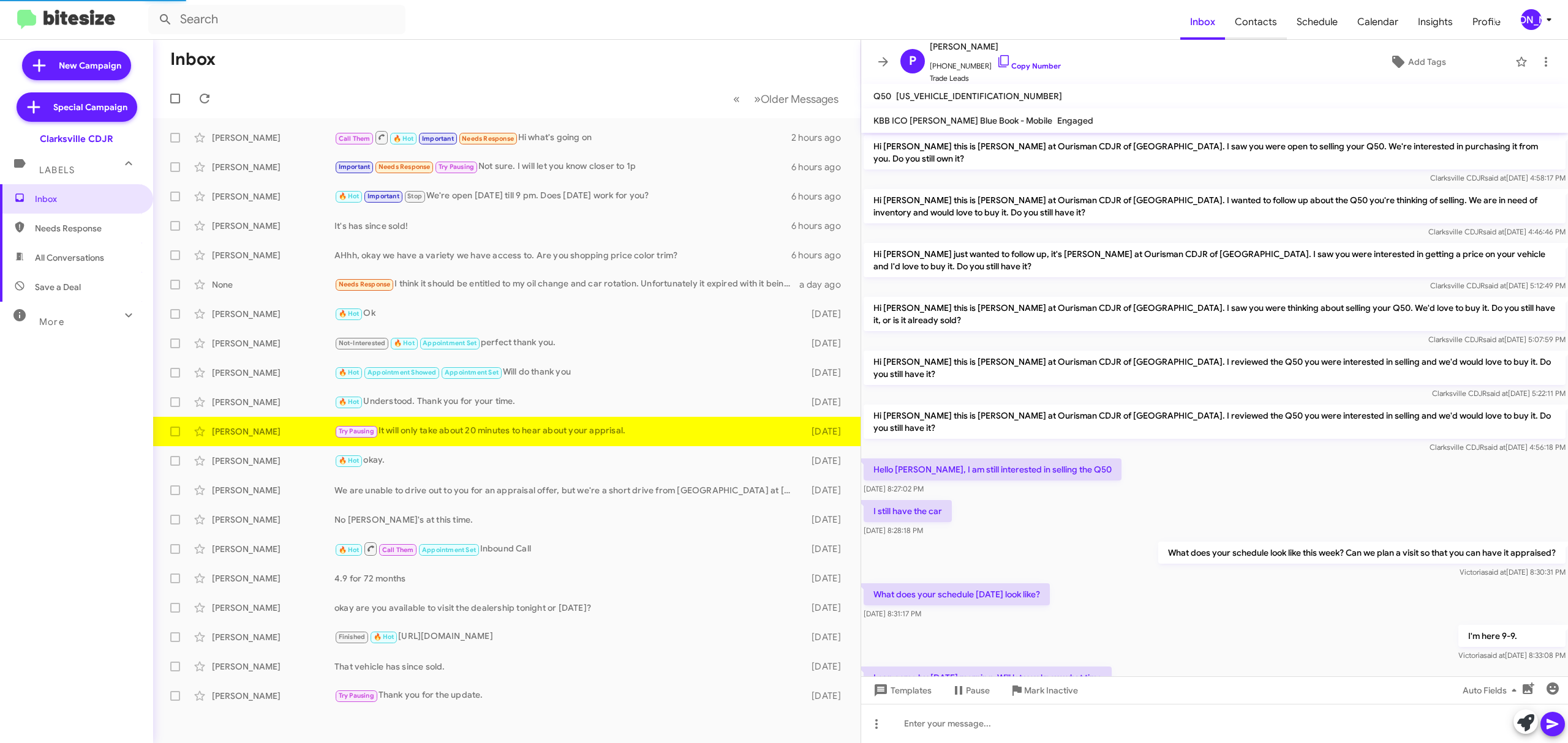
scroll to position [374, 0]
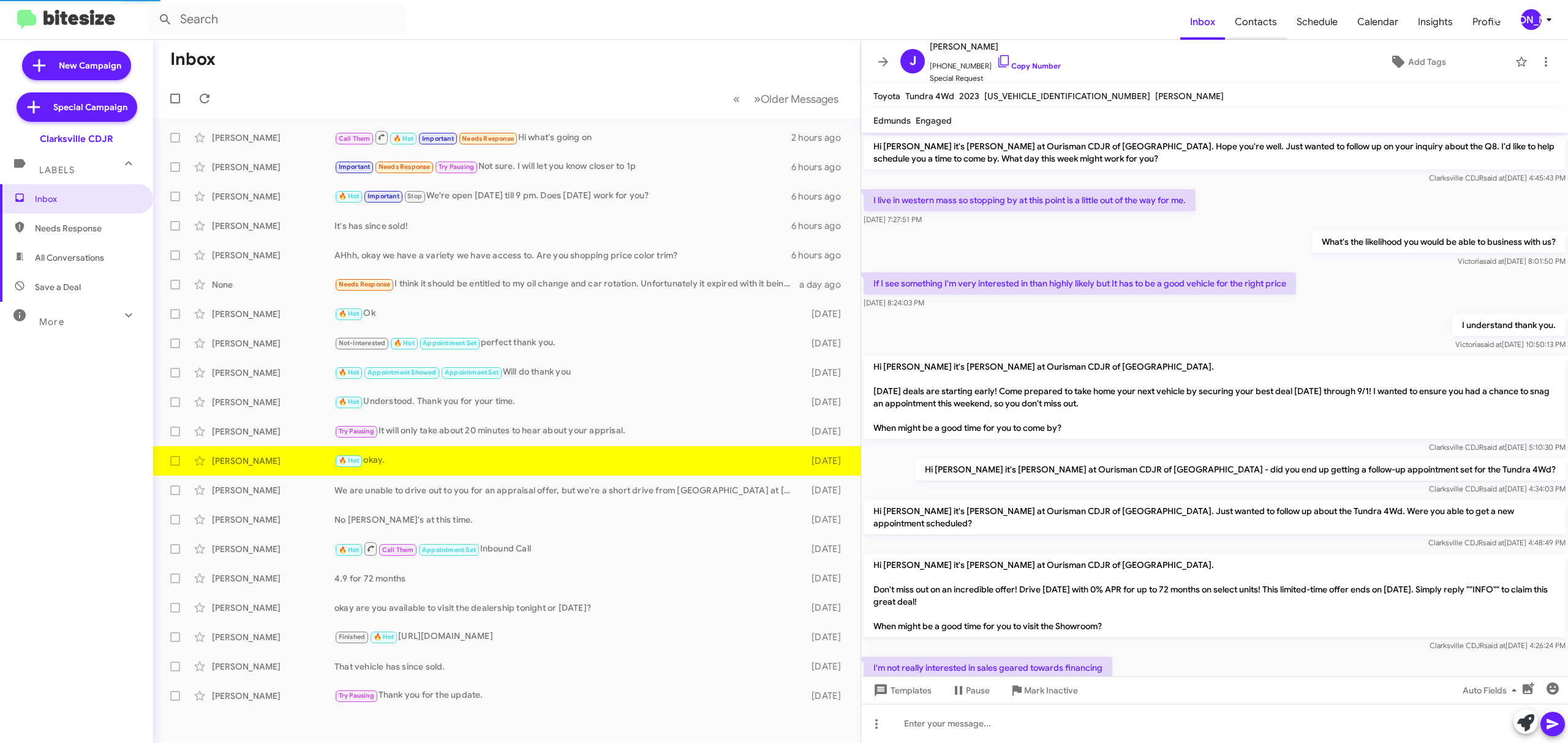
scroll to position [546, 0]
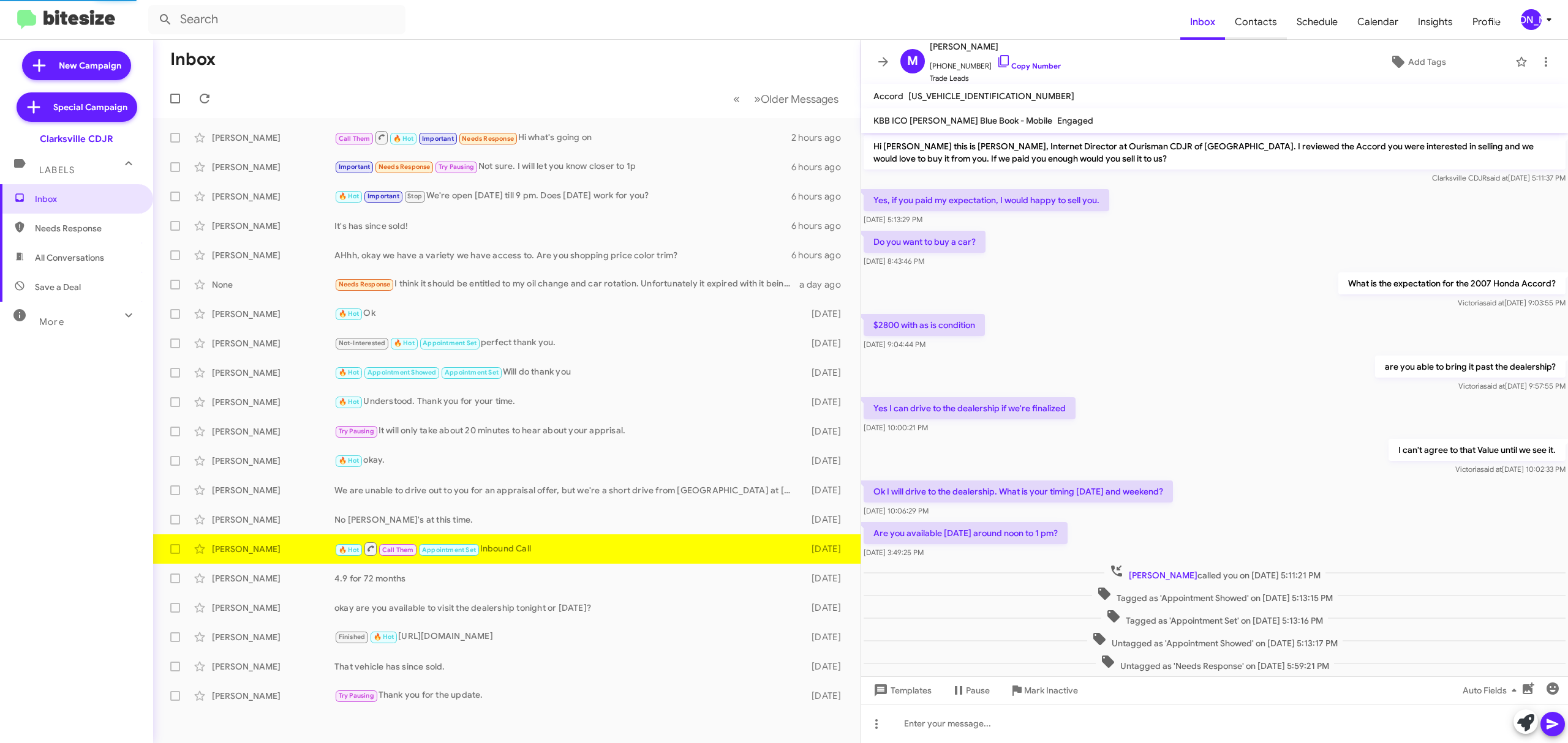
scroll to position [45, 0]
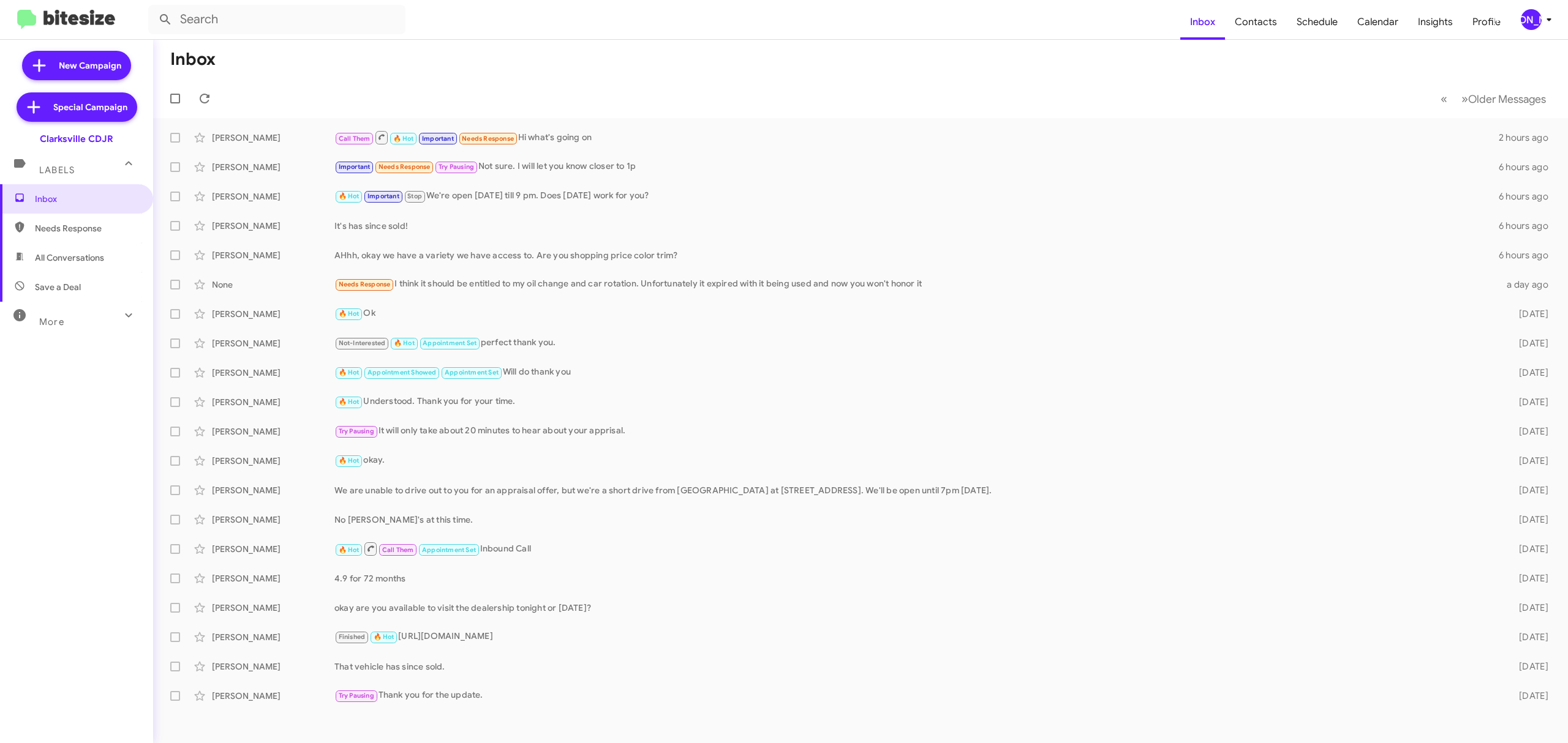
click at [1543, 20] on icon at bounding box center [1549, 19] width 15 height 15
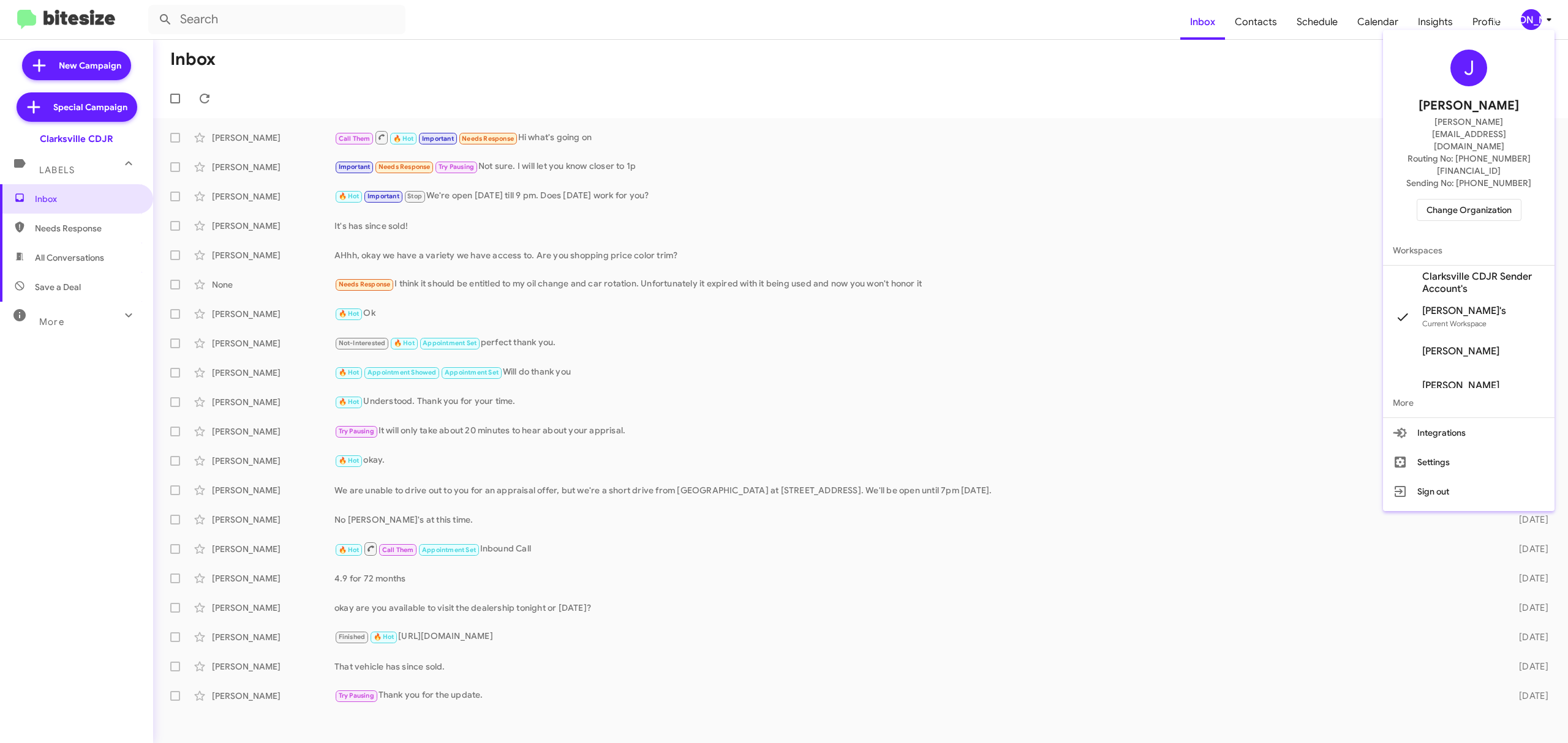
click at [1436, 199] on span "Change Organization" at bounding box center [1469, 209] width 85 height 21
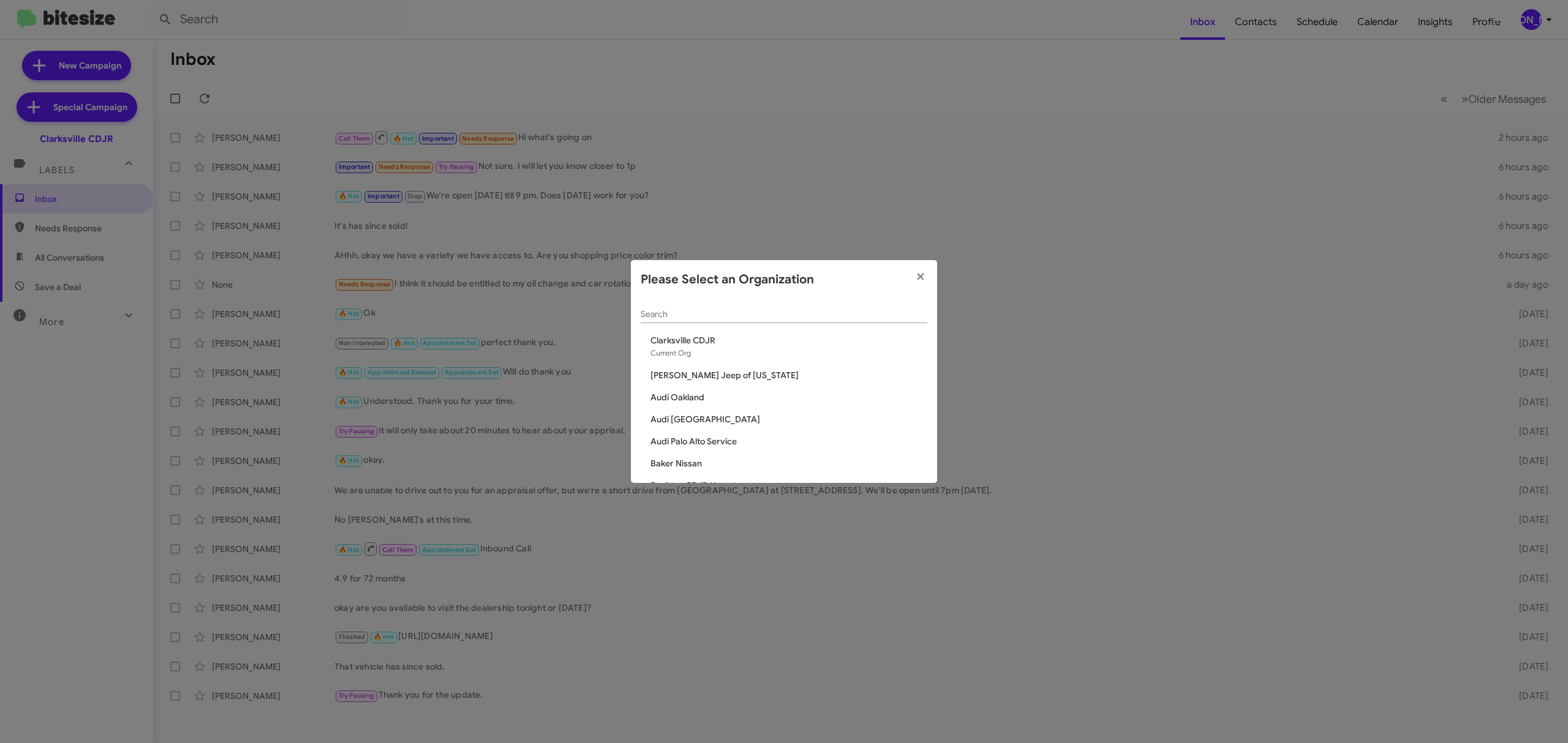
click at [811, 321] on div "Search" at bounding box center [784, 312] width 286 height 24
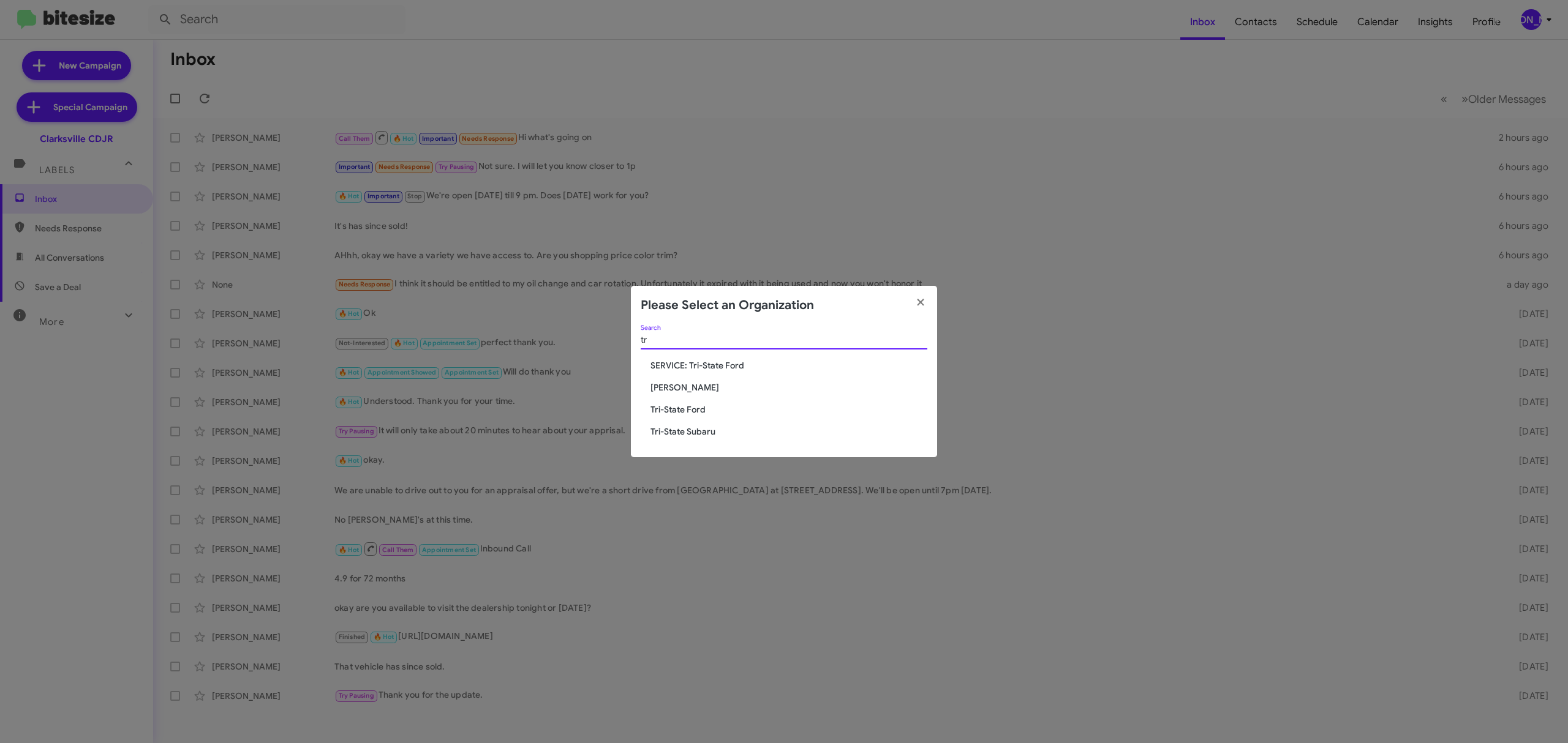
type input "tr"
click at [698, 433] on span "Tri-State Subaru" at bounding box center [788, 431] width 277 height 12
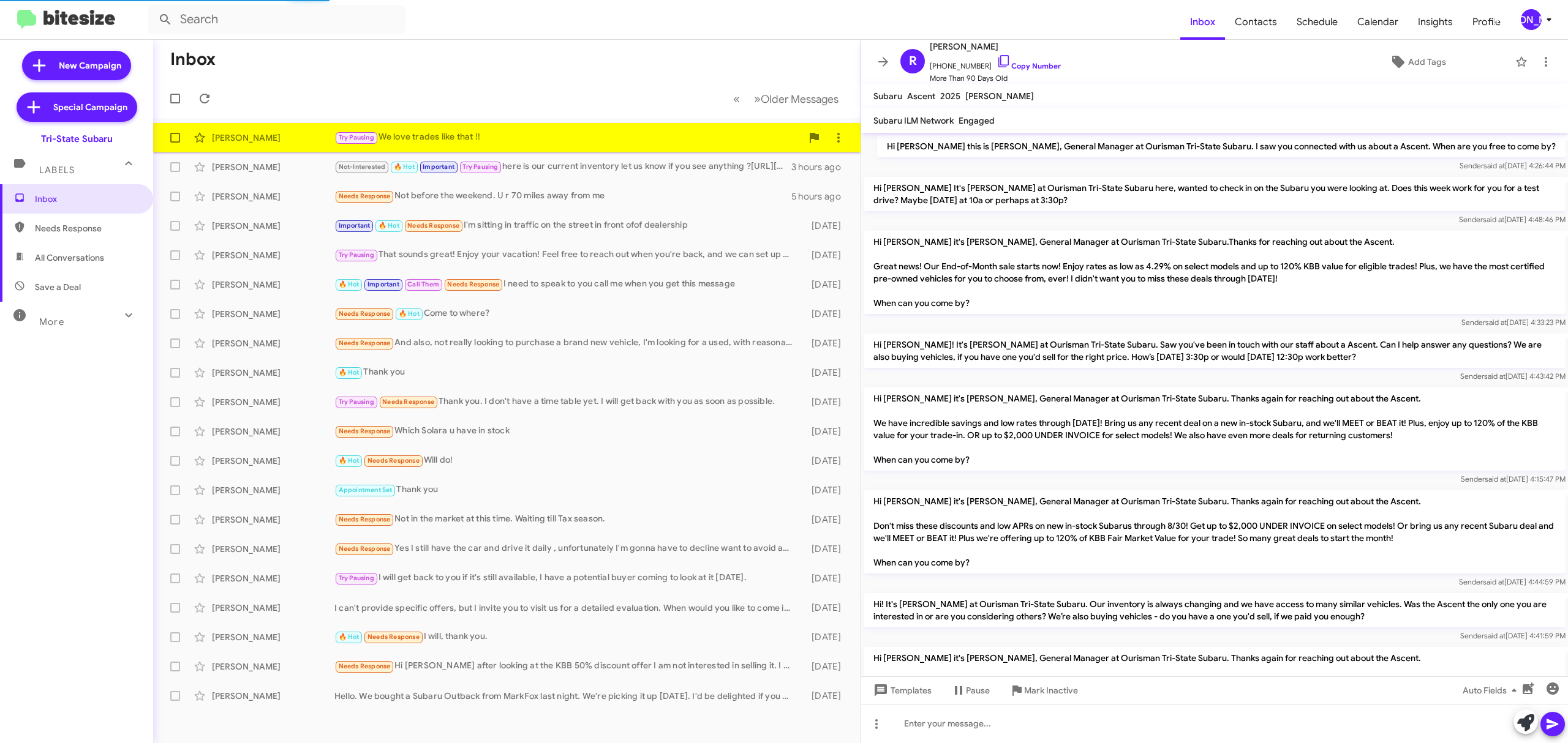
scroll to position [641, 0]
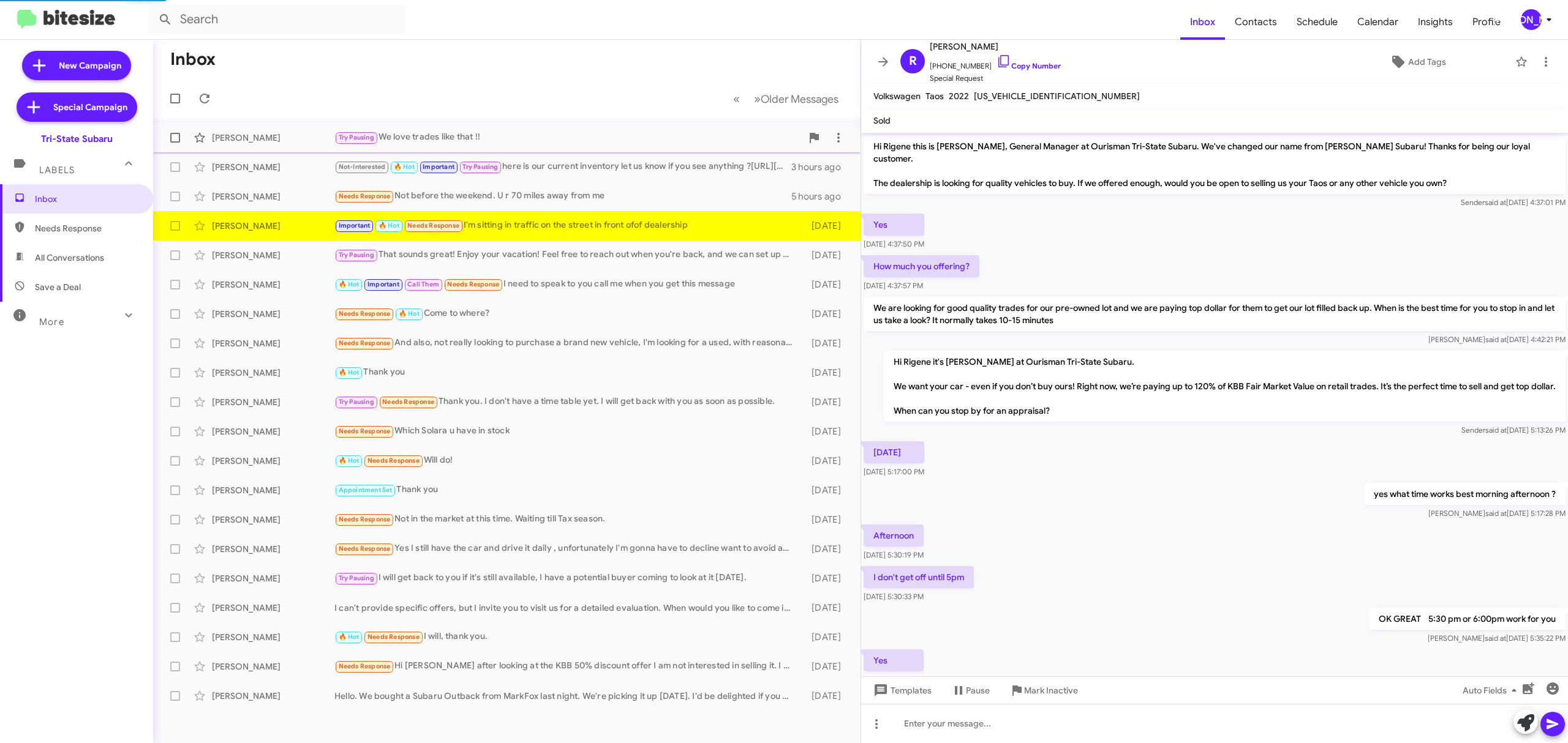
scroll to position [212, 0]
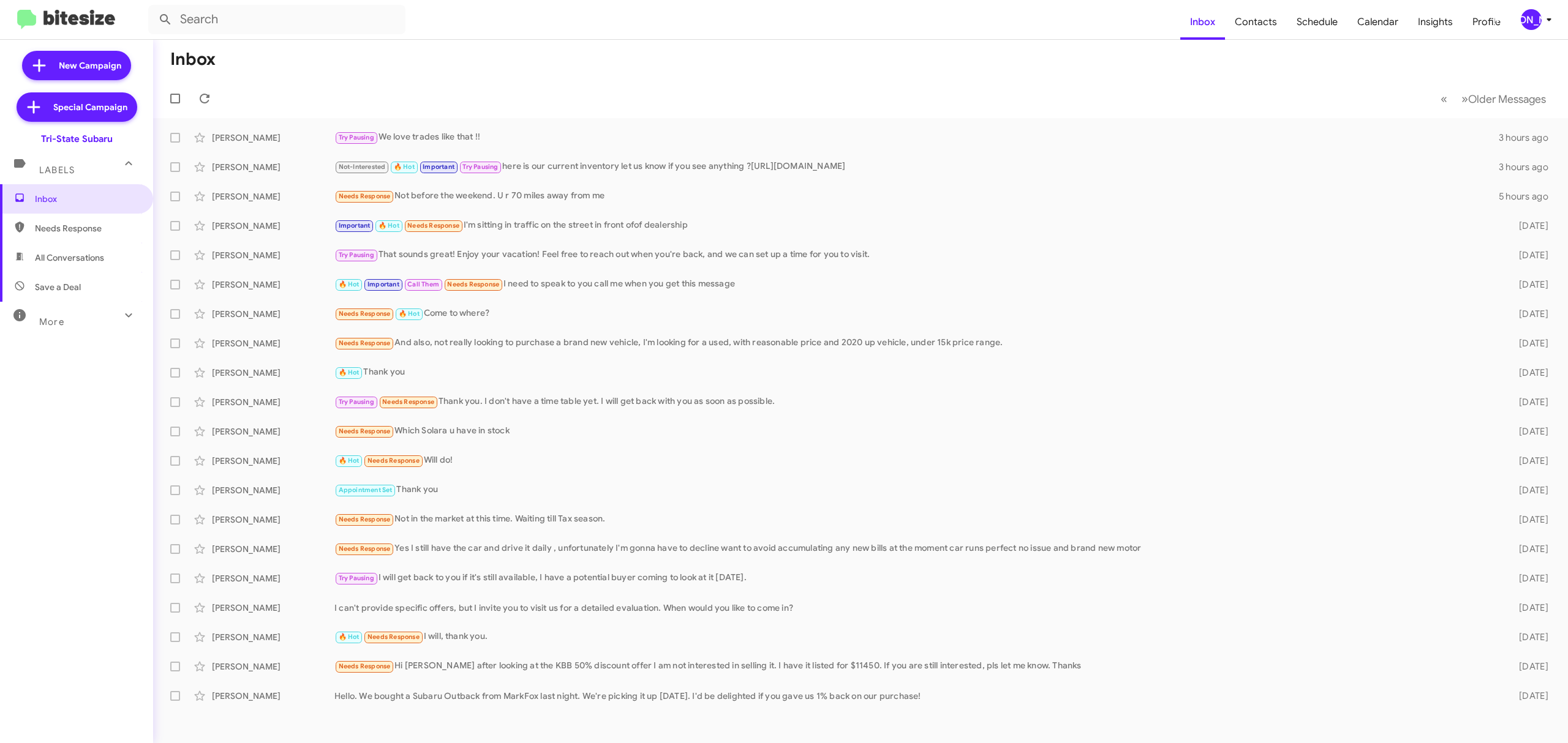
click at [1522, 23] on div "[PERSON_NAME]" at bounding box center [1530, 19] width 21 height 21
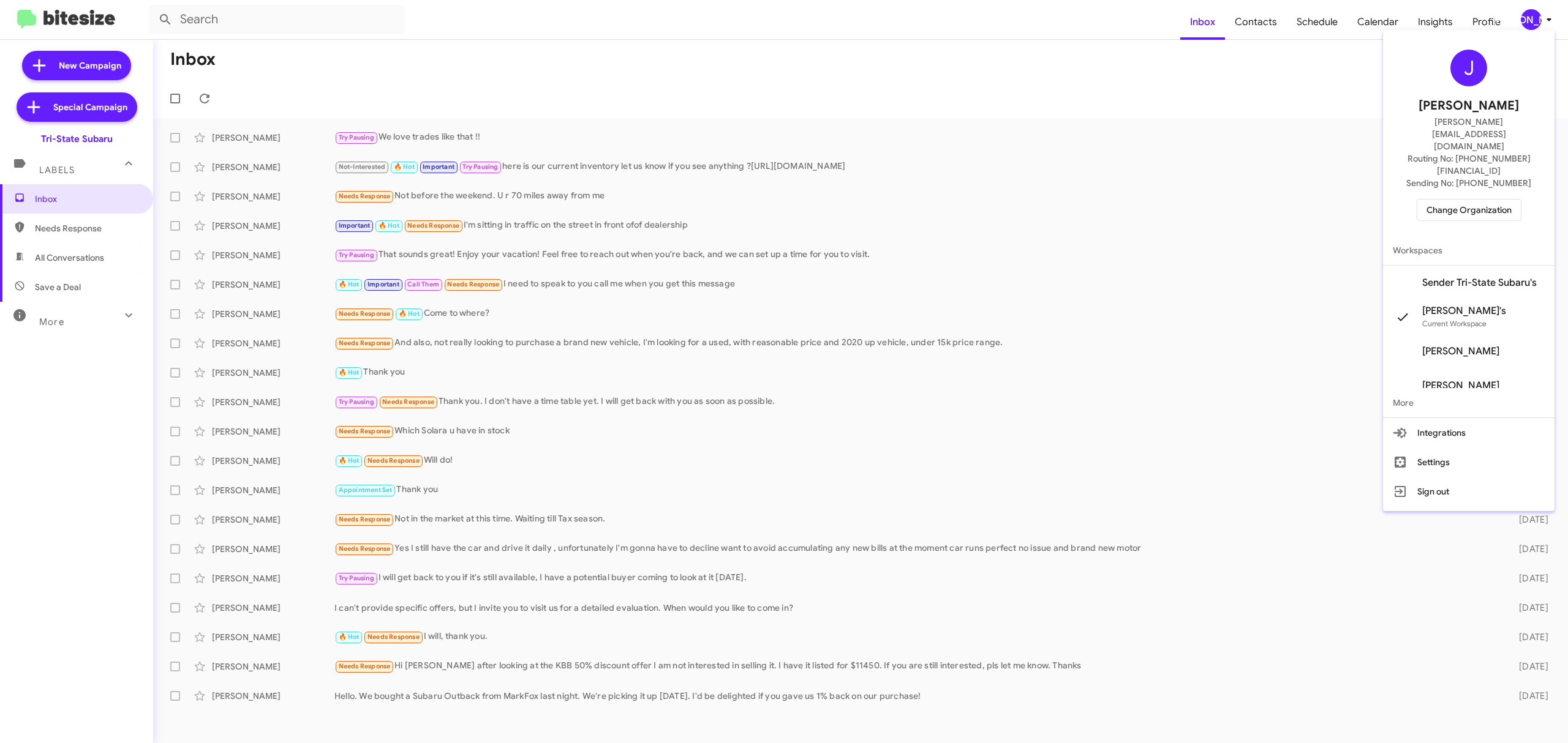
click at [1459, 199] on span "Change Organization" at bounding box center [1469, 209] width 85 height 21
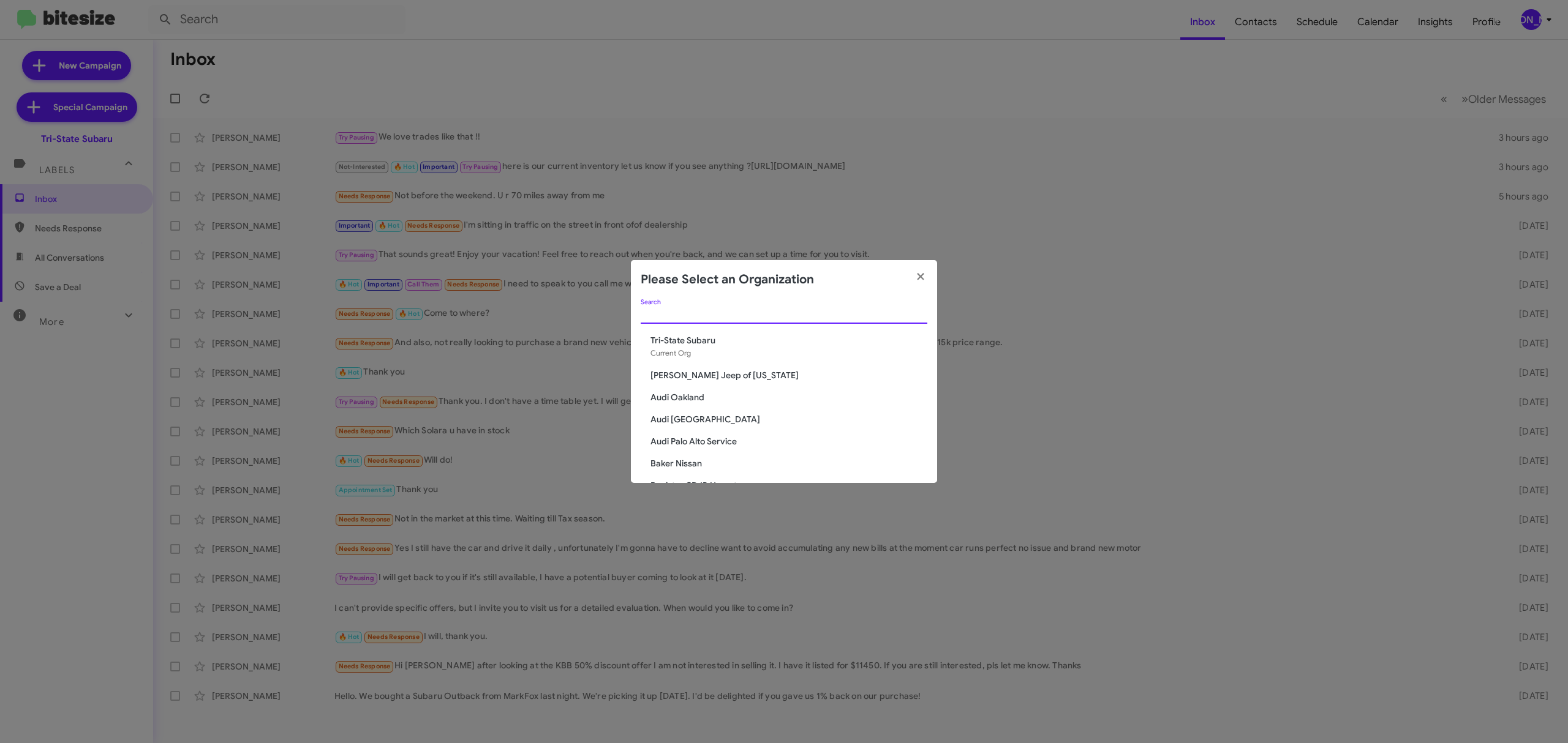
click at [825, 316] on input "Search" at bounding box center [784, 315] width 286 height 10
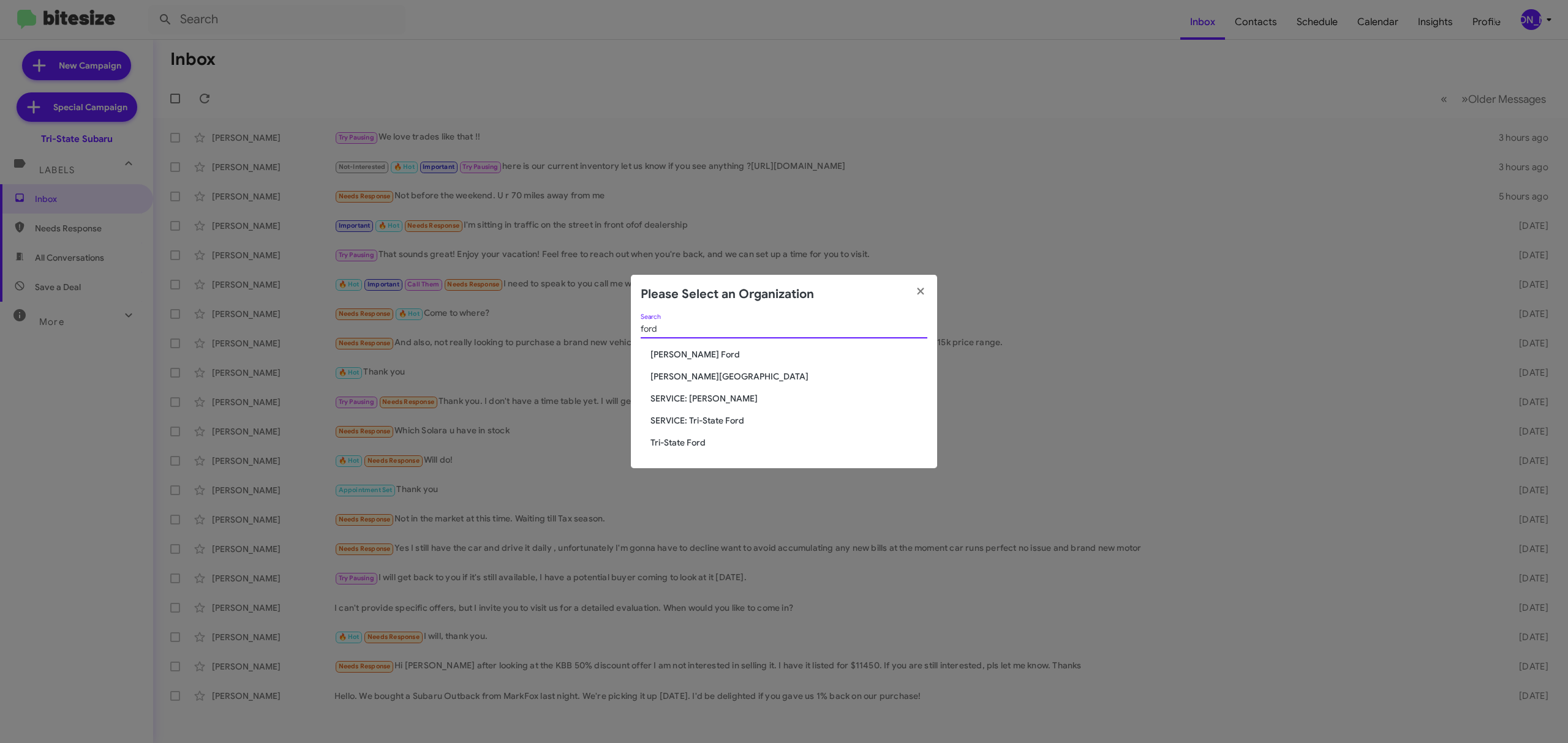
type input "ford"
click at [692, 442] on span "Tri-State Ford" at bounding box center [788, 442] width 277 height 12
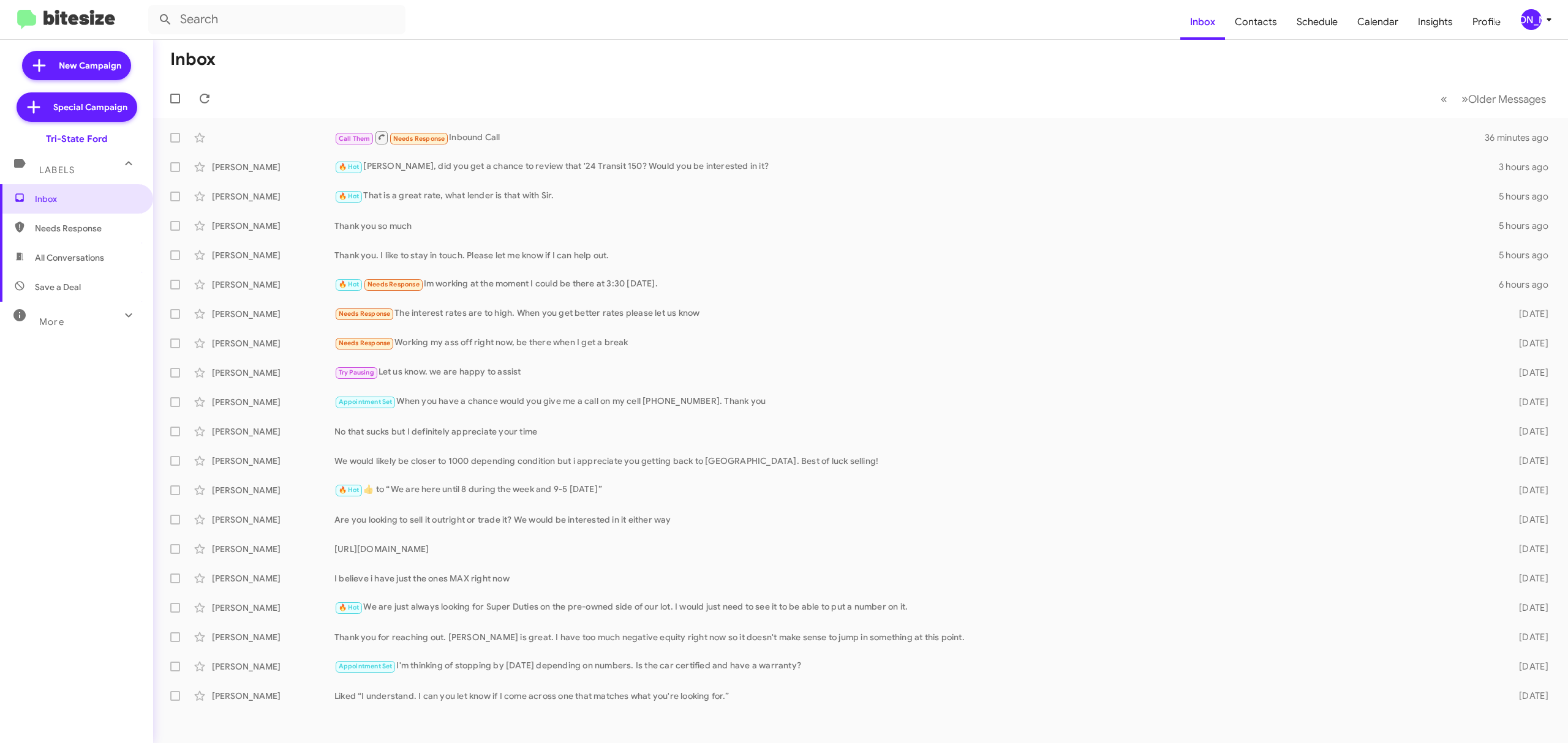
click at [1521, 19] on div "[PERSON_NAME]" at bounding box center [1530, 19] width 21 height 21
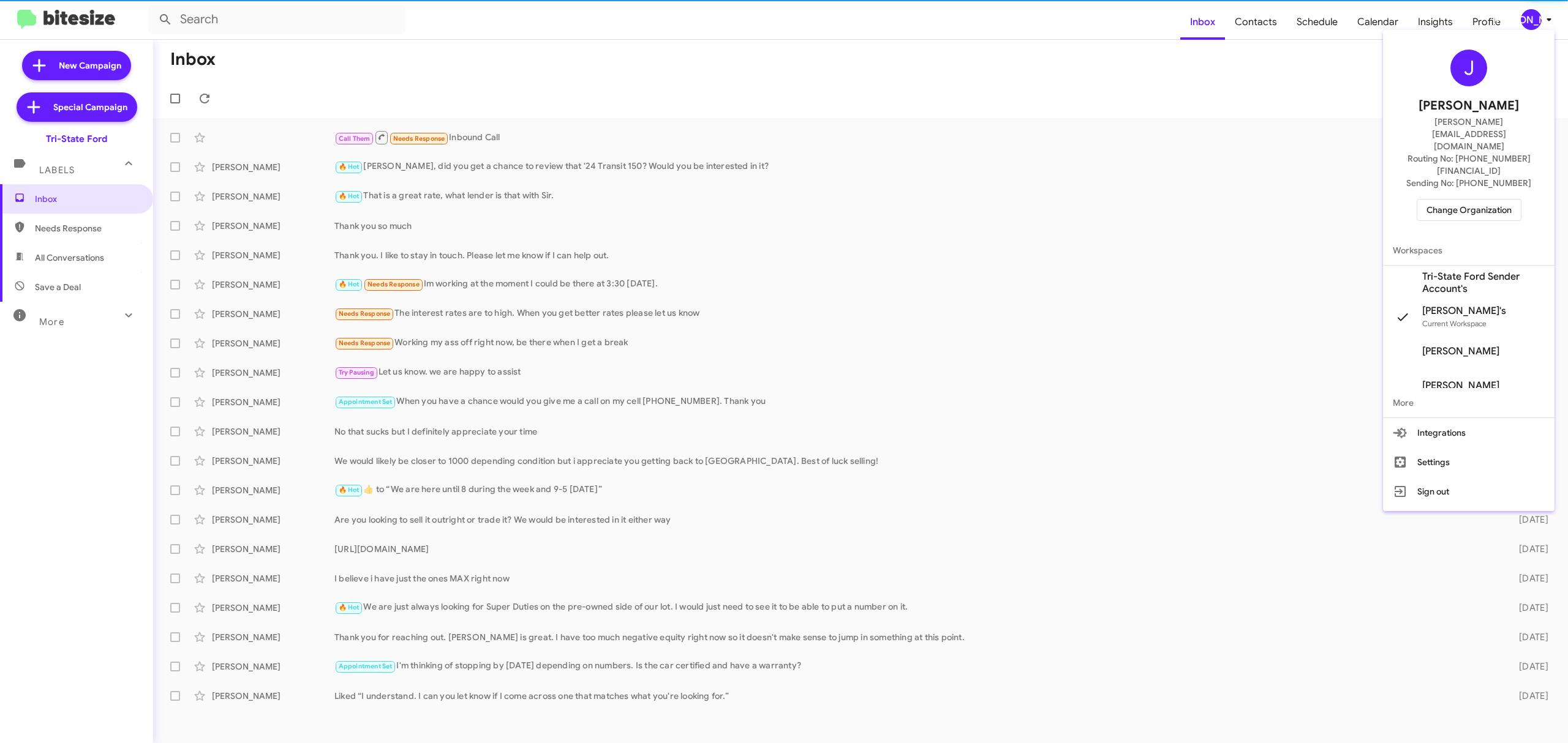
click at [1451, 199] on span "Change Organization" at bounding box center [1469, 209] width 85 height 21
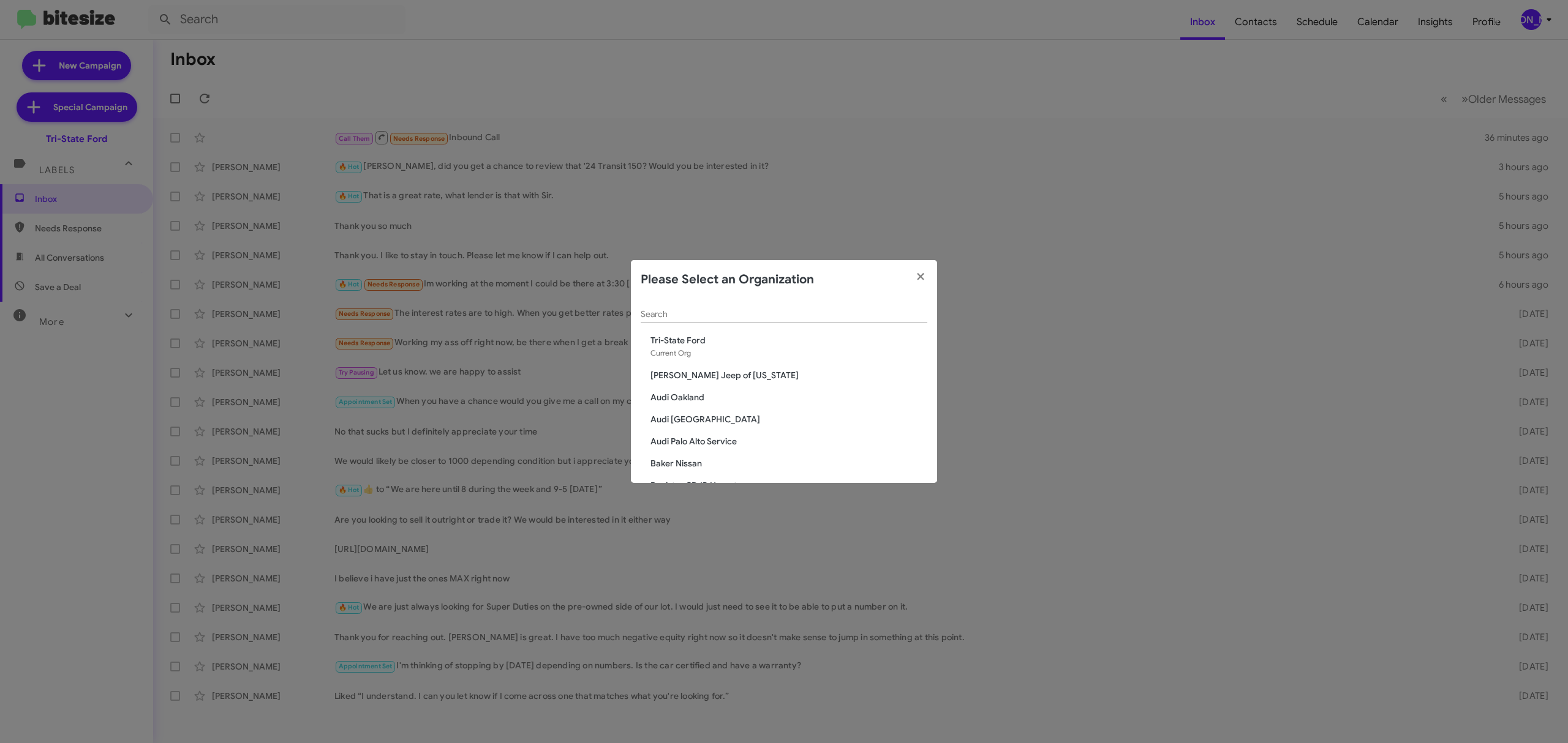
click at [741, 321] on div "Search" at bounding box center [784, 312] width 286 height 24
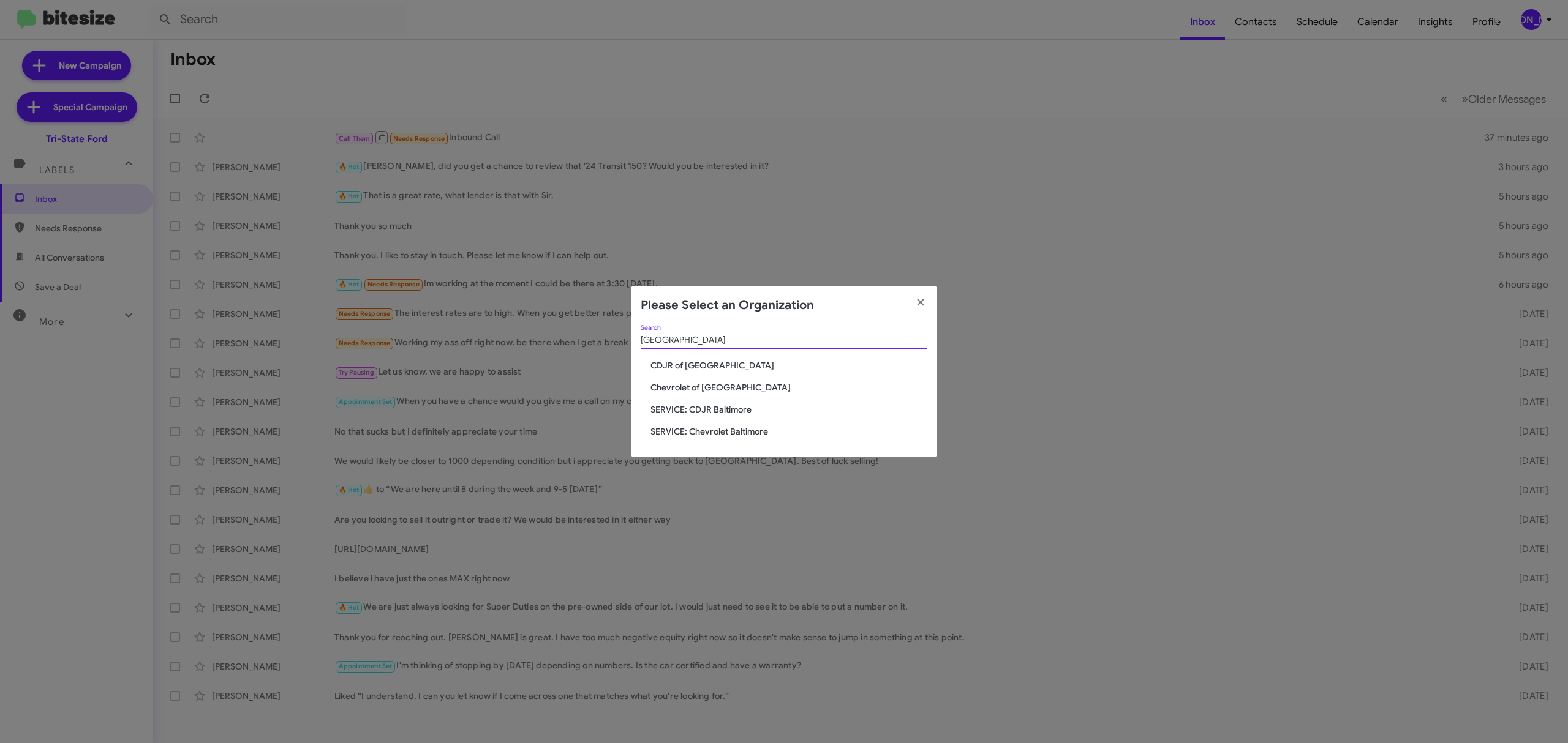
type input "baltimore"
click at [711, 367] on span "CDJR of [GEOGRAPHIC_DATA]" at bounding box center [788, 365] width 277 height 12
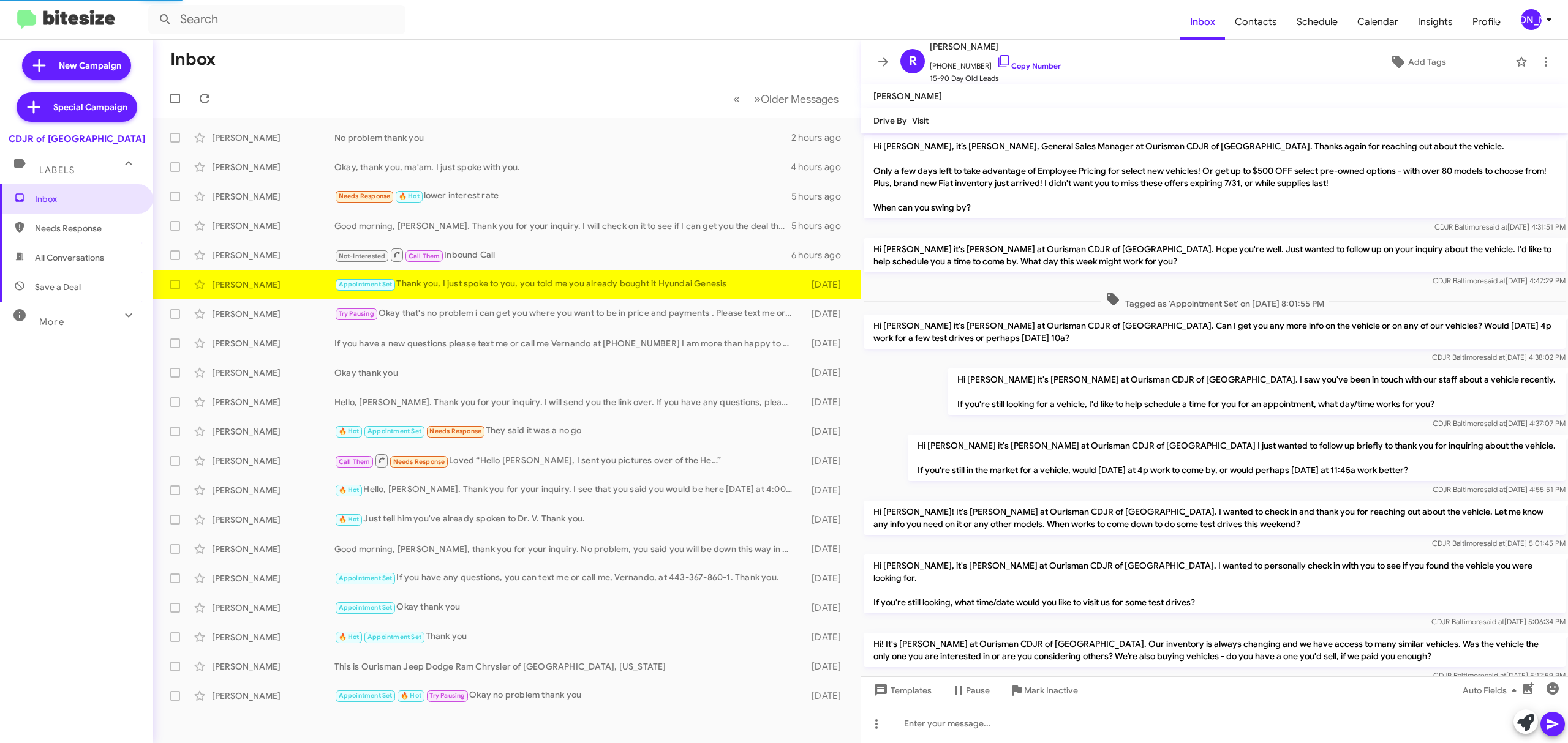
scroll to position [434, 0]
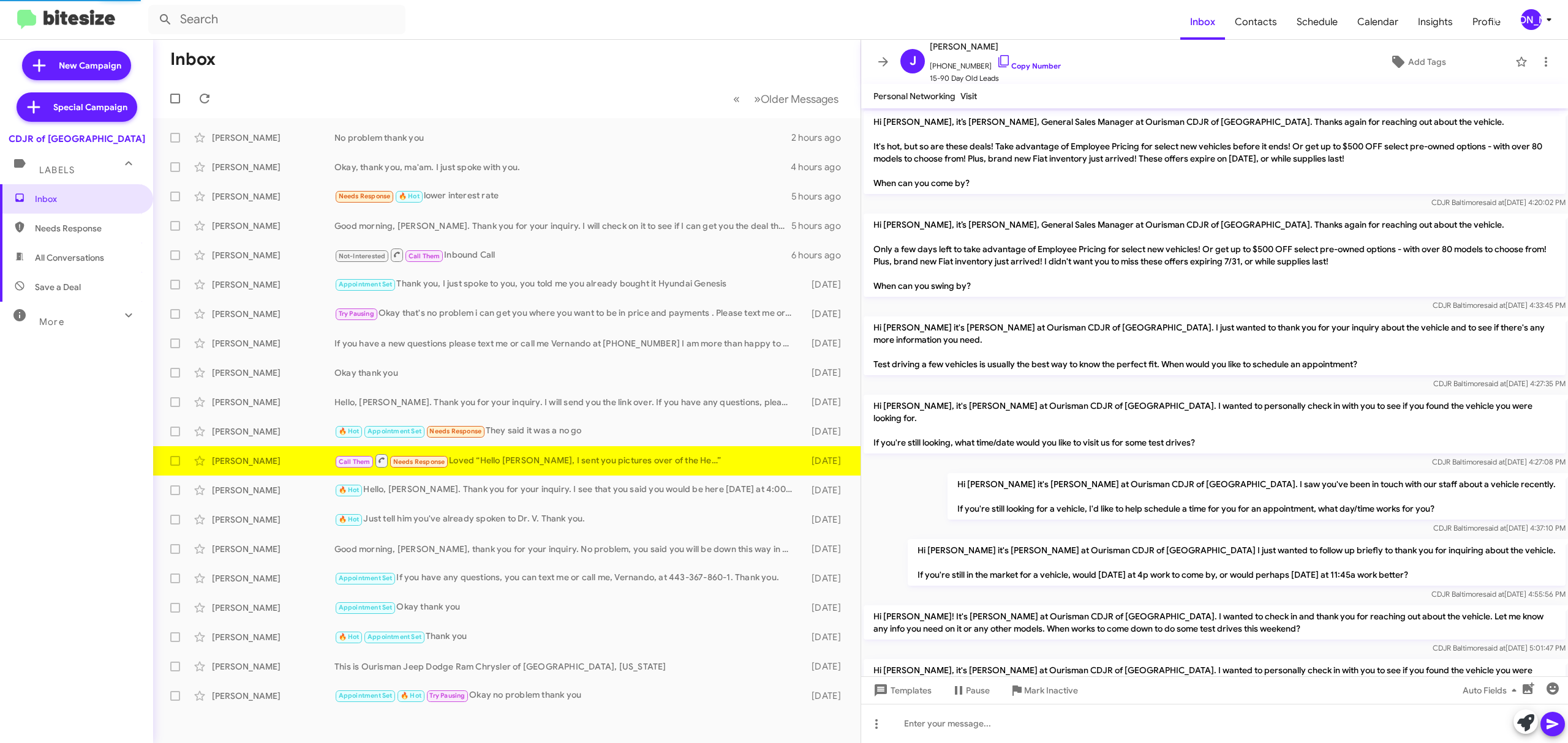
scroll to position [564, 0]
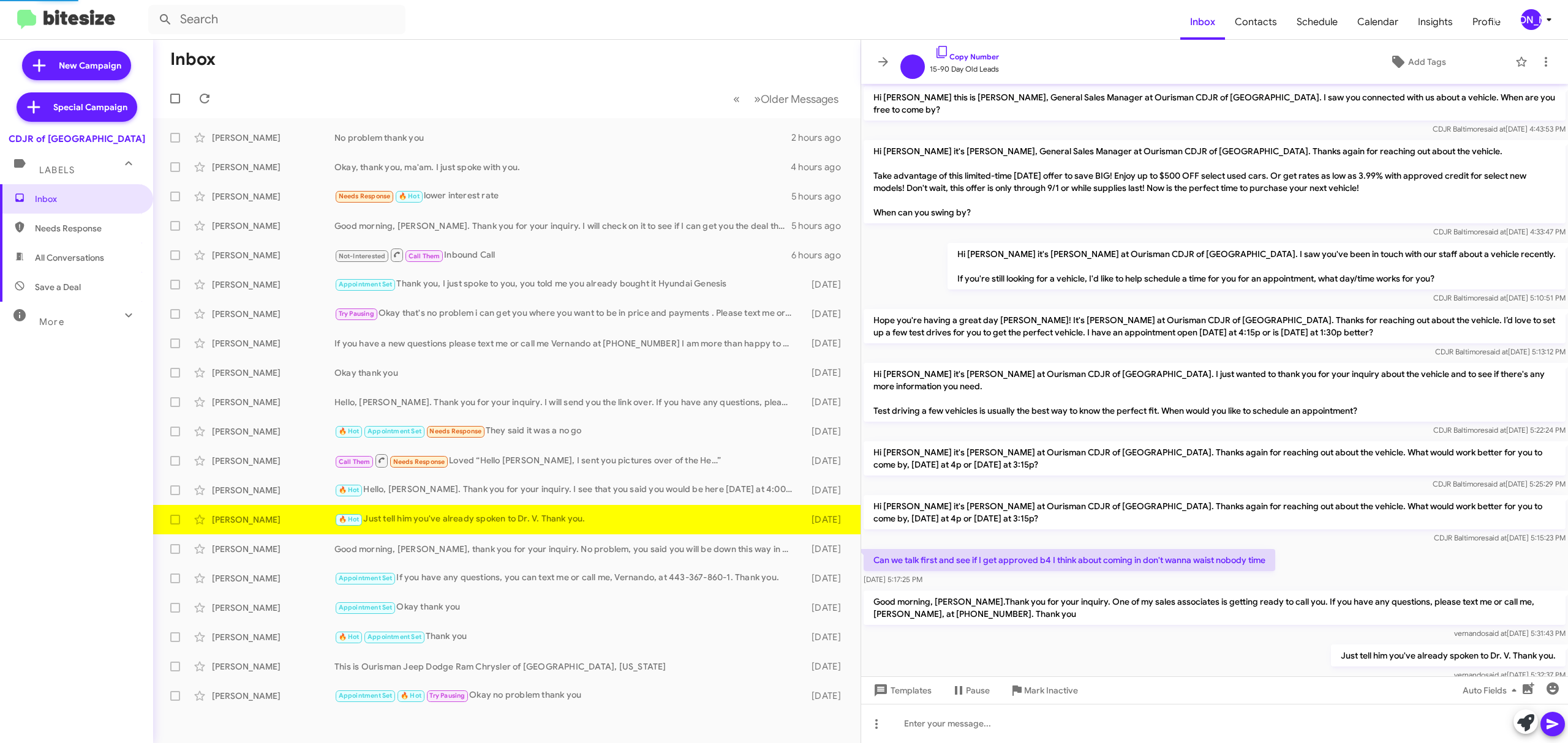
scroll to position [26, 0]
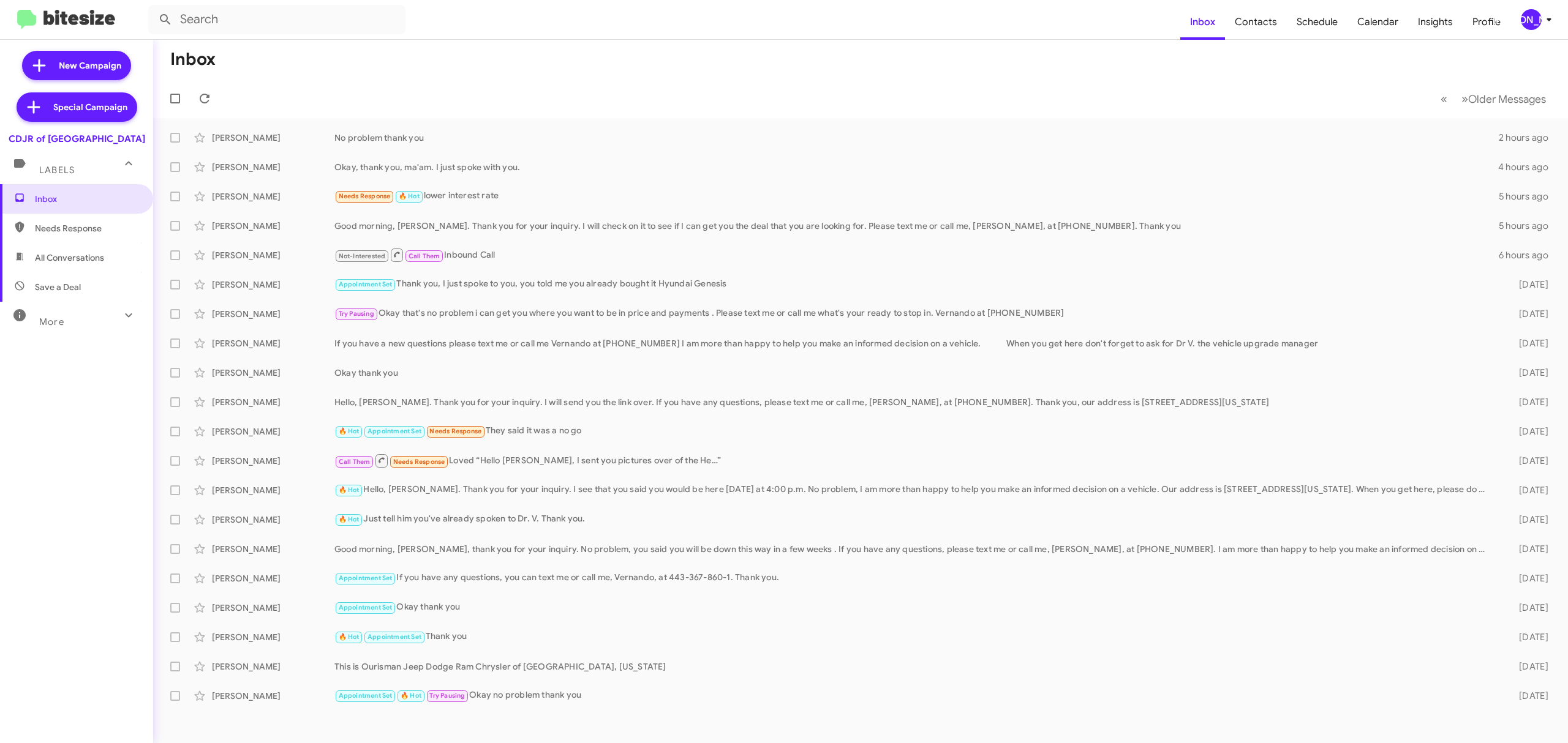
click at [1531, 14] on div "[PERSON_NAME]" at bounding box center [1530, 19] width 21 height 21
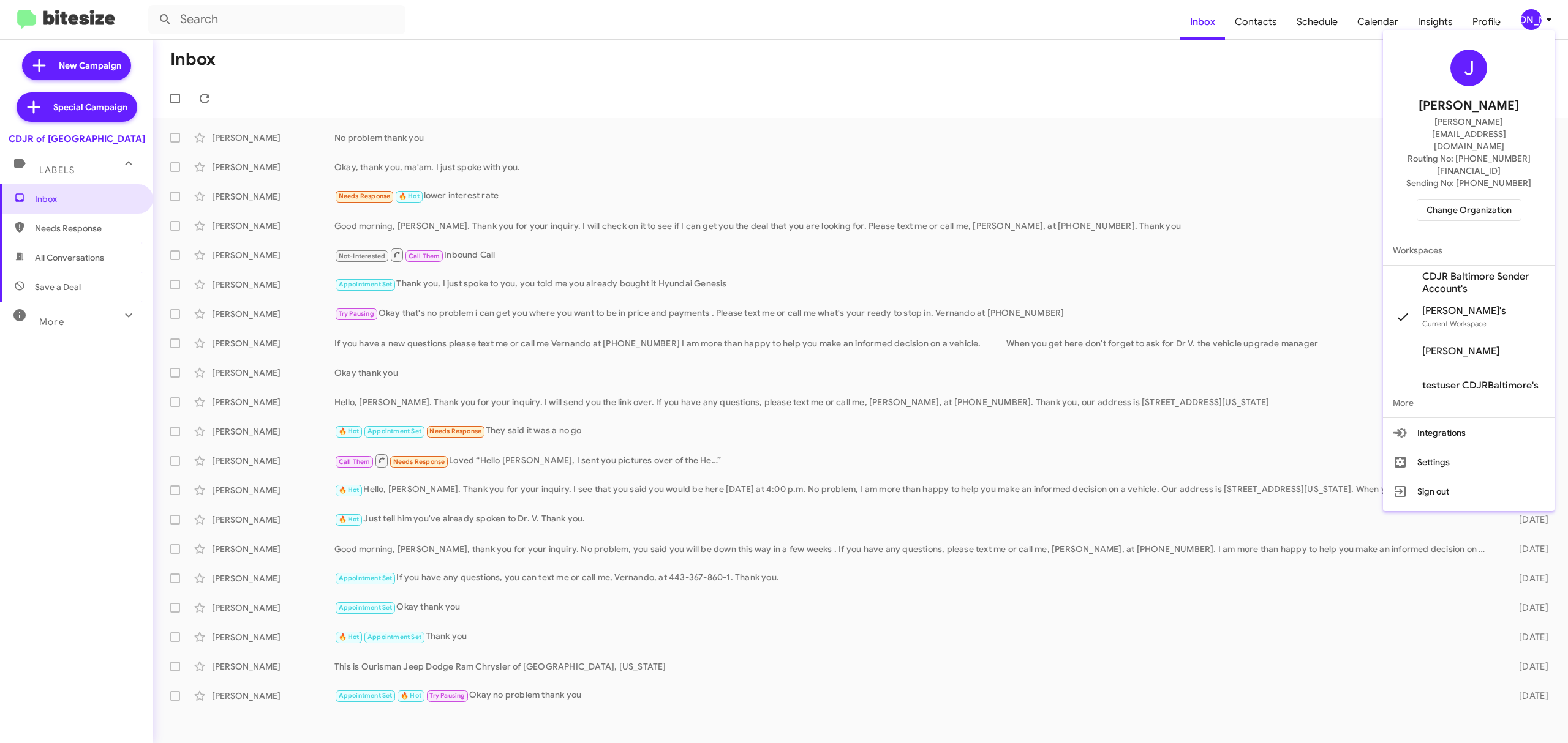
click at [1446, 199] on span "Change Organization" at bounding box center [1469, 209] width 85 height 21
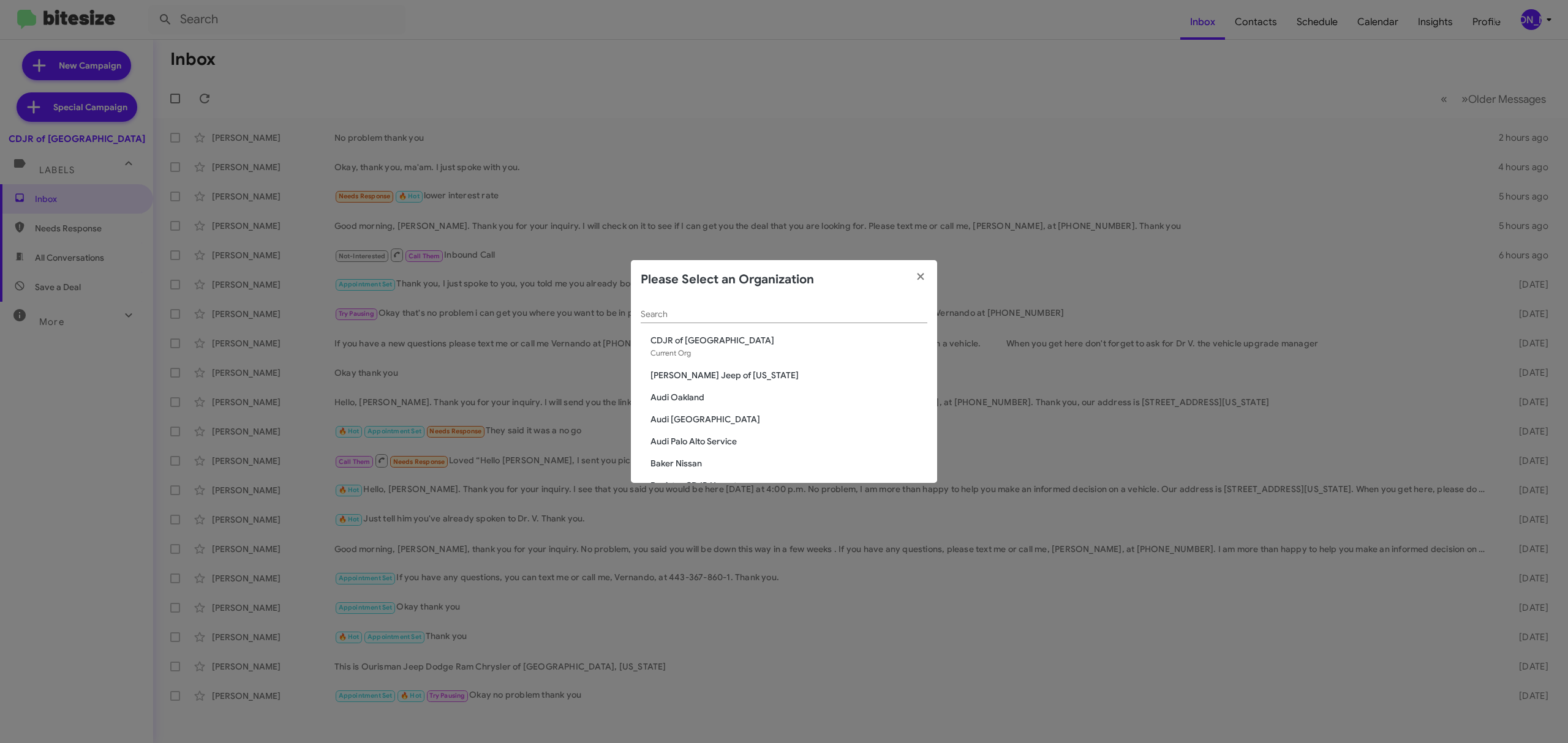
drag, startPoint x: 857, startPoint y: 302, endPoint x: 854, endPoint y: 311, distance: 9.5
click at [856, 307] on div "Search" at bounding box center [784, 312] width 286 height 24
click at [853, 312] on input "Search" at bounding box center [784, 315] width 286 height 10
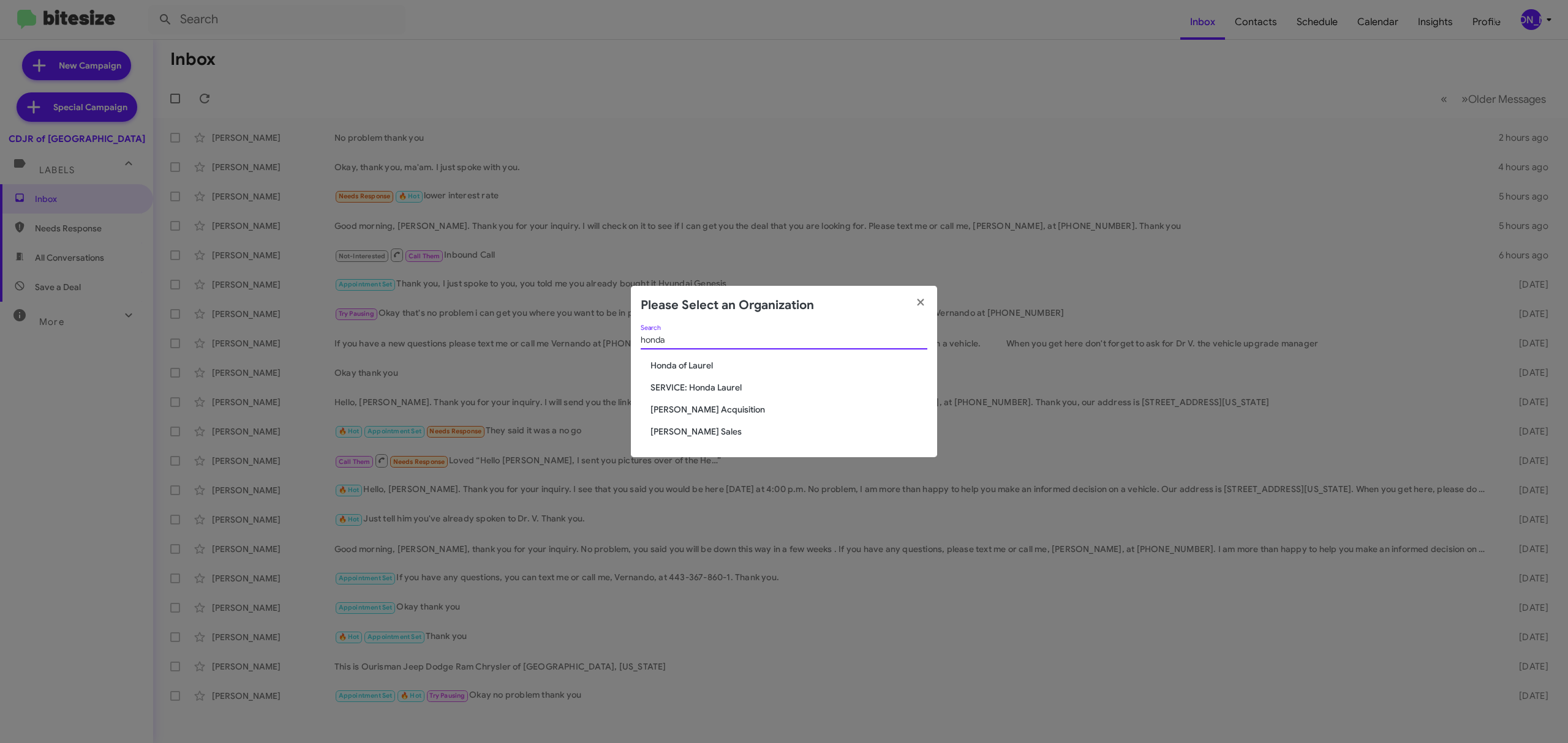
type input "honda"
click at [699, 368] on span "Honda of Laurel" at bounding box center [788, 365] width 277 height 12
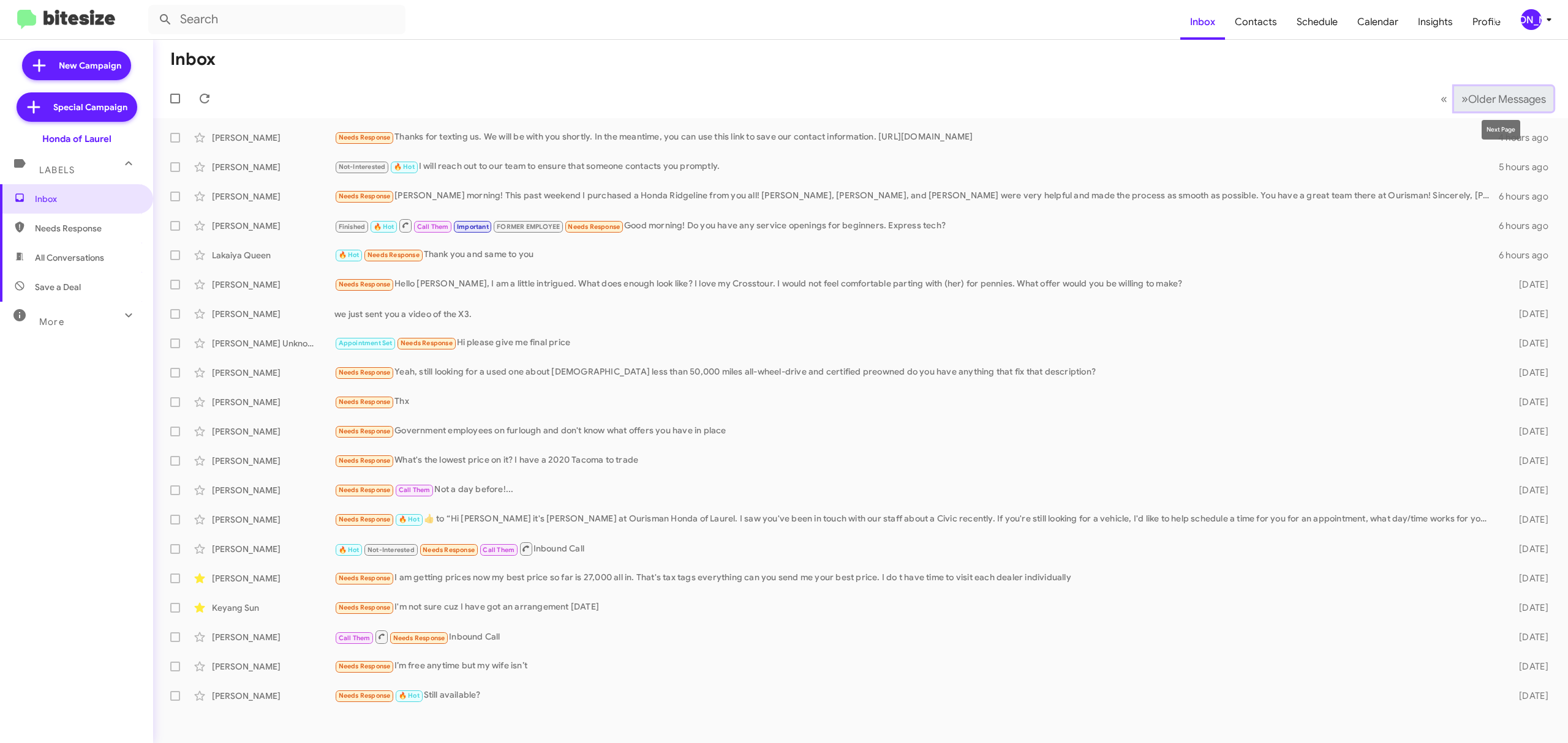
click at [1480, 104] on span "Older Messages" at bounding box center [1506, 99] width 78 height 14
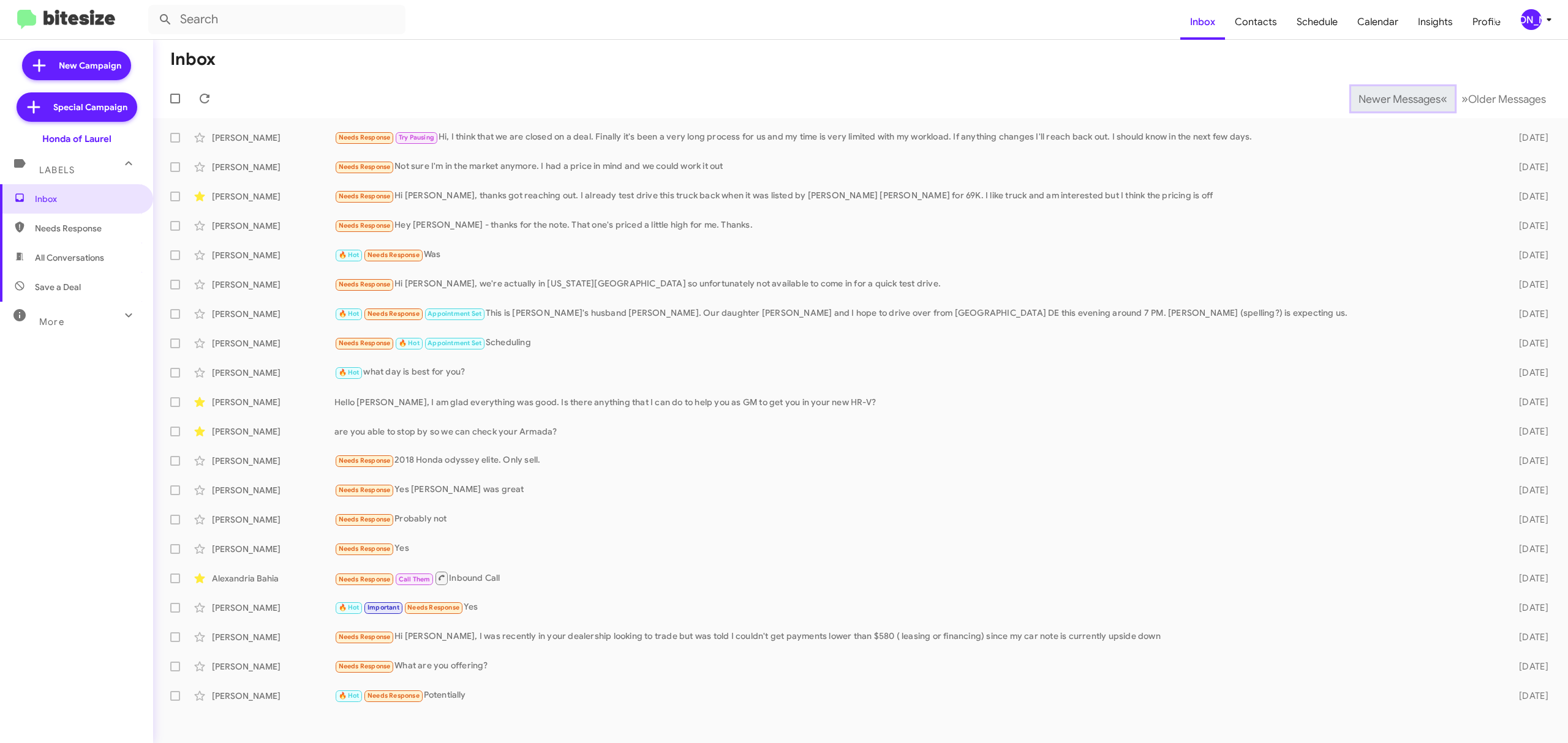
click at [1389, 98] on span "Newer Messages" at bounding box center [1399, 99] width 82 height 14
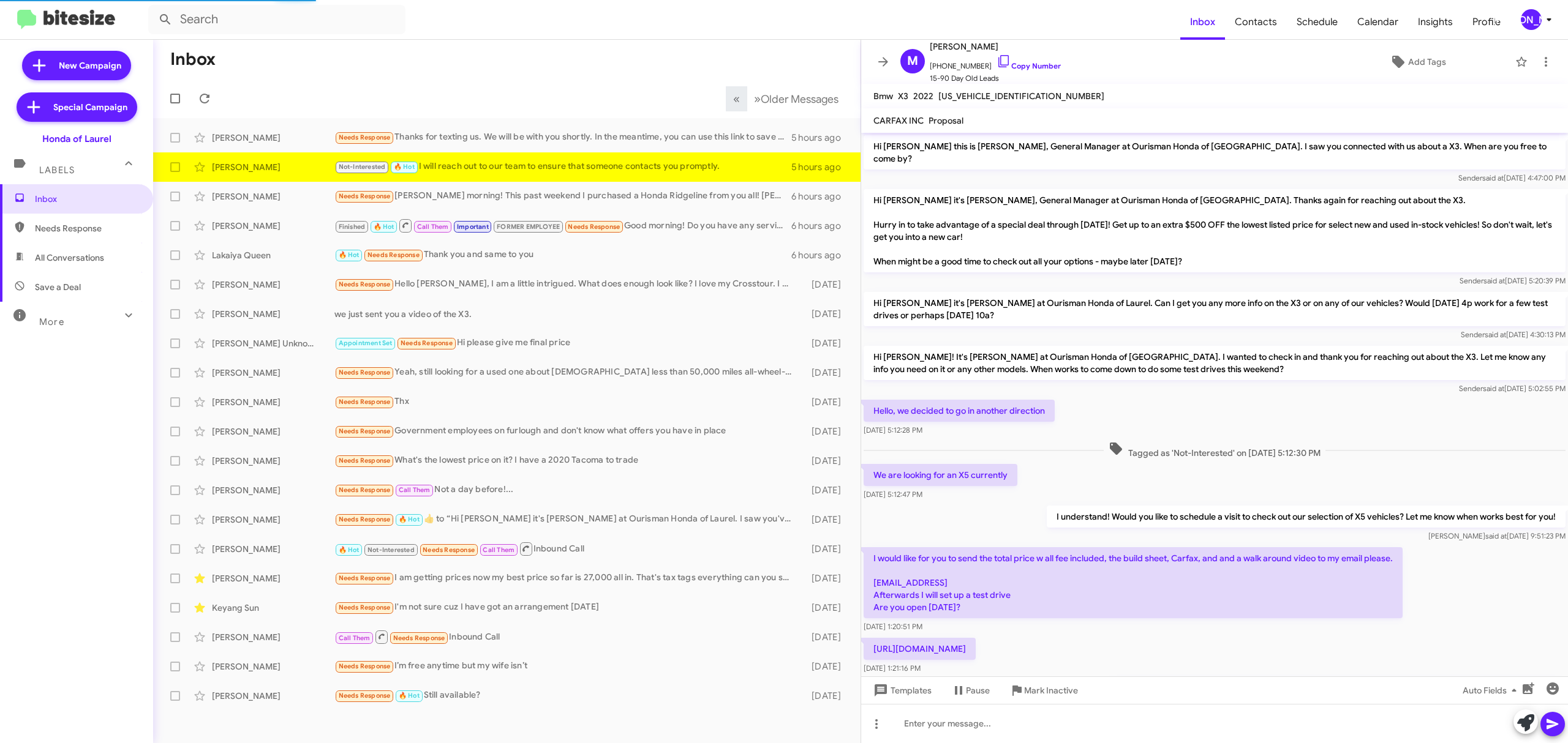
scroll to position [238, 0]
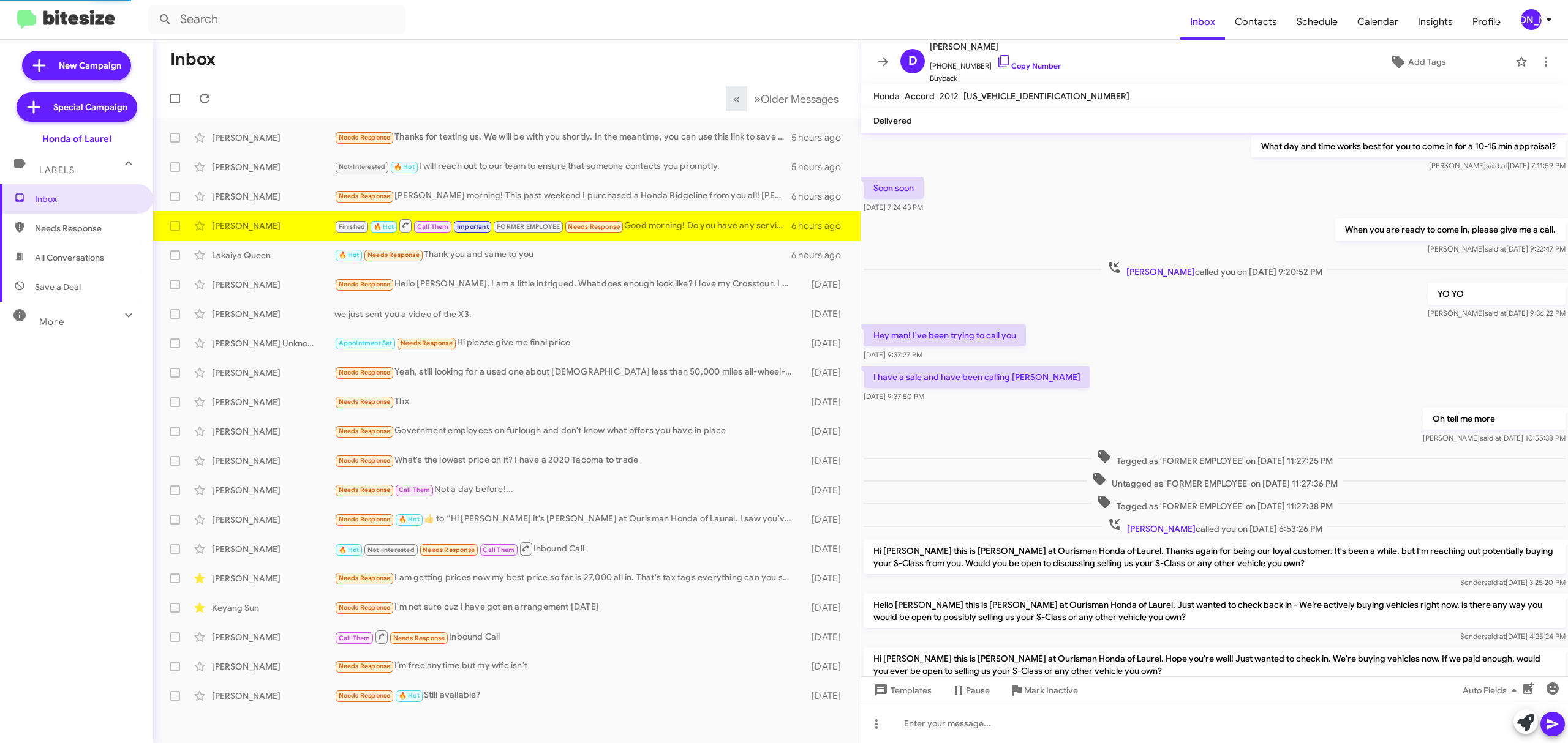
scroll to position [434, 0]
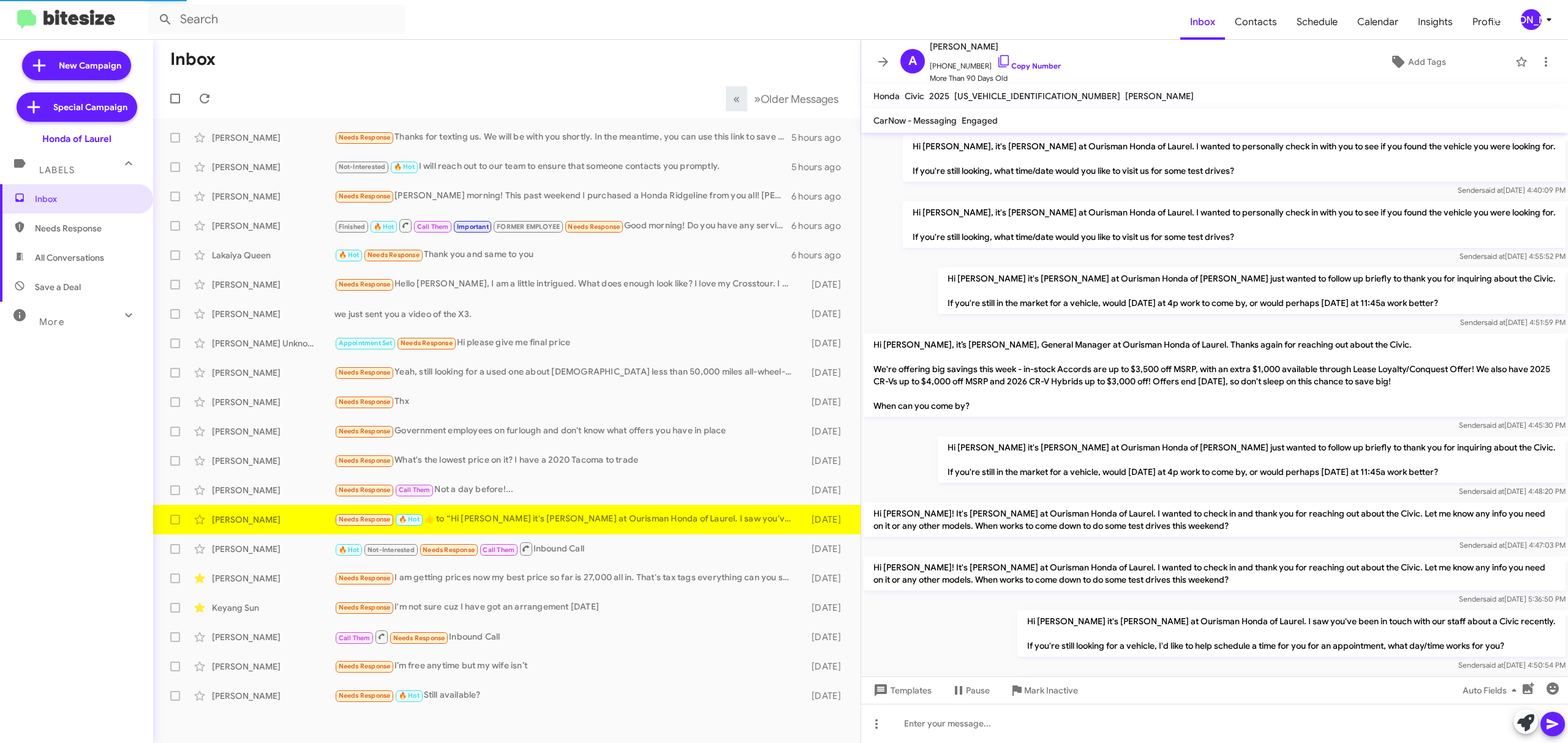
scroll to position [828, 0]
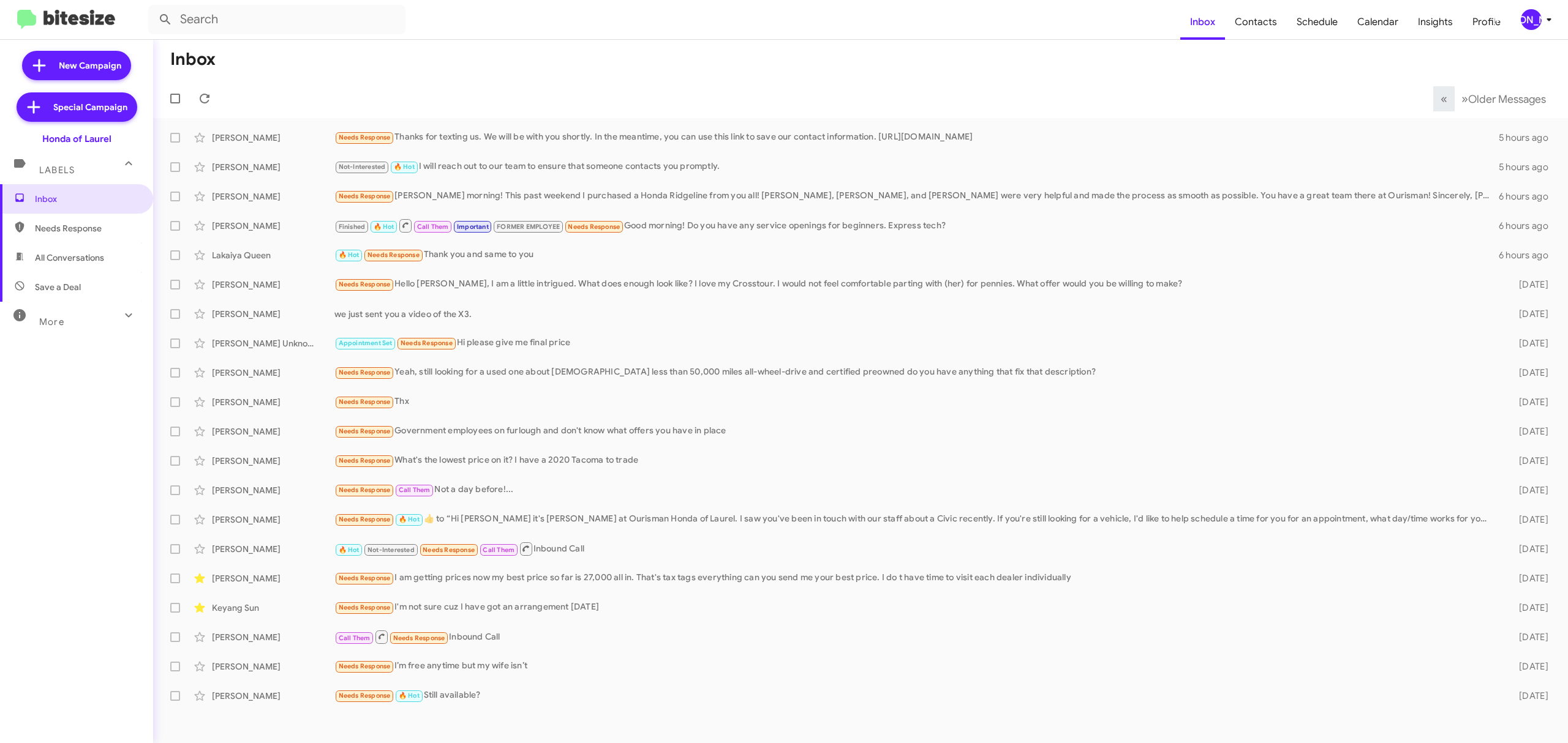
click at [1533, 17] on div "[PERSON_NAME]" at bounding box center [1530, 19] width 21 height 21
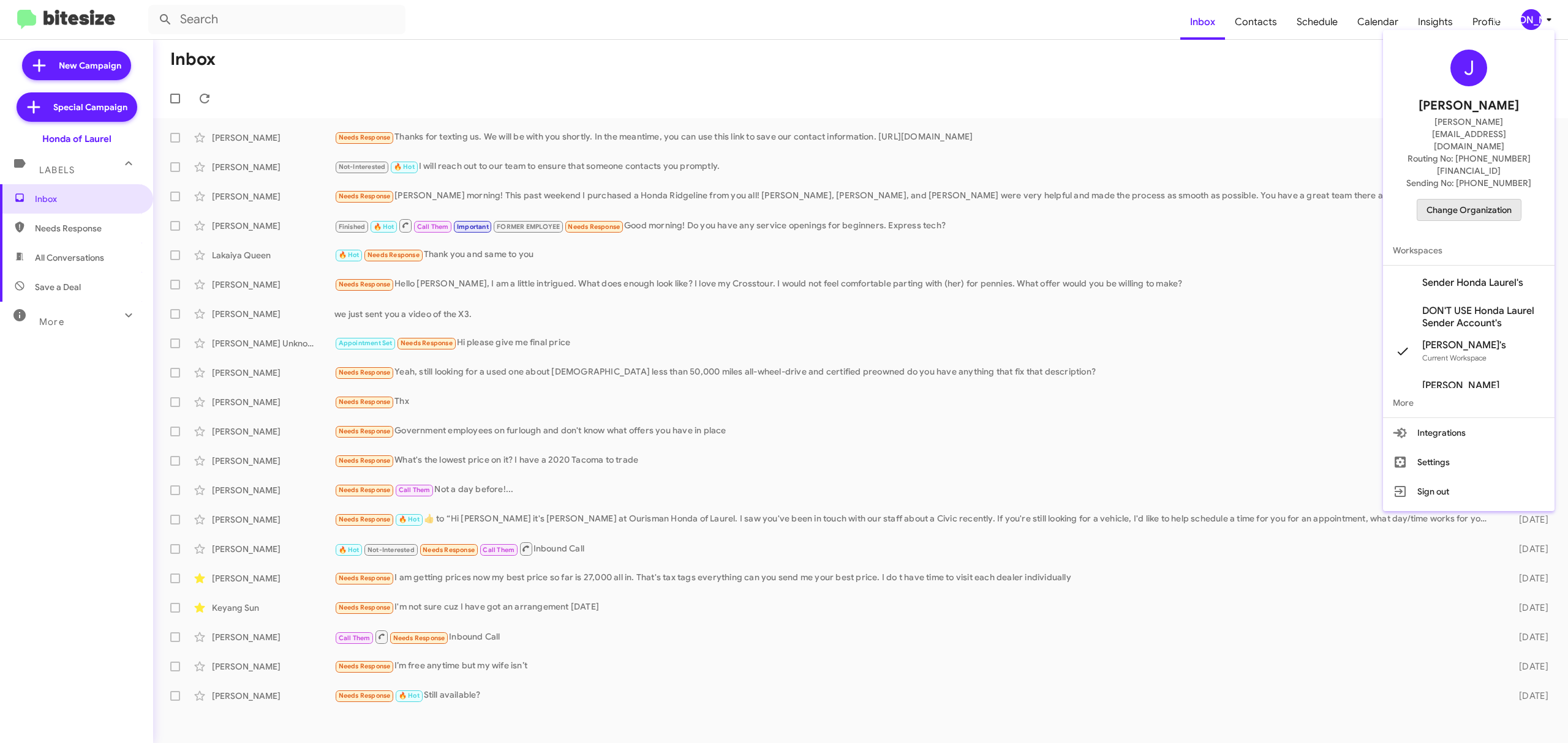
click at [1455, 199] on span "Change Organization" at bounding box center [1469, 209] width 85 height 21
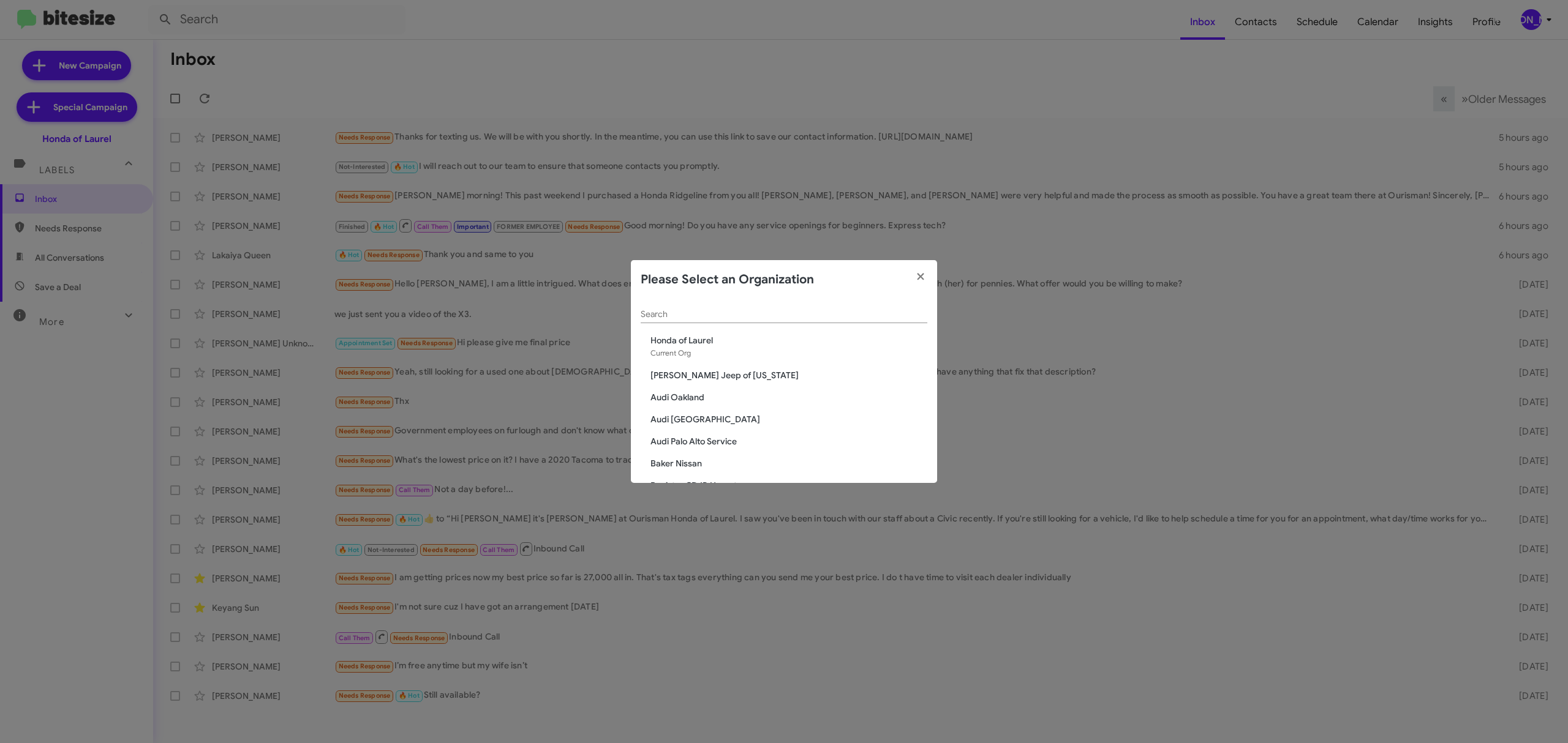
click at [824, 312] on input "Search" at bounding box center [784, 315] width 286 height 10
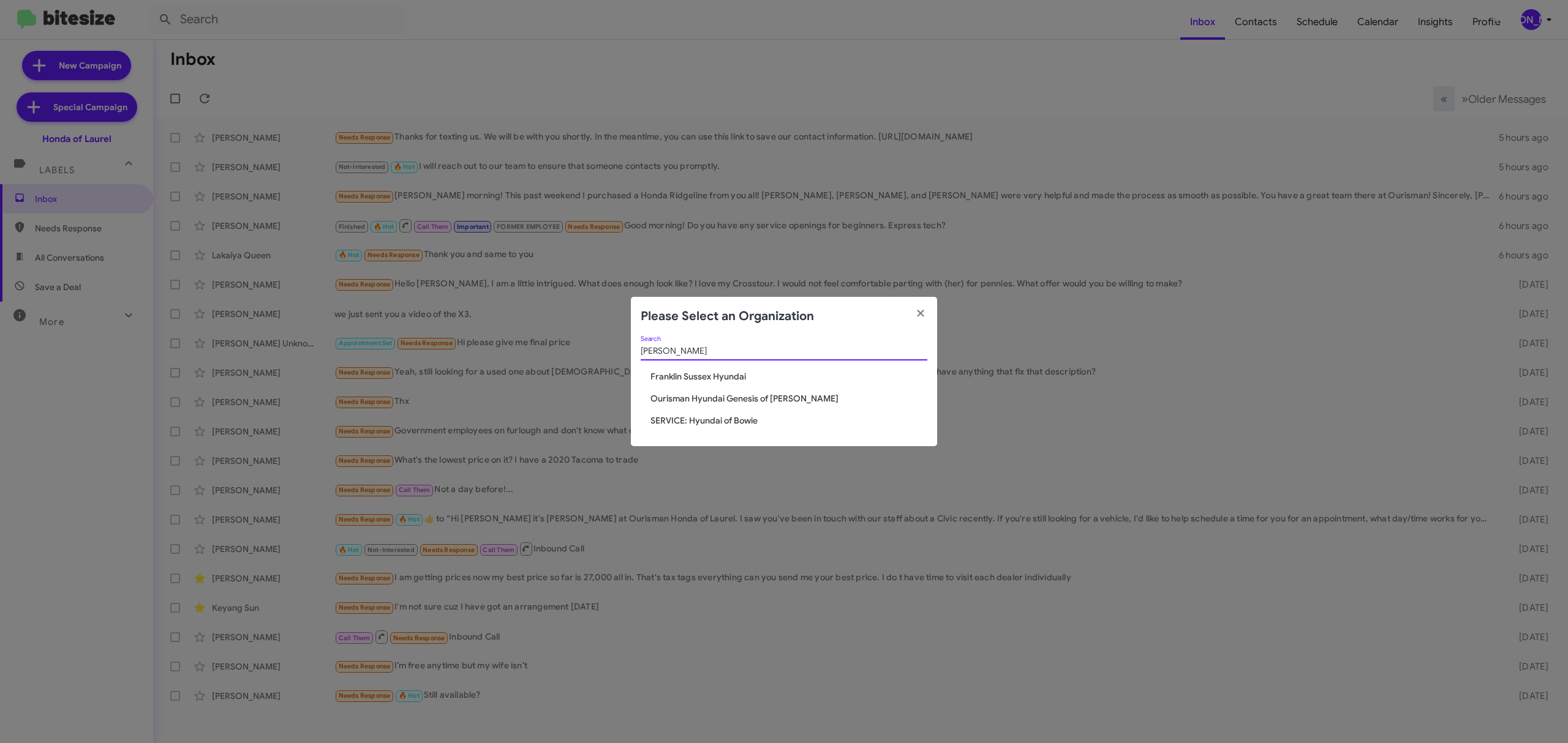
type input "hyun"
click at [756, 395] on span "Ourisman Hyundai Genesis of [PERSON_NAME]" at bounding box center [788, 398] width 277 height 12
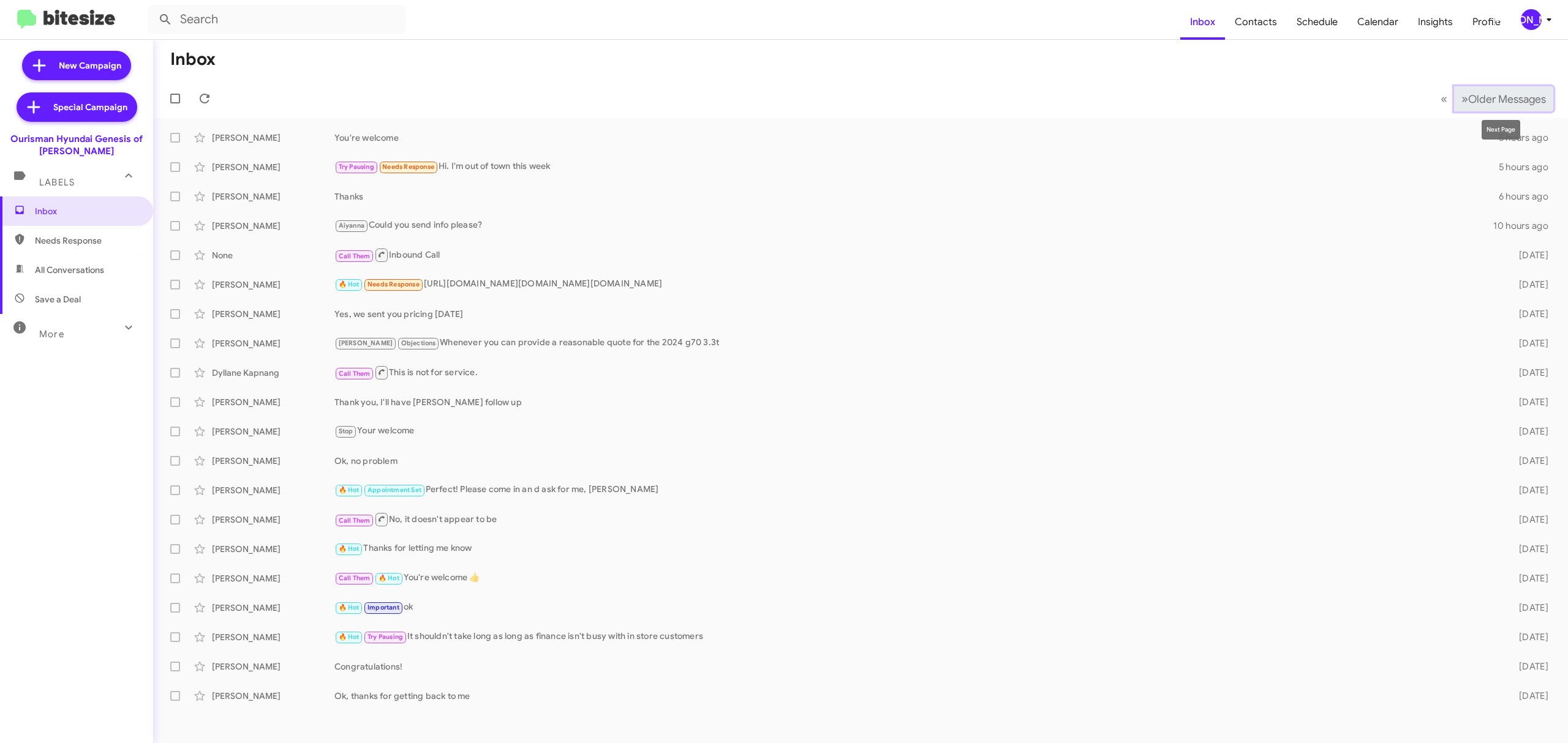
click at [1478, 98] on span "Older Messages" at bounding box center [1506, 99] width 78 height 14
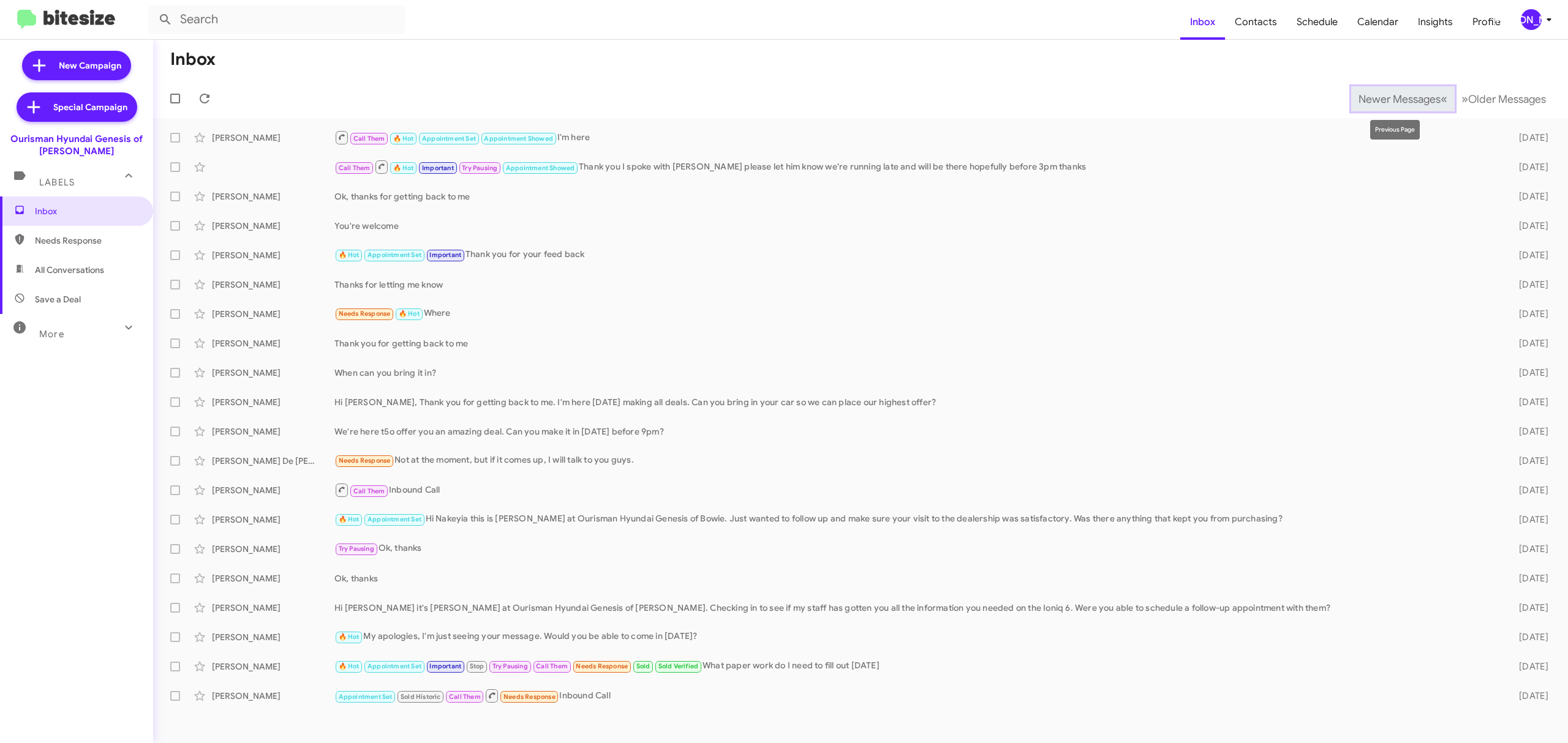
click at [1358, 99] on span "Newer Messages" at bounding box center [1399, 99] width 82 height 14
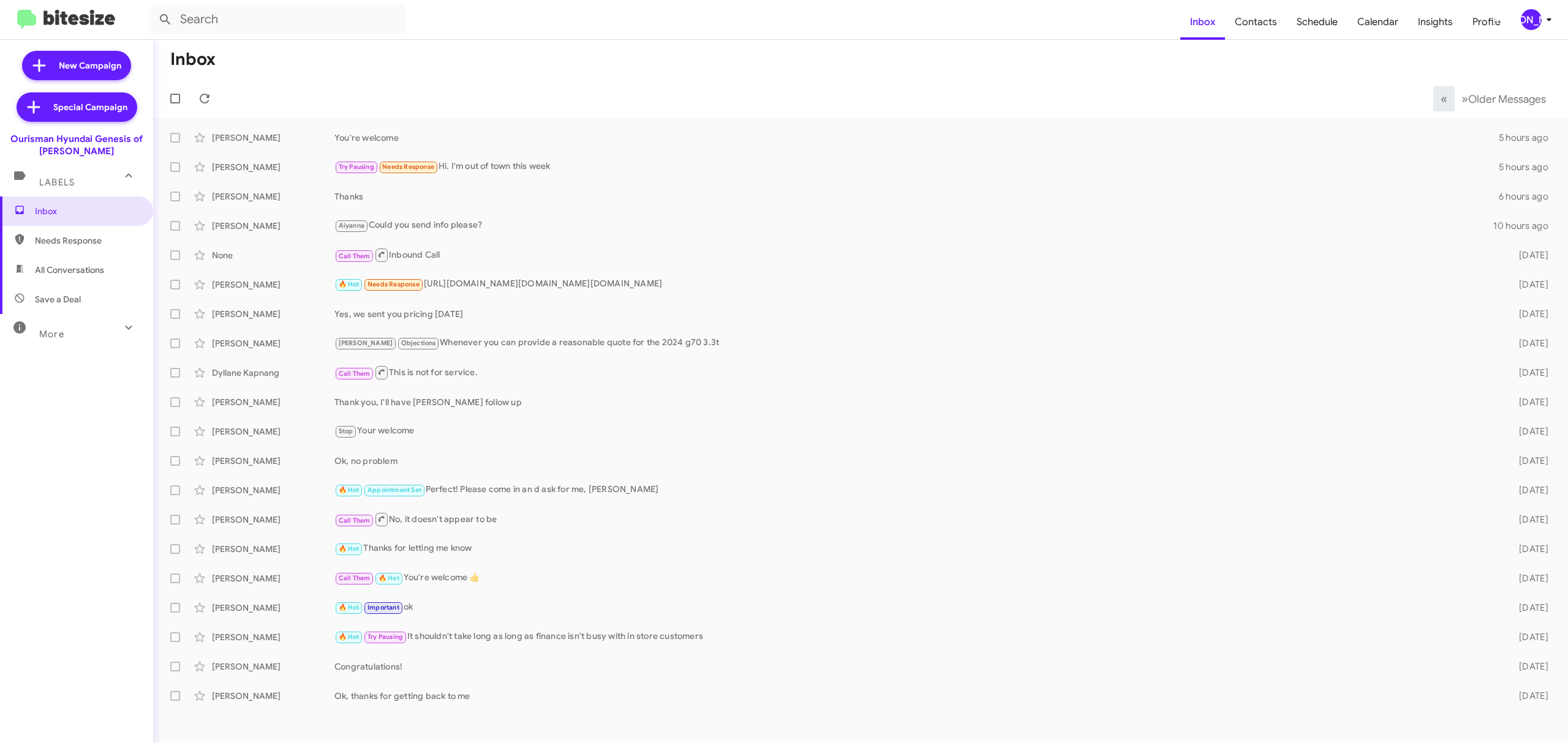
click at [1533, 23] on div "[PERSON_NAME]" at bounding box center [1530, 19] width 21 height 21
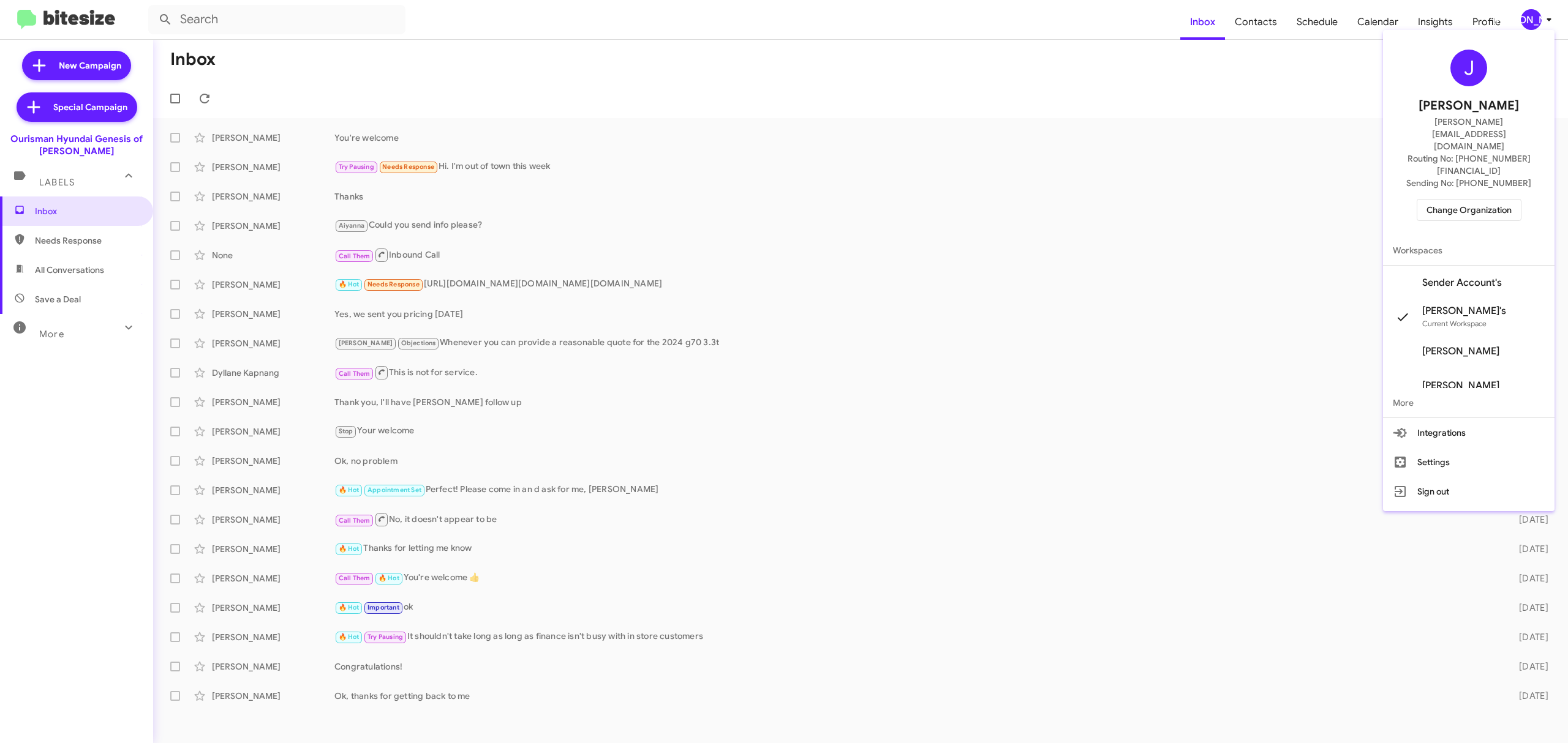
click at [1448, 159] on div "J [PERSON_NAME] [PERSON_NAME][EMAIL_ADDRESS][DOMAIN_NAME] Routing No: [PHONE_NU…" at bounding box center [1468, 135] width 172 height 201
click at [1449, 199] on span "Change Organization" at bounding box center [1469, 209] width 85 height 21
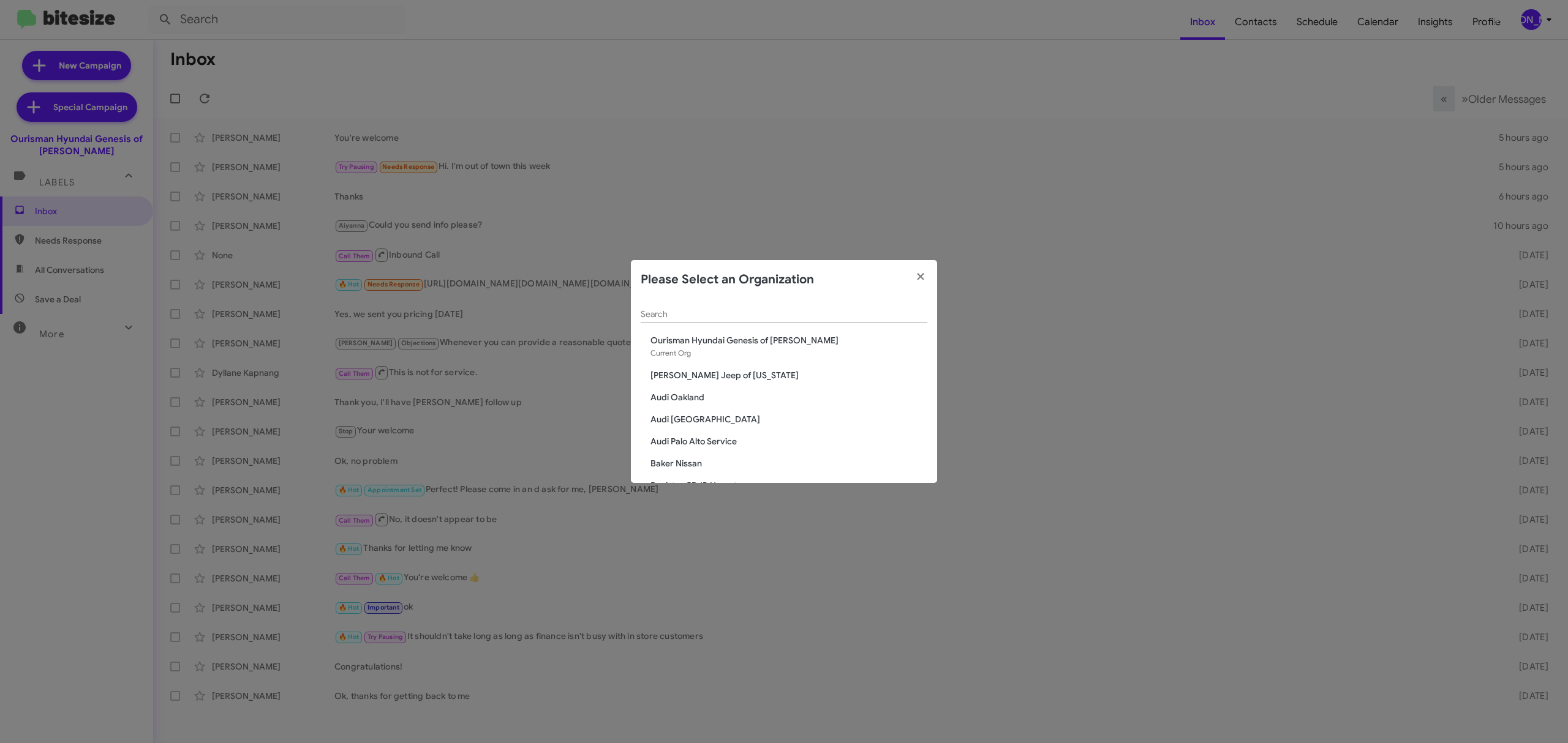
click at [785, 310] on input "Search" at bounding box center [784, 315] width 286 height 10
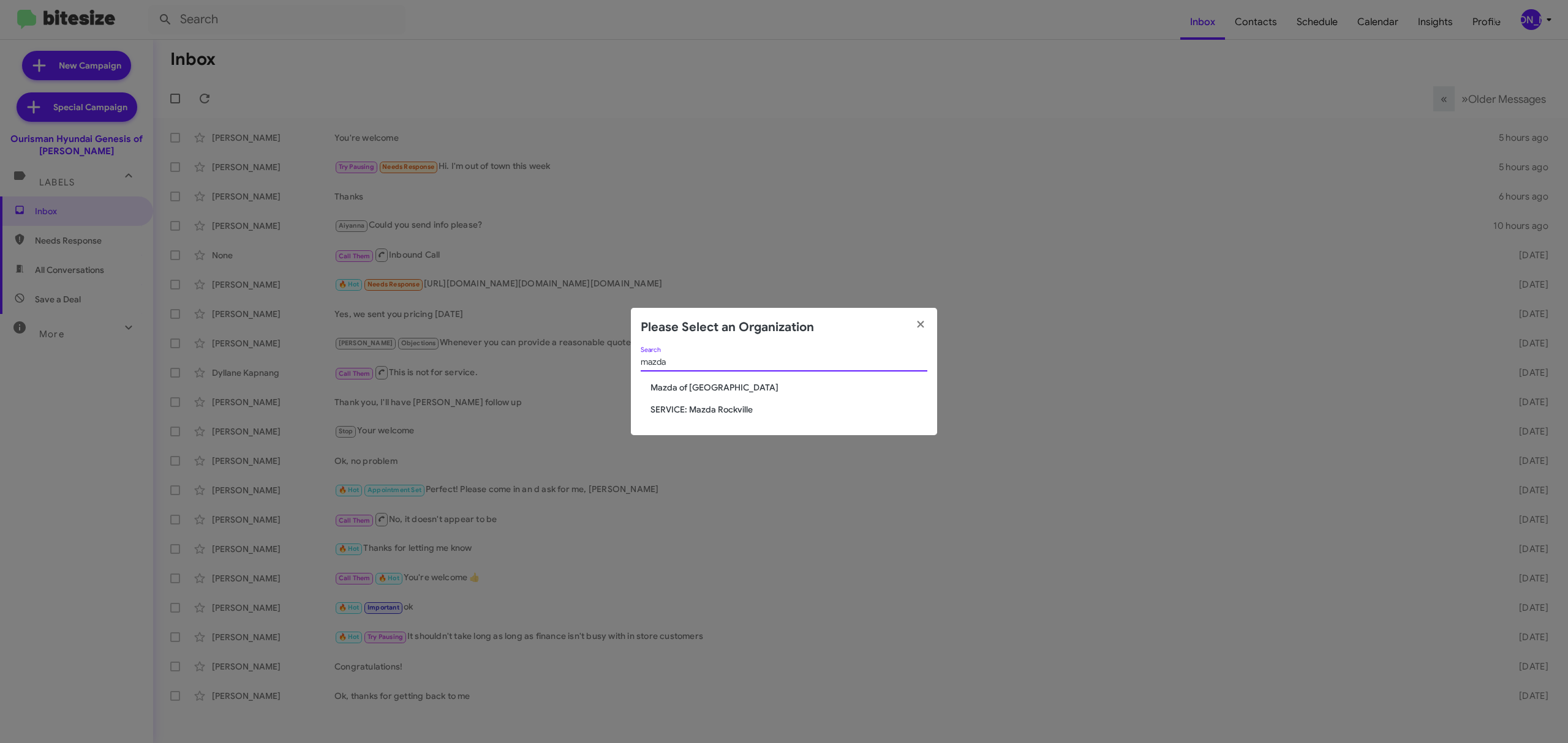
type input "mazda"
click at [715, 385] on span "Mazda of [GEOGRAPHIC_DATA]" at bounding box center [788, 387] width 277 height 12
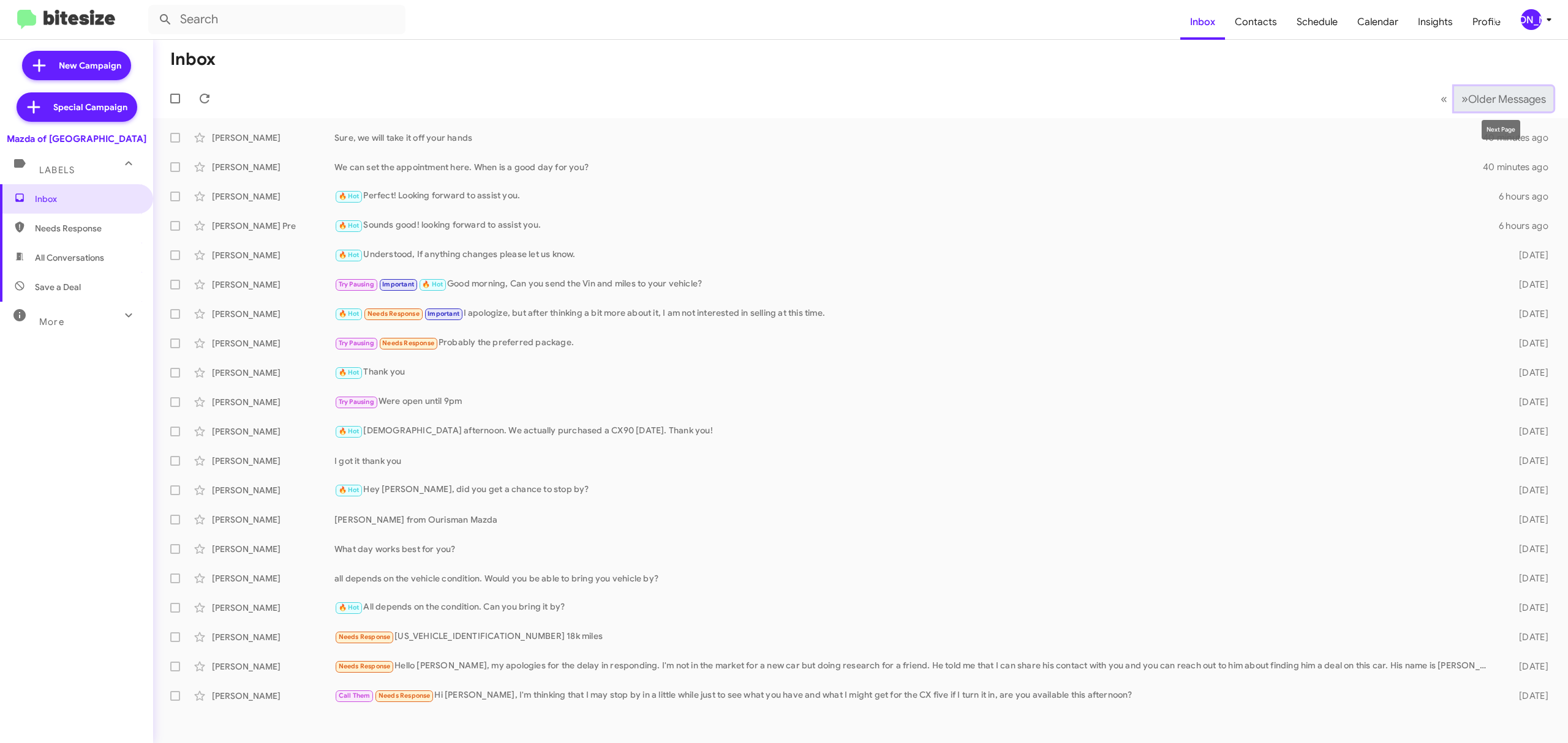
click at [1483, 102] on span "Older Messages" at bounding box center [1506, 99] width 78 height 14
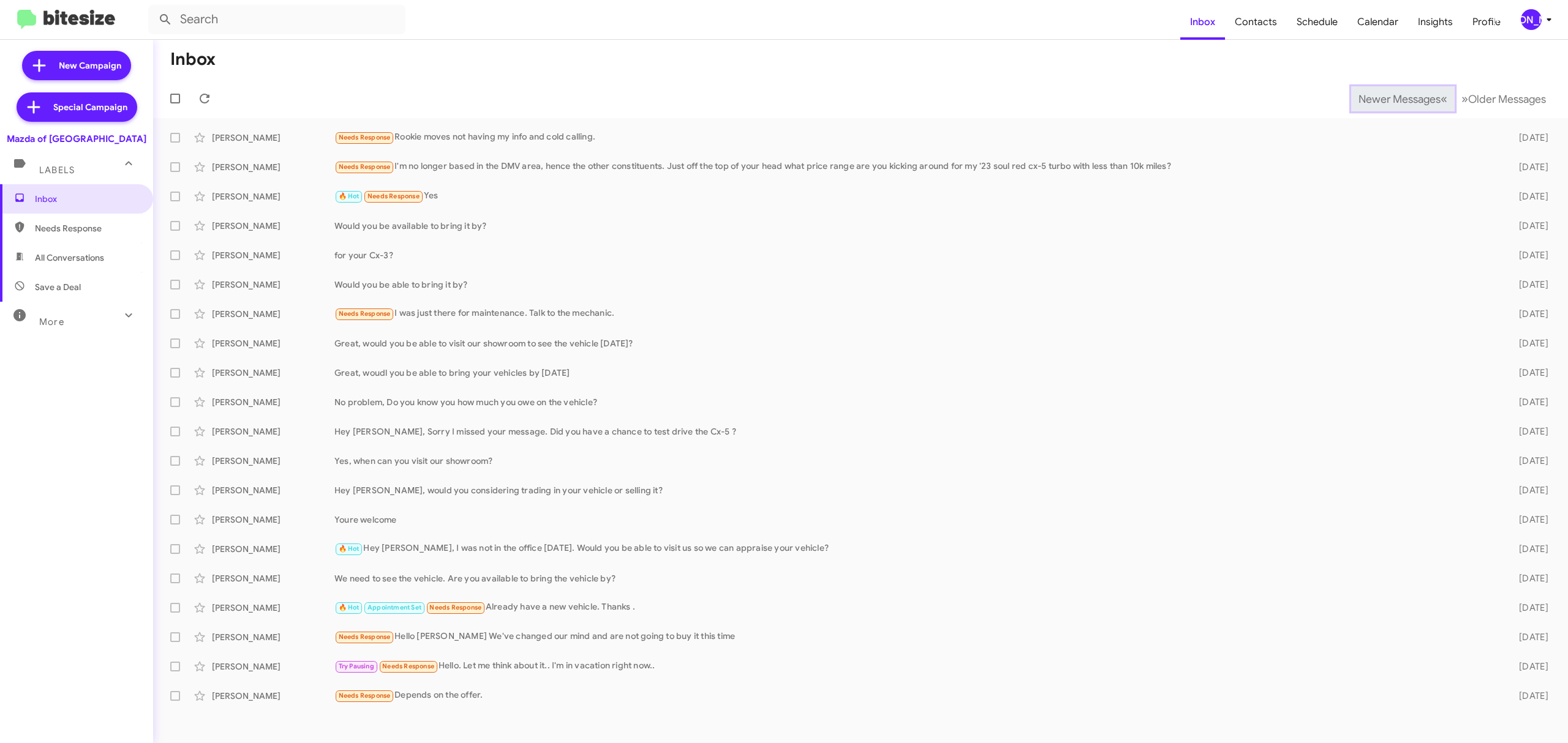
click at [1378, 96] on span "Newer Messages" at bounding box center [1399, 99] width 82 height 14
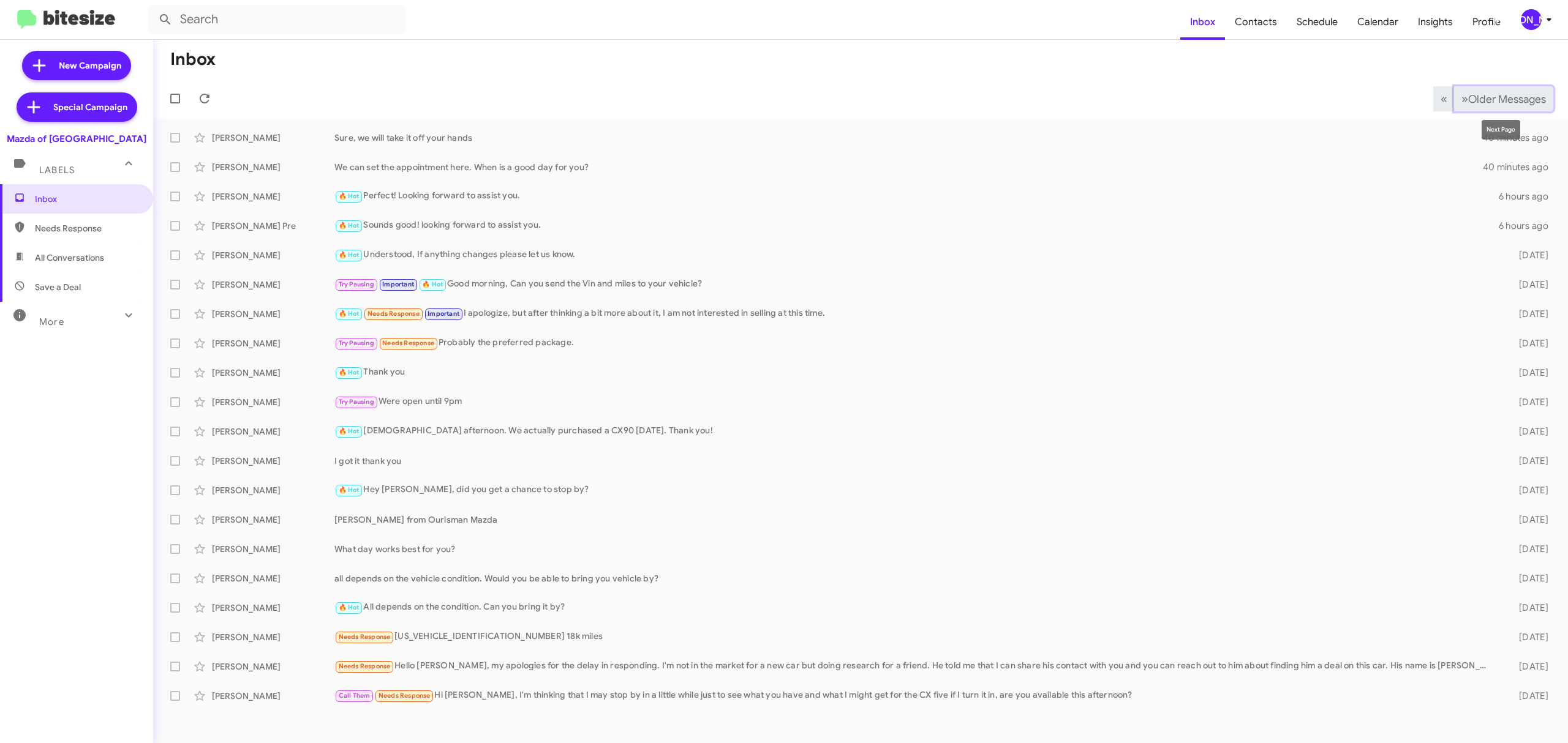
click at [1485, 102] on span "Older Messages" at bounding box center [1506, 99] width 78 height 14
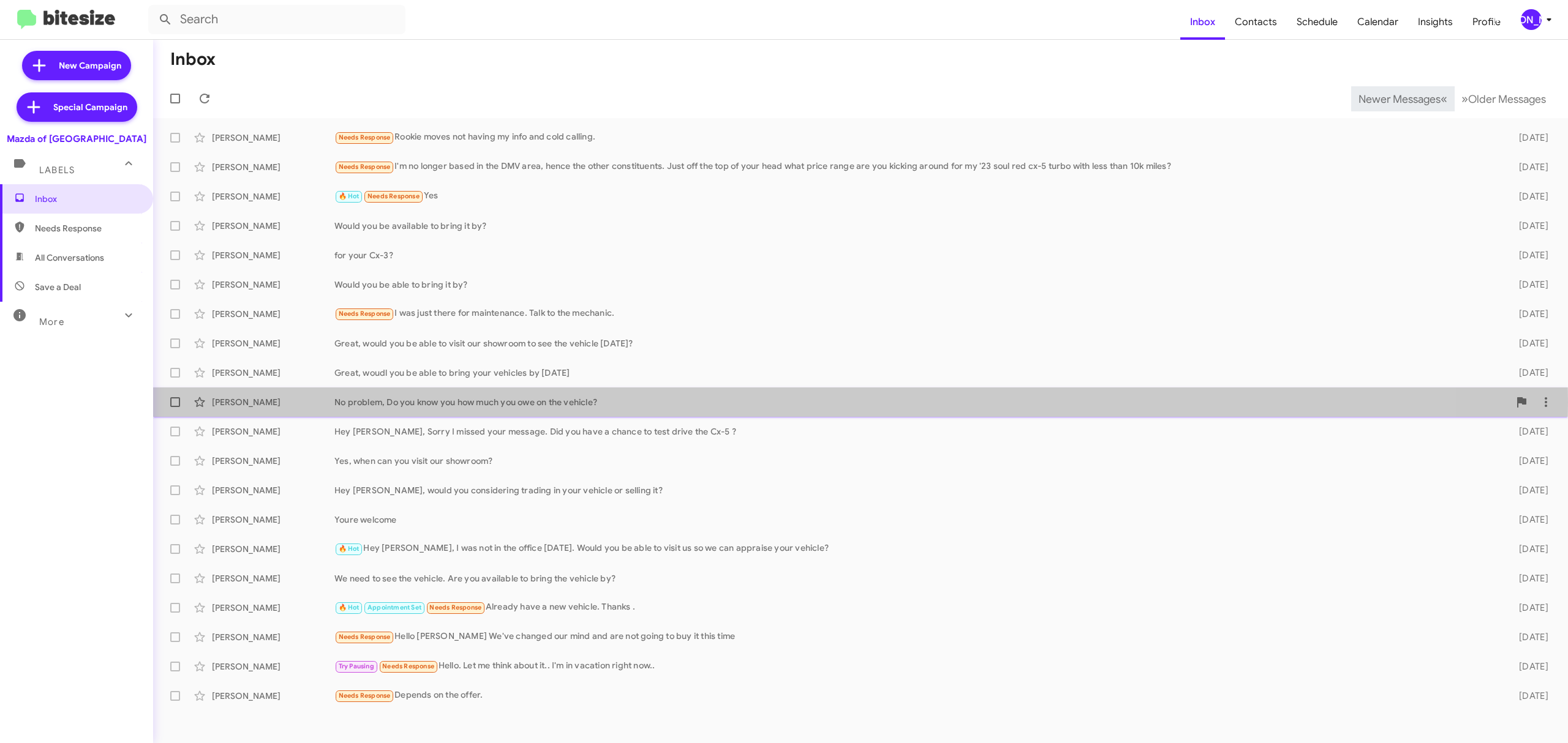
click at [267, 402] on div "[PERSON_NAME]" at bounding box center [273, 401] width 122 height 12
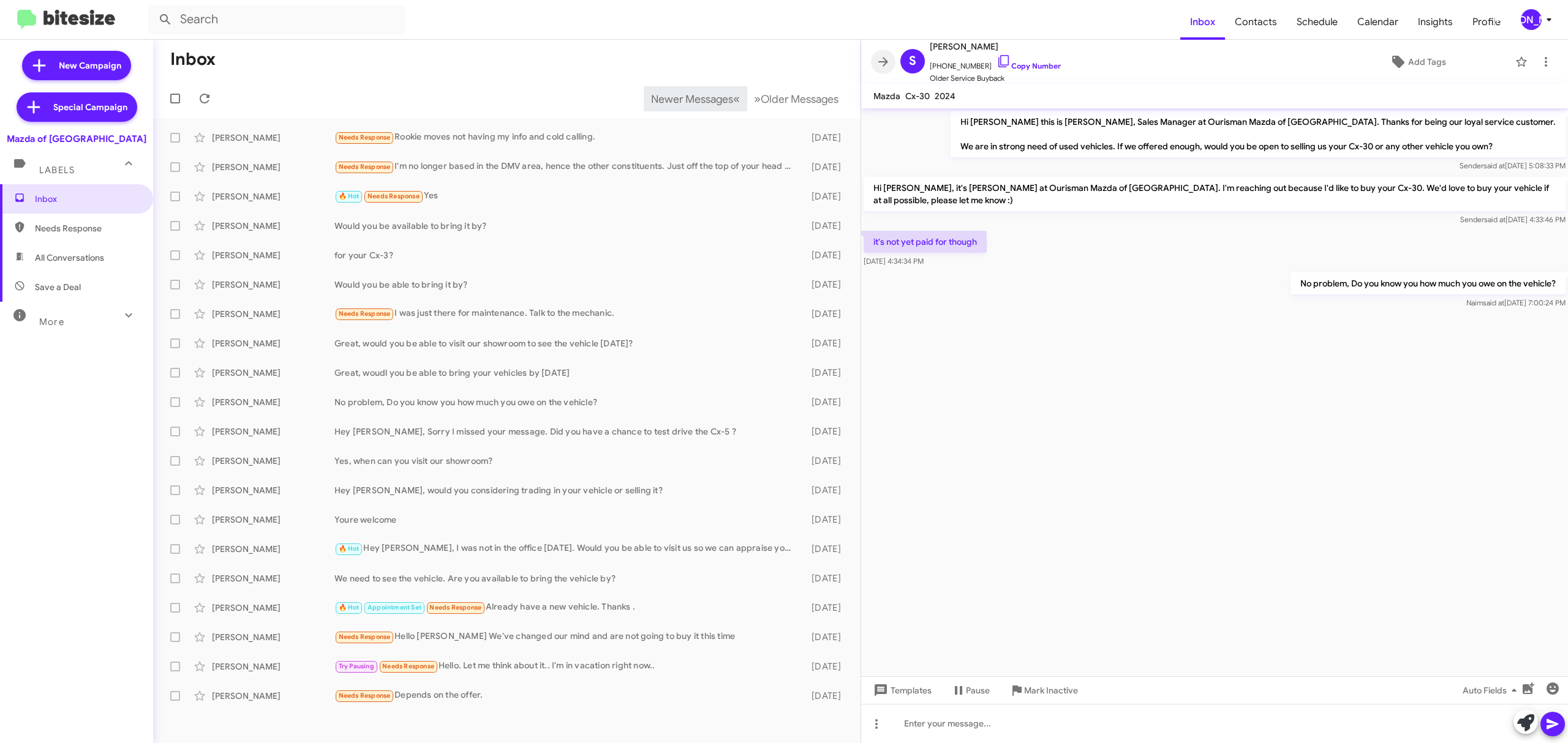
click at [872, 59] on span at bounding box center [883, 62] width 24 height 15
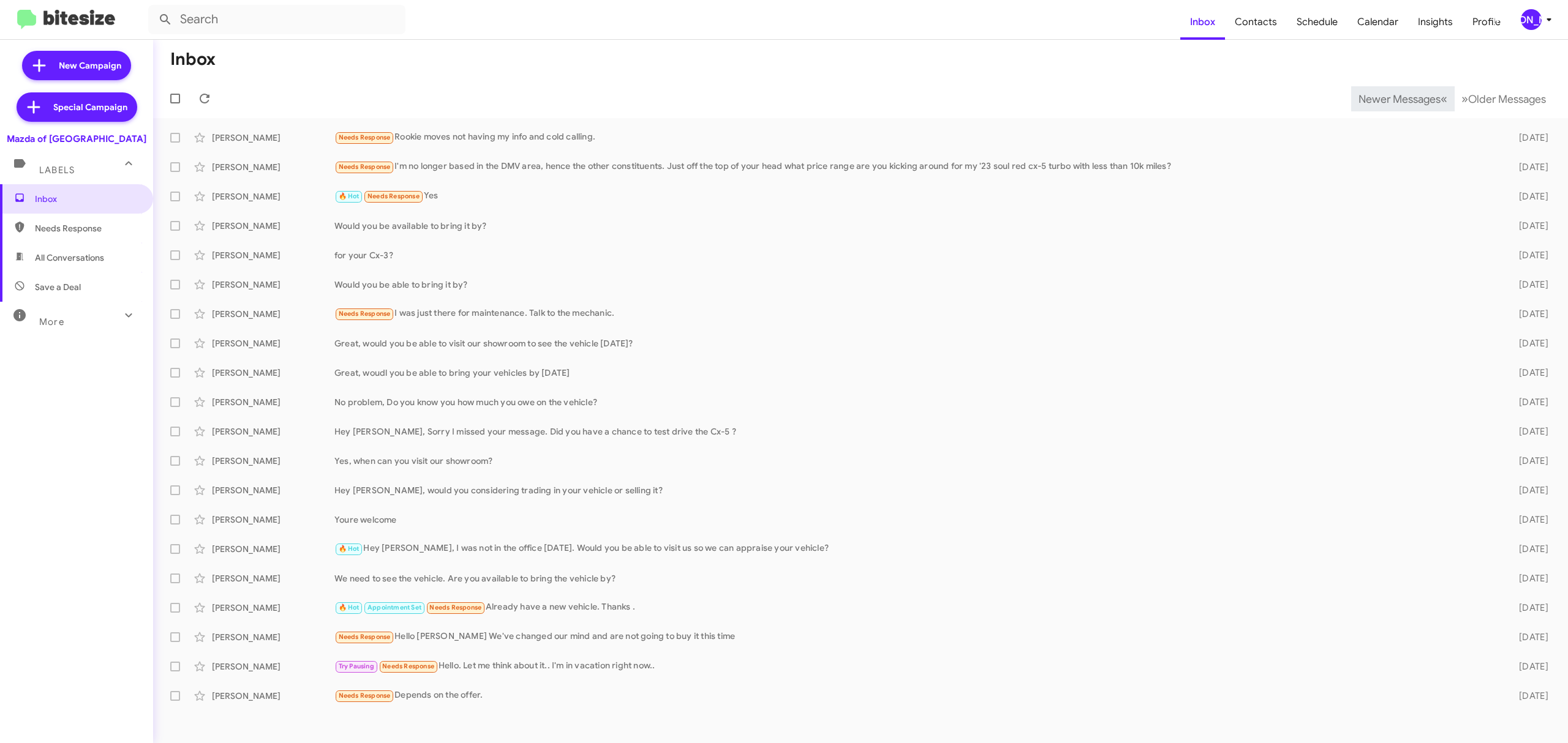
drag, startPoint x: 875, startPoint y: 63, endPoint x: 874, endPoint y: 68, distance: 5.1
click at [875, 63] on mat-toolbar-row "Inbox" at bounding box center [860, 59] width 1415 height 39
click at [1389, 98] on span "Newer Messages" at bounding box center [1399, 99] width 82 height 14
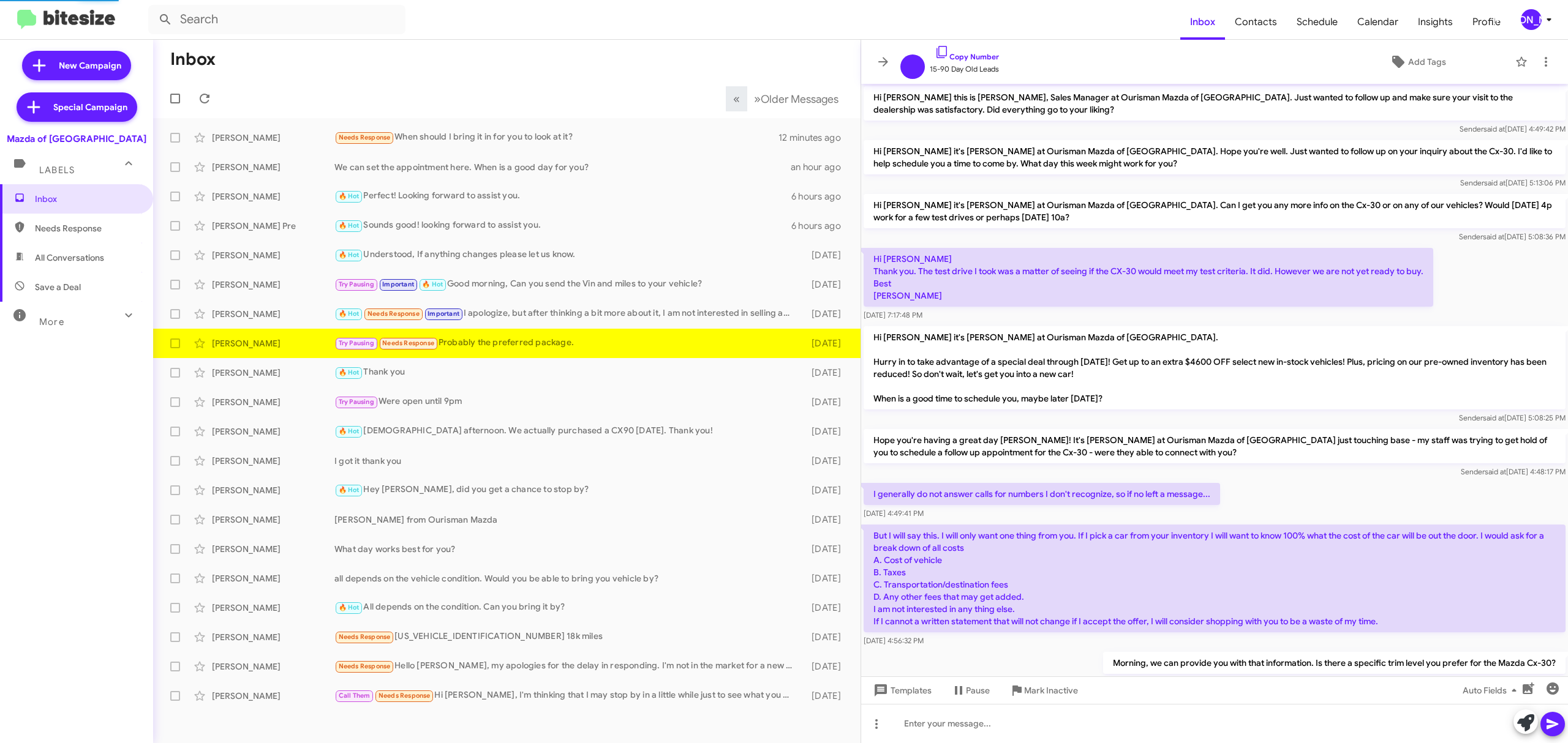
scroll to position [189, 0]
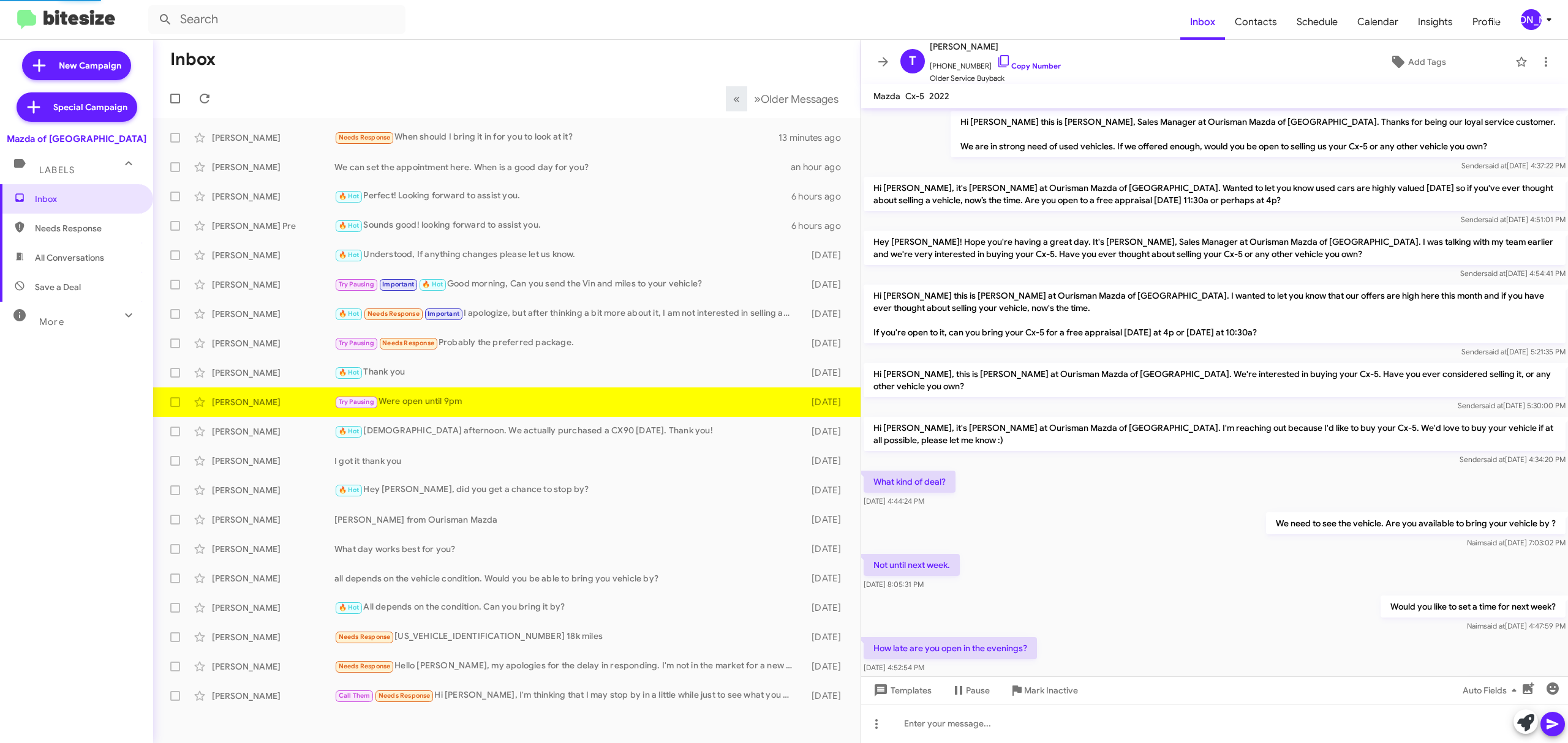
scroll to position [66, 0]
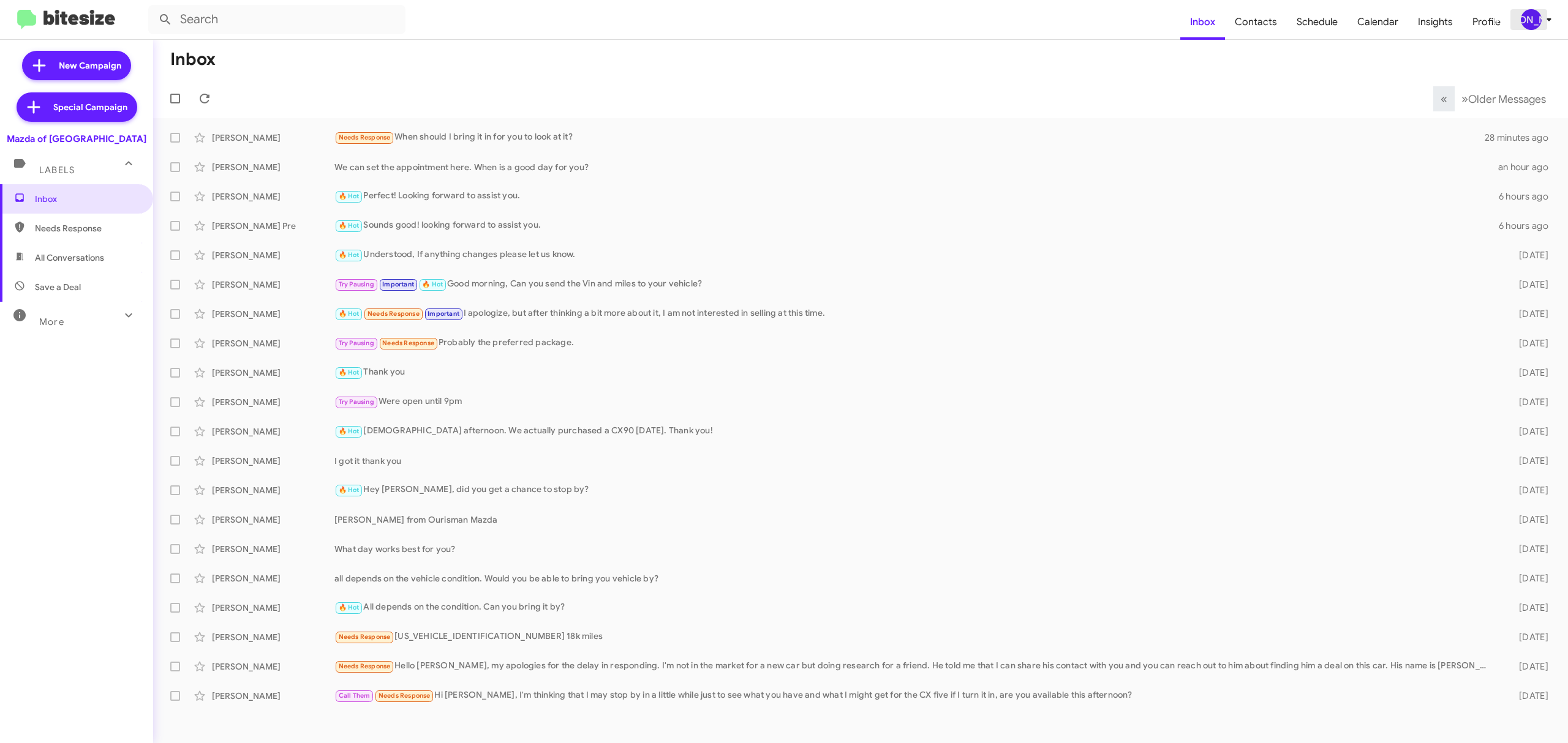
click at [1525, 15] on div "[PERSON_NAME]" at bounding box center [1530, 19] width 21 height 21
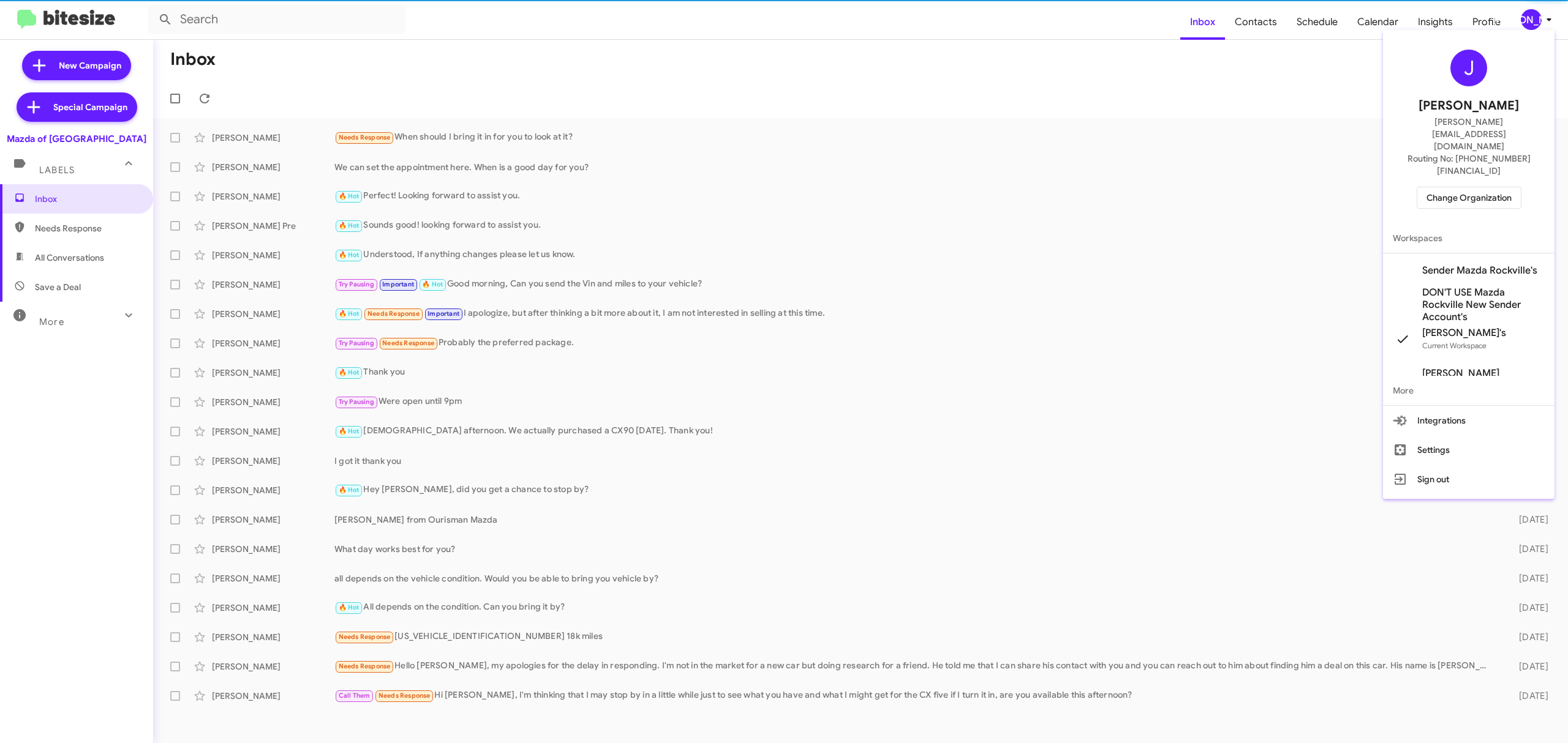
click at [1421, 186] on button "Change Organization" at bounding box center [1468, 197] width 105 height 22
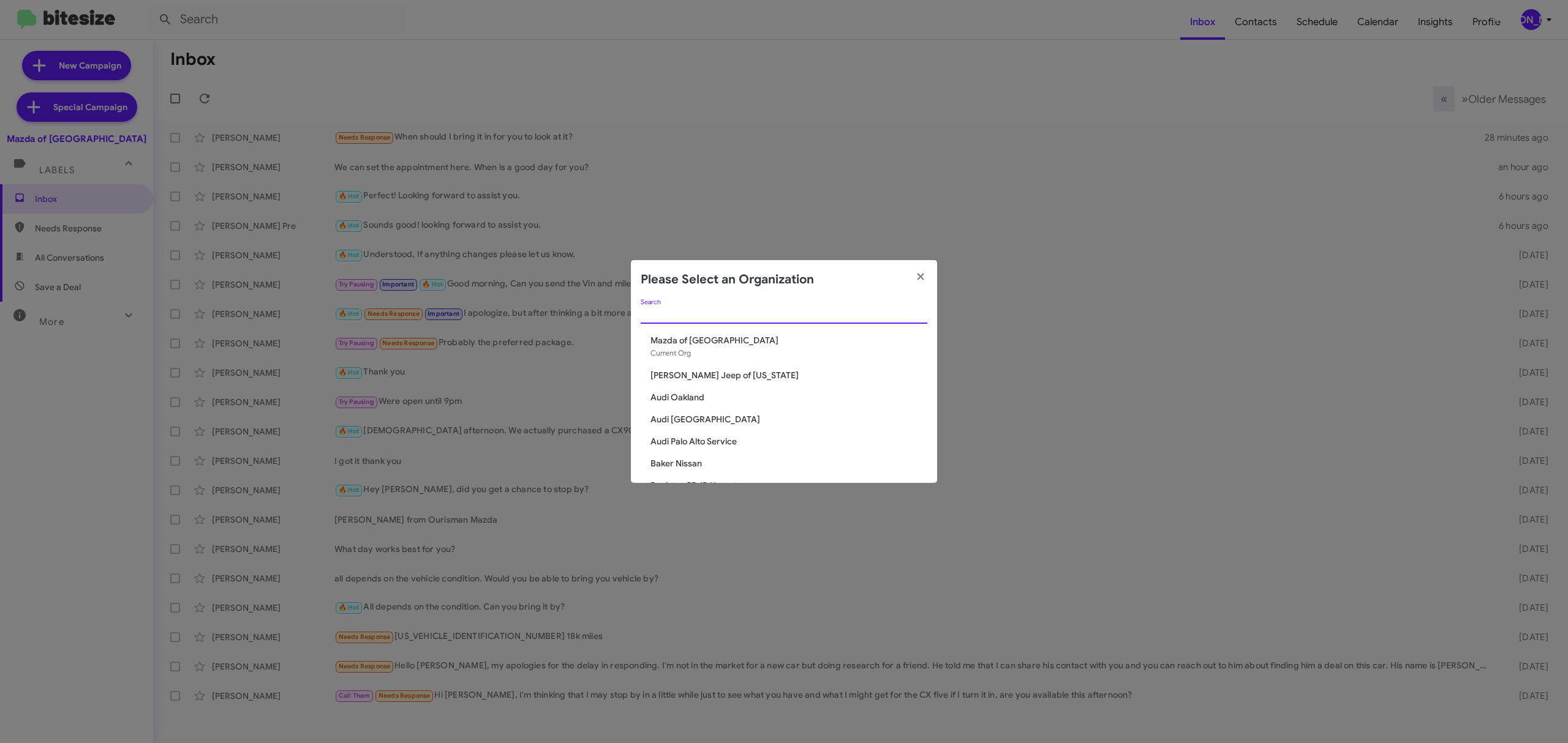
click at [746, 319] on input "Search" at bounding box center [784, 315] width 286 height 10
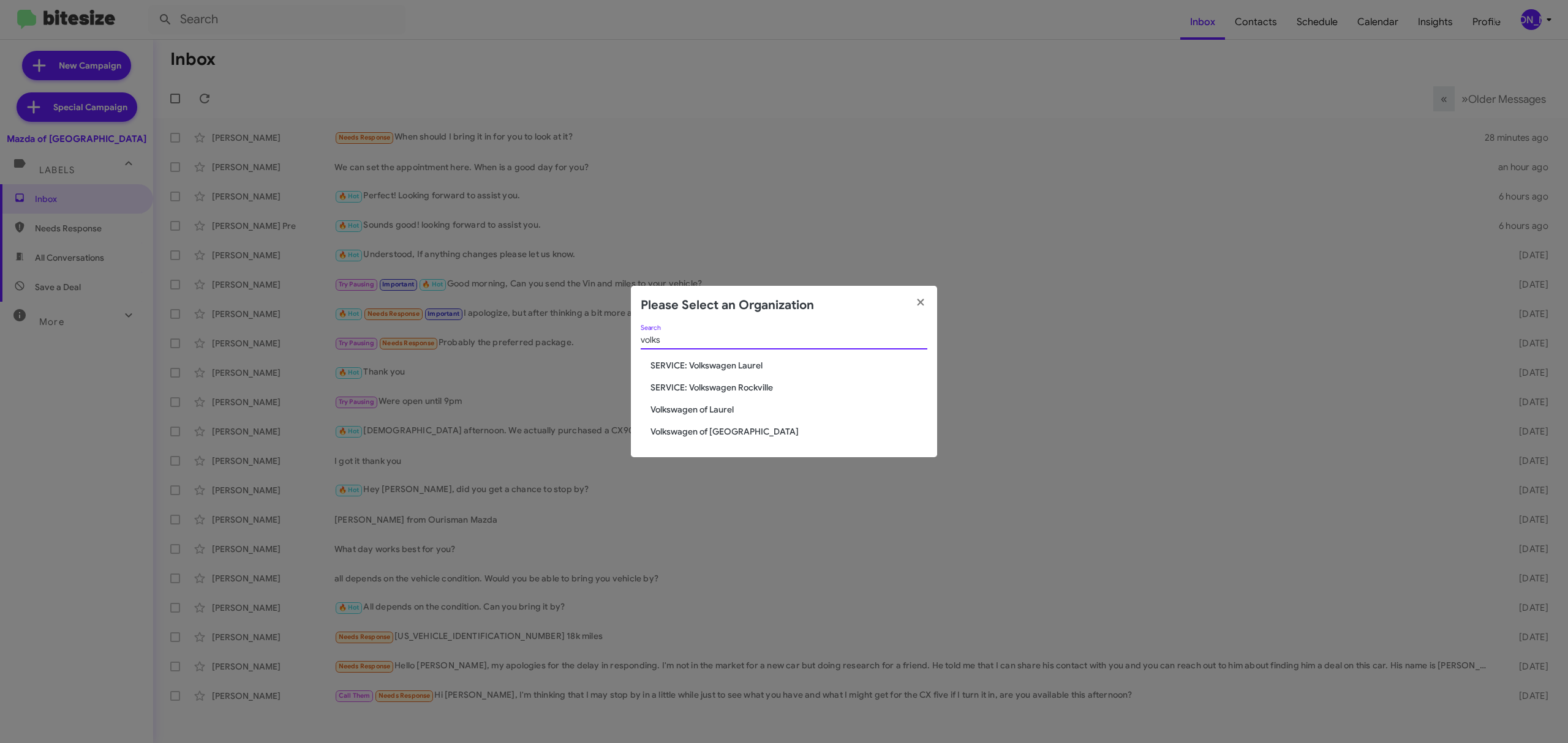
type input "volks"
click at [674, 406] on span "Volkswagen of Laurel" at bounding box center [788, 409] width 277 height 12
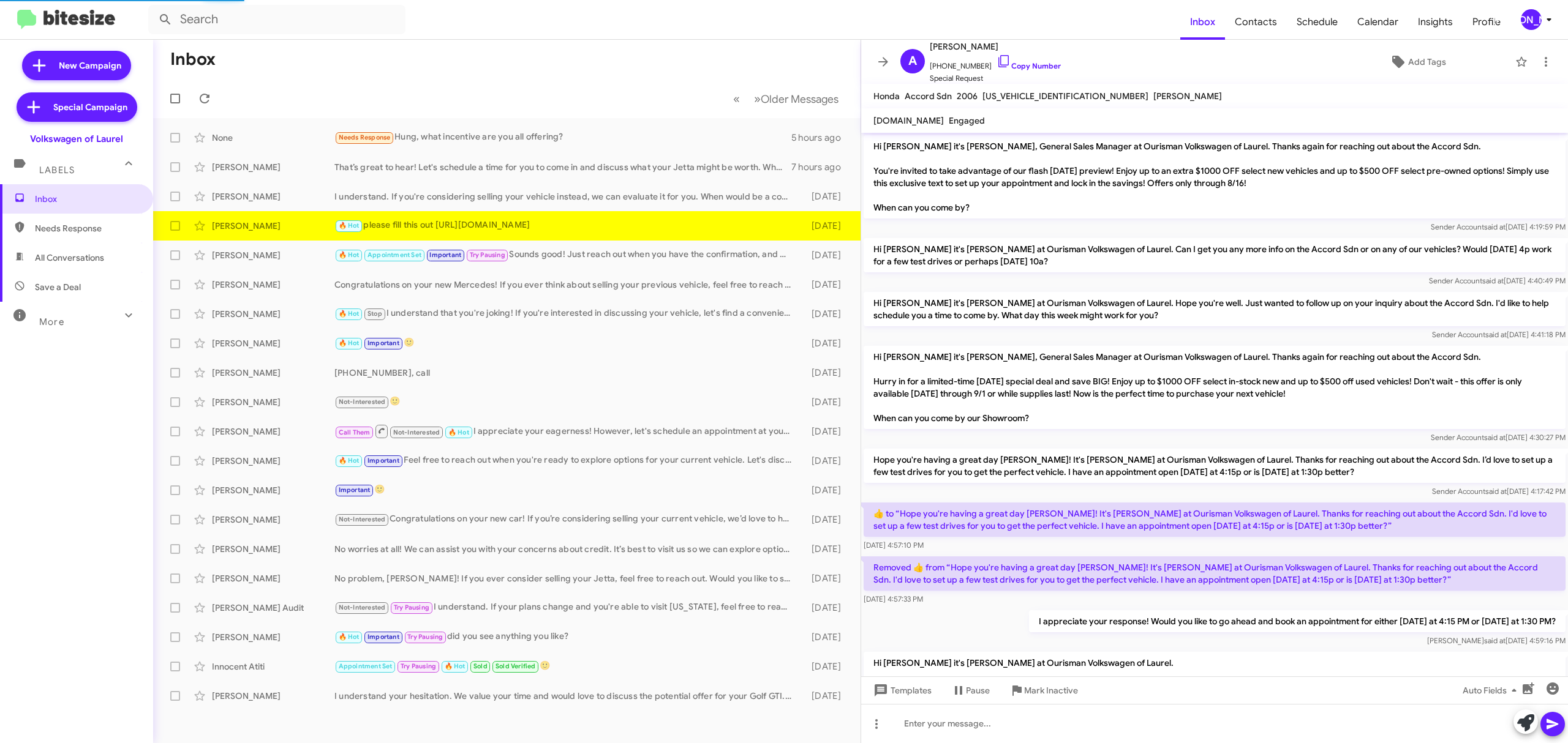
scroll to position [754, 0]
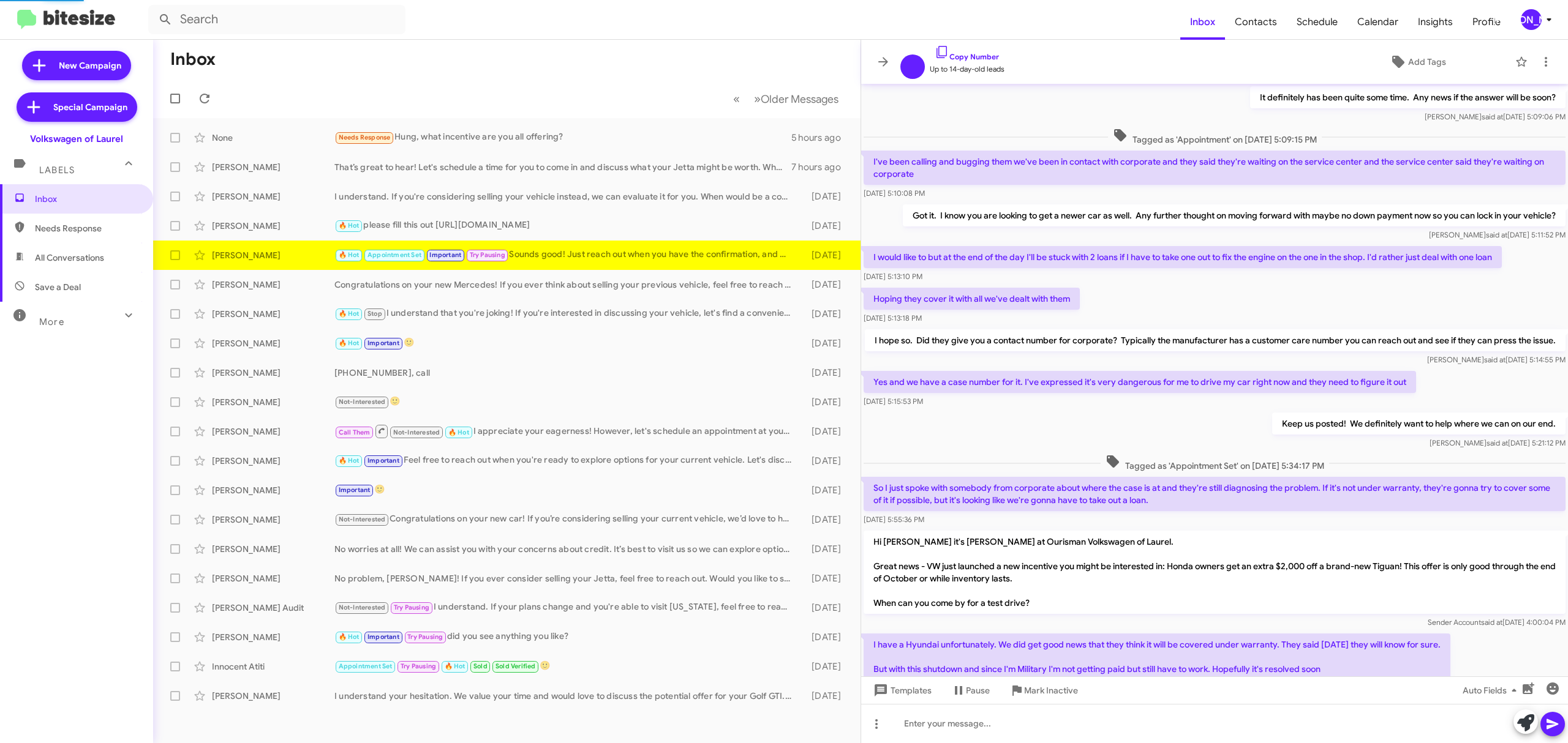
scroll to position [398, 0]
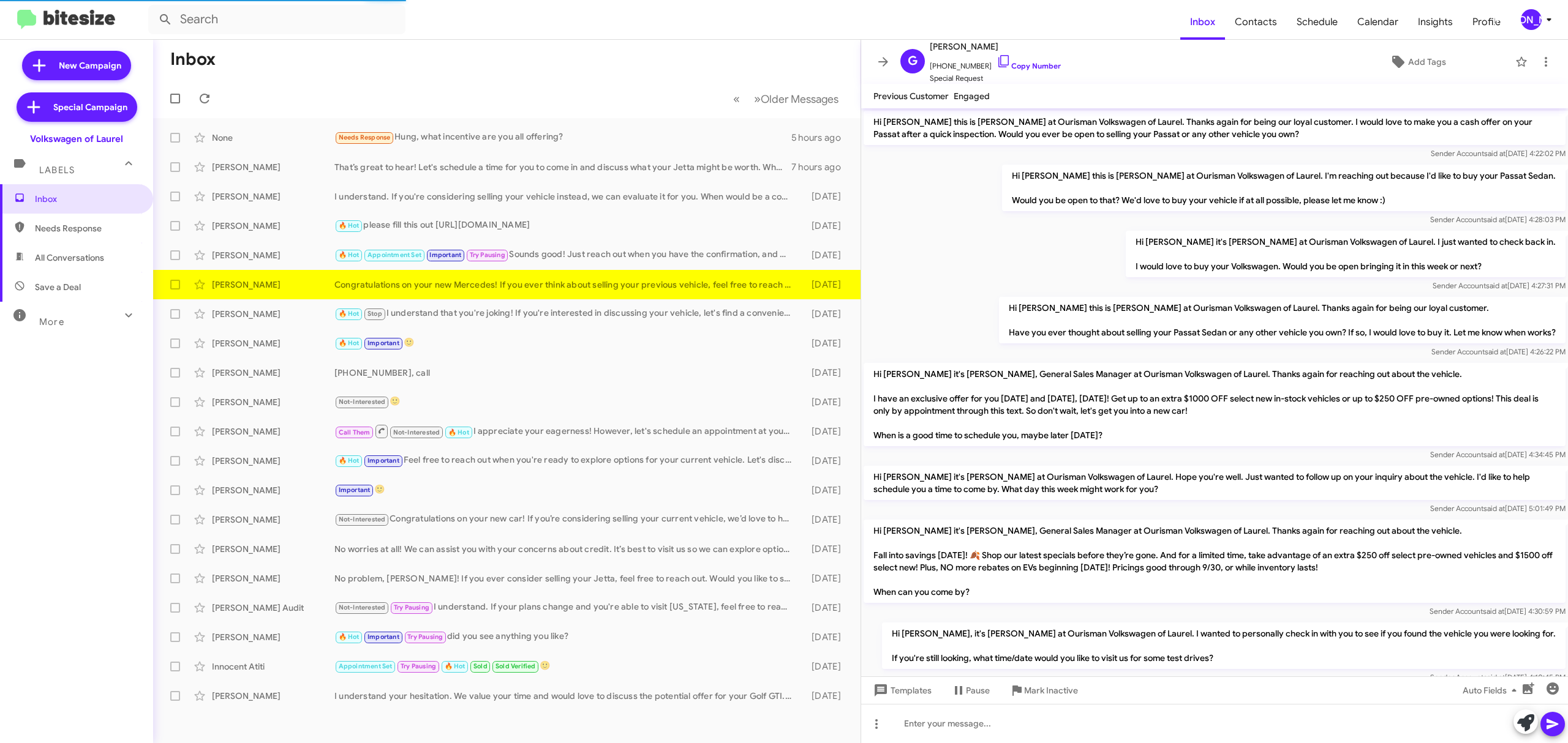
scroll to position [253, 0]
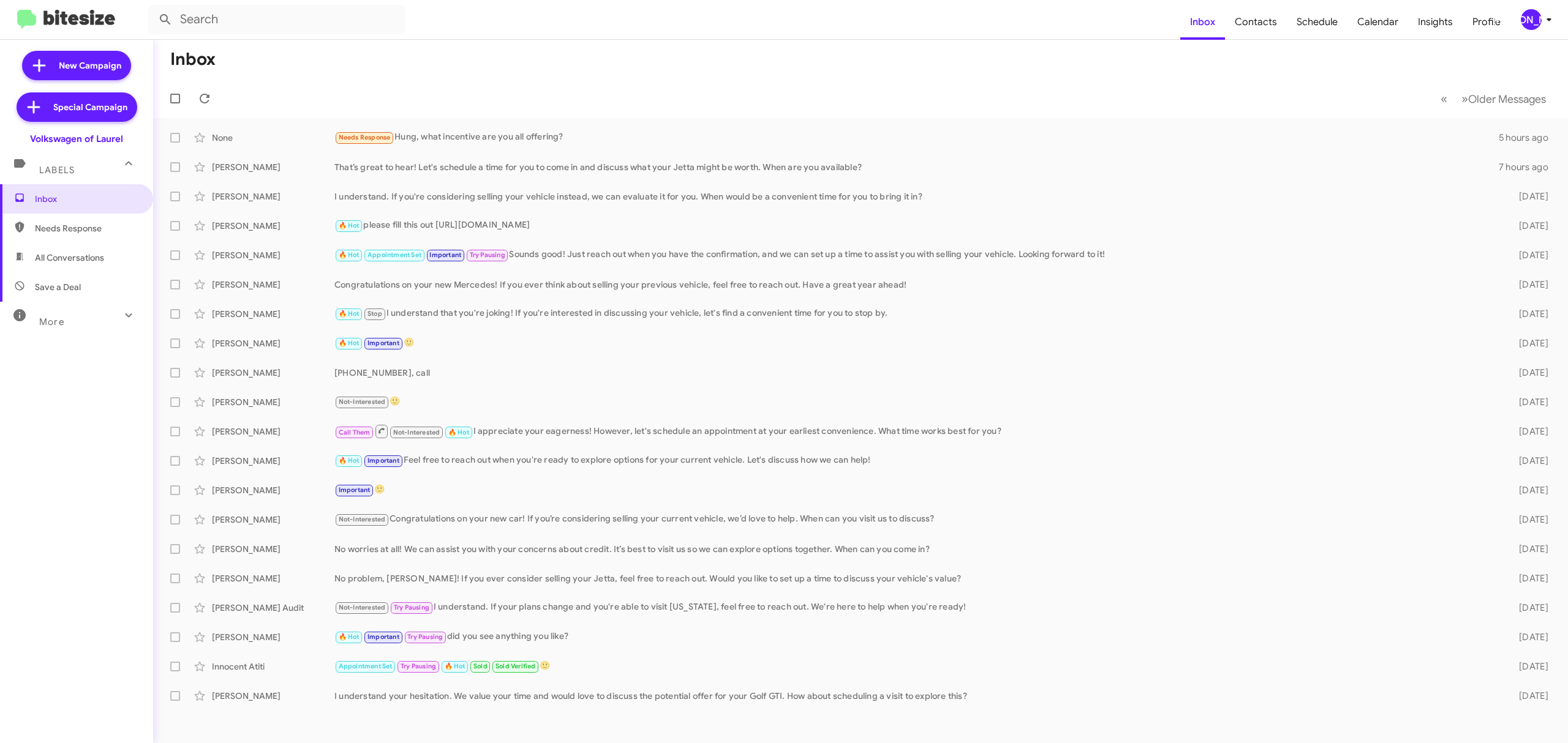
click at [1549, 22] on icon at bounding box center [1549, 19] width 15 height 15
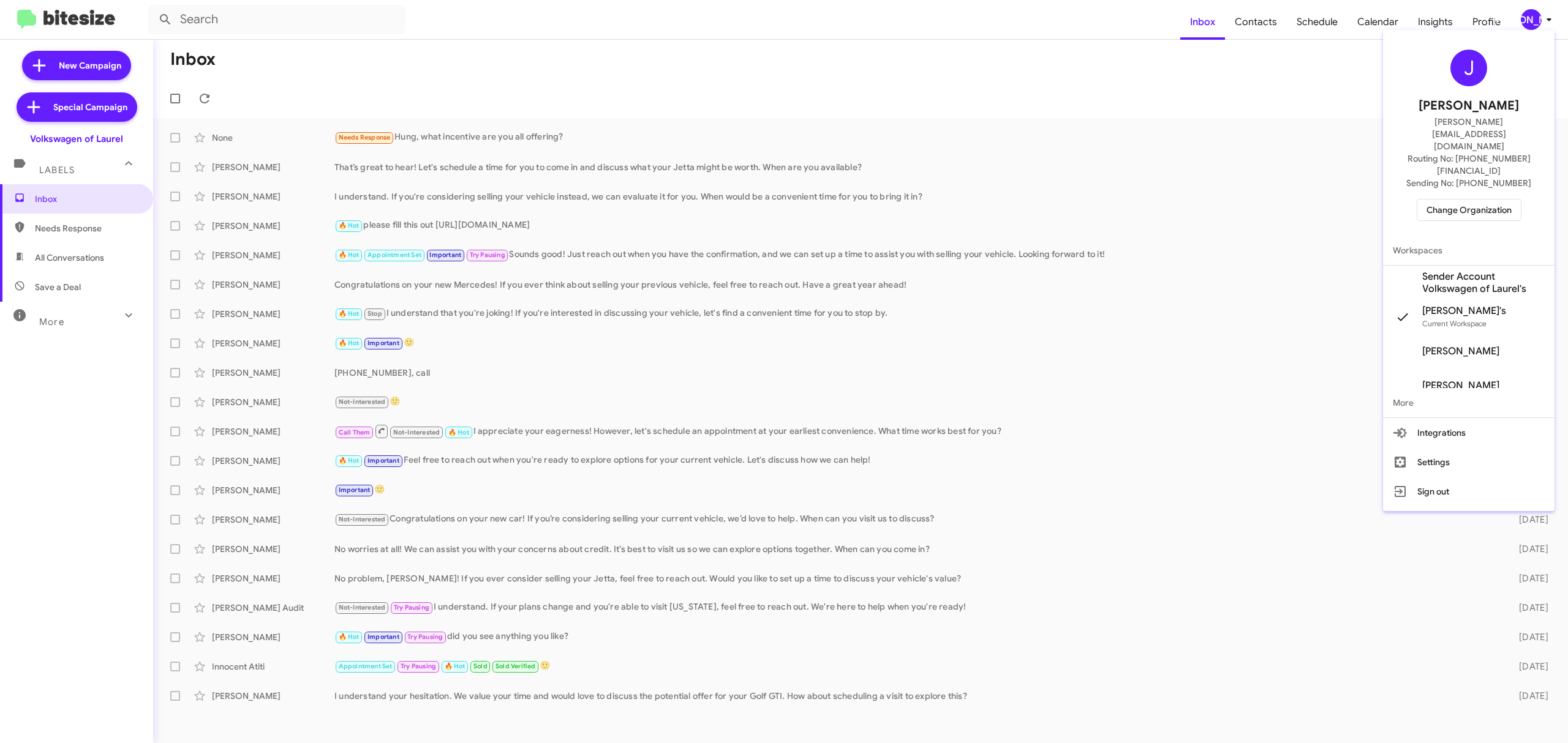
click at [1455, 159] on div "J [PERSON_NAME] [PERSON_NAME][EMAIL_ADDRESS][DOMAIN_NAME] Routing No: [PHONE_NU…" at bounding box center [1468, 135] width 172 height 201
click at [1458, 199] on span "Change Organization" at bounding box center [1469, 209] width 85 height 21
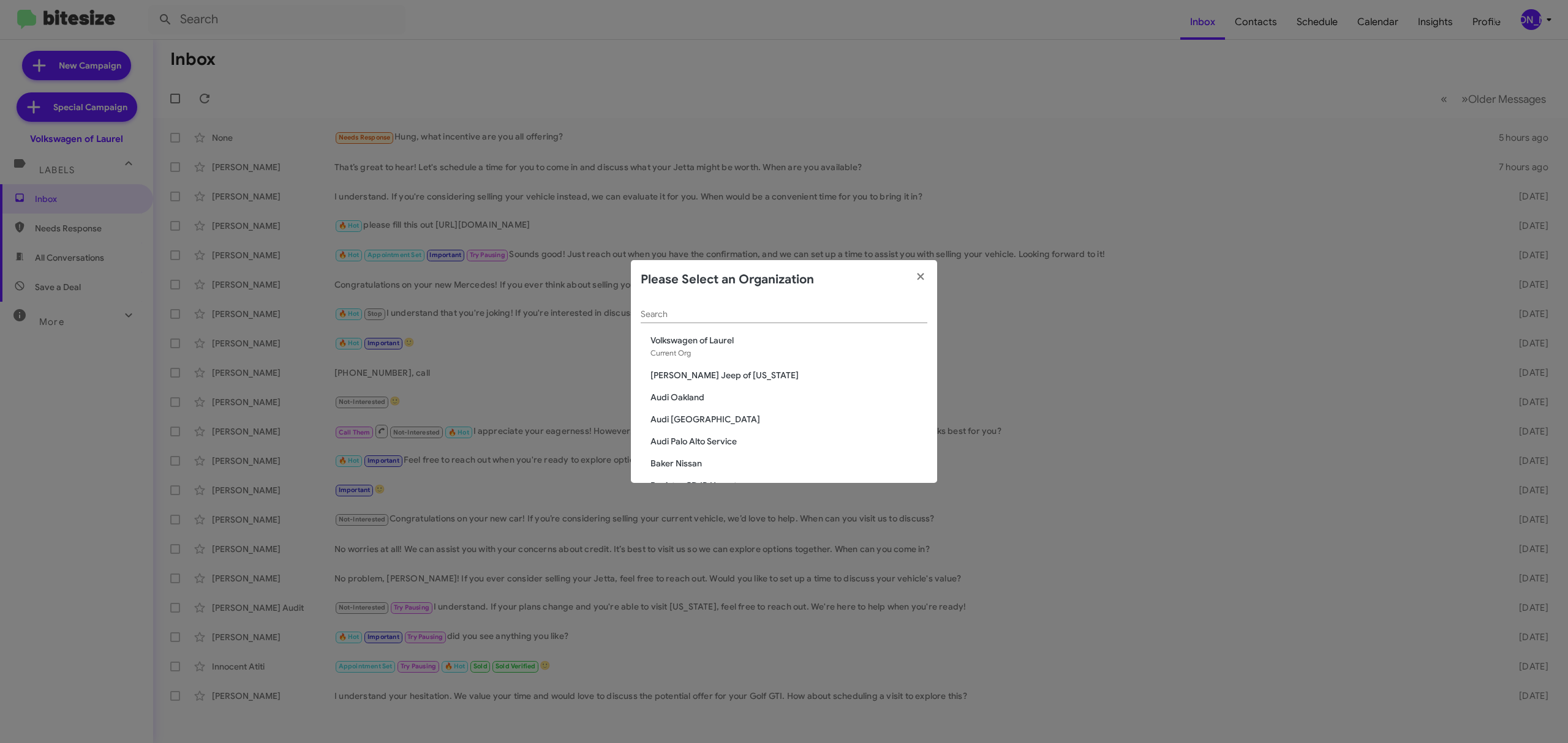
click at [794, 310] on input "Search" at bounding box center [784, 315] width 286 height 10
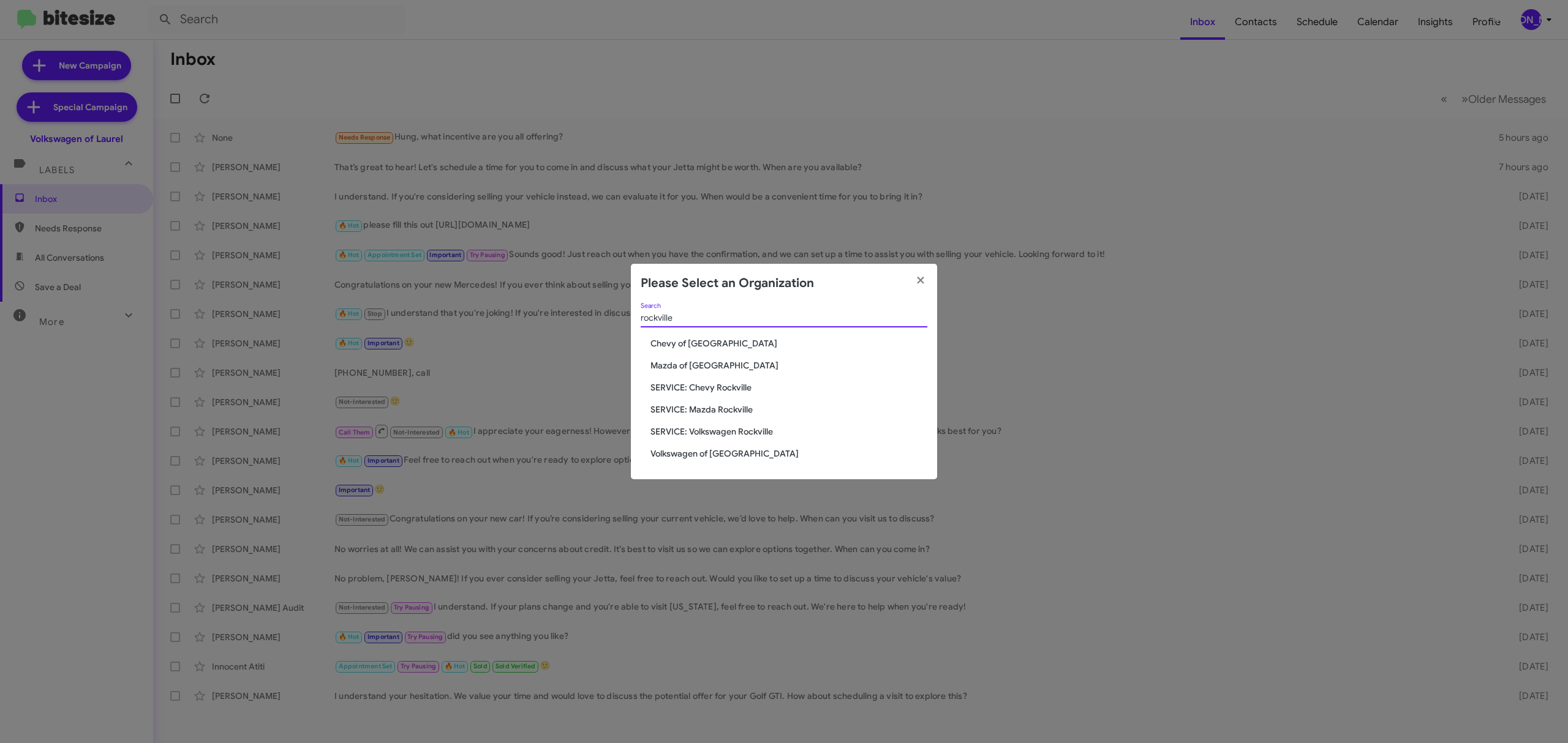
type input "rockville"
click at [731, 453] on span "Volkswagen of [GEOGRAPHIC_DATA]" at bounding box center [788, 453] width 277 height 12
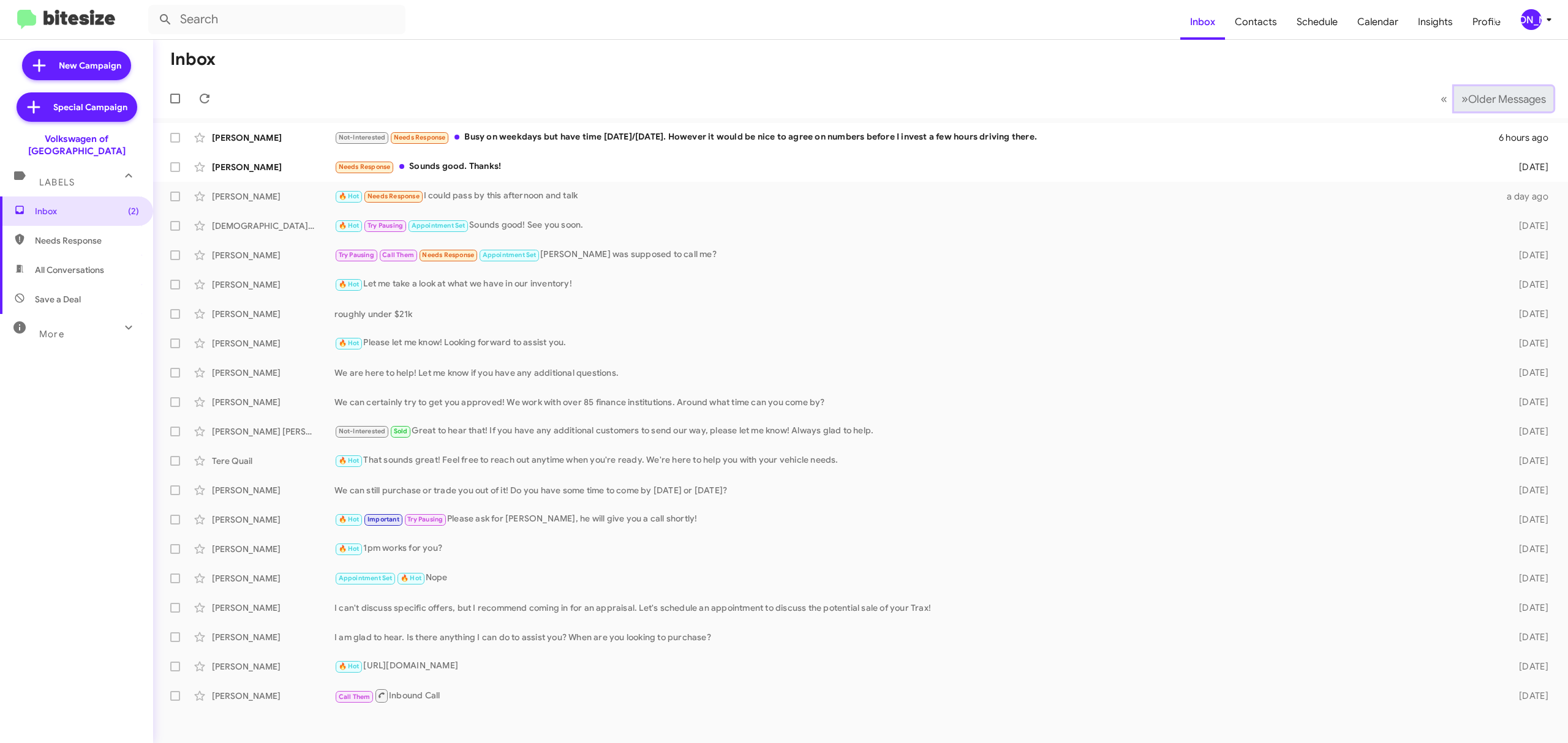
click at [1492, 102] on span "Older Messages" at bounding box center [1506, 99] width 78 height 14
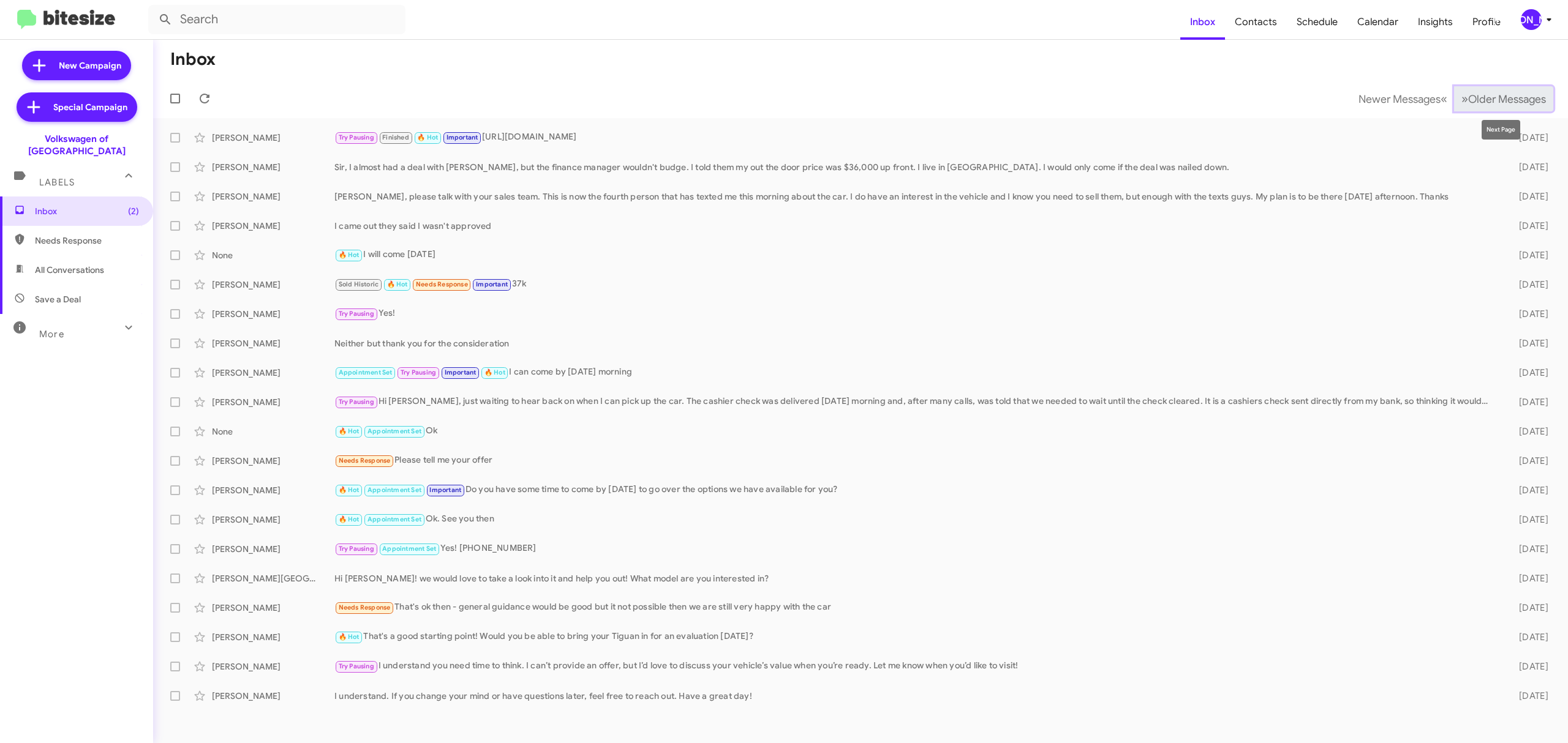
click at [1505, 95] on span "Older Messages" at bounding box center [1506, 99] width 78 height 14
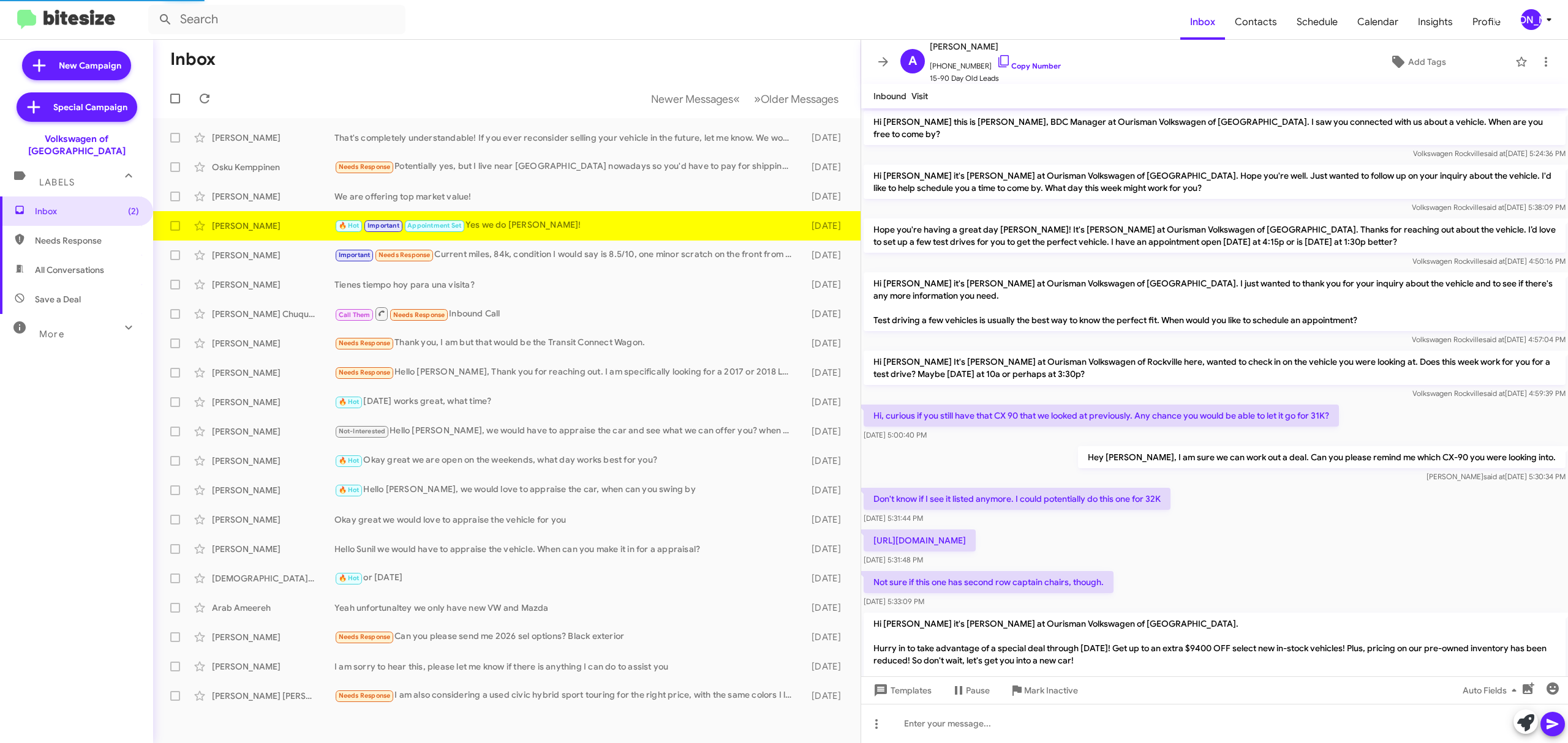
scroll to position [327, 0]
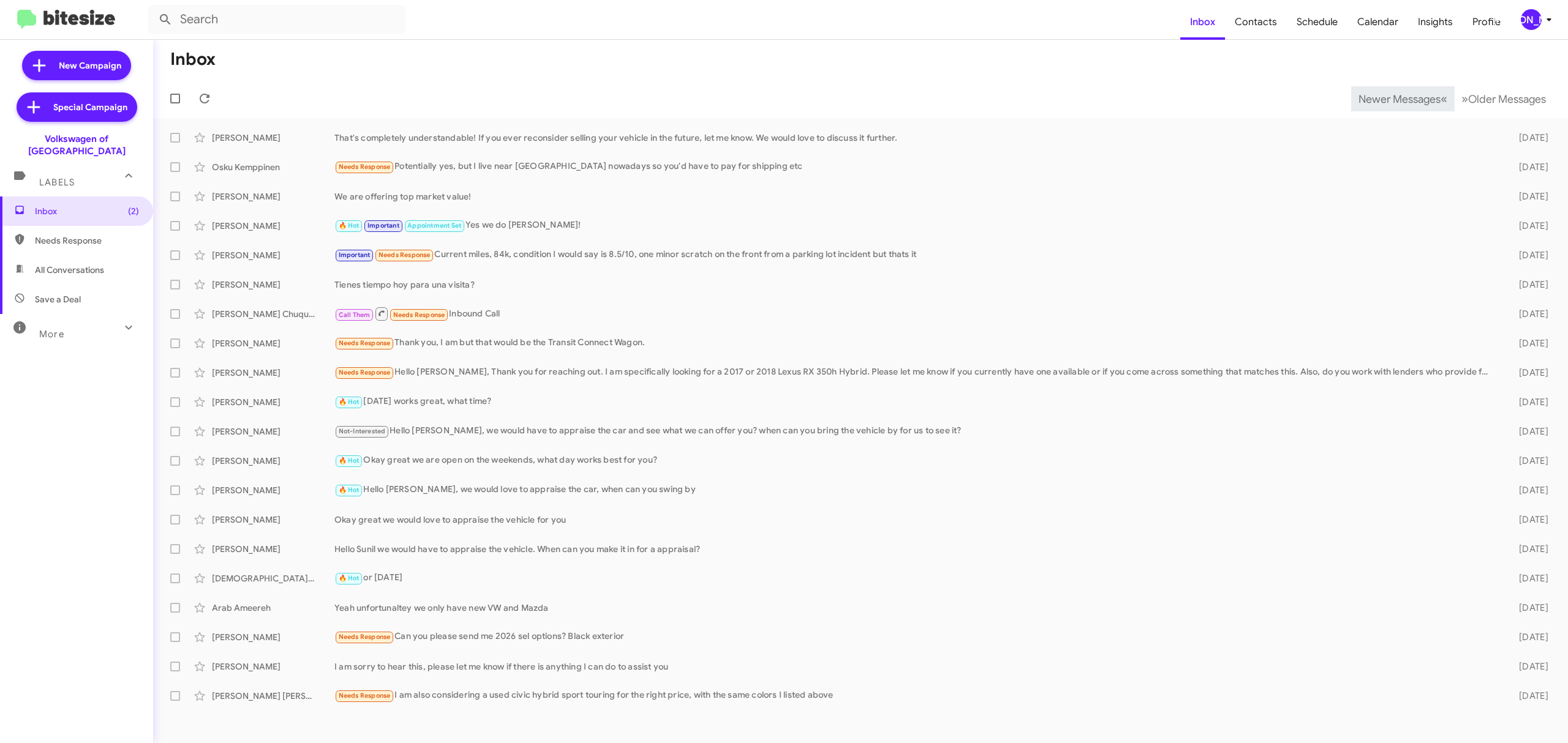
click at [1389, 98] on span "Newer Messages" at bounding box center [1399, 99] width 82 height 14
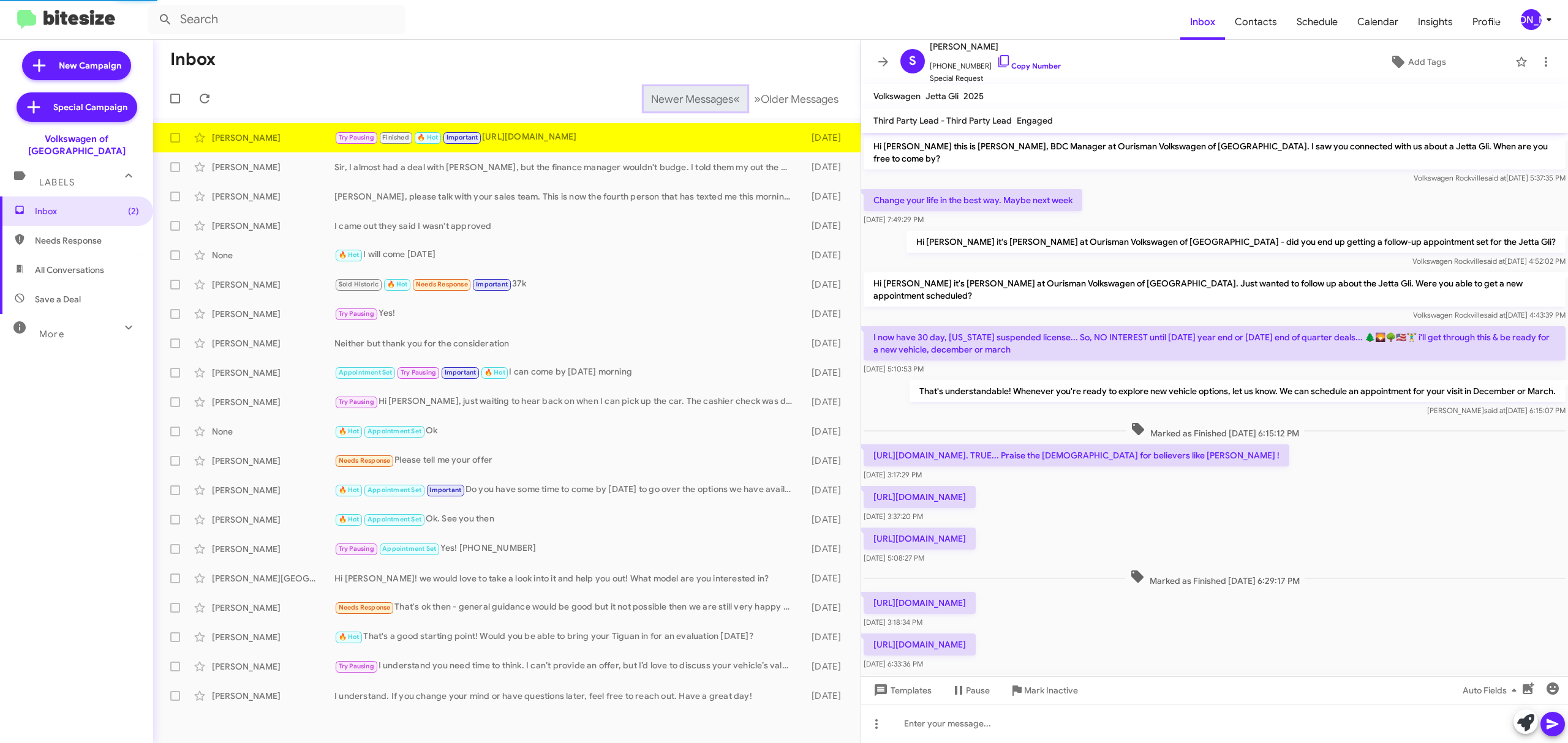
scroll to position [365, 0]
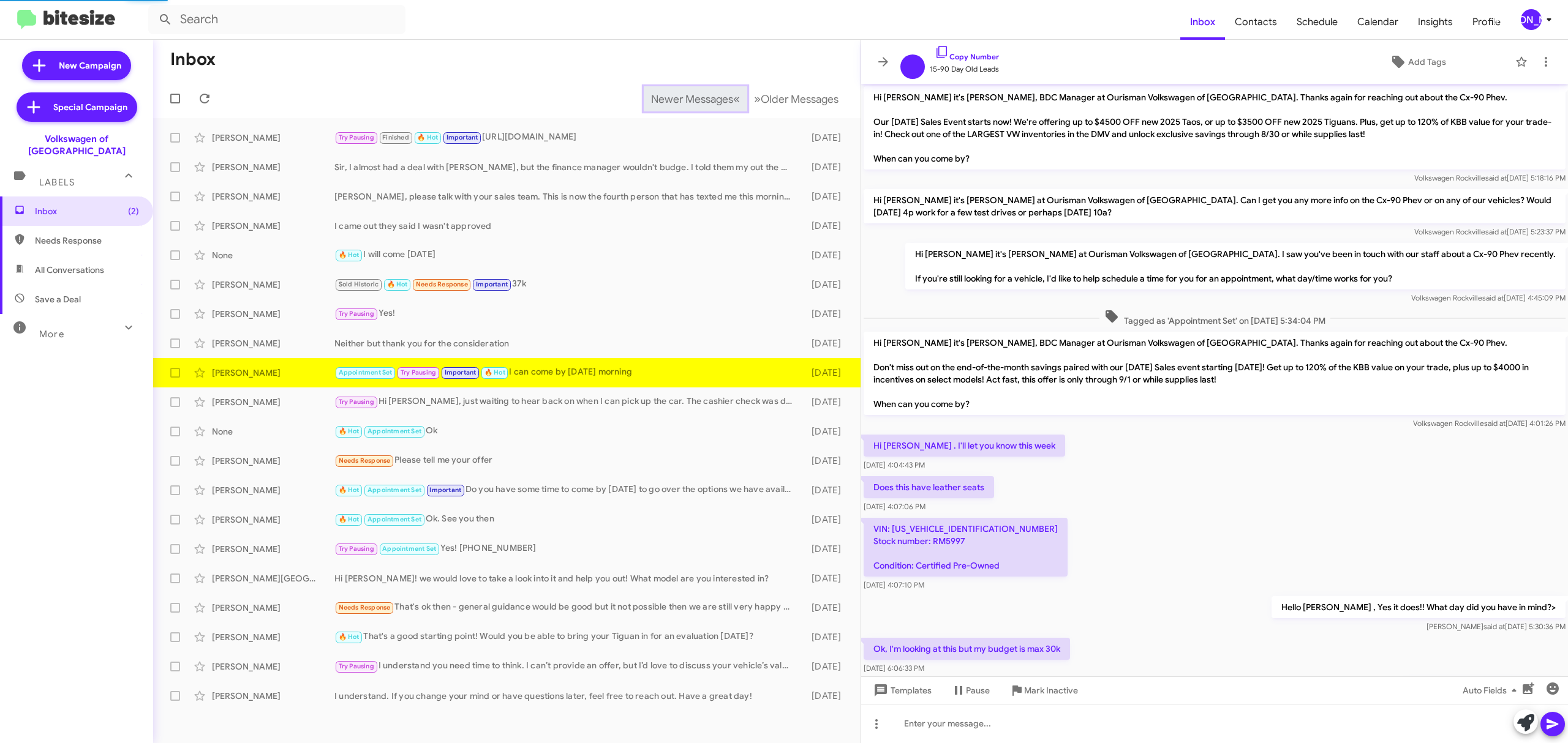
scroll to position [519, 0]
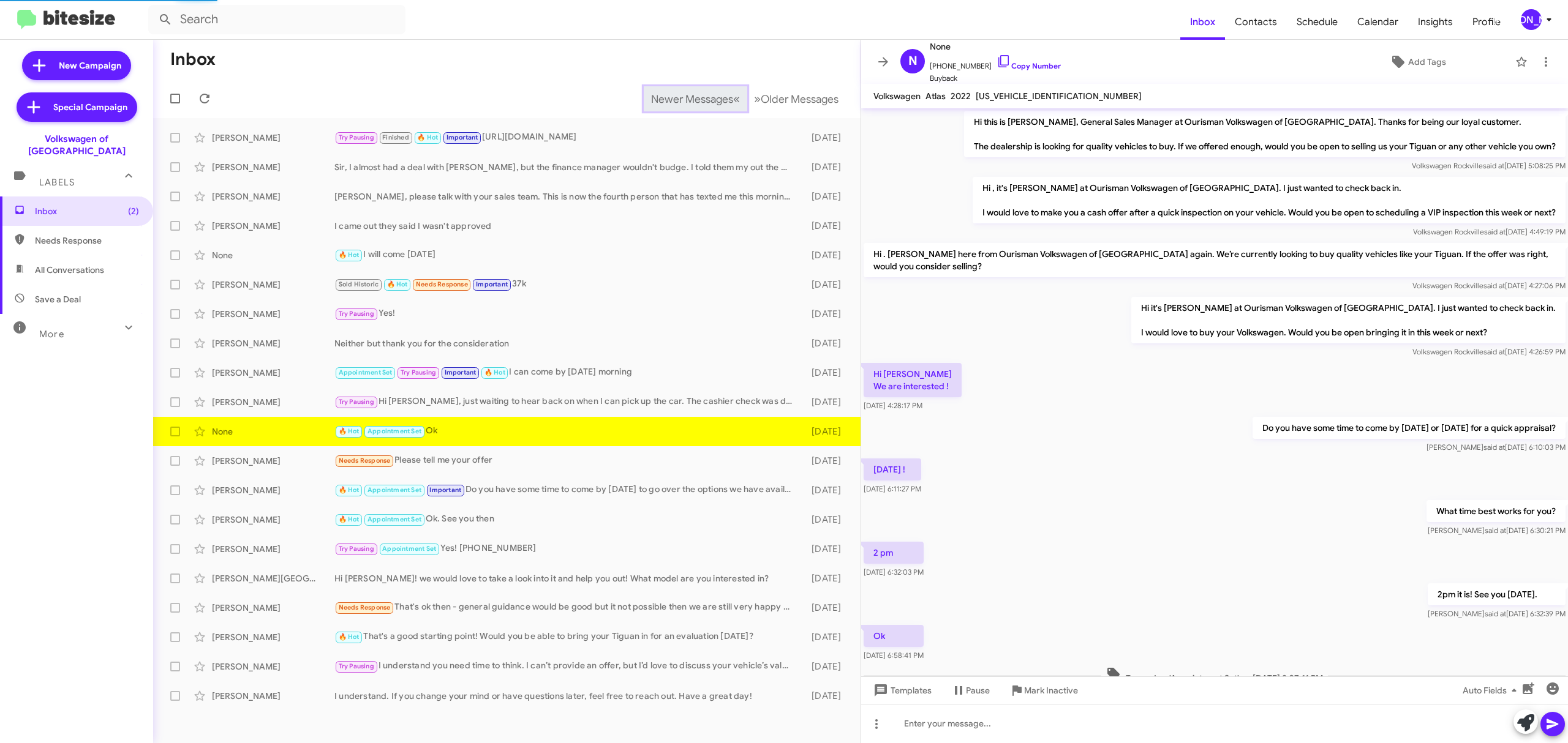
scroll to position [47, 0]
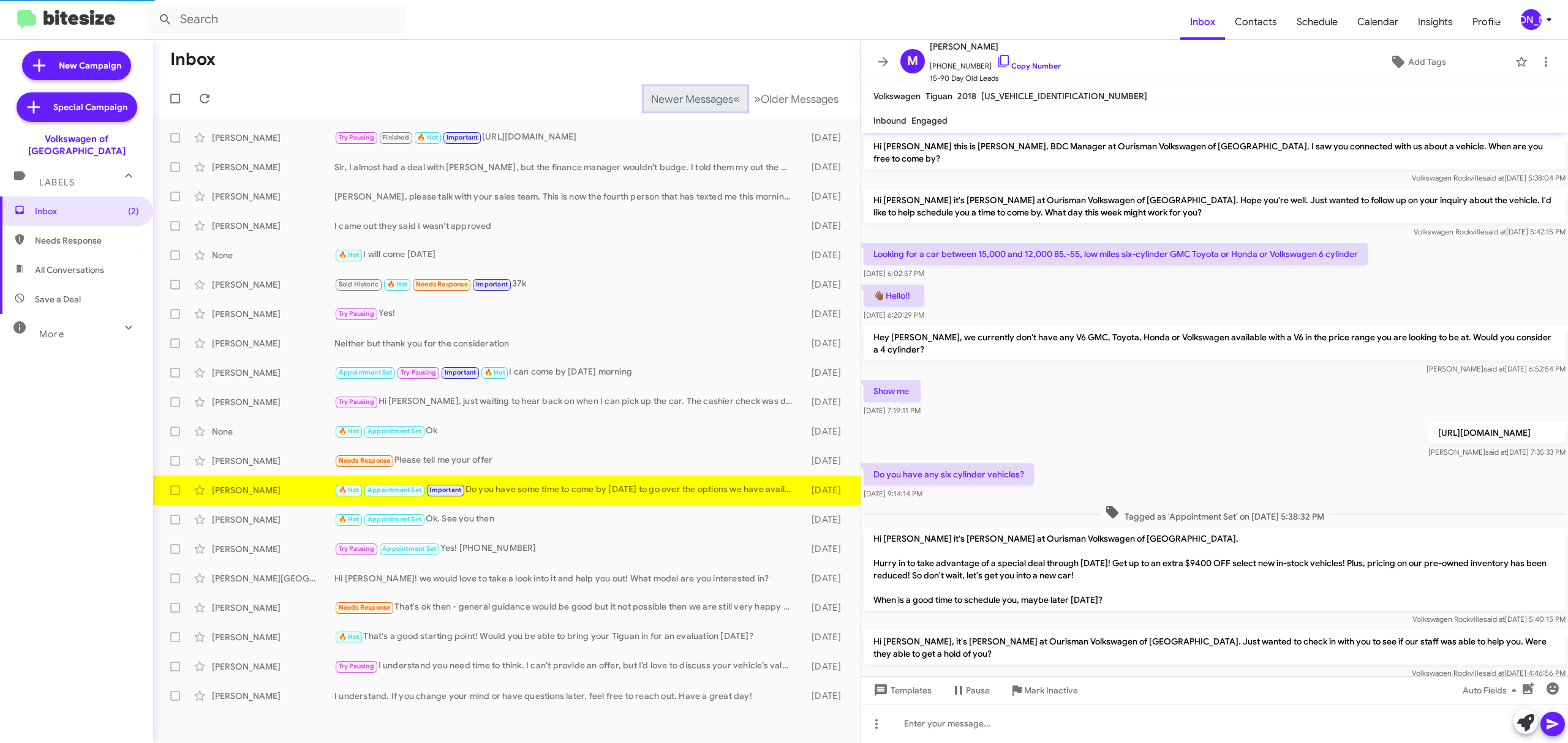
scroll to position [157, 0]
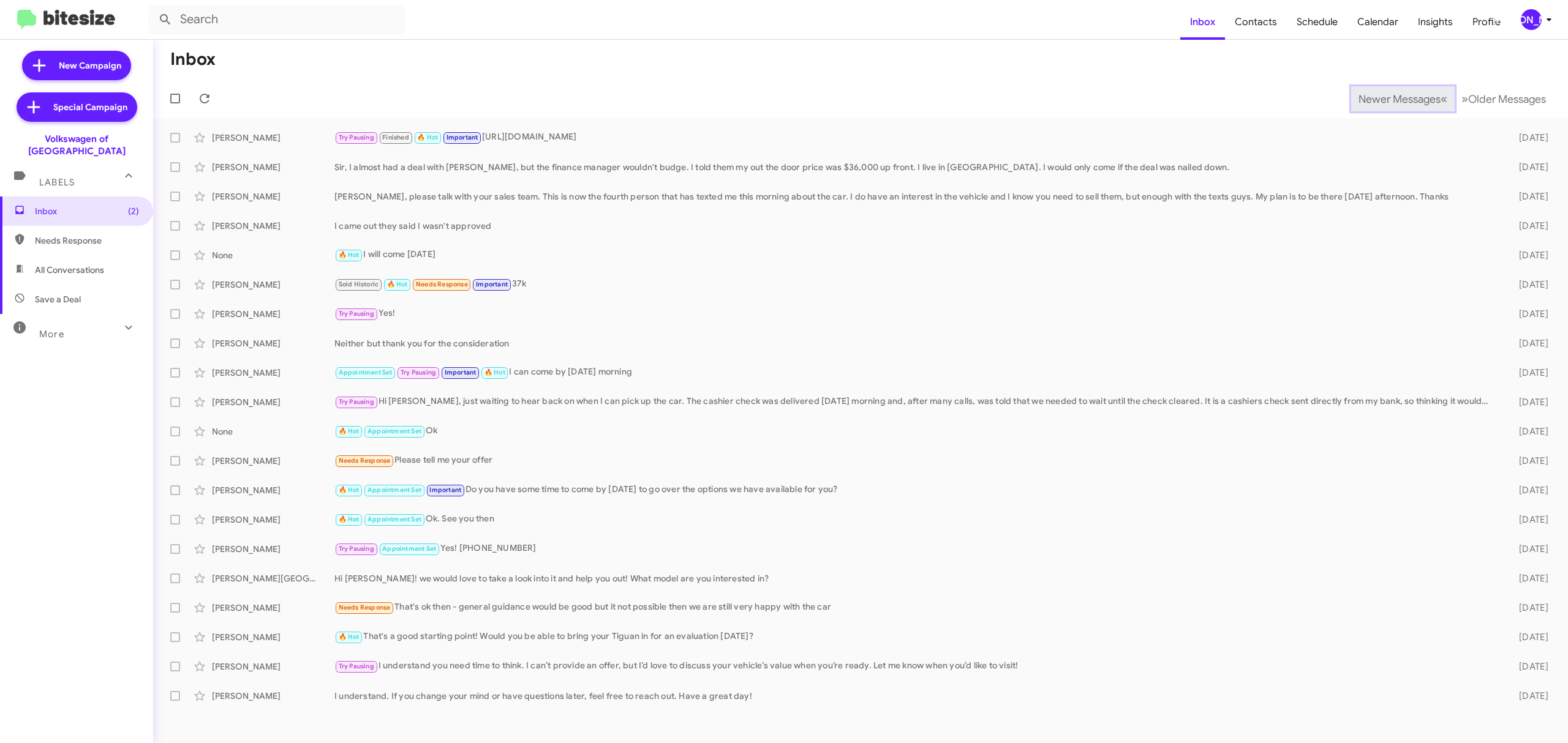
click at [1389, 98] on span "Newer Messages" at bounding box center [1399, 99] width 82 height 14
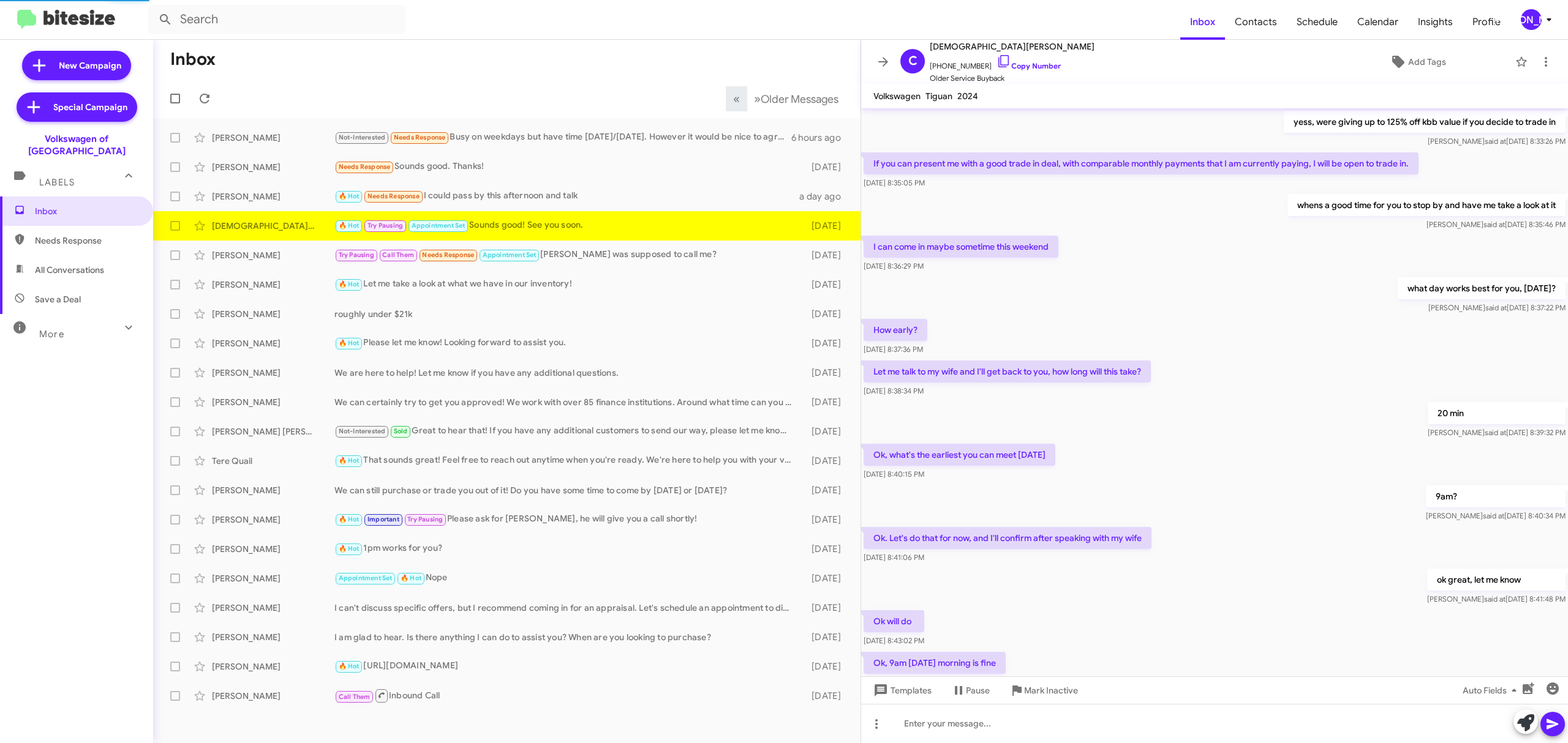
scroll to position [307, 0]
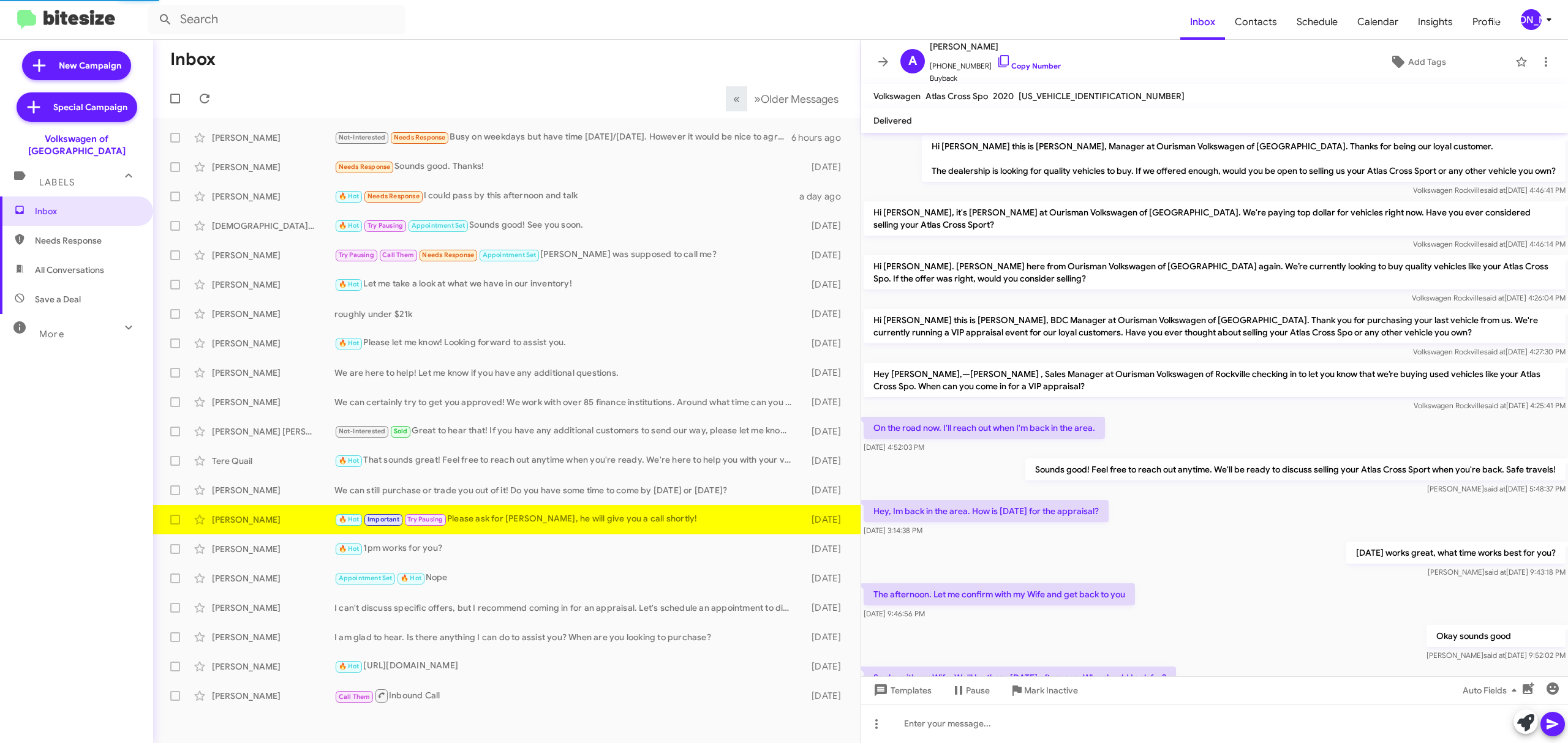
scroll to position [199, 0]
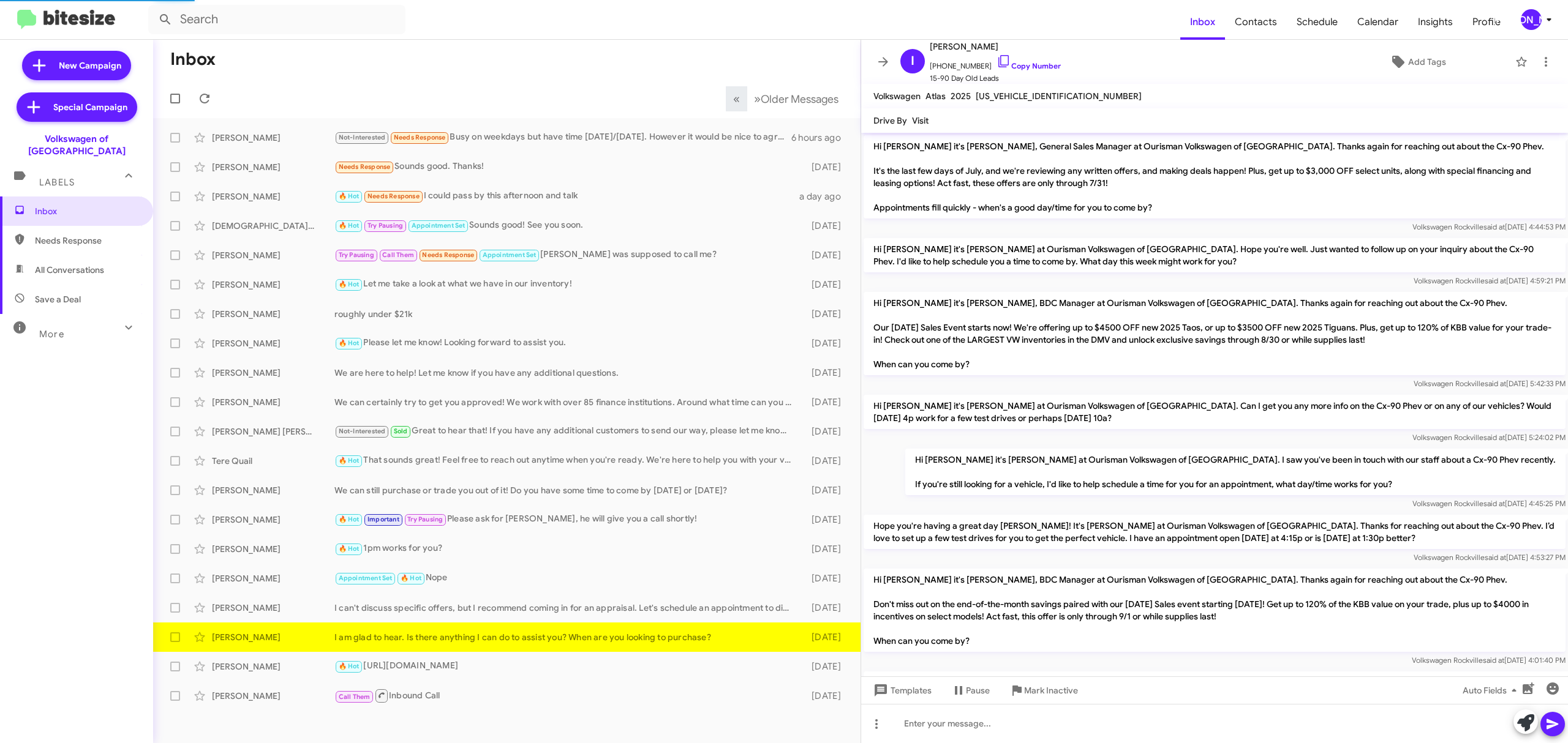
scroll to position [563, 0]
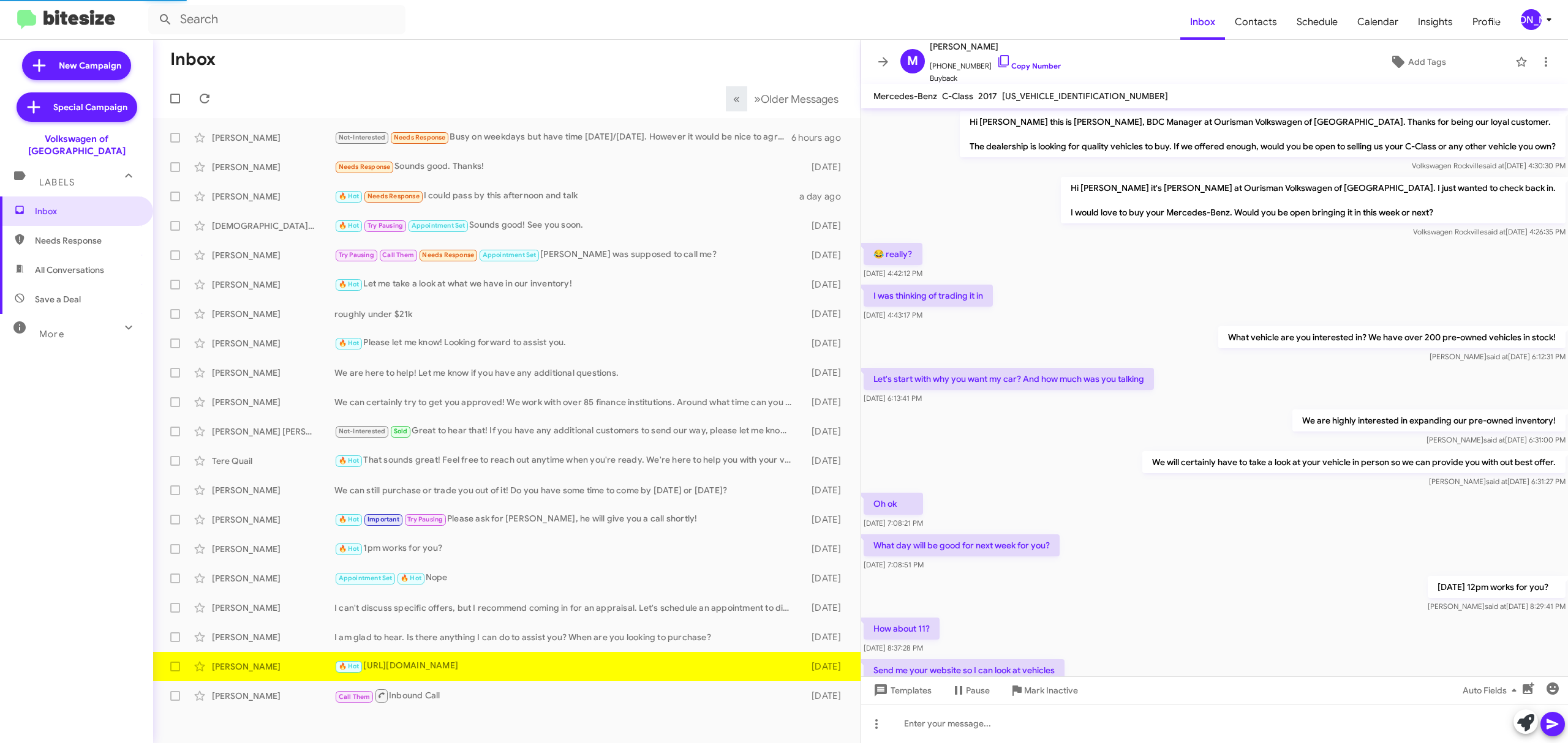
scroll to position [82, 0]
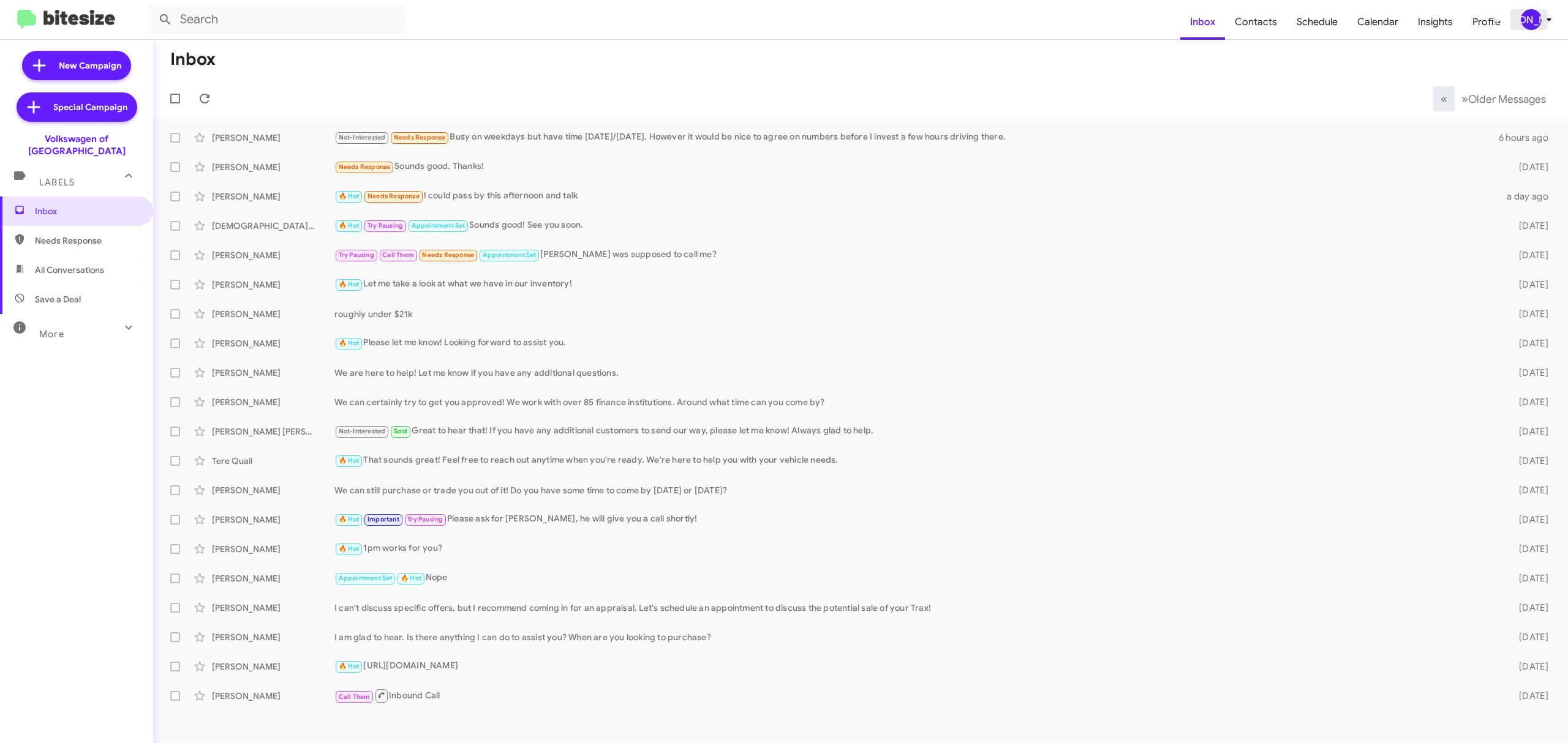
click at [1517, 15] on button "[PERSON_NAME]" at bounding box center [1532, 19] width 44 height 21
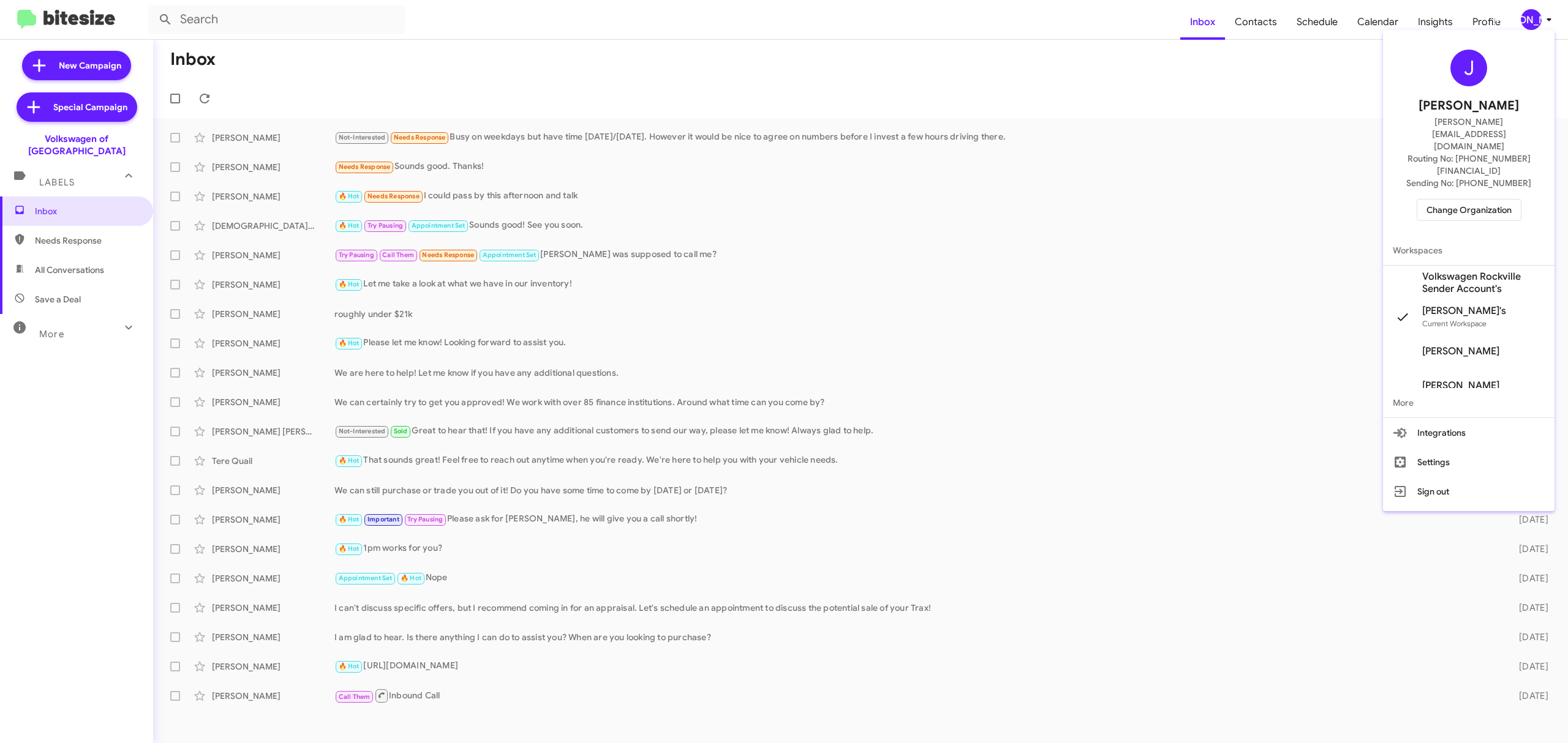
click at [1451, 199] on span "Change Organization" at bounding box center [1469, 209] width 85 height 21
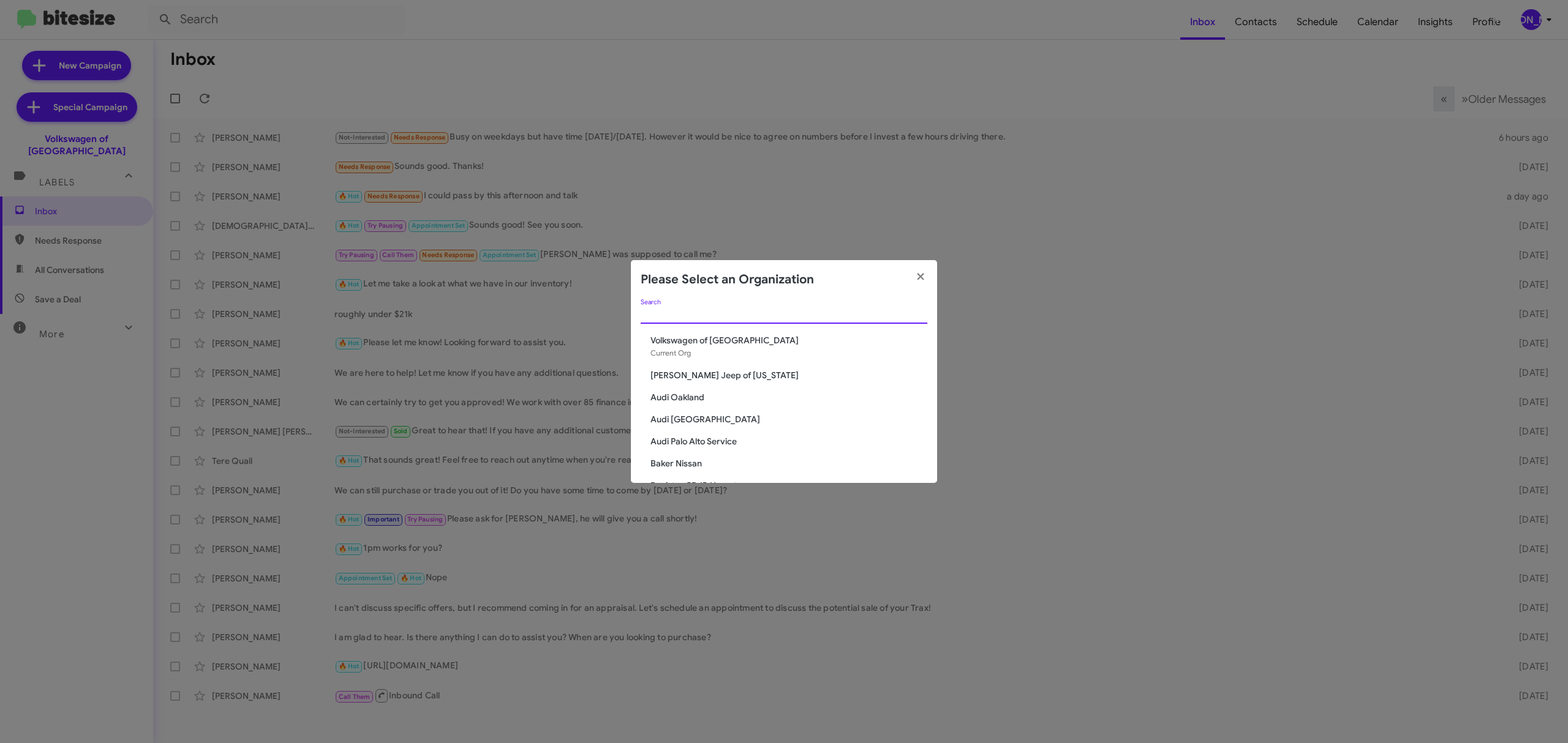
click at [833, 311] on input "Search" at bounding box center [784, 315] width 286 height 10
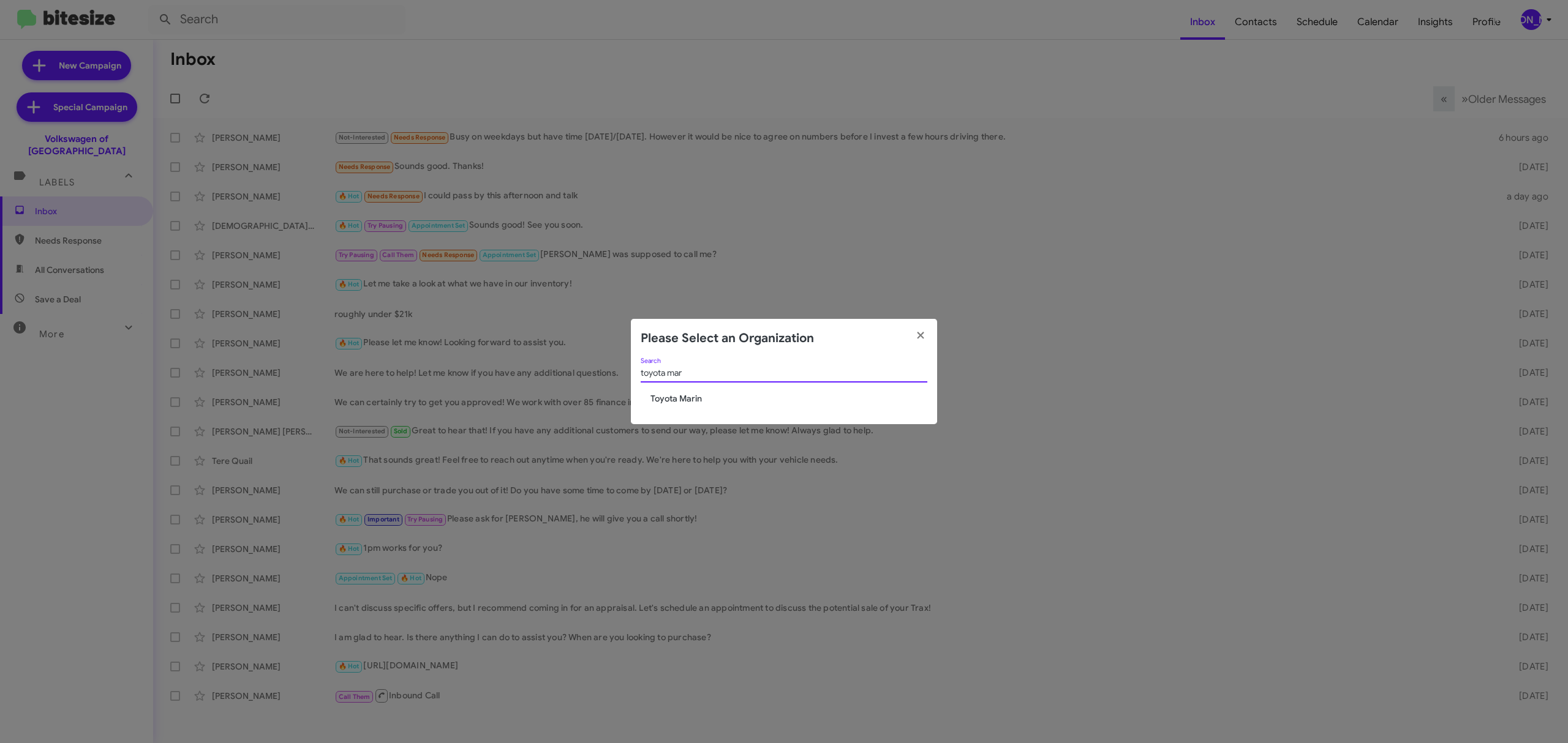
type input "toyota mar"
click at [694, 396] on span "Toyota Marin" at bounding box center [788, 398] width 277 height 12
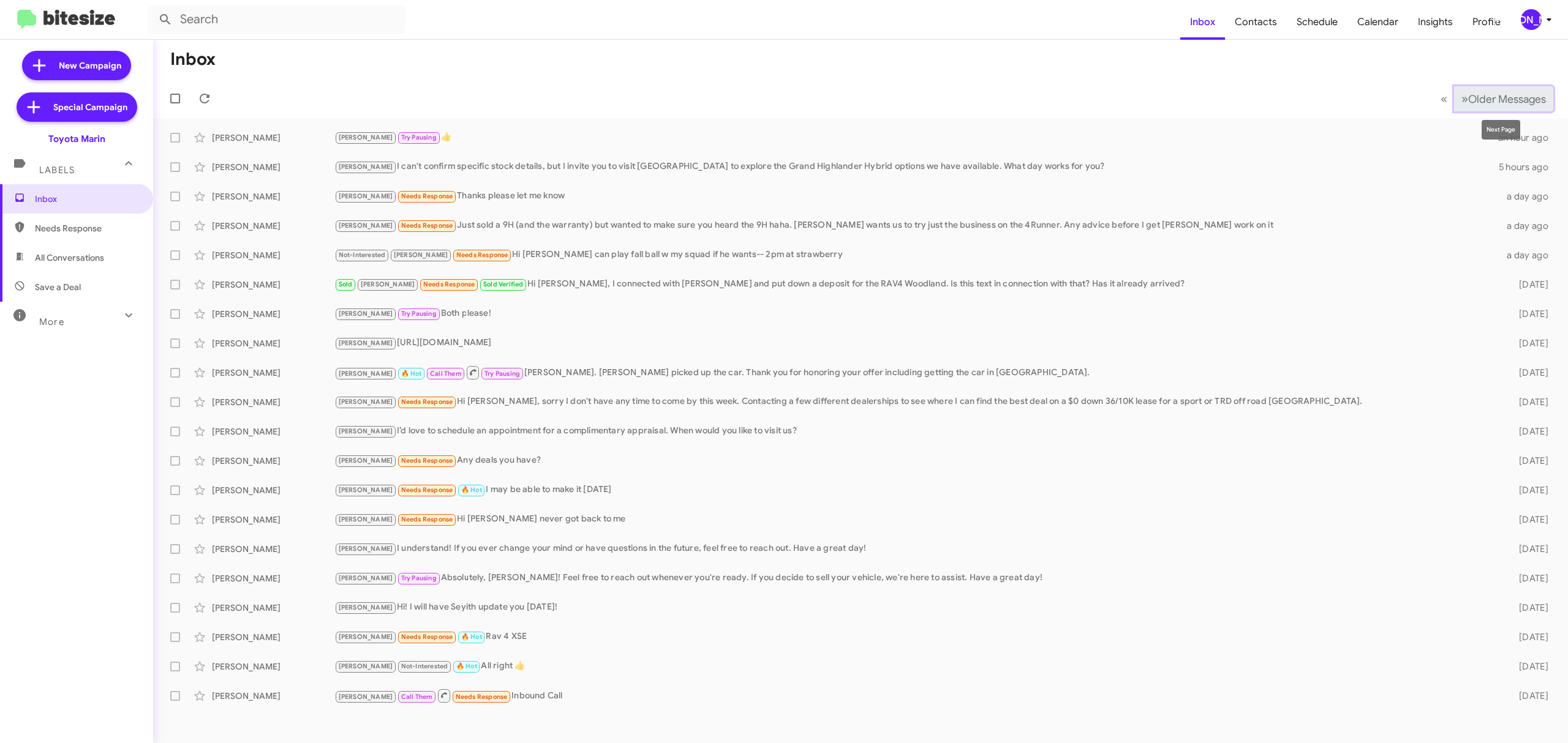
click at [1500, 100] on span "Older Messages" at bounding box center [1506, 99] width 78 height 14
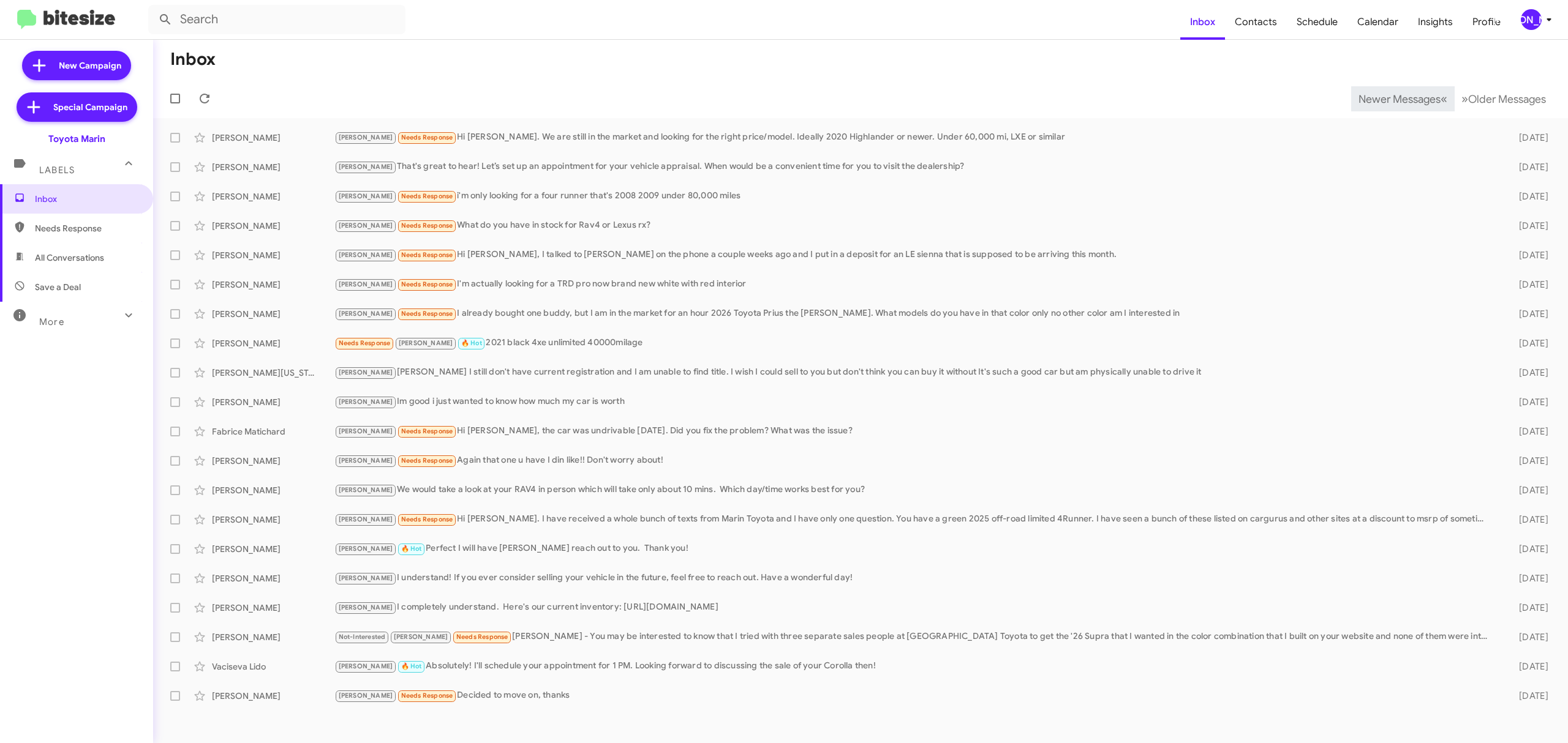
click at [1389, 98] on span "Newer Messages" at bounding box center [1399, 99] width 82 height 14
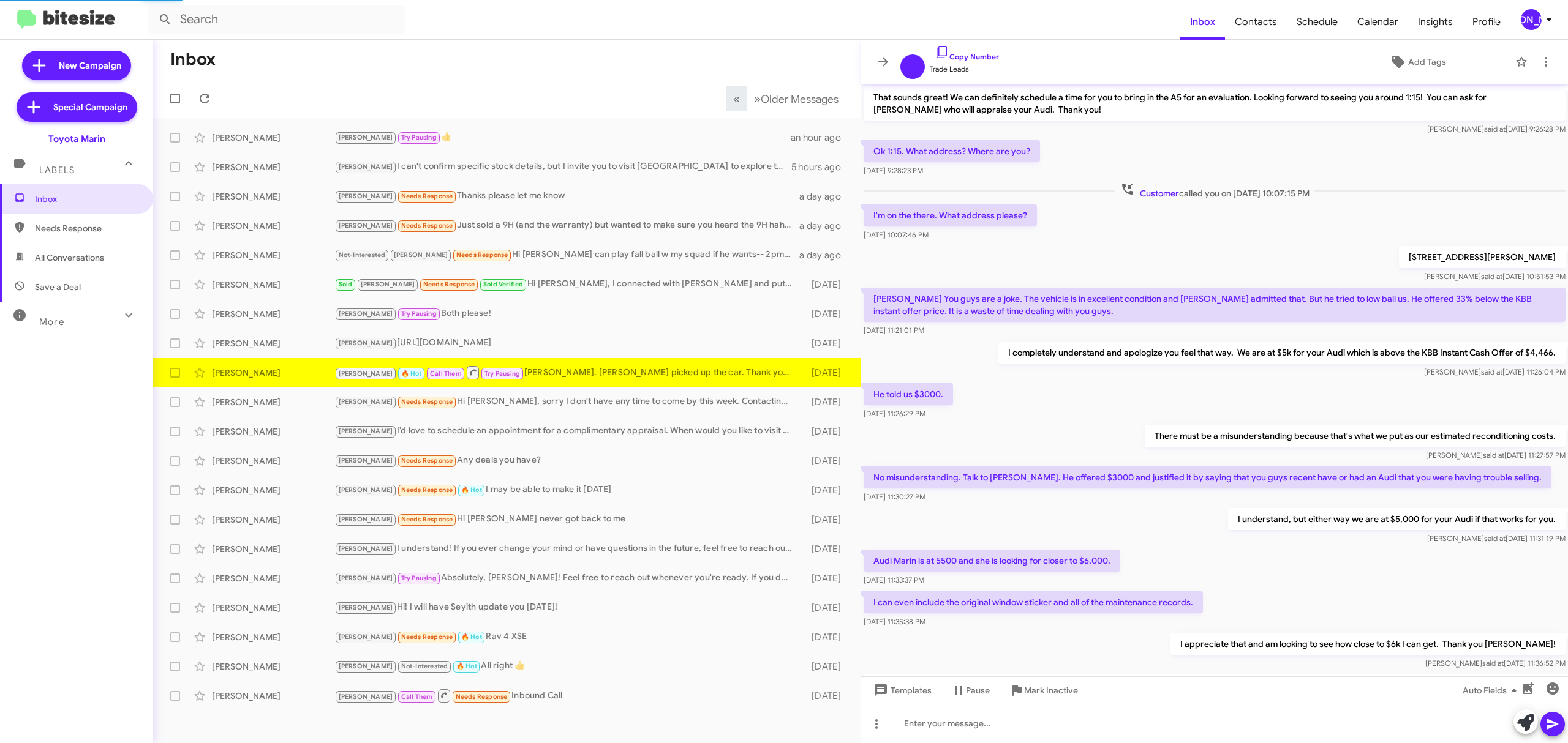
scroll to position [300, 0]
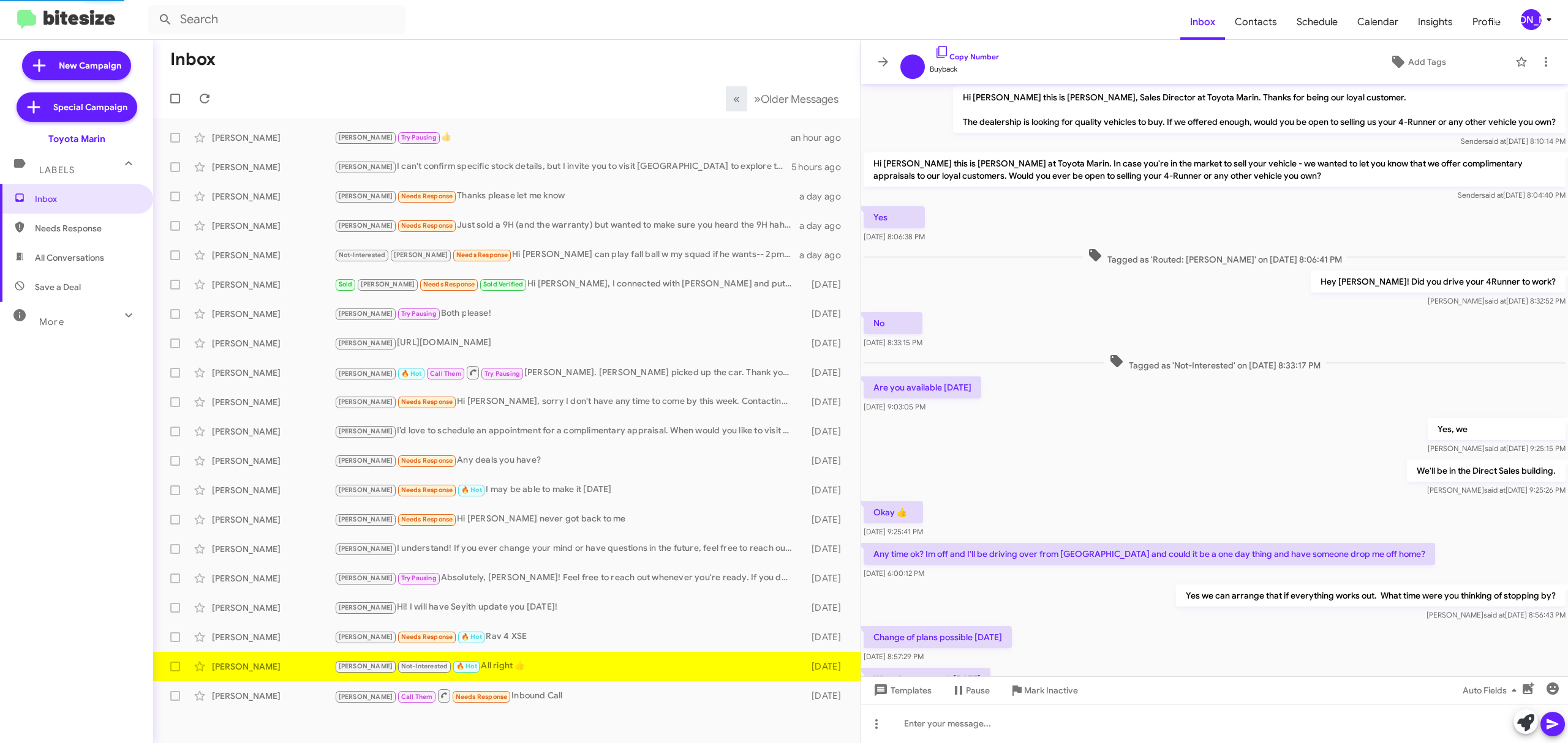
scroll to position [167, 0]
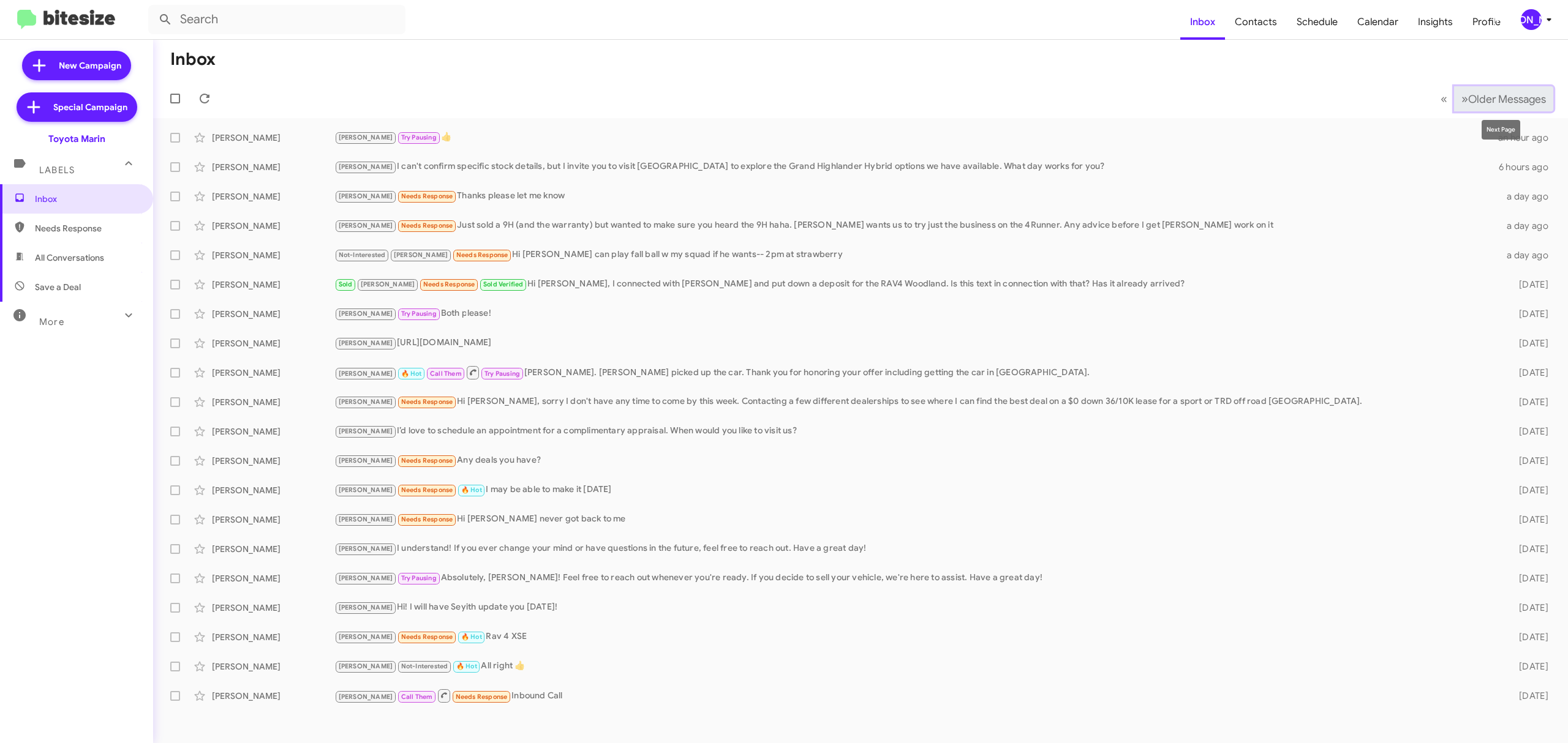
click at [1468, 99] on span "Older Messages" at bounding box center [1506, 99] width 78 height 14
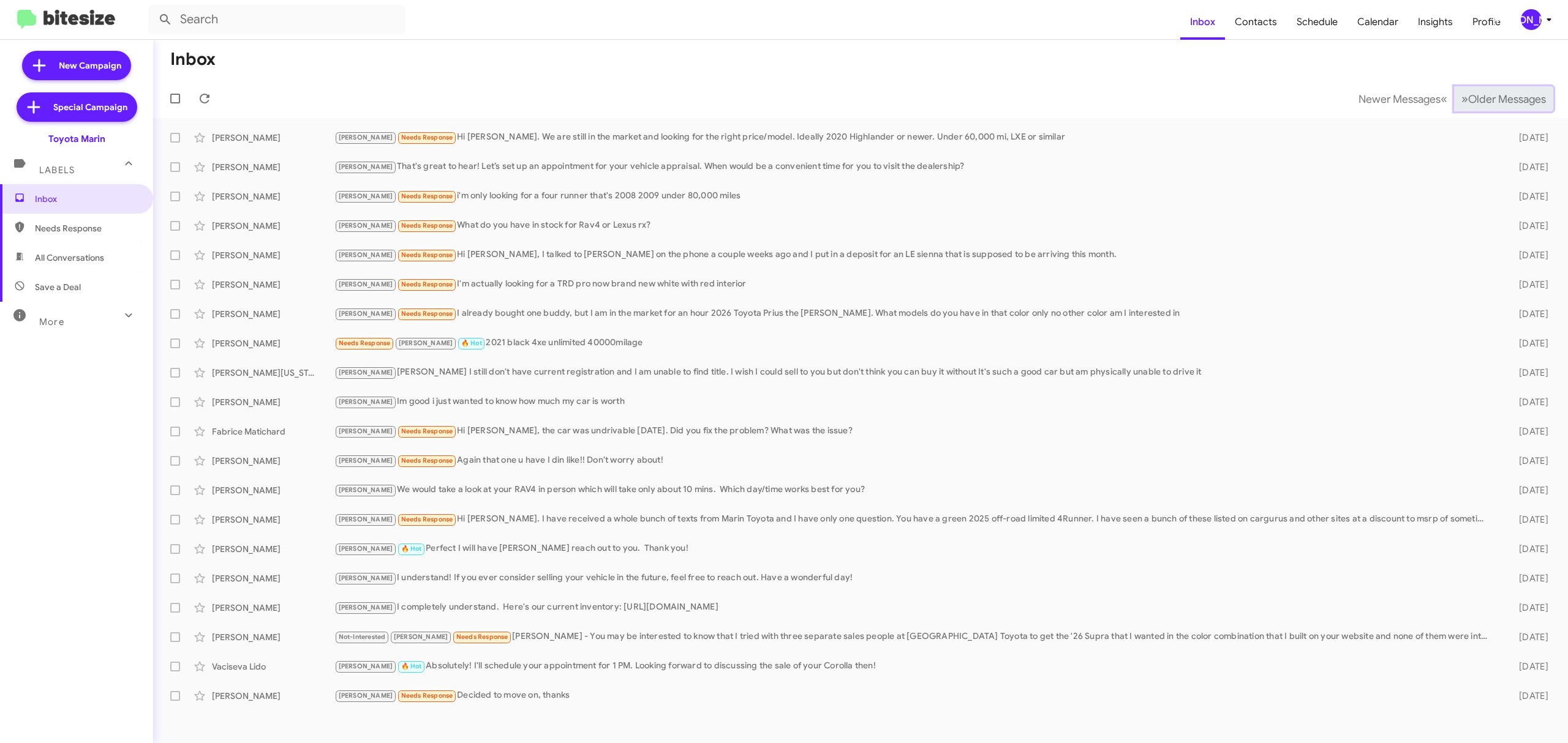
click at [1468, 99] on span "Older Messages" at bounding box center [1506, 99] width 78 height 14
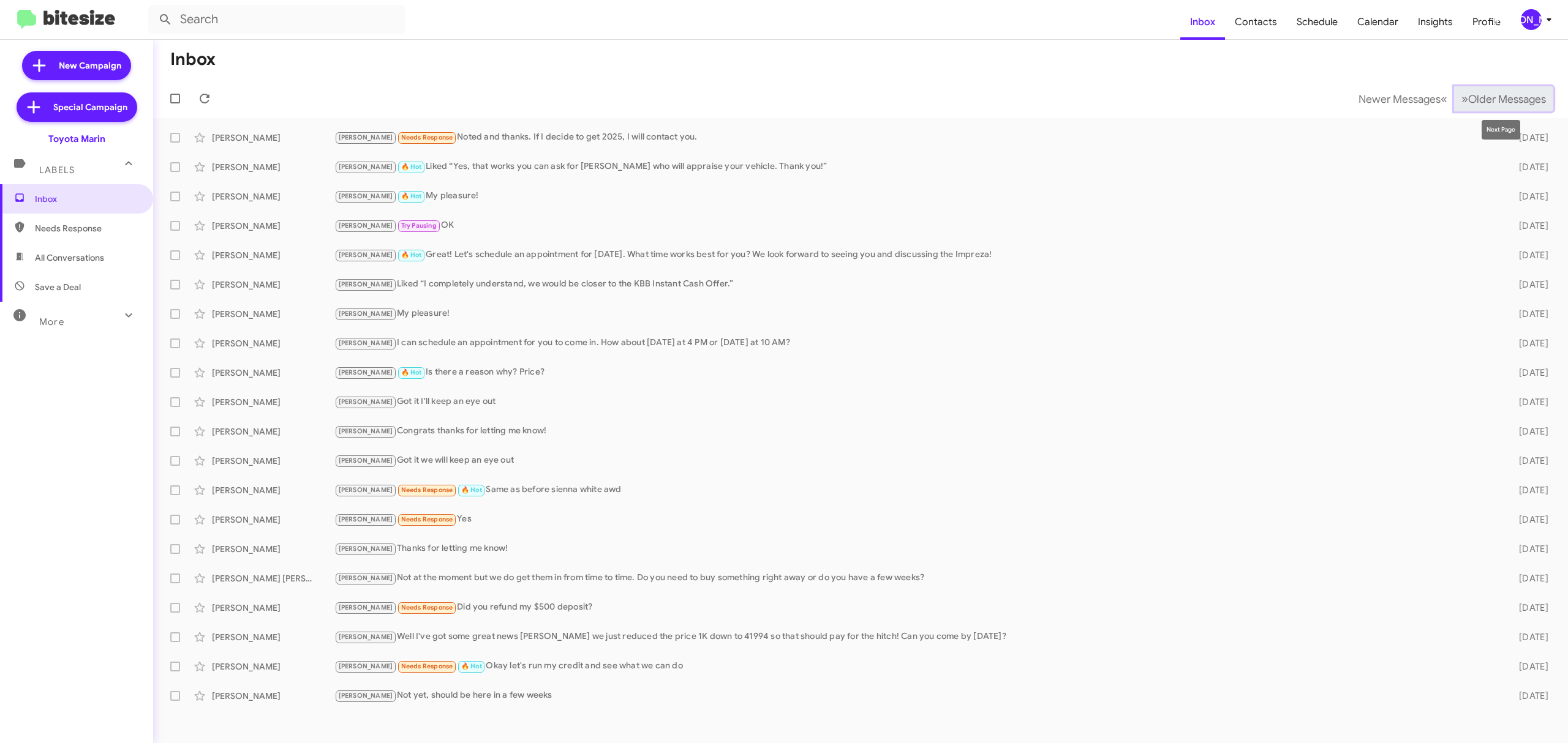
click at [1461, 96] on span "»" at bounding box center [1464, 98] width 6 height 15
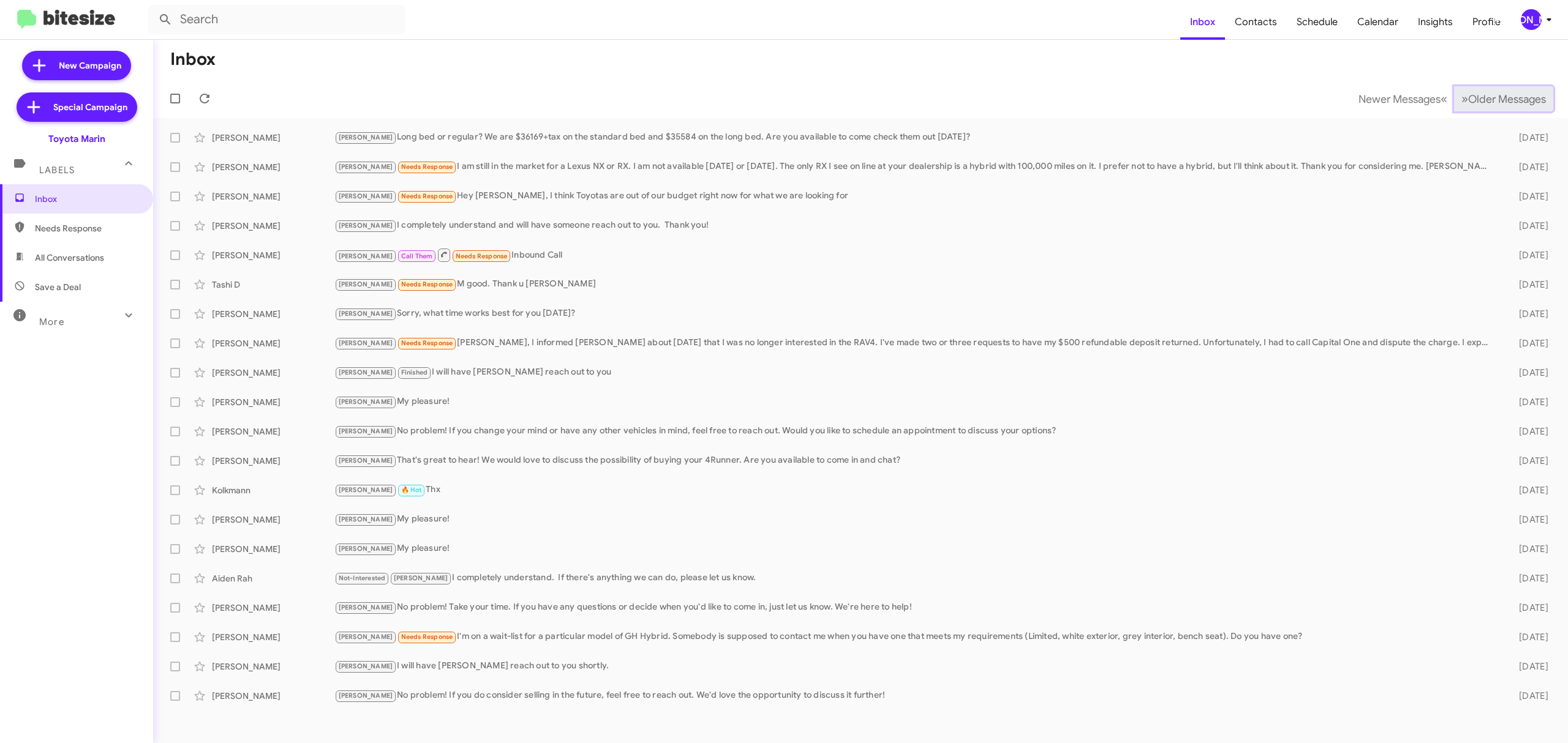
click at [1461, 96] on span "»" at bounding box center [1464, 98] width 6 height 15
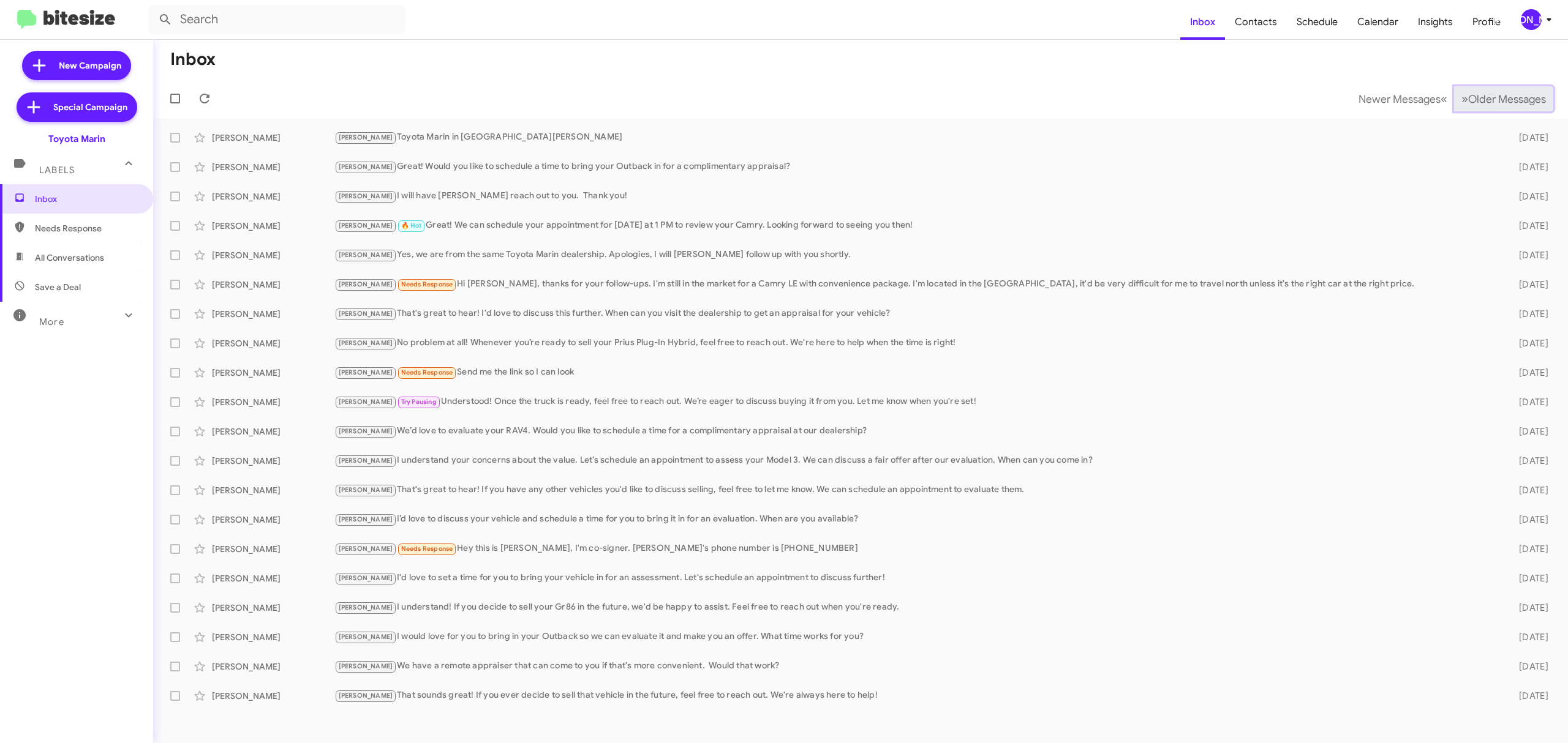
click at [1461, 96] on span "»" at bounding box center [1464, 98] width 6 height 15
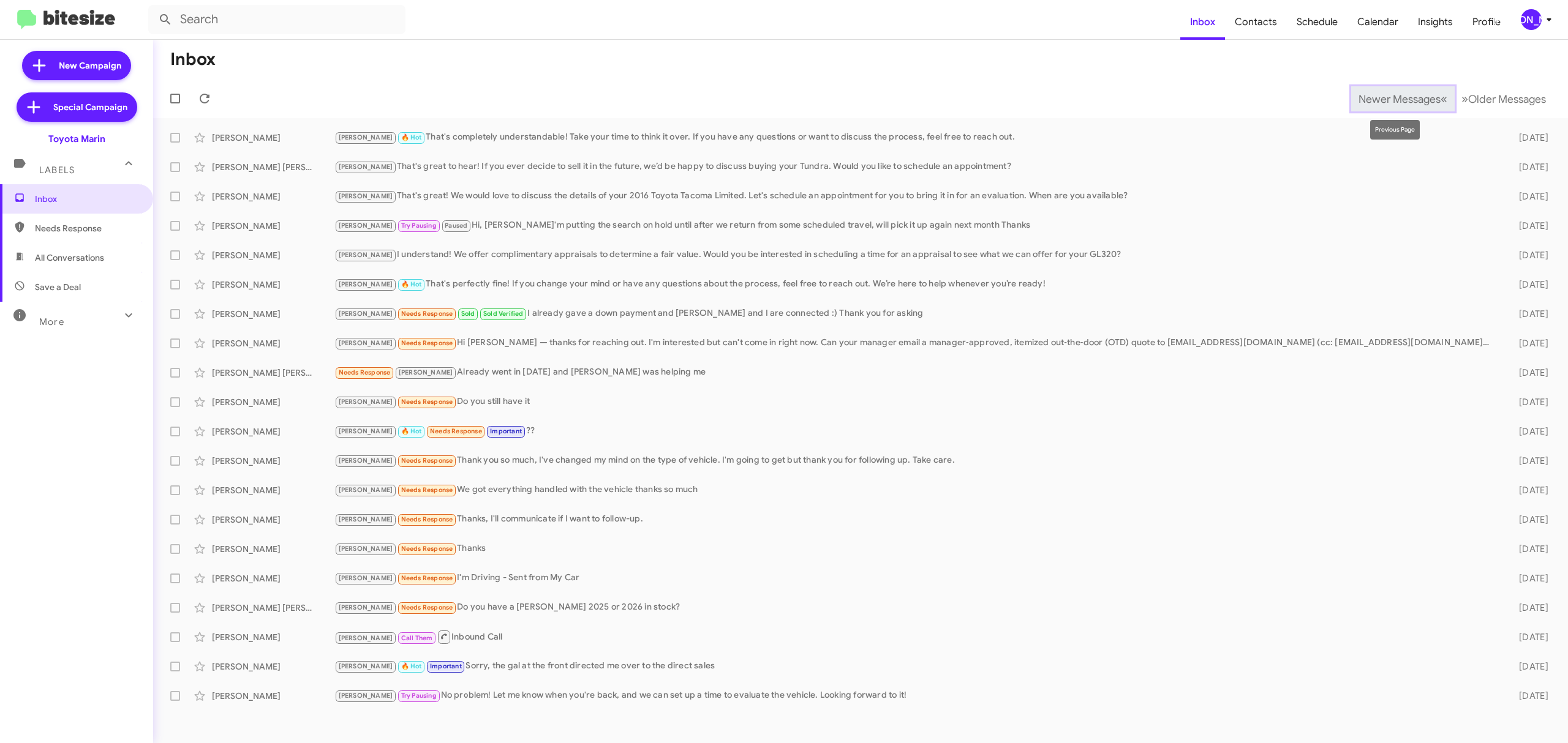
click at [1358, 102] on span "Newer Messages" at bounding box center [1399, 99] width 82 height 14
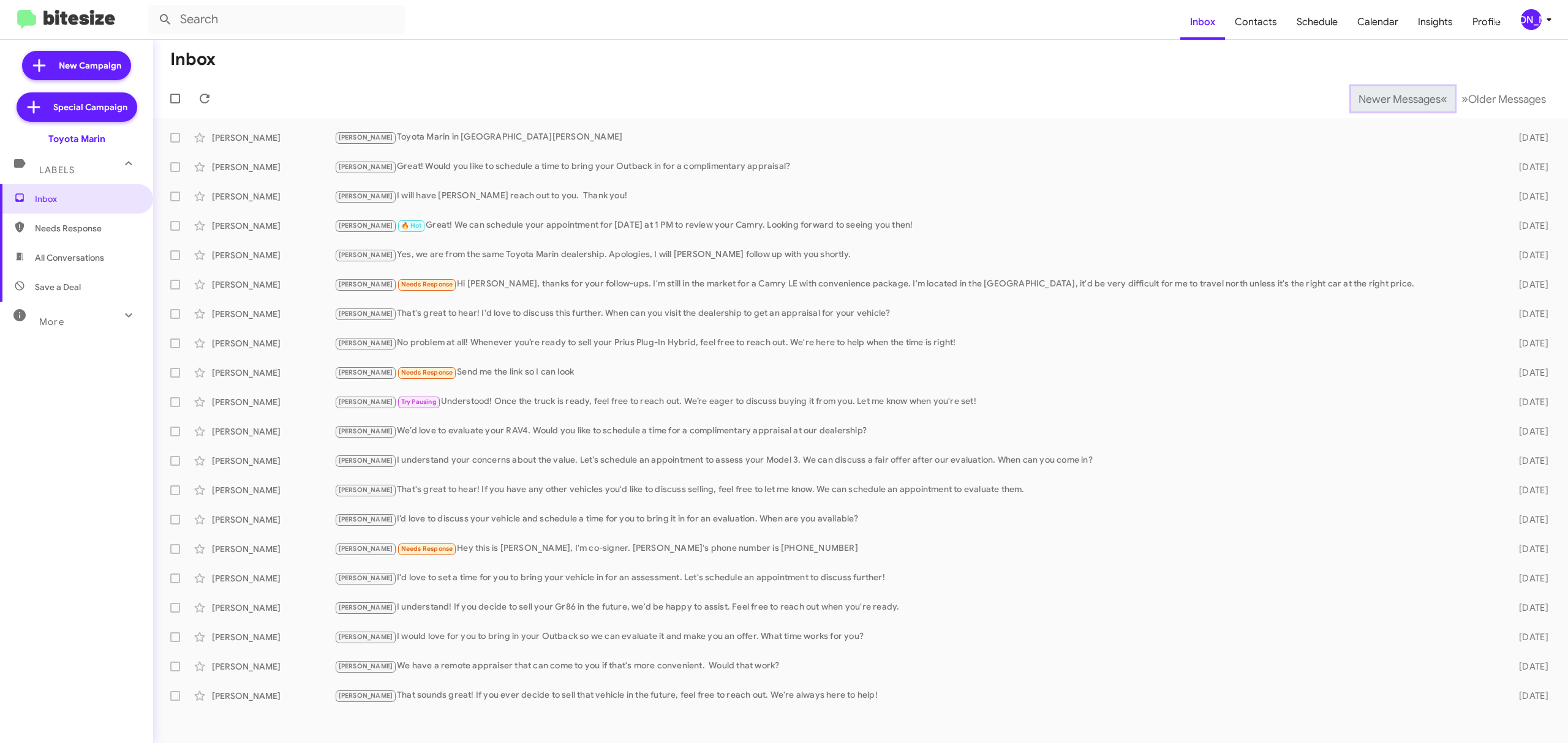
click at [1358, 102] on span "Newer Messages" at bounding box center [1399, 99] width 82 height 14
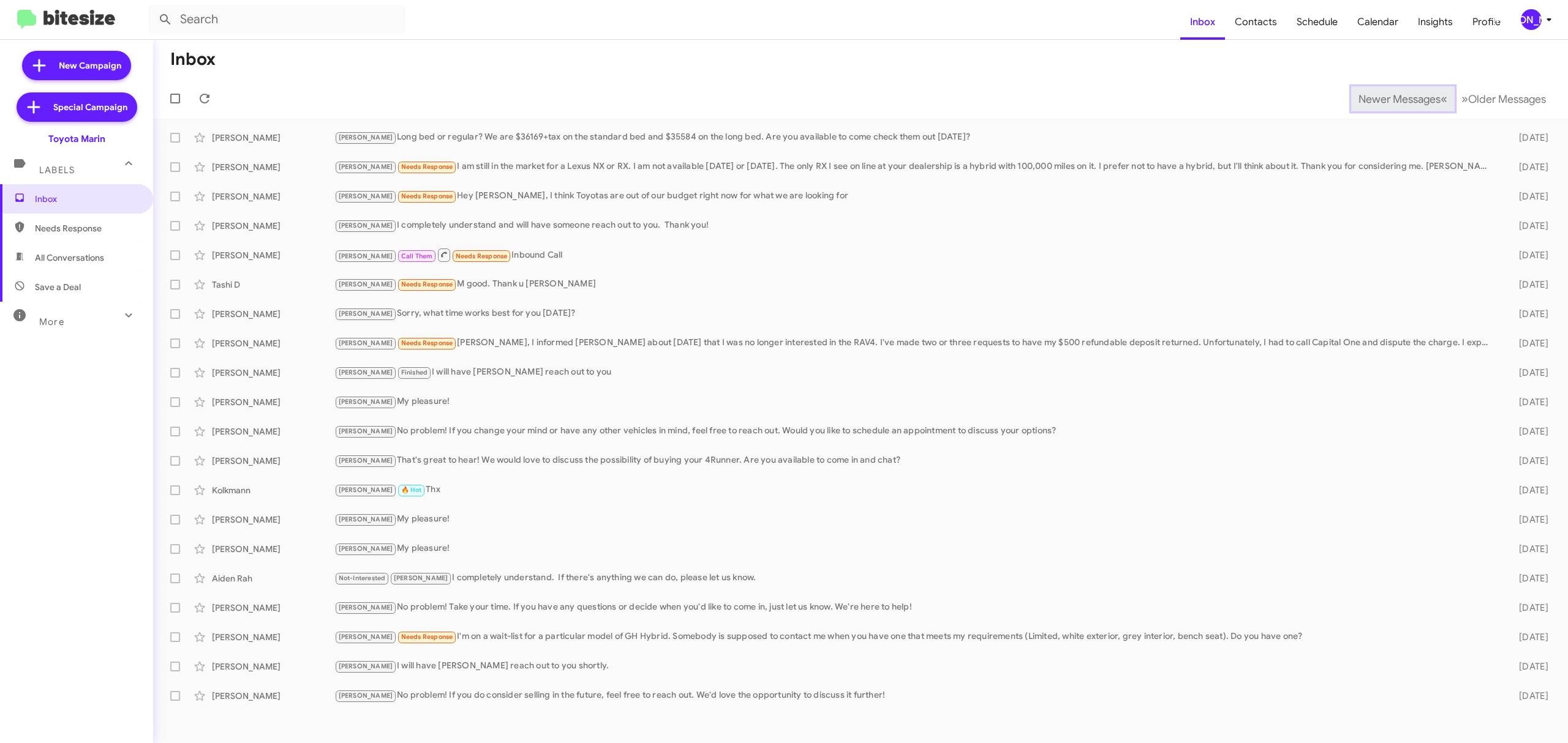
click at [1358, 102] on span "Newer Messages" at bounding box center [1399, 99] width 82 height 14
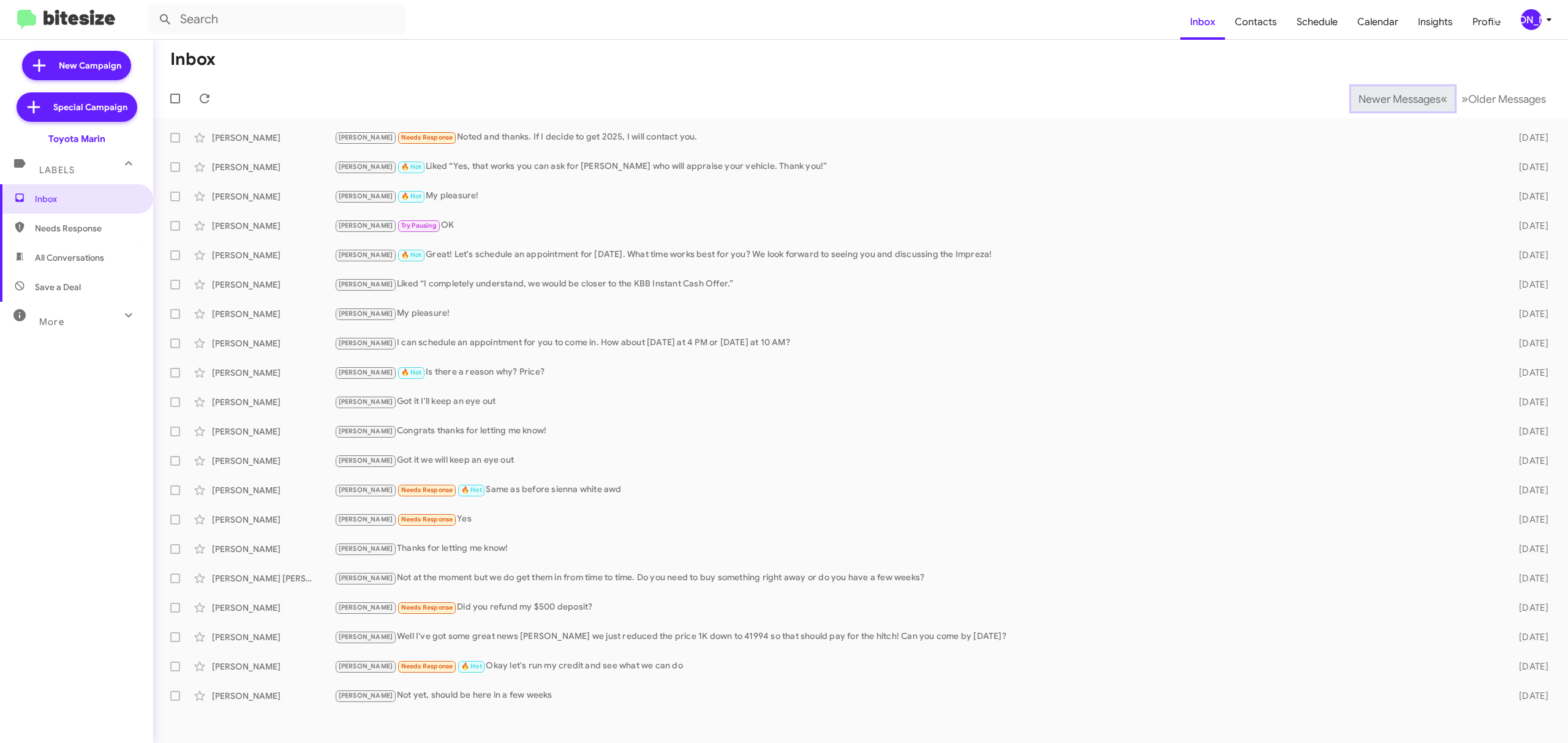
click at [1358, 102] on span "Newer Messages" at bounding box center [1399, 99] width 82 height 14
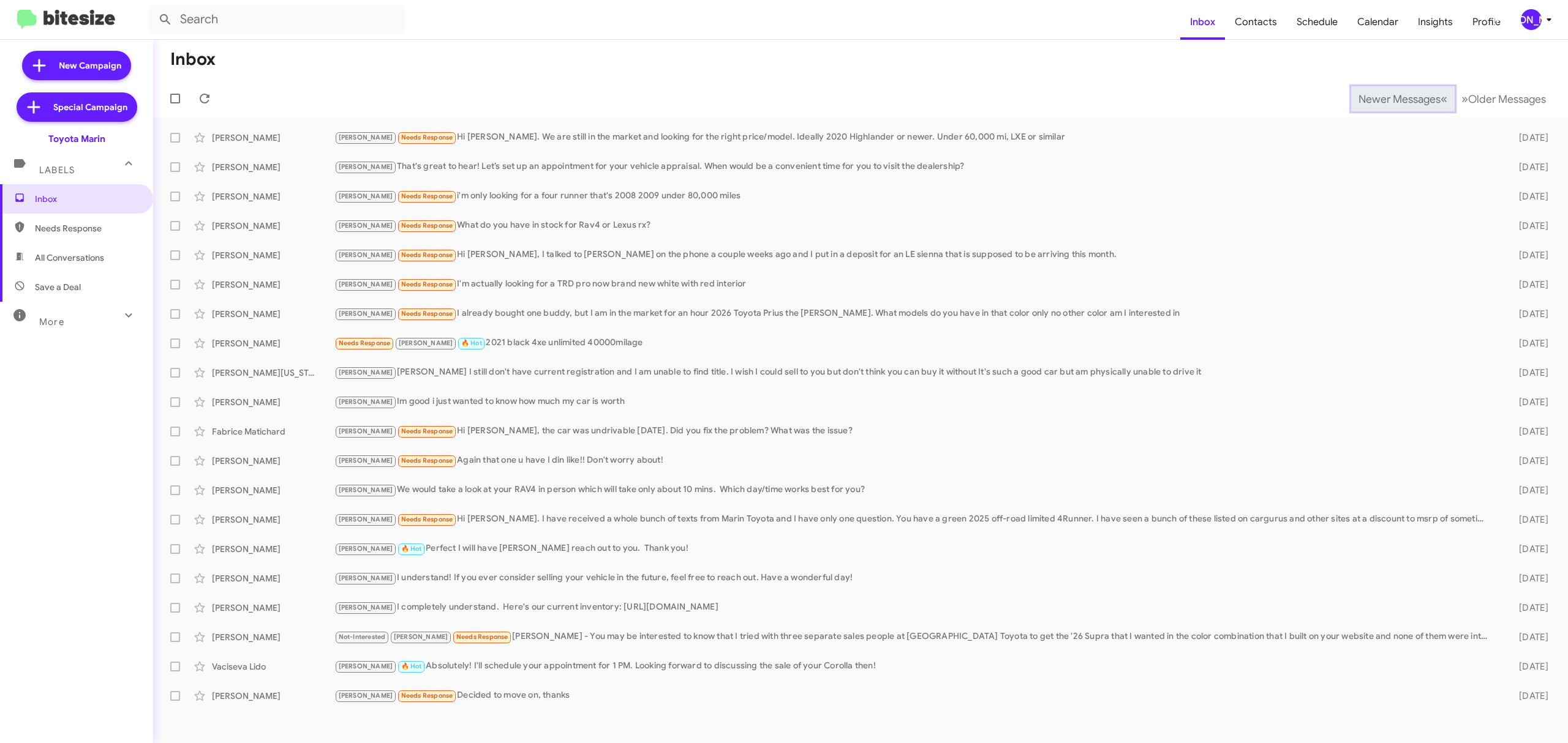
click at [1389, 98] on span "Newer Messages" at bounding box center [1399, 99] width 82 height 14
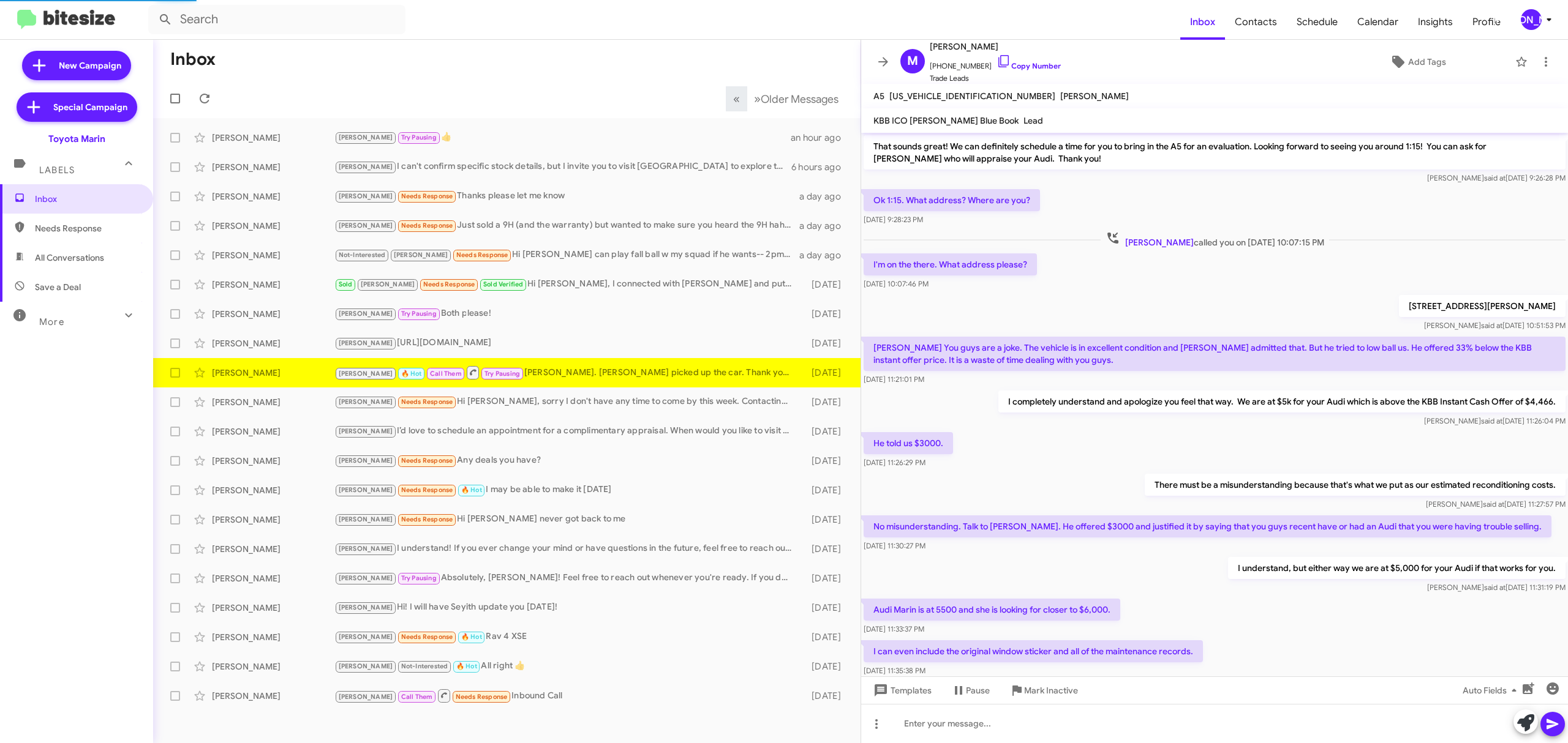
scroll to position [349, 0]
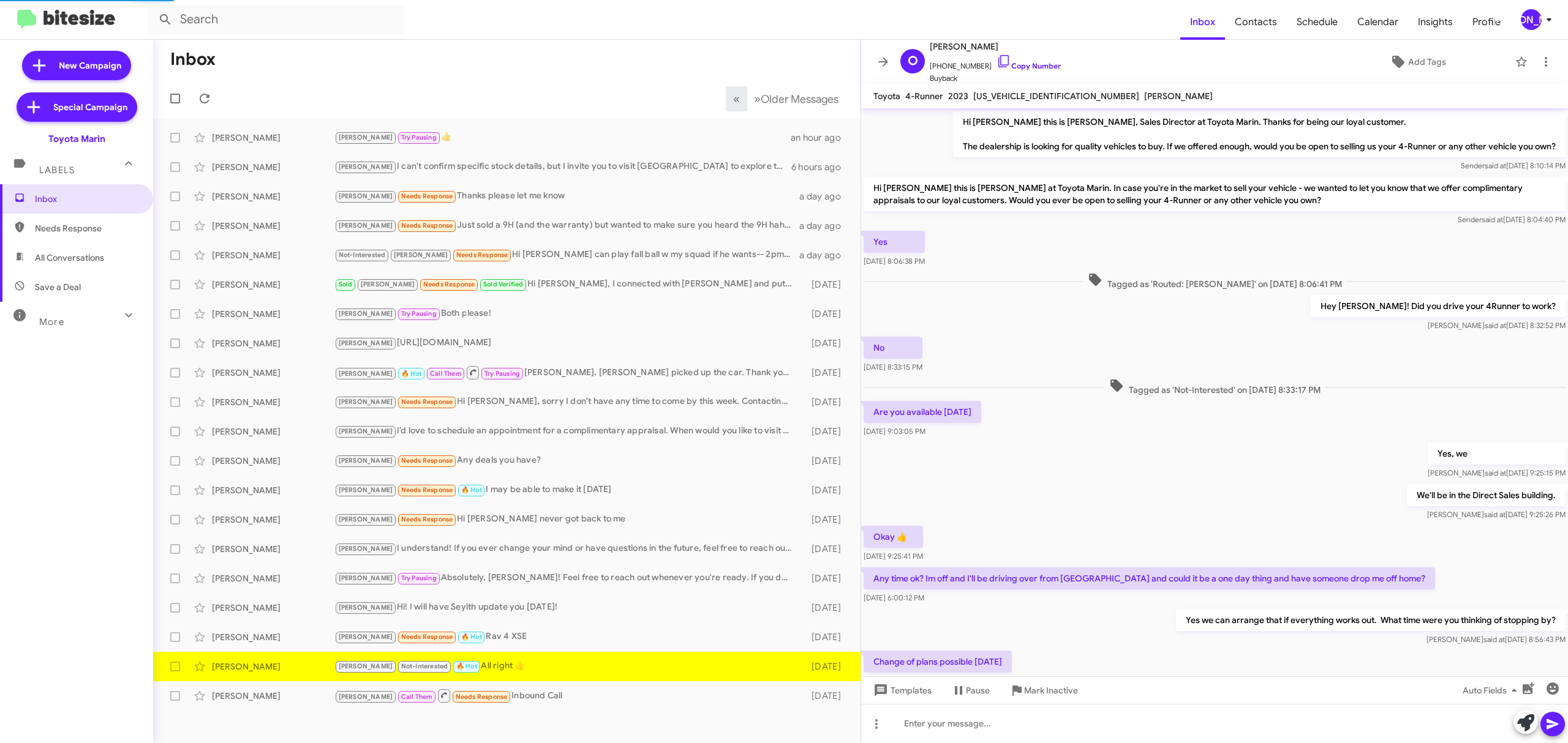
scroll to position [167, 0]
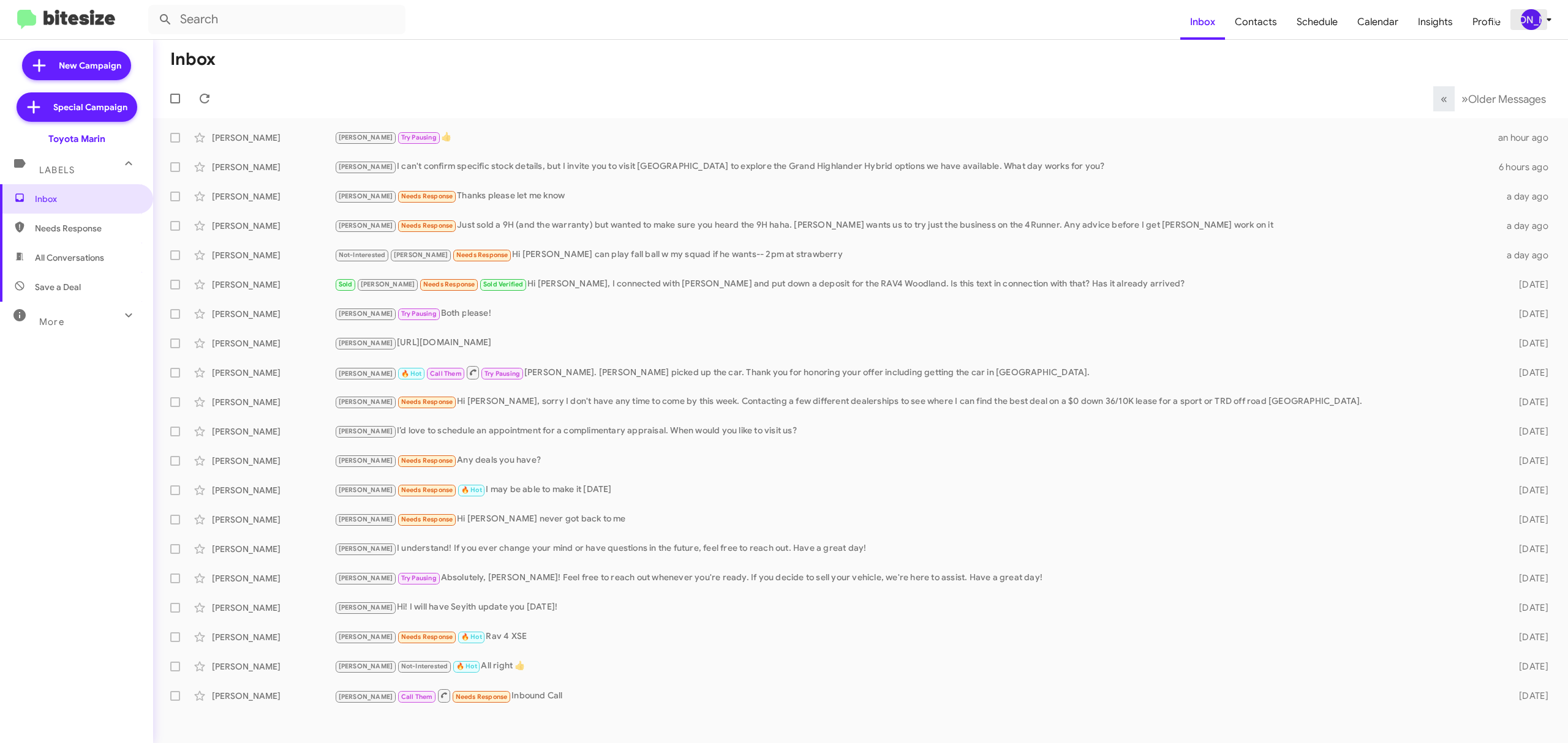
click at [1535, 15] on div "[PERSON_NAME]" at bounding box center [1530, 19] width 21 height 21
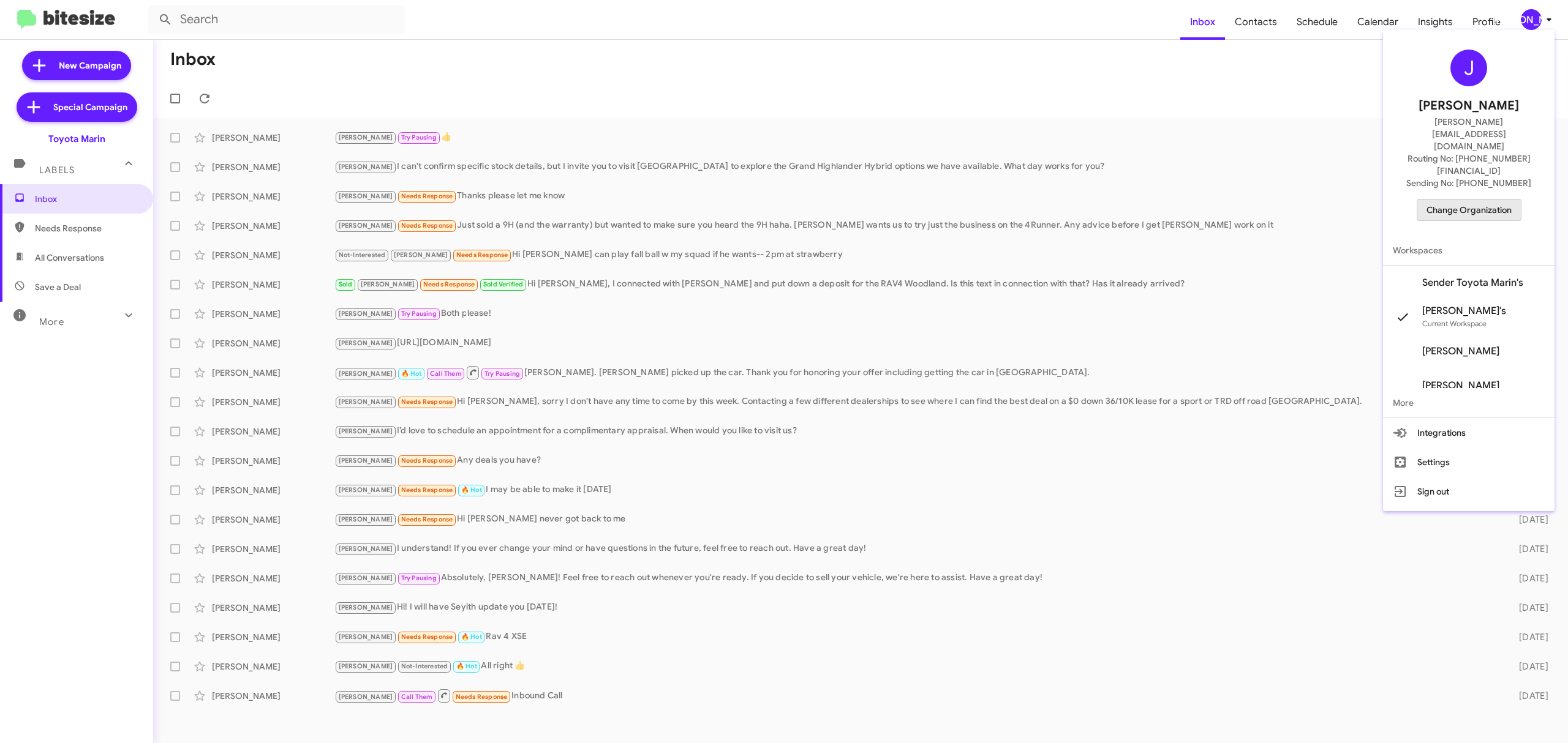
click at [1472, 199] on button "Change Organization" at bounding box center [1468, 209] width 105 height 22
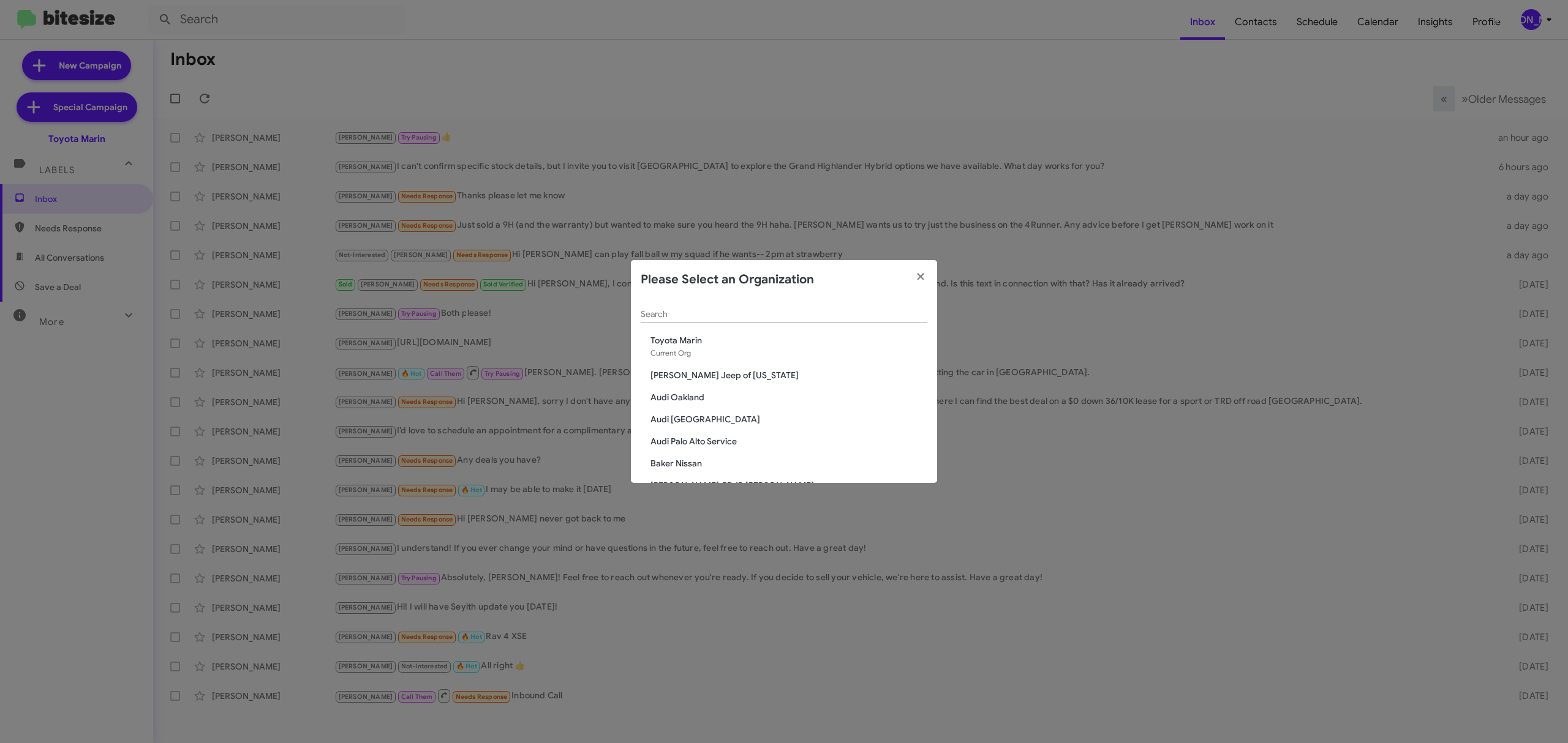
click at [840, 305] on div "Search" at bounding box center [784, 312] width 286 height 24
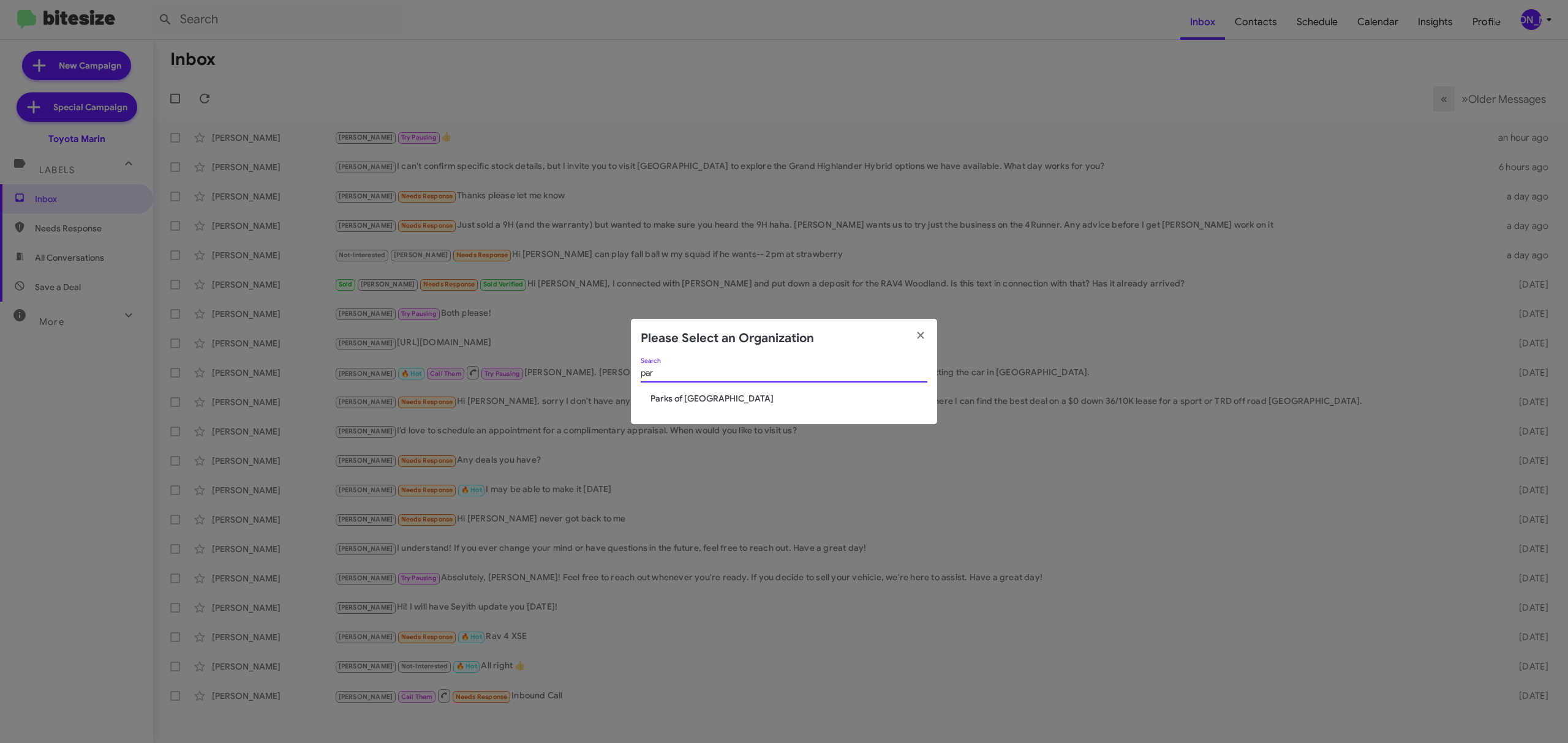
type input "par"
click at [714, 396] on span "Parks of [GEOGRAPHIC_DATA]" at bounding box center [788, 398] width 277 height 12
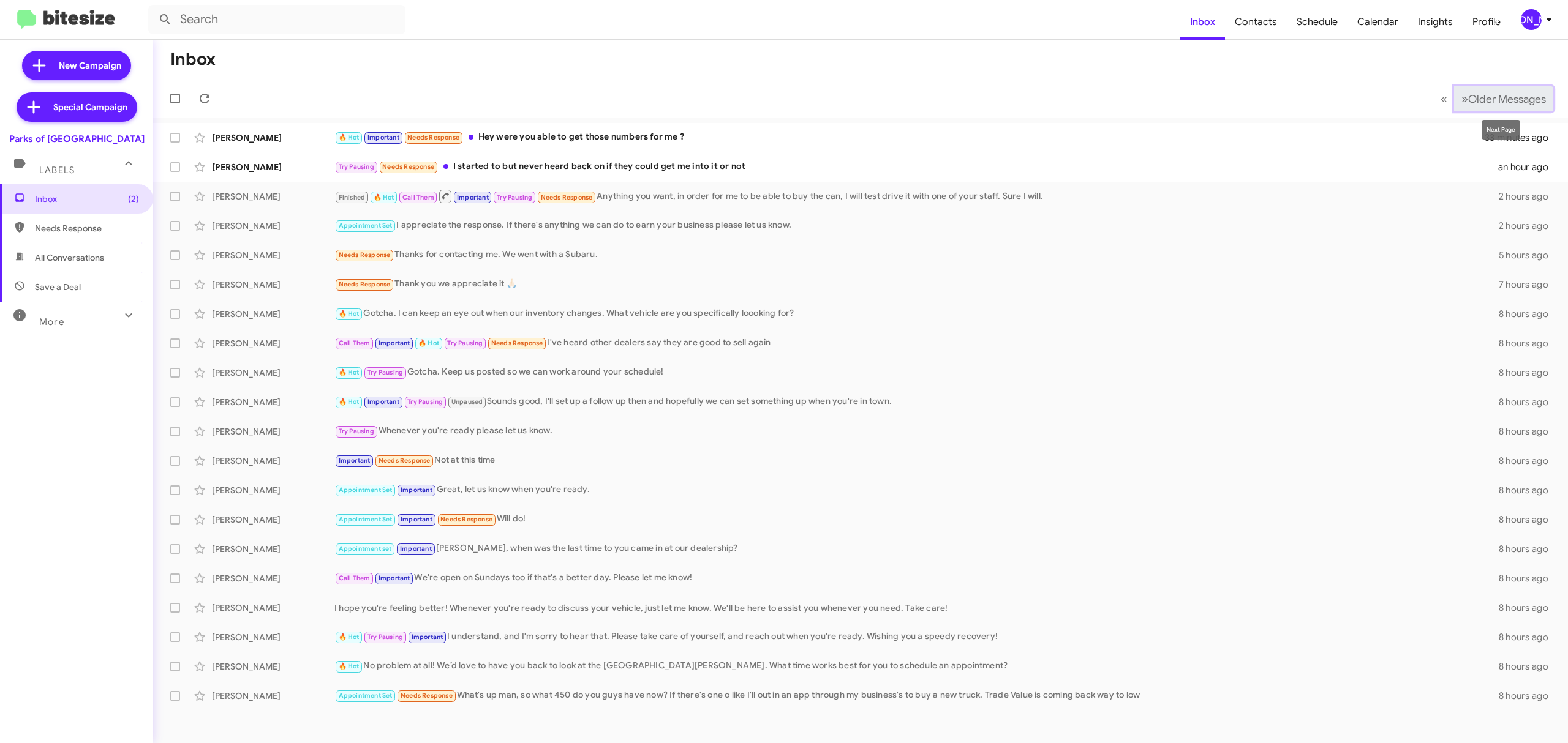
click at [1470, 98] on span "Older Messages" at bounding box center [1506, 99] width 78 height 14
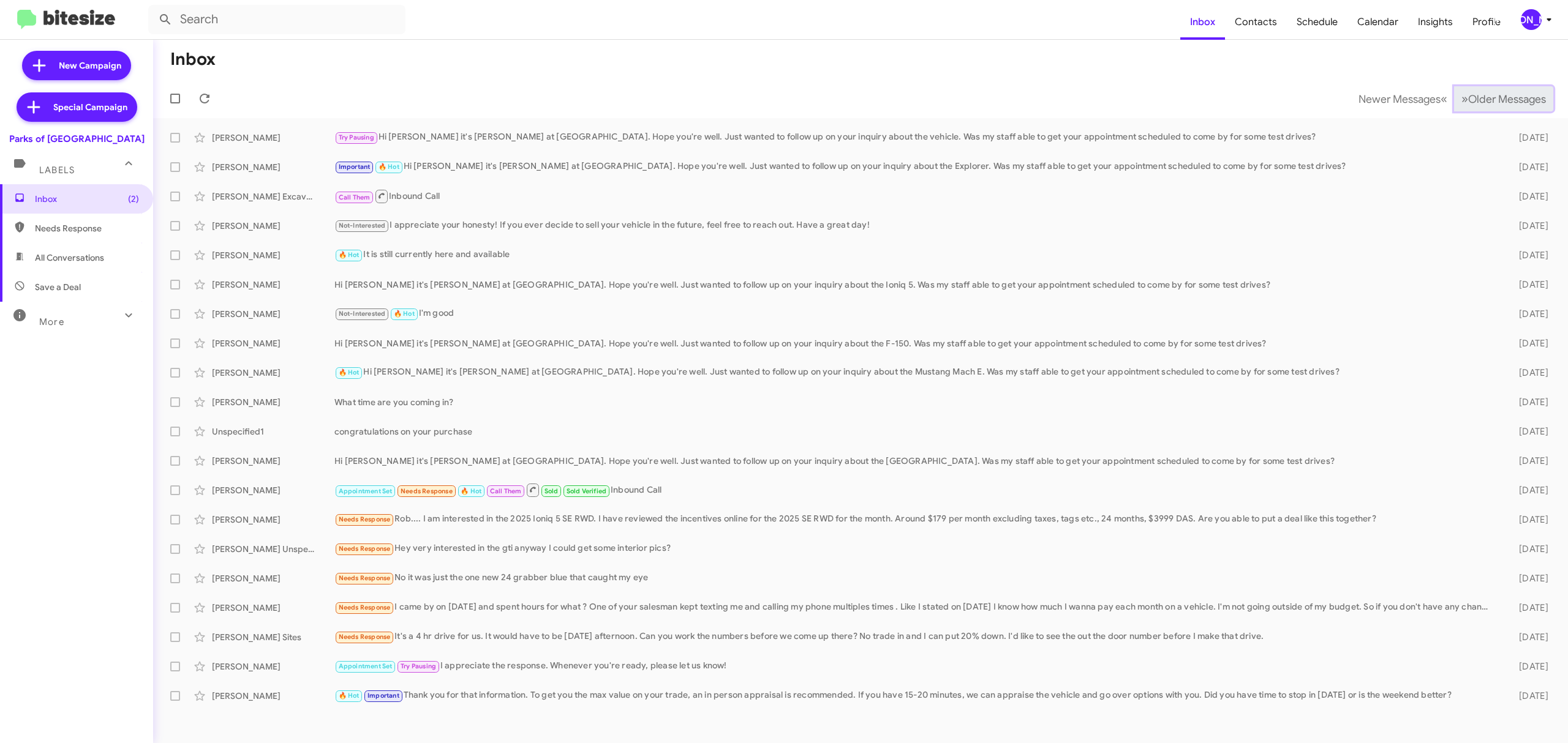
click at [1470, 98] on span "Older Messages" at bounding box center [1506, 99] width 78 height 14
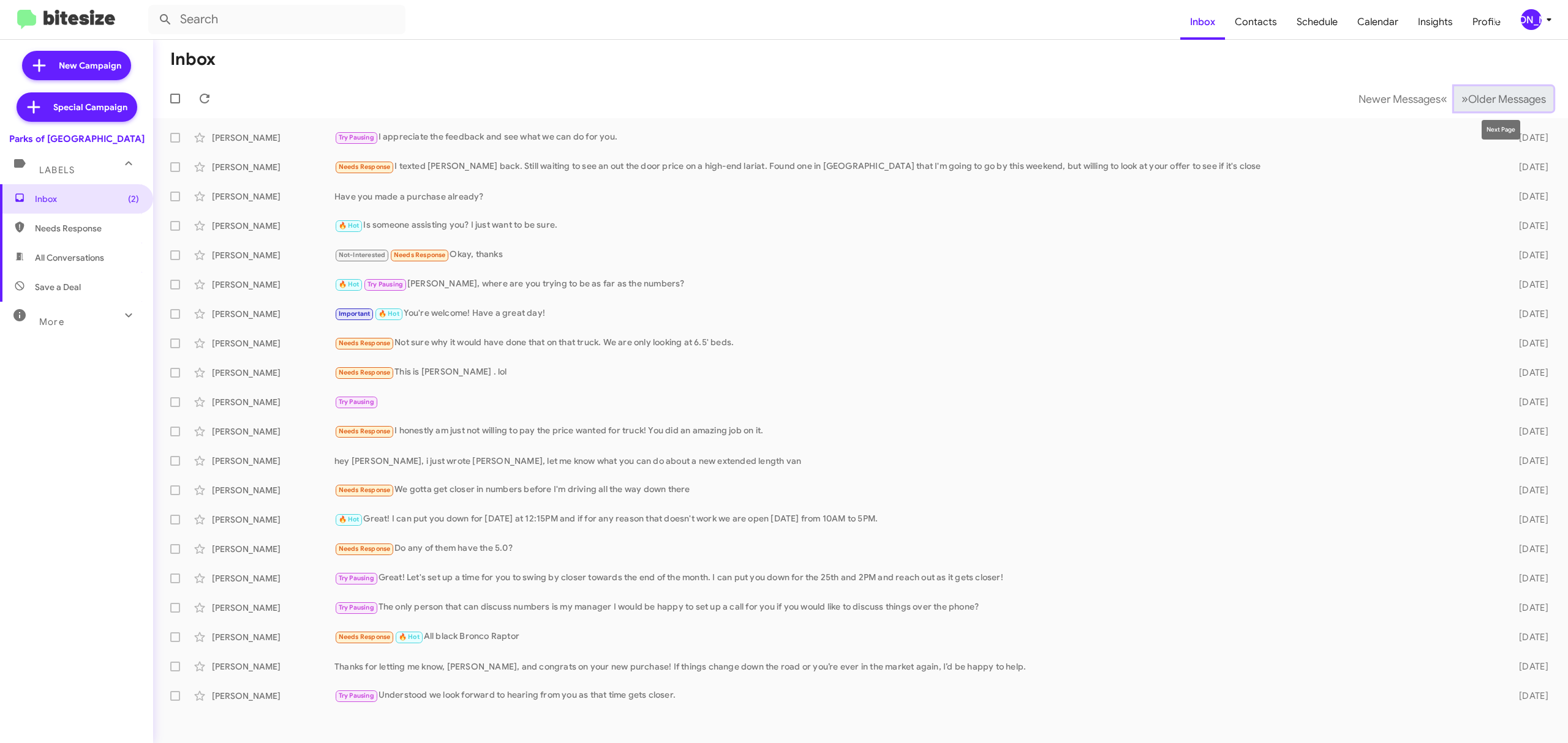
click at [1483, 98] on span "Older Messages" at bounding box center [1506, 99] width 78 height 14
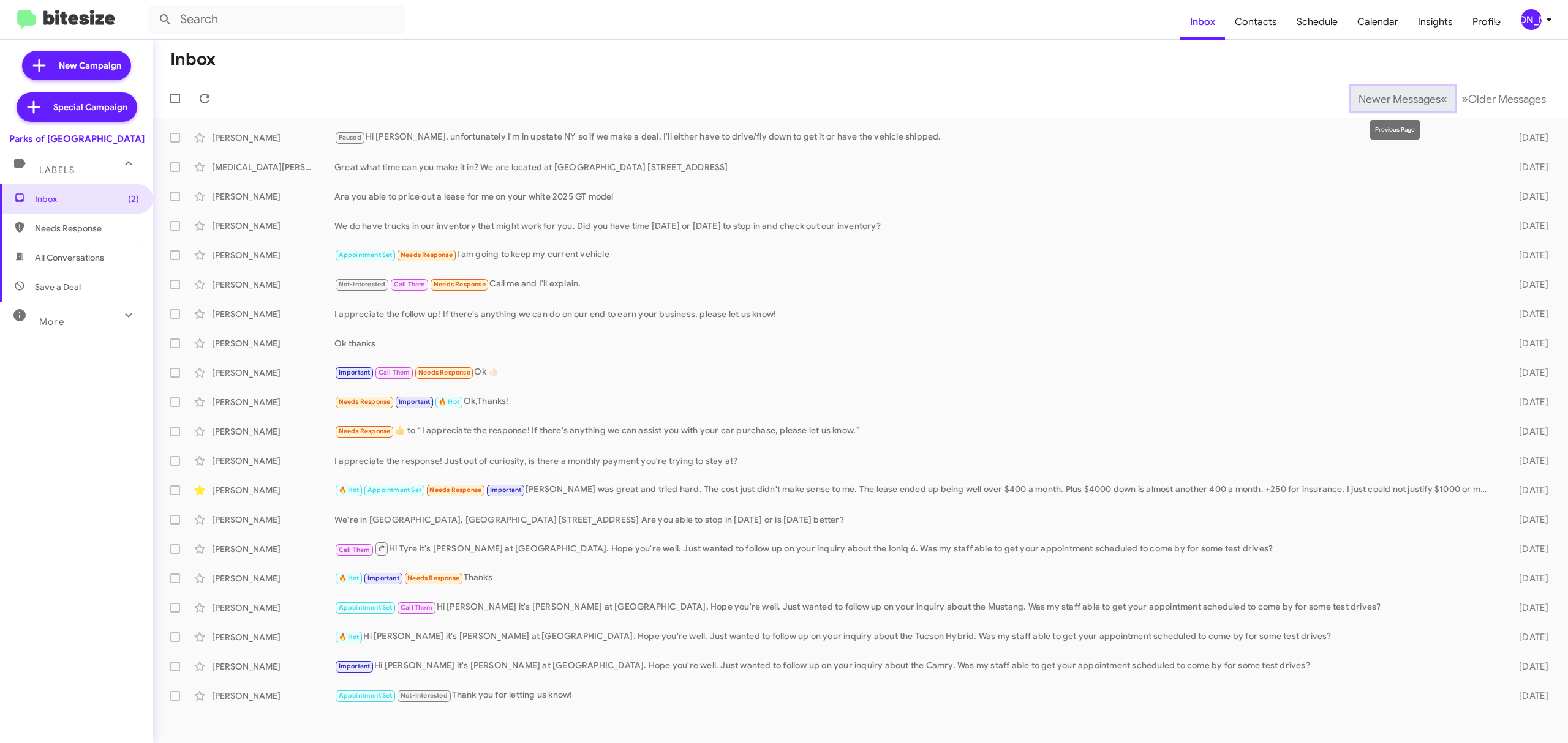
click at [1399, 93] on span "Newer Messages" at bounding box center [1399, 99] width 82 height 14
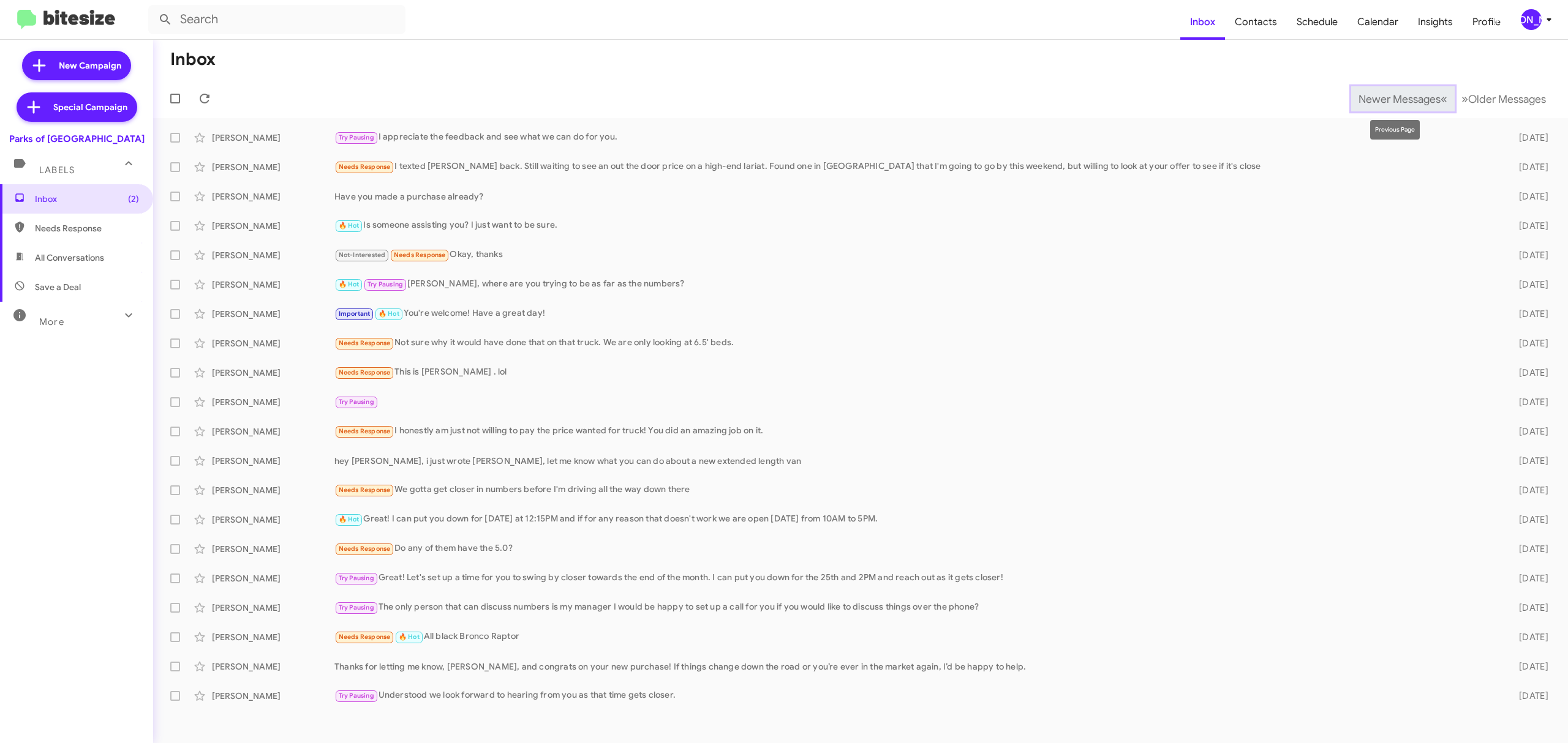
click at [1421, 101] on span "Newer Messages" at bounding box center [1399, 99] width 82 height 14
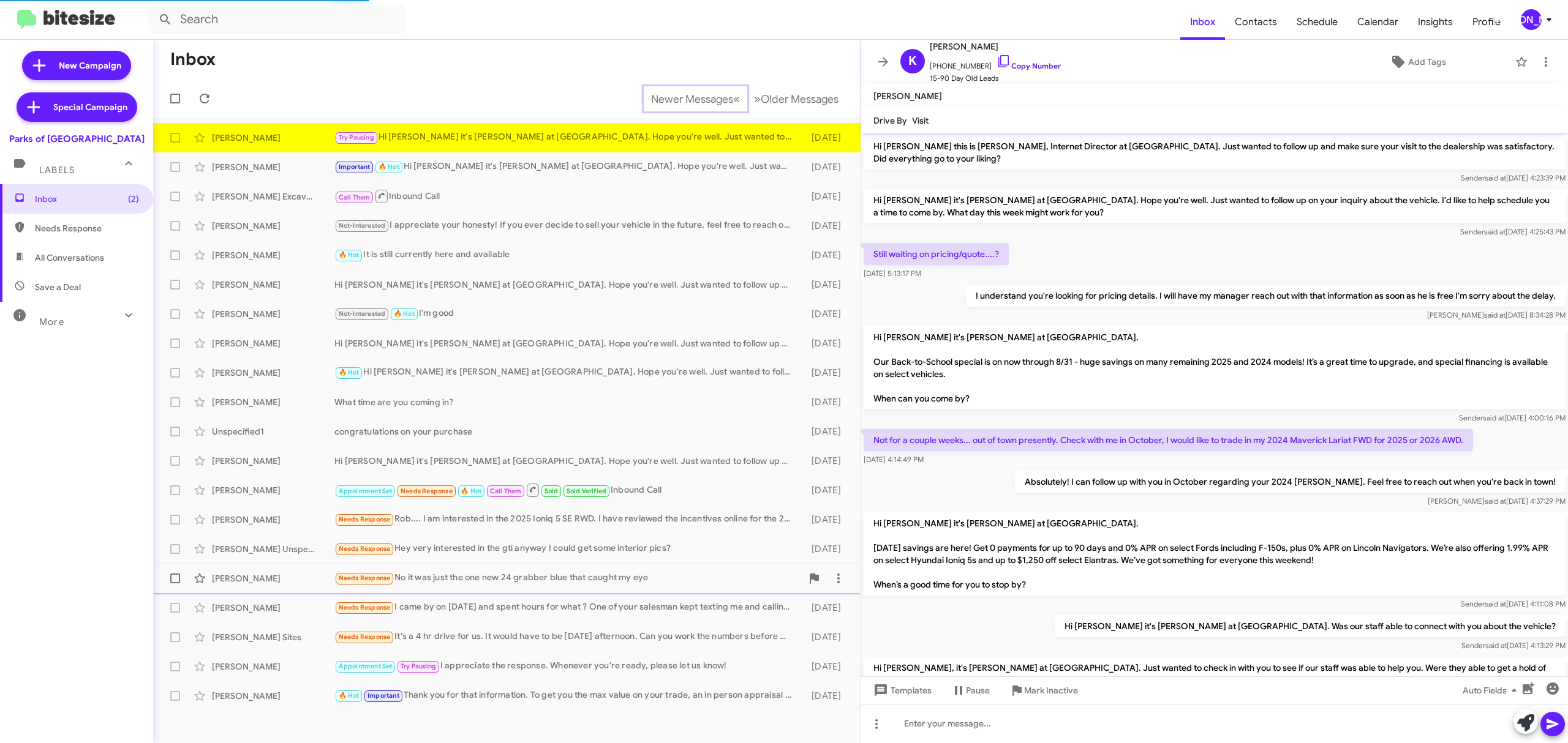
scroll to position [391, 0]
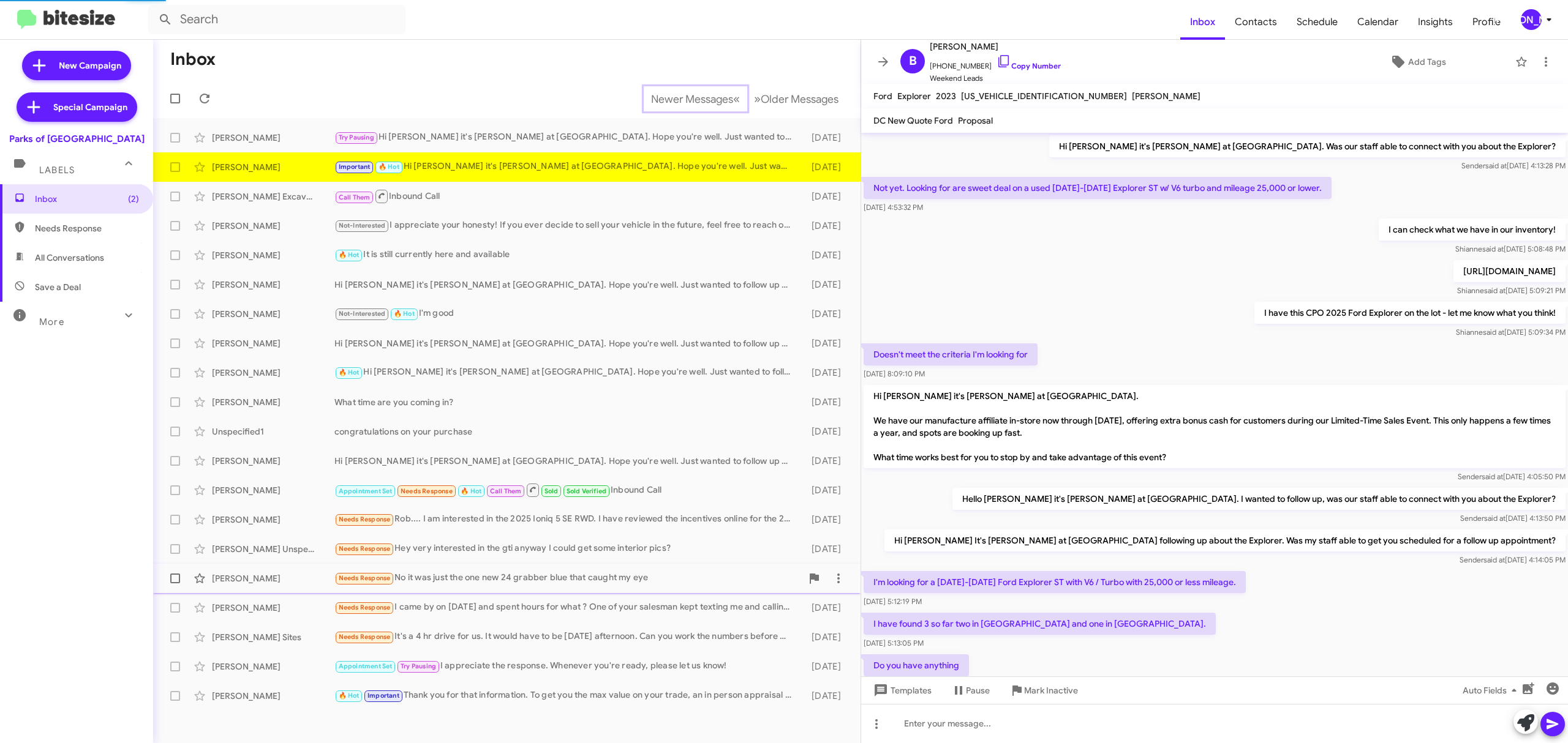
scroll to position [473, 0]
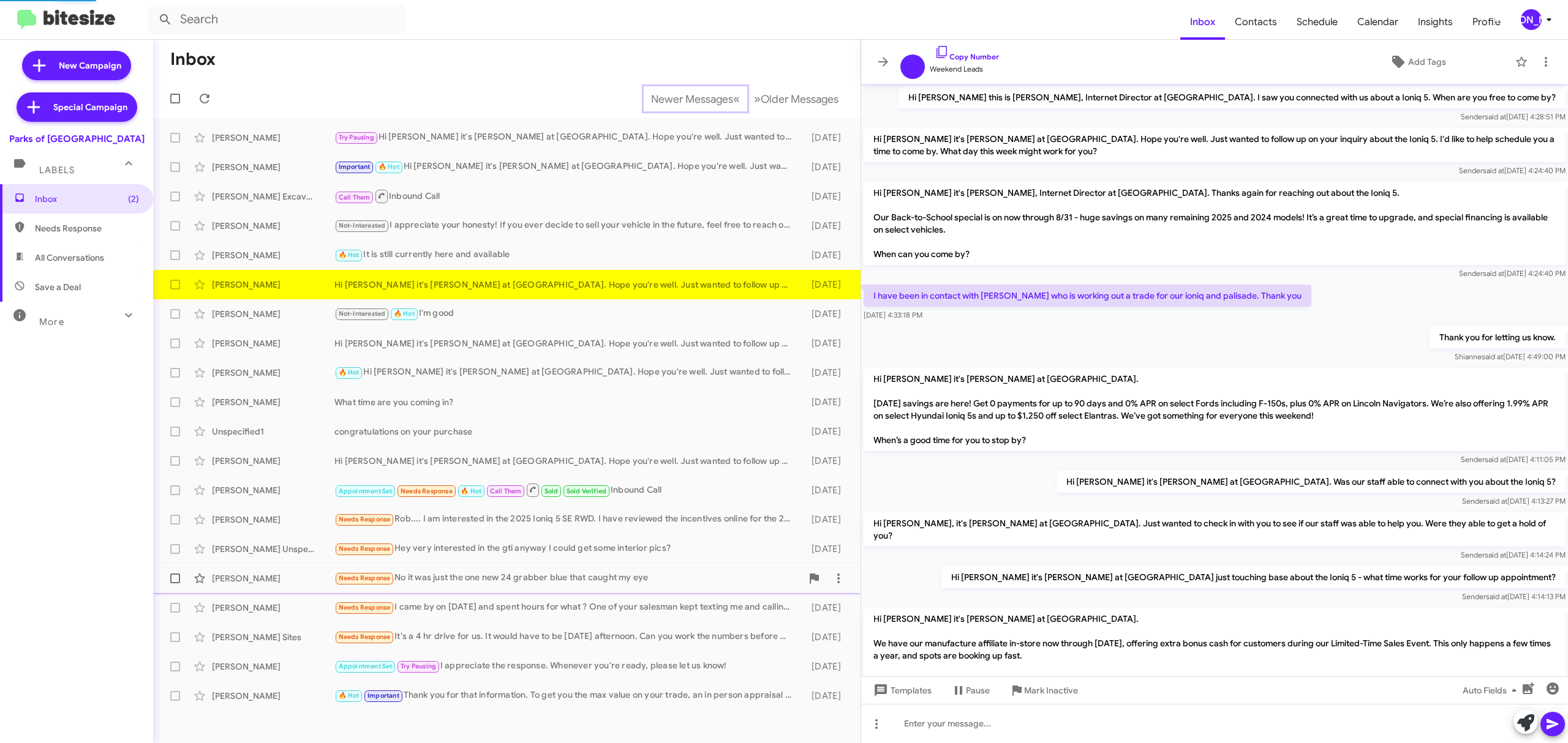
scroll to position [285, 0]
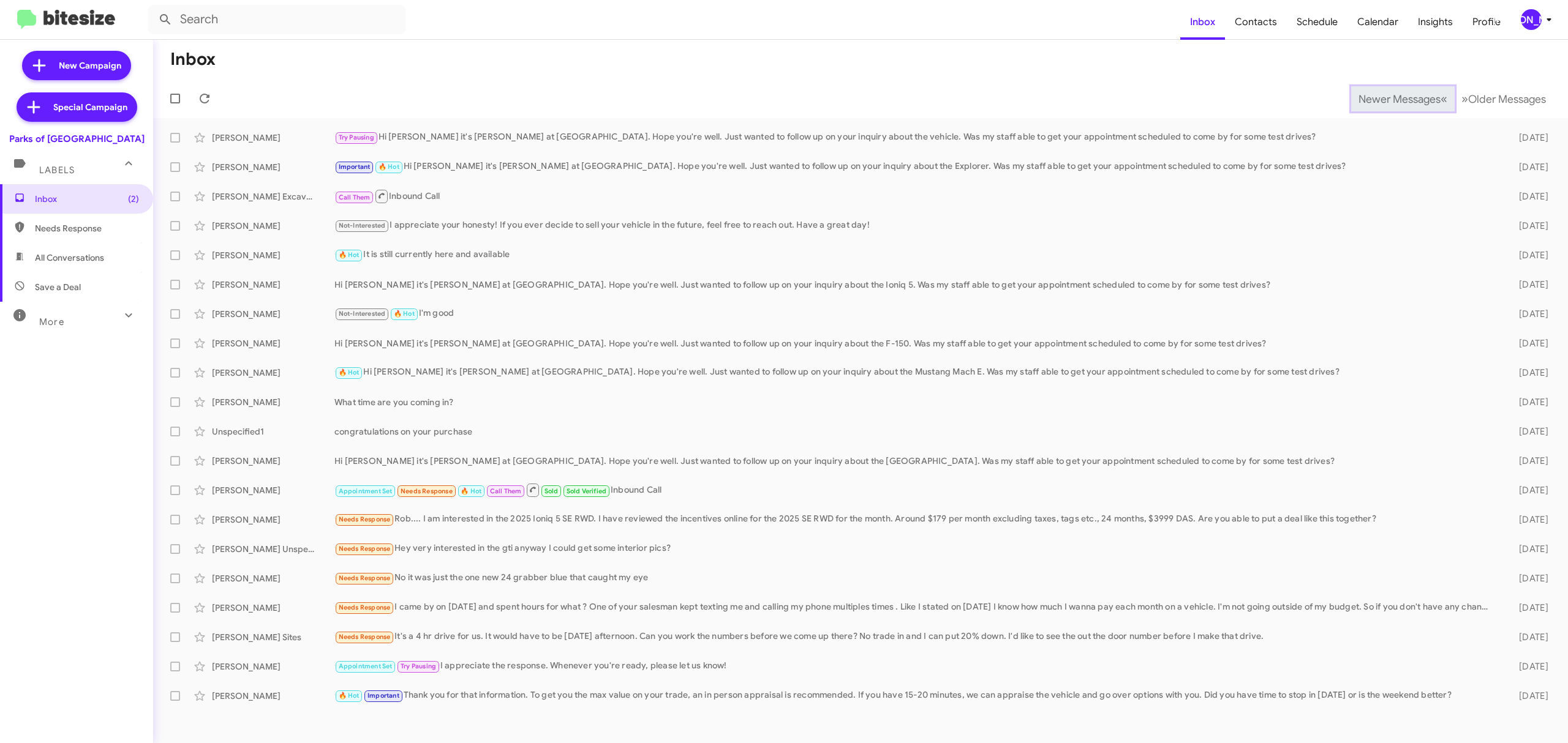
click at [1389, 98] on span "Newer Messages" at bounding box center [1399, 99] width 82 height 14
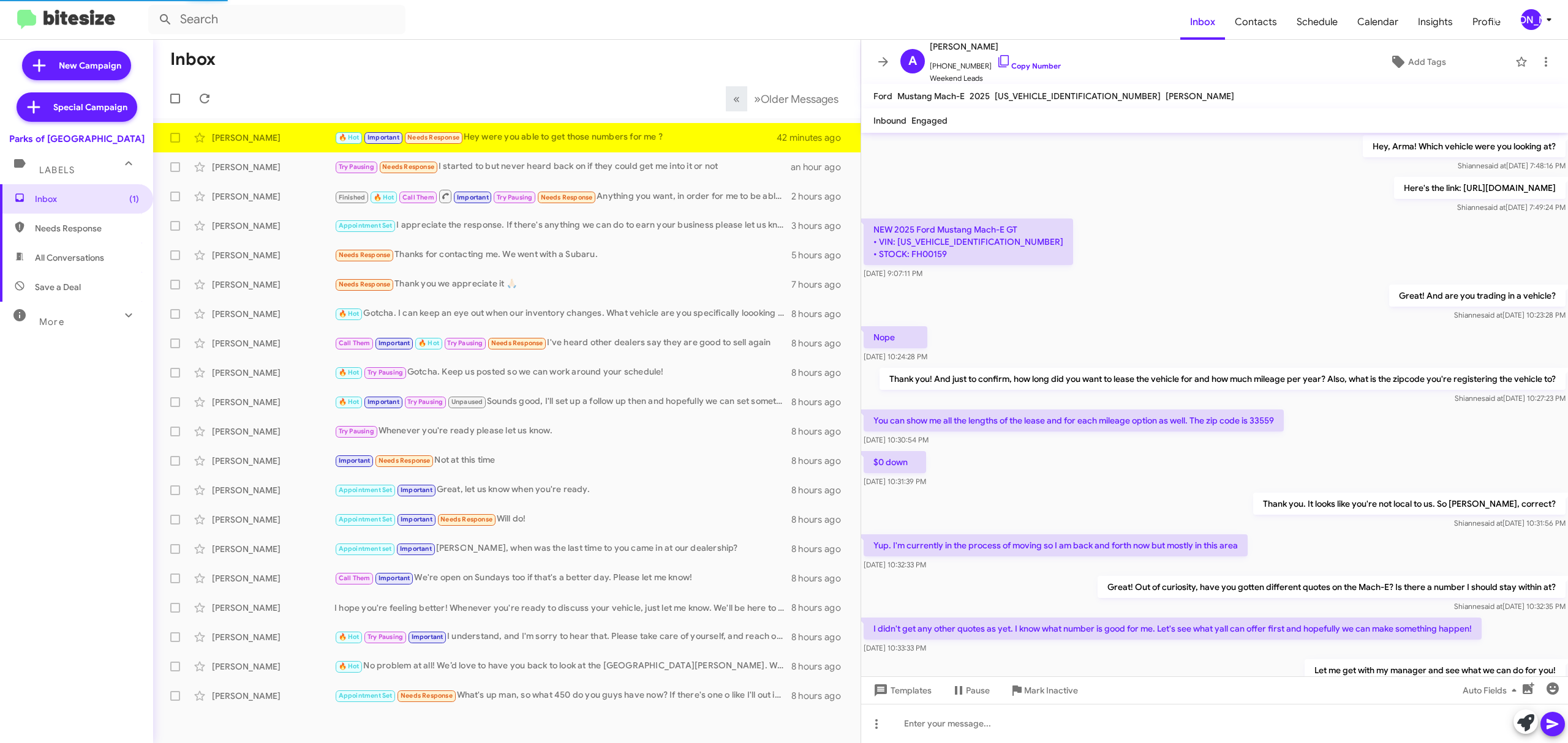
scroll to position [326, 0]
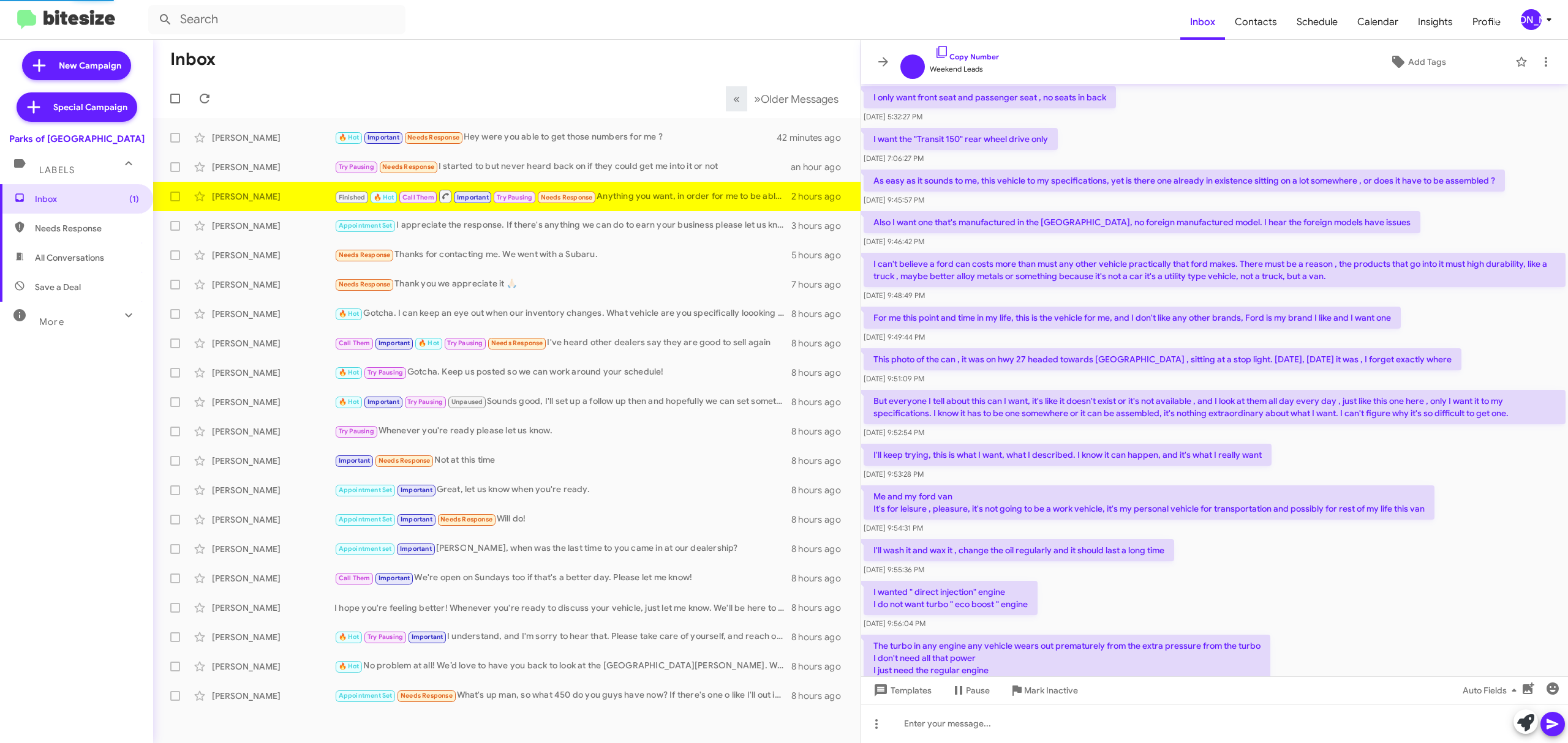
scroll to position [386, 0]
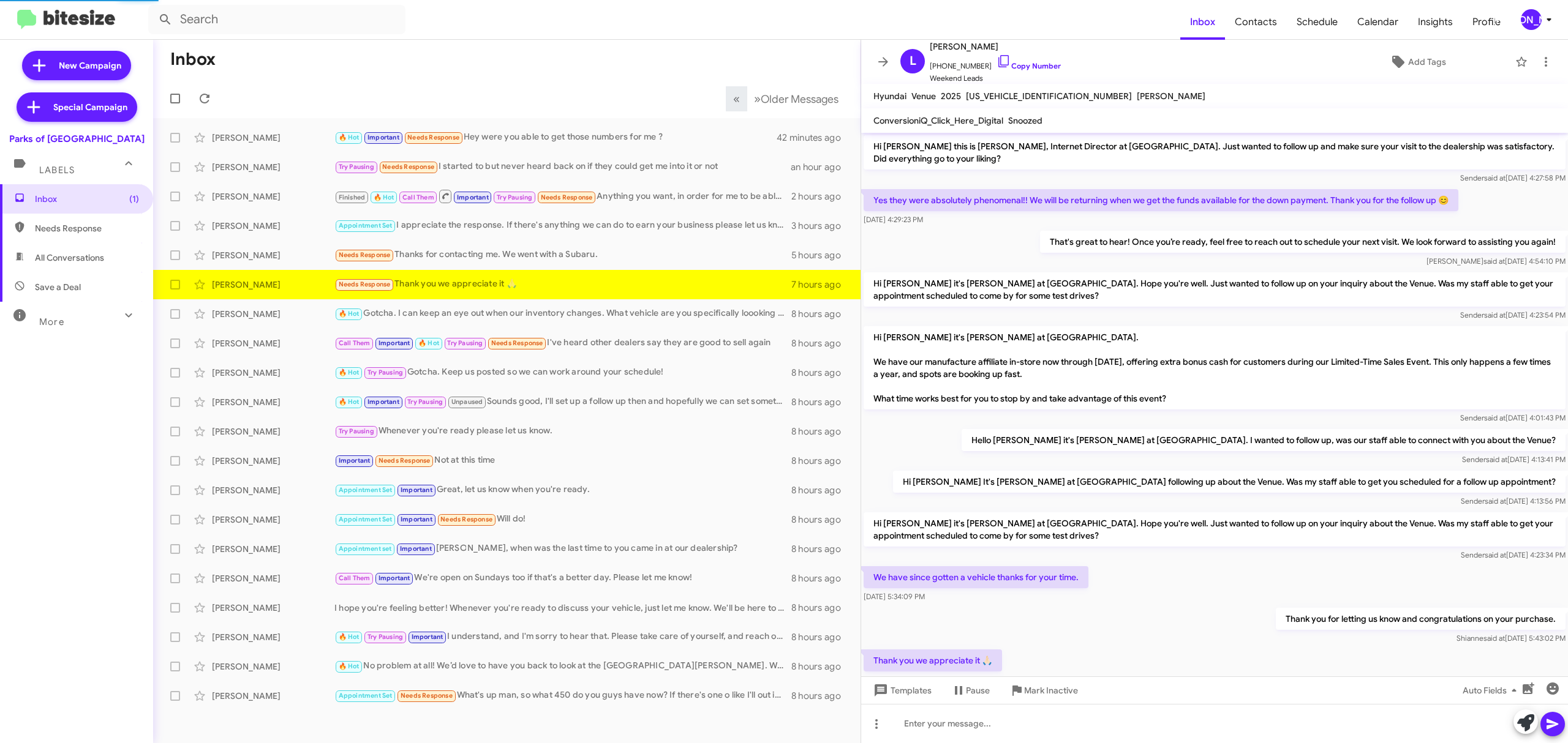
scroll to position [46, 0]
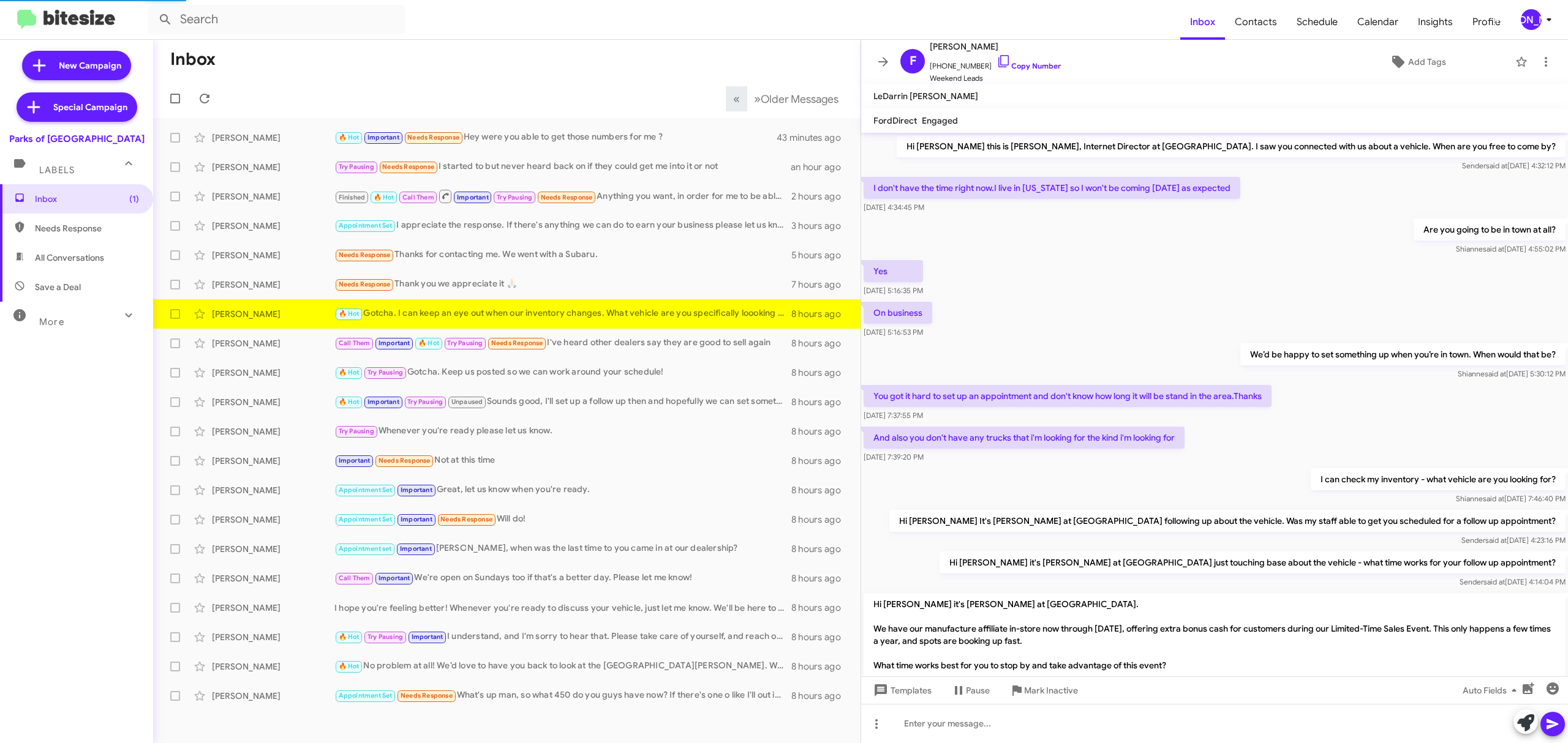
scroll to position [334, 0]
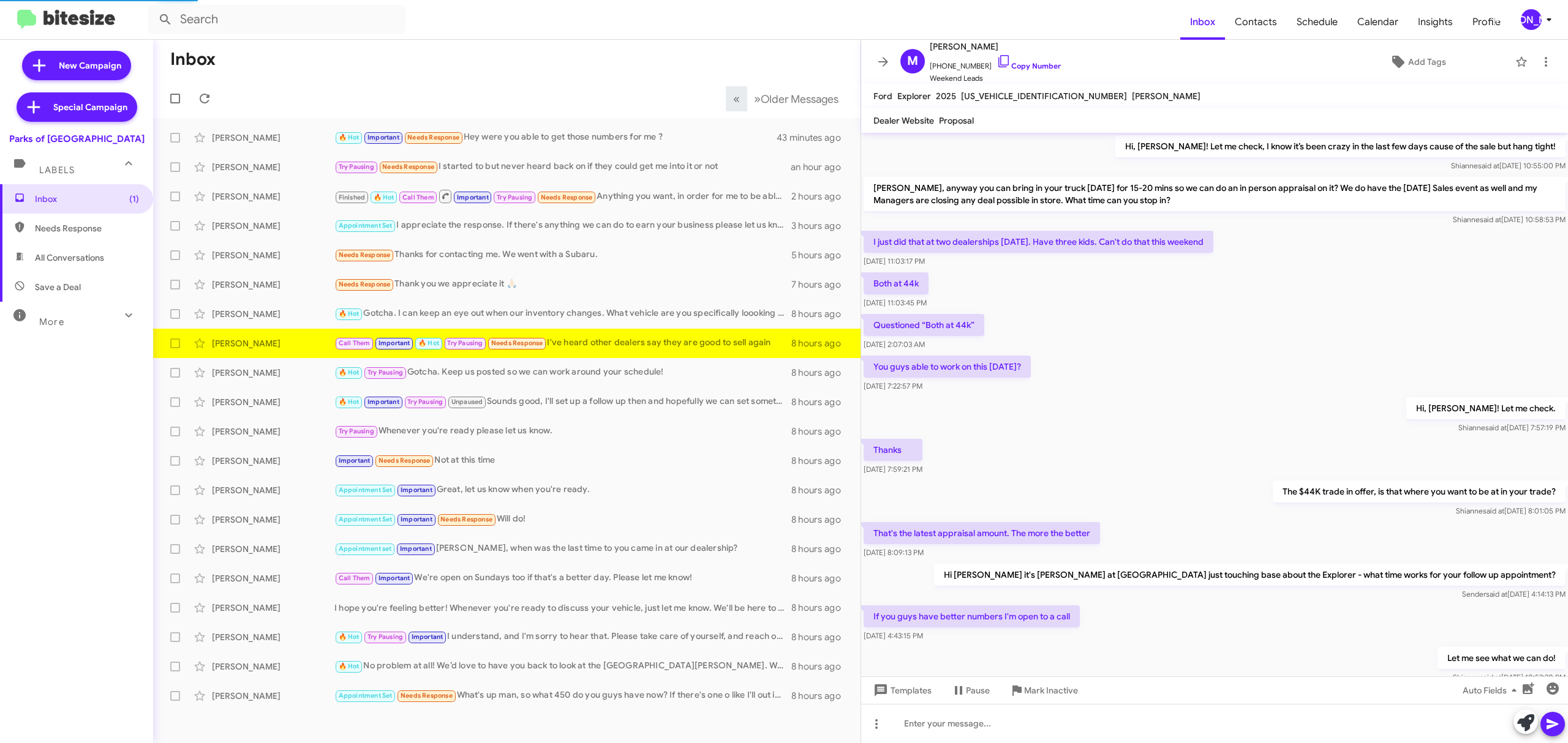
scroll to position [326, 0]
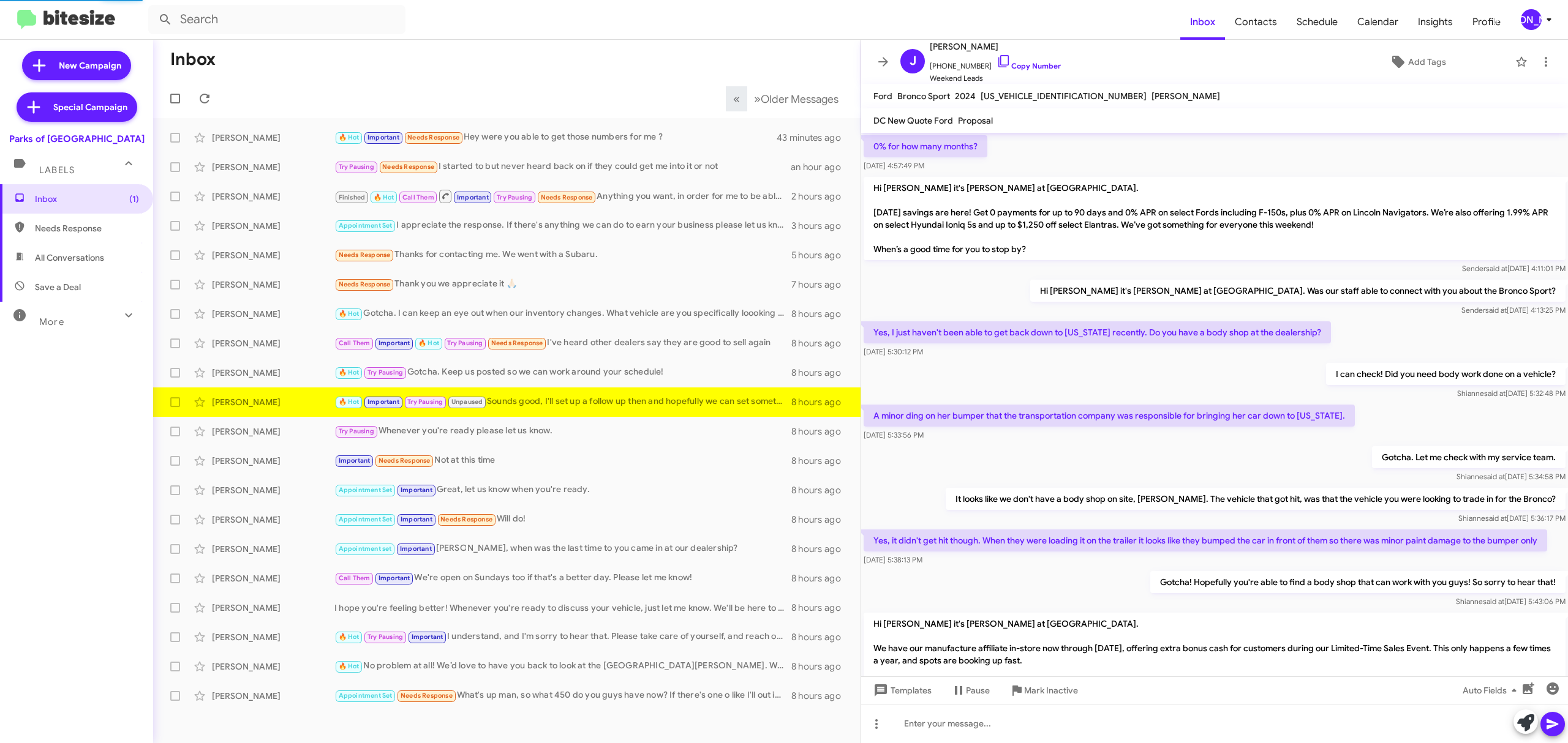
scroll to position [444, 0]
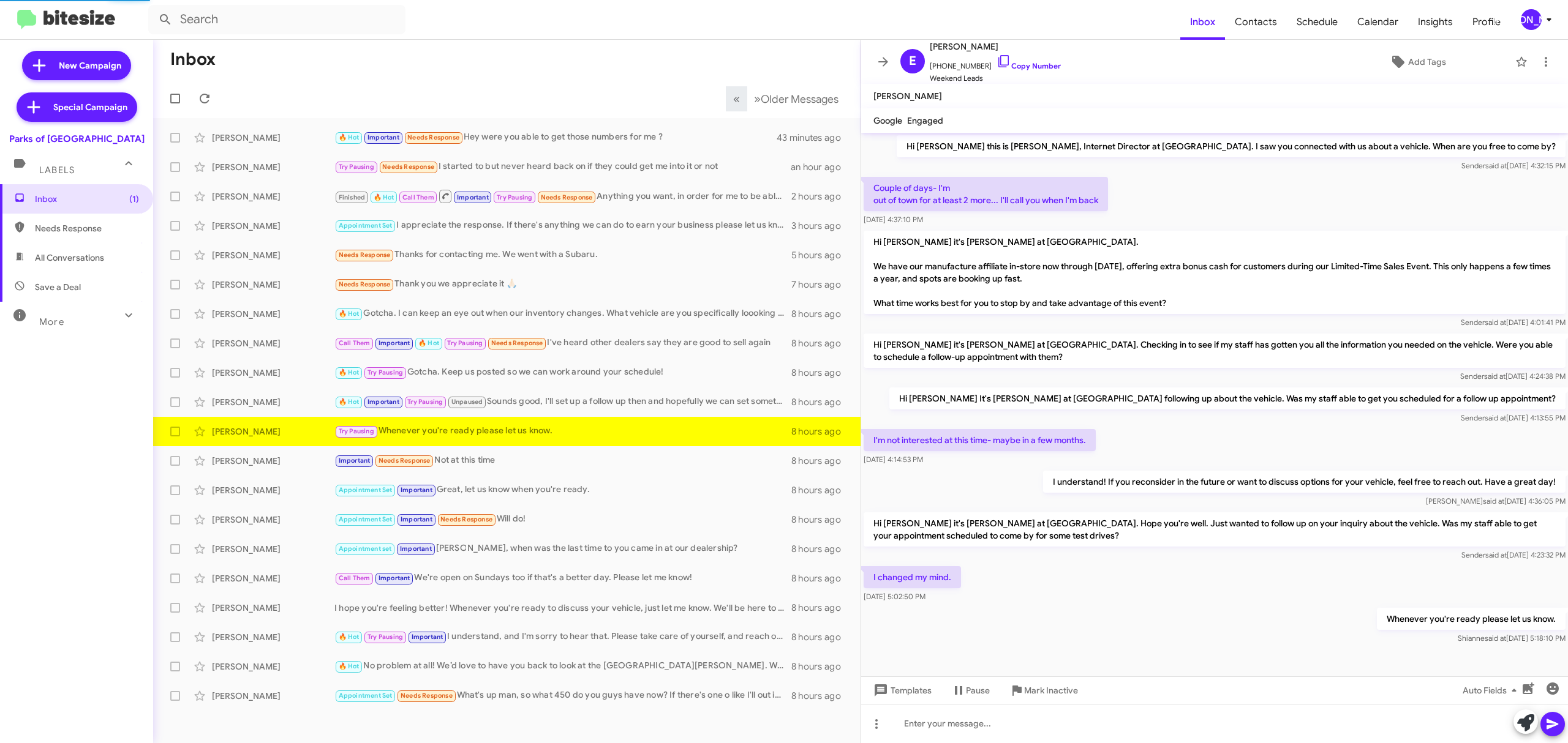
scroll to position [1, 0]
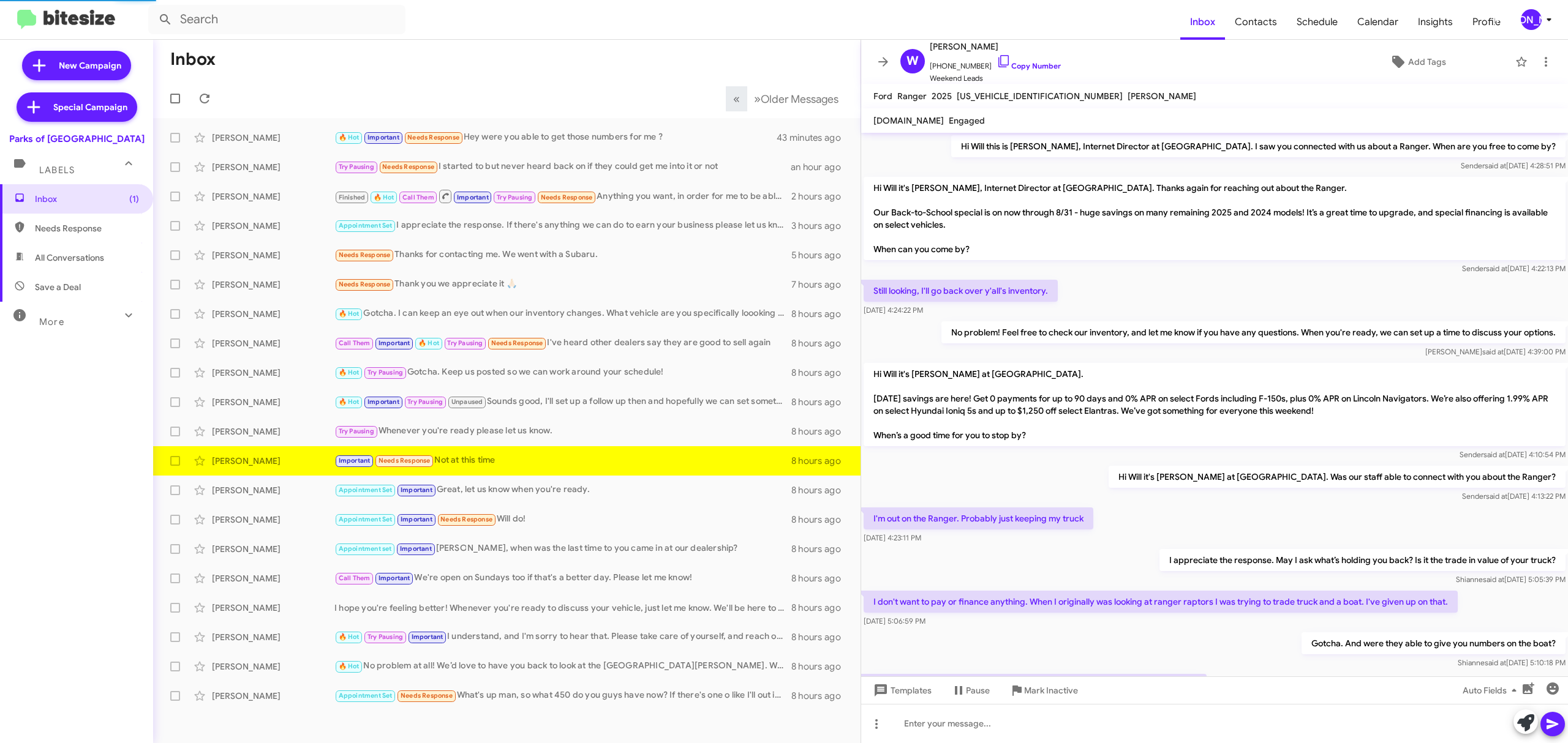
scroll to position [500, 0]
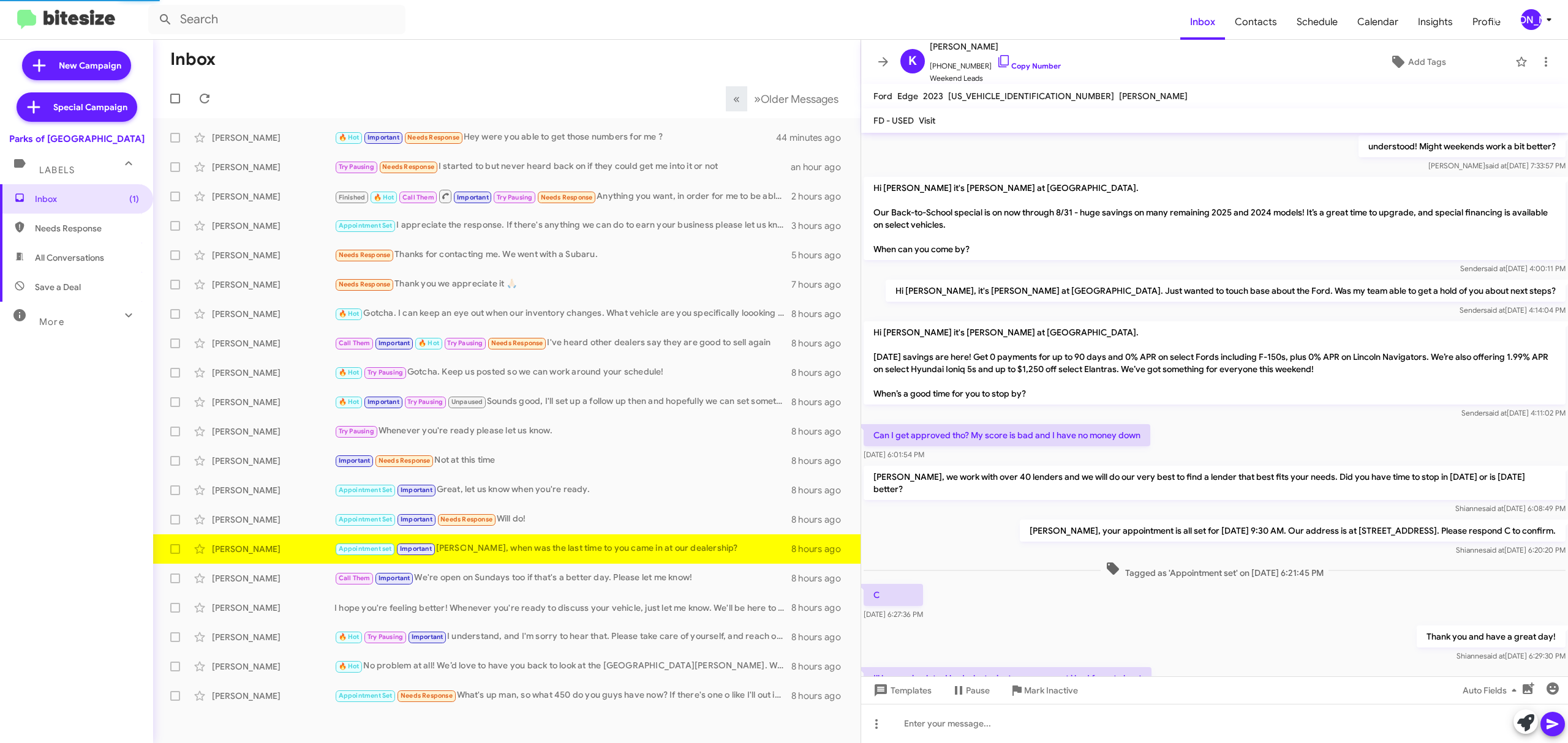
scroll to position [539, 0]
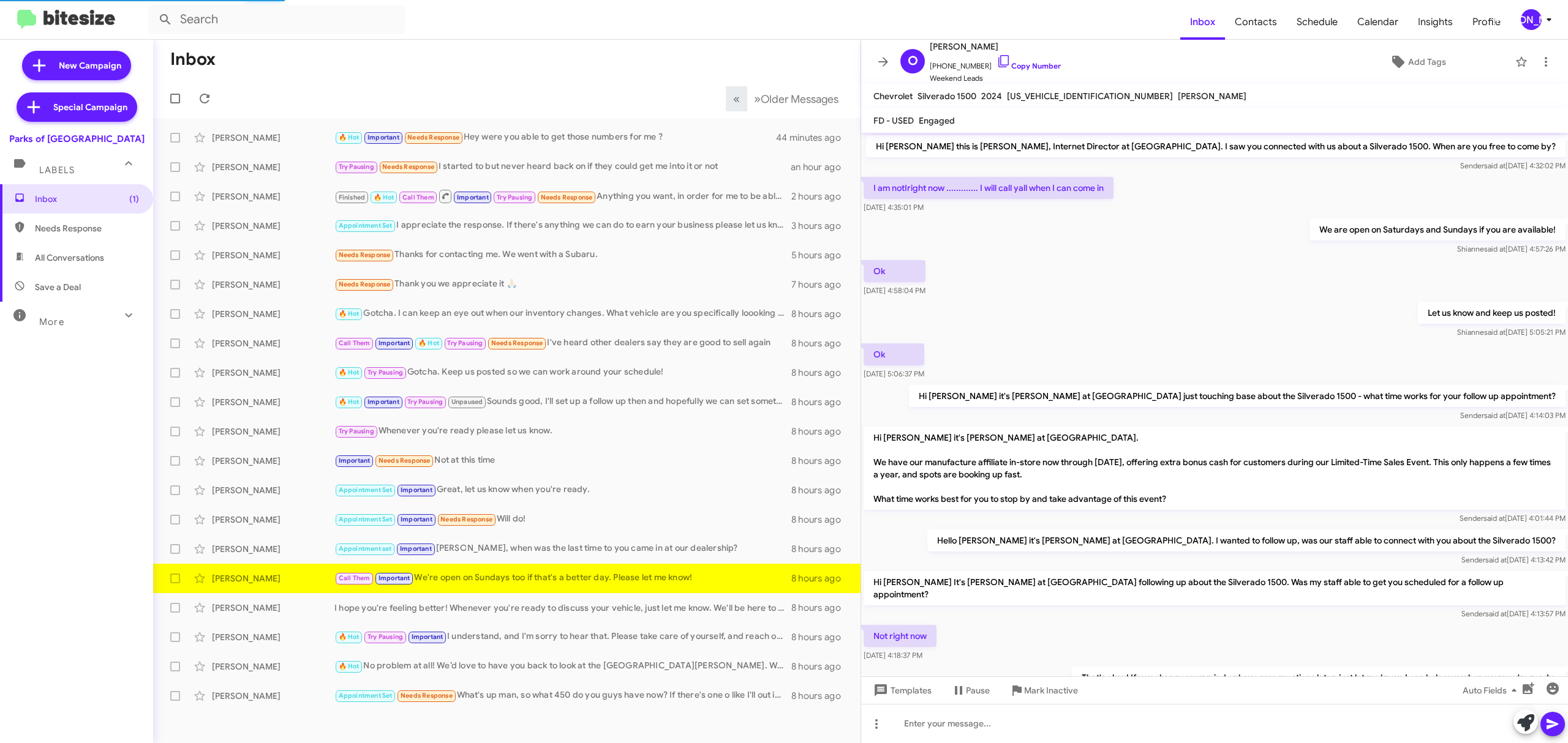
scroll to position [290, 0]
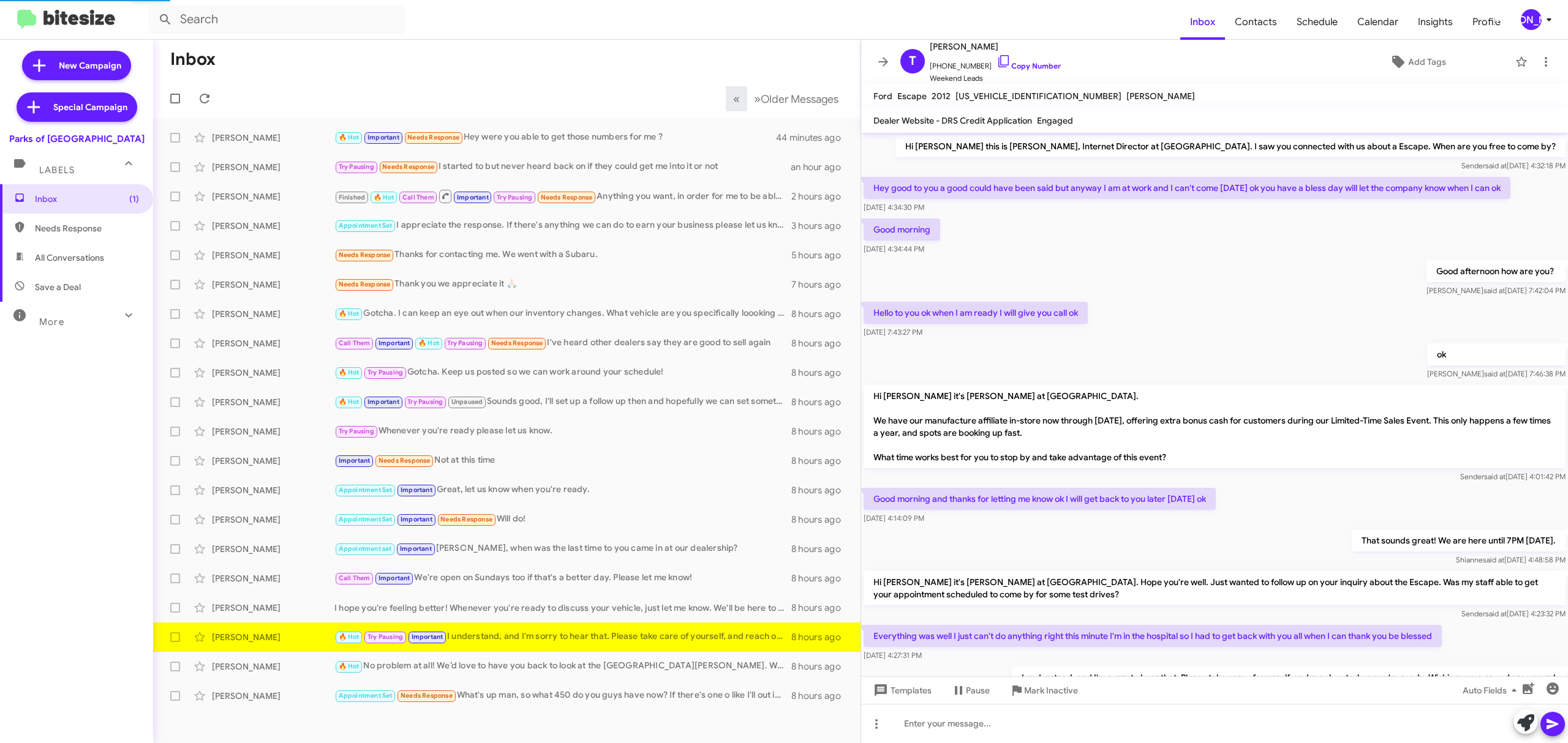
scroll to position [66, 0]
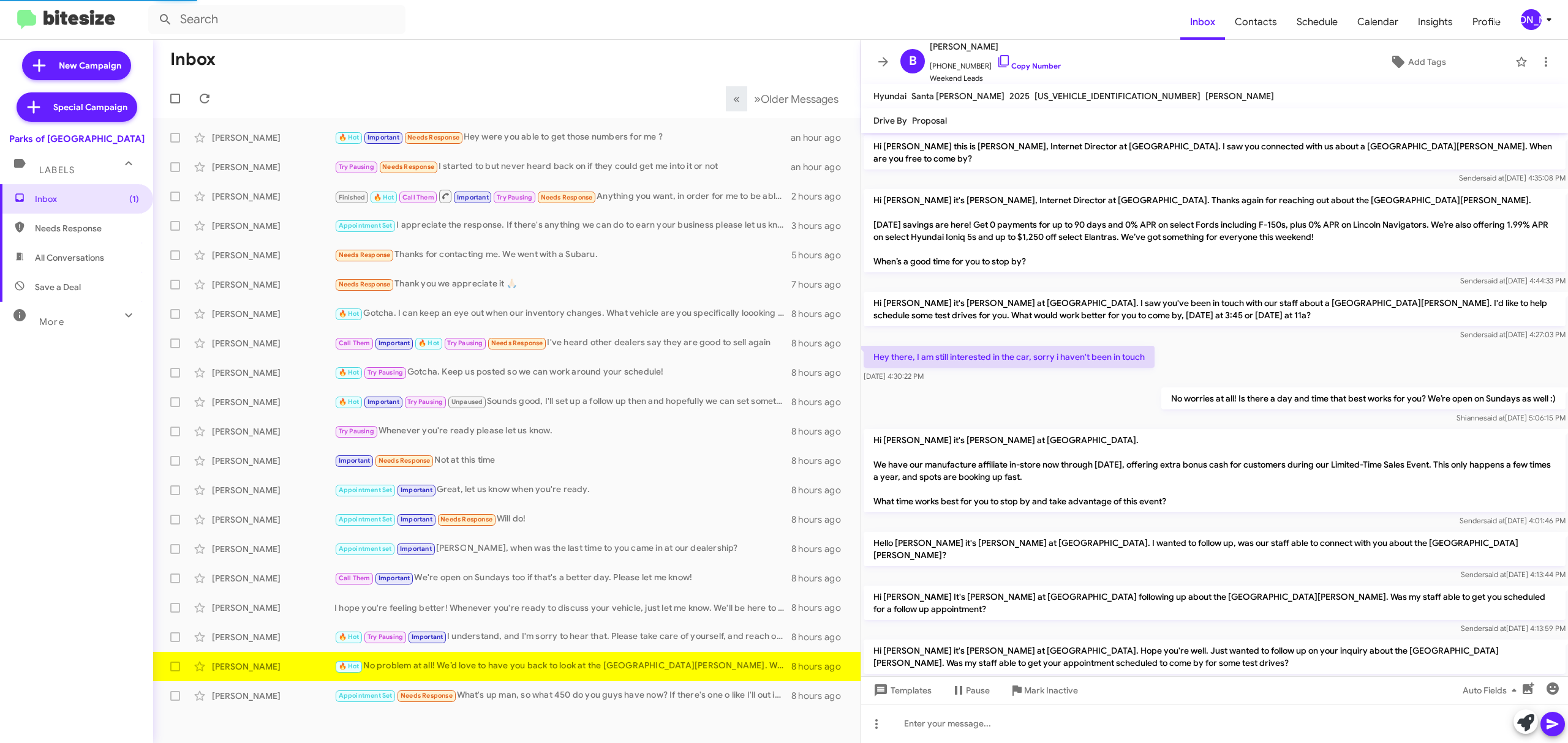
scroll to position [94, 0]
